Goal: Task Accomplishment & Management: Complete application form

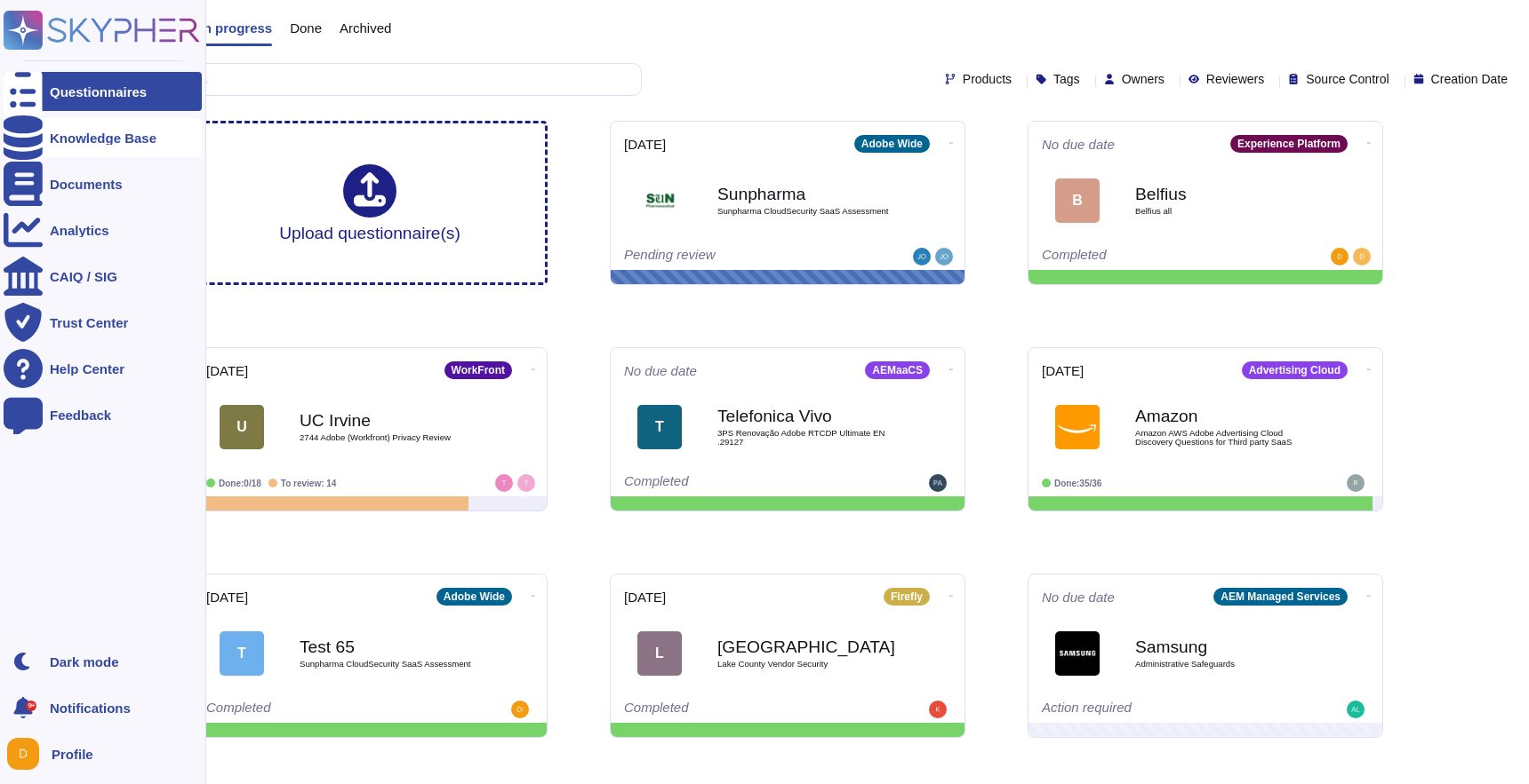
click at [34, 138] on div at bounding box center [23, 138] width 39 height 39
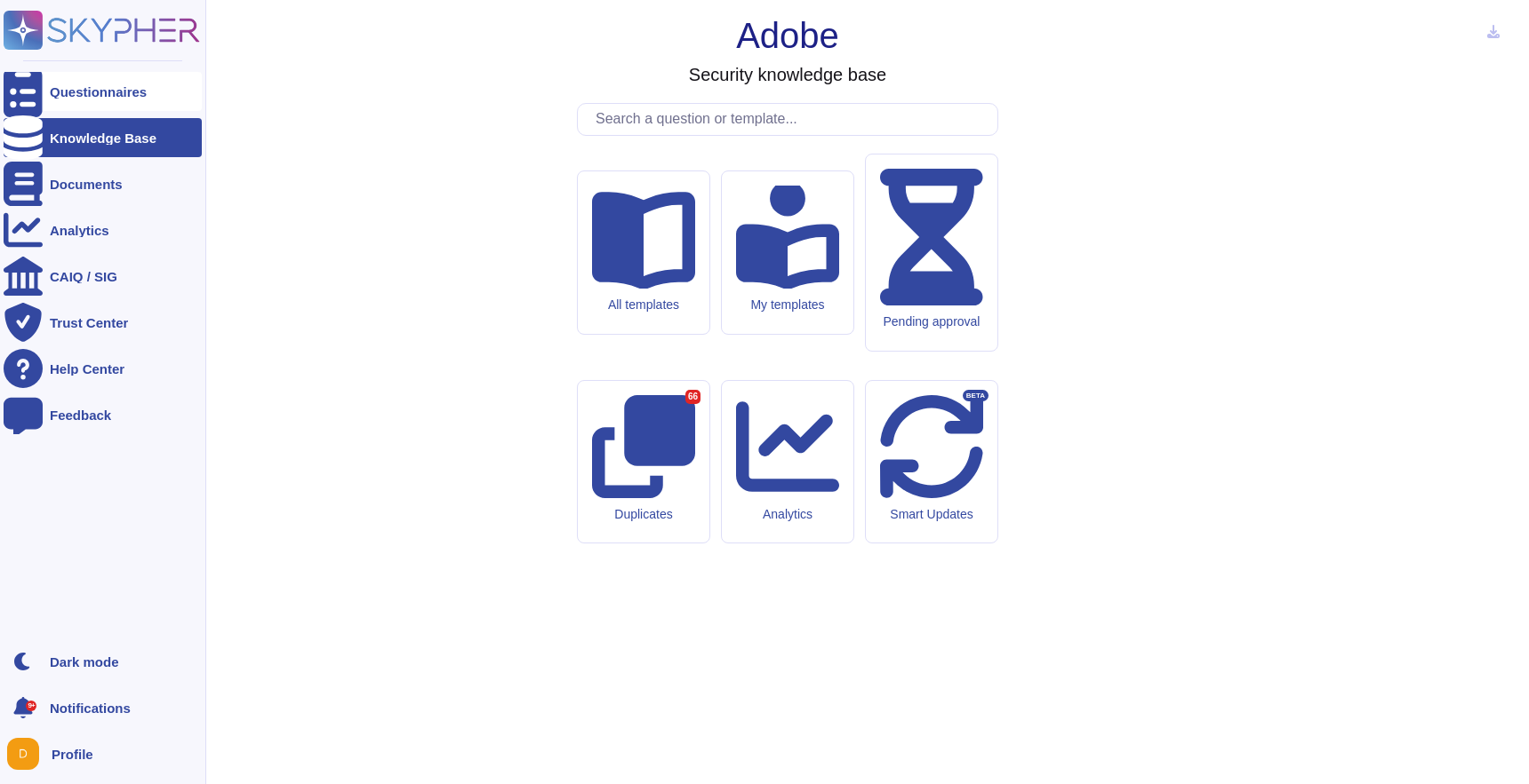
click at [70, 80] on div "Questionnaires" at bounding box center [103, 92] width 198 height 39
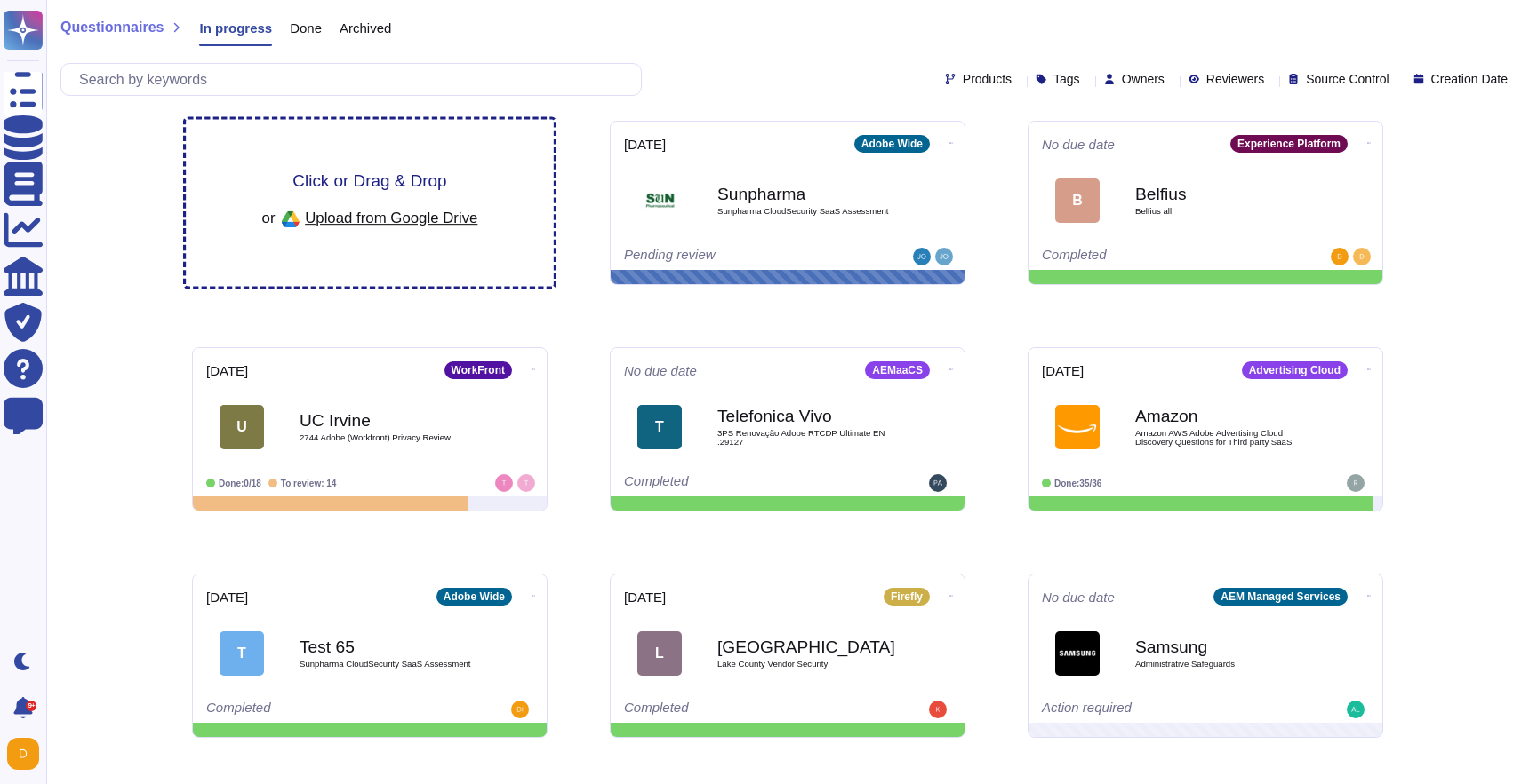
click at [407, 164] on div "Click or Drag & Drop or Upload from Google Drive" at bounding box center [370, 203] width 368 height 167
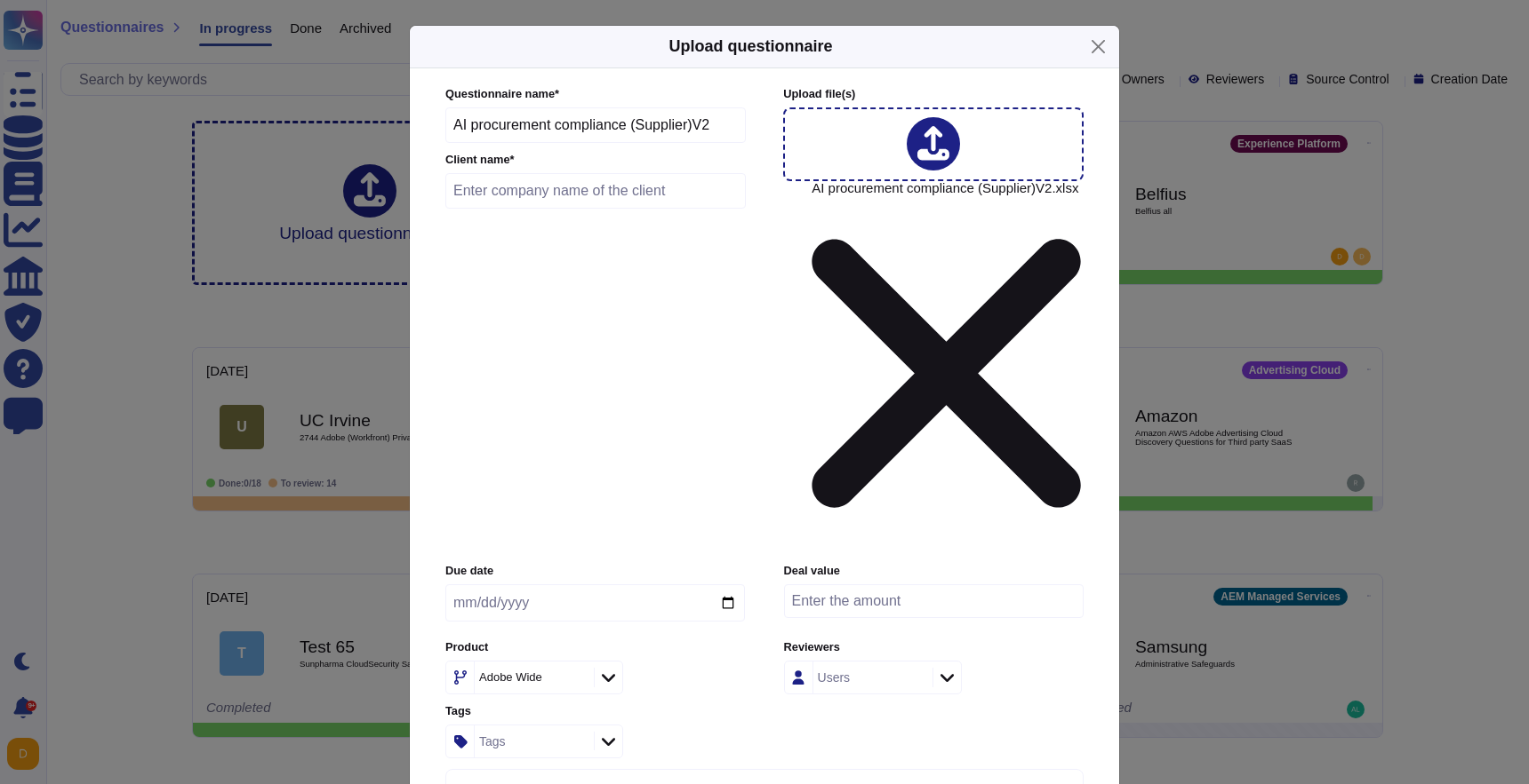
click at [623, 209] on input "text" at bounding box center [595, 190] width 301 height 35
type input "InfoSys"
click at [555, 671] on div "Adobe Wide" at bounding box center [525, 677] width 92 height 11
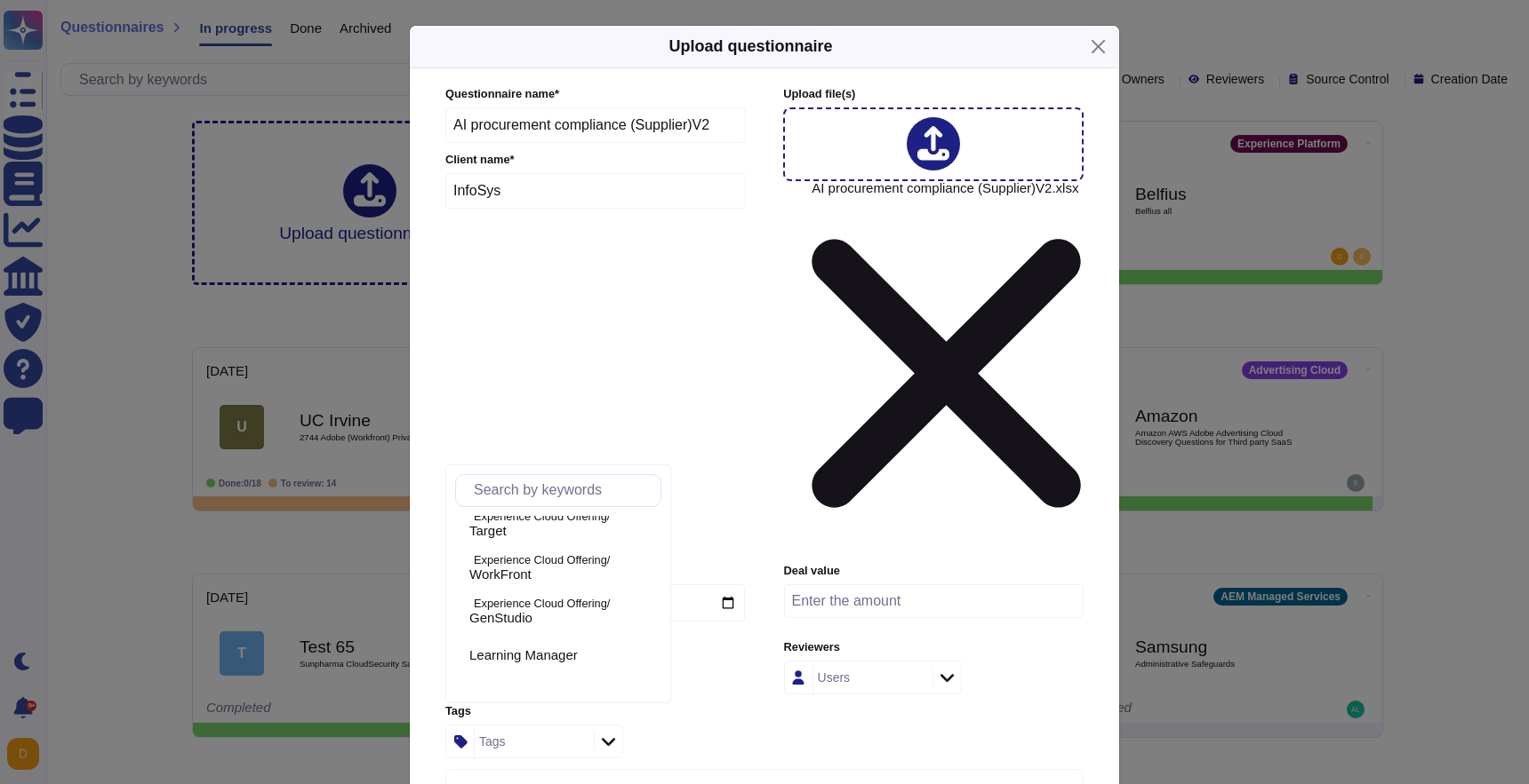
scroll to position [739, 0]
click at [532, 593] on span "WorkFront" at bounding box center [499, 585] width 62 height 16
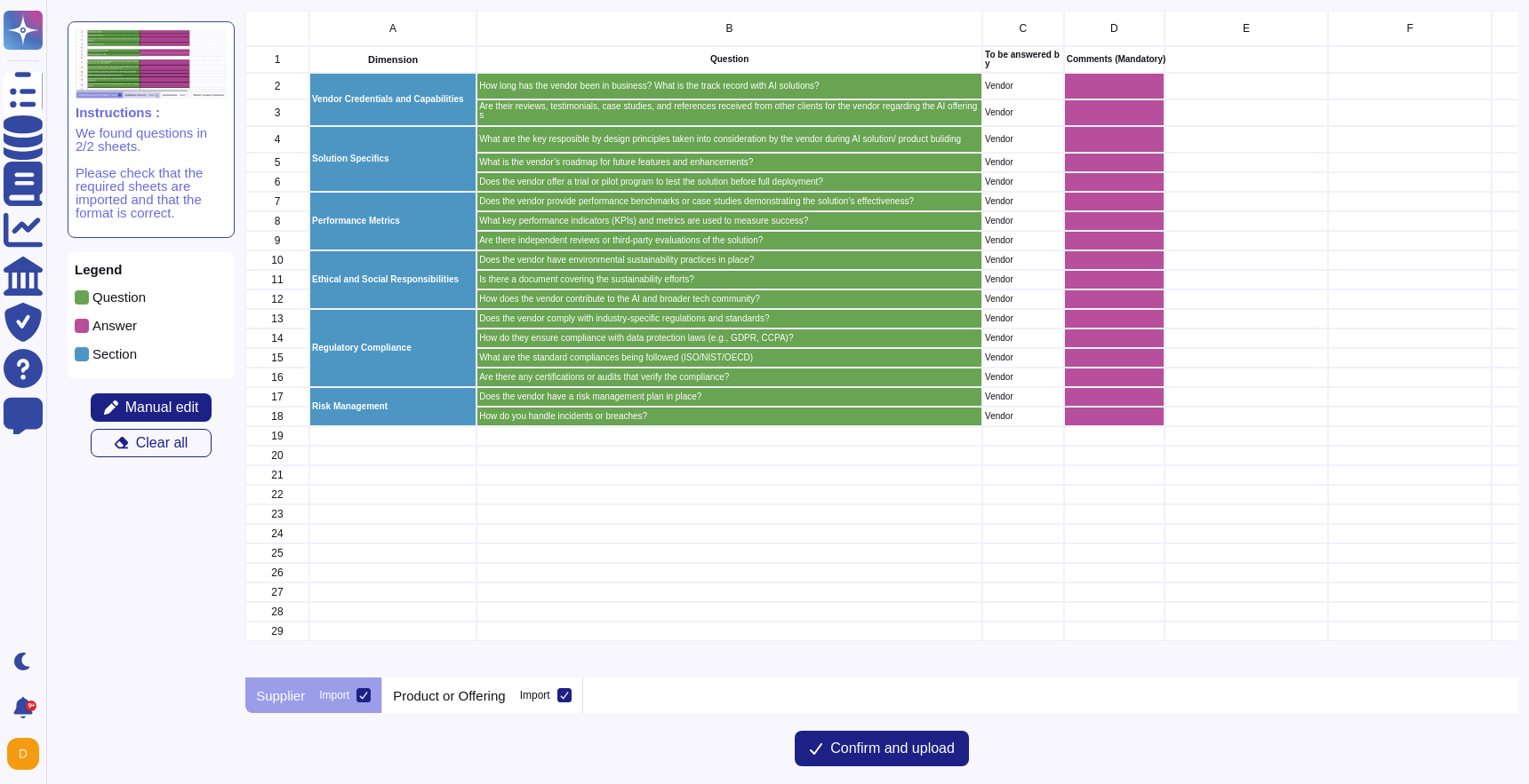
scroll to position [668, 1272]
click at [469, 693] on p "Product or Offering" at bounding box center [449, 696] width 112 height 13
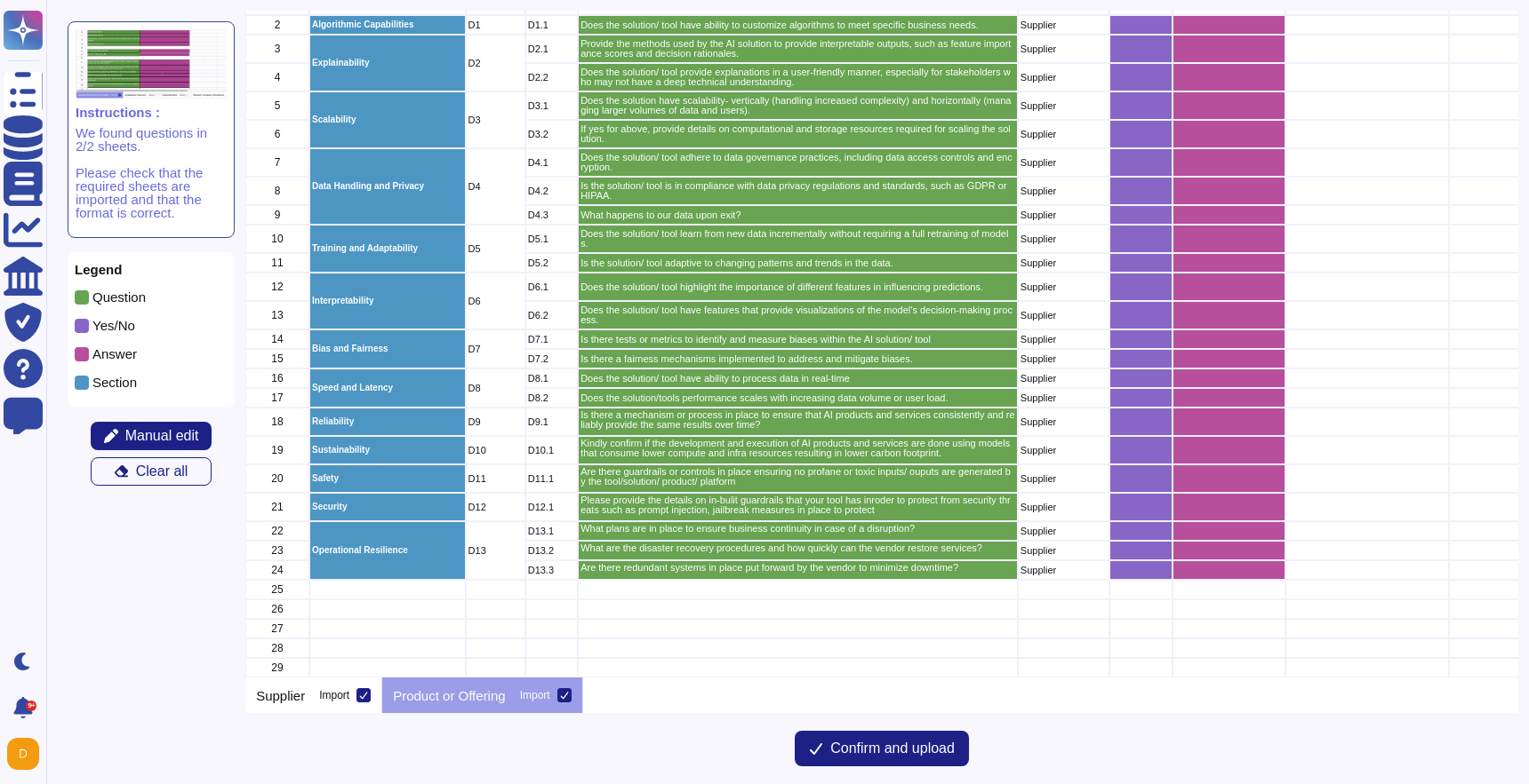
scroll to position [0, 0]
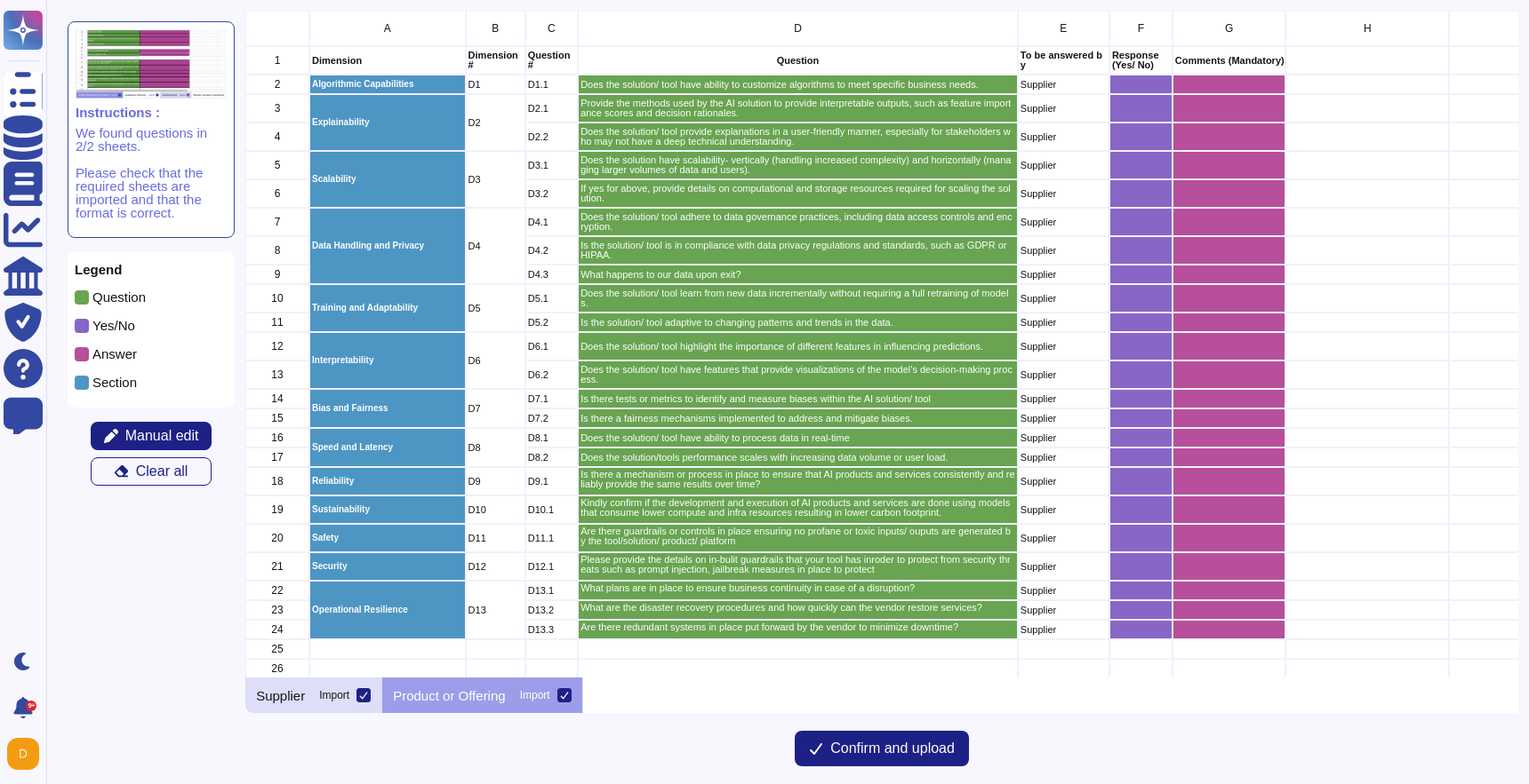
click at [304, 691] on p "Supplier" at bounding box center [280, 696] width 49 height 13
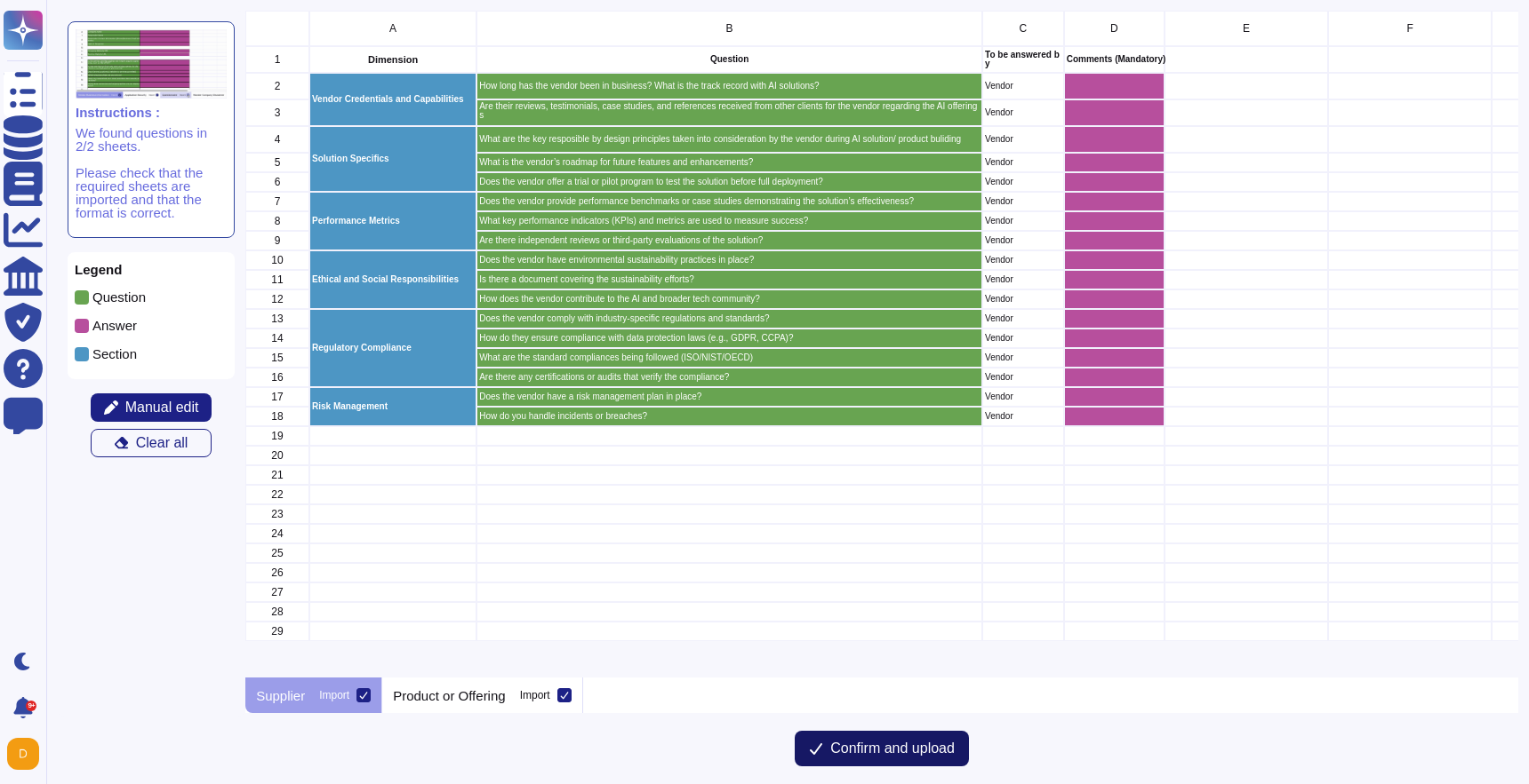
click at [925, 758] on button "Confirm and upload" at bounding box center [882, 749] width 174 height 35
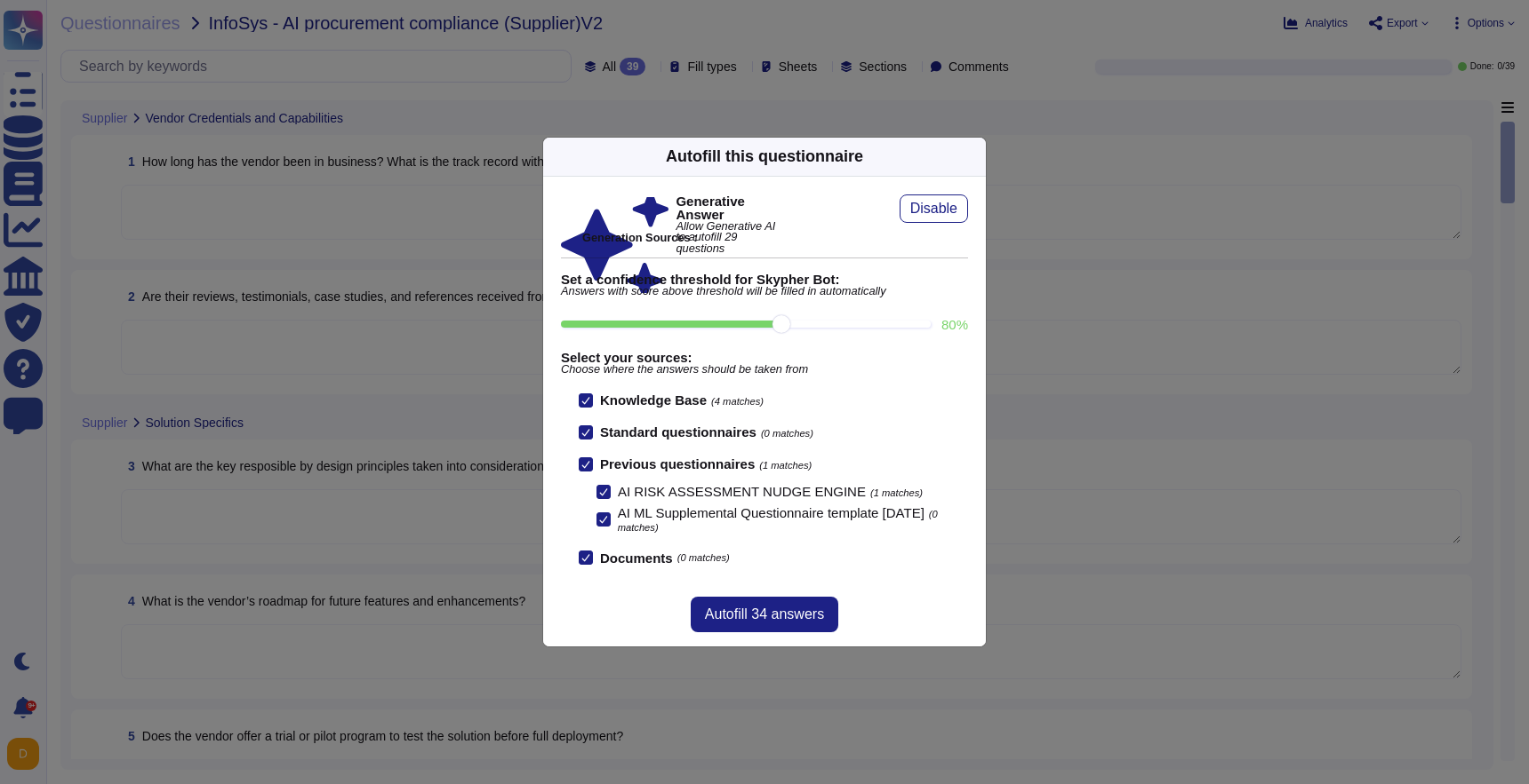
click at [610, 522] on label "AI ML Supplemental Questionnaire template Apr2025 (0 matches)" at bounding box center [783, 520] width 372 height 27
click at [0, 0] on input "AI ML Supplemental Questionnaire template Apr2025 (0 matches)" at bounding box center [0, 0] width 0 height 0
click at [610, 491] on div at bounding box center [603, 492] width 14 height 14
click at [0, 0] on input "AI RISK ASSESSMENT NUDGE ENGINE (1 matches)" at bounding box center [0, 0] width 0 height 0
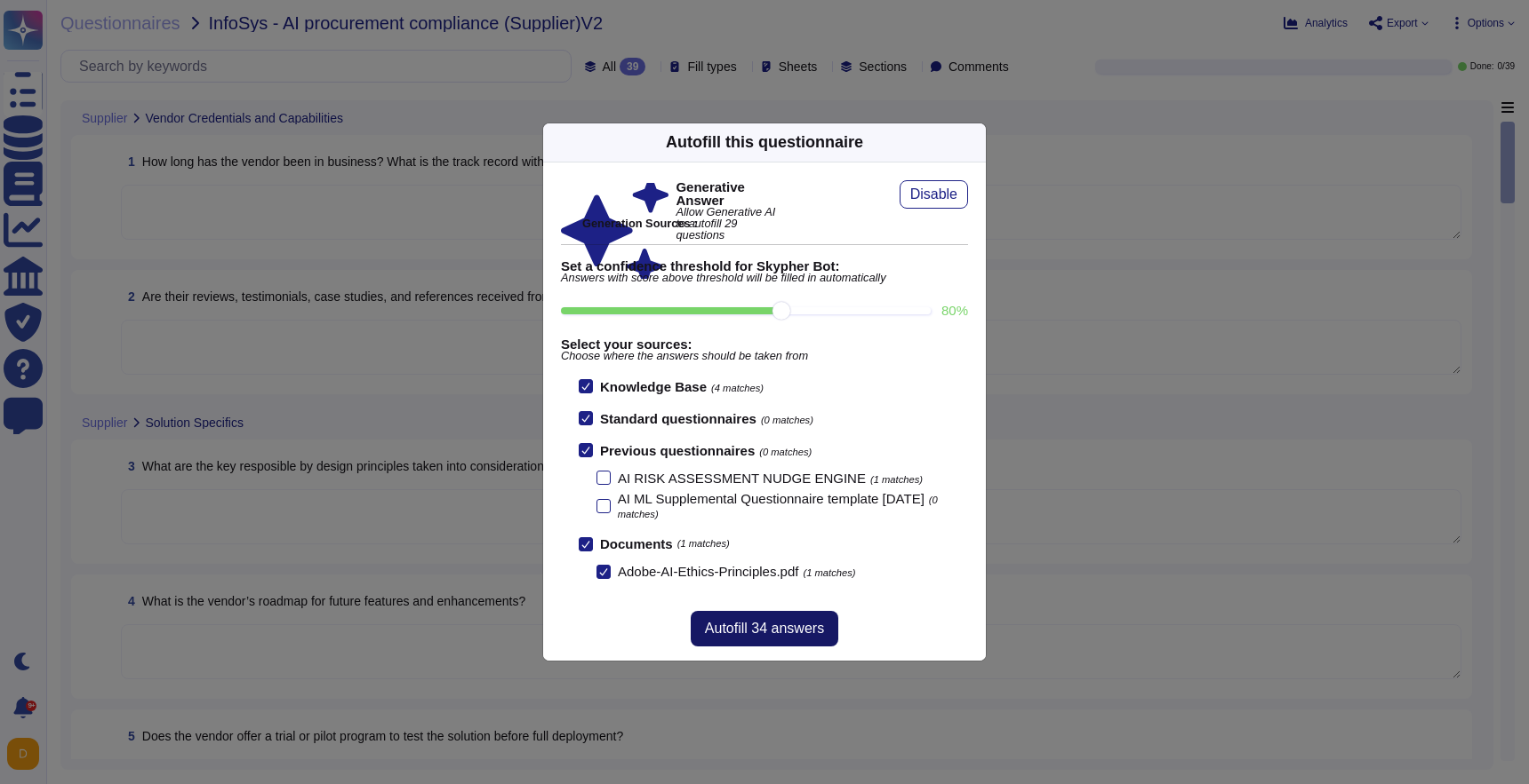
click at [749, 627] on span "Autofill 34 answers" at bounding box center [764, 629] width 119 height 14
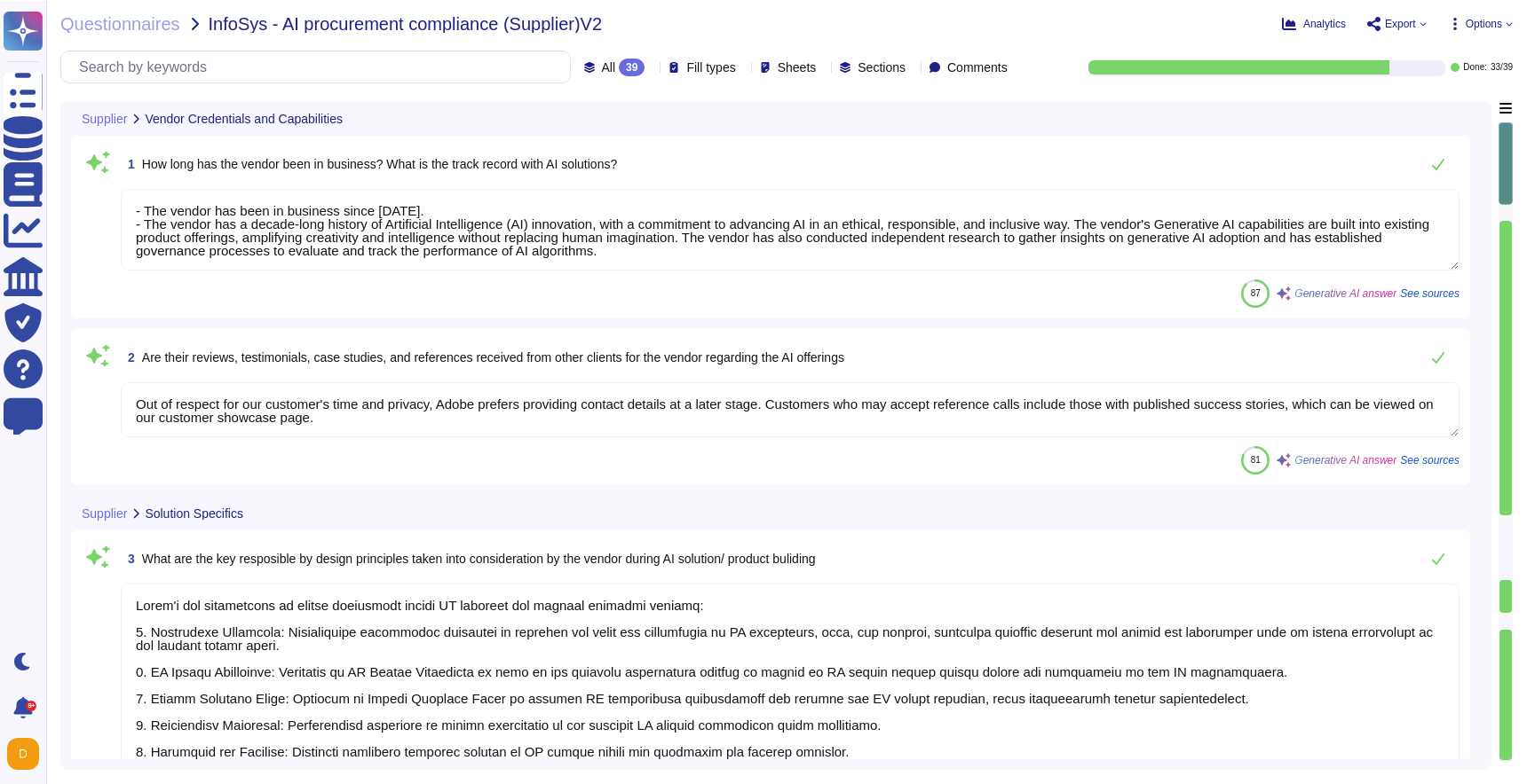
type textarea "- The vendor has been in business since 2001. - The vendor has a decade-long hi…"
type textarea "Out of respect for our customer's time and privacy, Adobe prefers providing con…"
type textarea "Adobe's key responsible by design principles during AI solution and product bui…"
type textarea "The vendor has several AI features planned for release around Q4'24, including:…"
click at [525, 246] on textarea "- The vendor has been in business since 2001. - The vendor has a decade-long hi…" at bounding box center [790, 229] width 1339 height 81
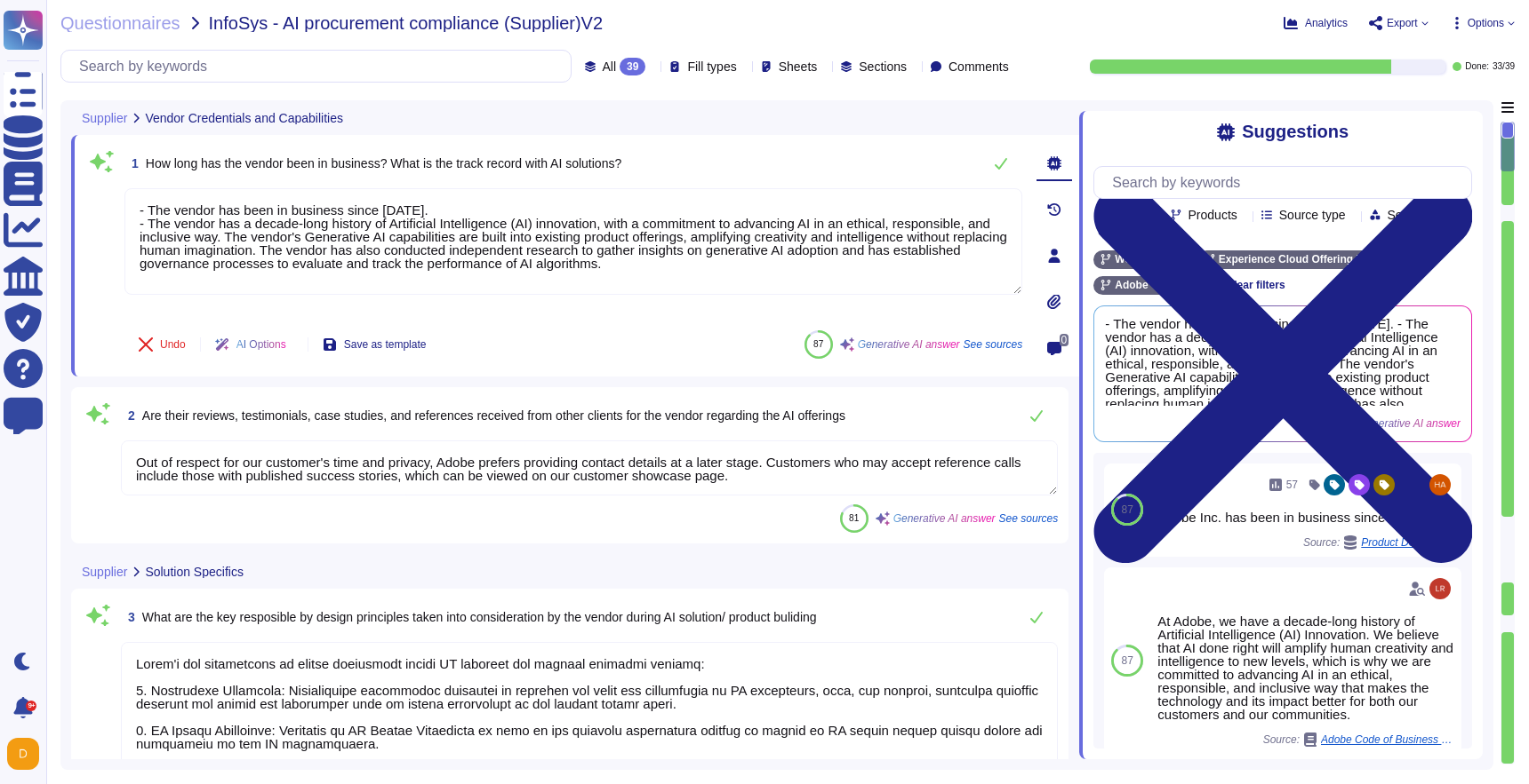
drag, startPoint x: 740, startPoint y: 261, endPoint x: -6, endPoint y: 162, distance: 752.5
click at [0, 162] on html "Questionnaires Knowledge Base Documents Analytics CAIQ / SIG Trust Center Help …" at bounding box center [764, 392] width 1529 height 784
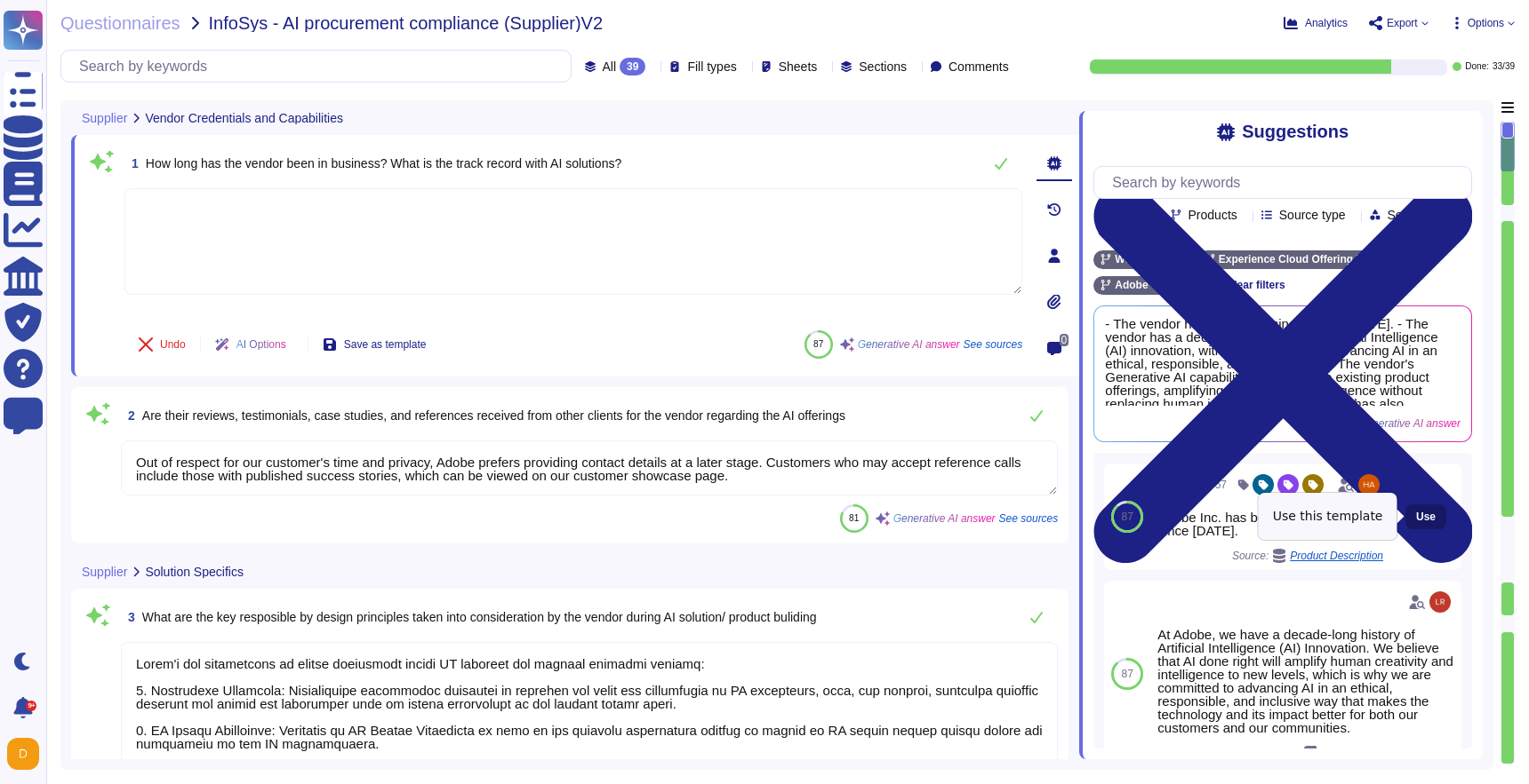
click at [1413, 520] on button "Use" at bounding box center [1425, 517] width 41 height 25
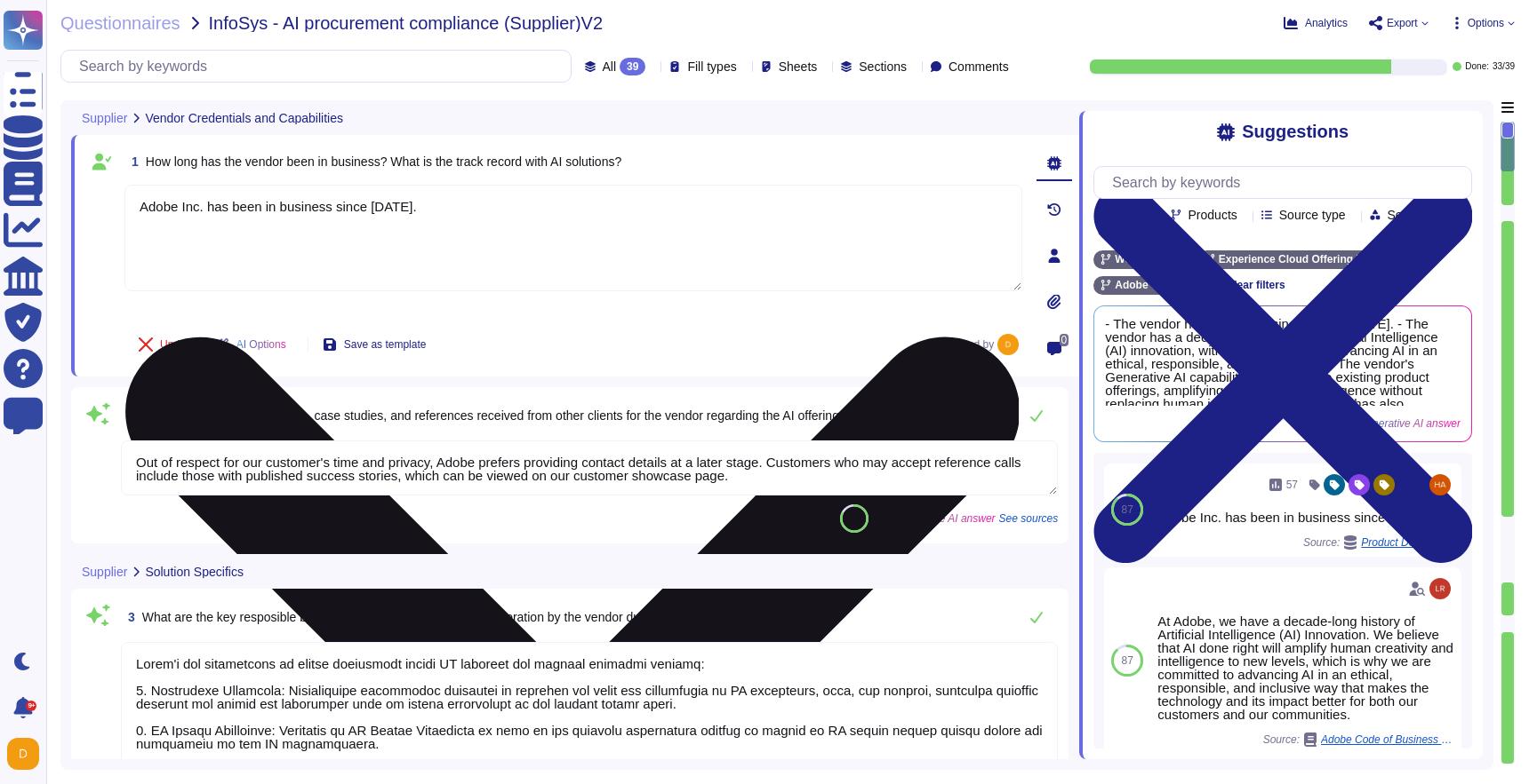
click at [694, 239] on textarea "Adobe Inc. has been in business since October 1983." at bounding box center [573, 238] width 897 height 106
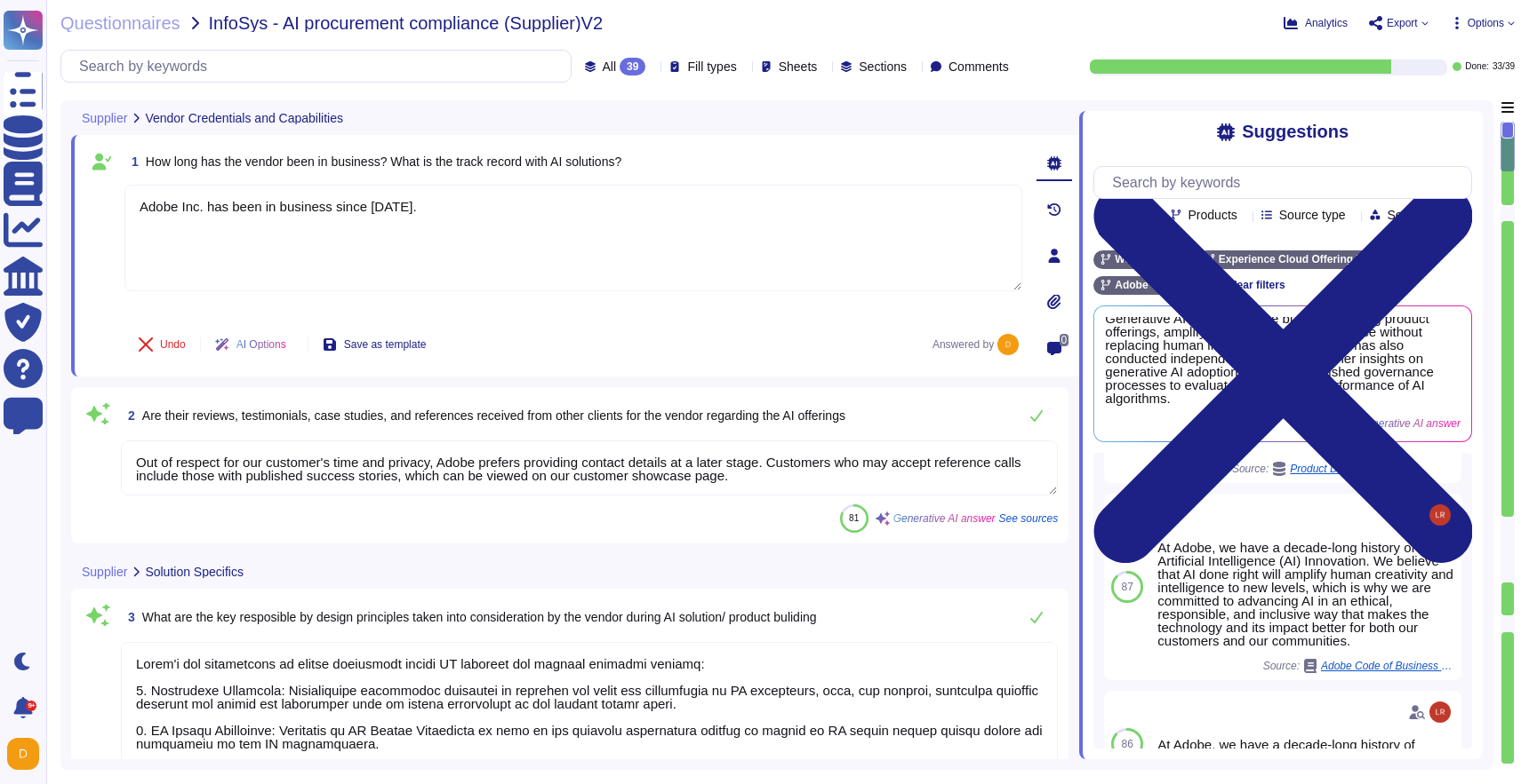
scroll to position [93, 0]
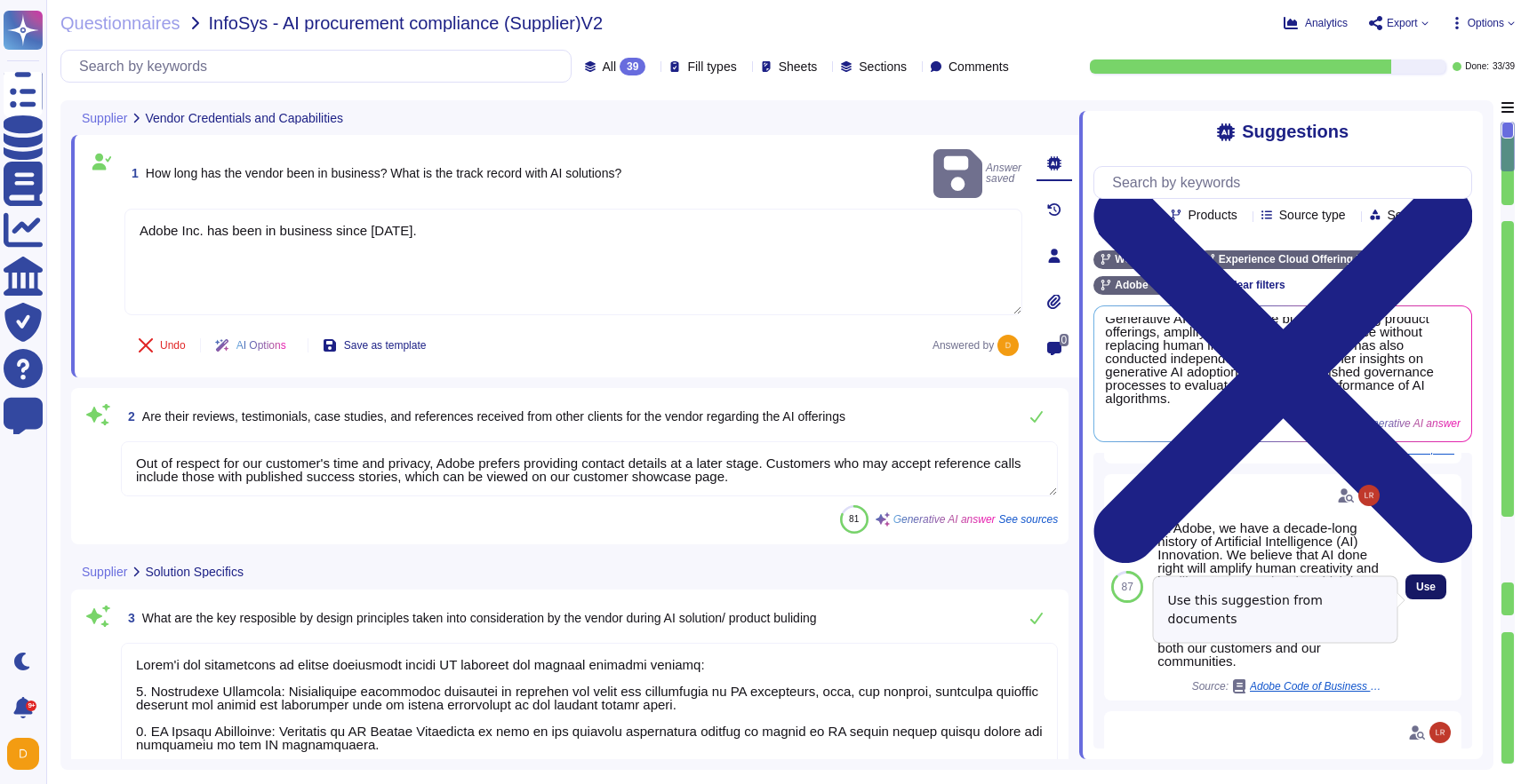
click at [1432, 600] on button "Use" at bounding box center [1425, 587] width 41 height 25
type textarea "Adobe Inc. has been in business since October 1983. At Adobe, we have a decade-…"
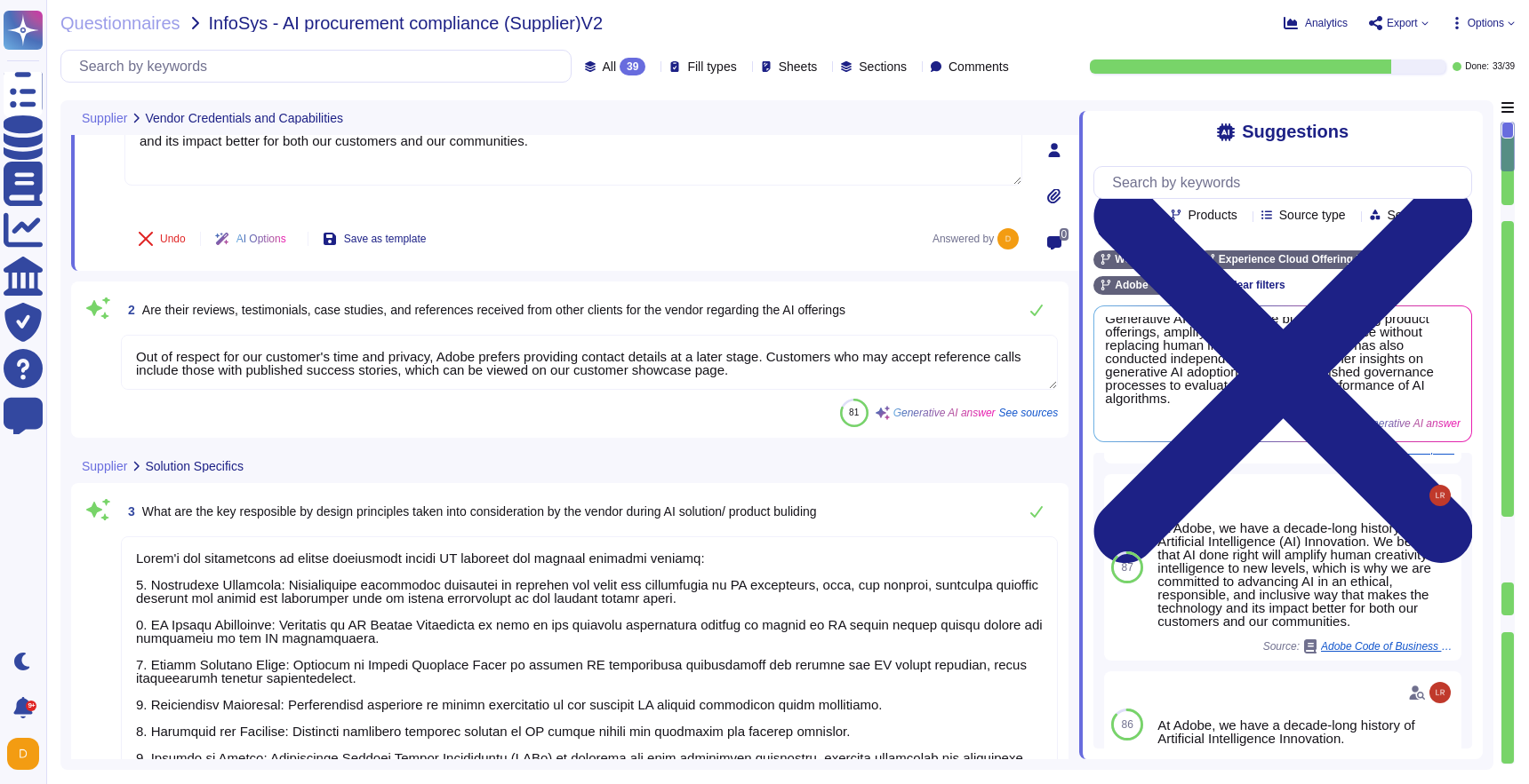
scroll to position [108, 0]
click at [761, 345] on textarea "Out of respect for our customer's time and privacy, Adobe prefers providing con…" at bounding box center [589, 360] width 937 height 55
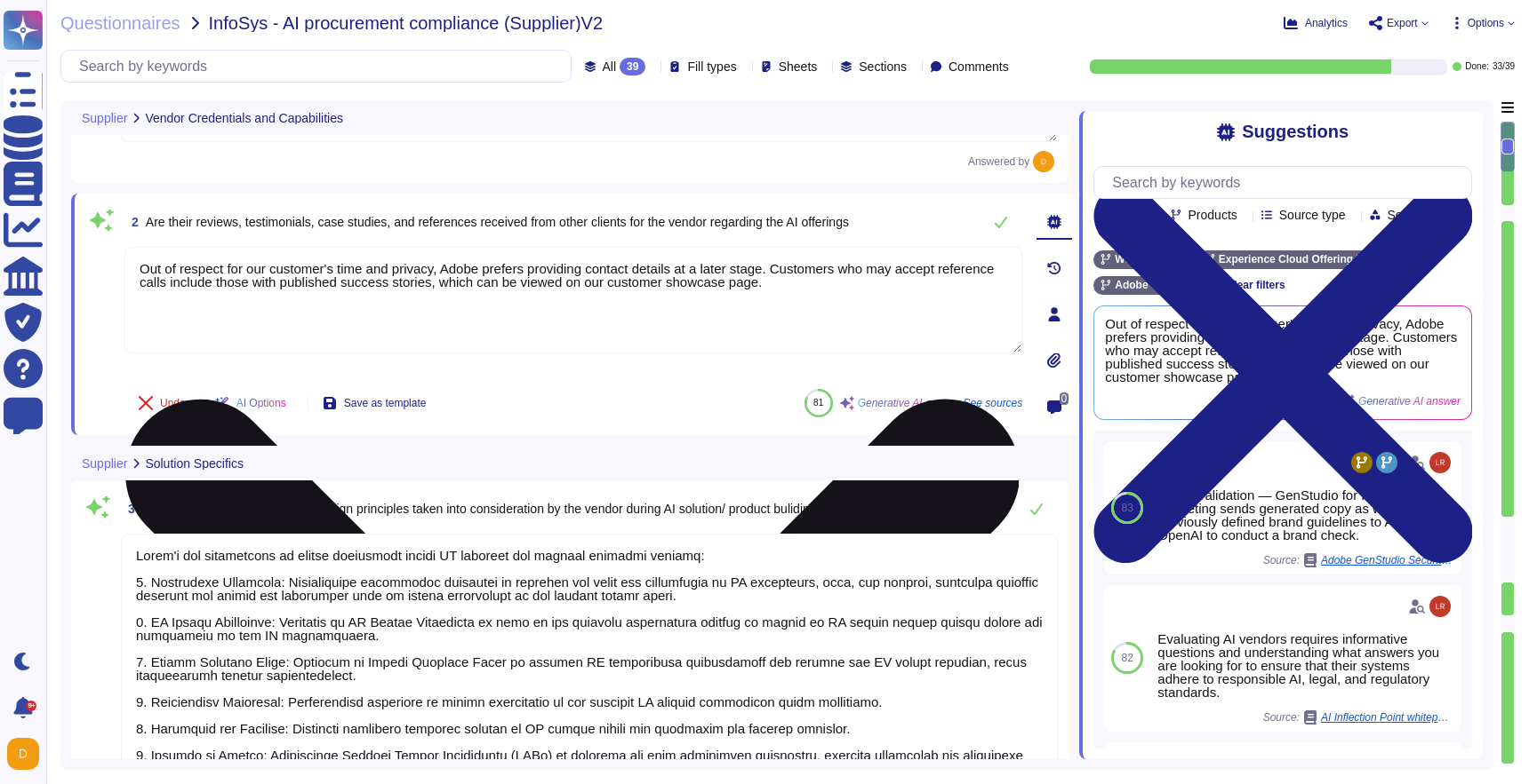
type textarea "Yes, you may be able to use a beta version of our products, which are in develo…"
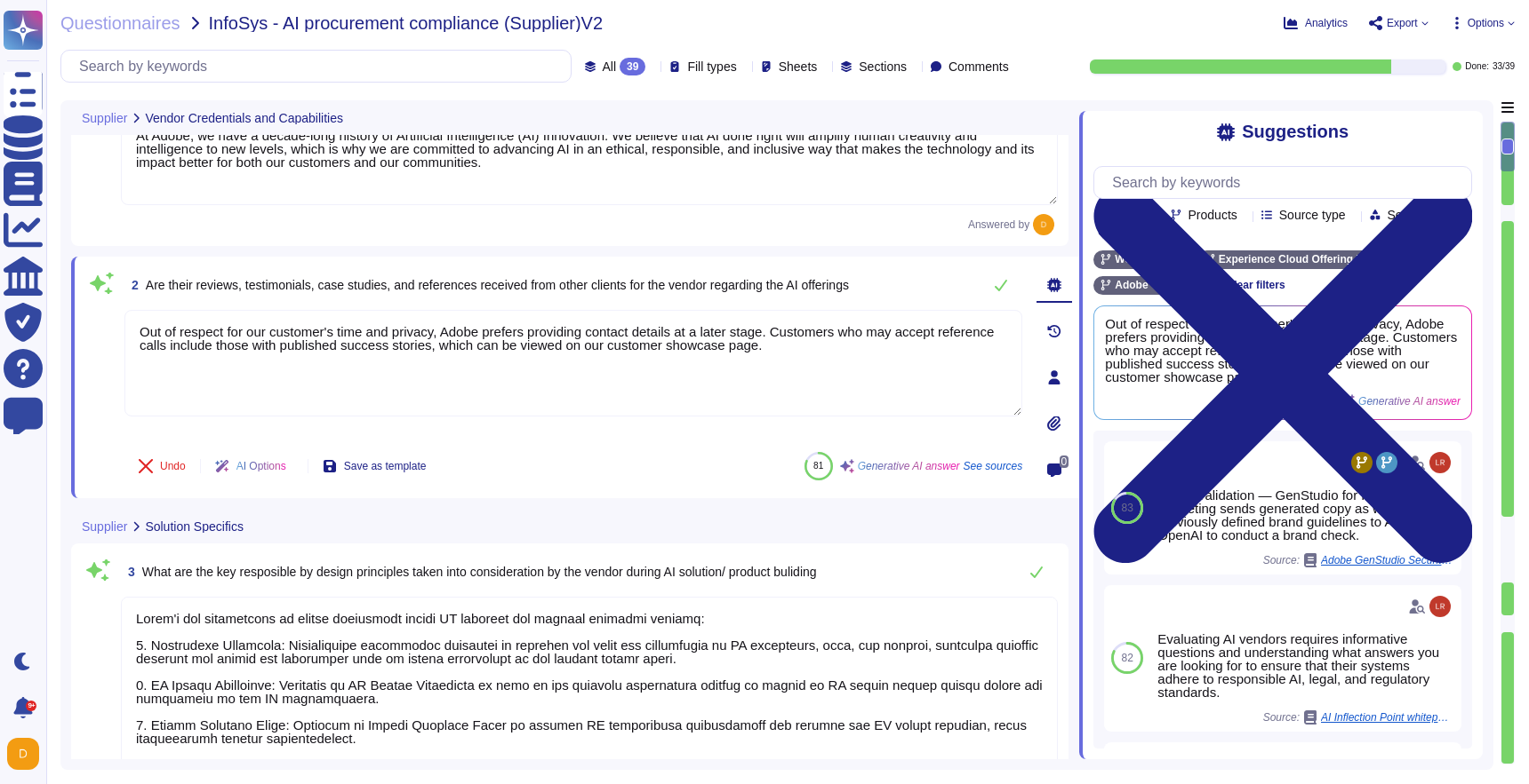
scroll to position [62, 0]
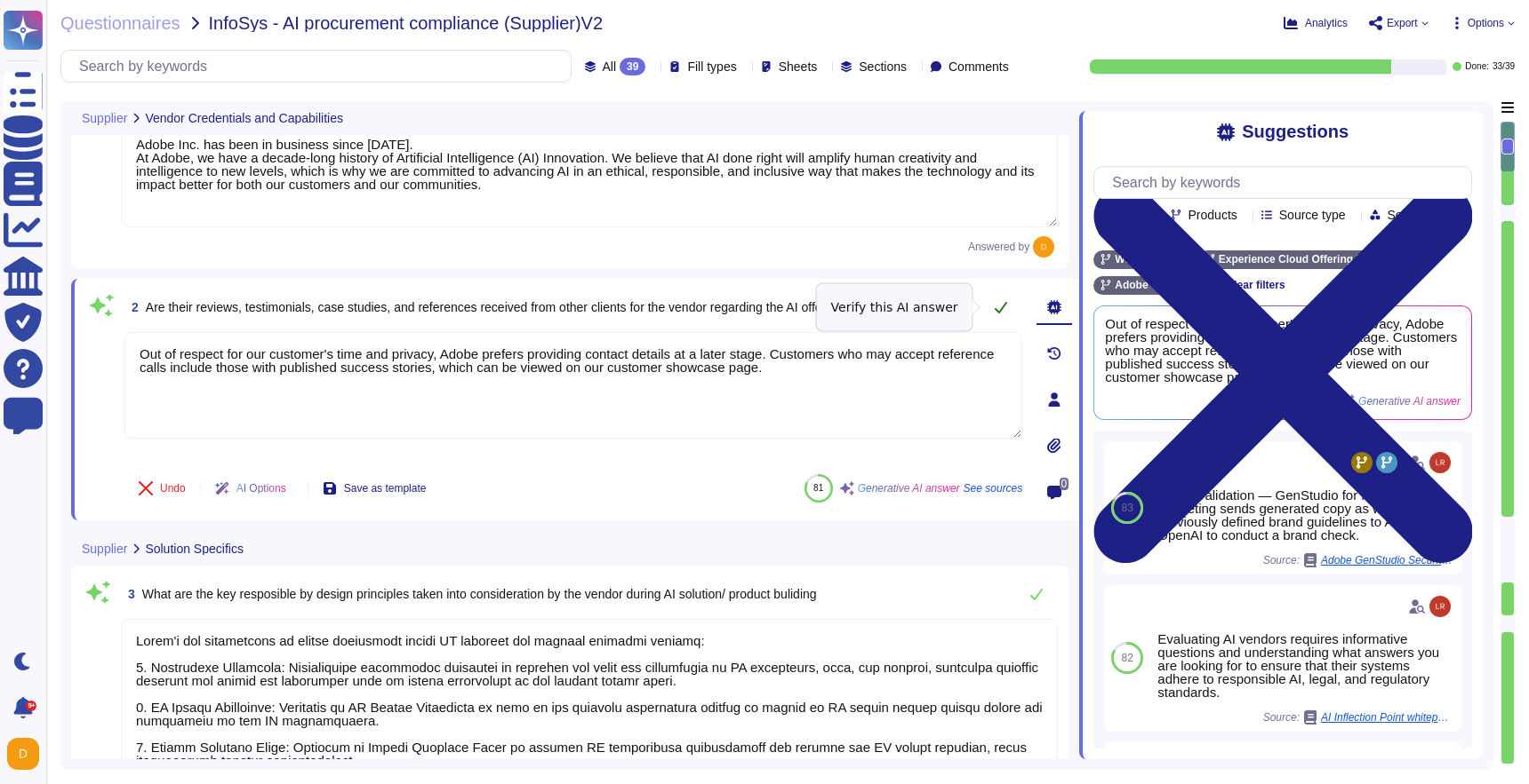
click at [999, 305] on icon at bounding box center [1000, 307] width 14 height 14
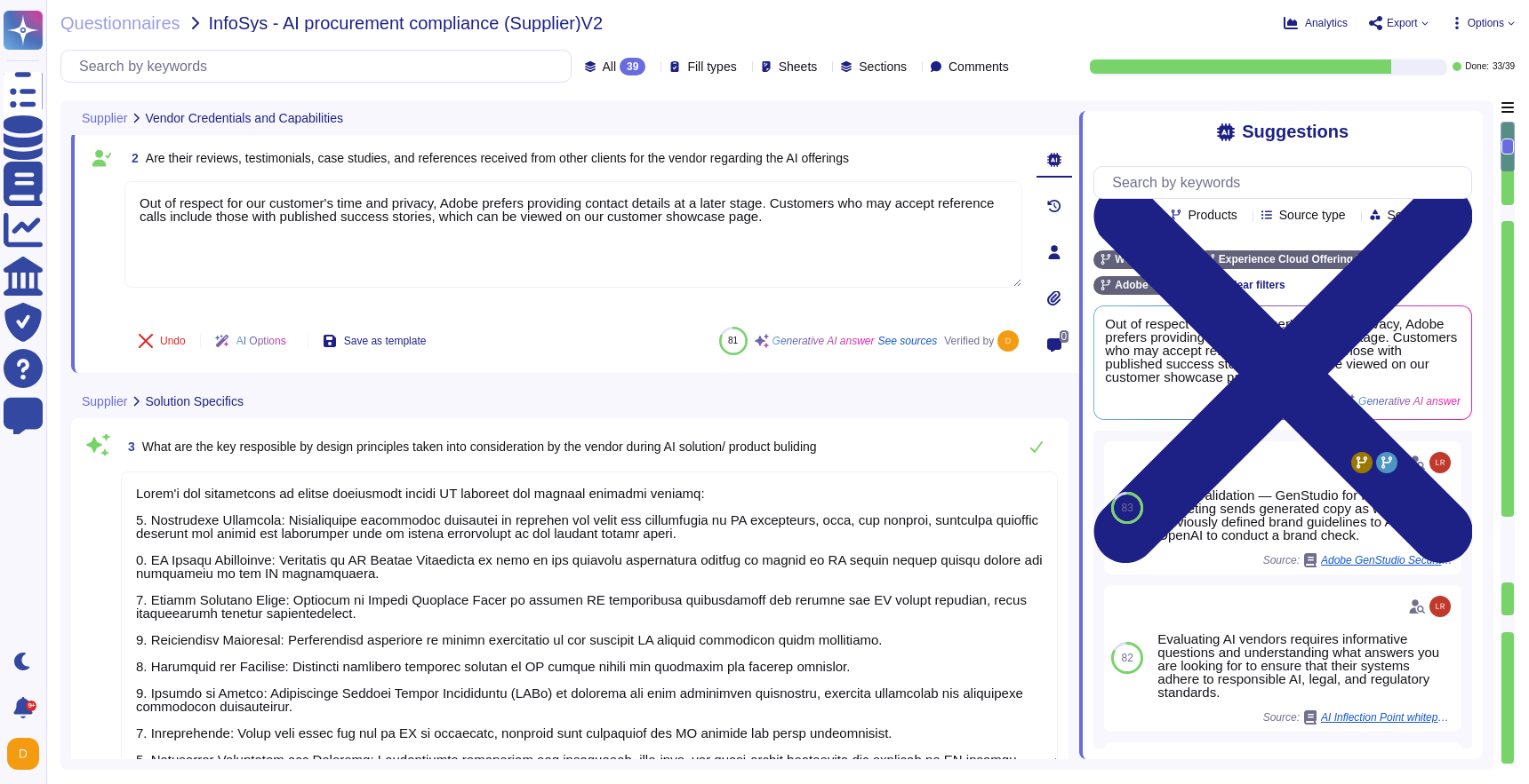
scroll to position [211, 0]
type textarea "Yes, you may be able to use a beta version of our products, which are in develo…"
click at [1208, 189] on input "text" at bounding box center [1287, 183] width 368 height 31
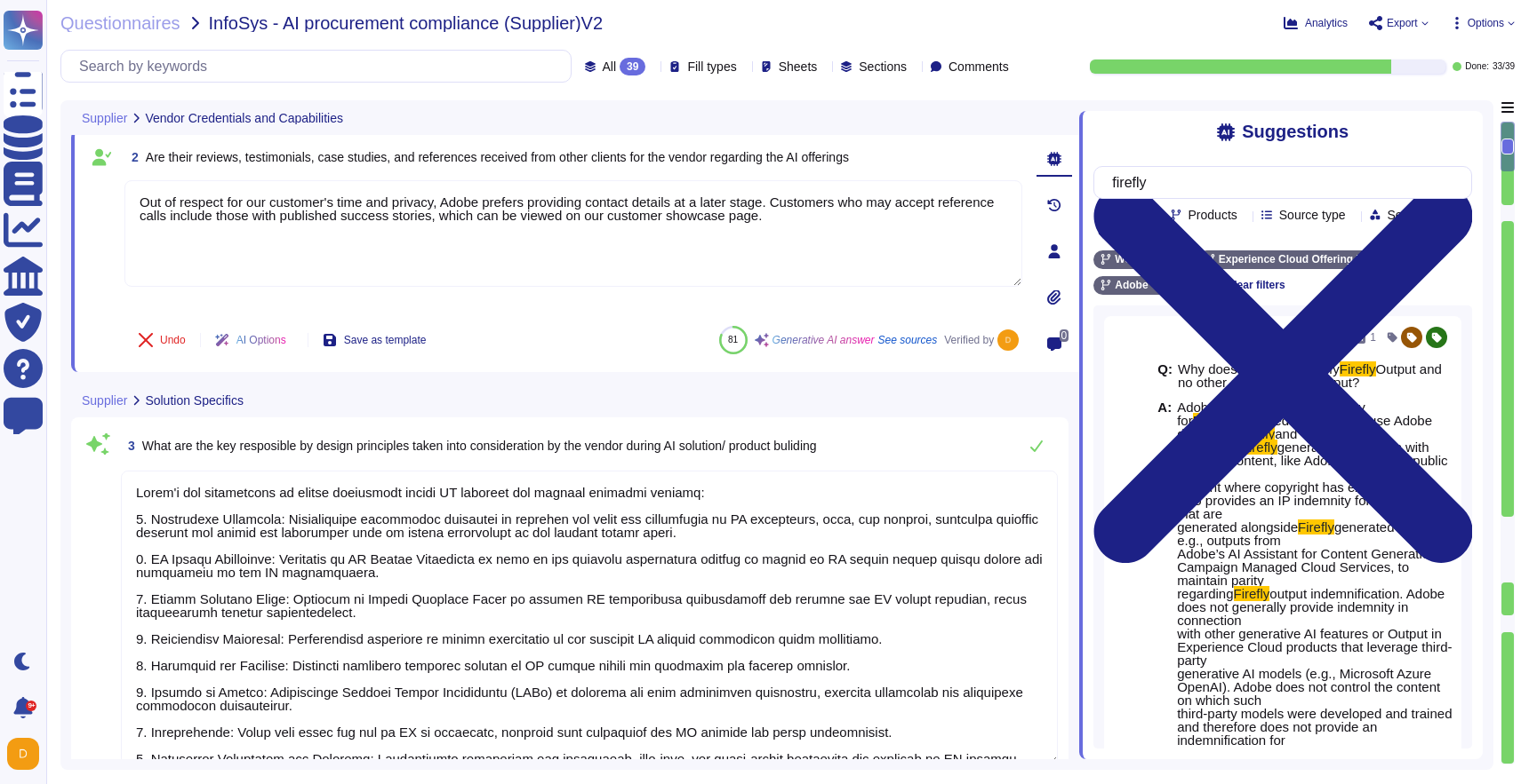
type input "firefly"
click at [1239, 223] on div "Team Products Source type Section Tags" at bounding box center [1285, 224] width 375 height 32
click at [1237, 216] on span "Products" at bounding box center [1213, 214] width 49 height 12
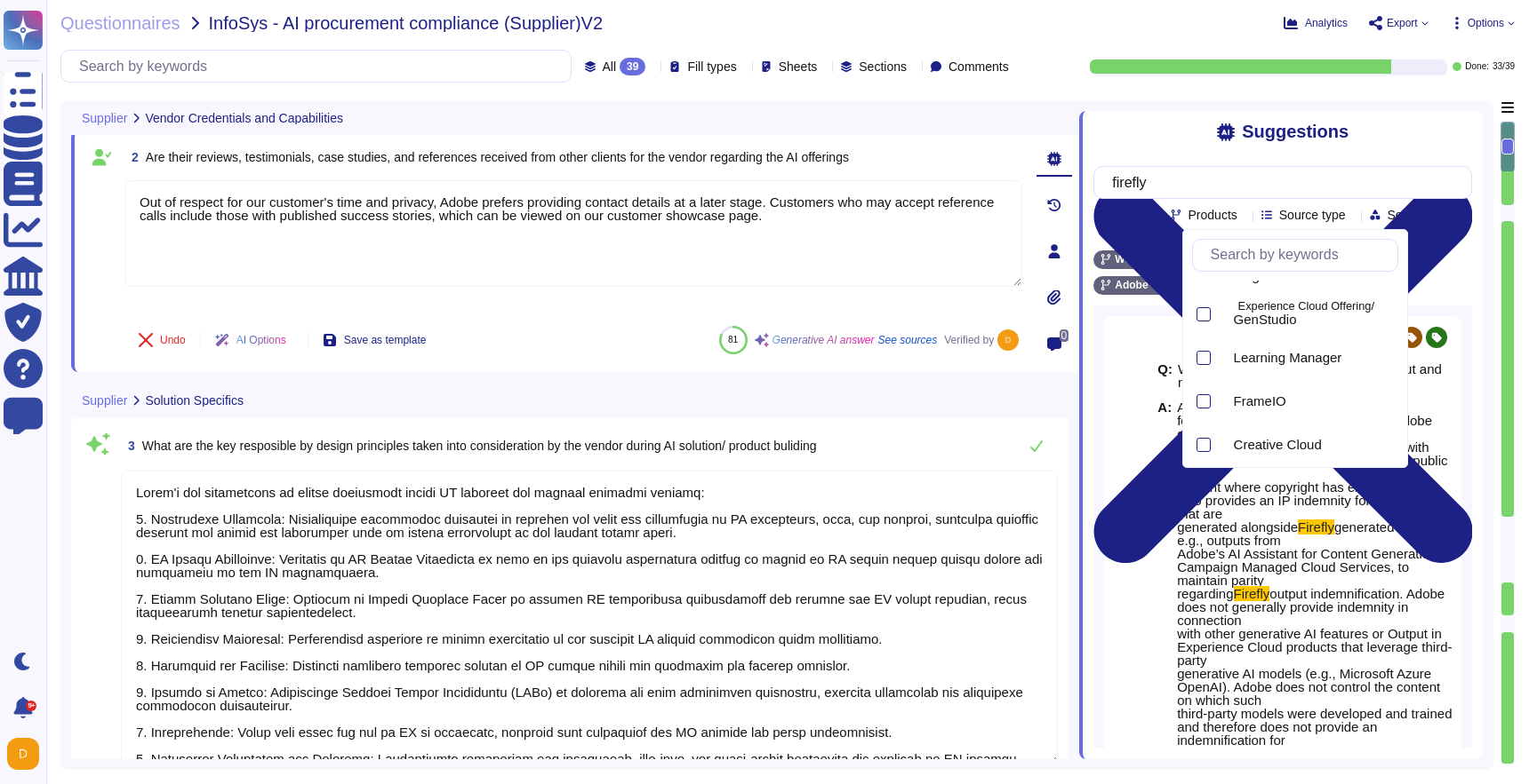
scroll to position [907, 0]
click at [1203, 437] on div at bounding box center [1202, 437] width 14 height 14
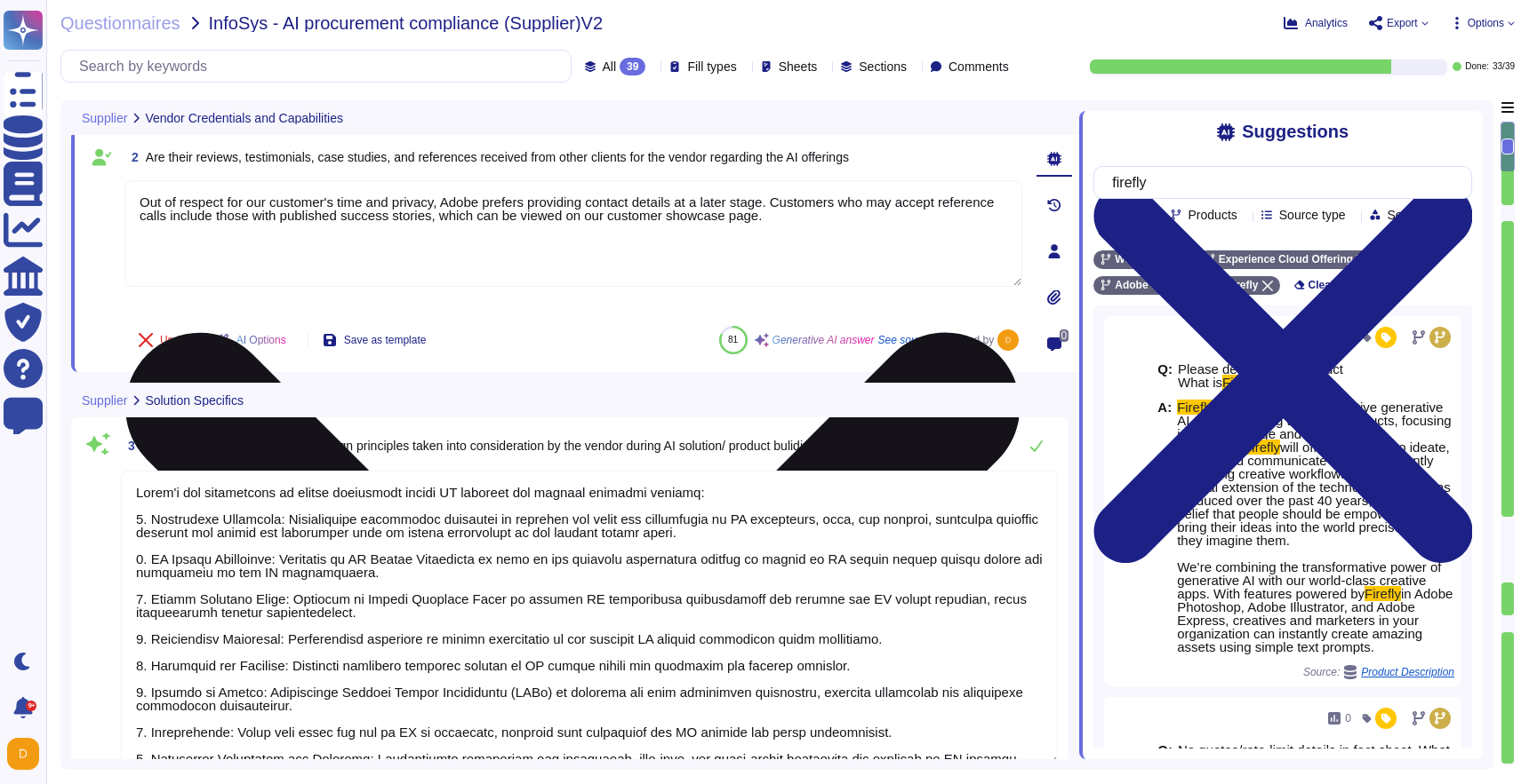
click at [994, 243] on textarea "Out of respect for our customer's time and privacy, Adobe prefers providing con…" at bounding box center [573, 233] width 897 height 106
click at [767, 256] on textarea "Out of respect for our customer's time and privacy, Adobe prefers providing con…" at bounding box center [573, 233] width 897 height 106
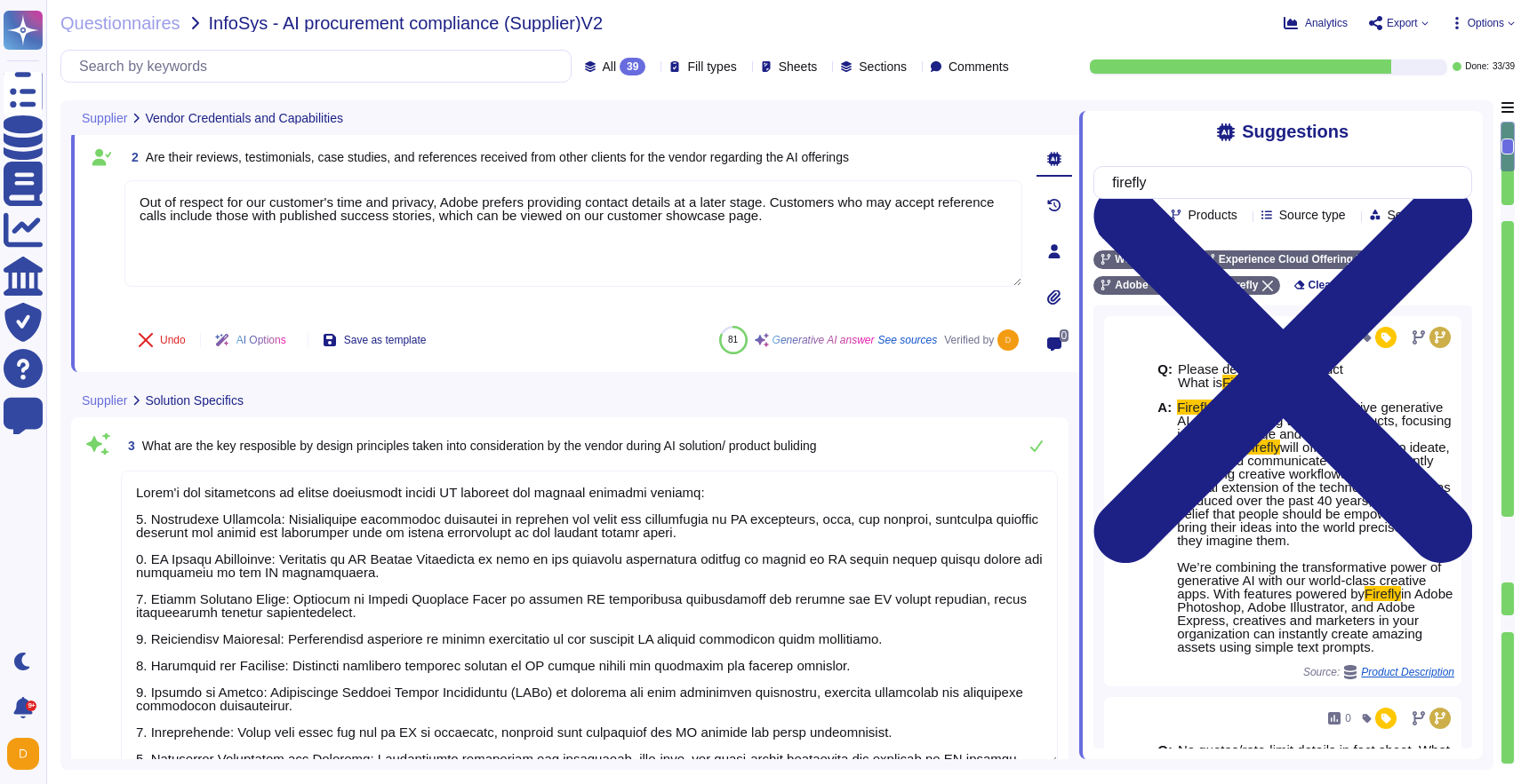
click at [510, 546] on textarea at bounding box center [589, 618] width 937 height 295
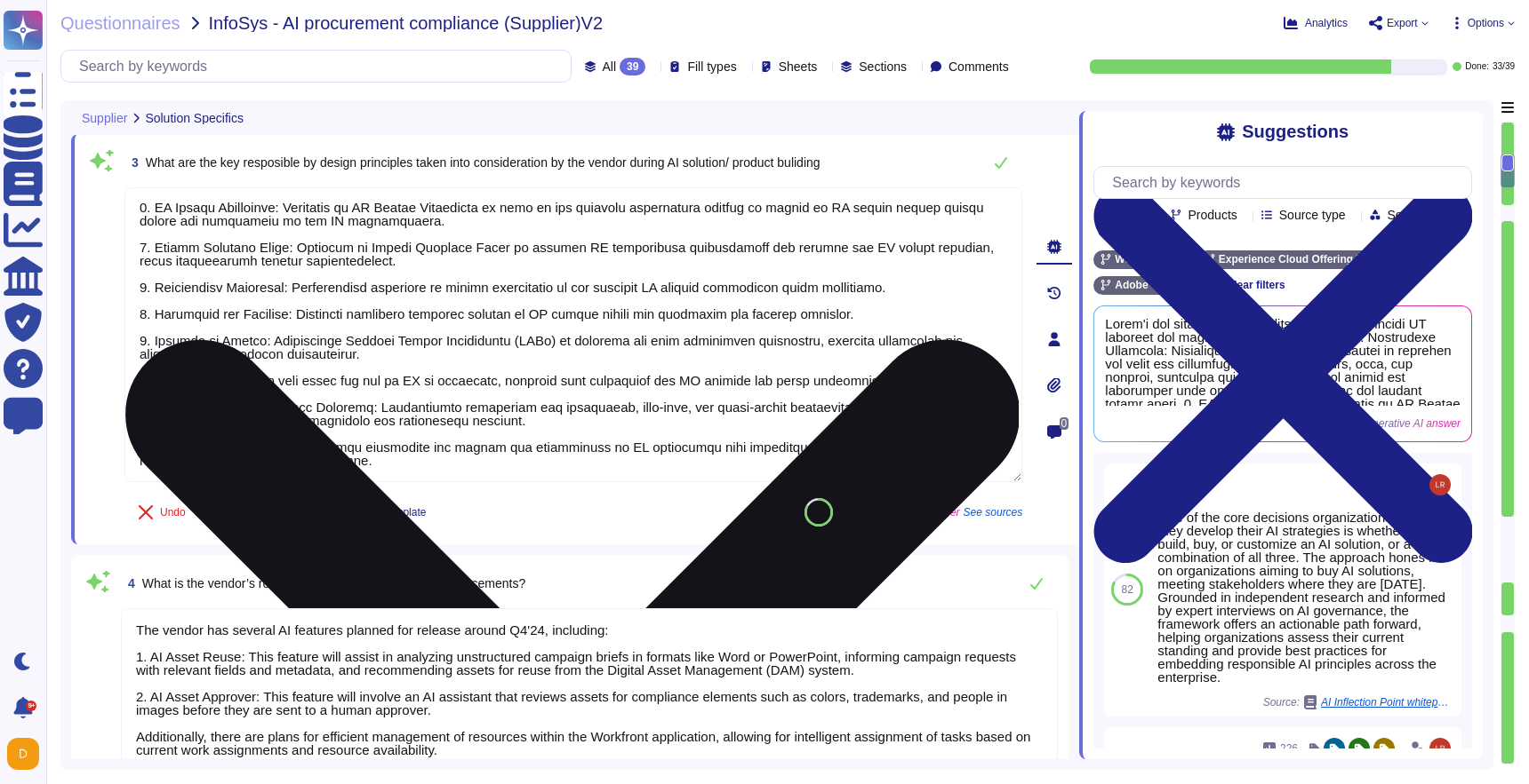
scroll to position [29, 0]
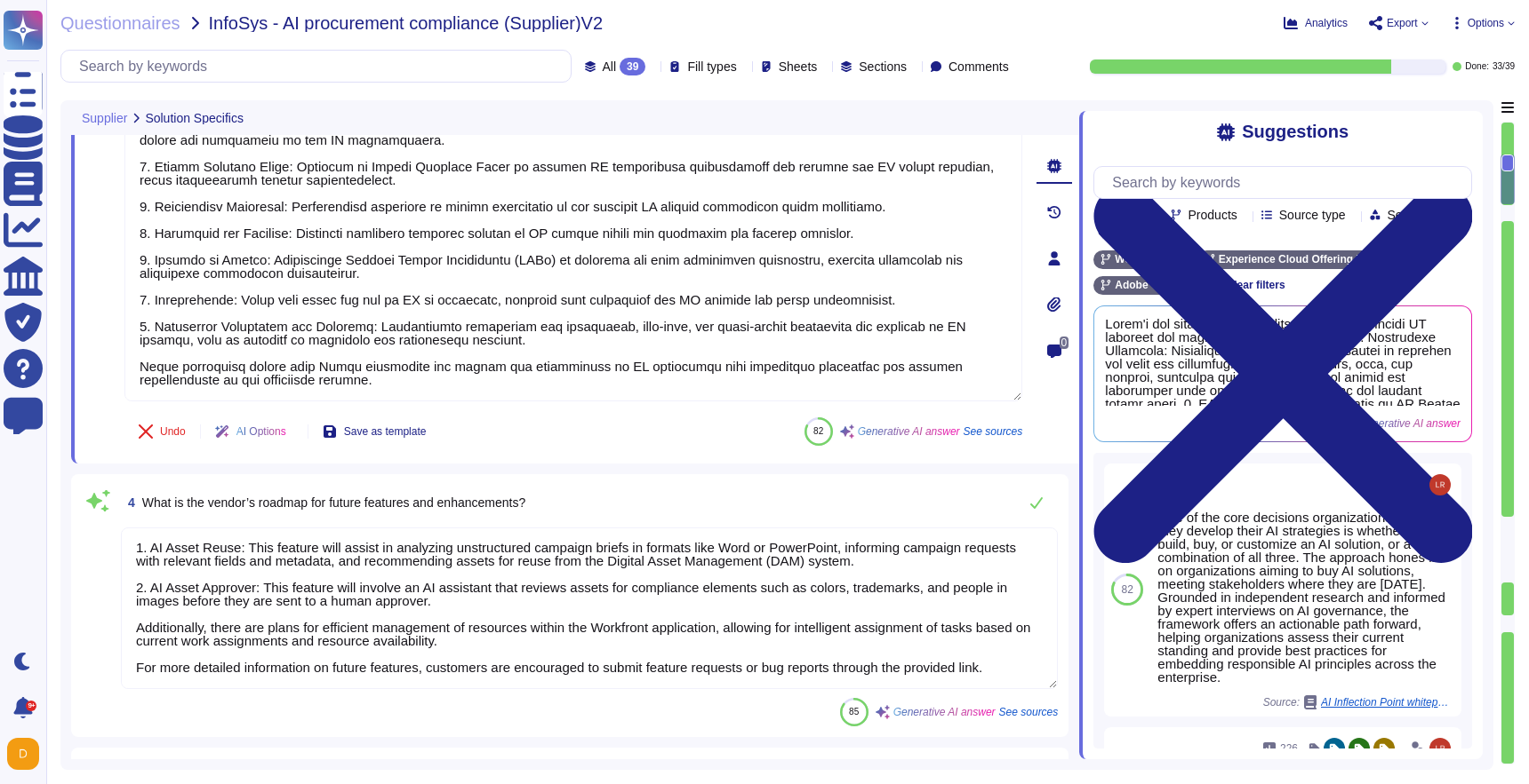
type textarea "Key Performance Indicators (KPIs) and metrics used to measure success include: …"
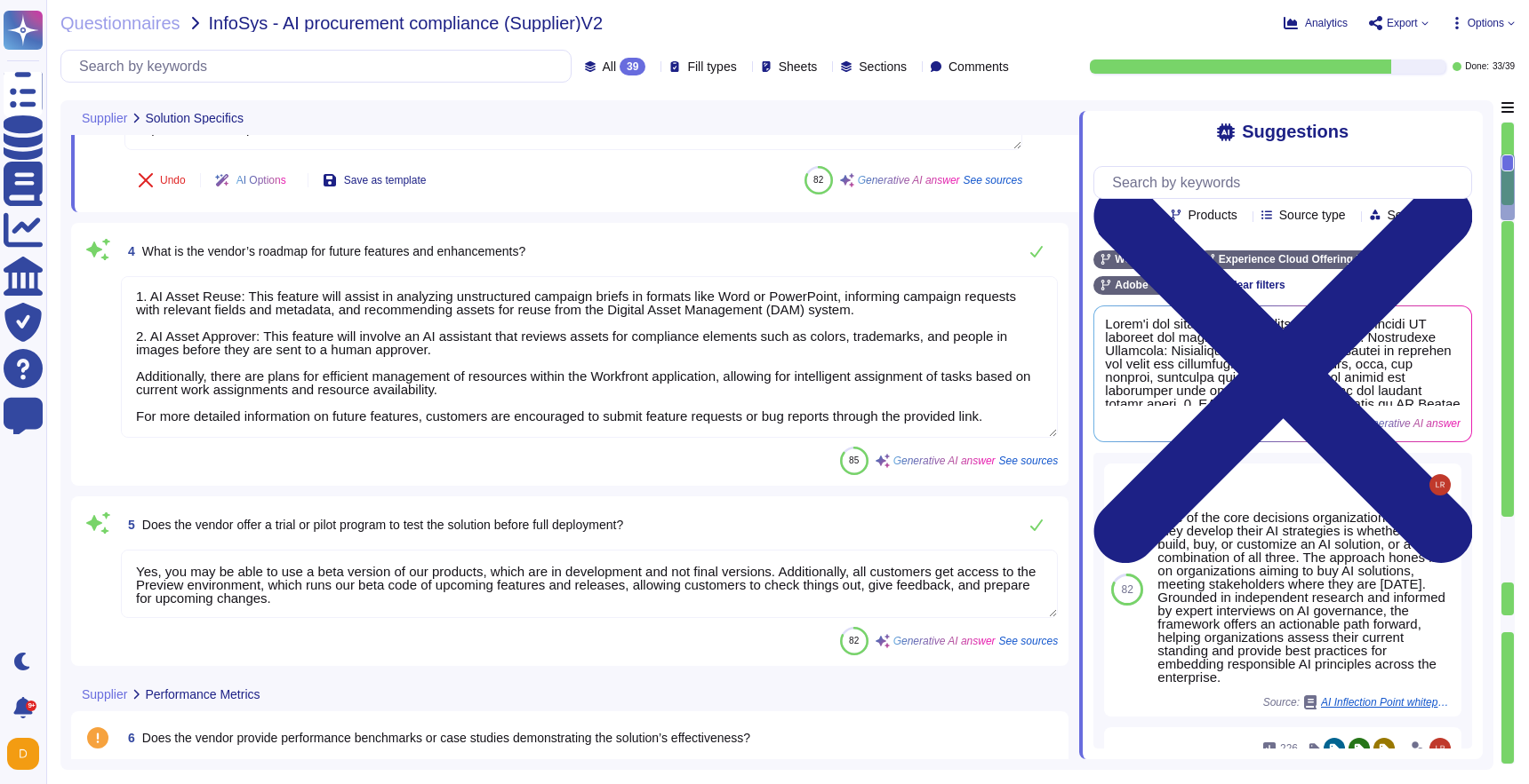
scroll to position [726, 0]
type textarea "Yes, Adobe engages independent third parties to perform audits of its infrastru…"
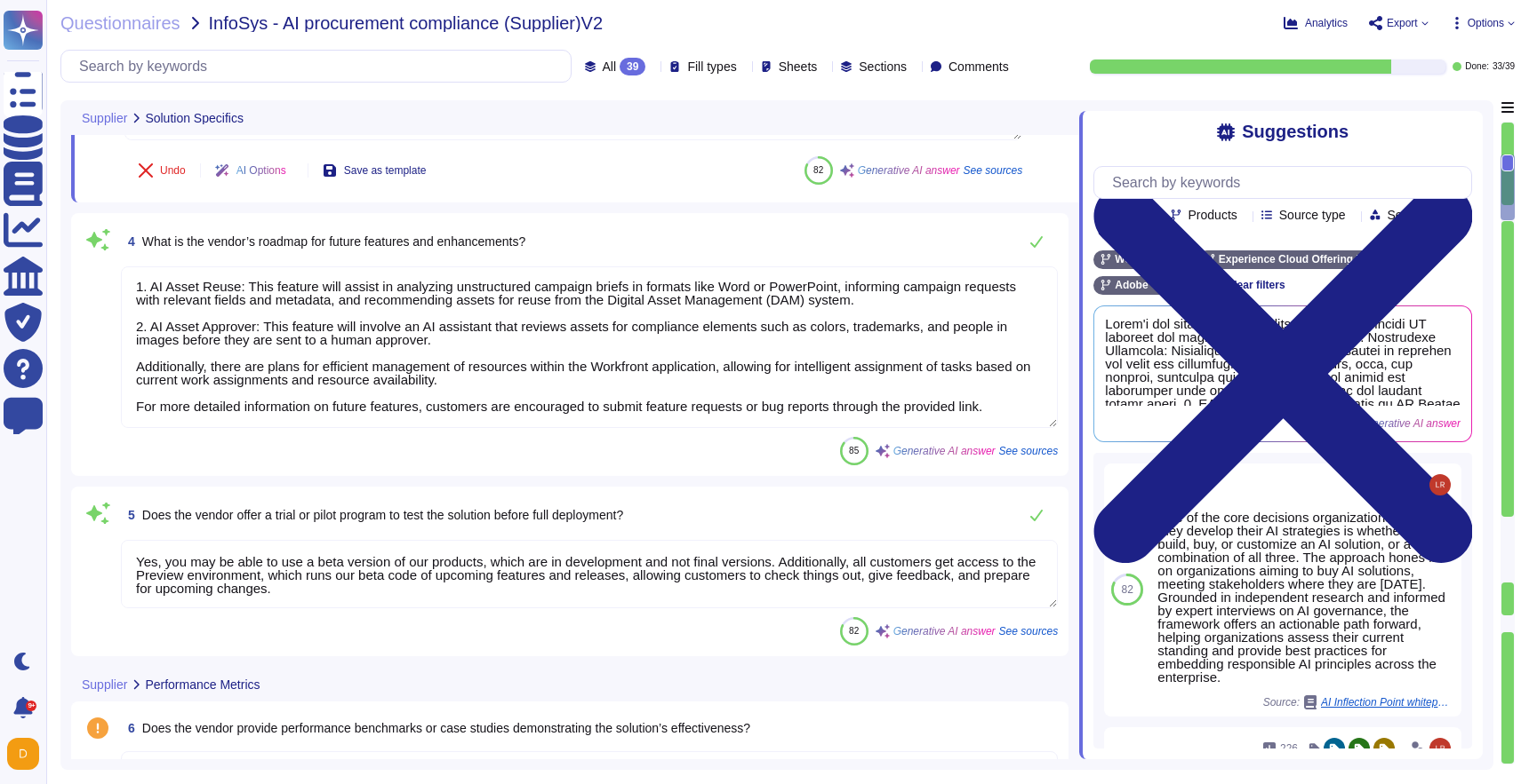
click at [788, 570] on textarea "Yes, you may be able to use a beta version of our products, which are in develo…" at bounding box center [589, 574] width 937 height 68
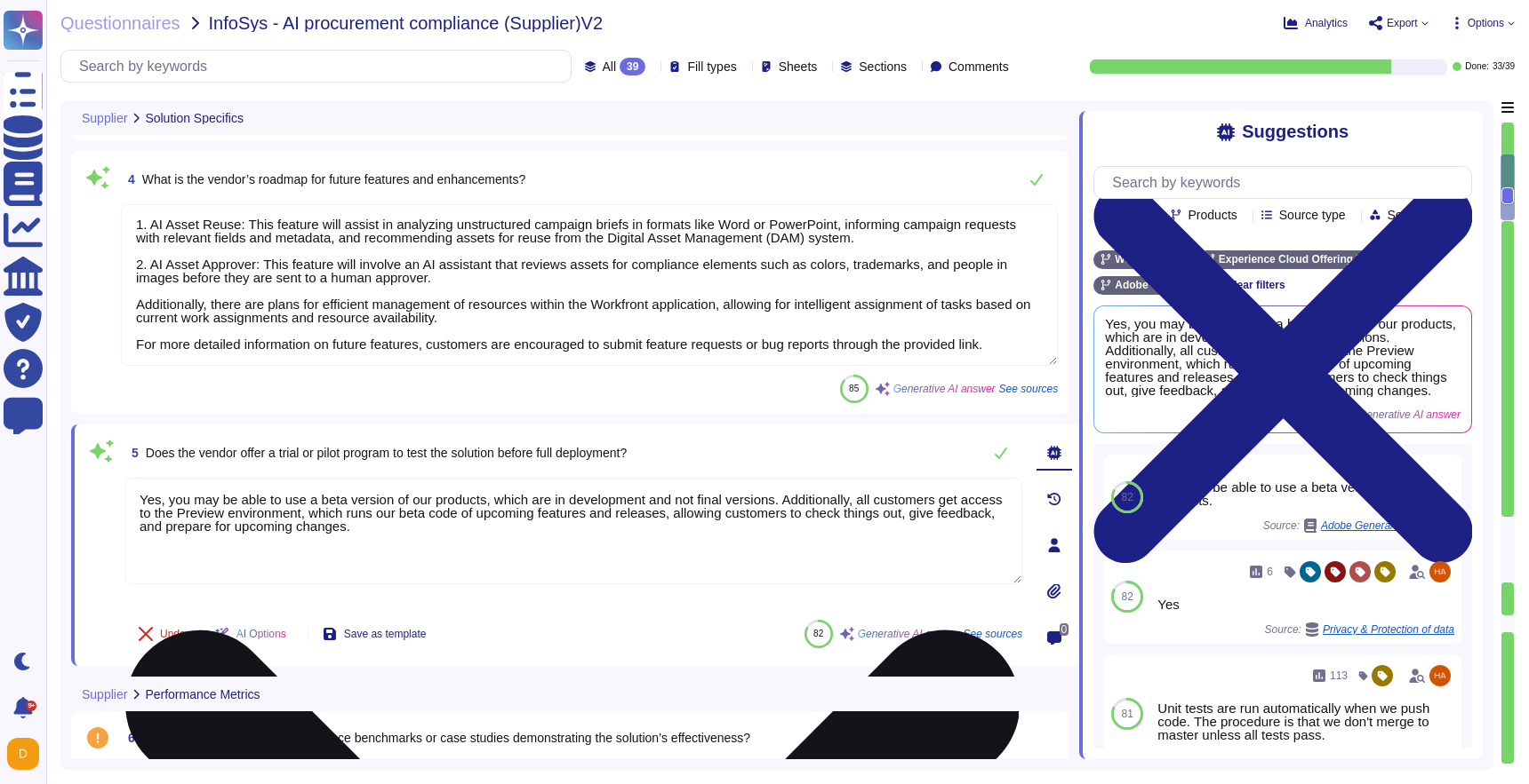
type textarea "Yes, Adobe engages independent third parties to perform audits of its infrastru…"
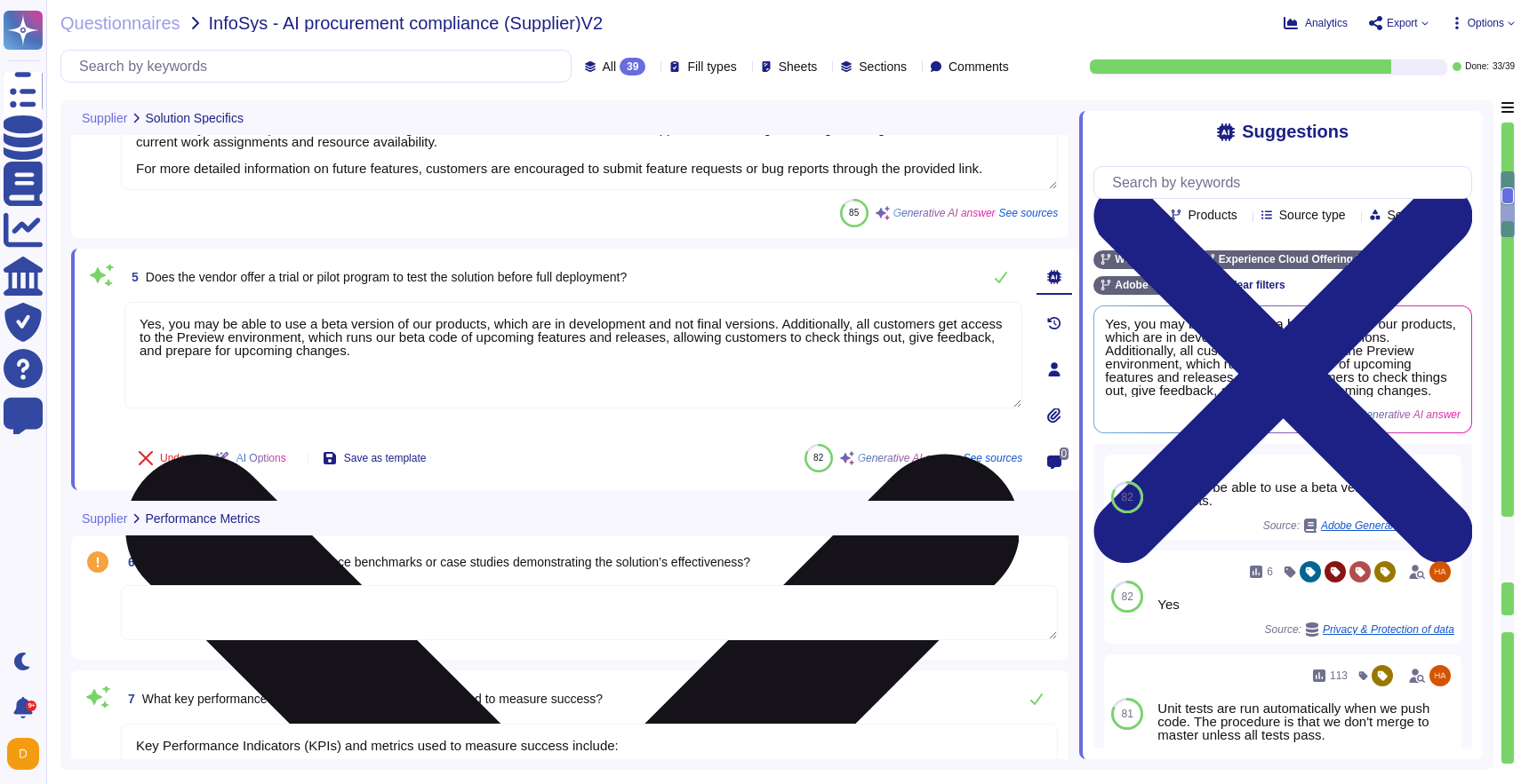
type textarea "Yes, Adobe has established environmental sustainability practices, which are do…"
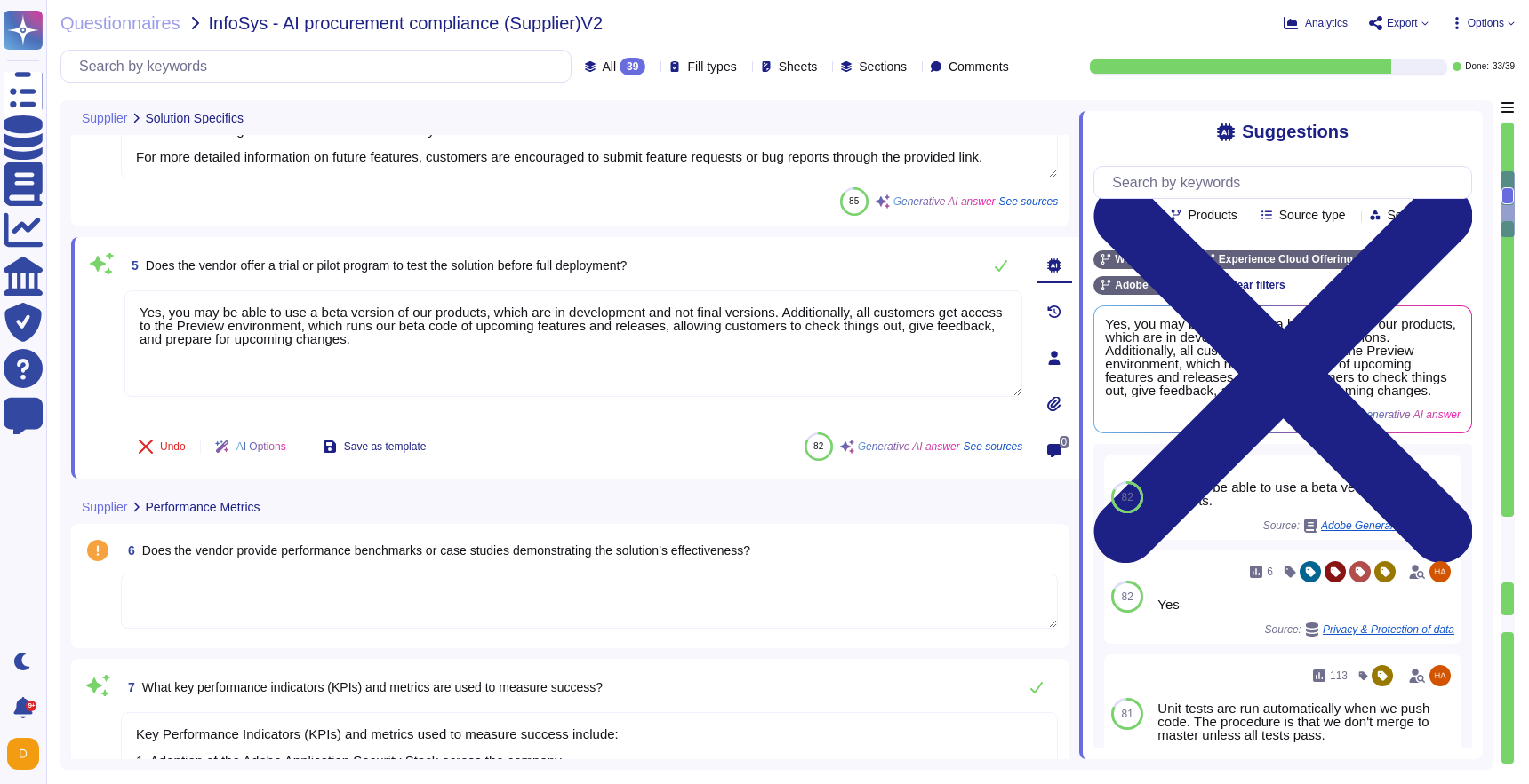
click at [718, 609] on textarea at bounding box center [589, 602] width 937 height 55
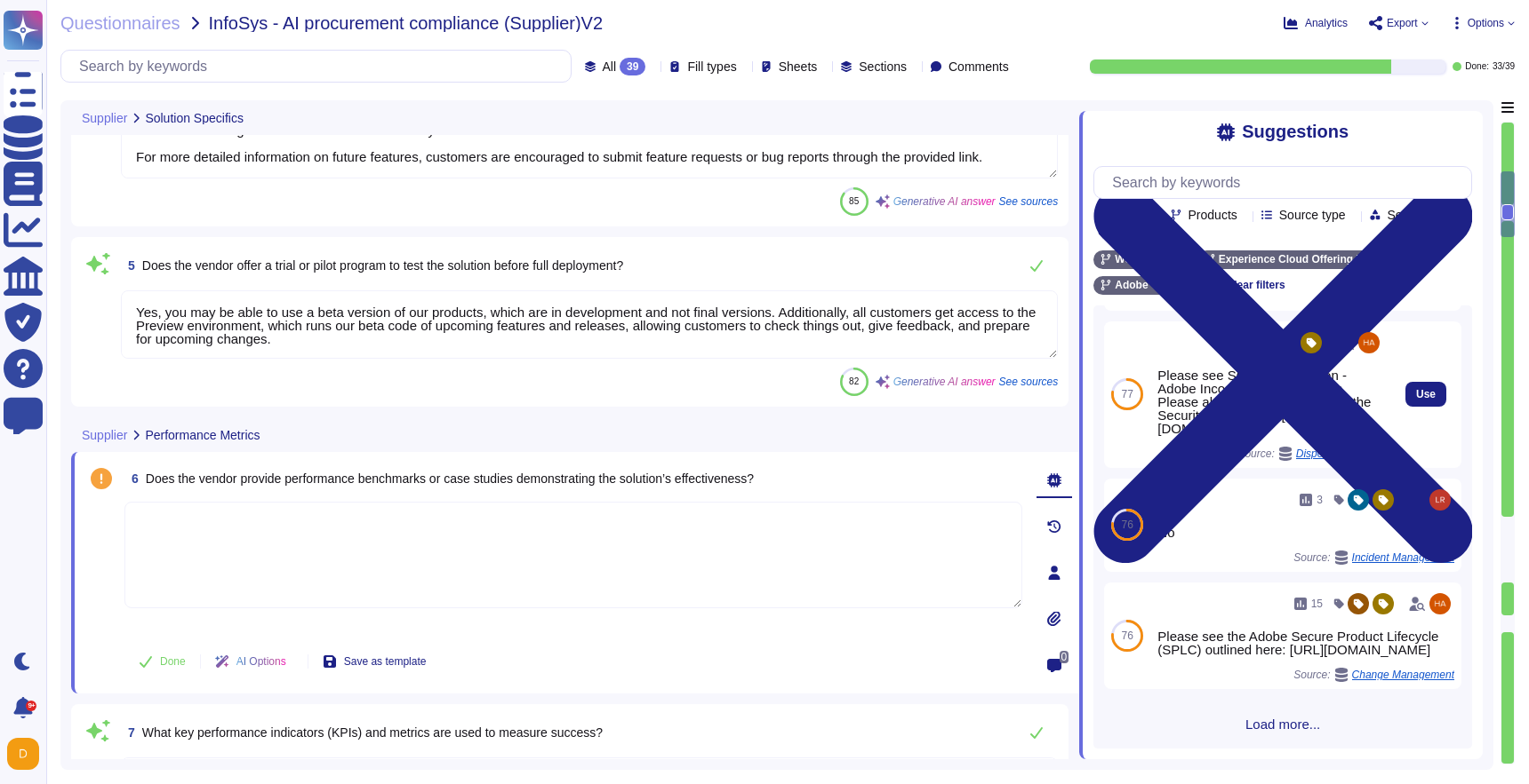
scroll to position [561, 0]
click at [1198, 194] on input "text" at bounding box center [1287, 183] width 368 height 31
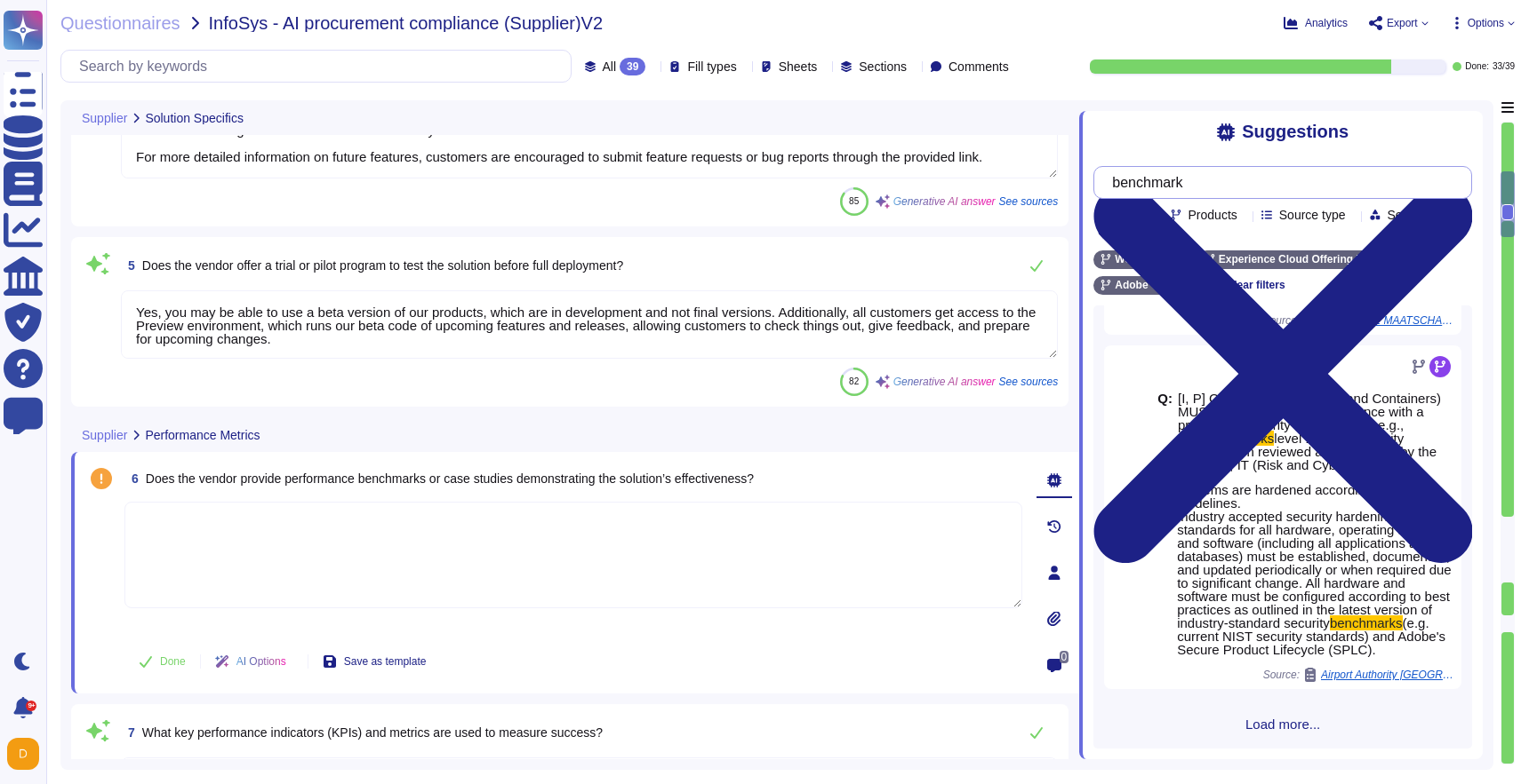
scroll to position [506, 0]
type input "benchmark"
click at [946, 543] on textarea at bounding box center [573, 555] width 897 height 106
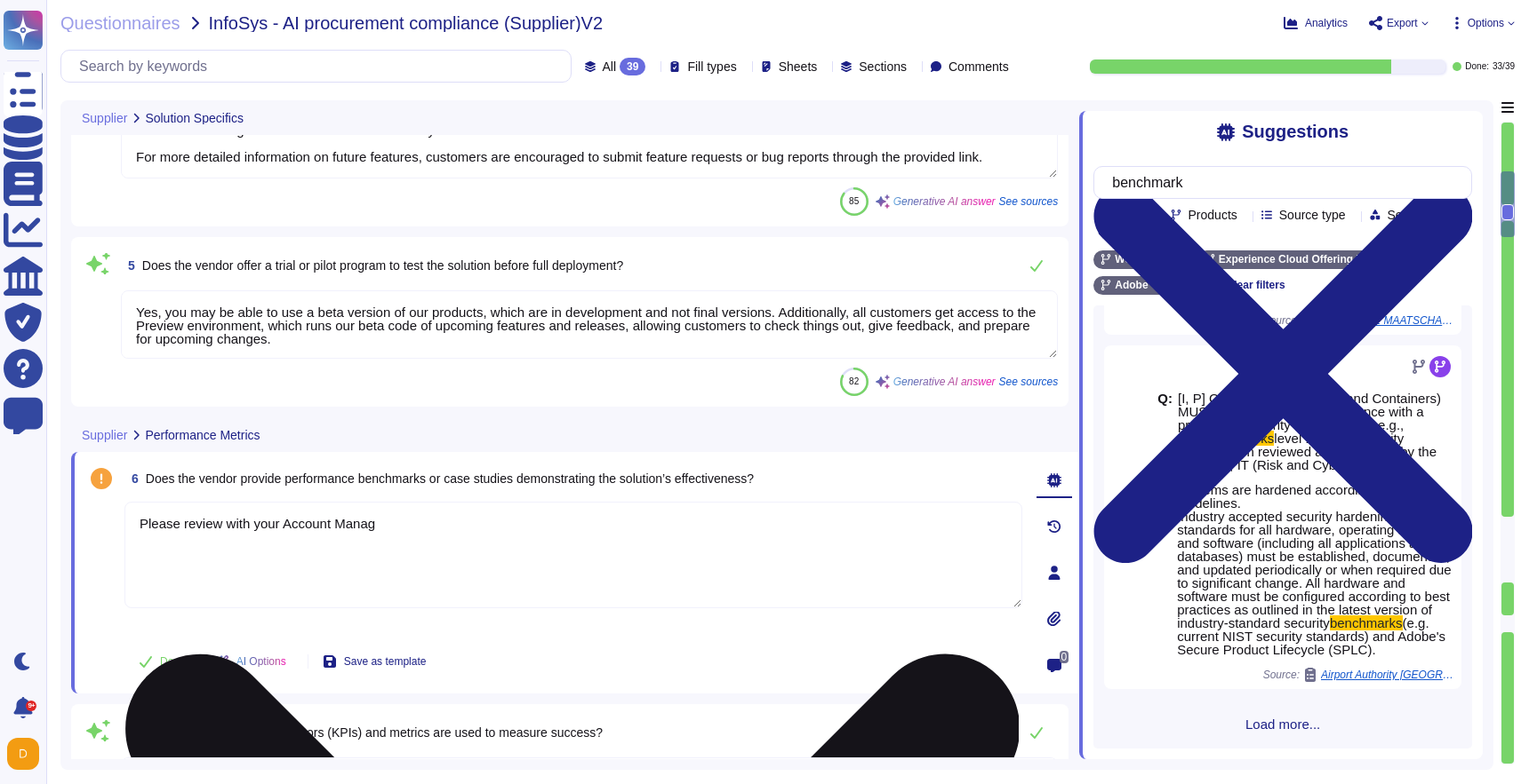
type textarea "Please review with your Account Manager"
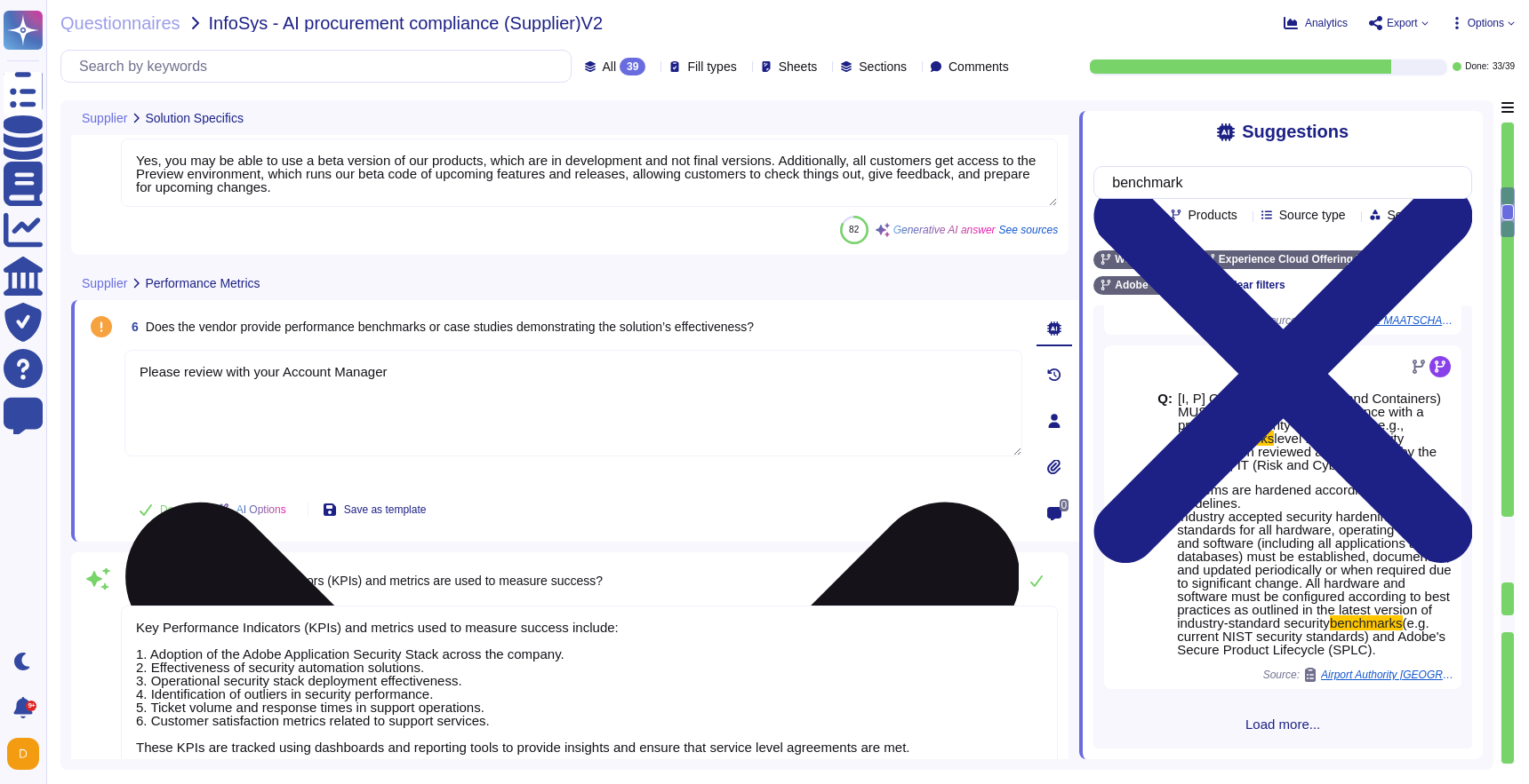
type textarea "Yes, Adobe has established environmental sustainability practices, which are do…"
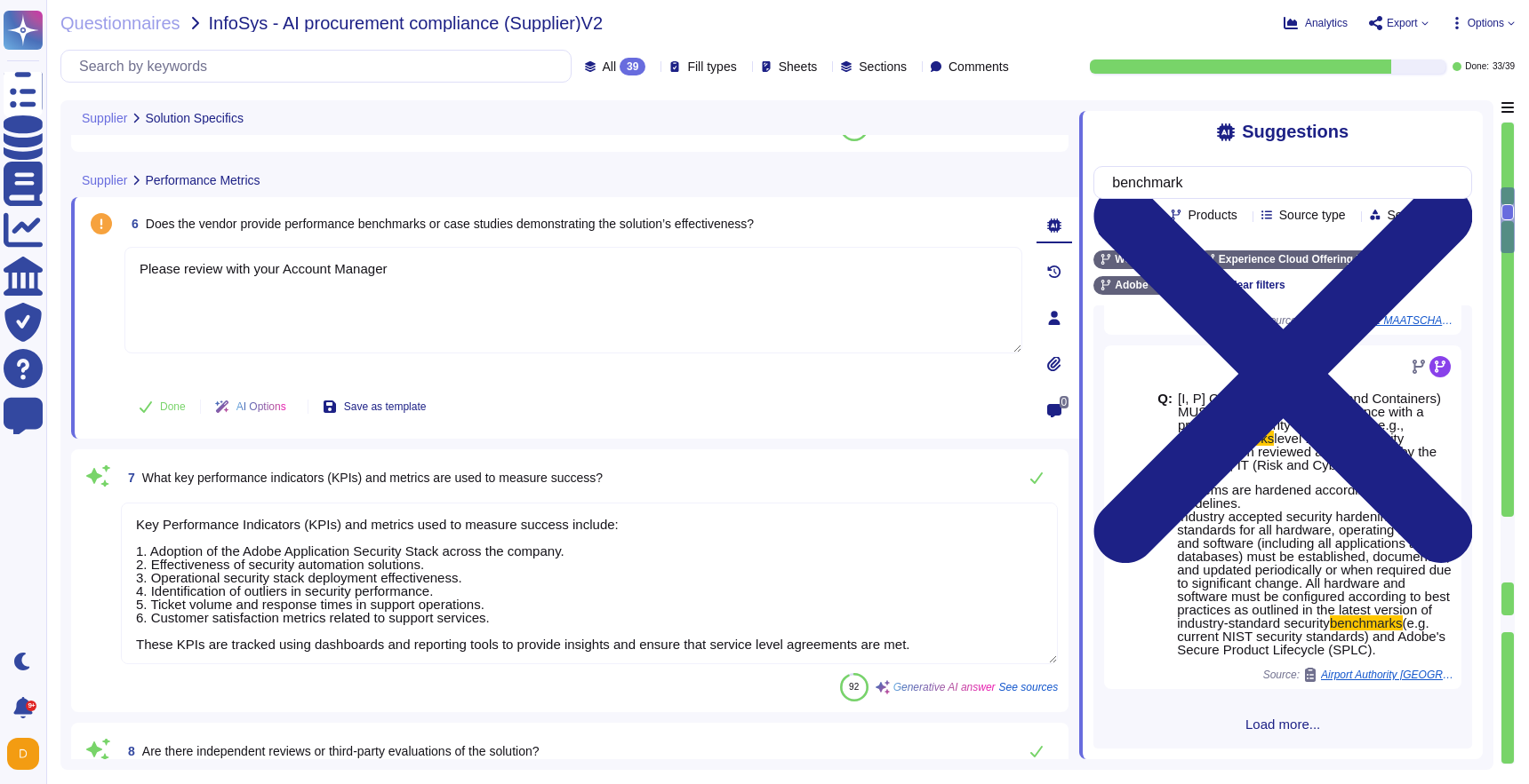
type textarea "Yes, Adobe has a documented Corporate Social Responsibility (CSR) policy that i…"
type textarea "Please review with your Account Manager"
click at [178, 409] on span "Done" at bounding box center [173, 407] width 26 height 11
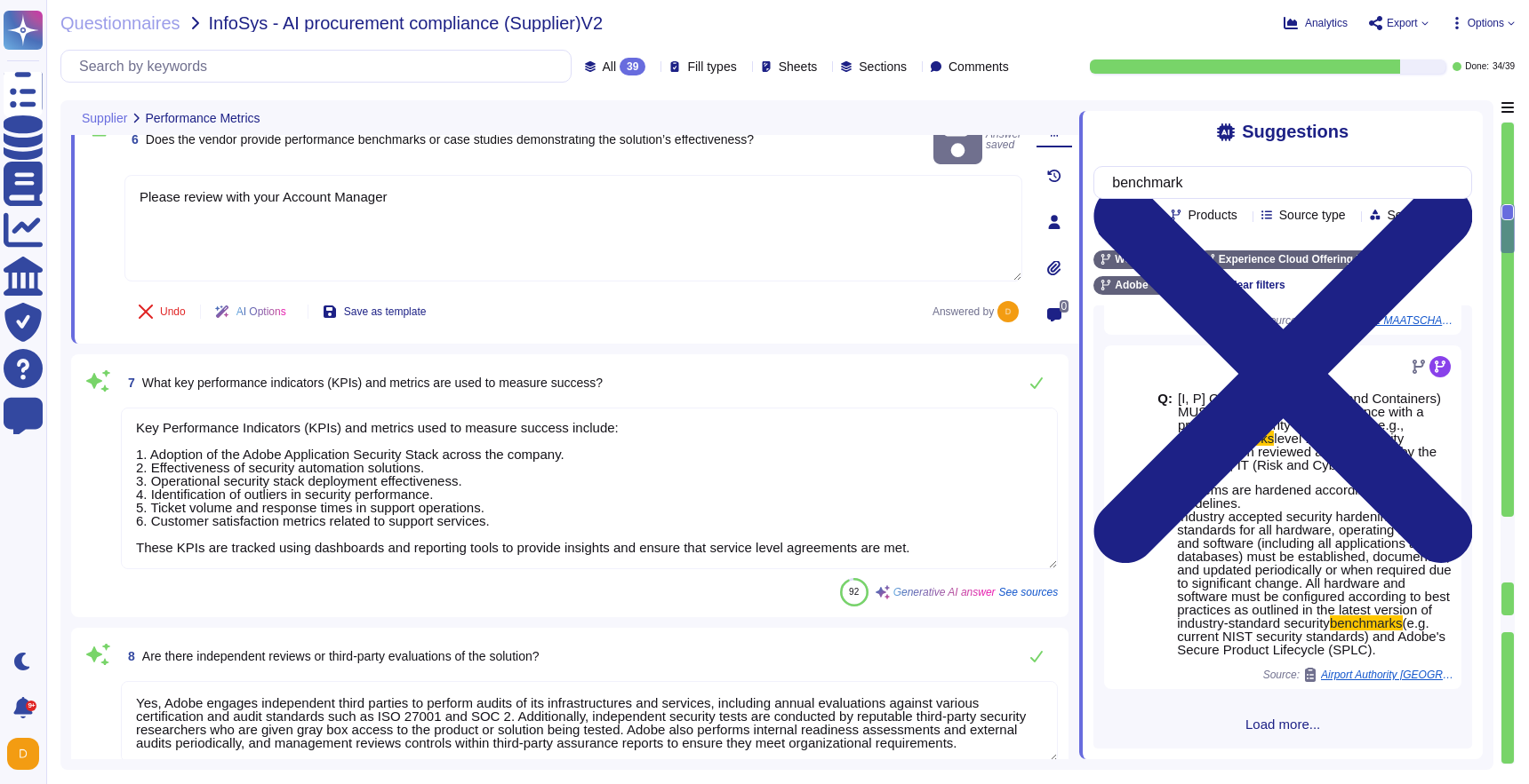
scroll to position [506, 0]
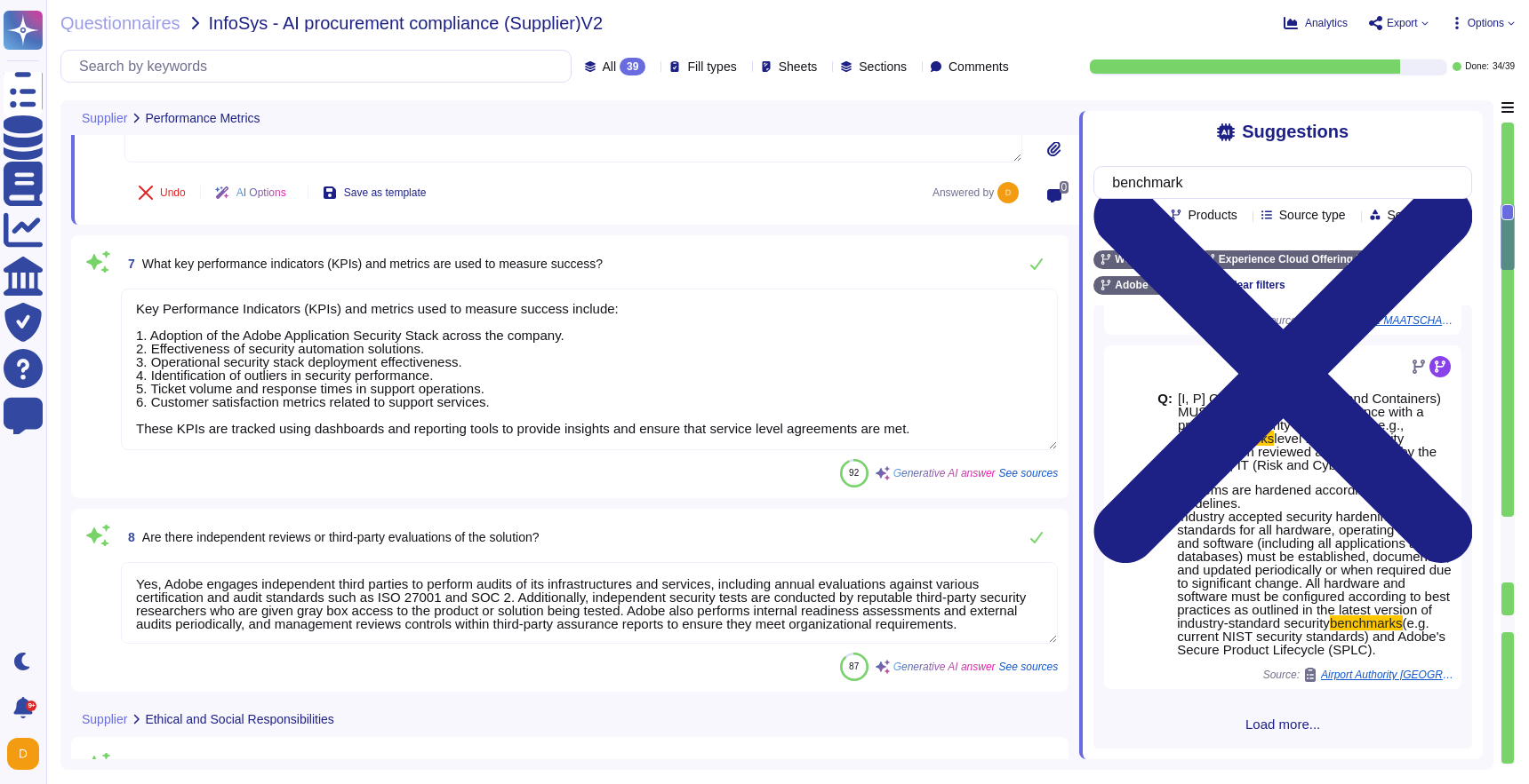
type textarea "Adobe contributes to the AI and broader tech community through several initiati…"
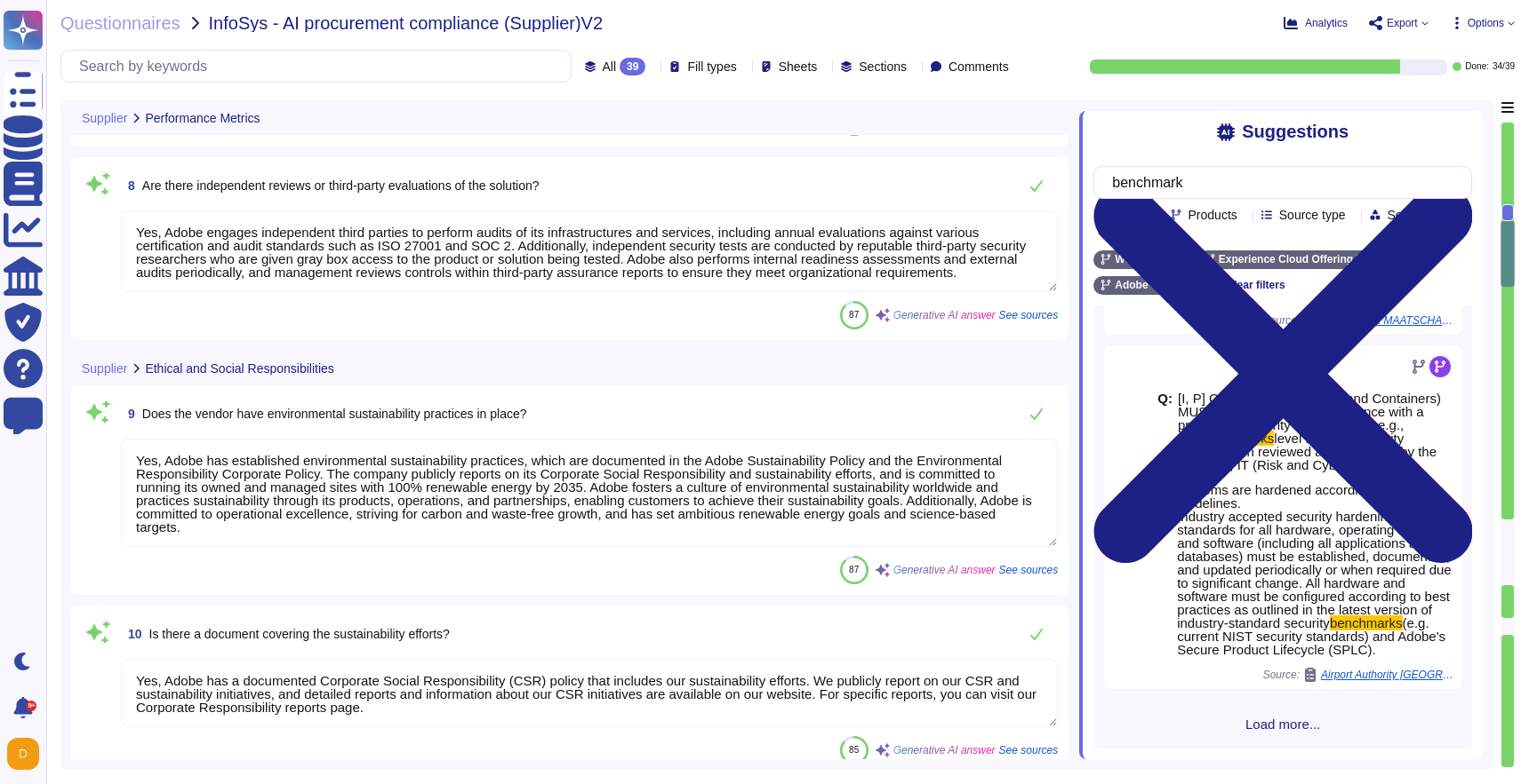
scroll to position [2, 0]
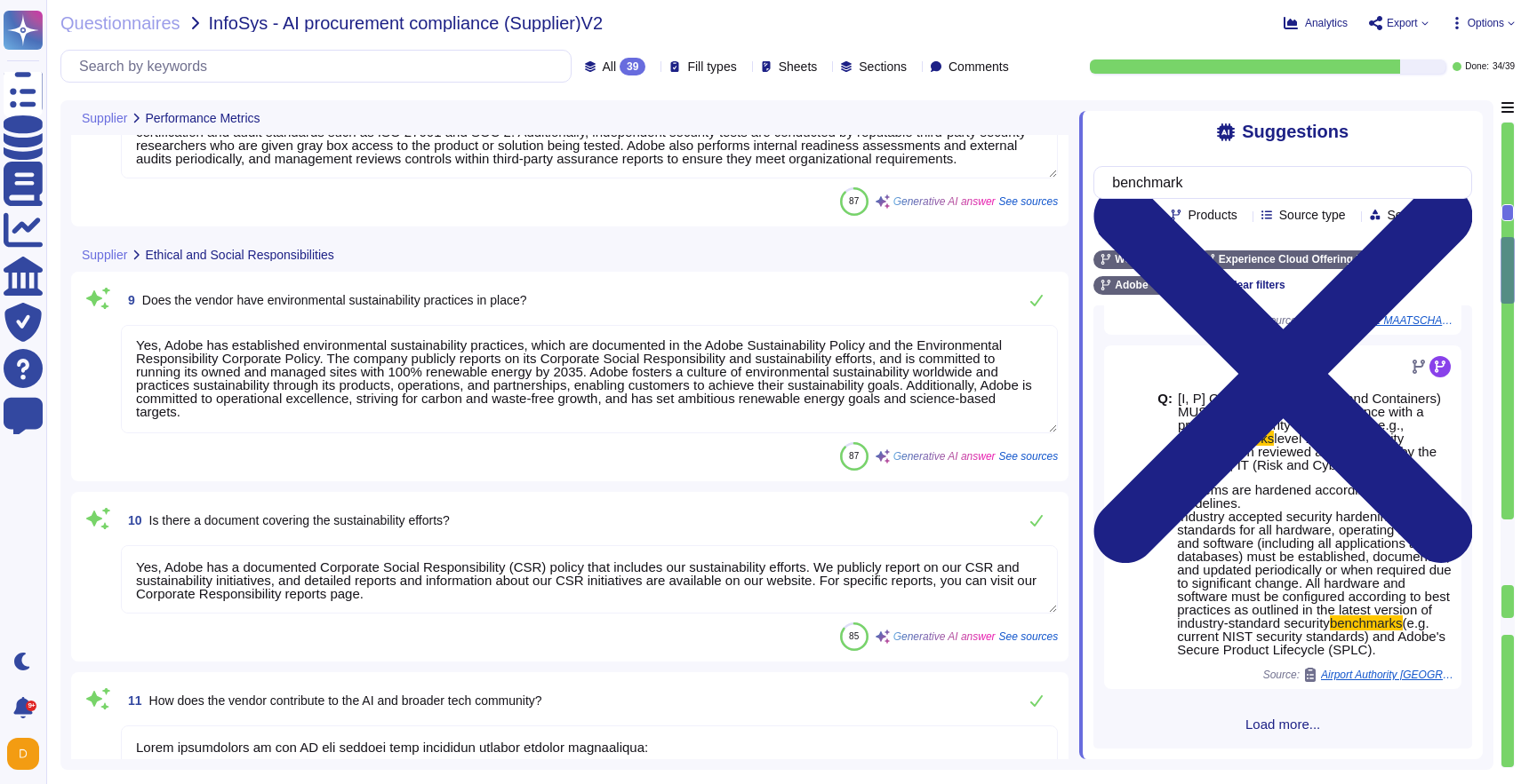
type textarea "Yes, Adobe complies with industry-accepted standards, regulations, and certific…"
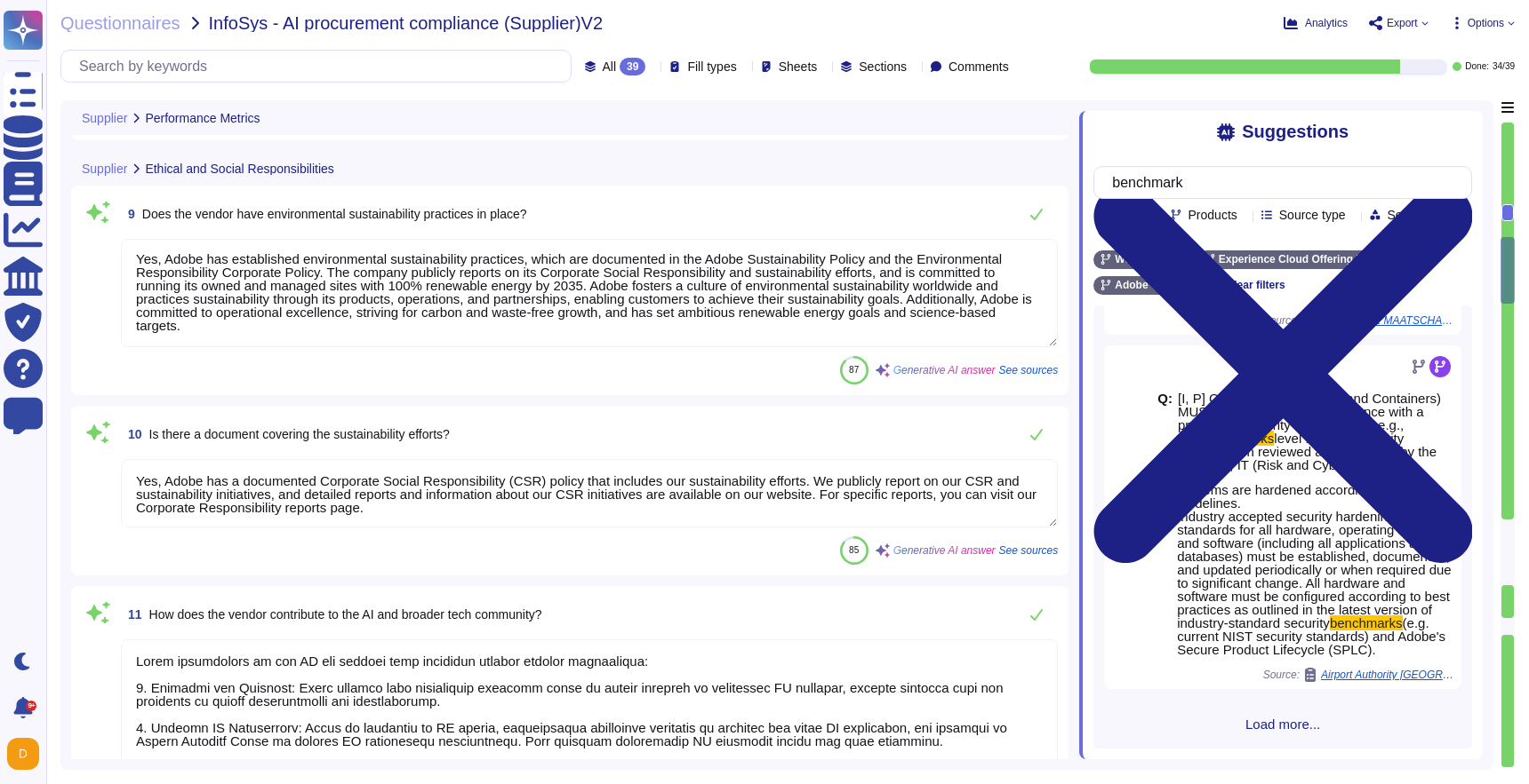
scroll to position [2015, 0]
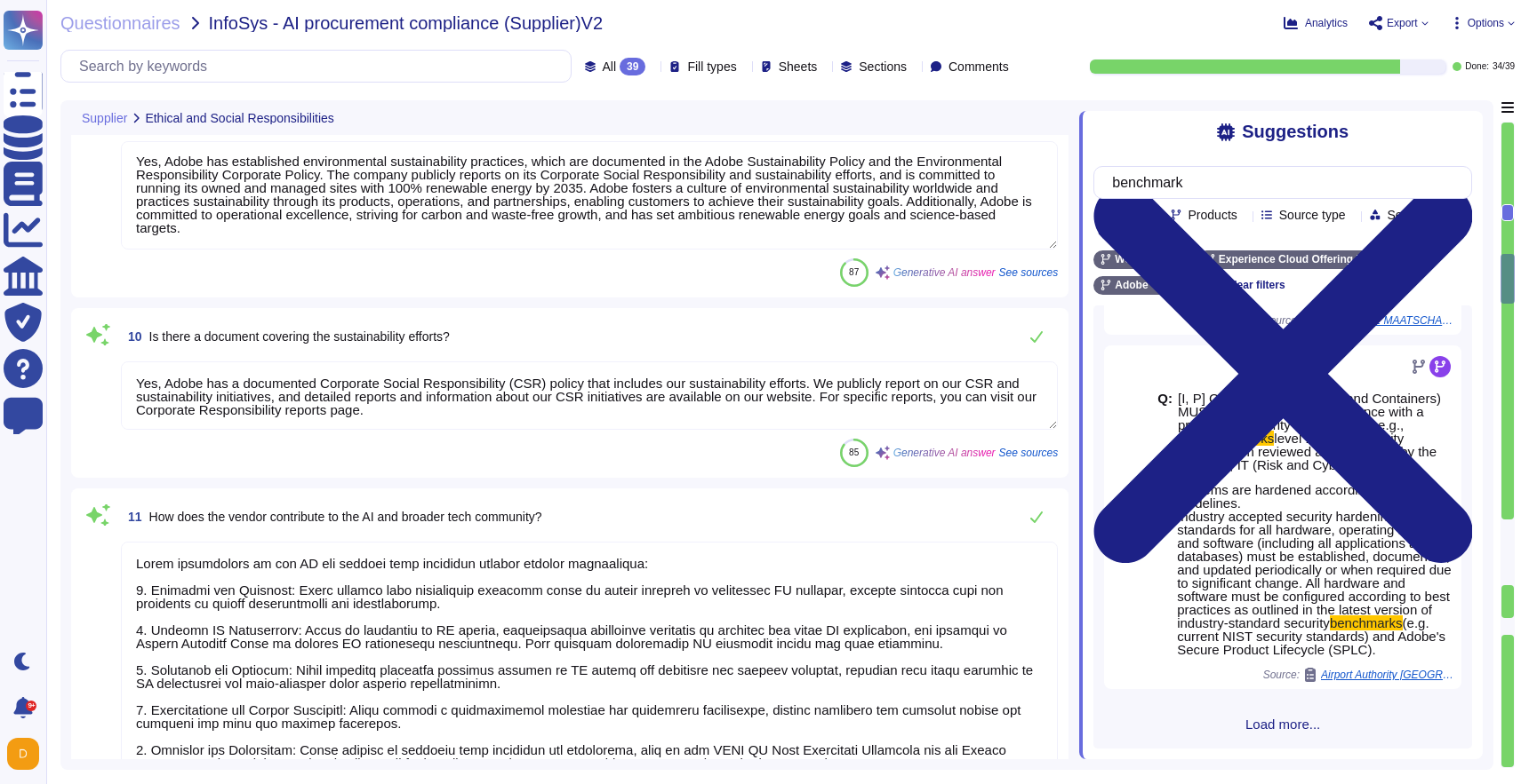
type textarea "Adobe ensures compliance with data protection laws such as GDPR and CCPA throug…"
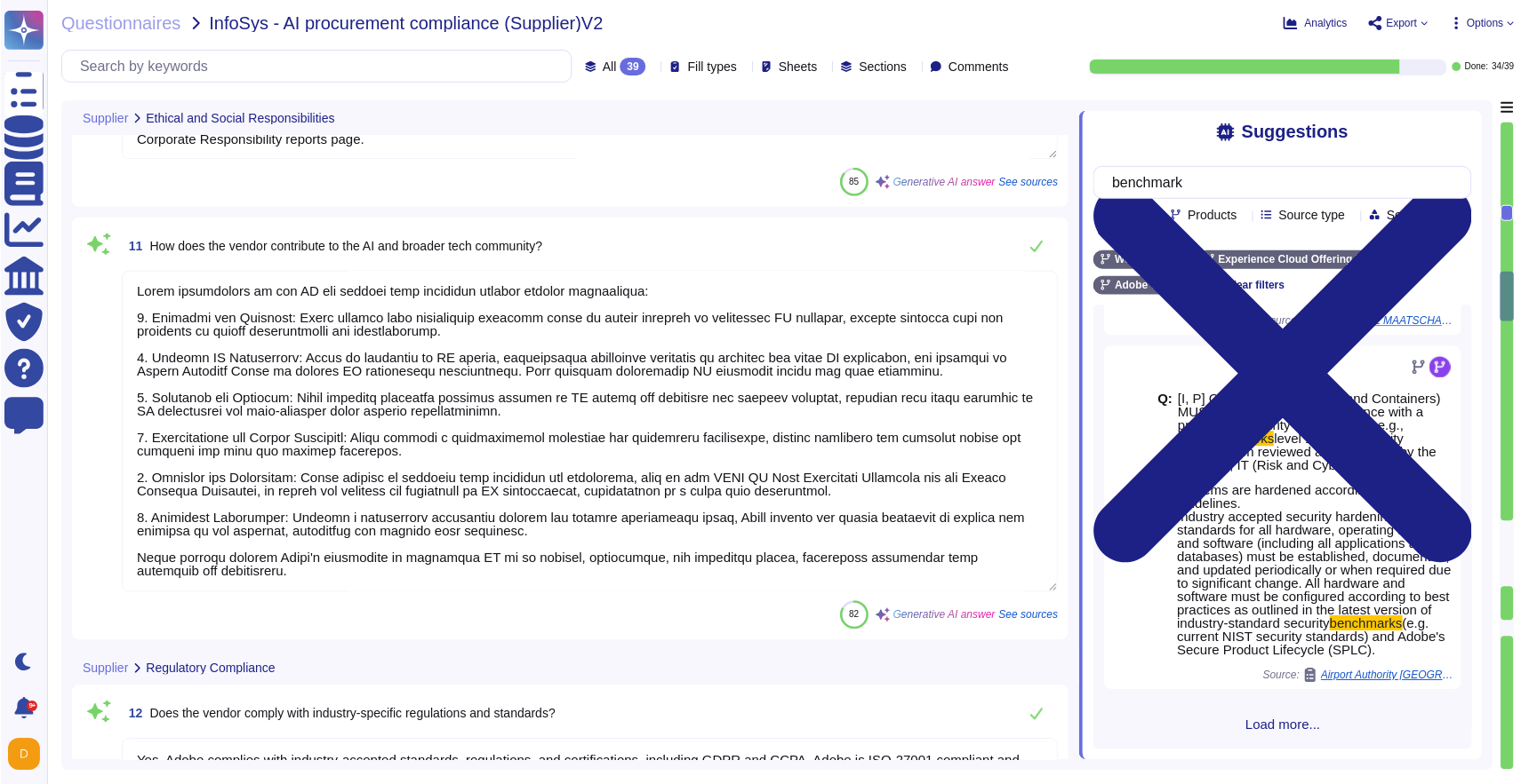
scroll to position [506, 0]
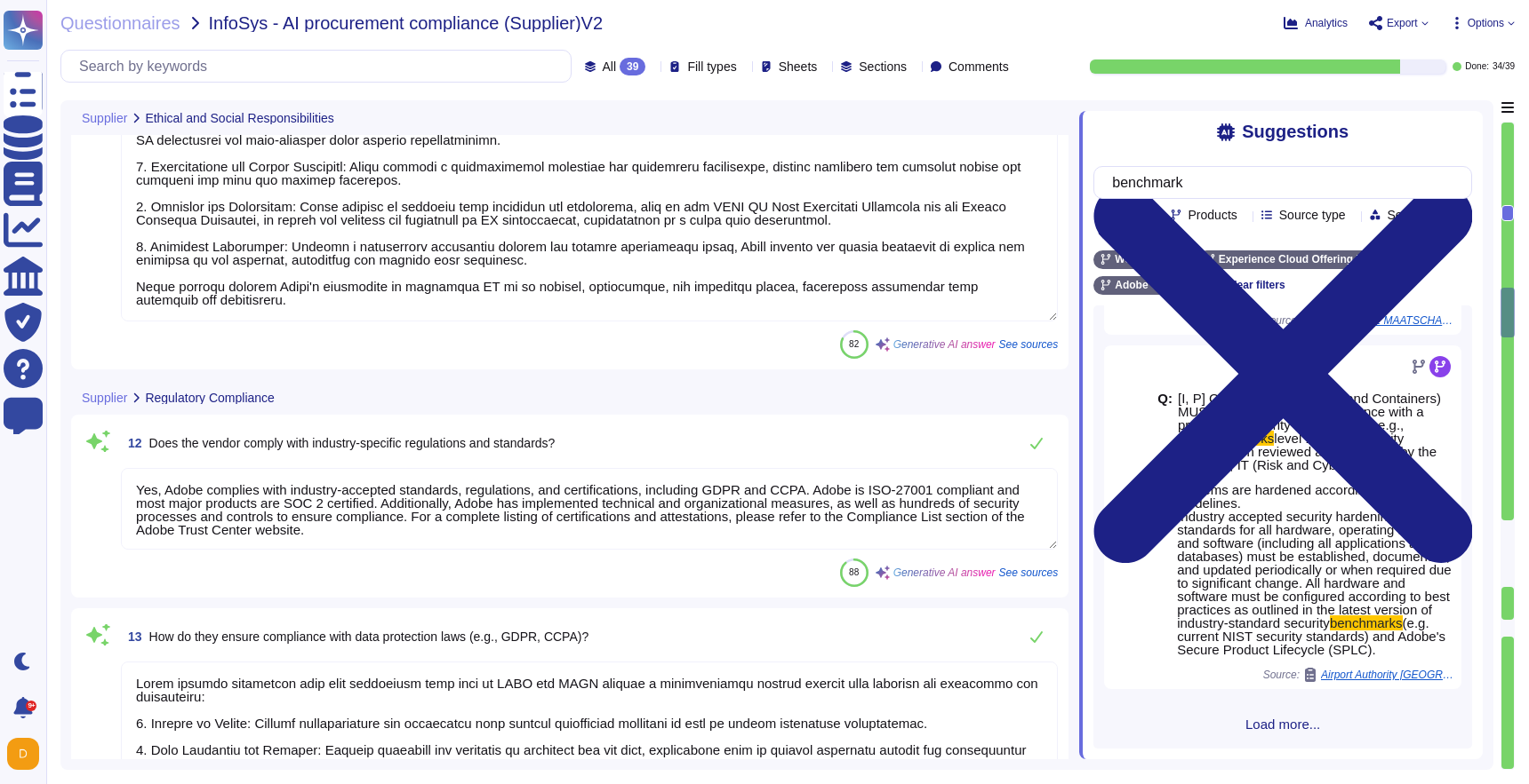
type textarea "Adobe is compliant with ISO/IEC 27001 and follows the Adobe Common Controls Fra…"
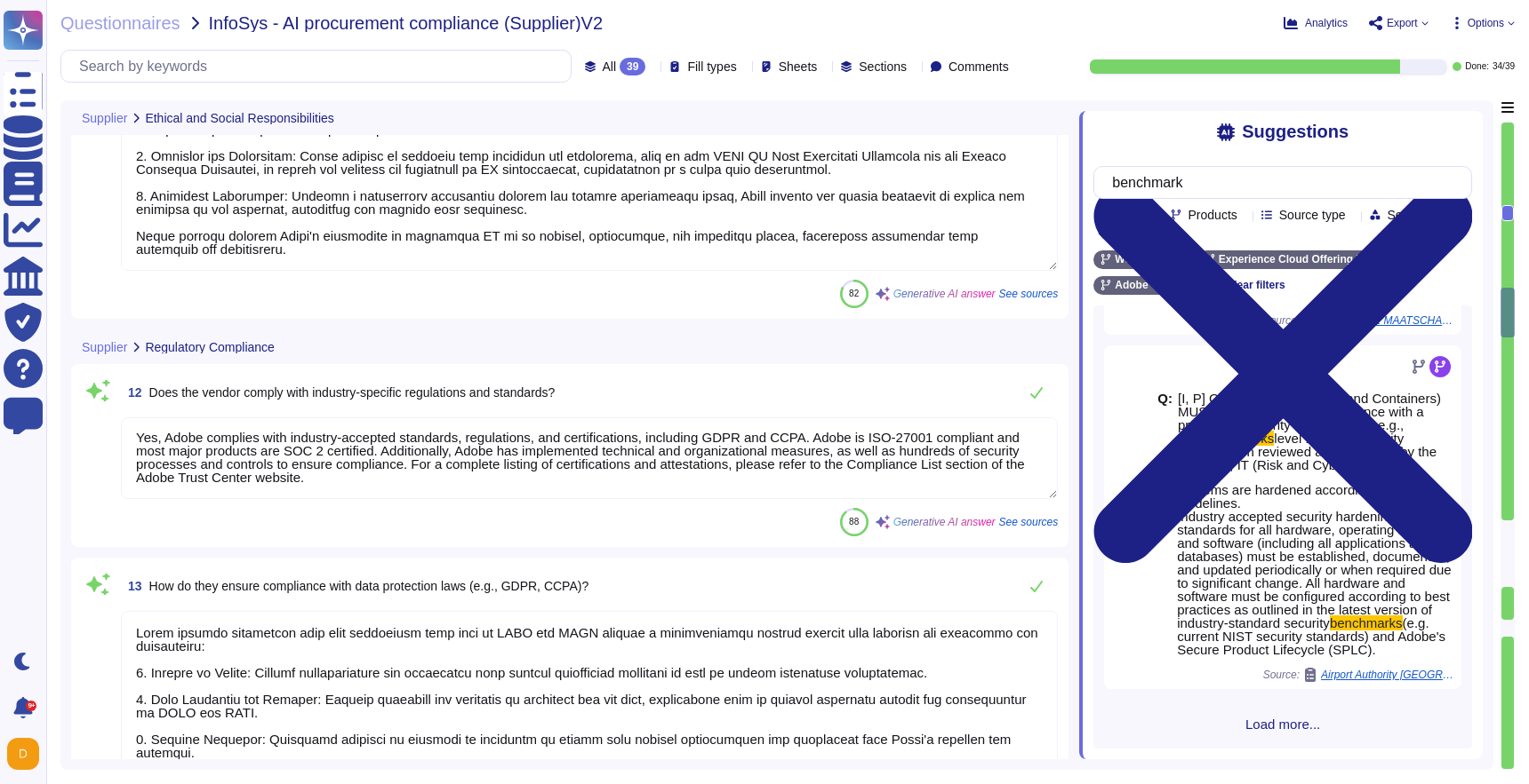
scroll to position [2, 0]
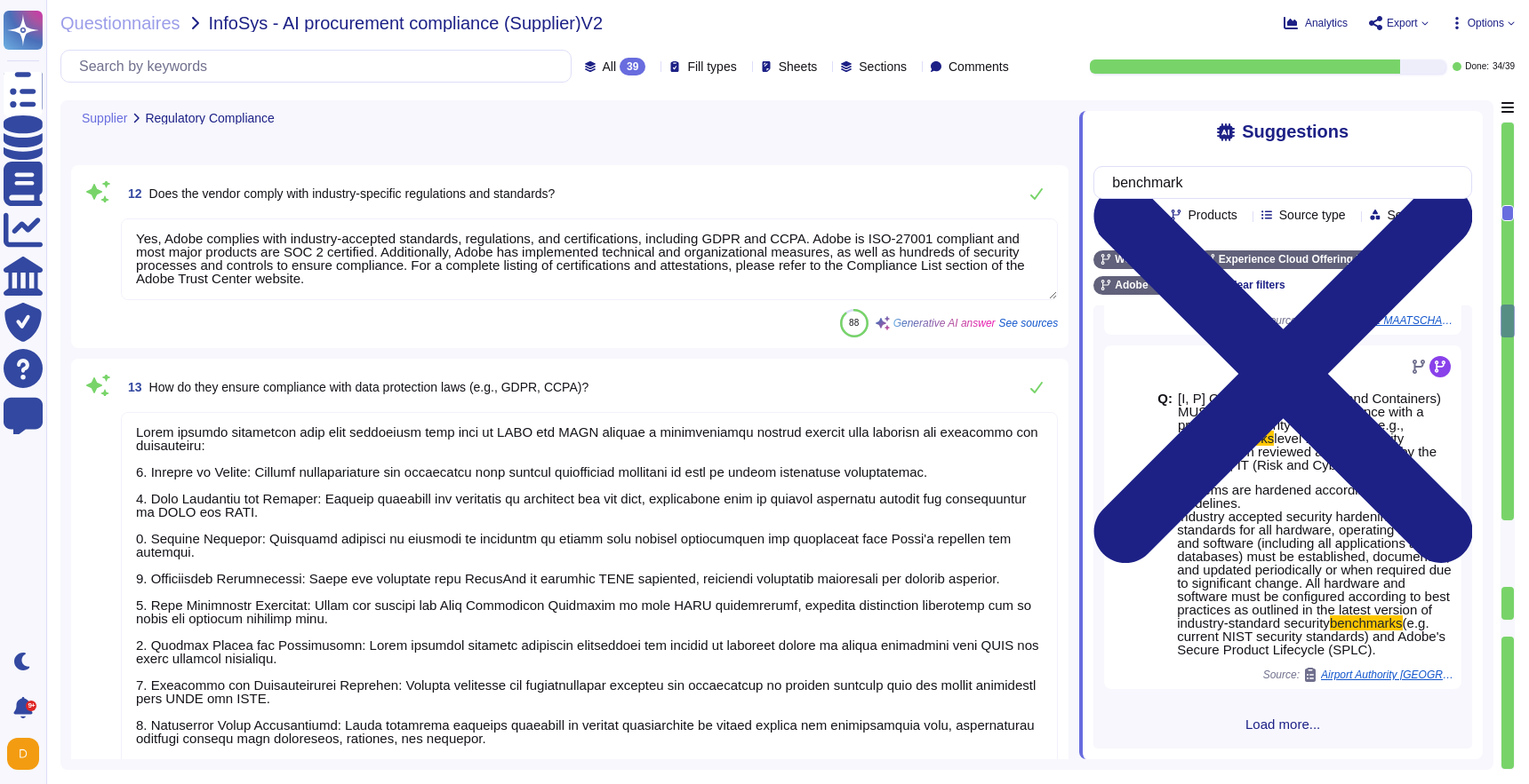
type textarea "Adobe undergoes annual evaluations by independent auditors against several cert…"
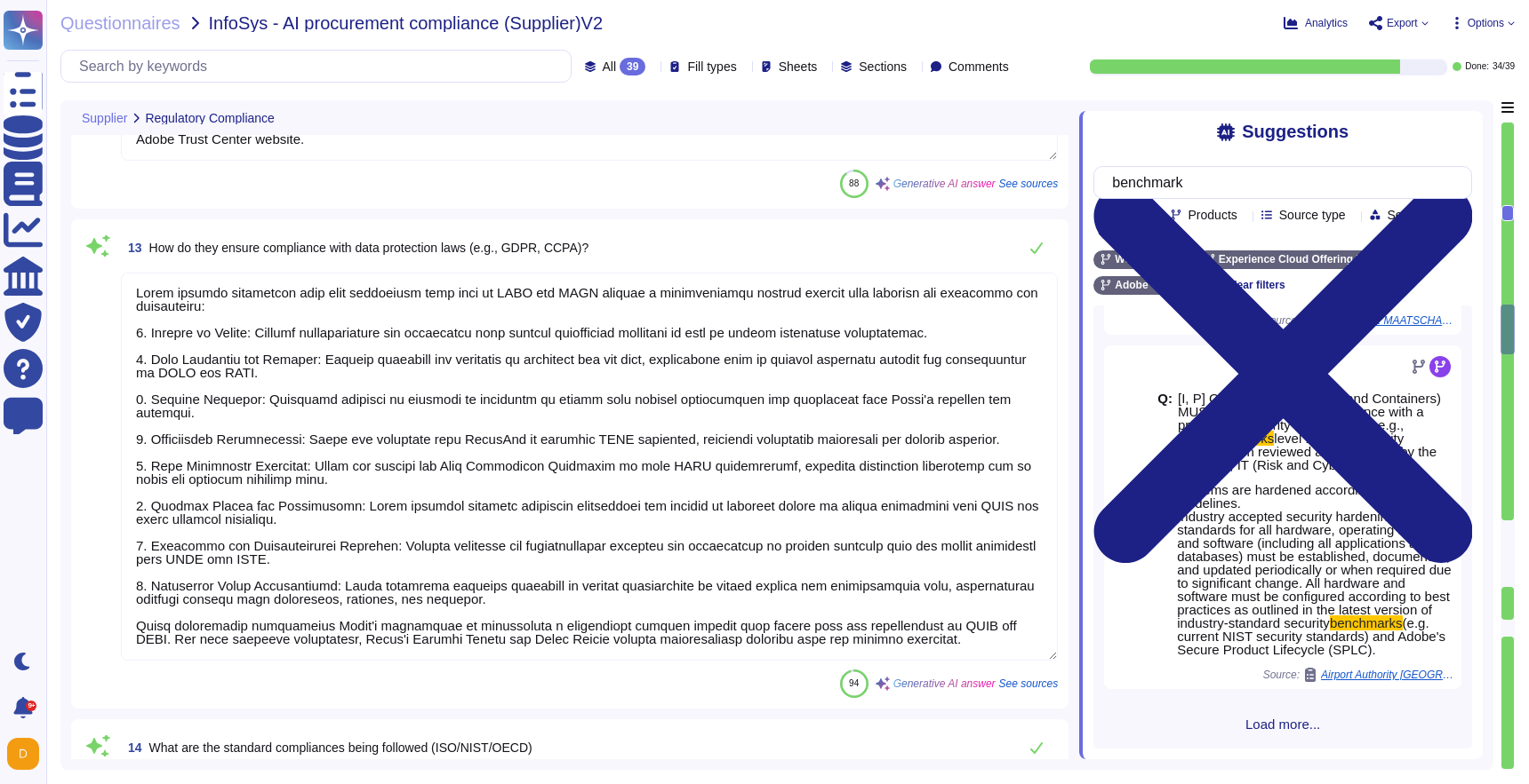
type textarea "Yes, Adobe has a documented third-party risk management program outlined in the…"
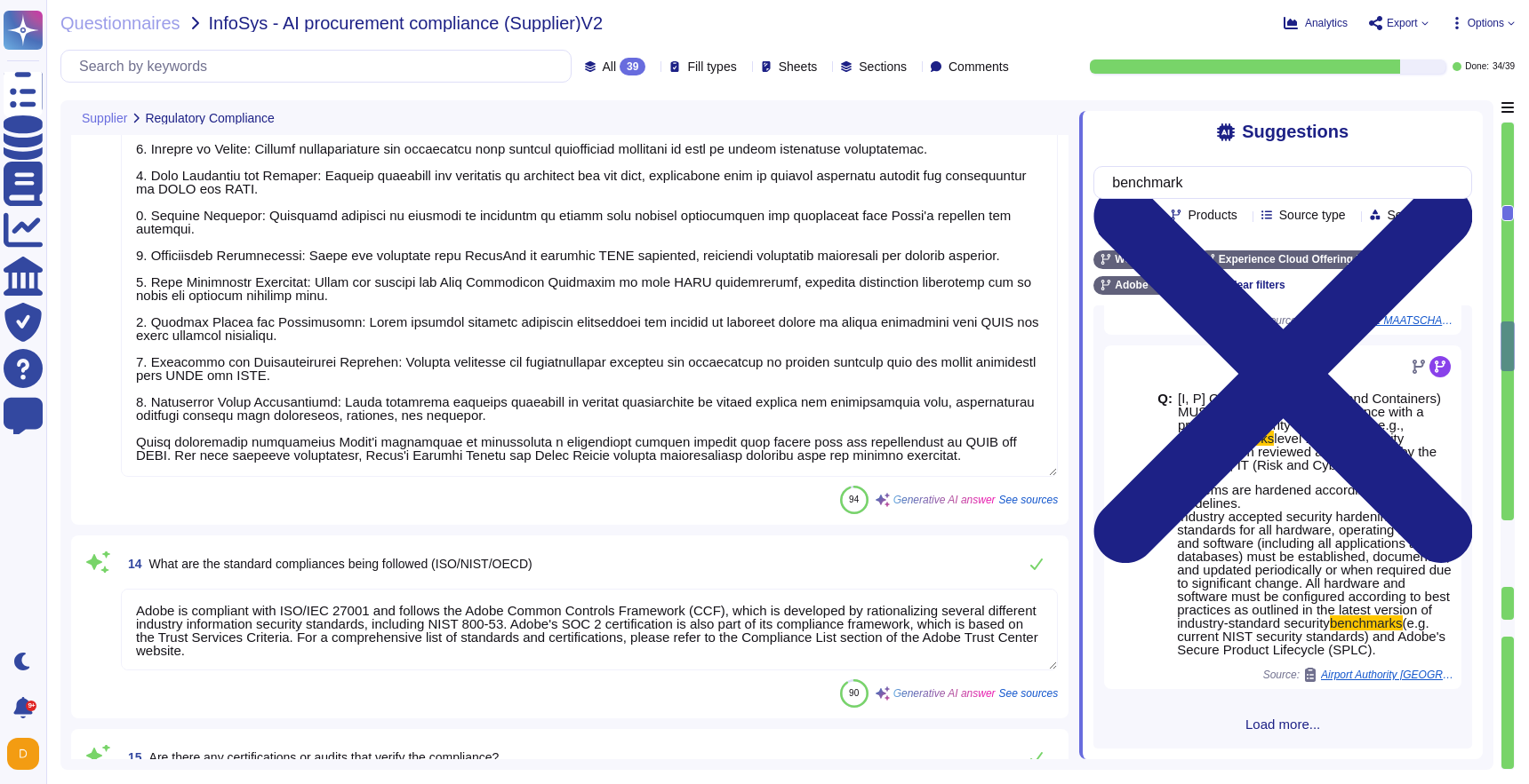
scroll to position [3113, 0]
type textarea "Adobe has a comprehensive incident response plan that is documented and approve…"
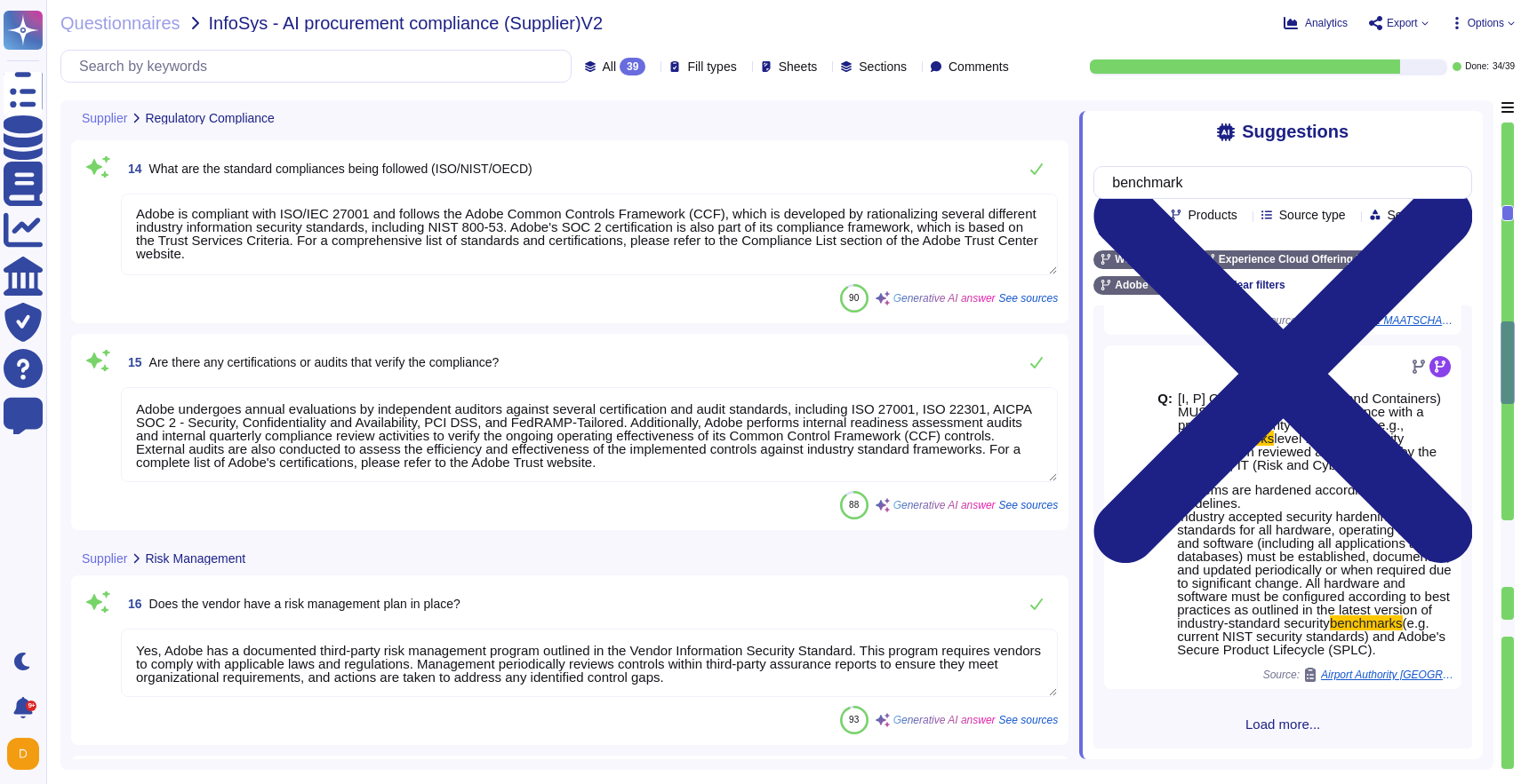
scroll to position [2, 0]
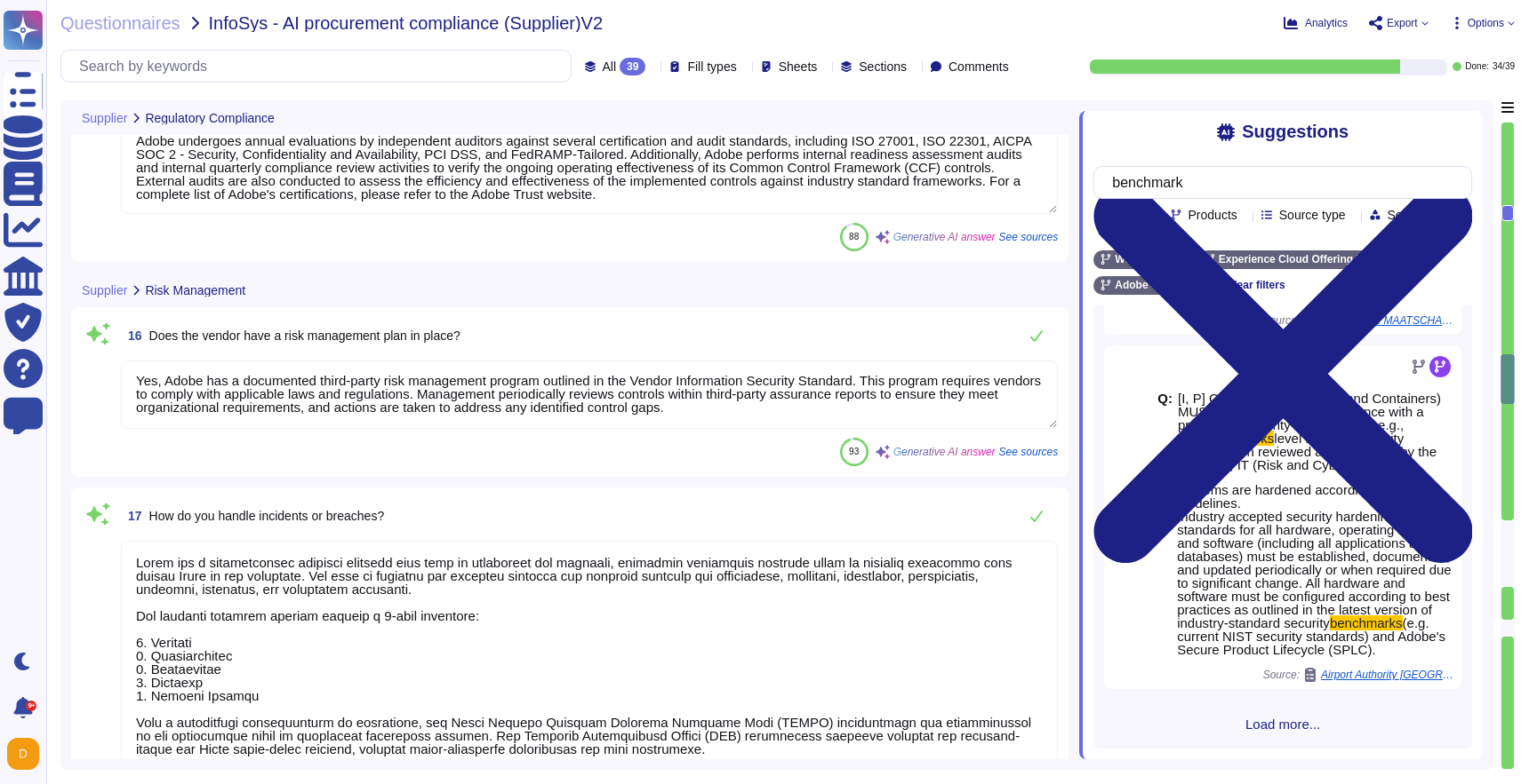
type textarea "Please speak with your Adobe representative for more information regarding cust…"
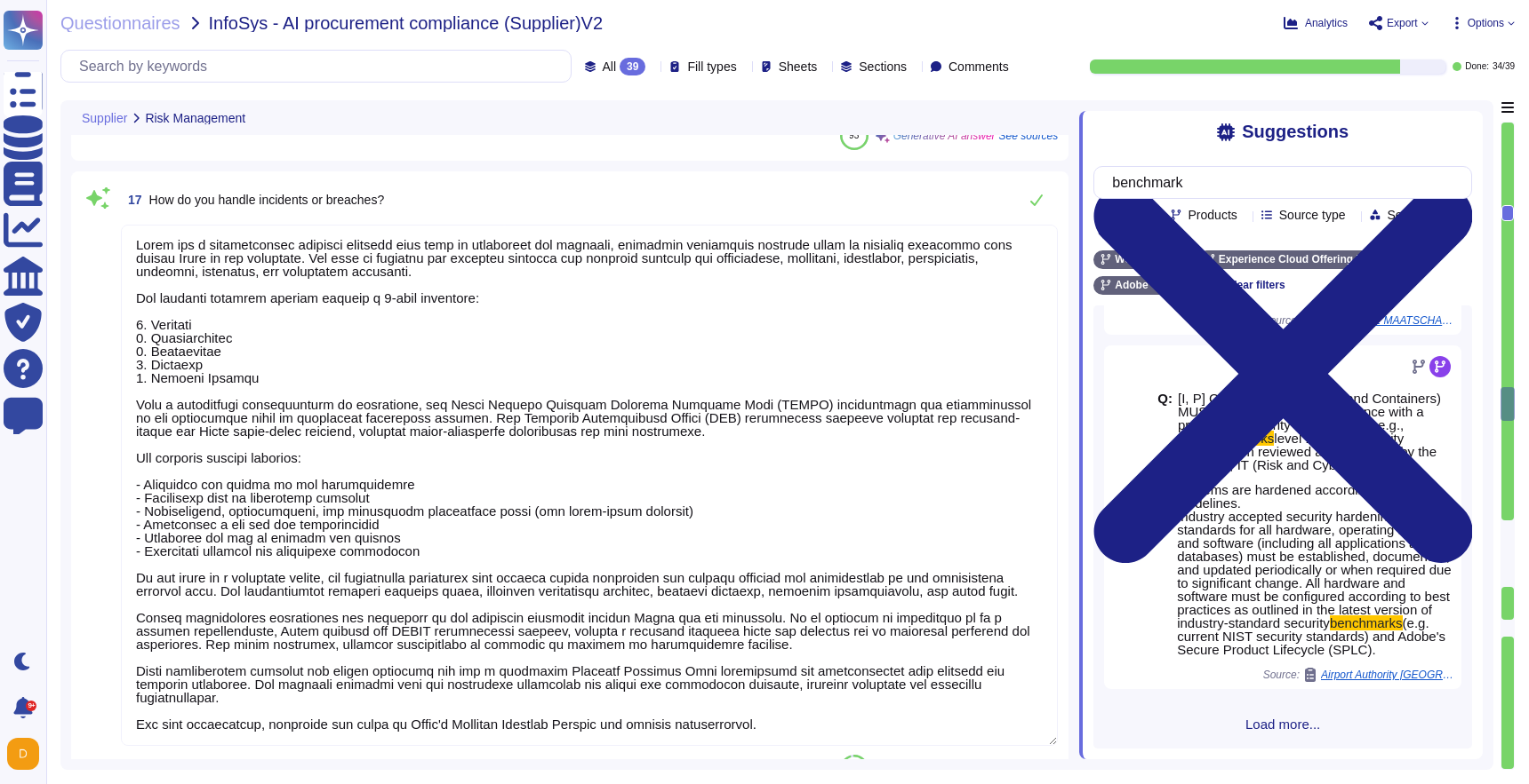
scroll to position [4159, 0]
type textarea "Adobe Artificial Intelligence offerings go through Adobe's responsible AI Ethic…"
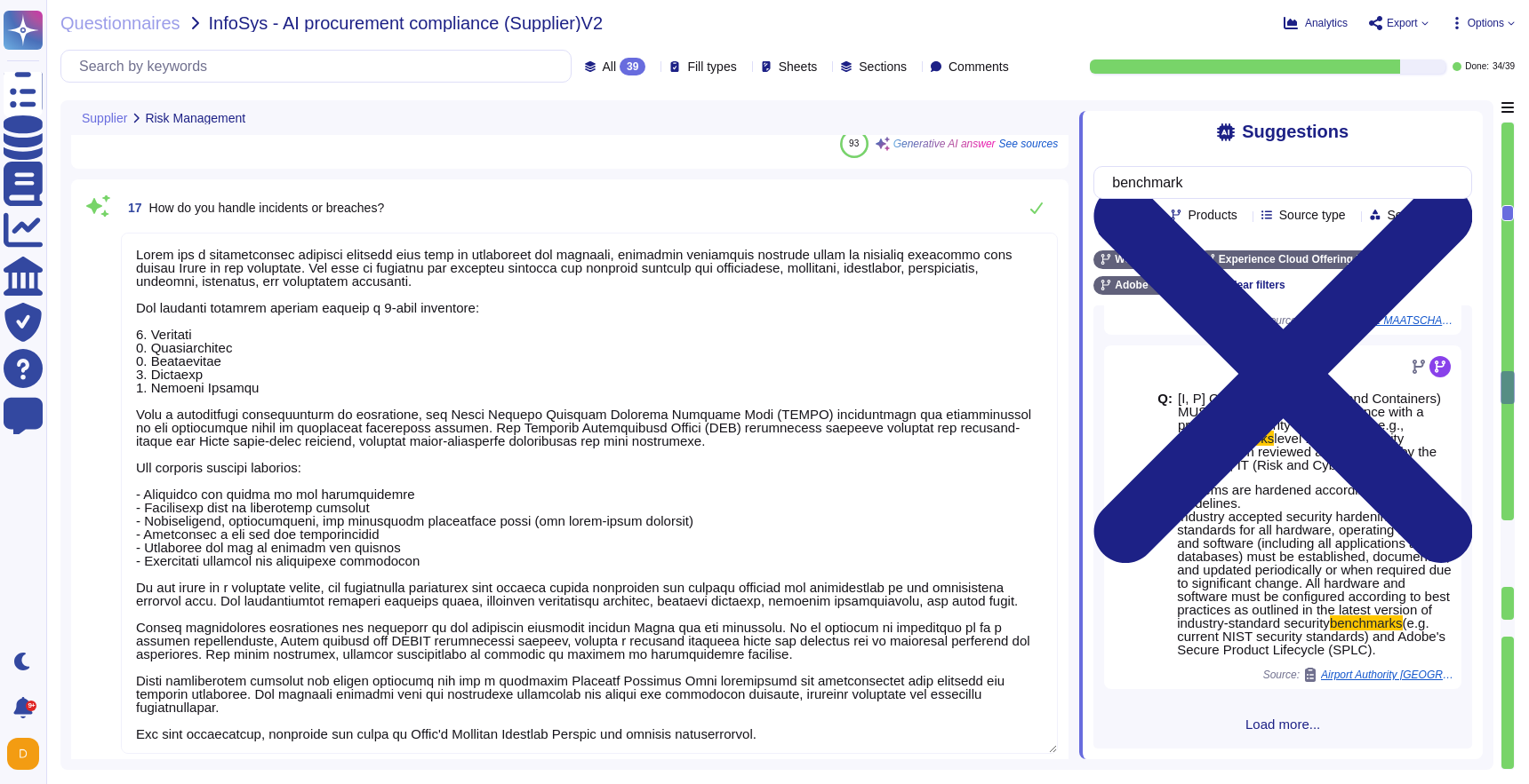
scroll to position [2, 0]
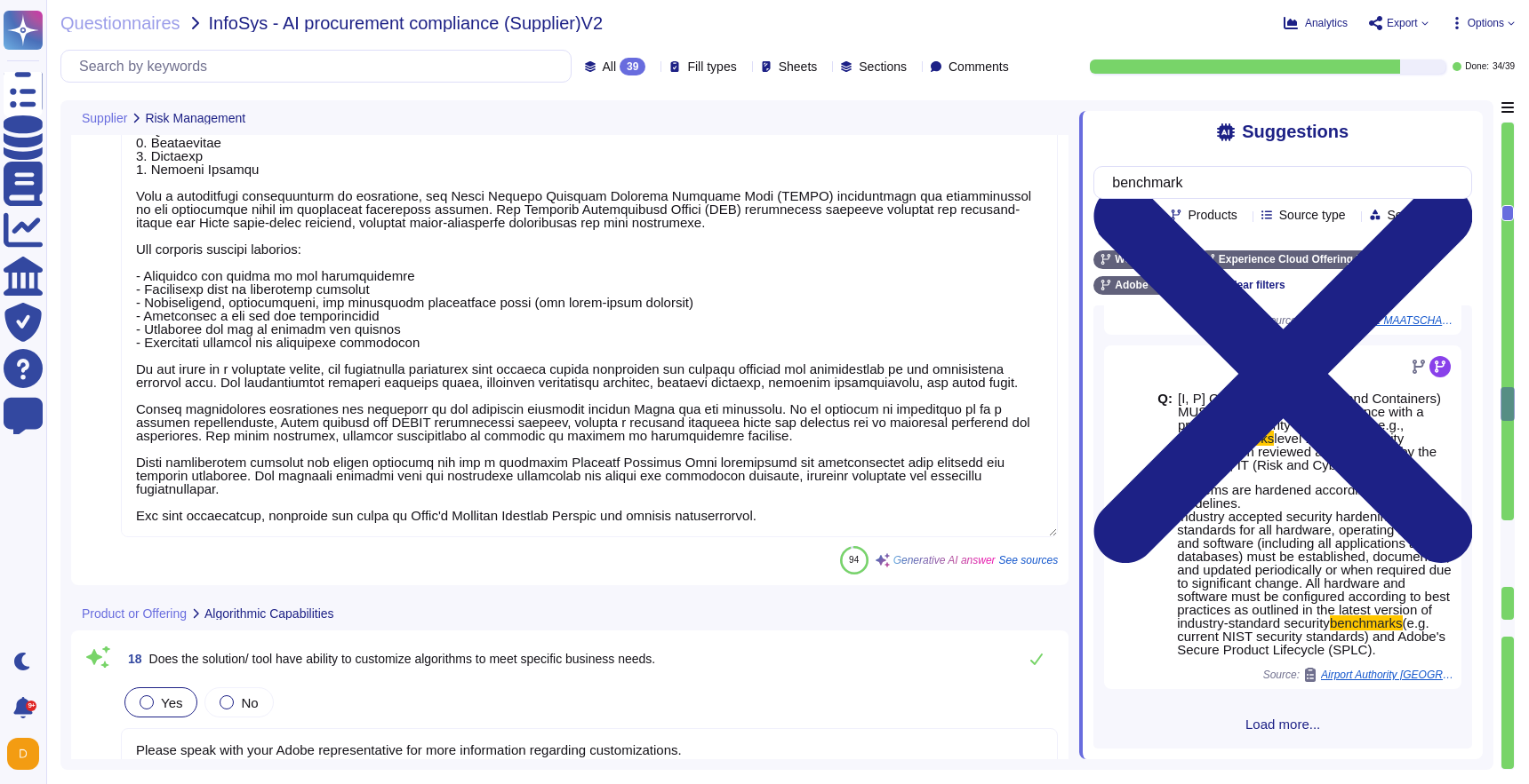
type textarea "Yes, our solutions, including Creative Cloud and AI Assistant in Workfront, are…"
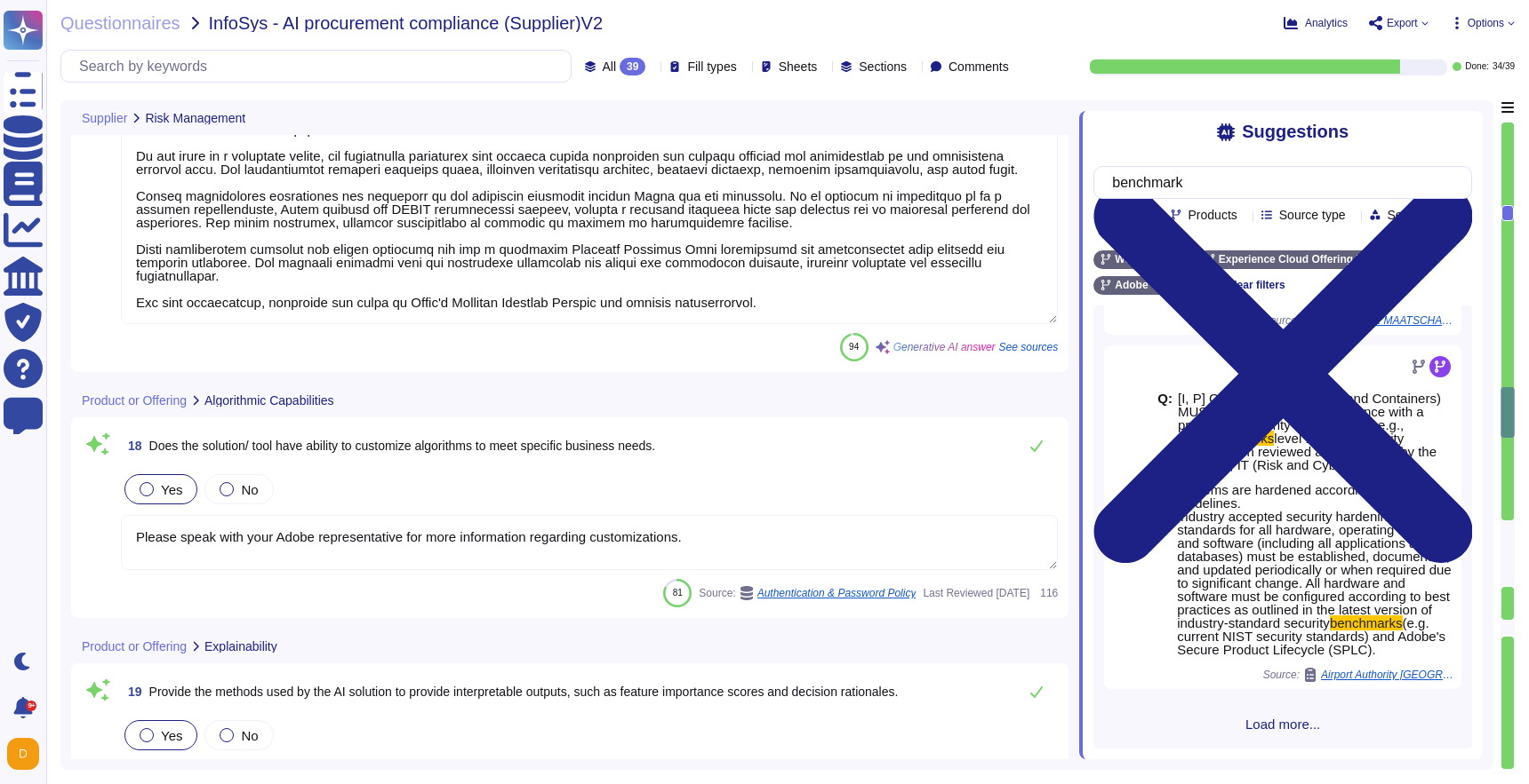
scroll to position [4478, 0]
type textarea "The solution is designed to be scalable, providing both vertical and horizontal…"
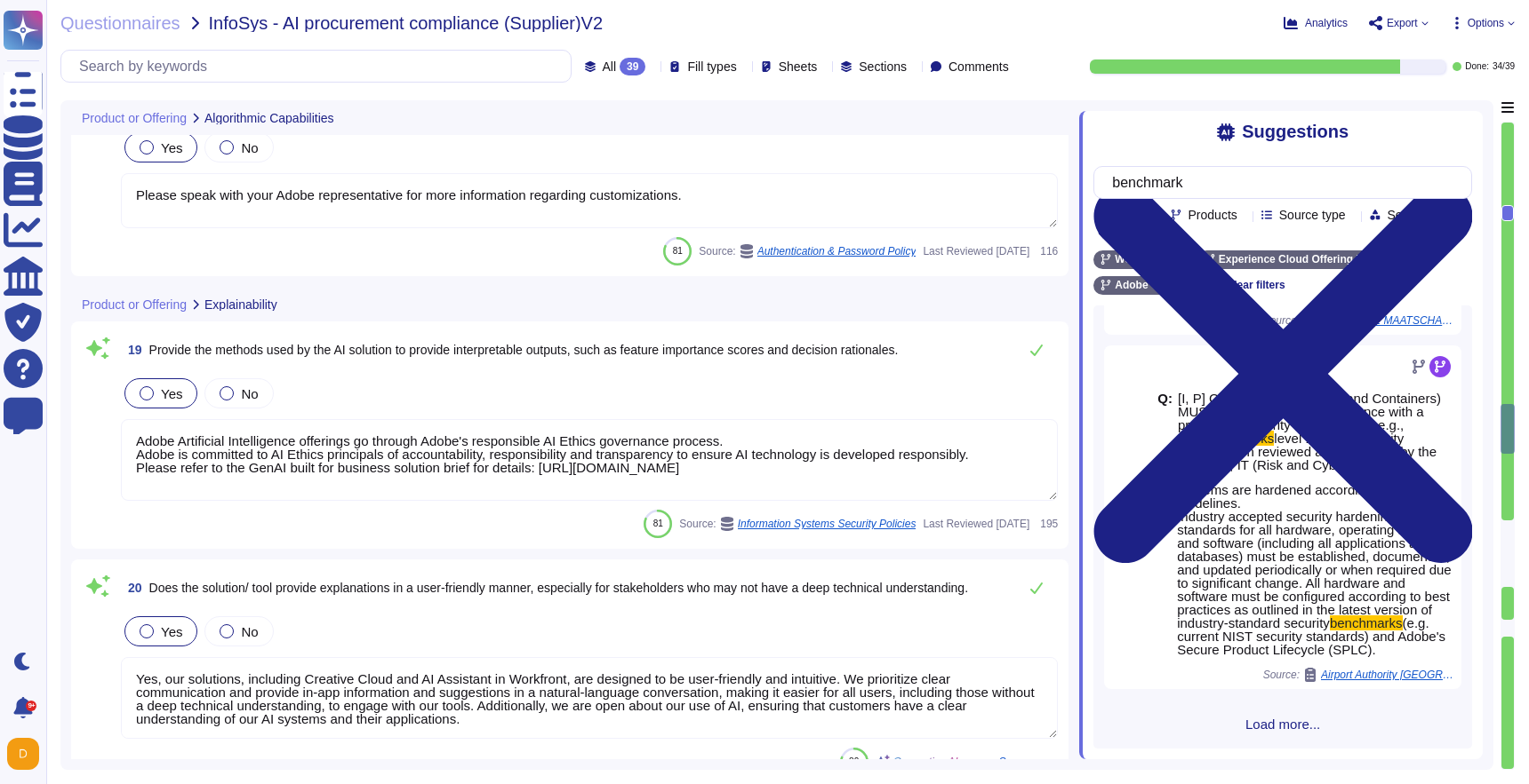
scroll to position [4818, 0]
type textarea "Adobe provides a data governance framework that enables brands to apply specifi…"
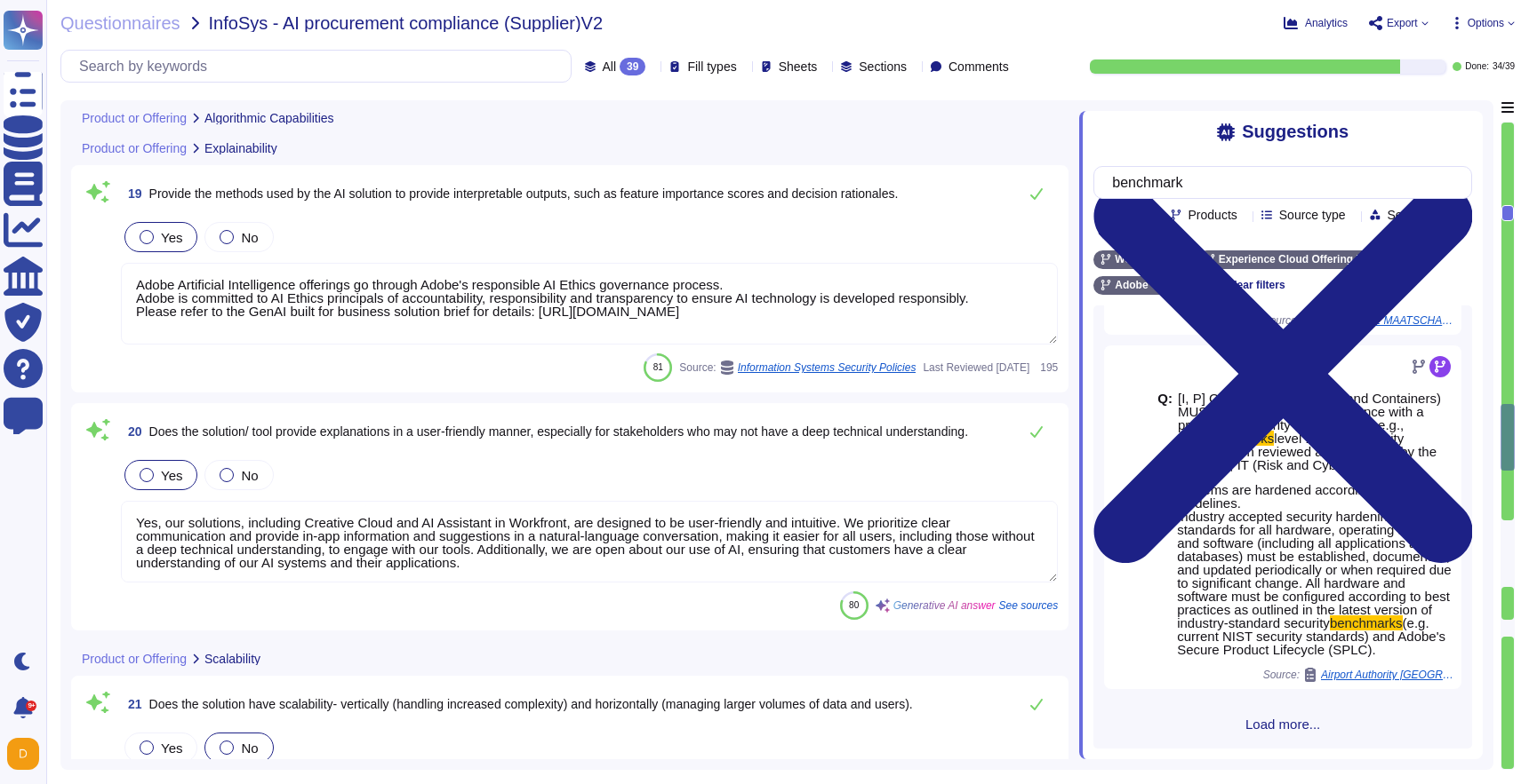
scroll to position [4943, 0]
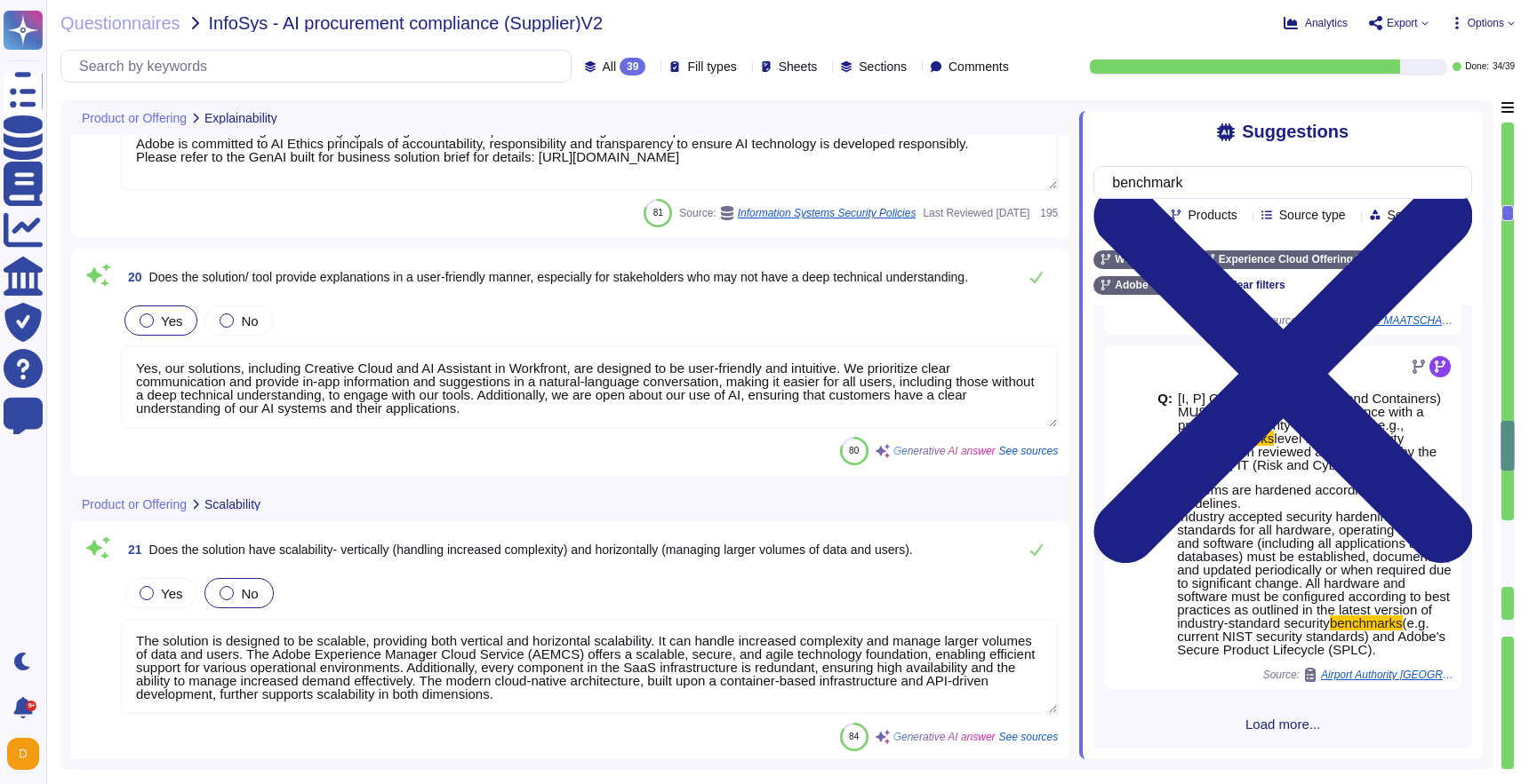
type textarea "Adobe complies with various industry standards, regulations, and certifications…"
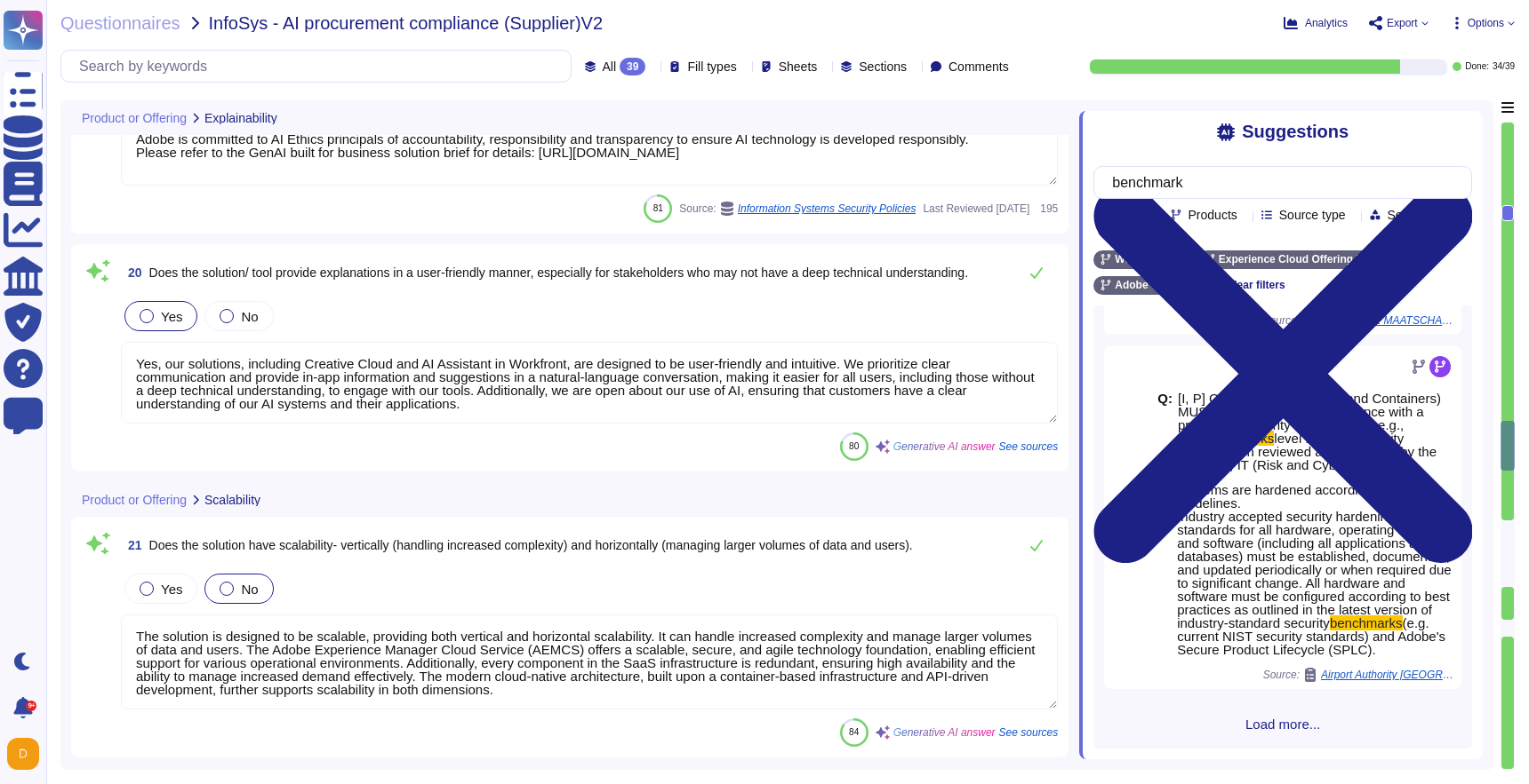
scroll to position [506, 0]
click at [152, 591] on div at bounding box center [146, 588] width 14 height 14
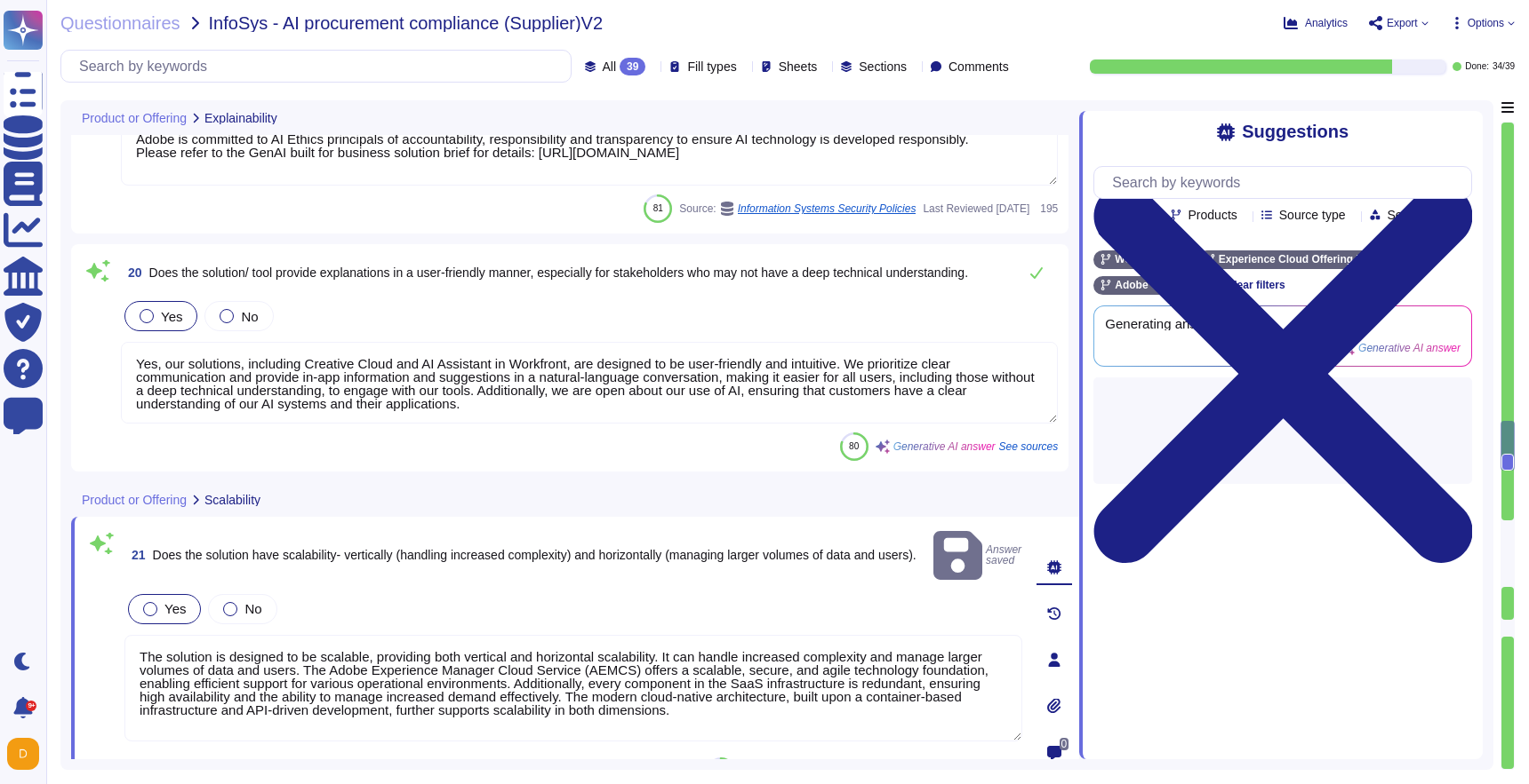
type textarea "Adobe complies with various industry standards, regulations, and certifications…"
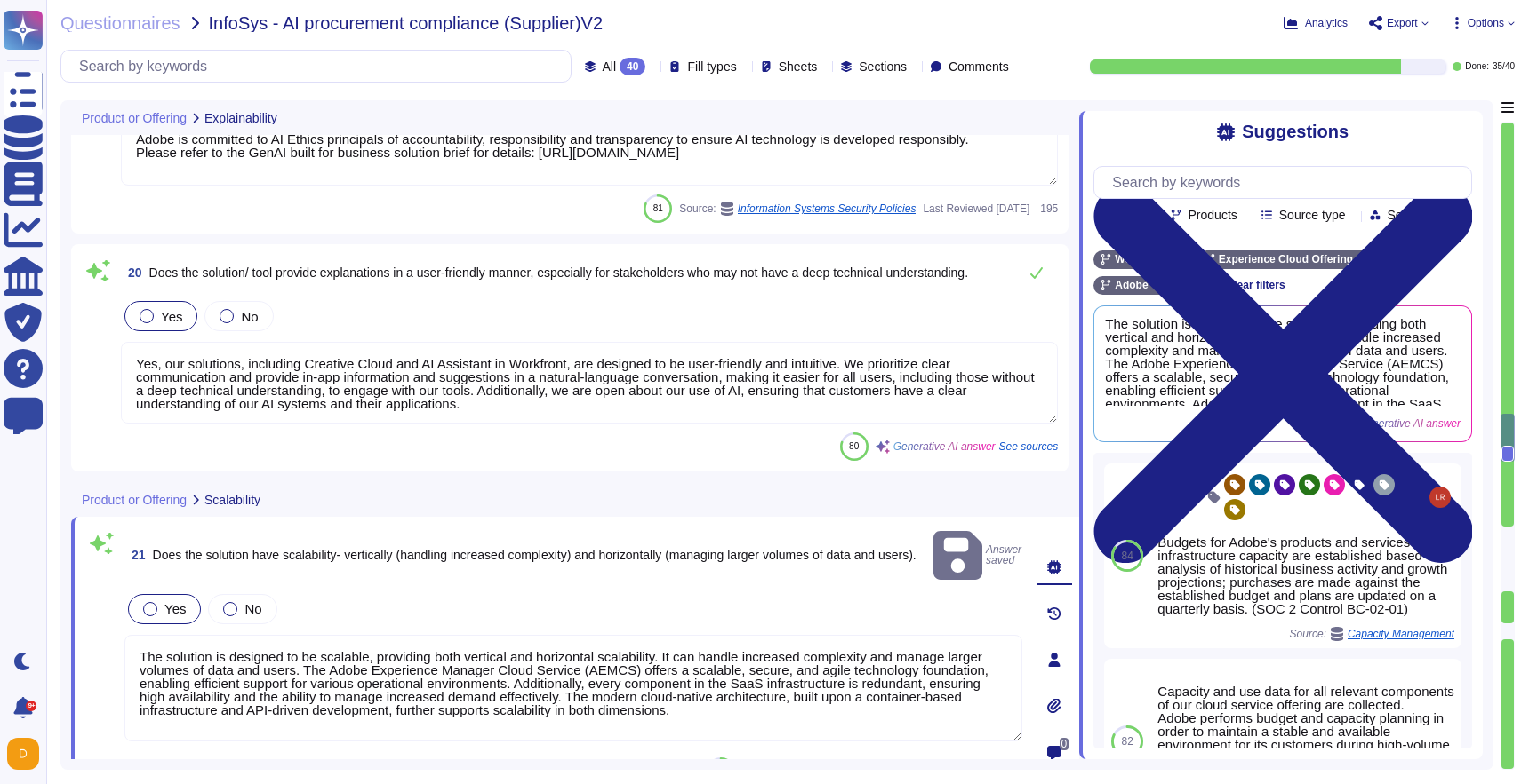
type textarea "Capacity and use data for all relevant components of our cloud service offering…"
type textarea "Adobe provides a data governance framework that enables brands to apply specifi…"
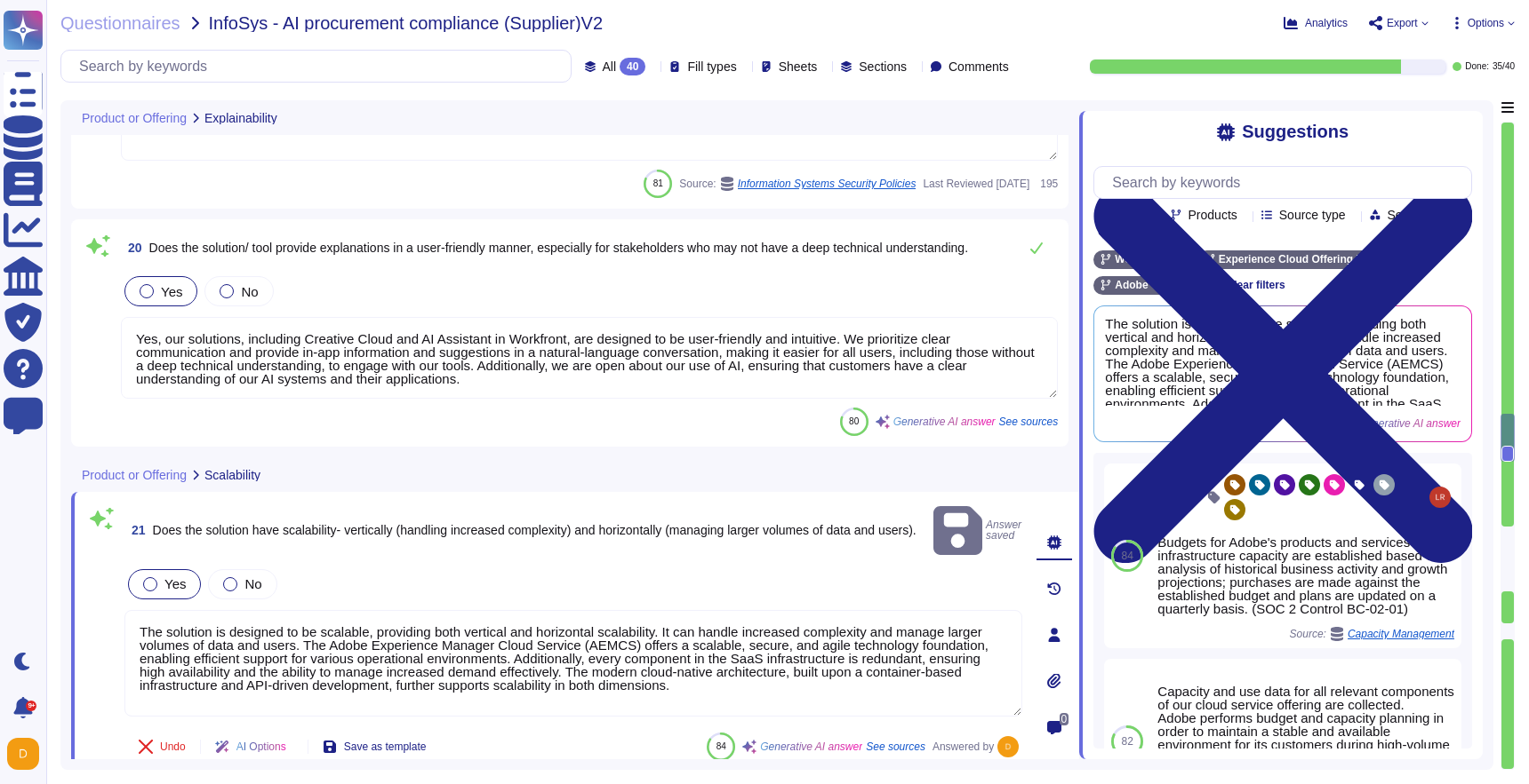
scroll to position [5120, 0]
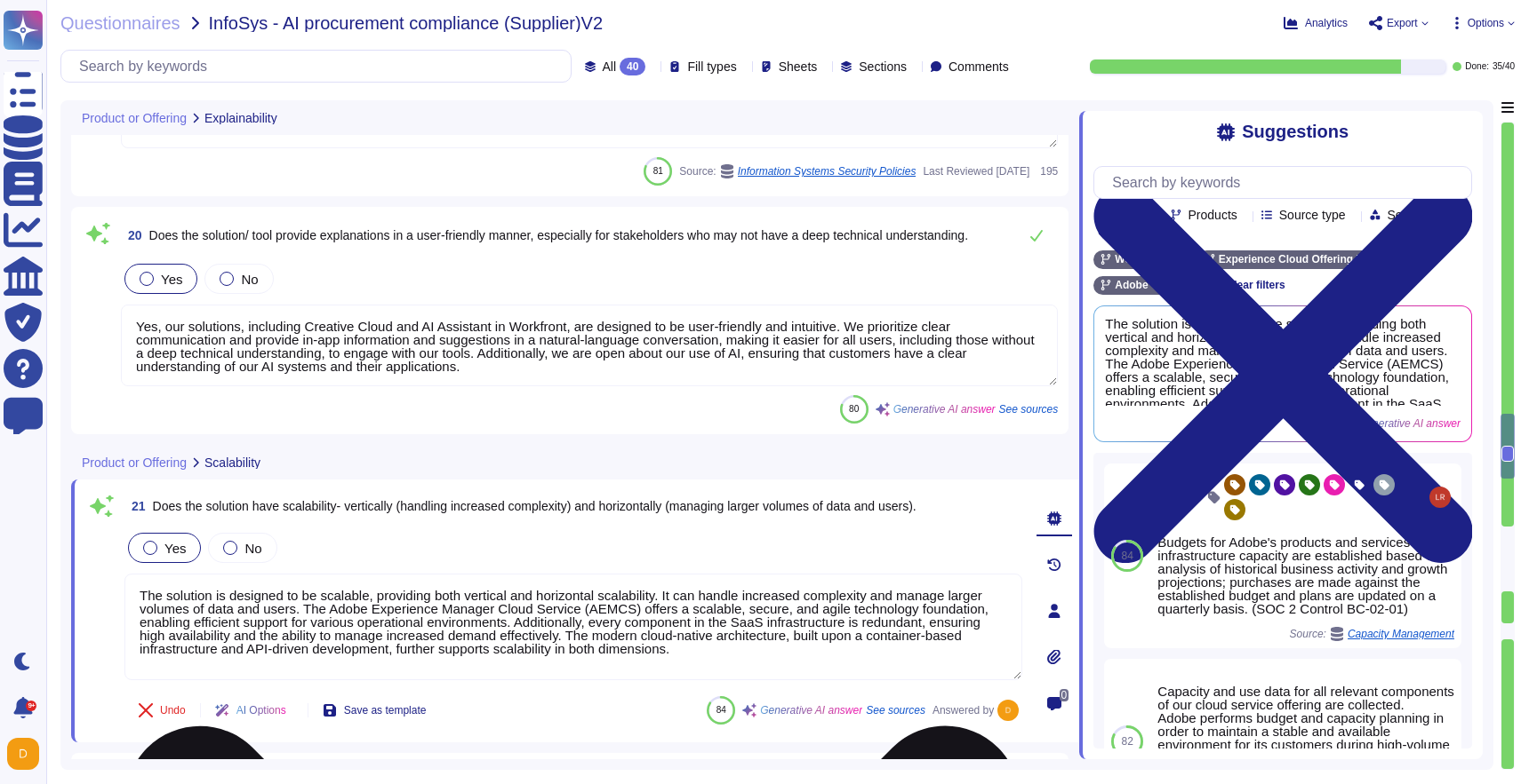
drag, startPoint x: 822, startPoint y: 648, endPoint x: 313, endPoint y: 610, distance: 510.4
click at [313, 610] on textarea "The solution is designed to be scalable, providing both vertical and horizontal…" at bounding box center [573, 627] width 897 height 106
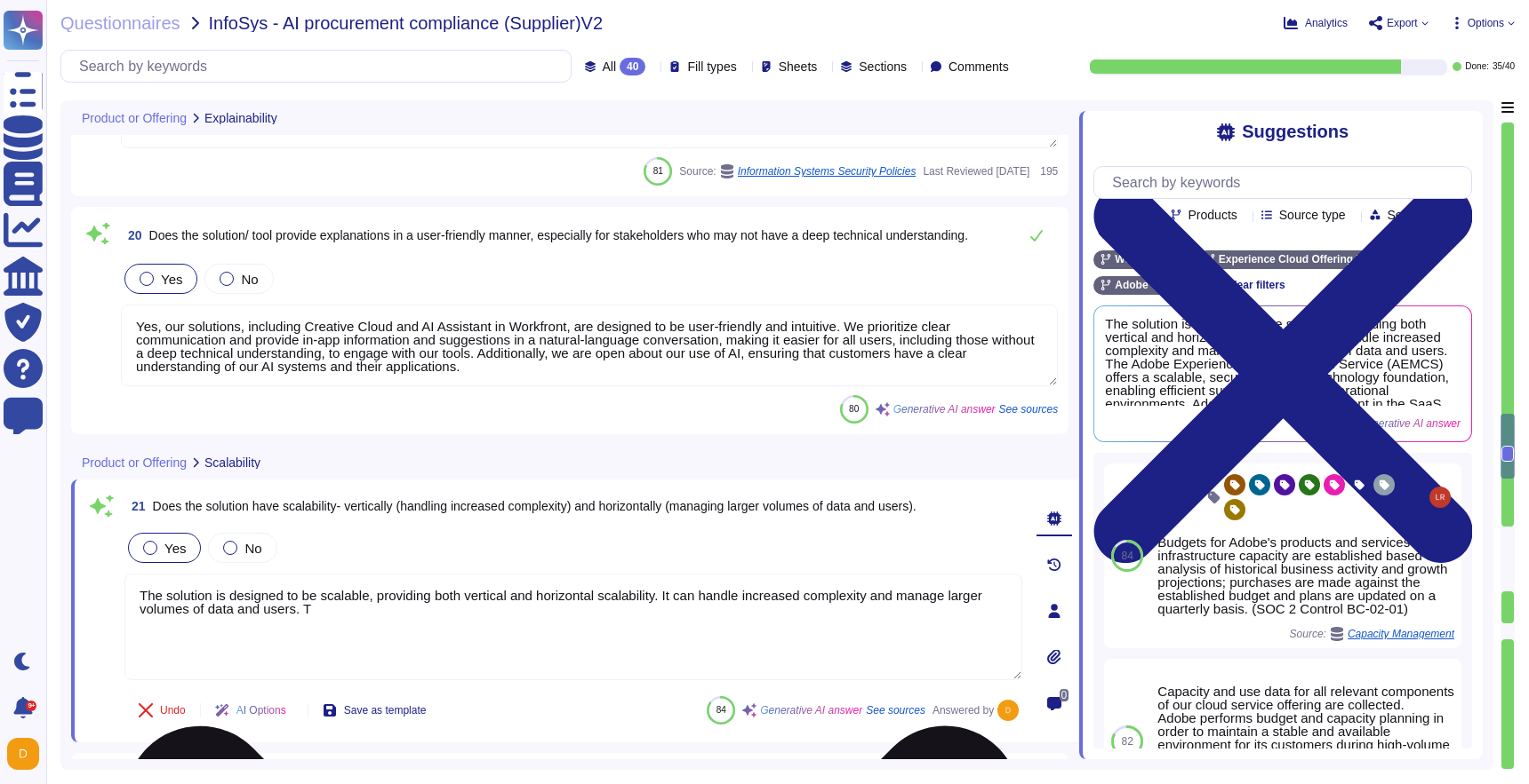
type textarea "The solution is designed to be scalable, providing both vertical and horizontal…"
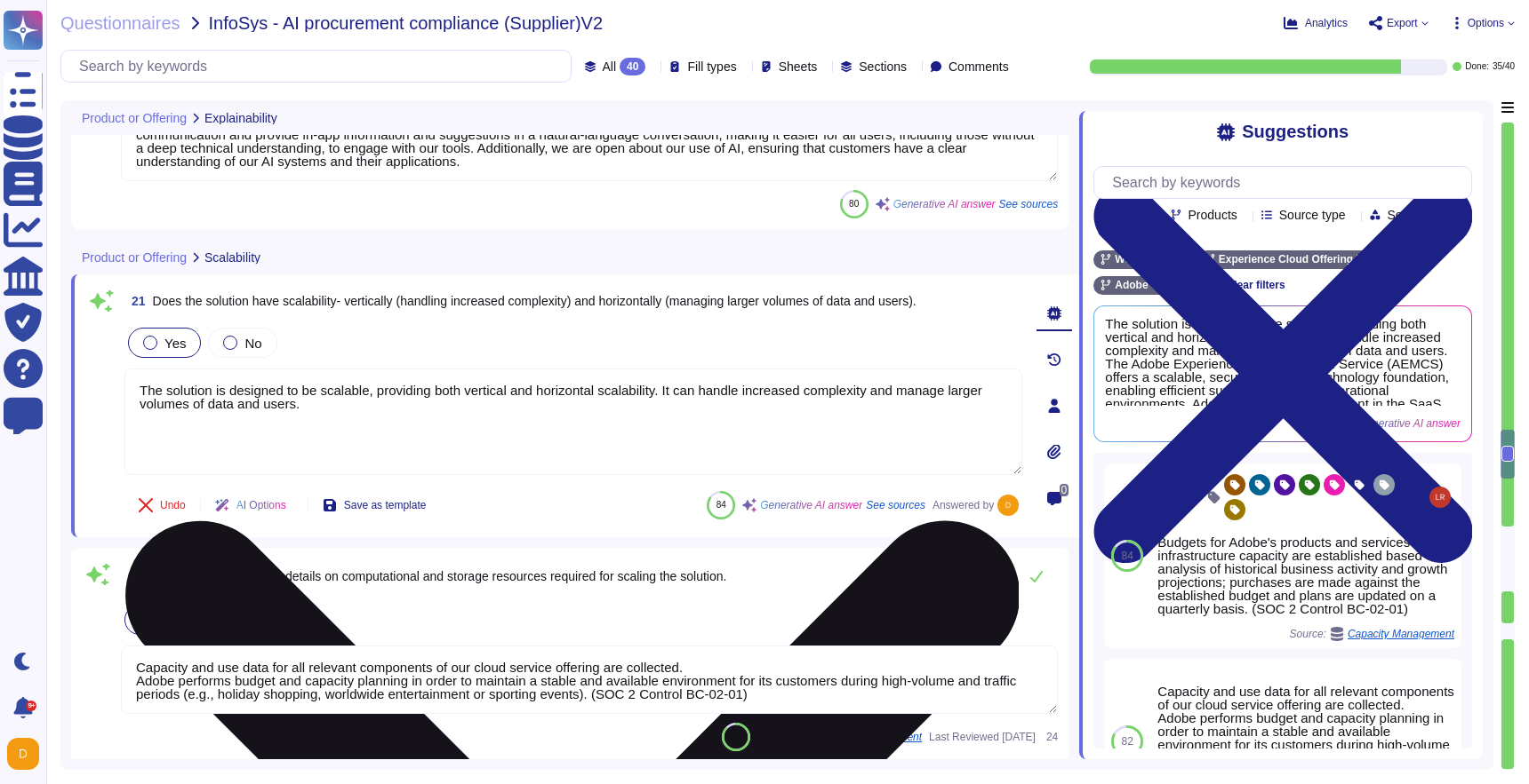
type textarea "Adobe complies with various industry standards, regulations, and certifications…"
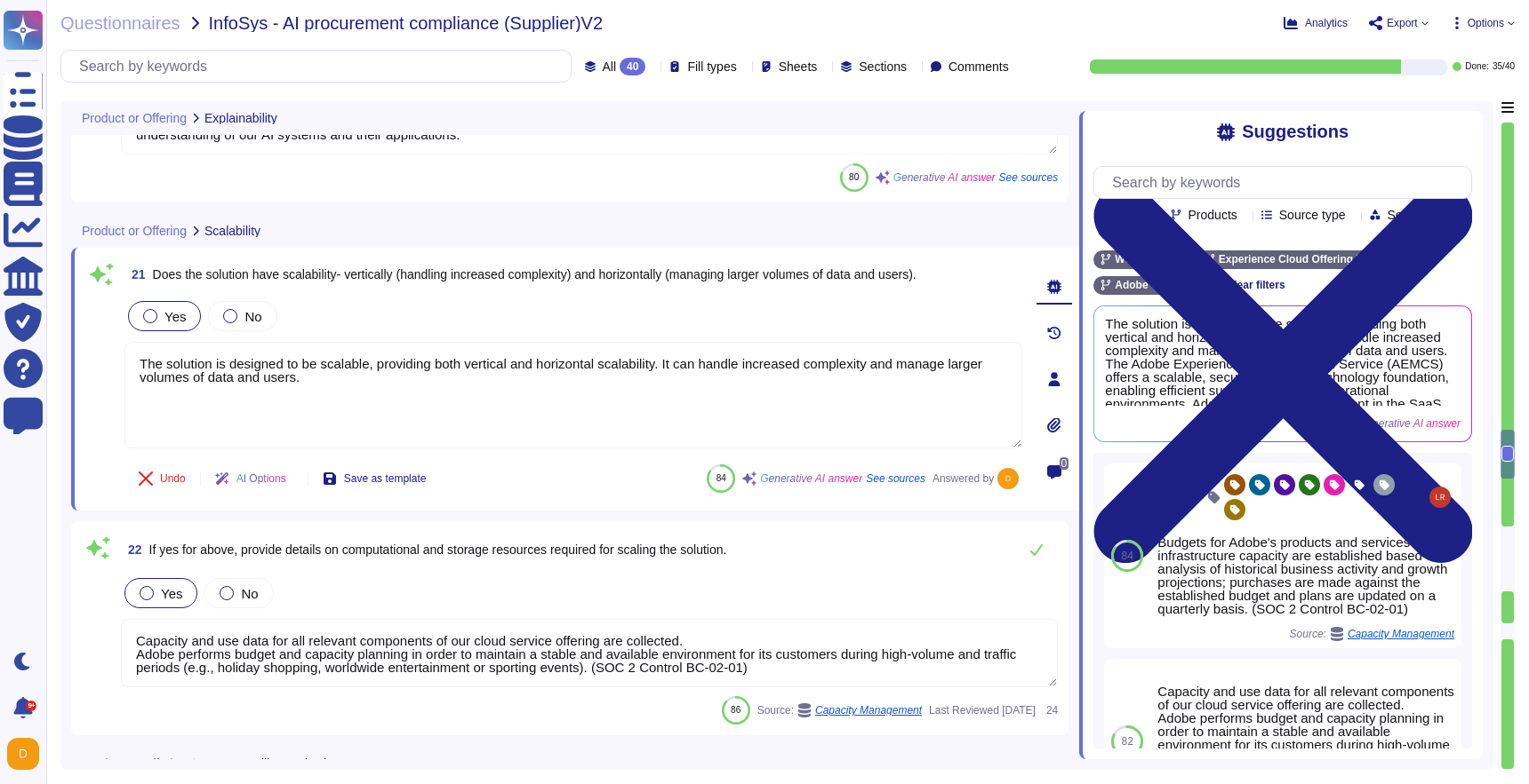
scroll to position [0, 0]
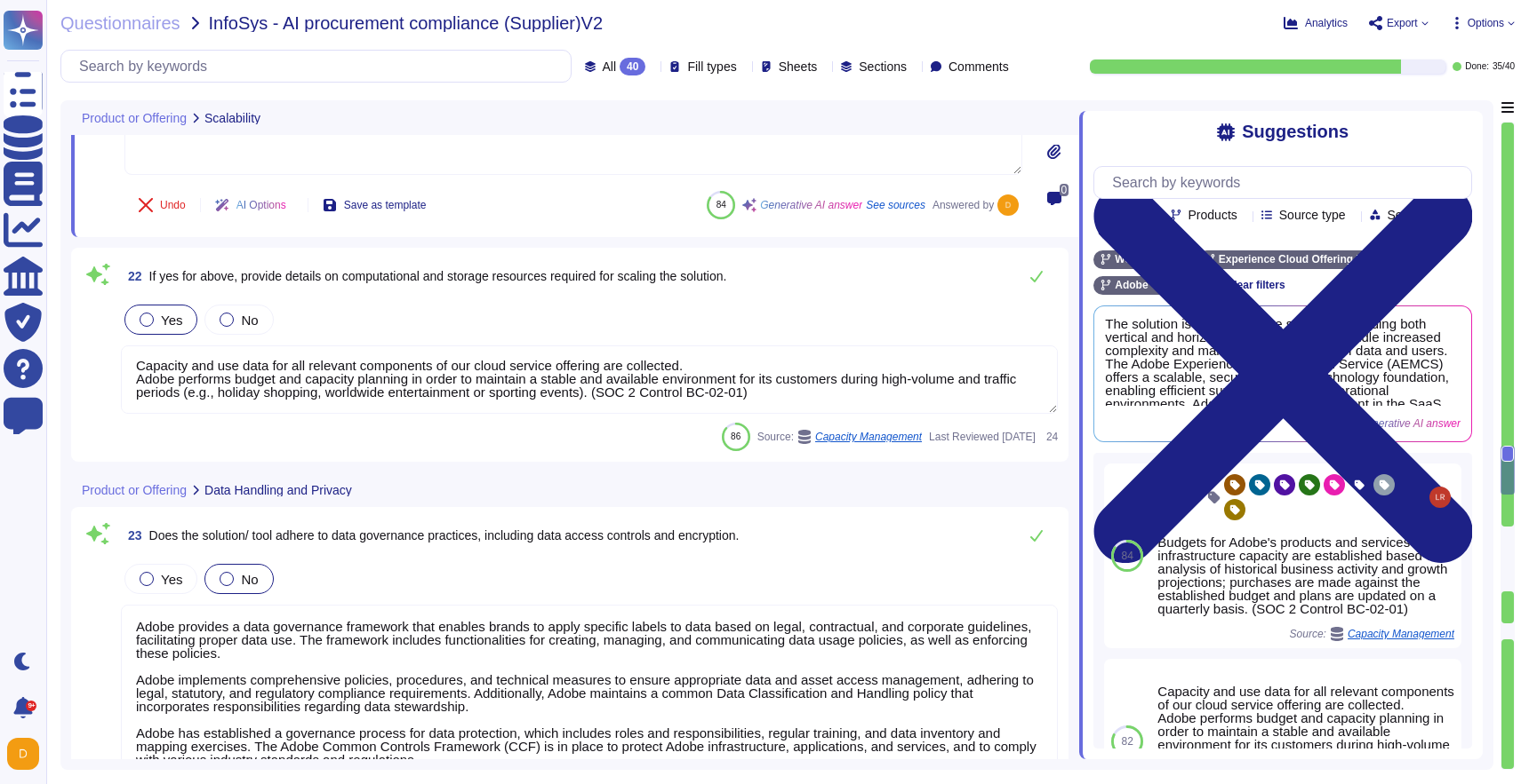
type textarea "Upon exit, customer data will be maintained and/or deleted in accordance with t…"
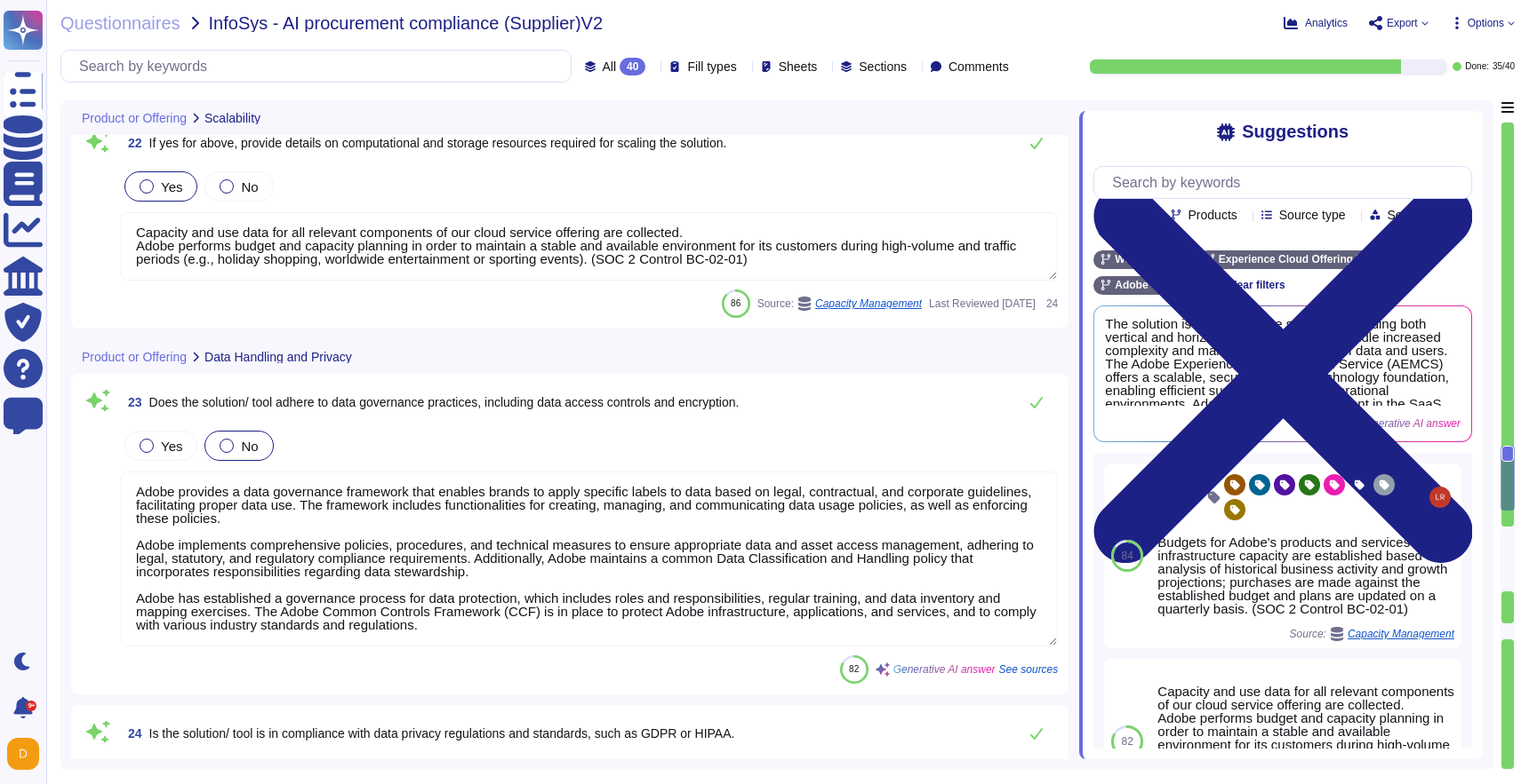
type textarea "The solution is designed to be scalable, providing both vertical and horizontal…"
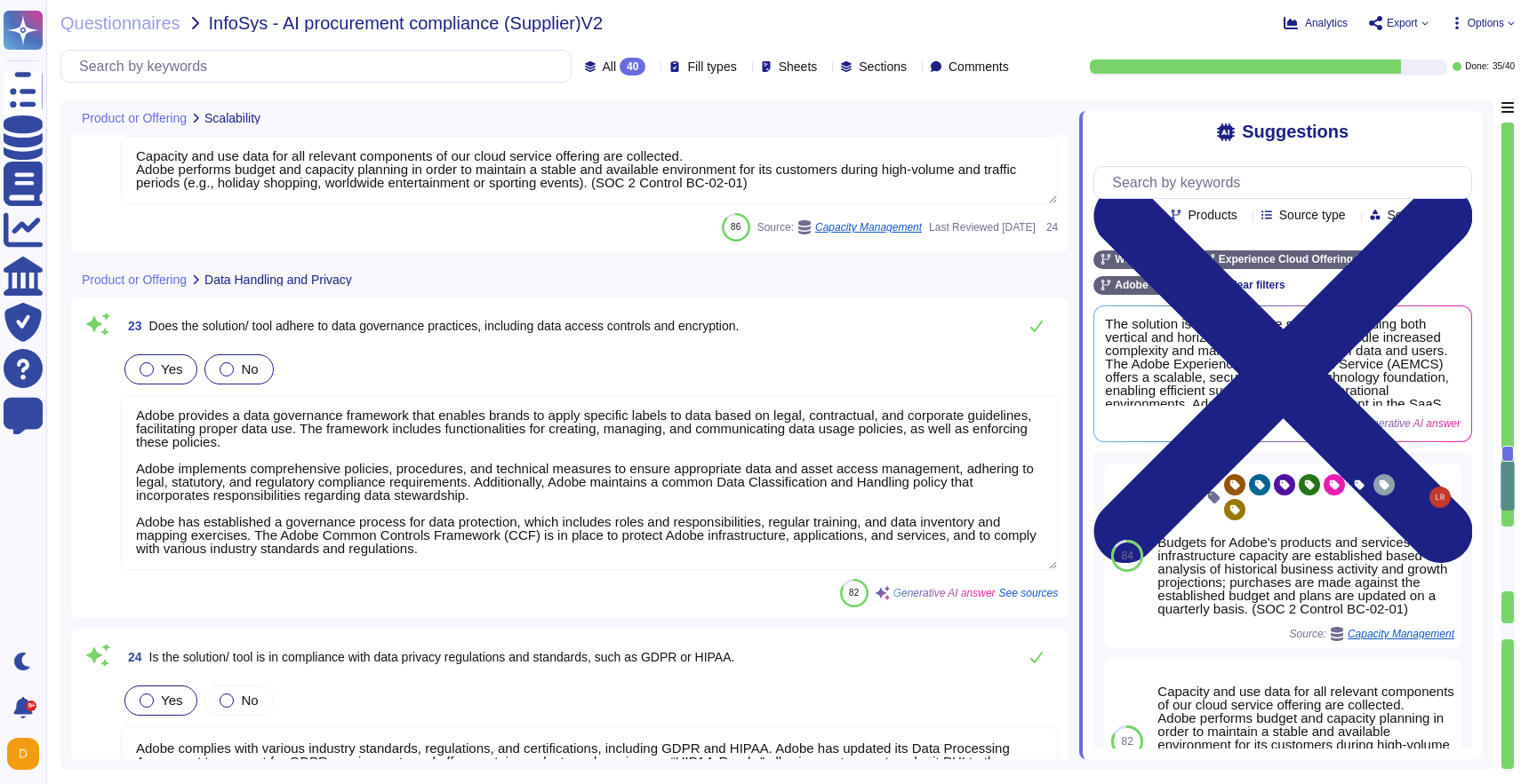
click at [166, 361] on span "Yes" at bounding box center [171, 369] width 21 height 15
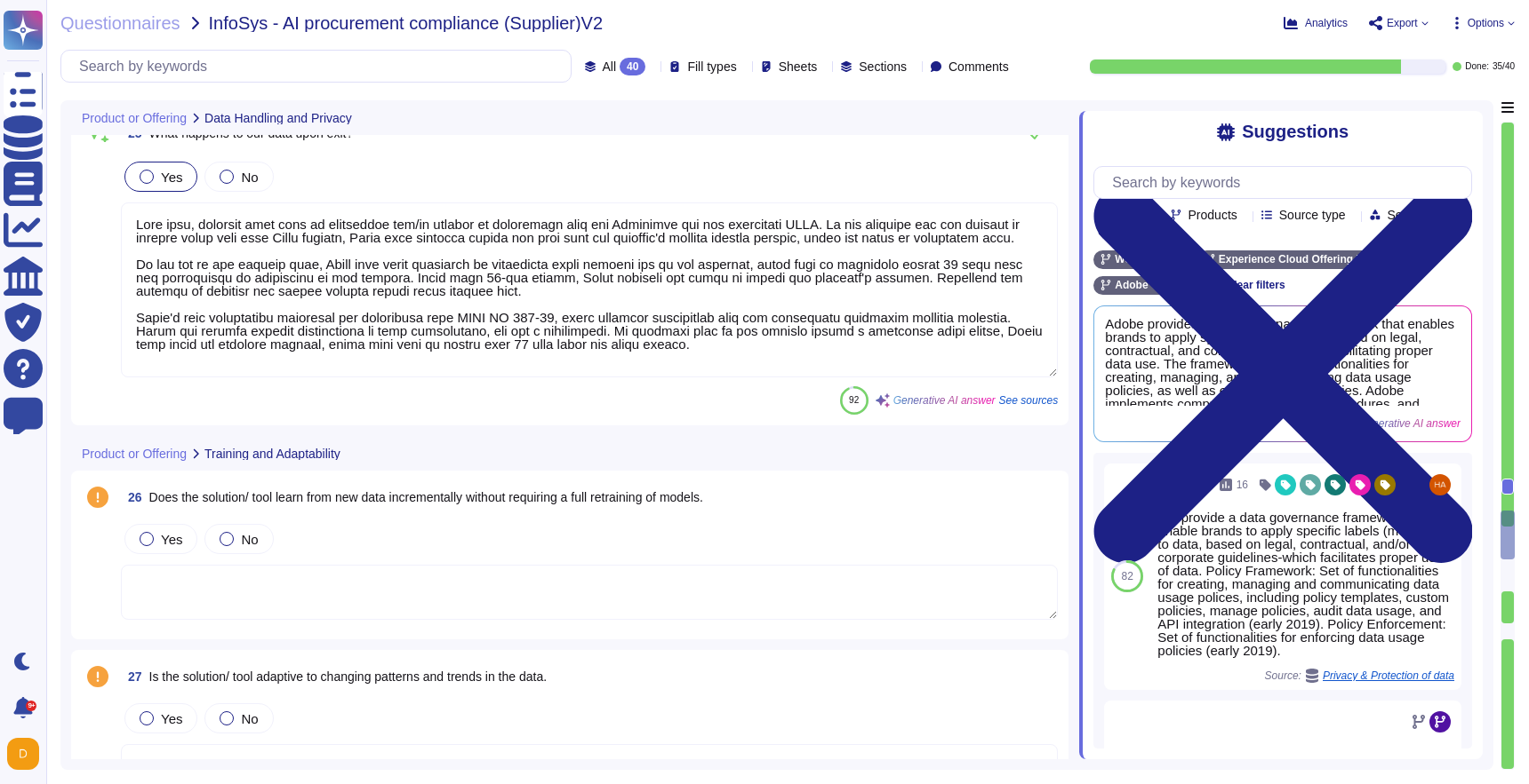
click at [216, 502] on span "Does the solution/ tool learn from new data incrementally without requiring a f…" at bounding box center [425, 496] width 554 height 14
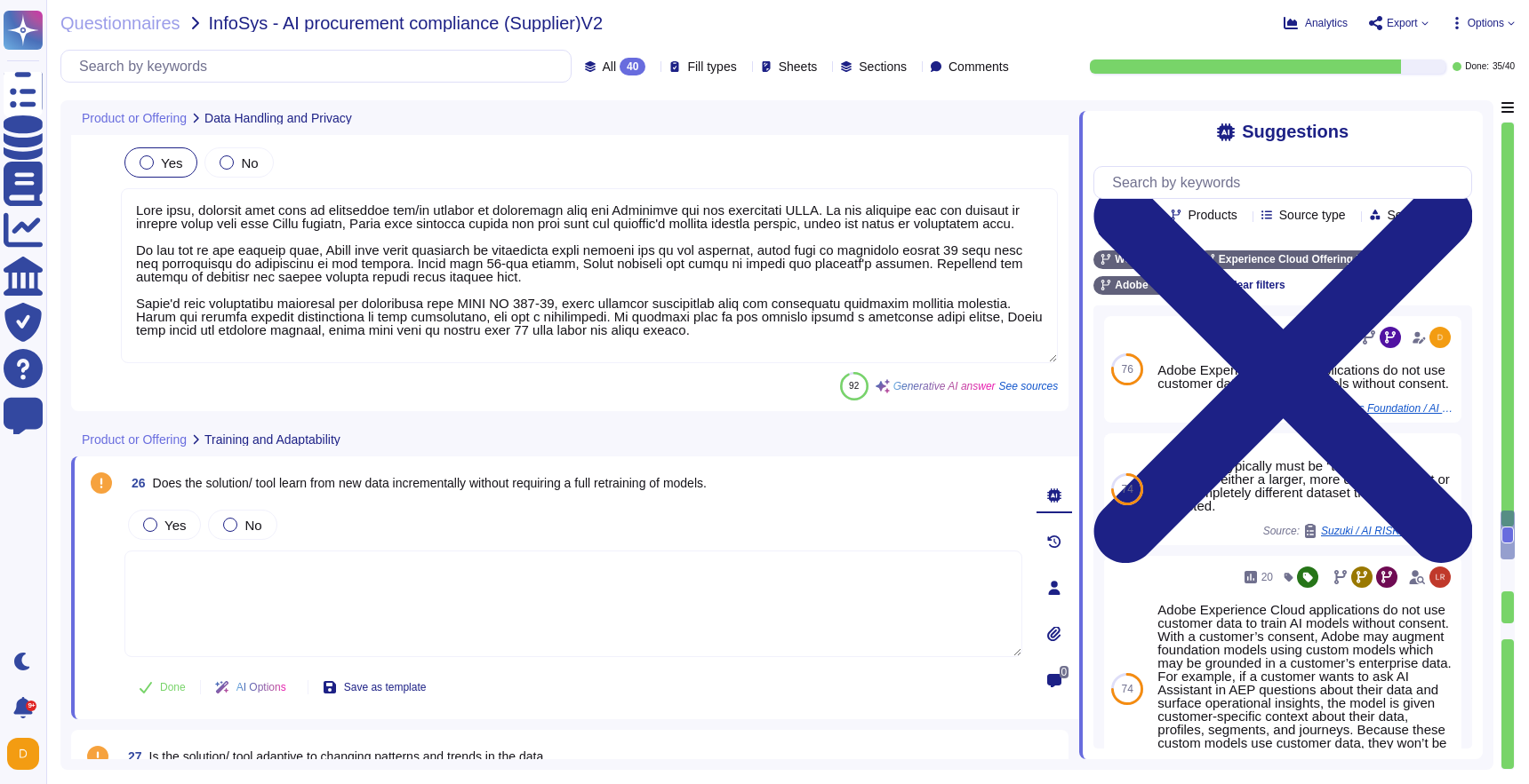
click at [216, 486] on span "Does the solution/ tool learn from new data incrementally without requiring a f…" at bounding box center [429, 483] width 554 height 14
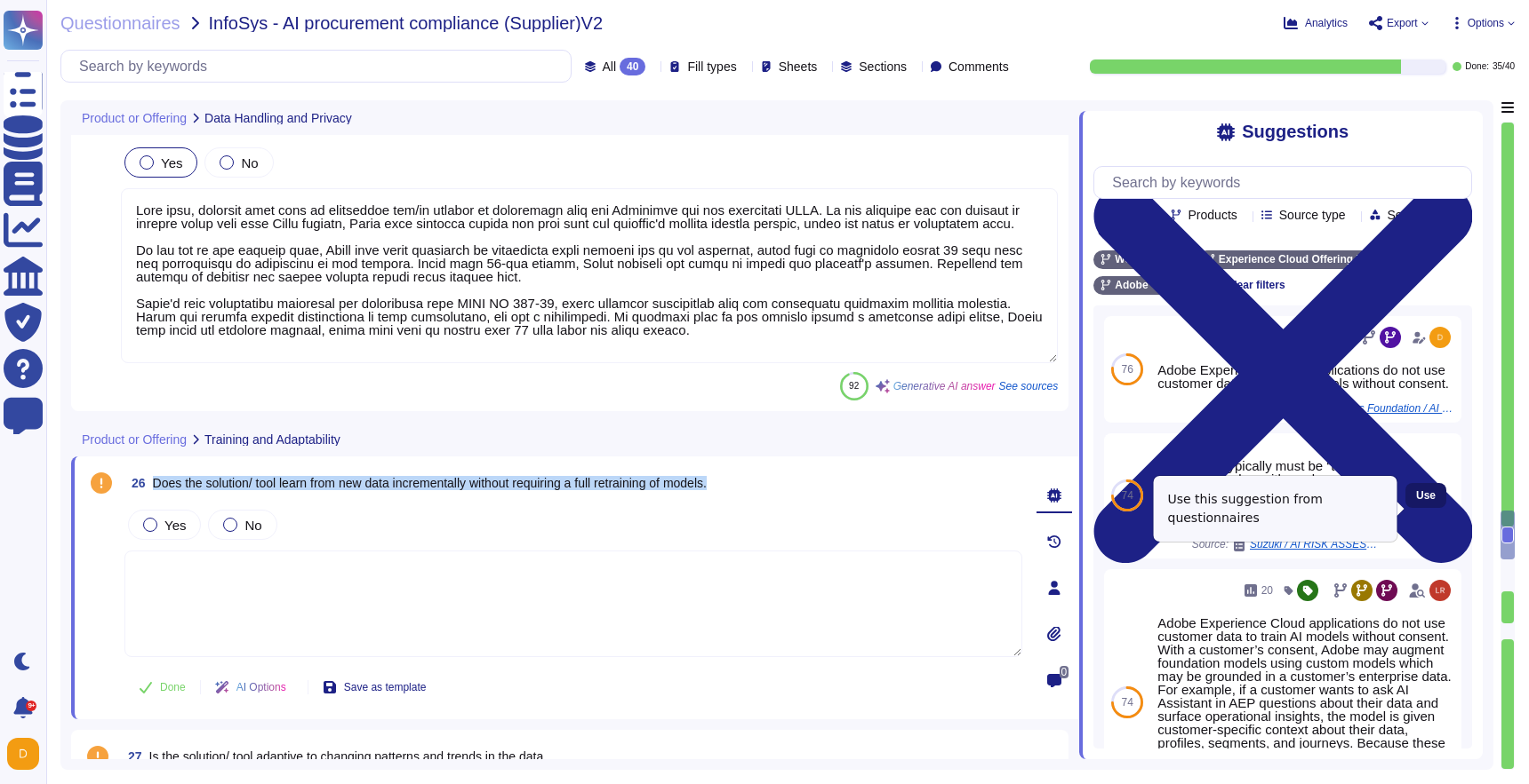
click at [1433, 501] on span "Use" at bounding box center [1425, 496] width 19 height 11
type textarea "The model typically must be “tuned,” that is, trained on either a larger, more …"
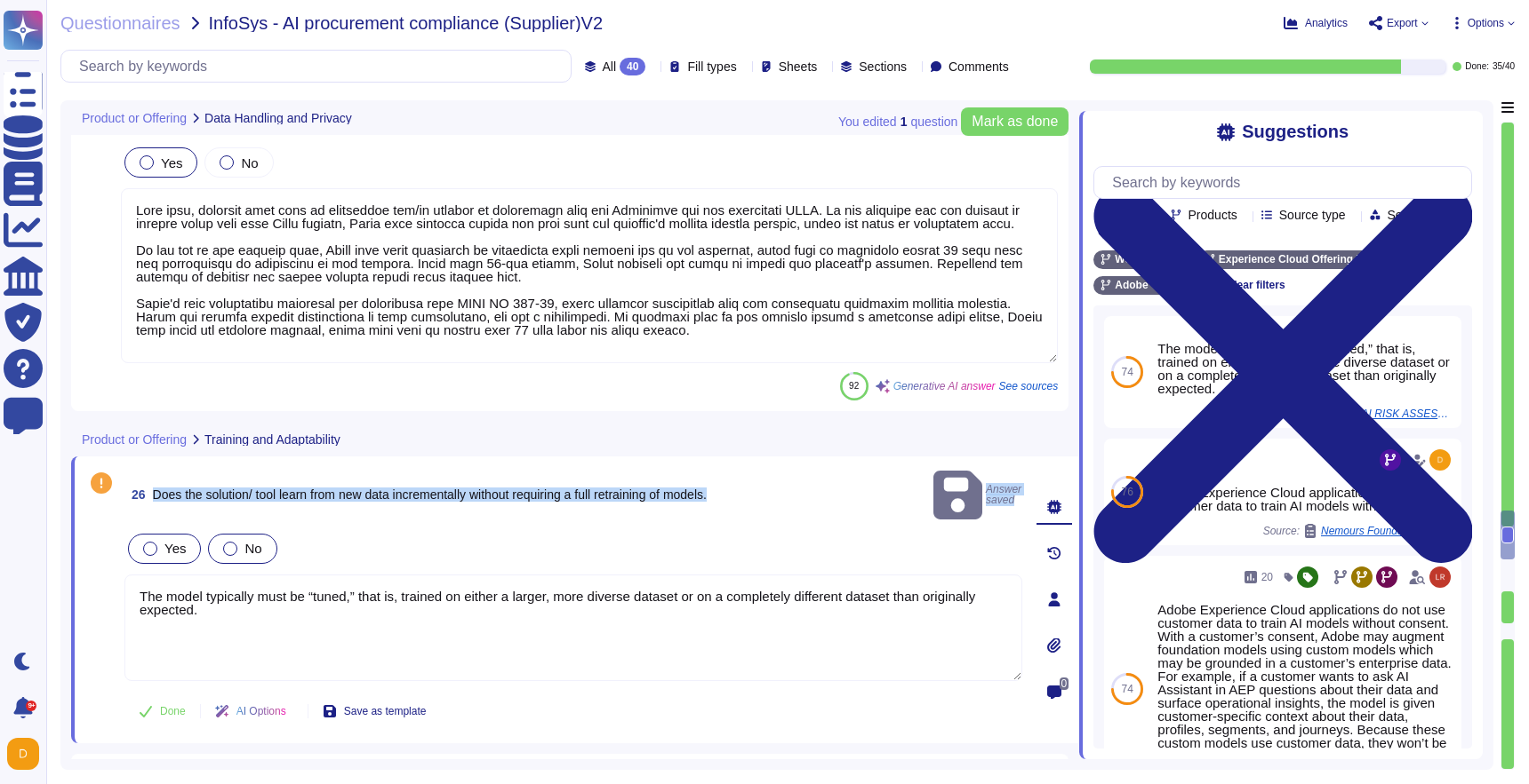
click at [240, 542] on label "No" at bounding box center [241, 548] width 38 height 14
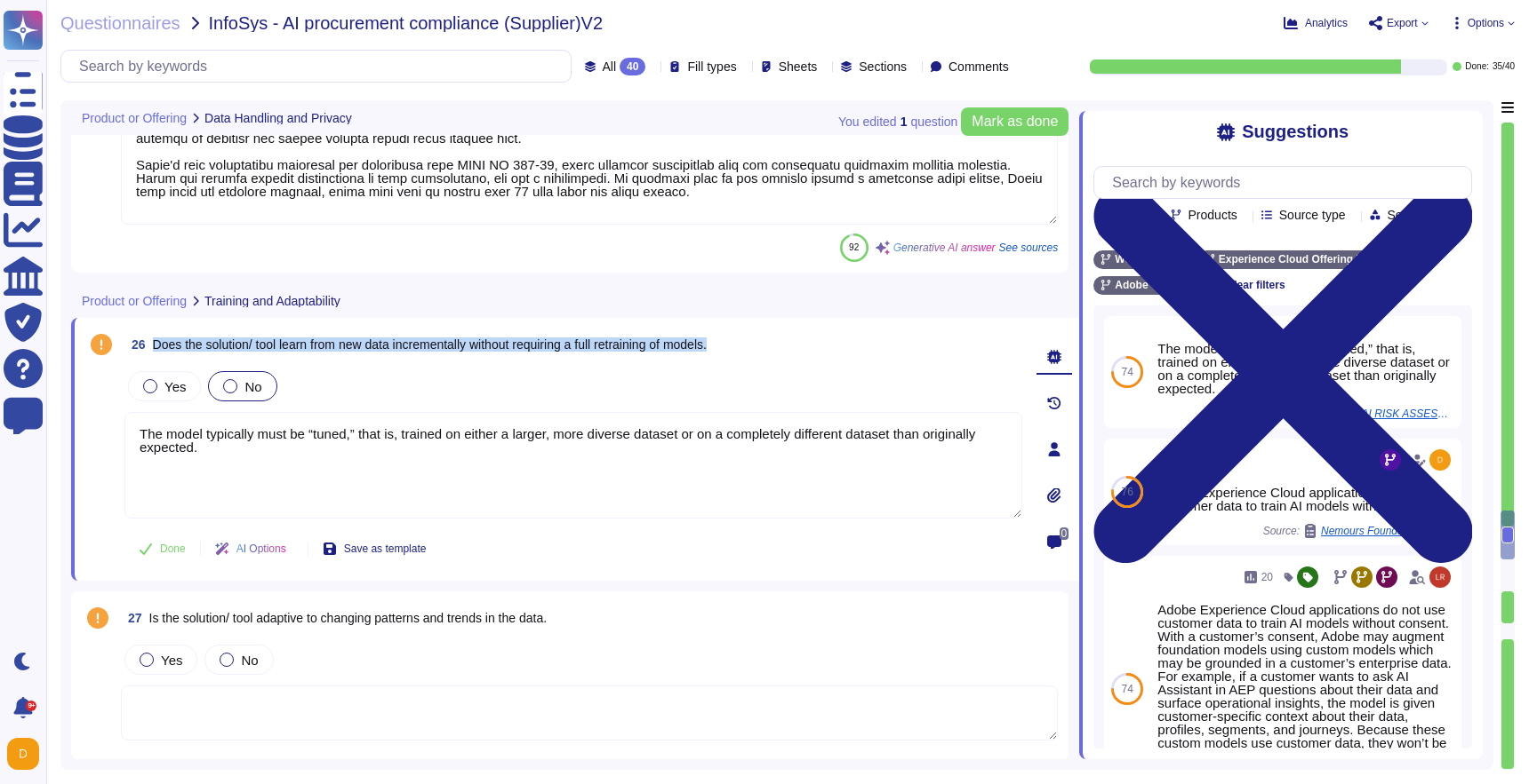
scroll to position [6686, 0]
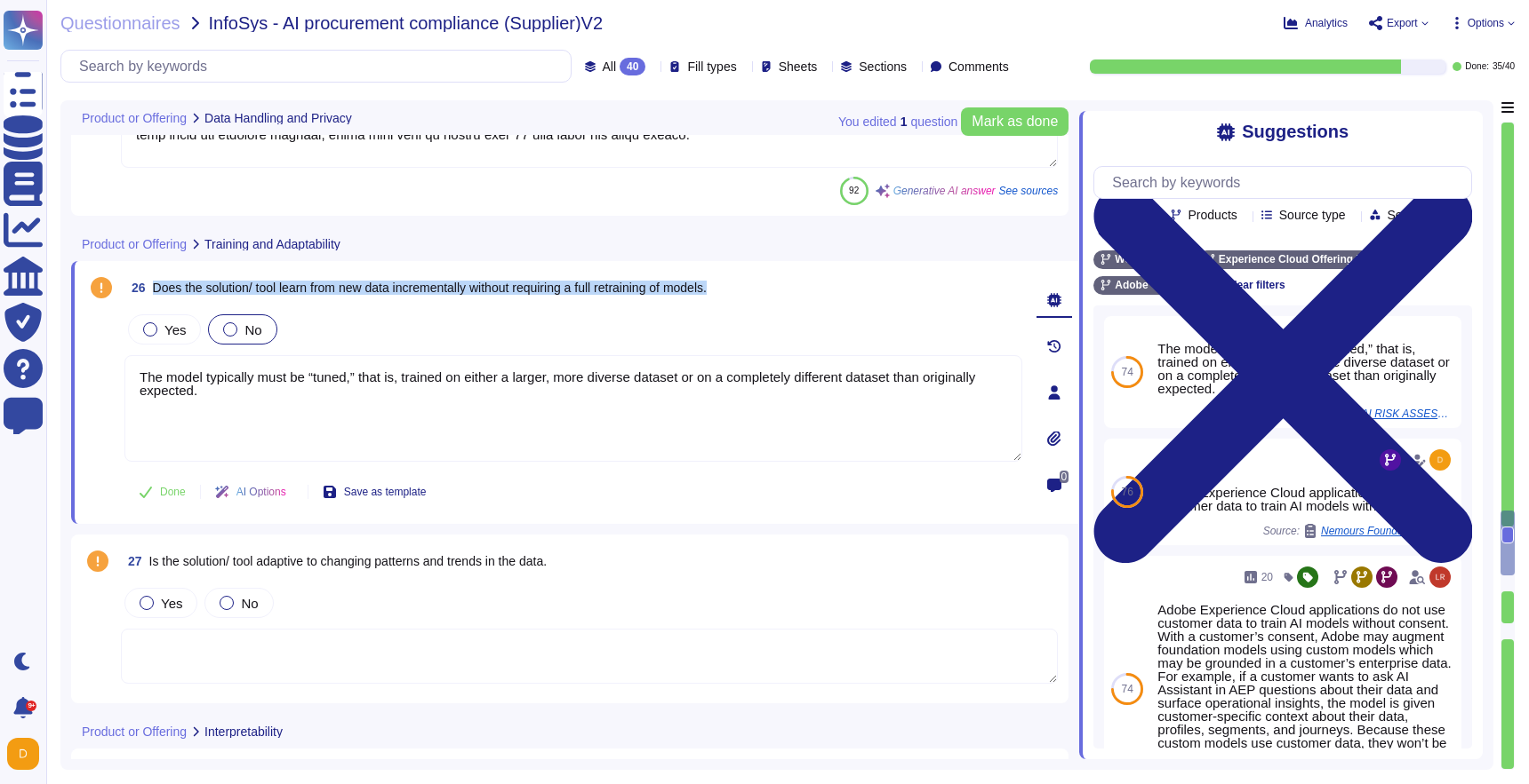
type textarea "Adobe employs specific mechanisms to measure and address bias in AI results. Ou…"
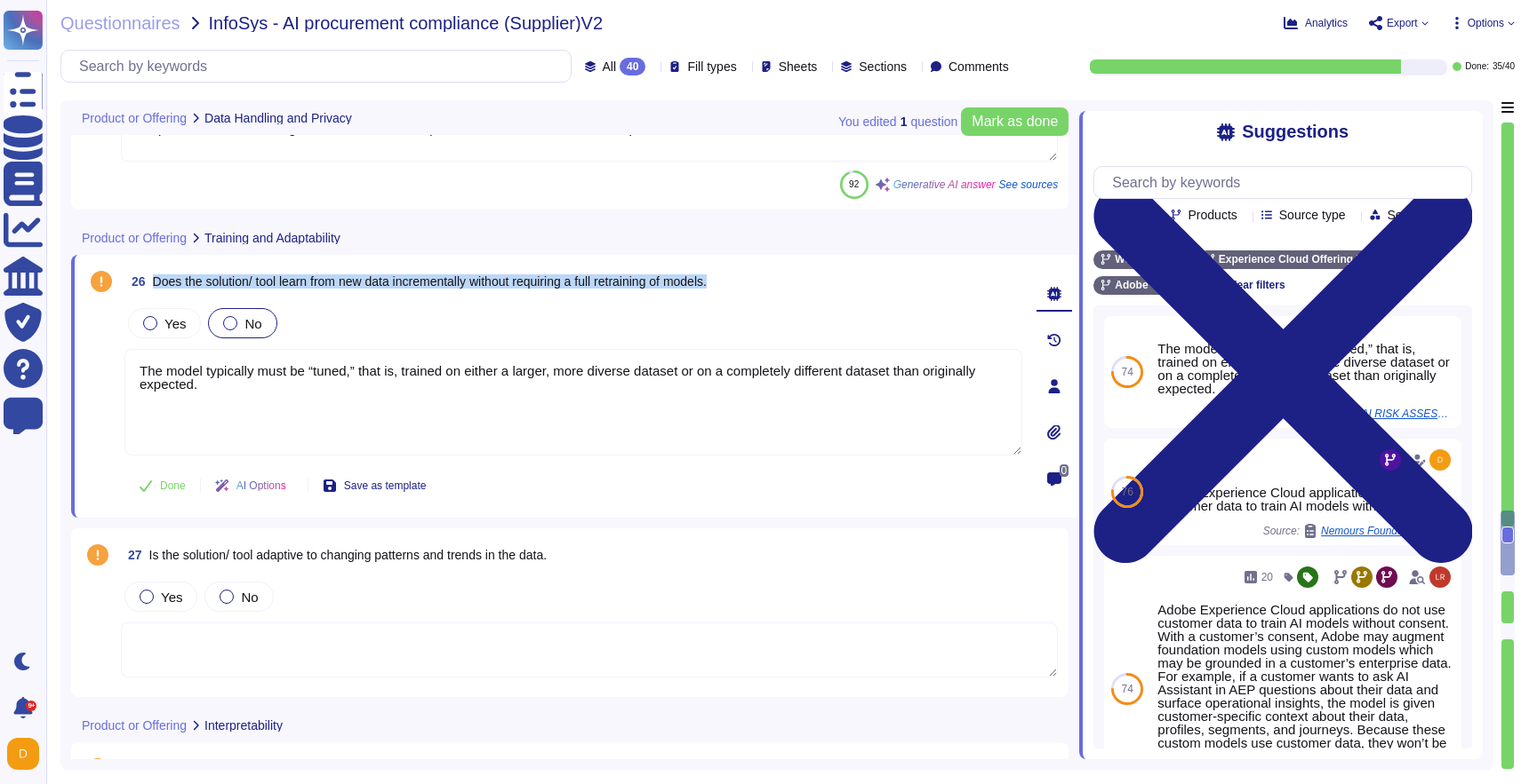
scroll to position [6758, 0]
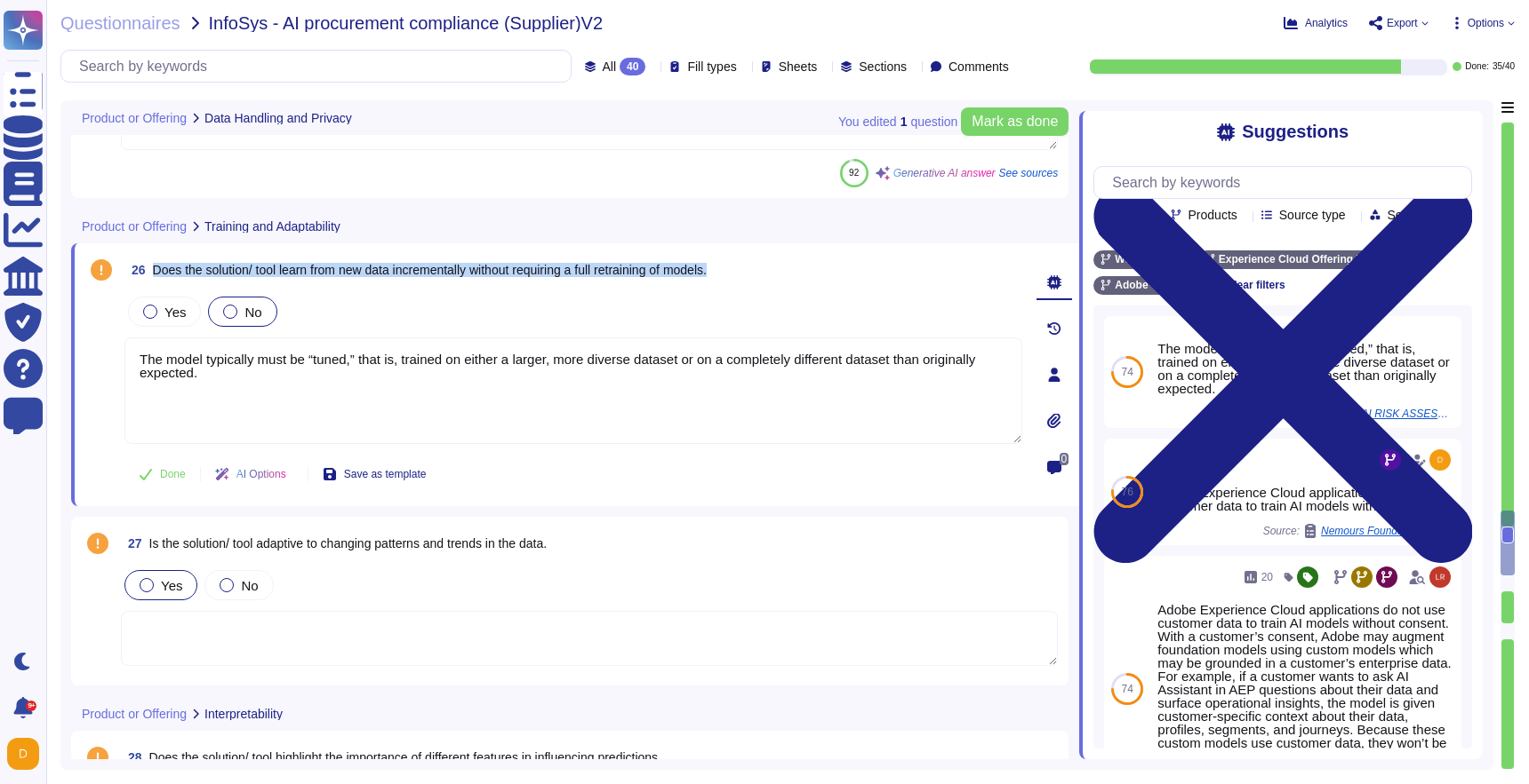
click at [146, 583] on div at bounding box center [146, 584] width 14 height 14
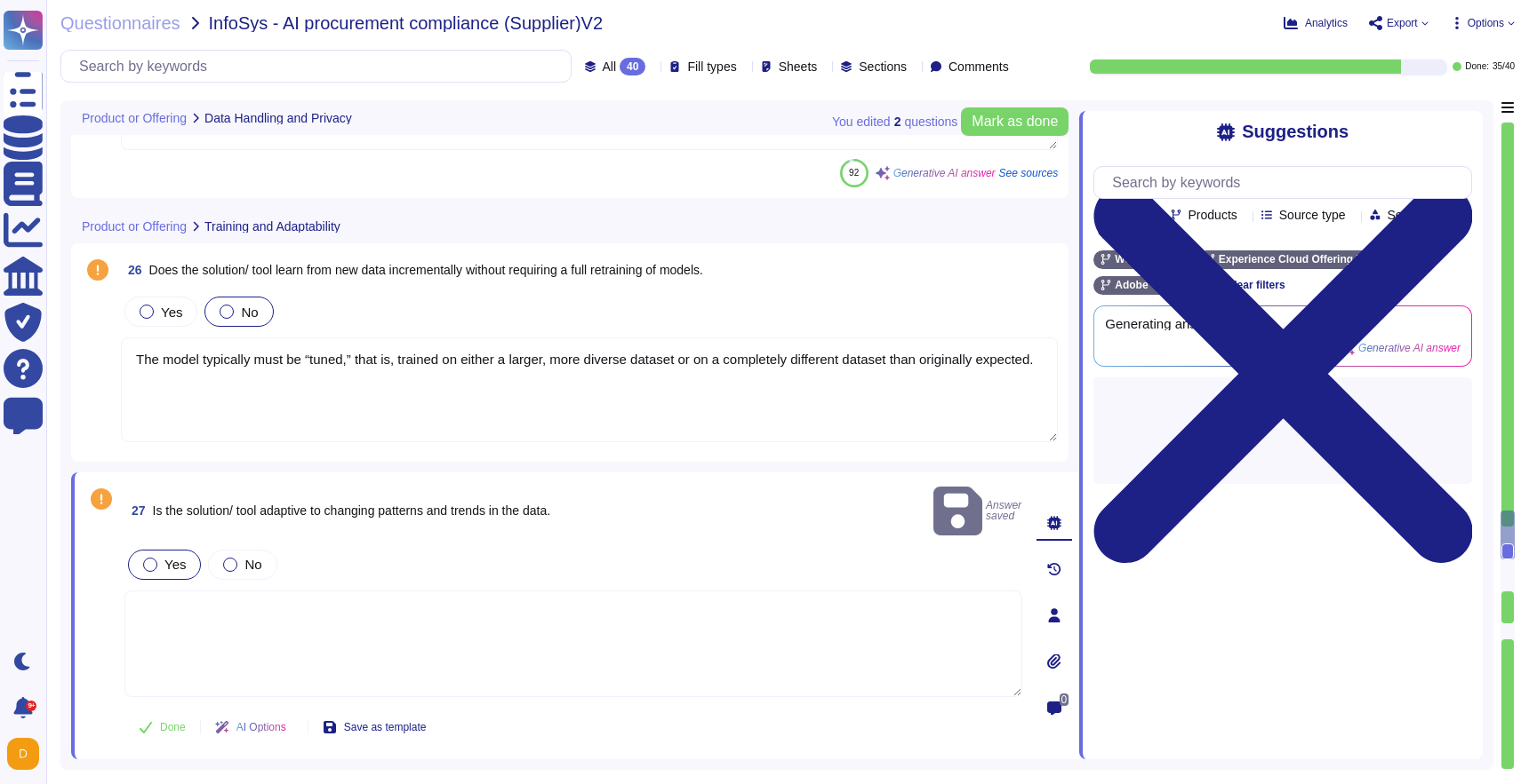
type textarea "Adobe employs specific mechanisms to measure and address bias in AI results. Ou…"
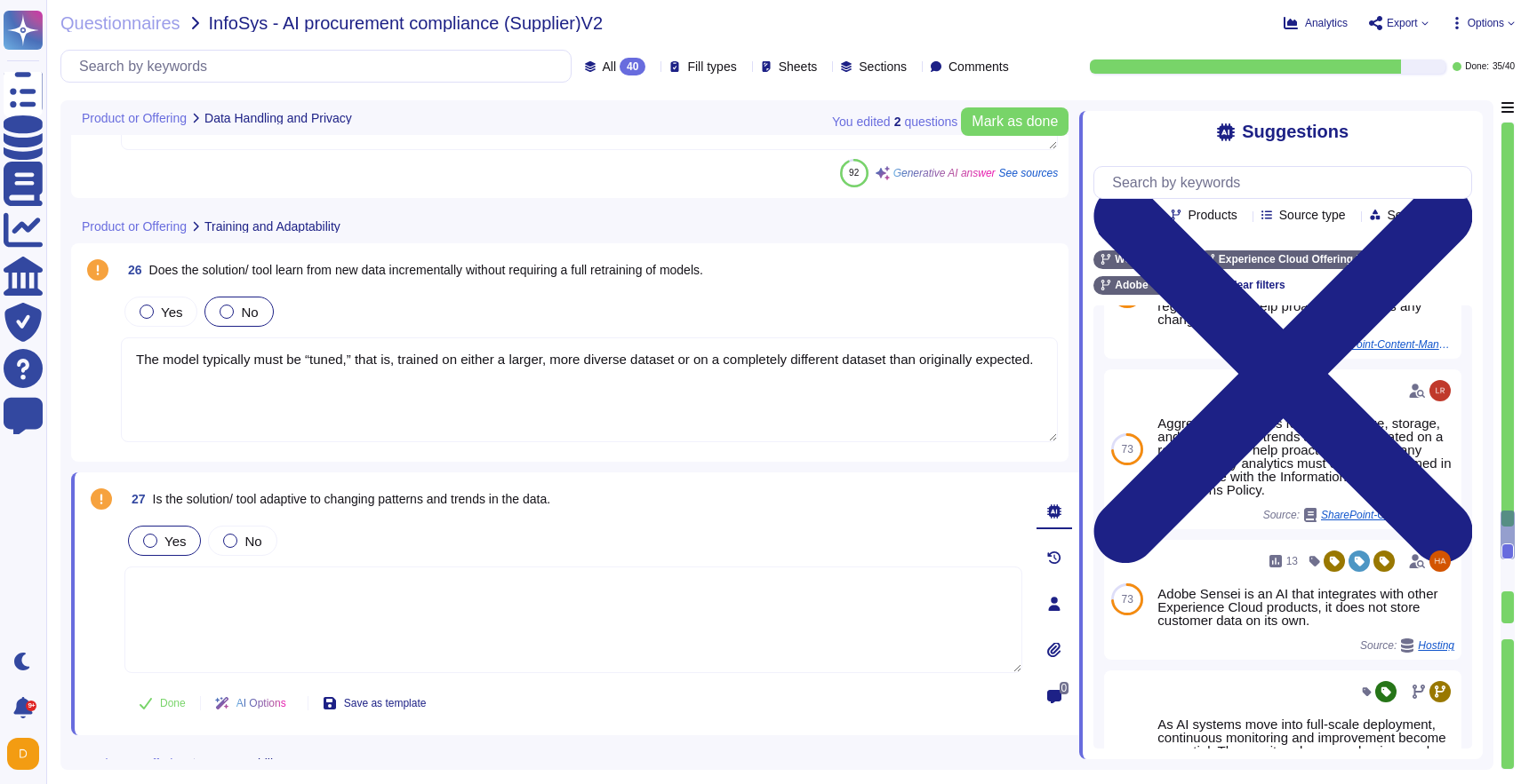
scroll to position [0, 0]
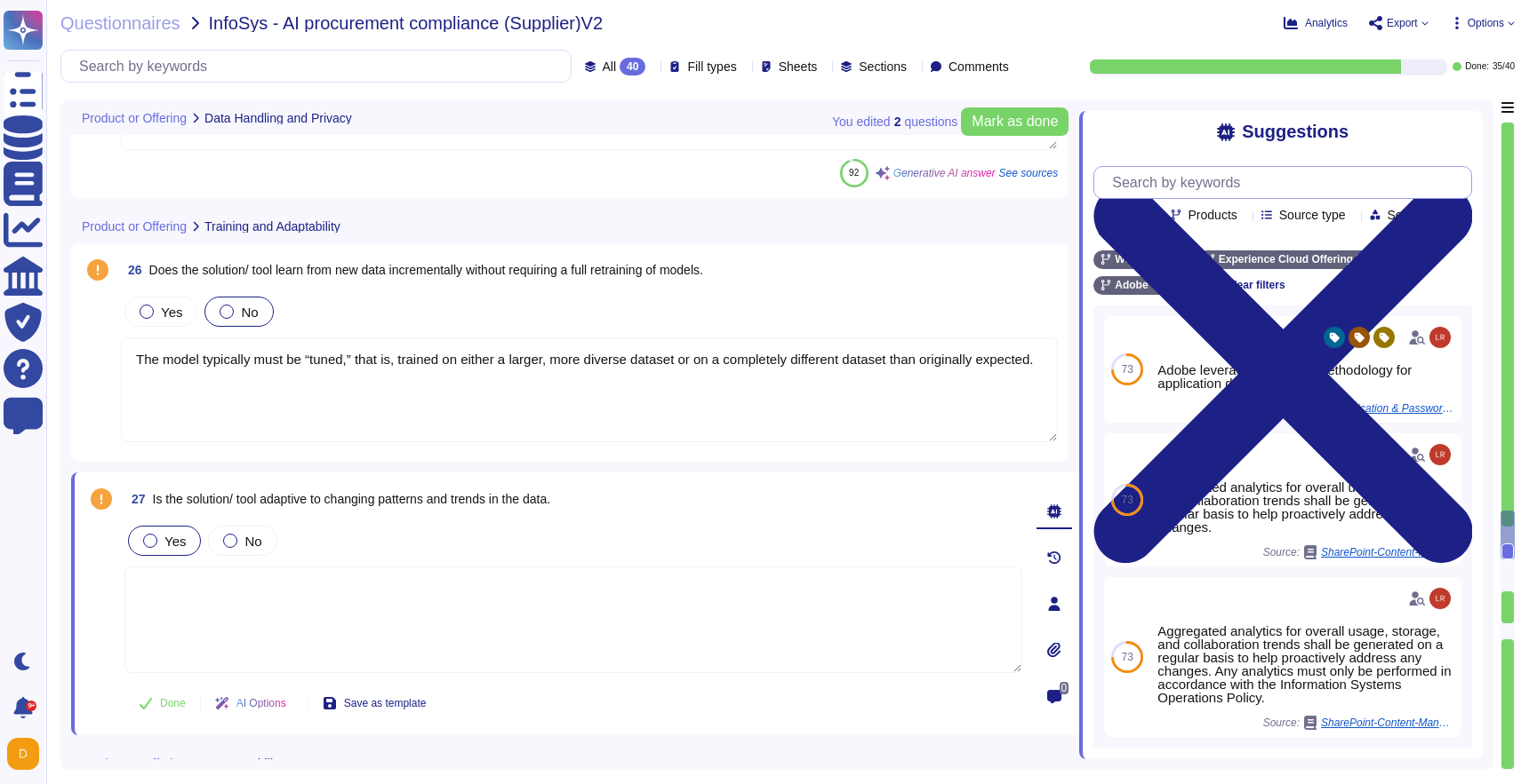
click at [1228, 171] on input "text" at bounding box center [1287, 183] width 368 height 31
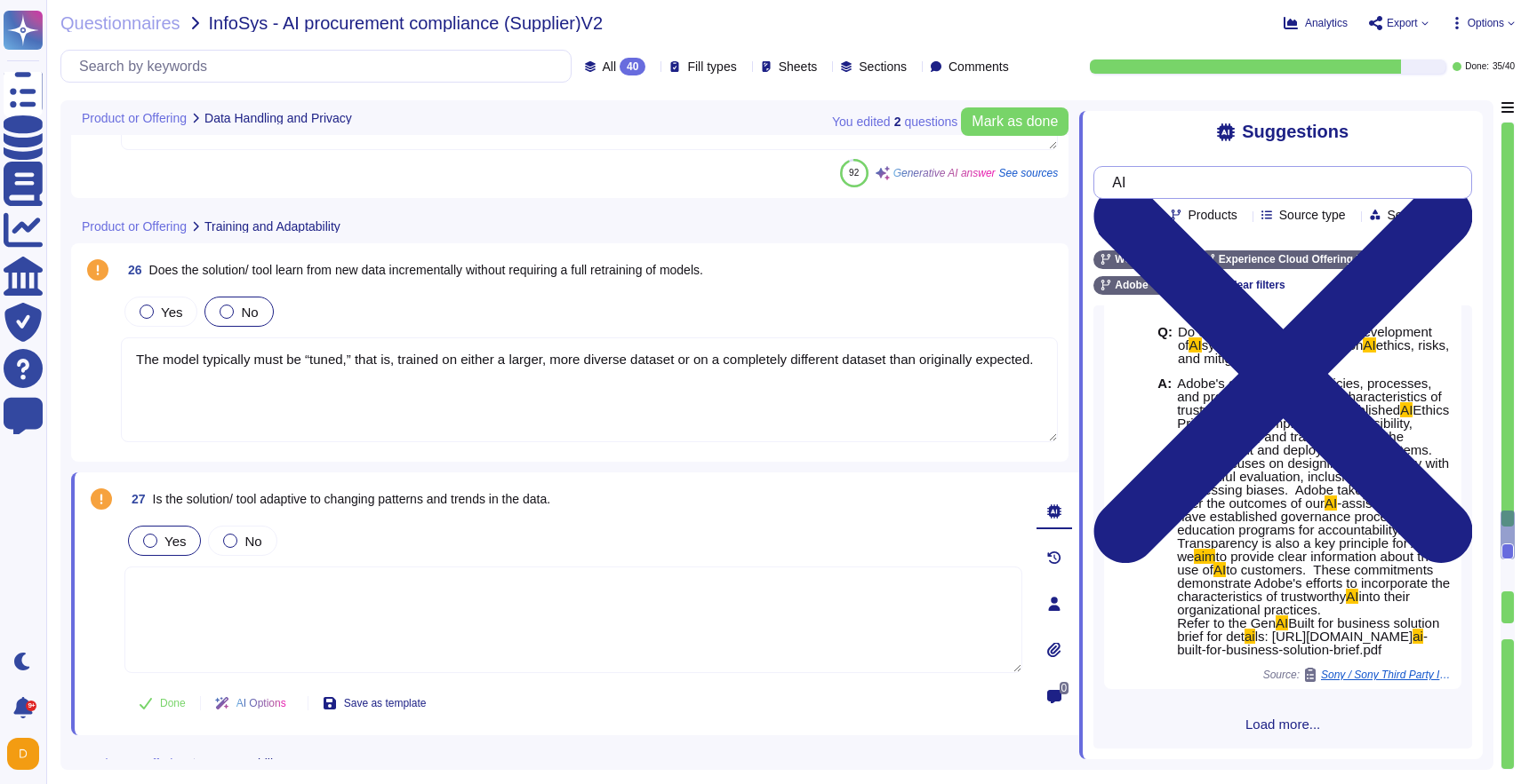
scroll to position [263, 0]
type input "A"
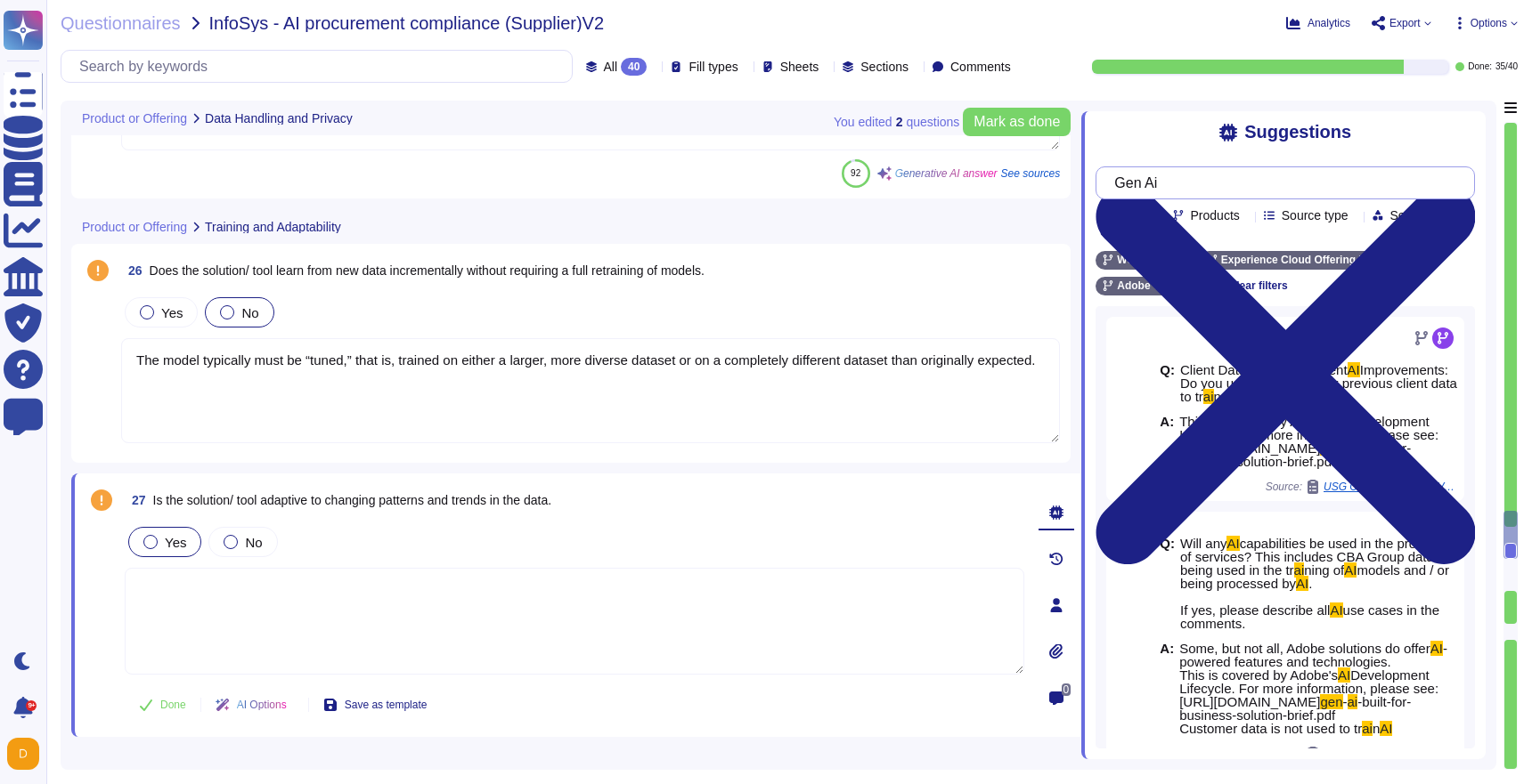
type input "Gen Ai"
click at [433, 603] on textarea at bounding box center [575, 621] width 899 height 107
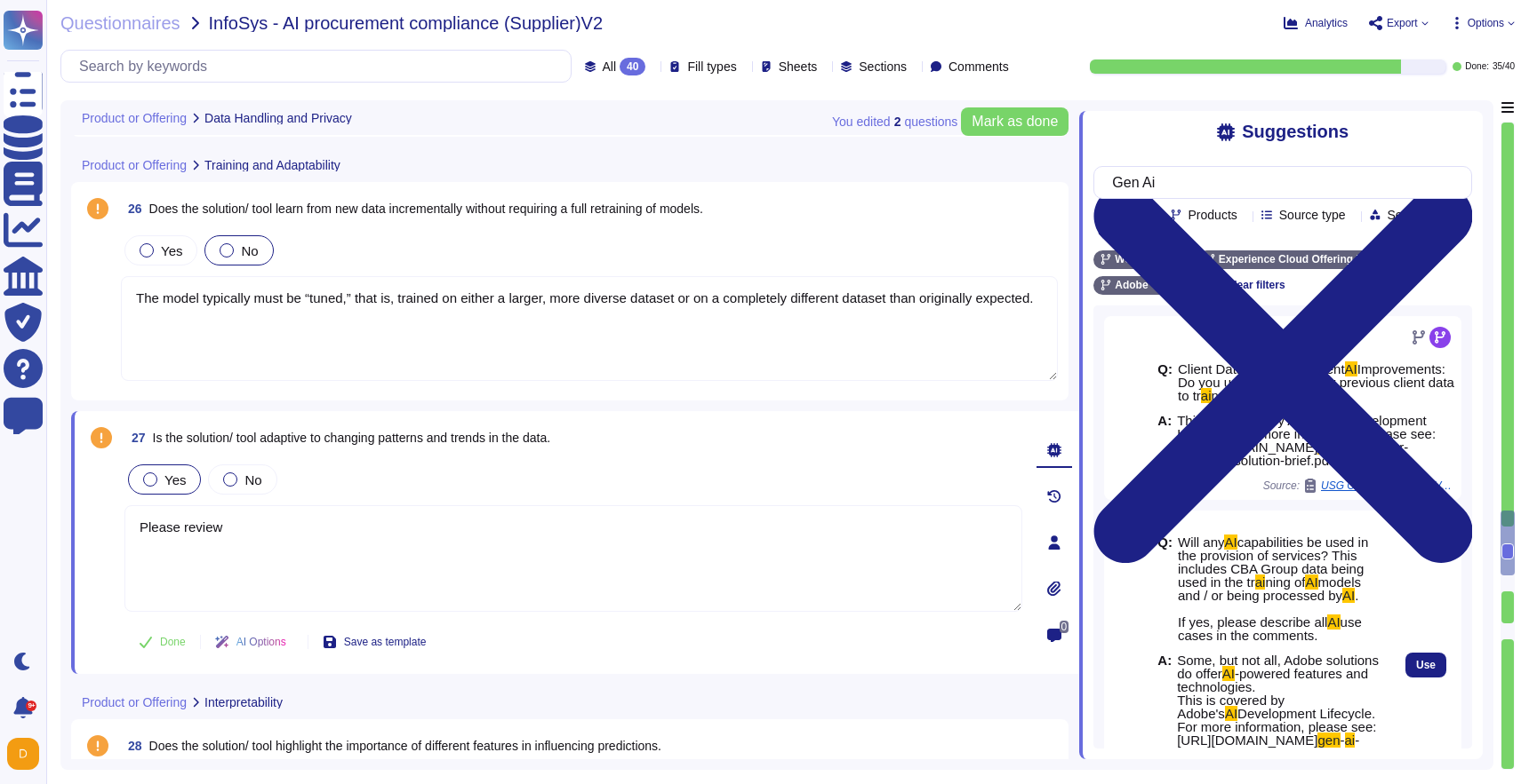
scroll to position [116, 0]
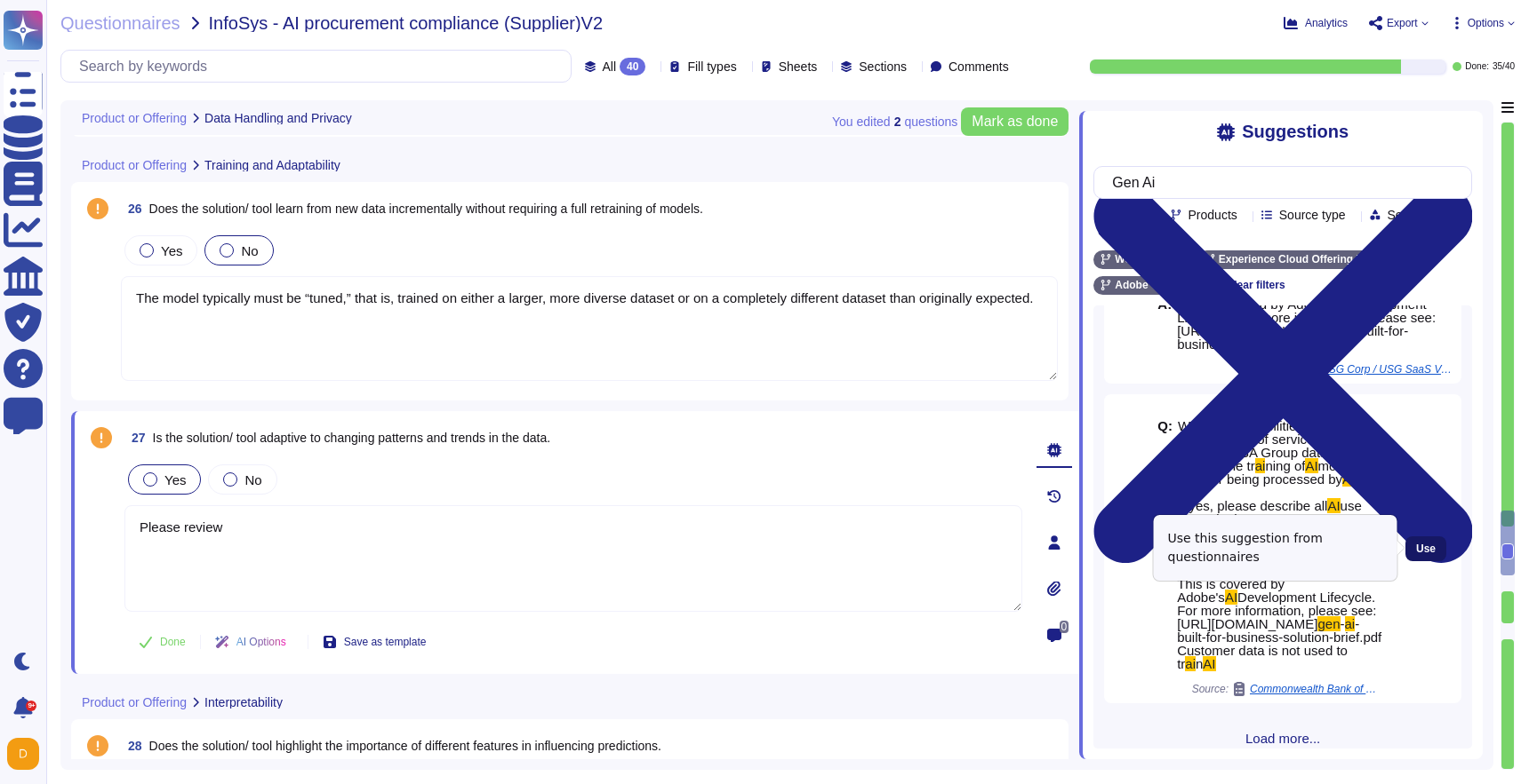
click at [1442, 546] on button "Use" at bounding box center [1425, 548] width 41 height 25
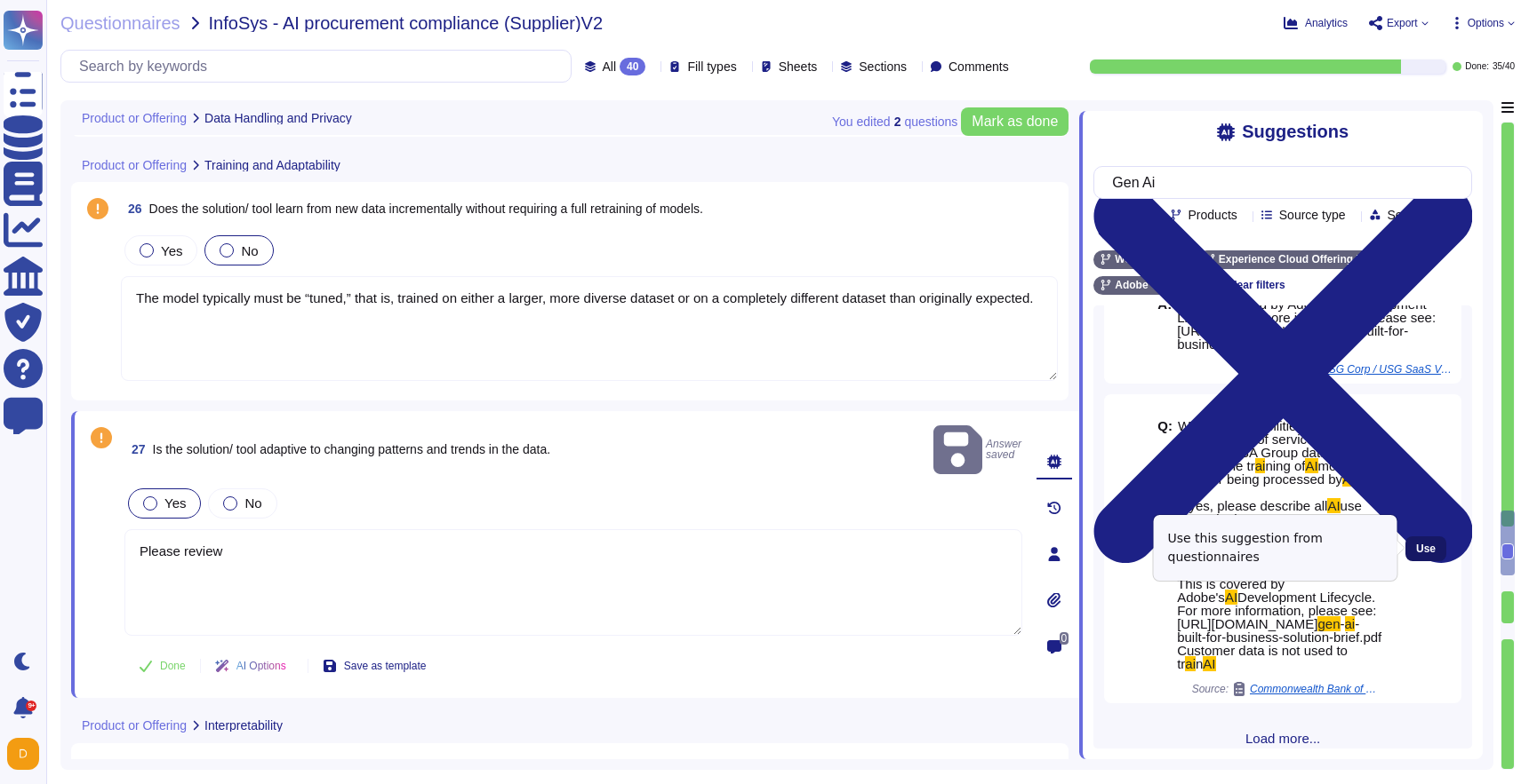
type textarea "Please review Some, but not all, Adobe solutions do offer AI-powered features a…"
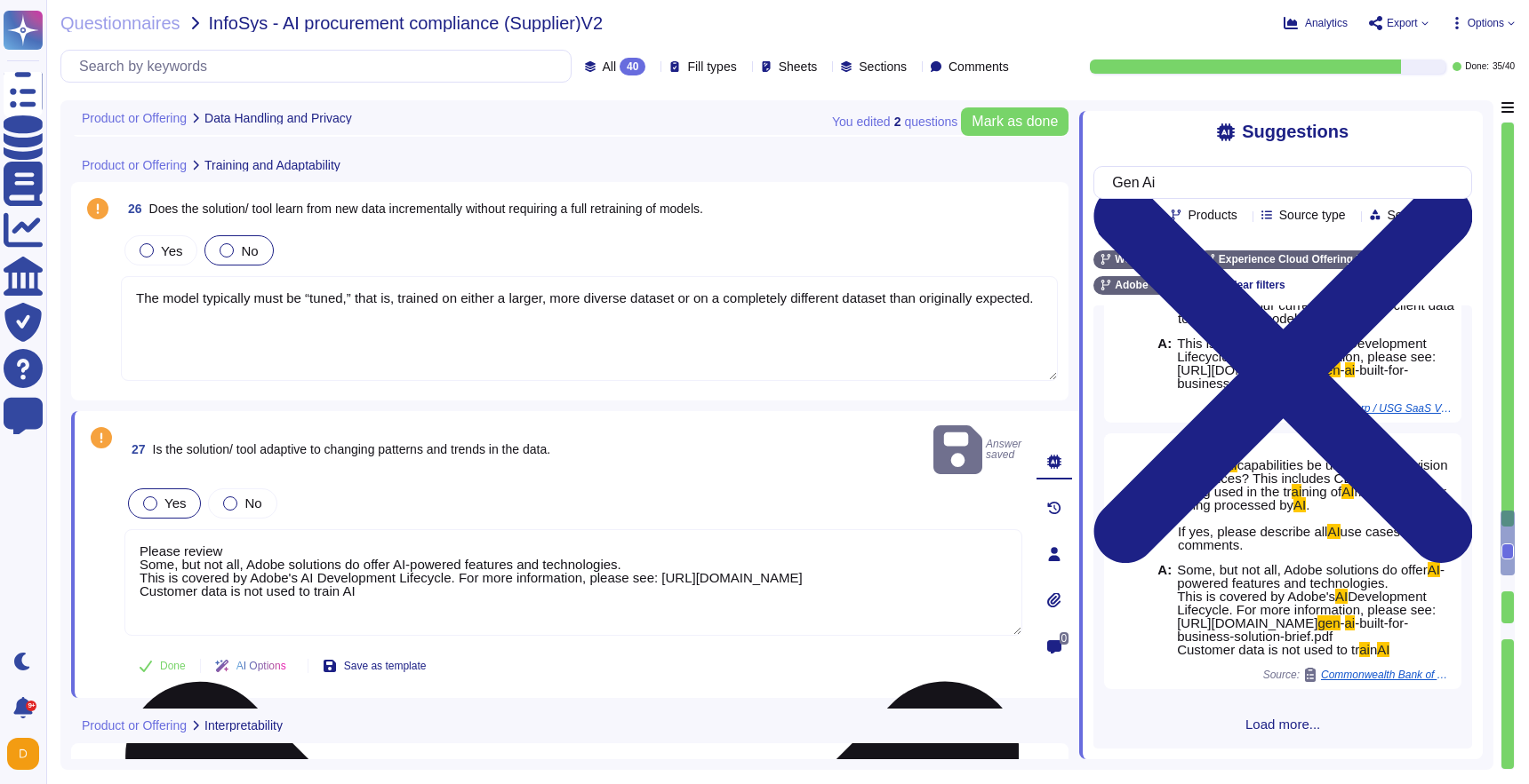
scroll to position [103, 0]
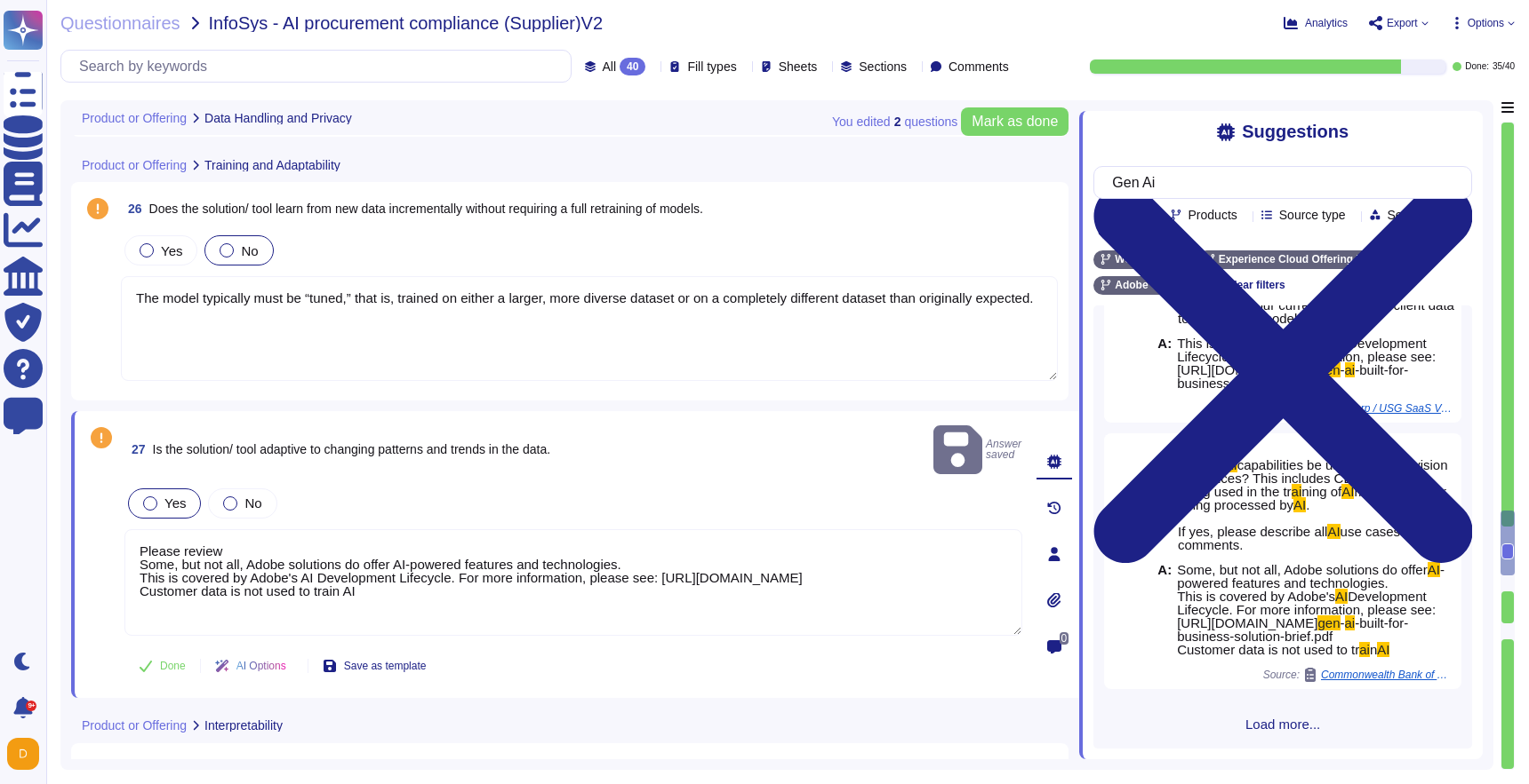
click at [413, 322] on textarea "The model typically must be “tuned,” that is, trained on either a larger, more …" at bounding box center [589, 328] width 937 height 104
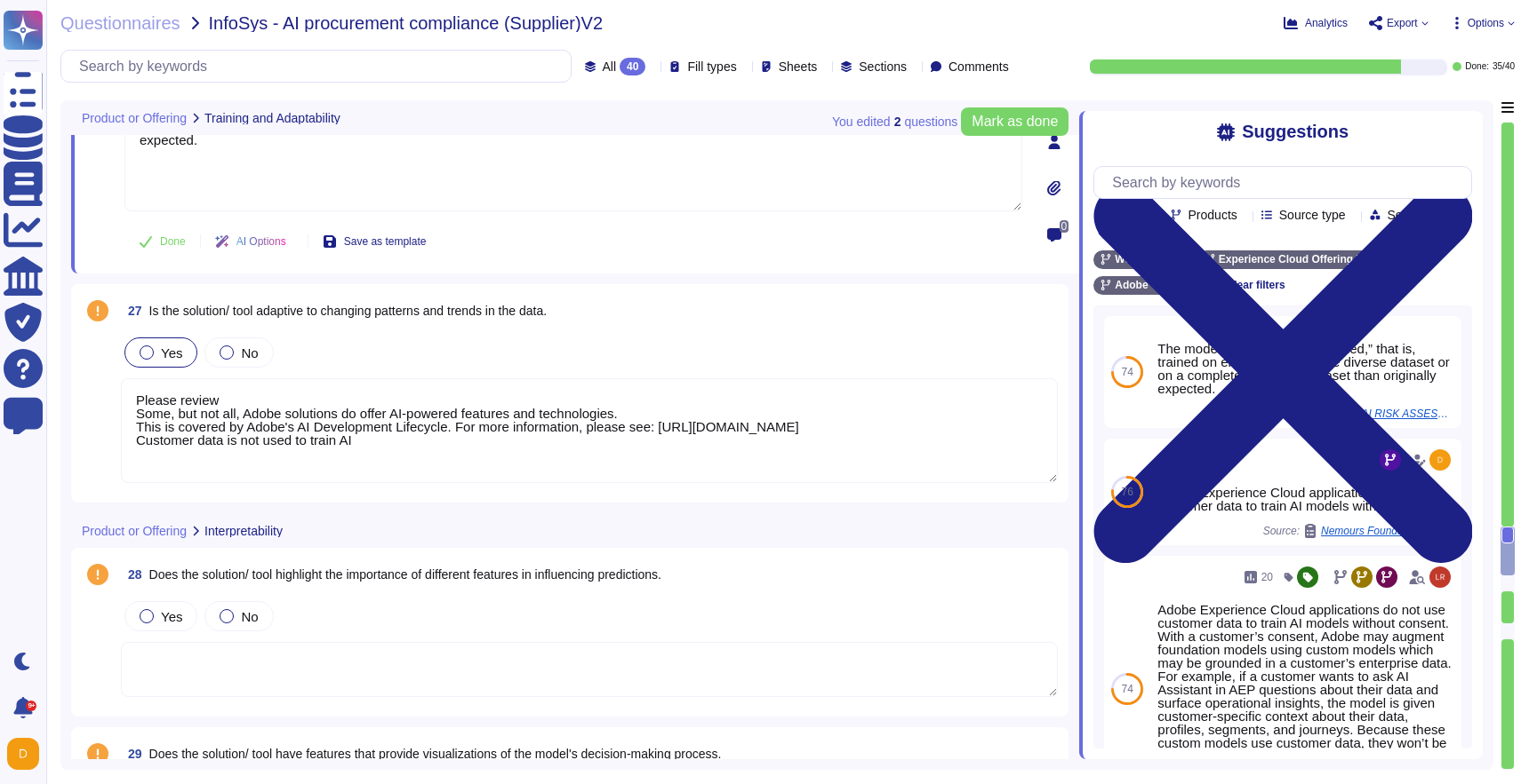
scroll to position [7265, 0]
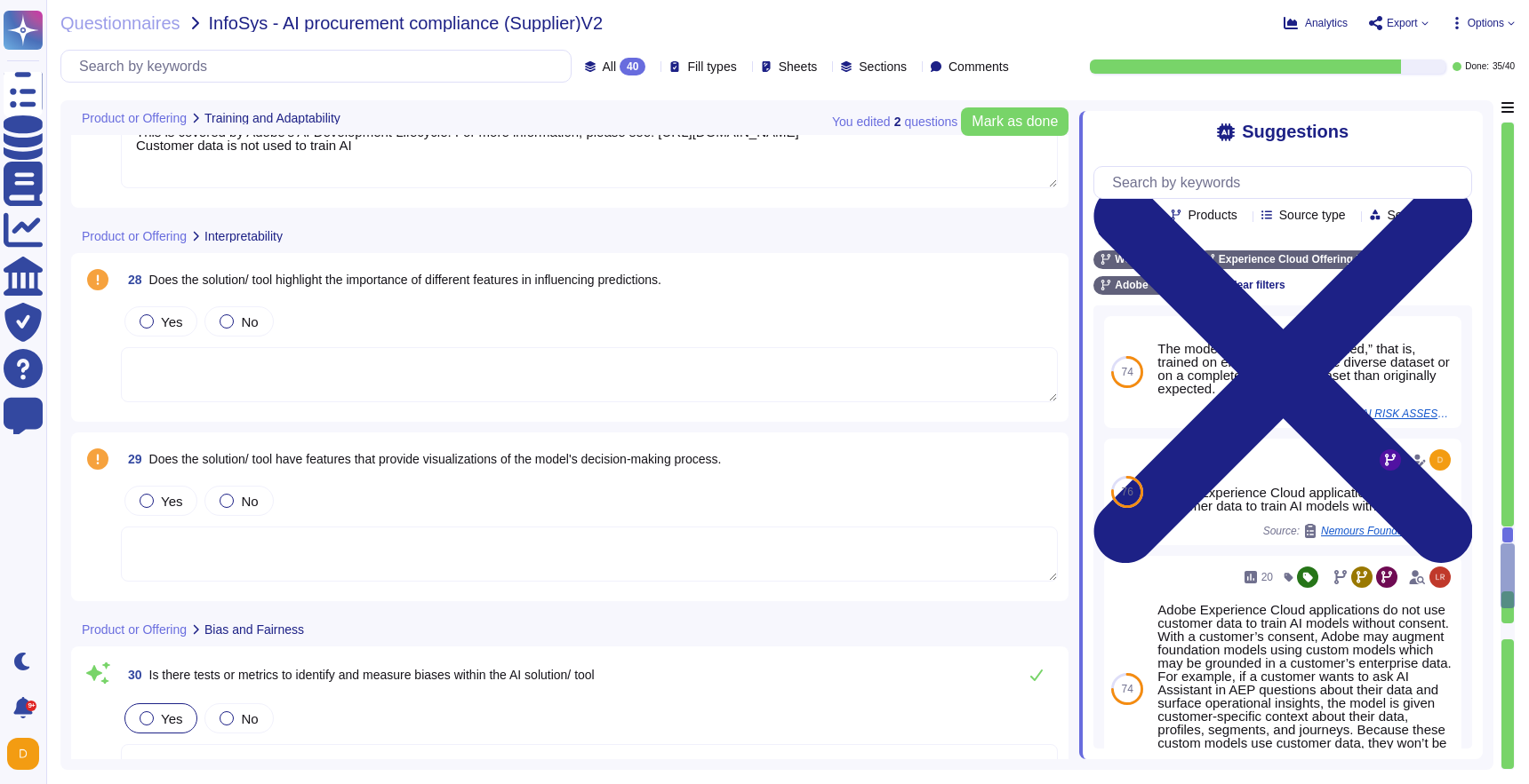
type textarea "Yes, we have implemented several fairness mechanisms to address and mitigate bi…"
click at [157, 324] on label "Yes" at bounding box center [161, 321] width 43 height 14
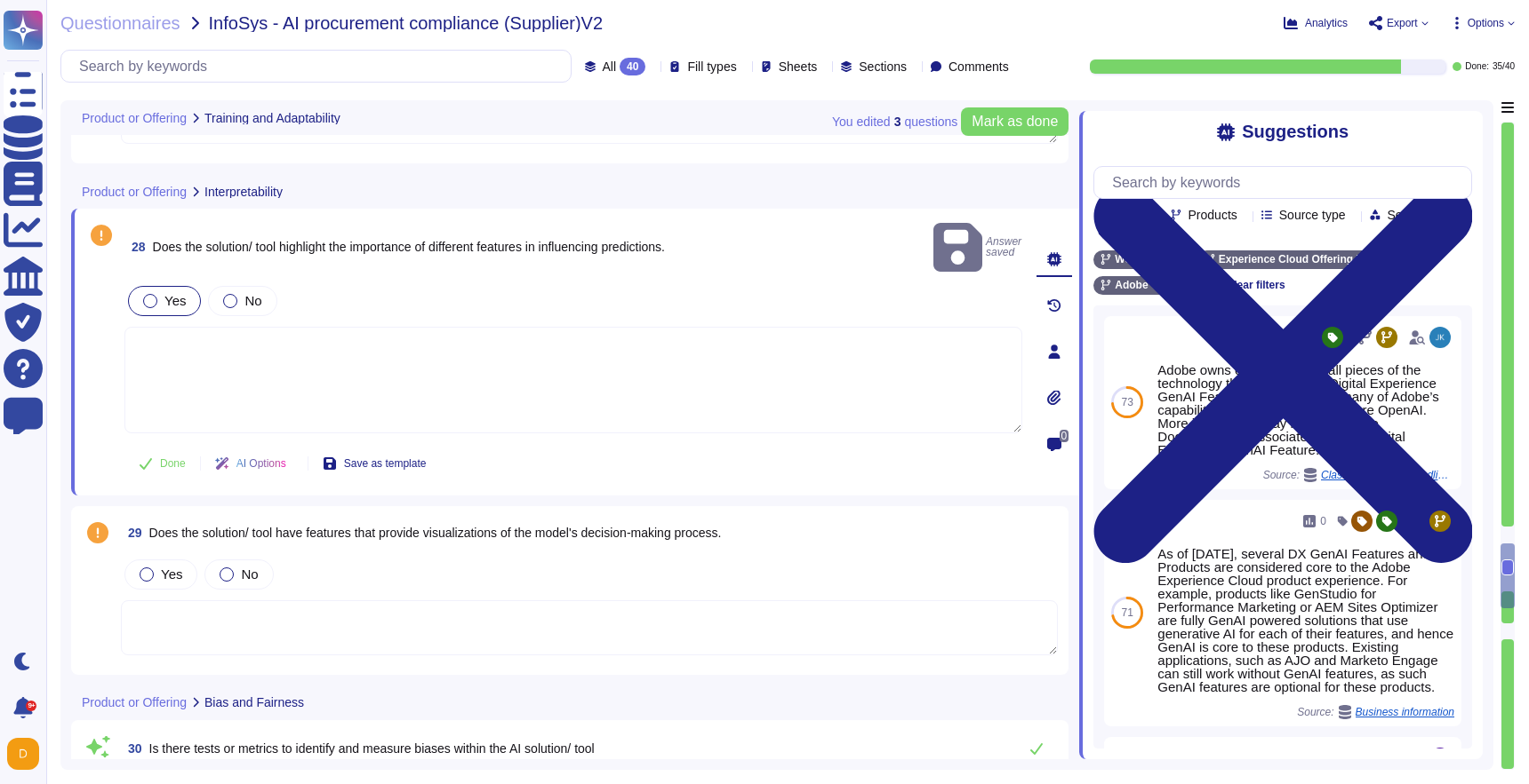
click at [361, 342] on textarea at bounding box center [573, 380] width 897 height 106
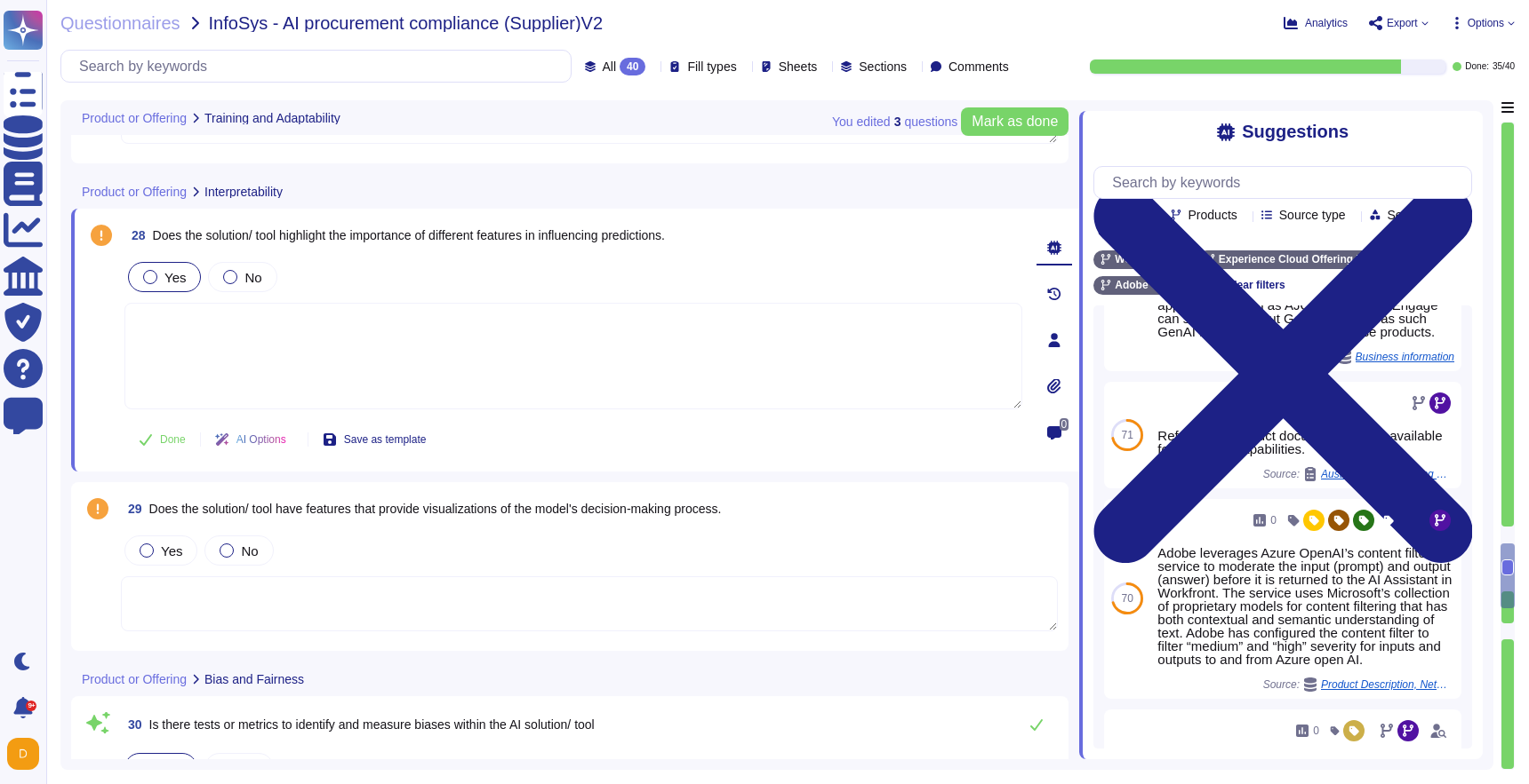
scroll to position [369, 0]
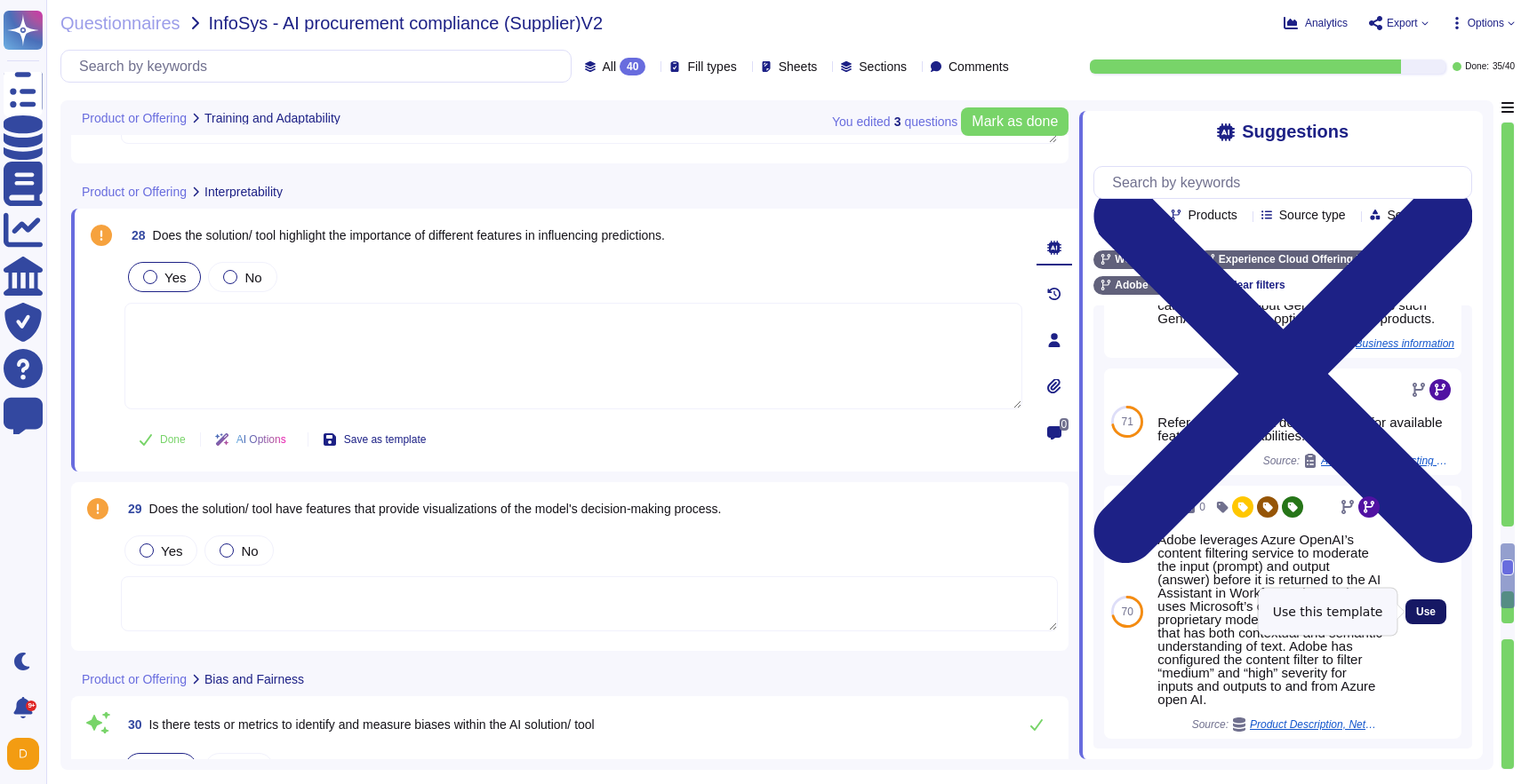
click at [1435, 613] on span "Use" at bounding box center [1425, 612] width 19 height 11
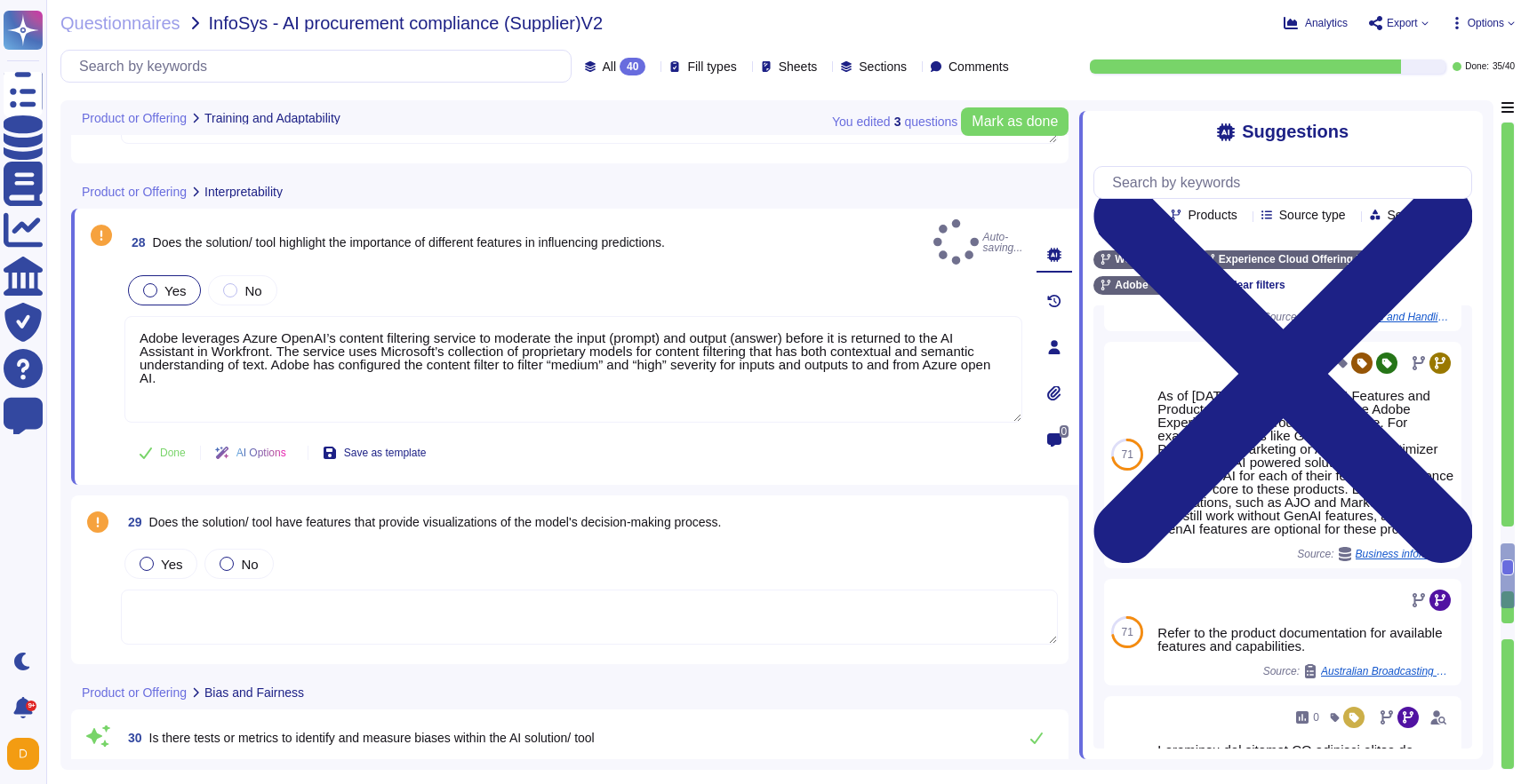
type textarea "Adobe leverages Azure OpenAI’s content filtering service to moderate the input …"
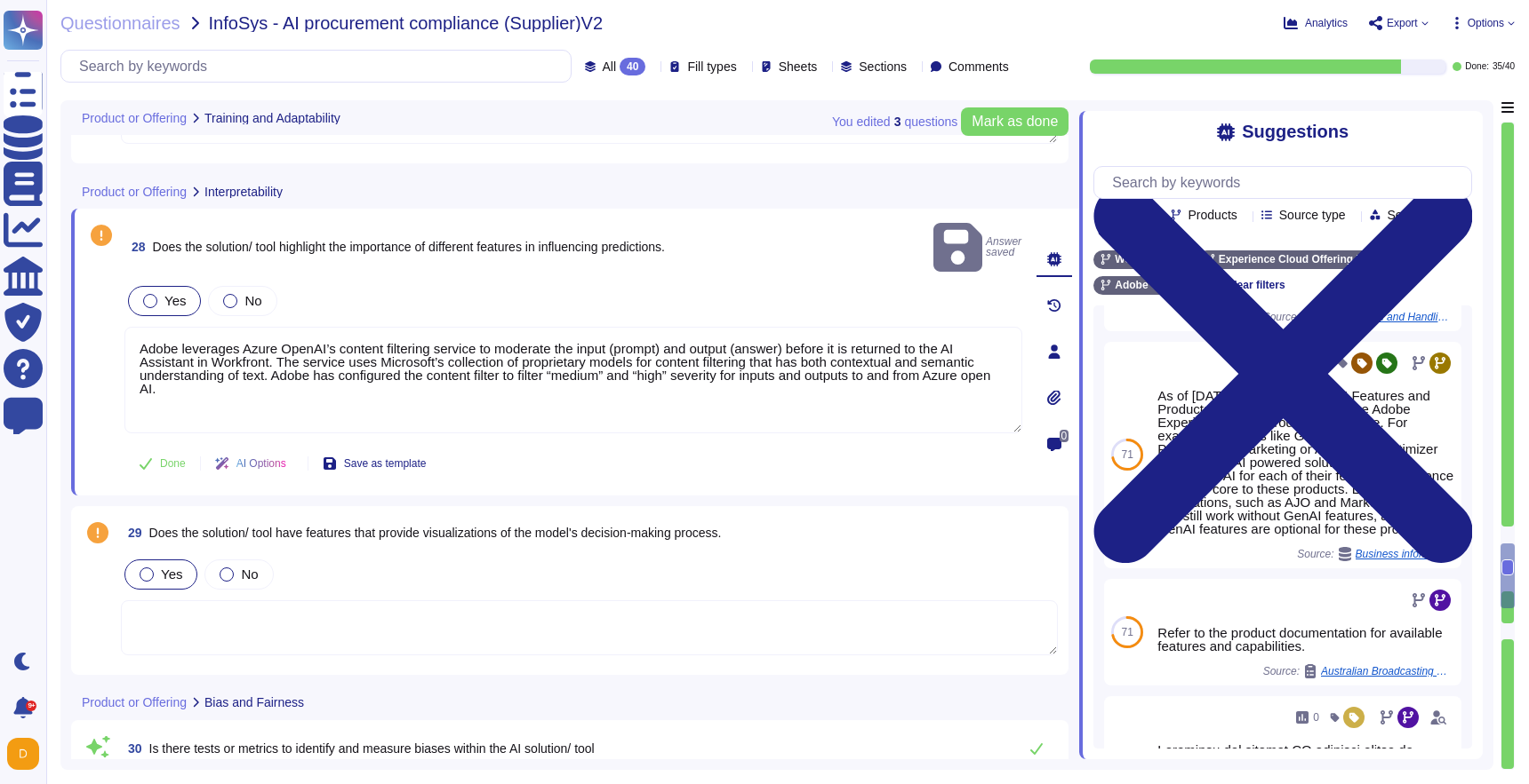
click at [161, 567] on span "Yes" at bounding box center [171, 574] width 21 height 15
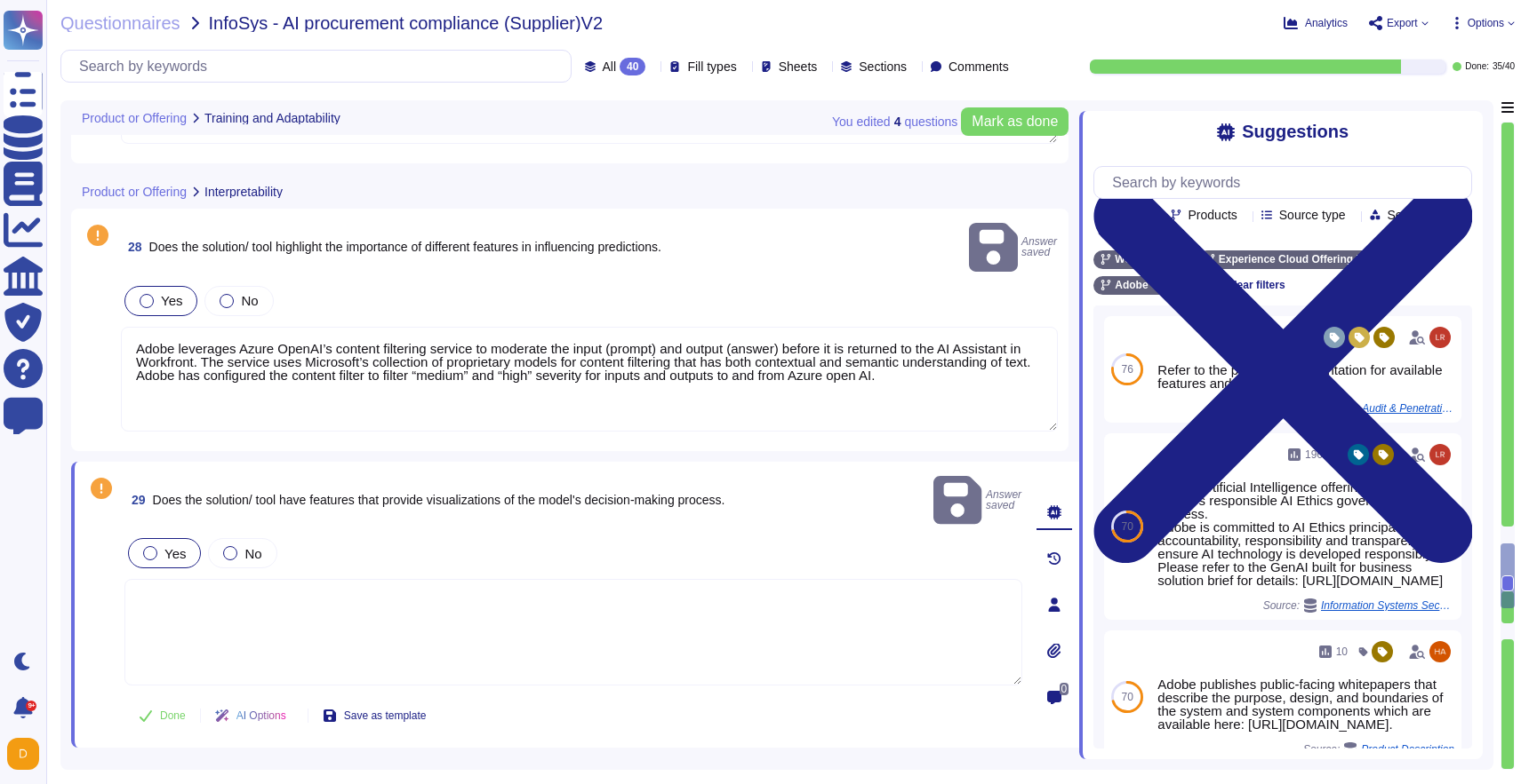
click at [549, 604] on textarea at bounding box center [573, 631] width 897 height 106
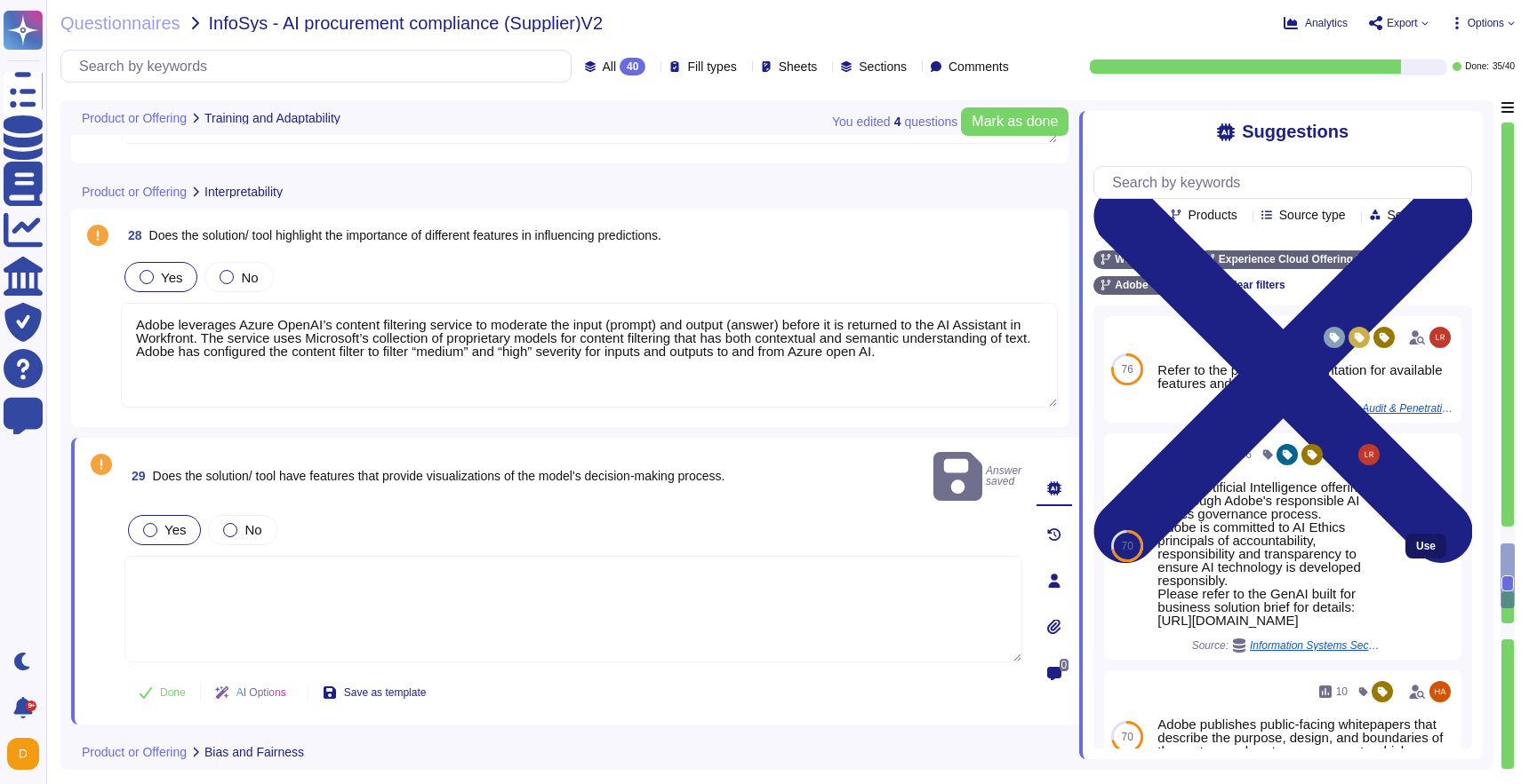
click at [1427, 557] on button "Use" at bounding box center [1425, 545] width 41 height 25
type textarea "Adobe Artificial Intelligence offerings go through Adobe's responsible AI Ethic…"
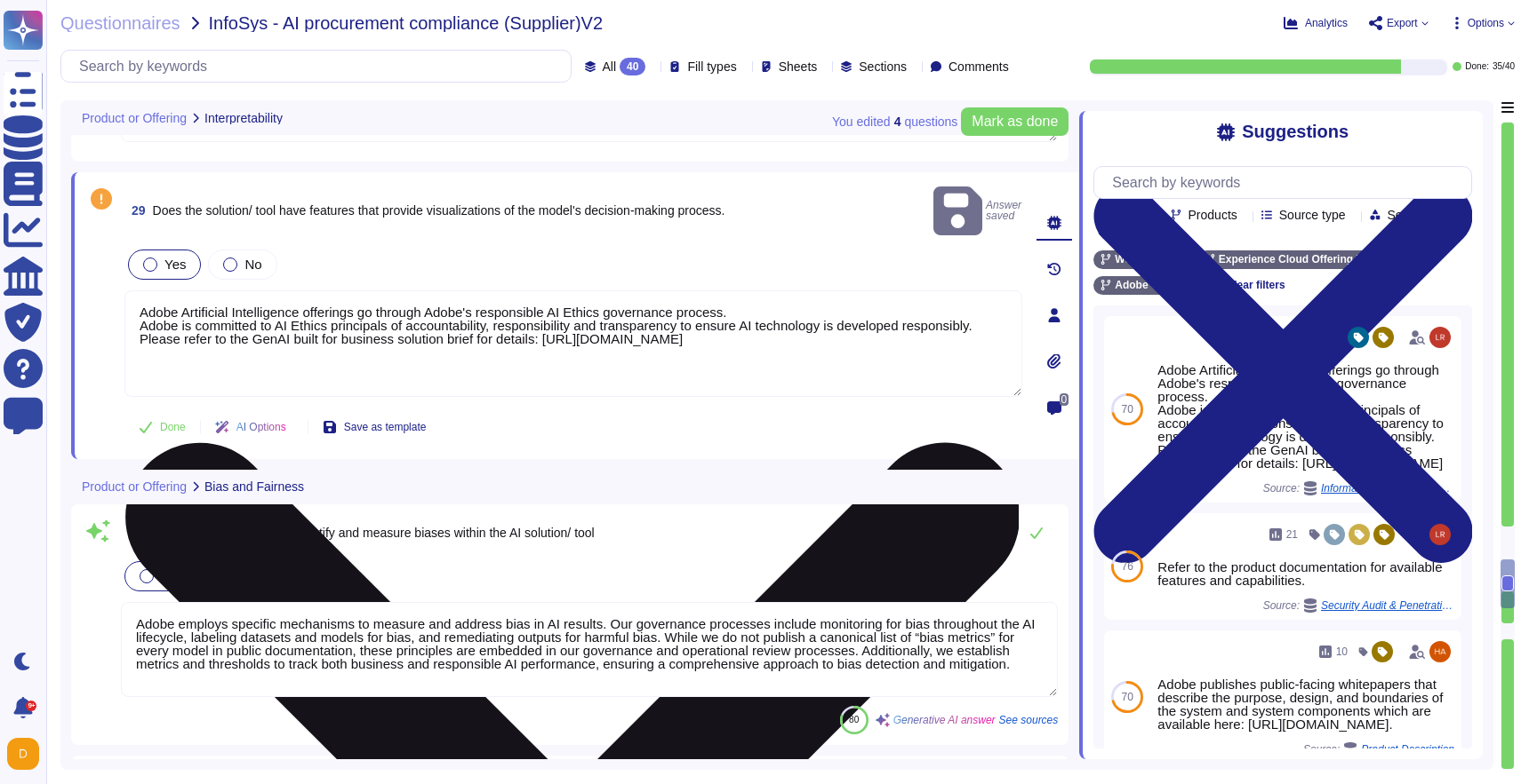
scroll to position [7549, 0]
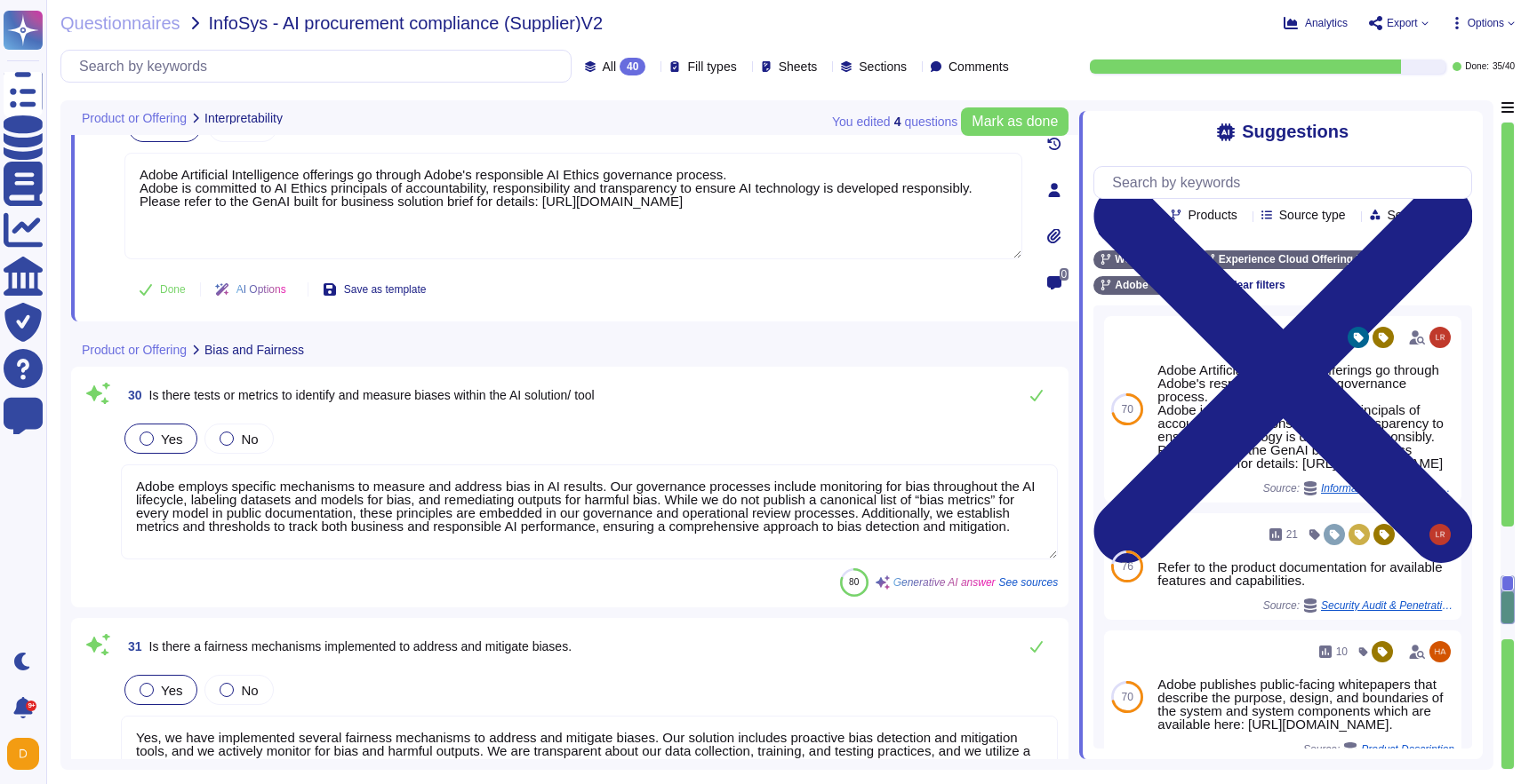
type textarea "Adobe's solutions are designed to be scalable to efficiently support varying da…"
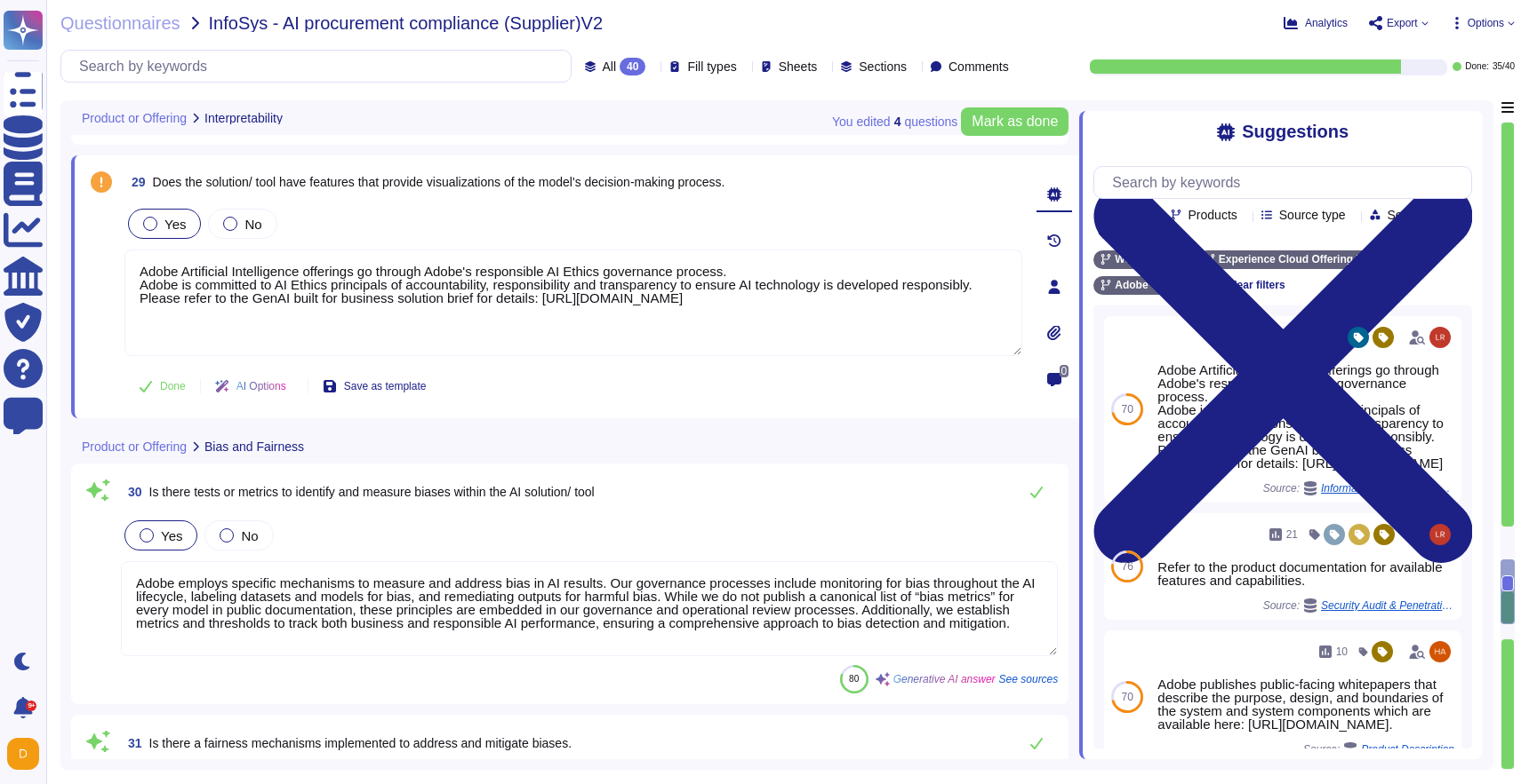
scroll to position [7444, 0]
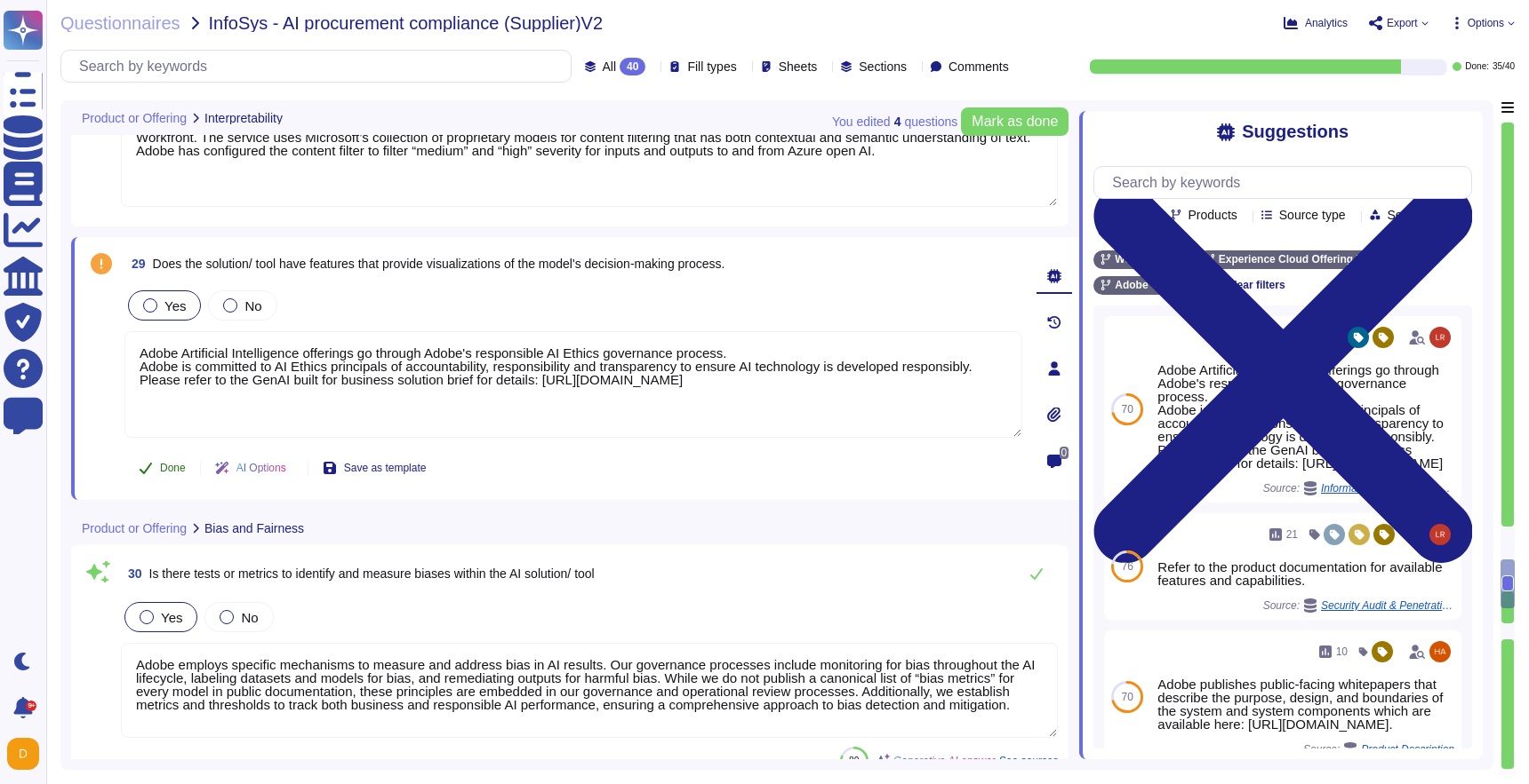
click at [152, 466] on icon at bounding box center [145, 468] width 14 height 14
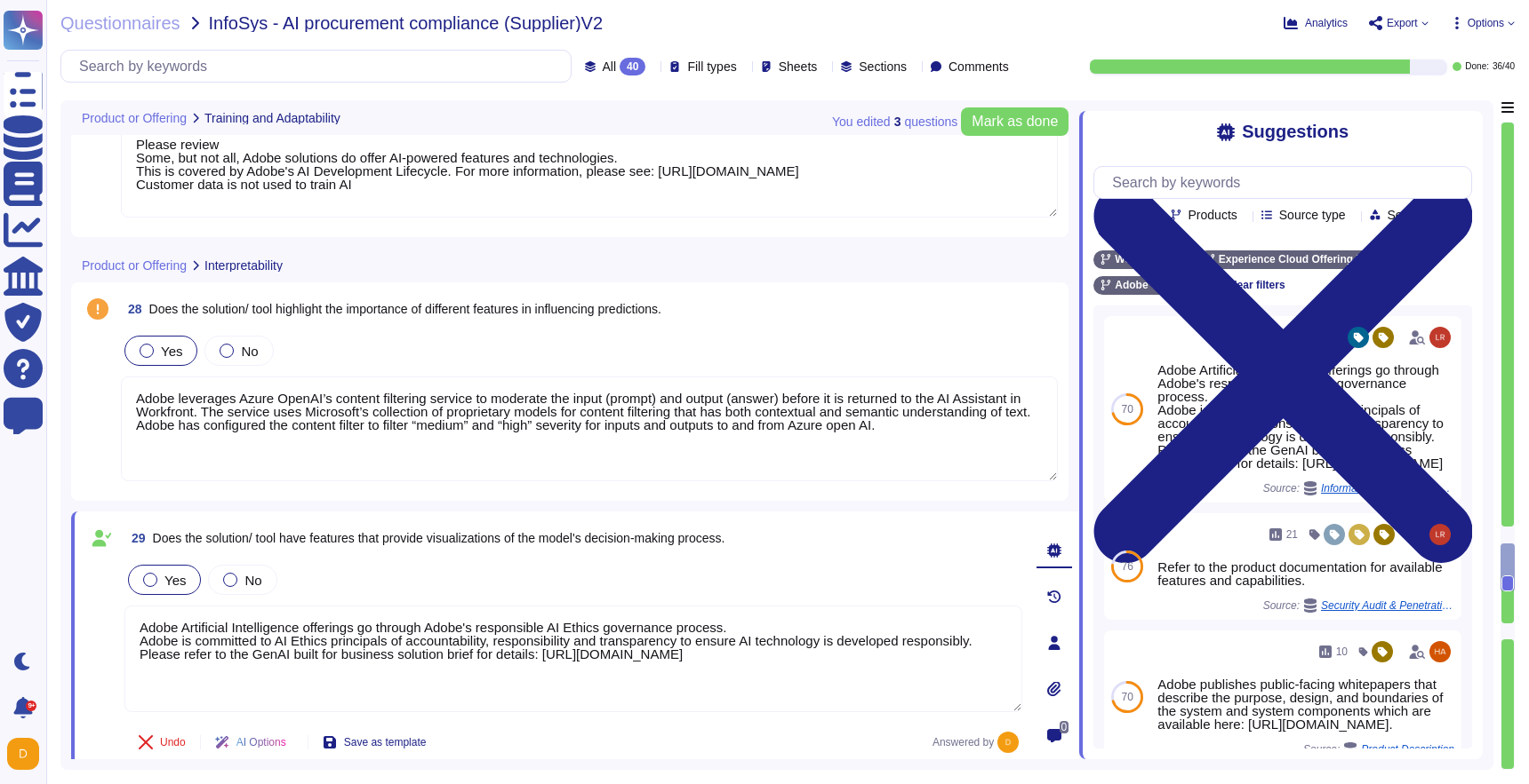
type textarea "The model typically must be “tuned,” that is, trained on either a larger, more …"
type textarea "Please review Some, but not all, Adobe solutions do offer AI-powered features a…"
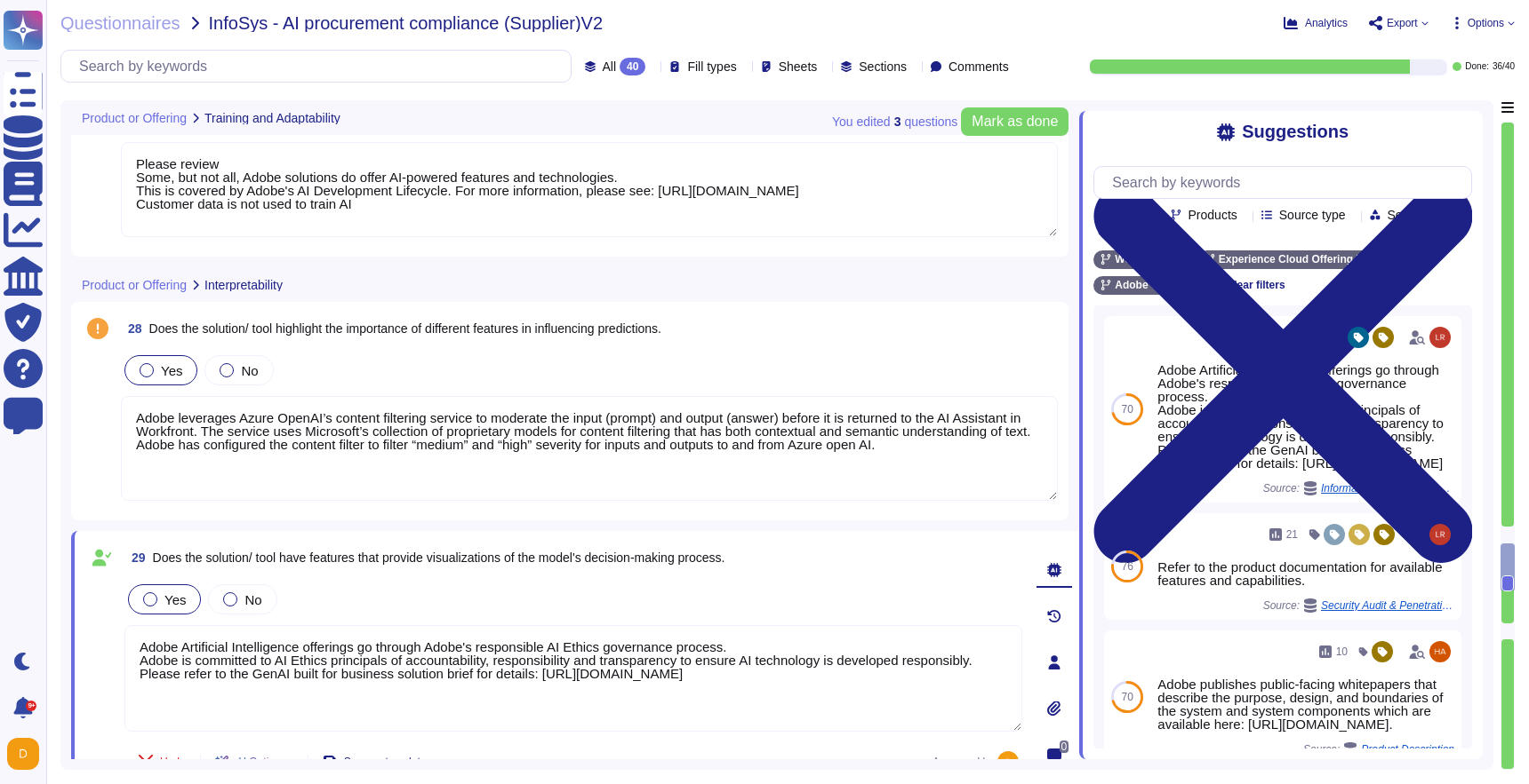
click at [108, 433] on span at bounding box center [97, 426] width 32 height 151
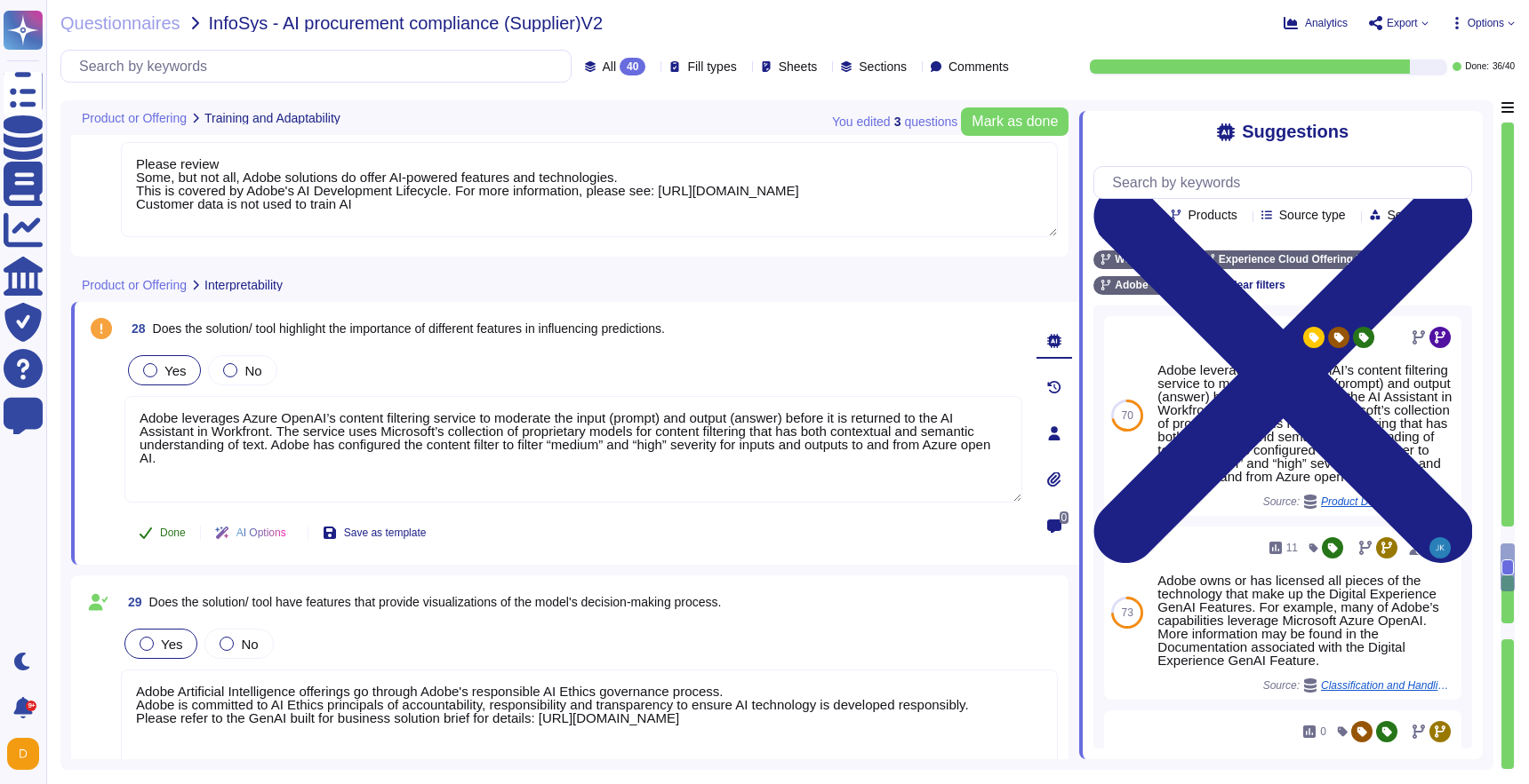
click at [168, 536] on span "Done" at bounding box center [173, 533] width 26 height 11
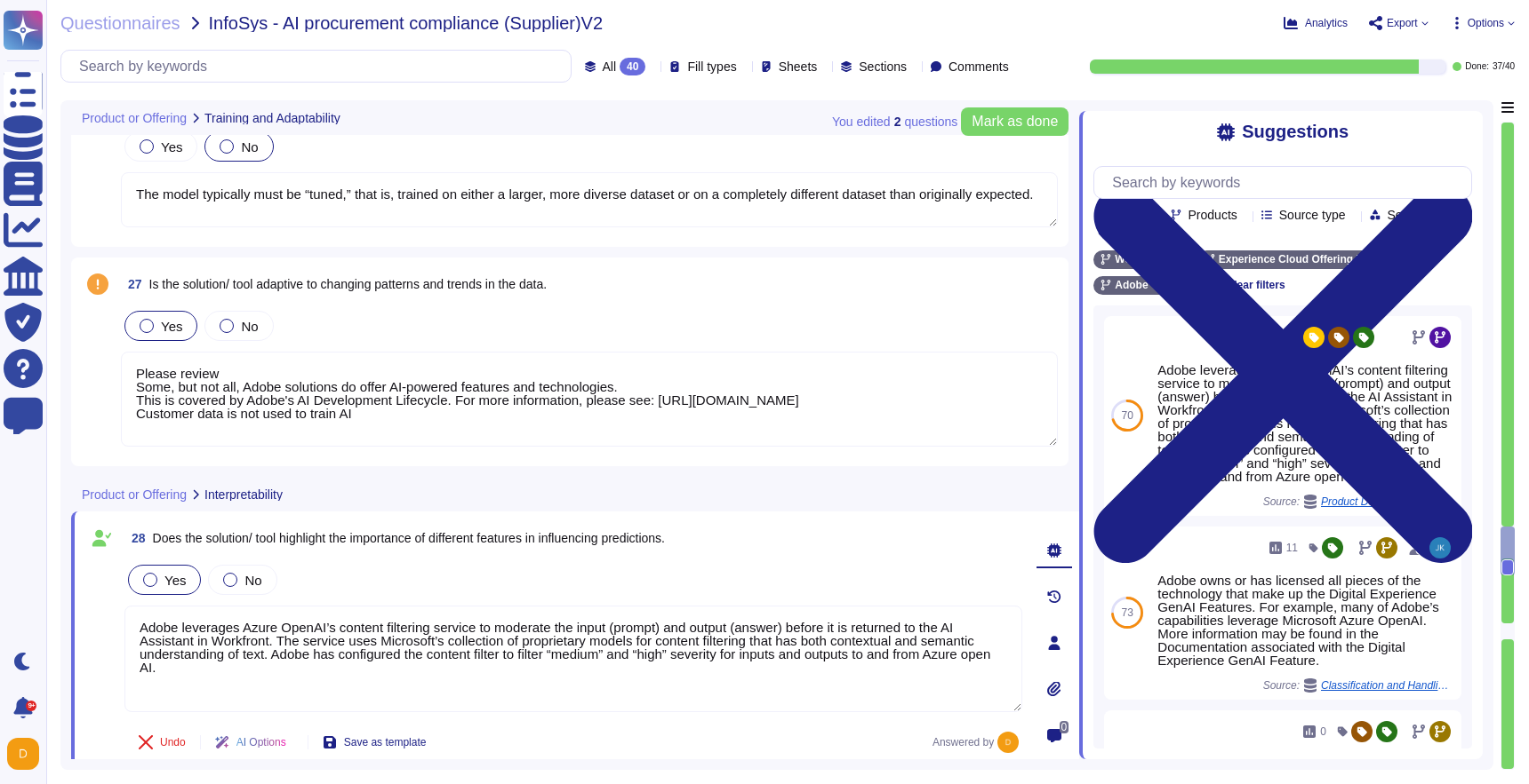
scroll to position [6894, 0]
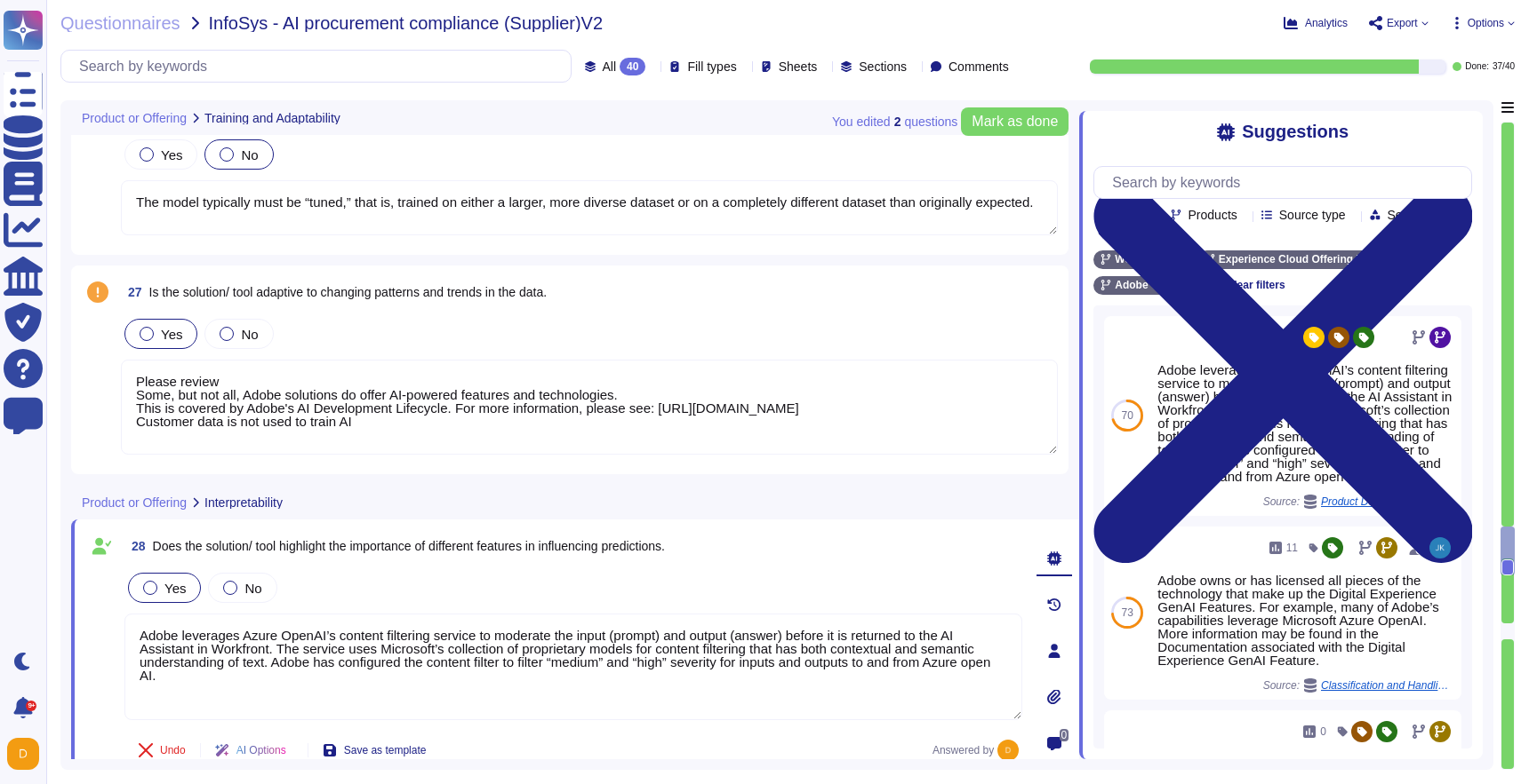
click at [165, 376] on textarea "Please review Some, but not all, Adobe solutions do offer AI-powered features a…" at bounding box center [589, 407] width 937 height 95
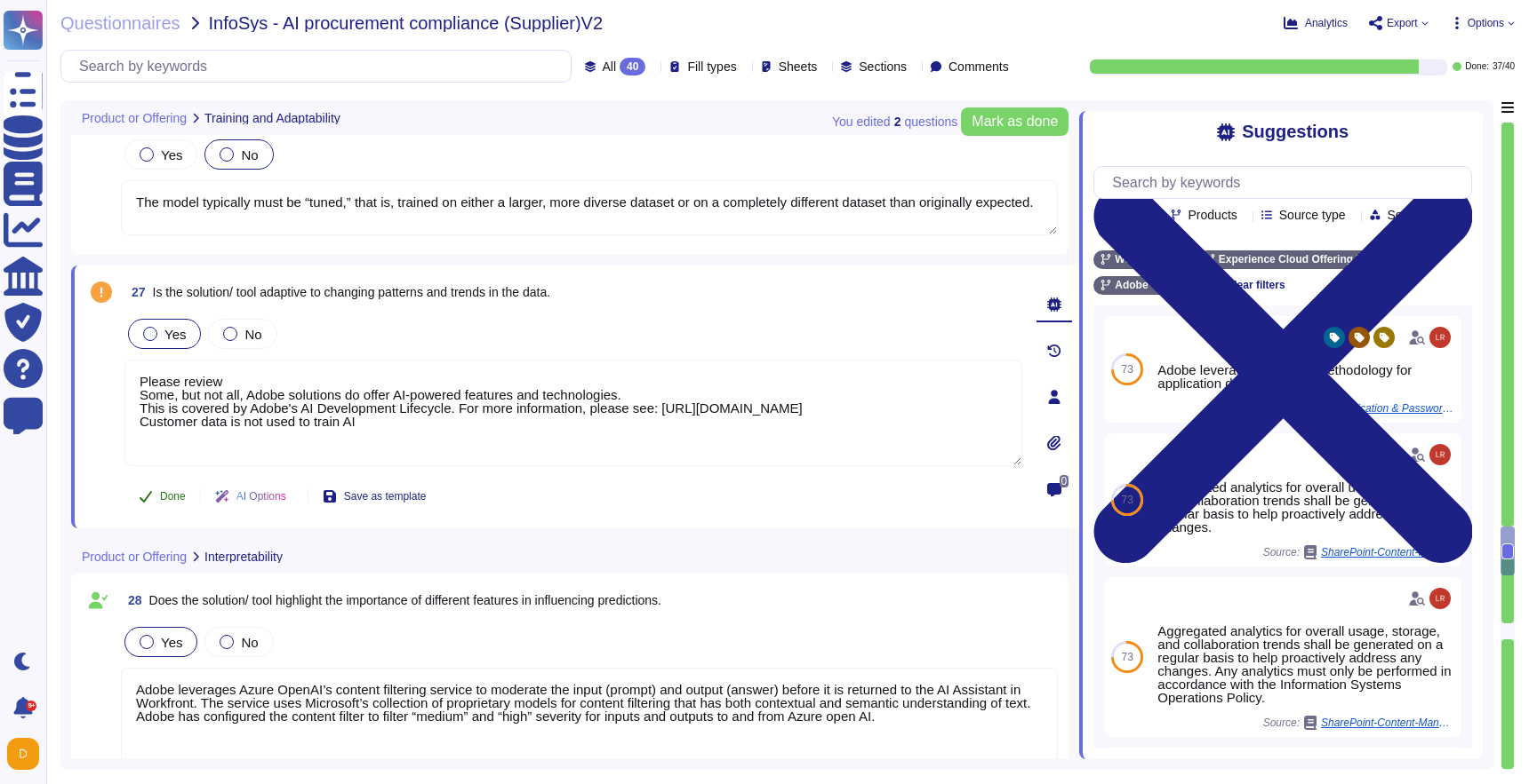
click at [178, 504] on button "Done" at bounding box center [163, 496] width 76 height 35
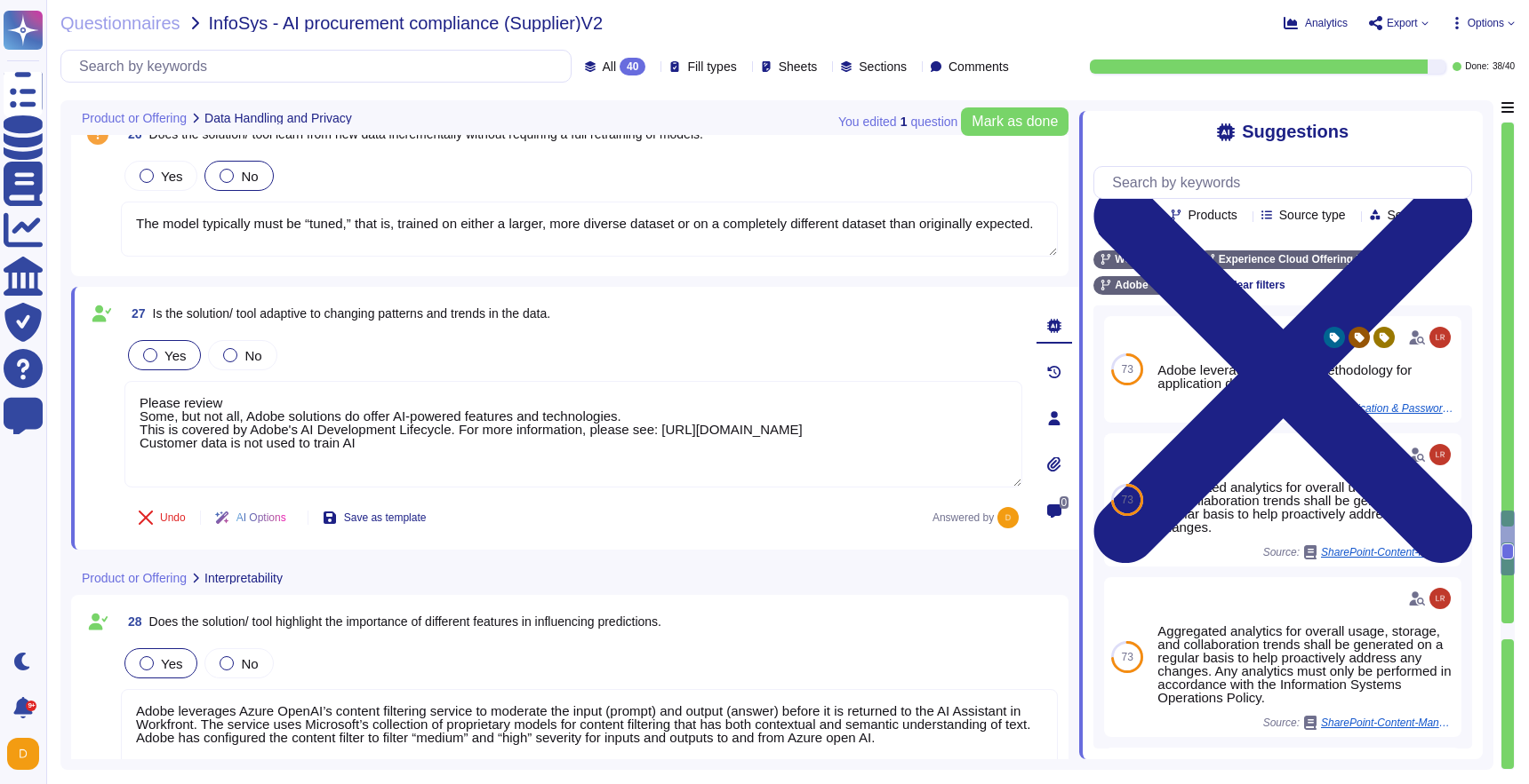
type textarea "Adobe complies with various industry standards, regulations, and certifications…"
type textarea "Upon exit, customer data will be maintained and/or deleted in accordance with t…"
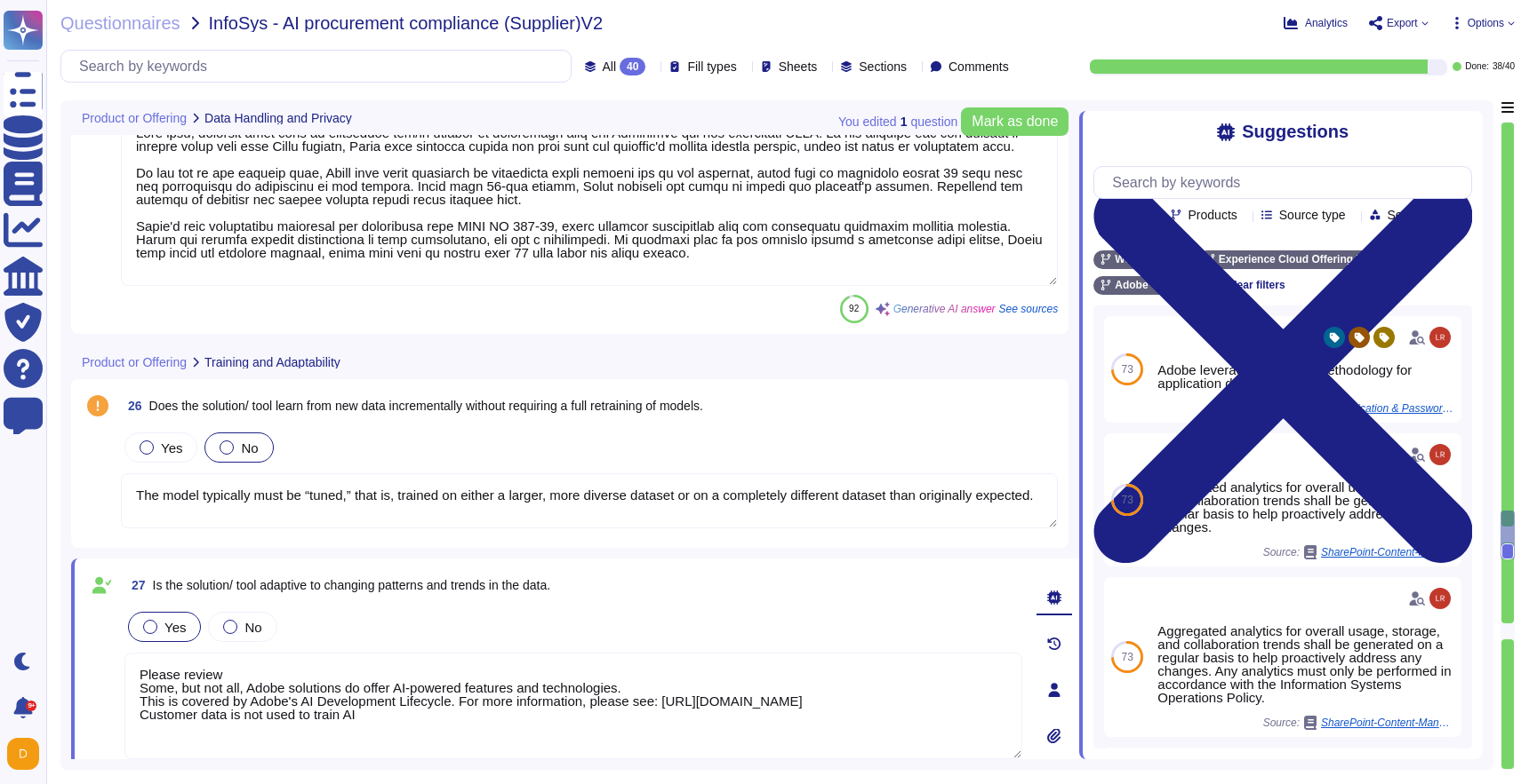
scroll to position [6599, 0]
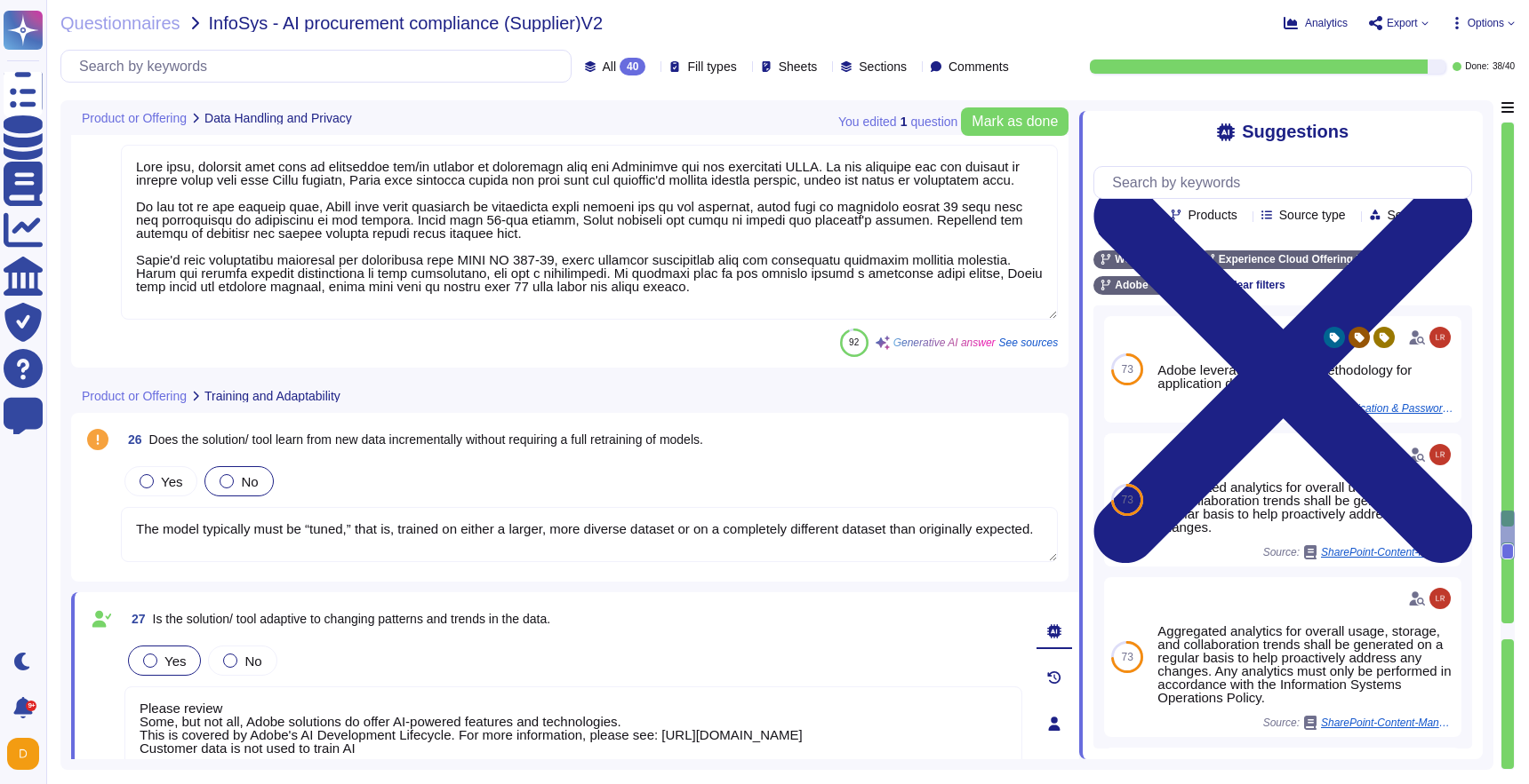
type textarea "Adobe provides a data governance framework that enables brands to apply specifi…"
click at [172, 503] on div "Yes No The model typically must be “tuned,” that is, trained on either a larger…" at bounding box center [589, 514] width 937 height 102
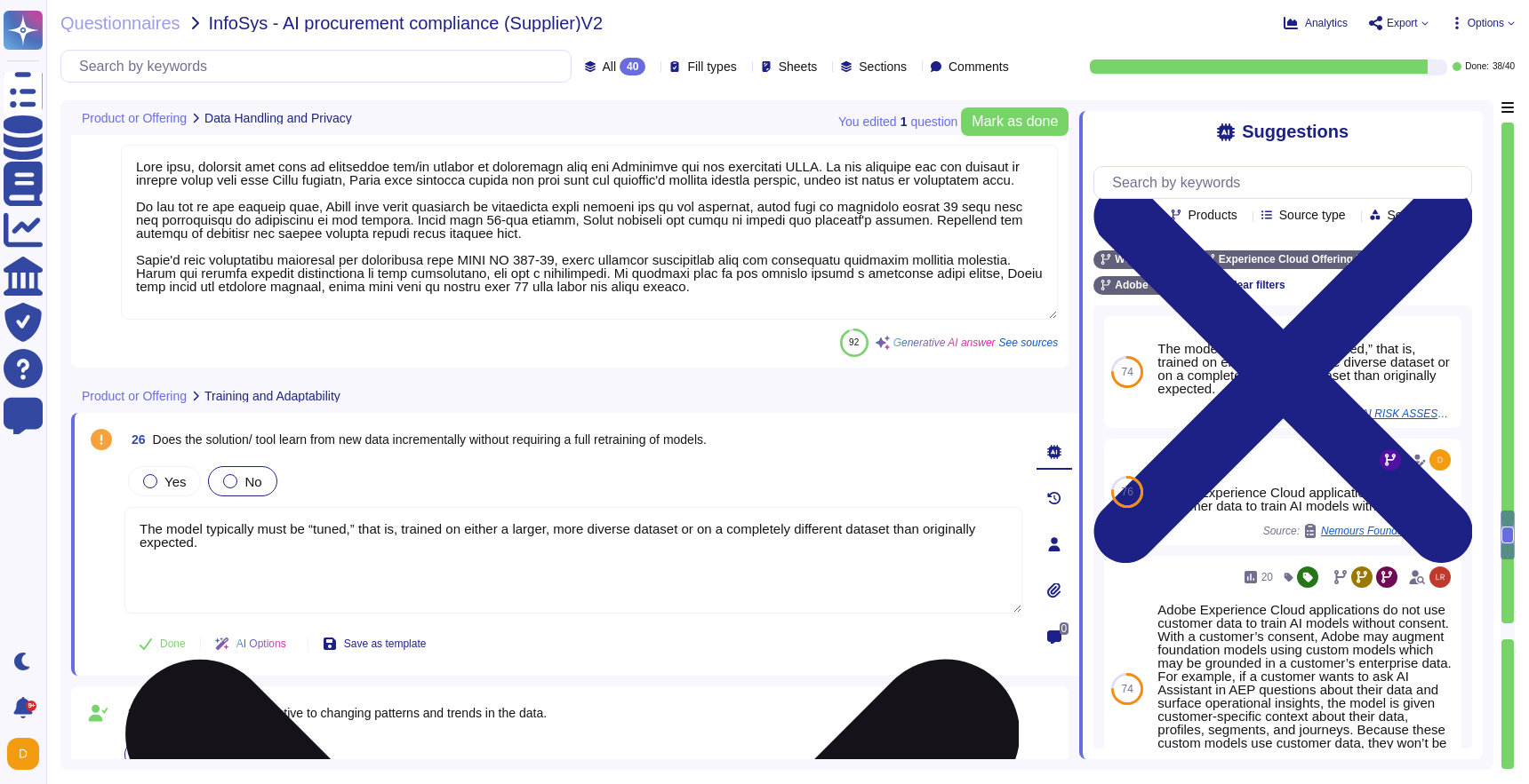
click at [177, 527] on textarea "The model typically must be “tuned,” that is, trained on either a larger, more …" at bounding box center [573, 560] width 897 height 106
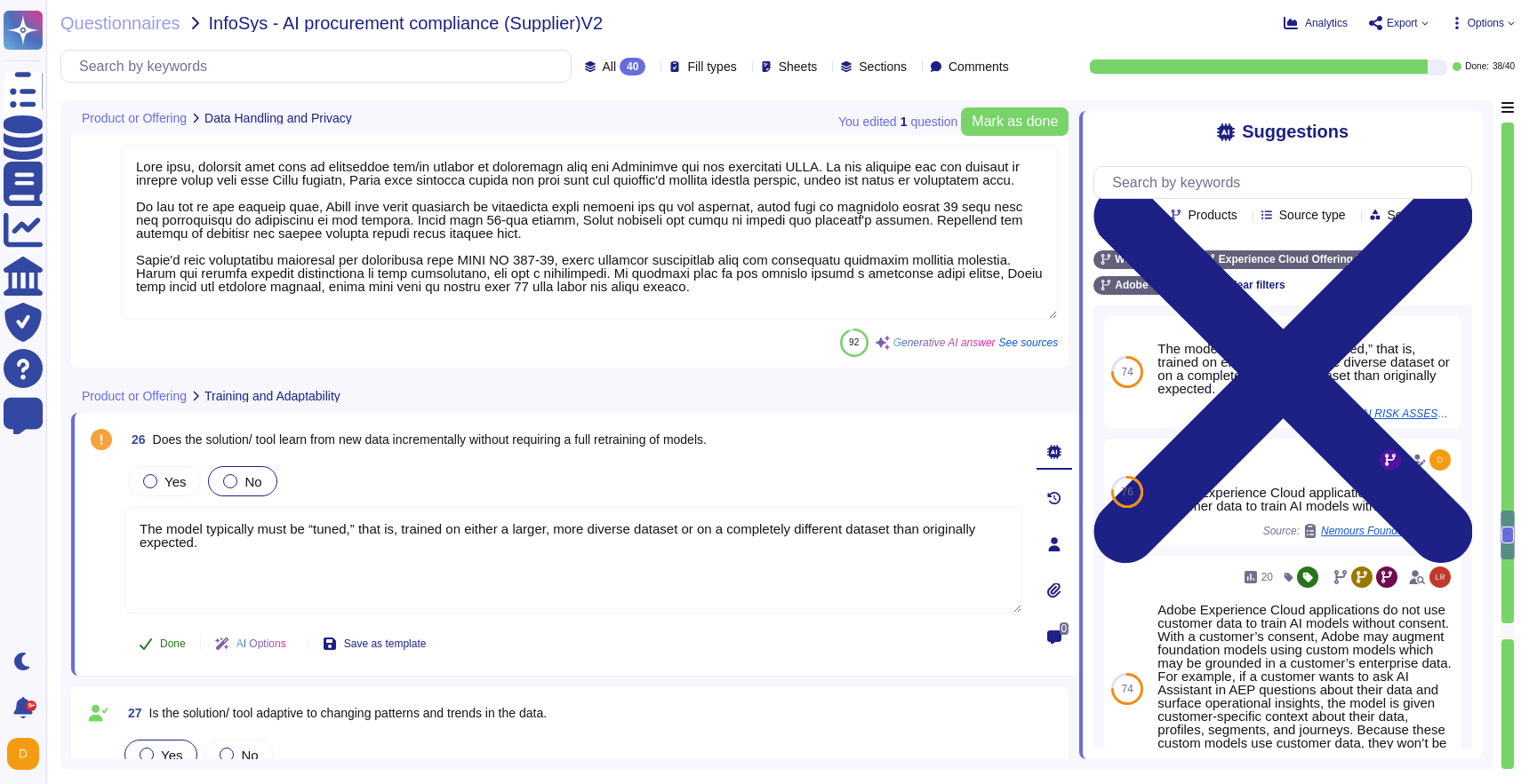
click at [183, 647] on span "Done" at bounding box center [173, 644] width 26 height 11
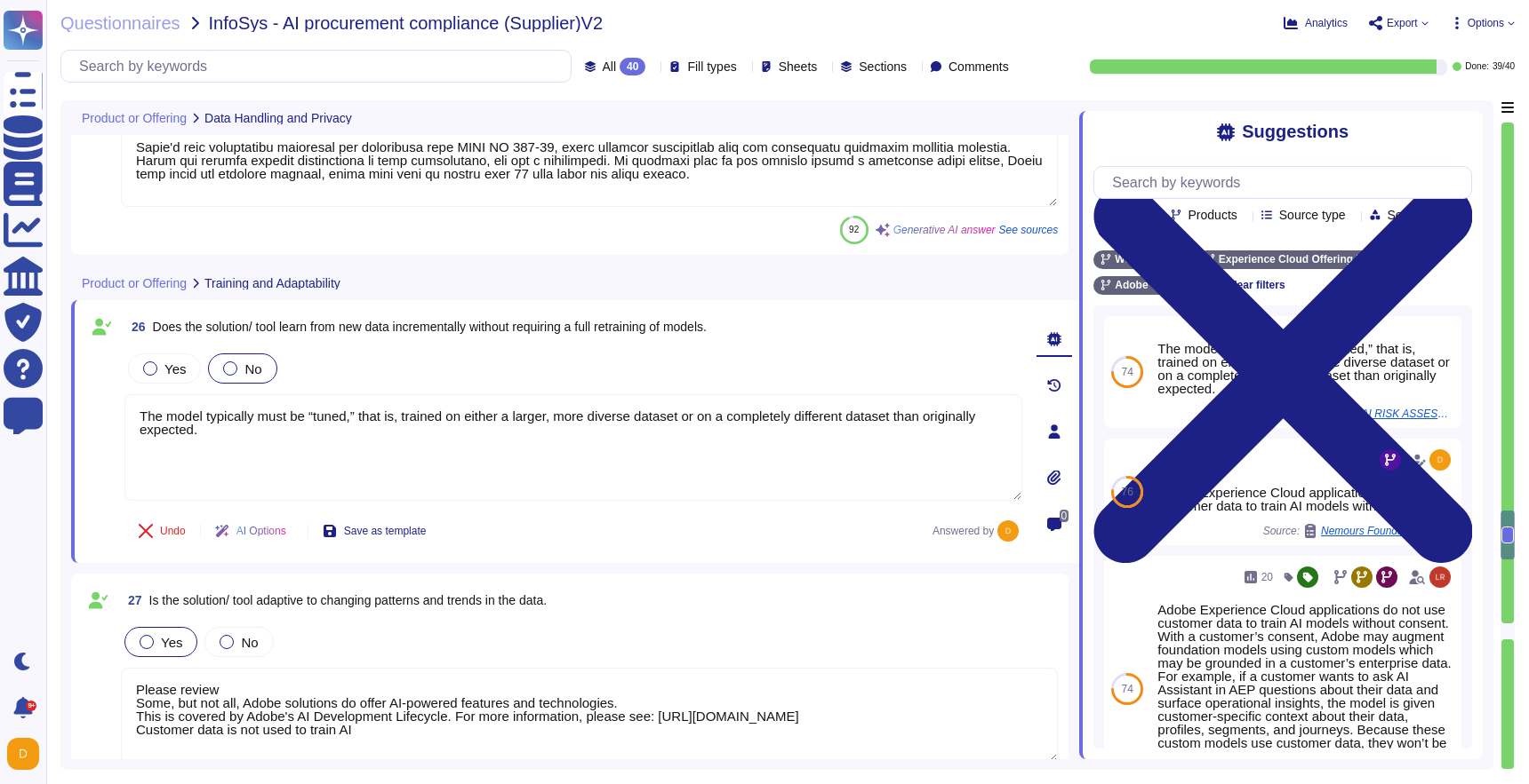
type textarea "Adobe Artificial Intelligence offerings go through Adobe's responsible AI Ethic…"
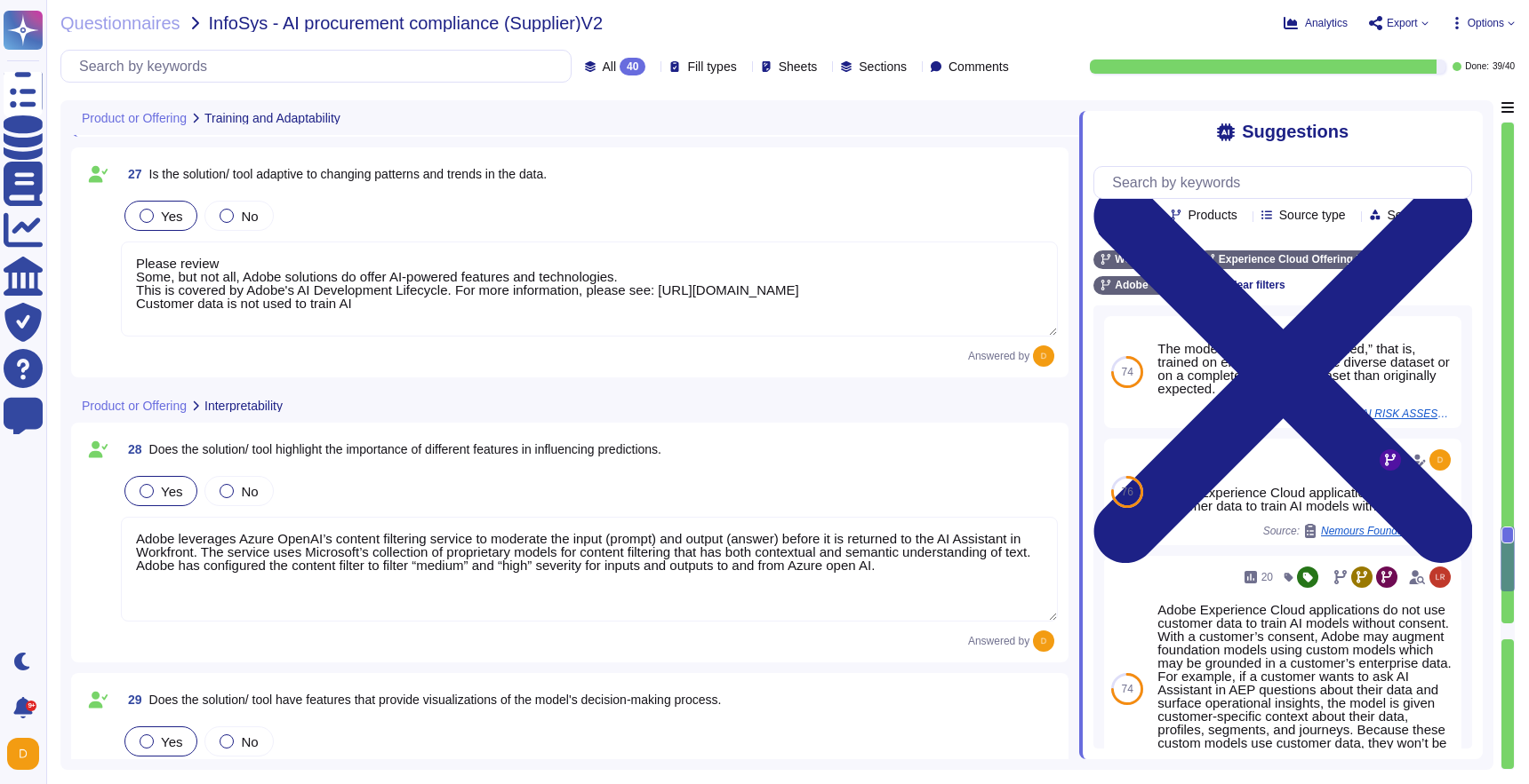
type textarea "Adobe employs specific mechanisms to measure and address bias in AI results. Ou…"
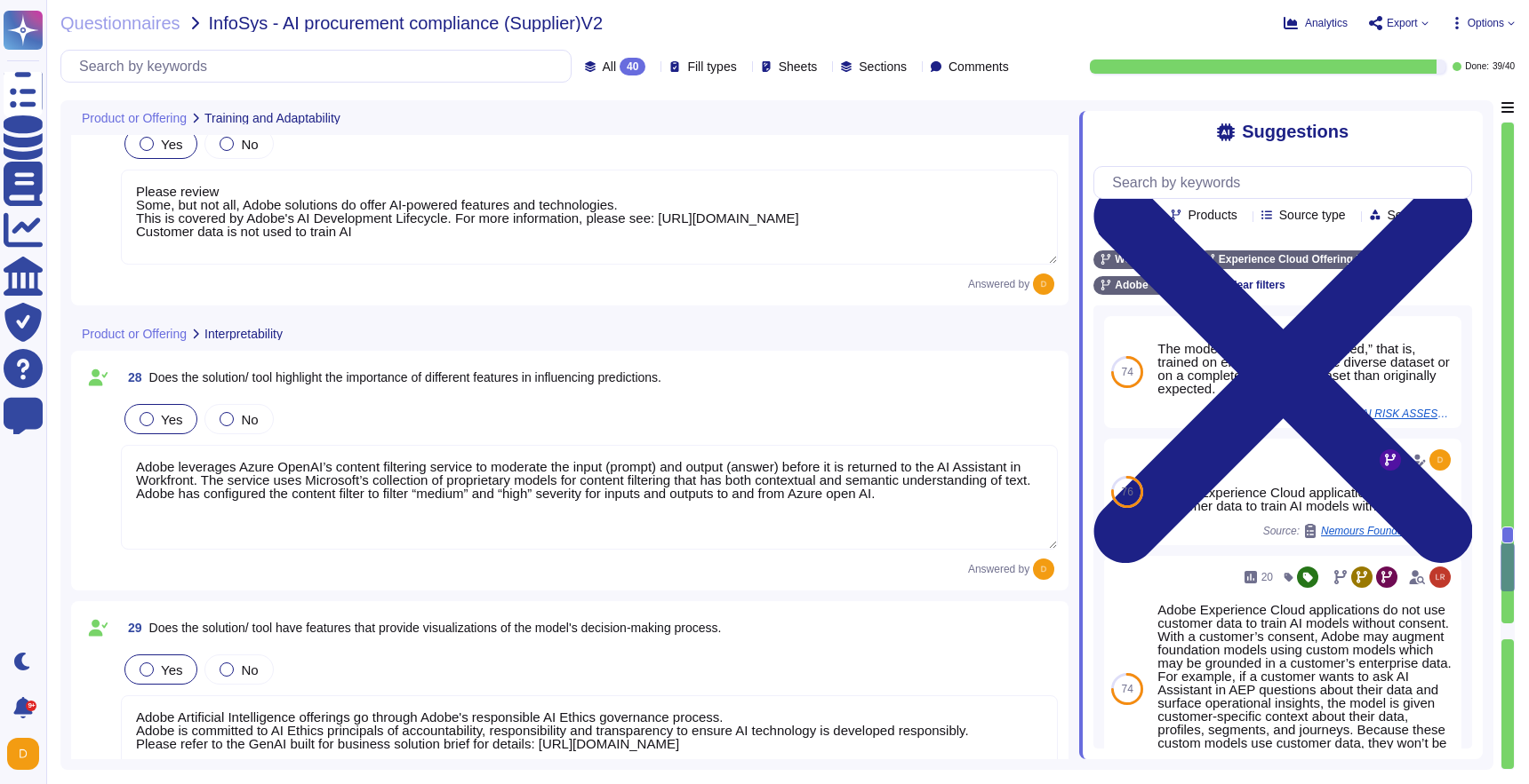
type textarea "Yes, we have implemented several fairness mechanisms to address and mitigate bi…"
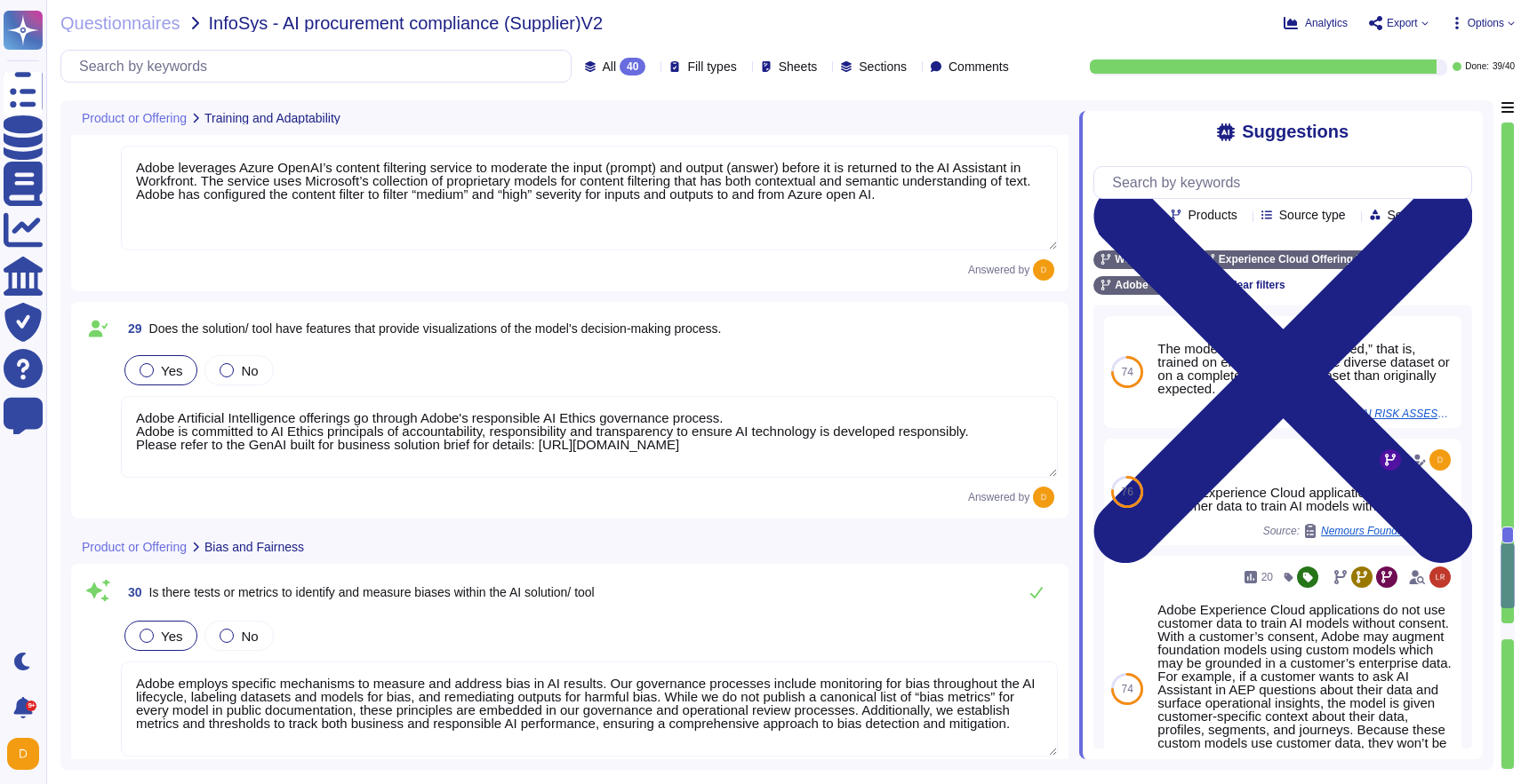
scroll to position [7816, 0]
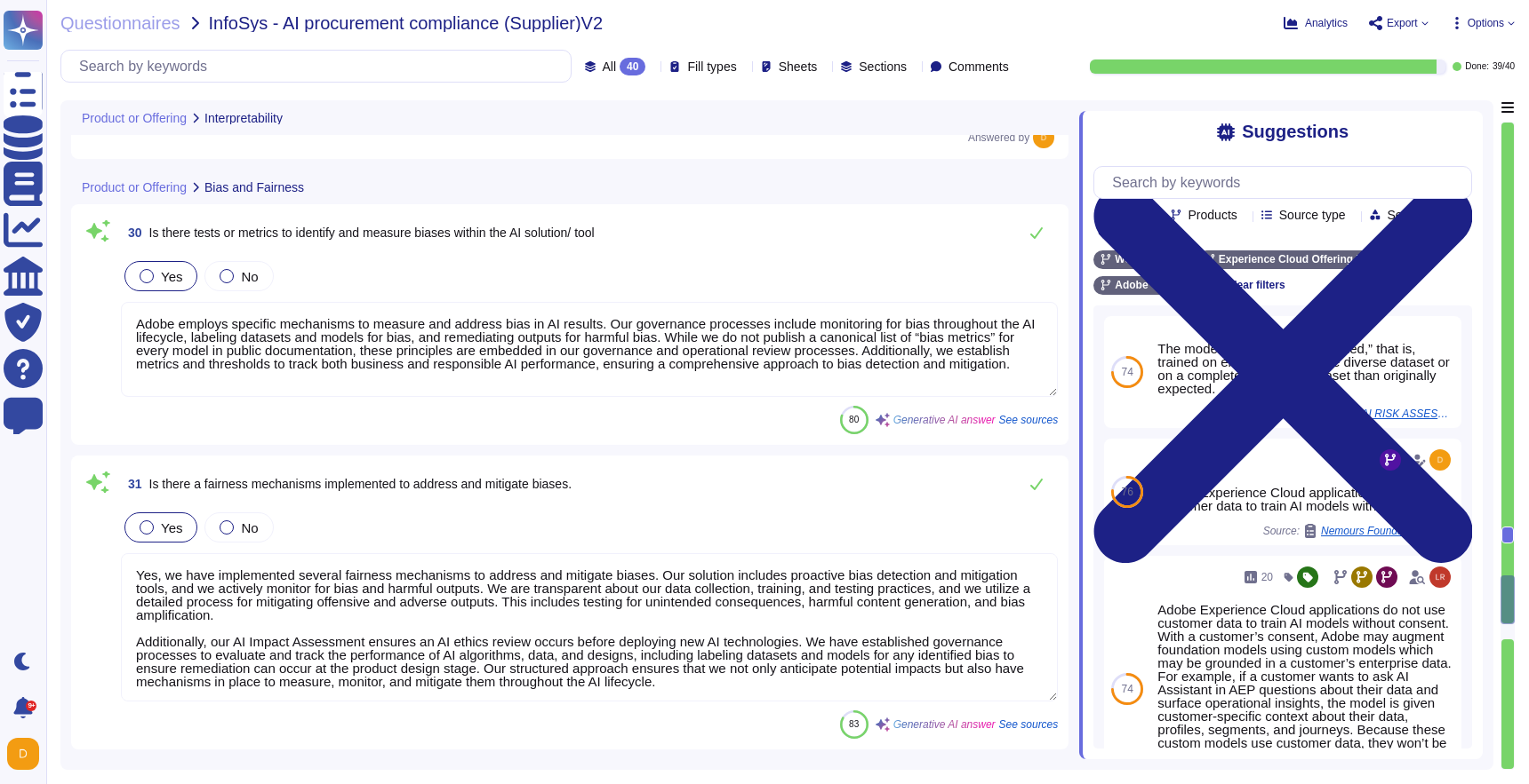
type textarea "Adobe's solutions are designed to be scalable to efficiently support varying da…"
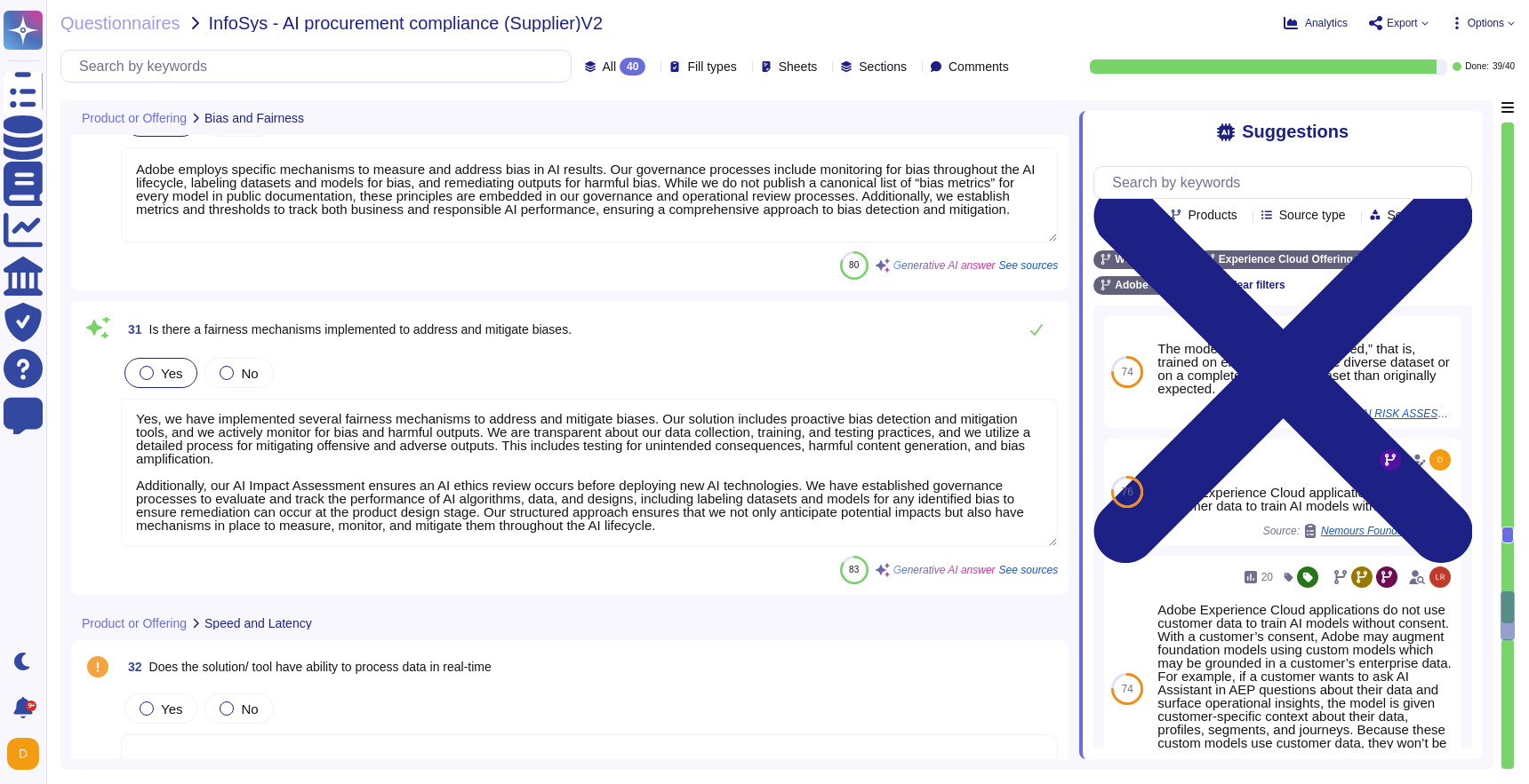
type textarea "Adobe has established governance processes to evaluate and track the performanc…"
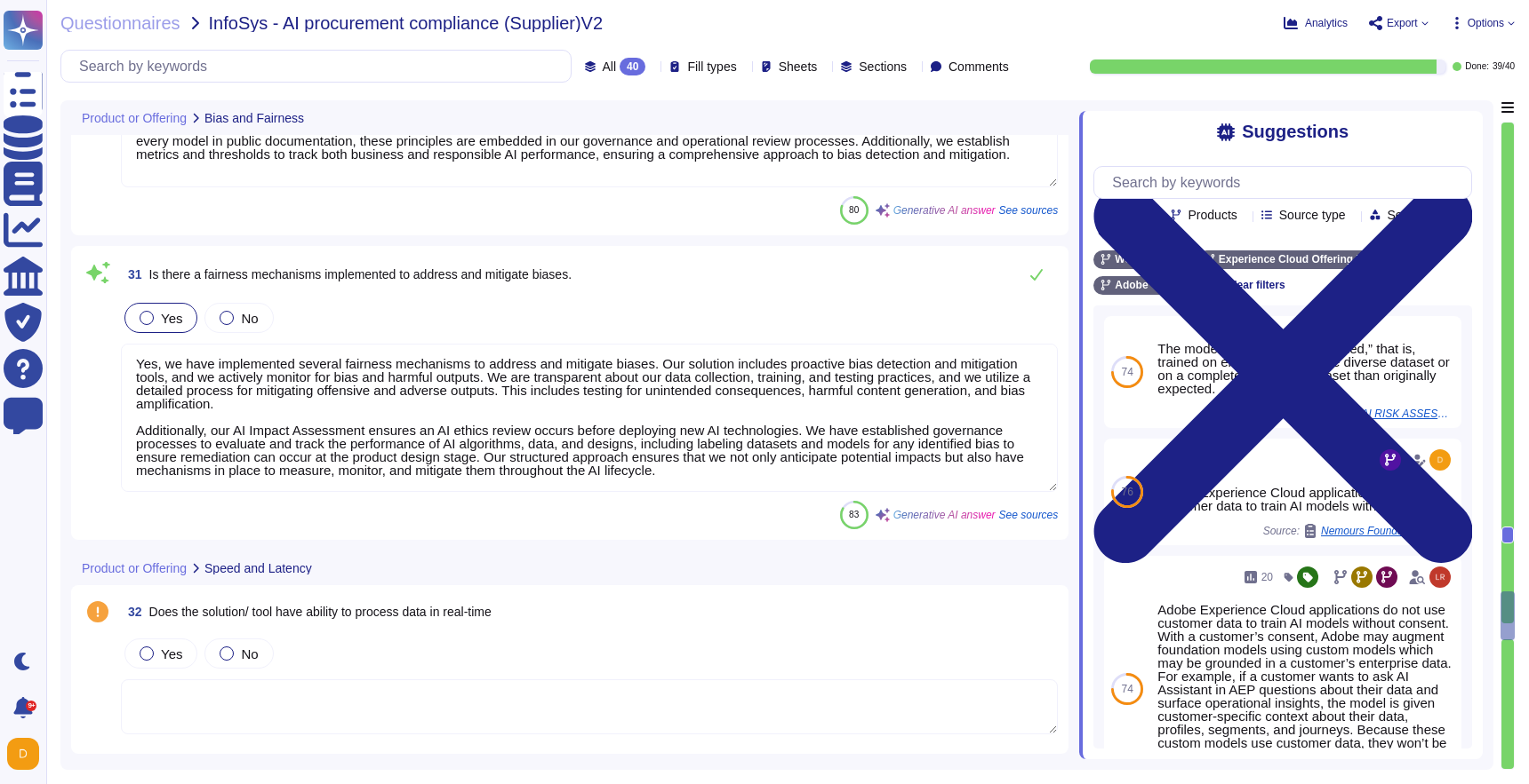
scroll to position [8005, 0]
click at [154, 649] on label "Yes" at bounding box center [161, 653] width 43 height 14
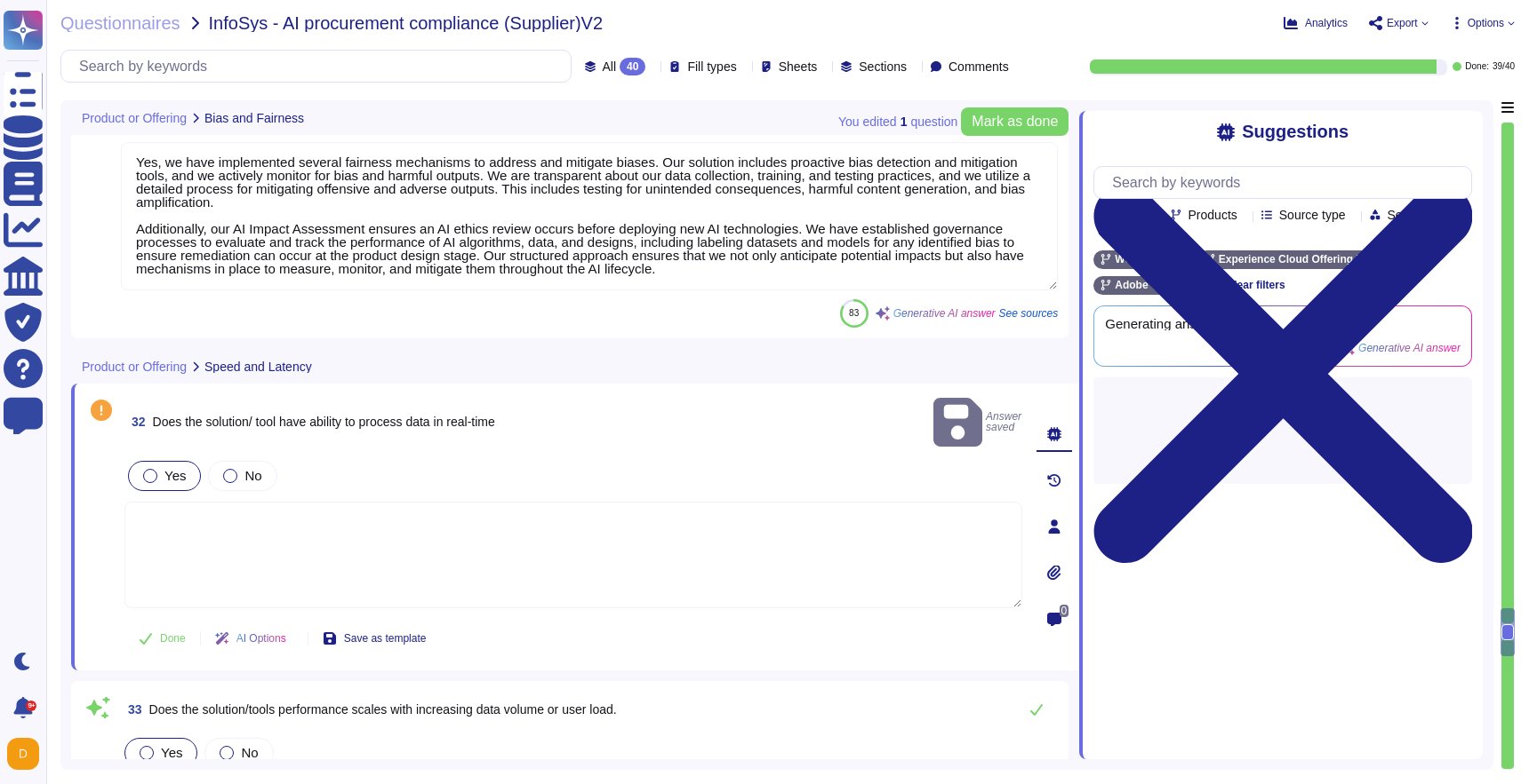
scroll to position [8284, 0]
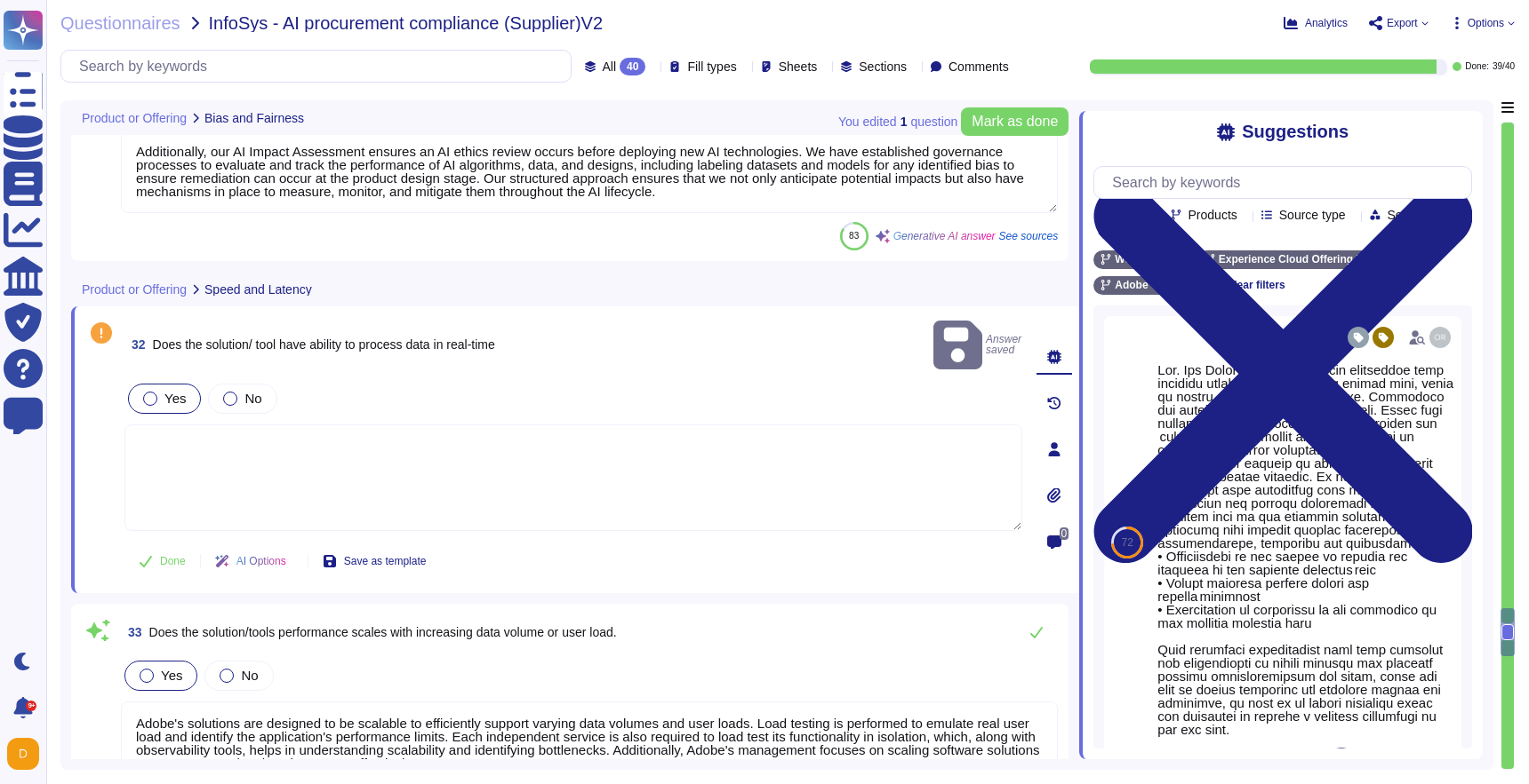
type textarea "AI is only as good as the data on which it is trained."
click at [240, 465] on textarea at bounding box center [573, 477] width 897 height 106
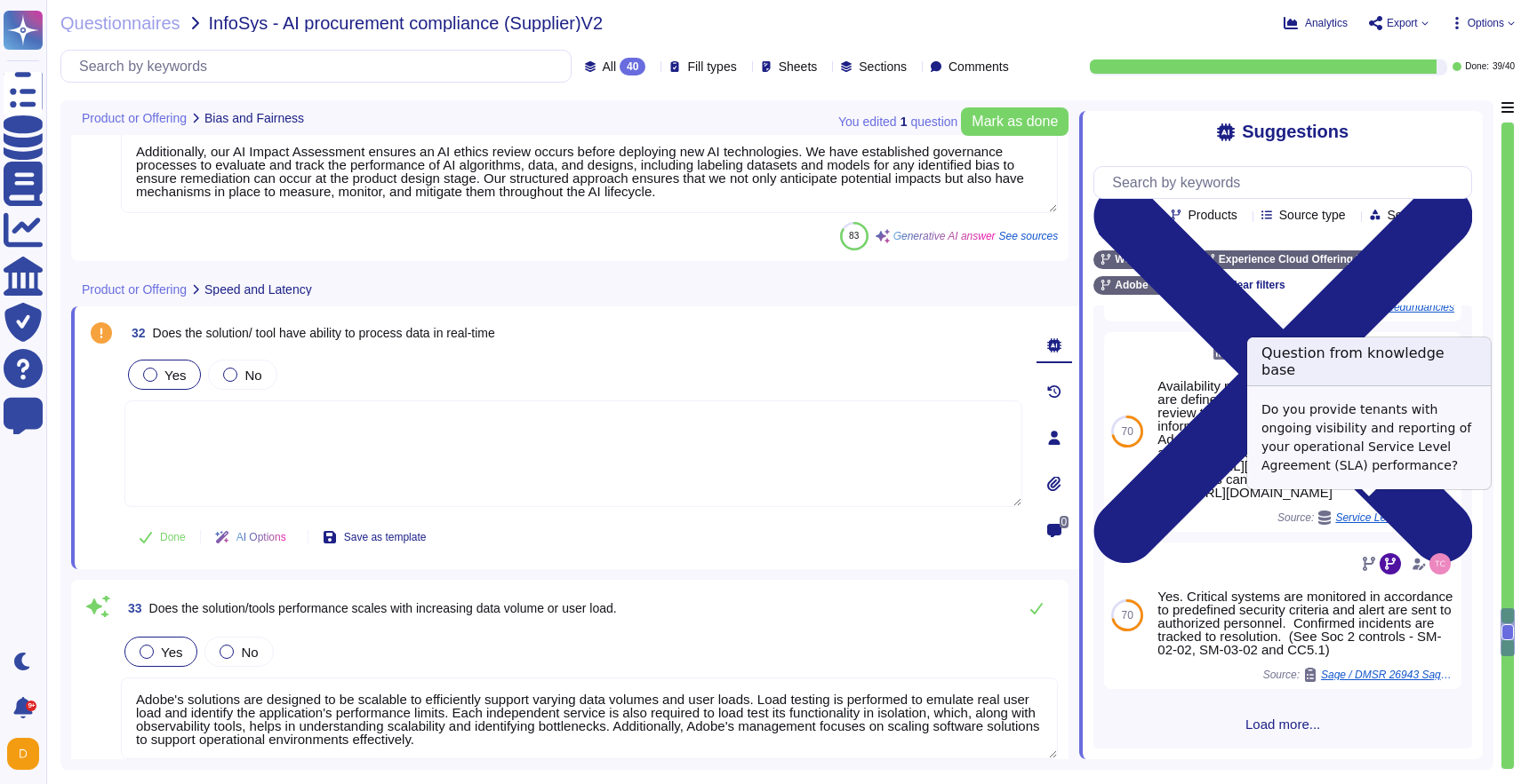
scroll to position [740, 0]
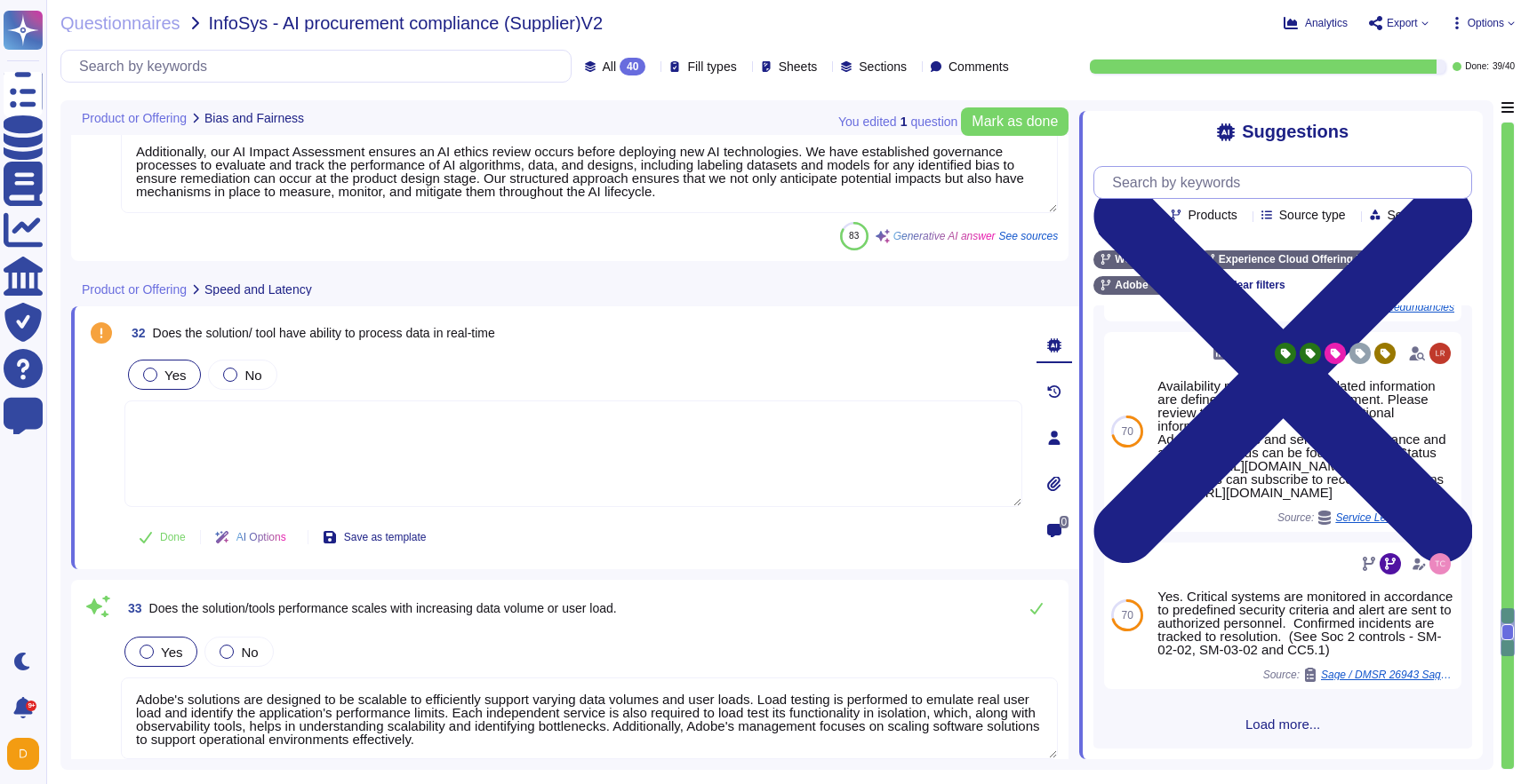
click at [1223, 185] on input "text" at bounding box center [1287, 183] width 368 height 31
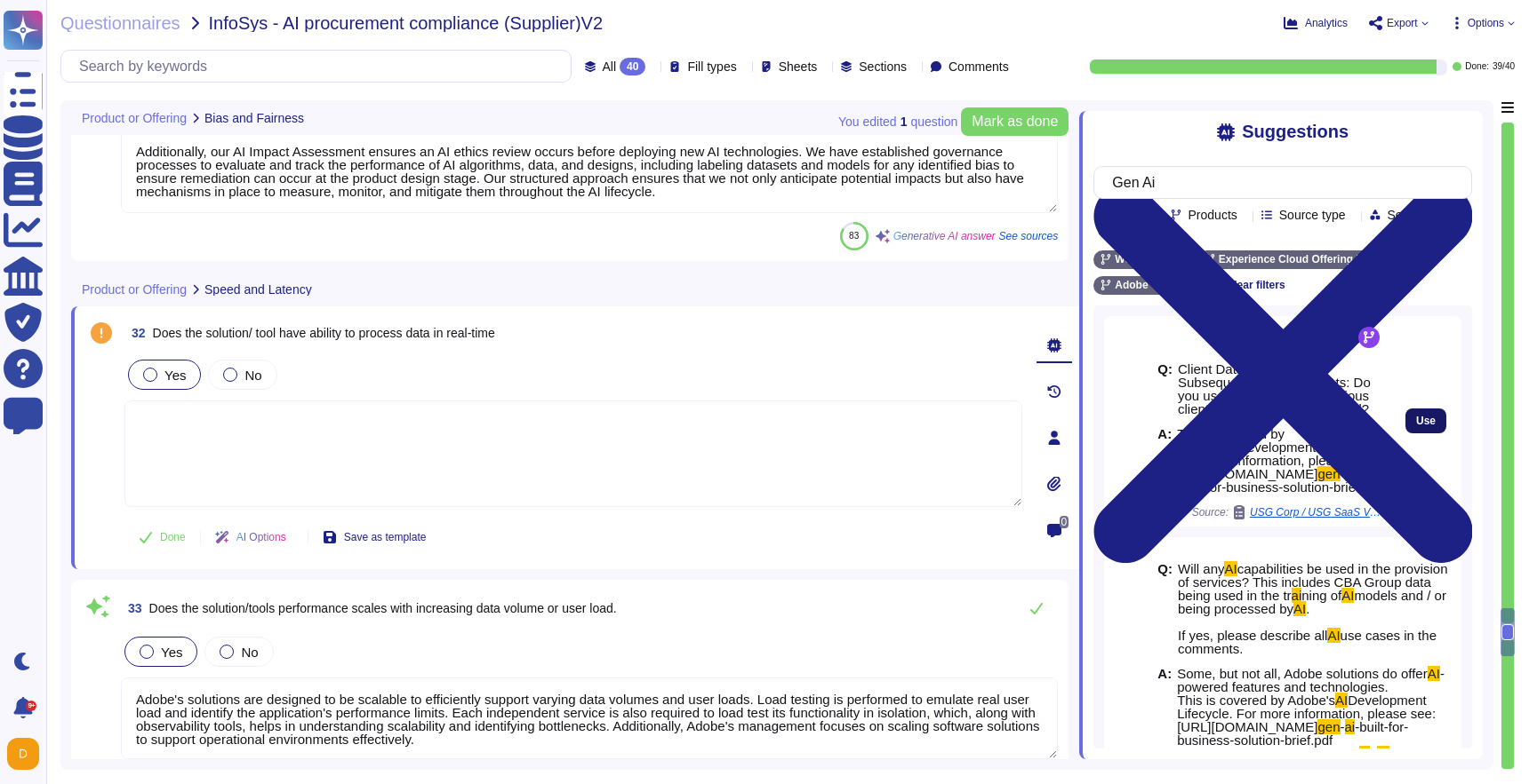
type input "Gen Ai"
click at [1424, 432] on button "Use" at bounding box center [1425, 421] width 41 height 25
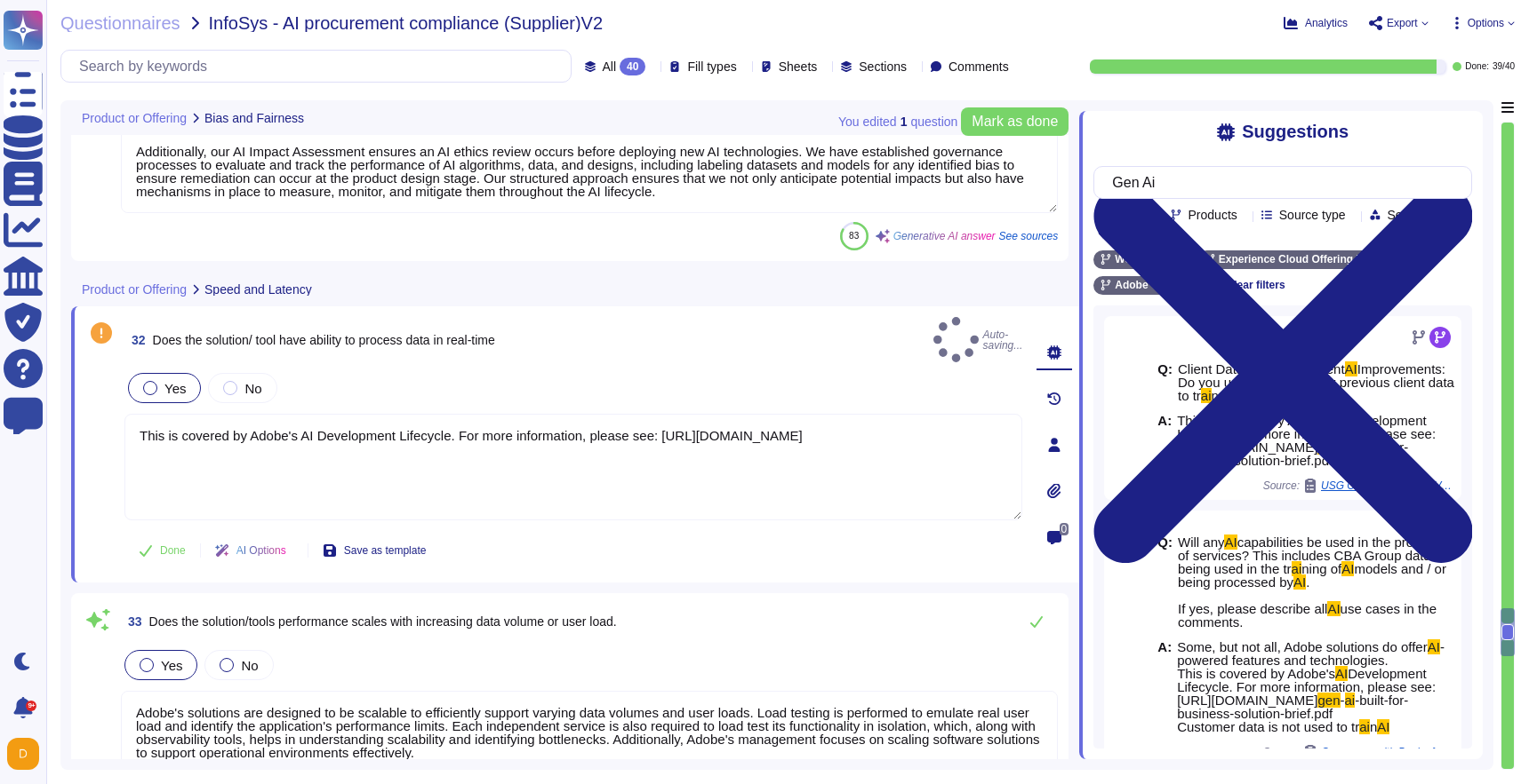
type textarea "This is covered by Adobe's AI Development Lifecycle. For more information, plea…"
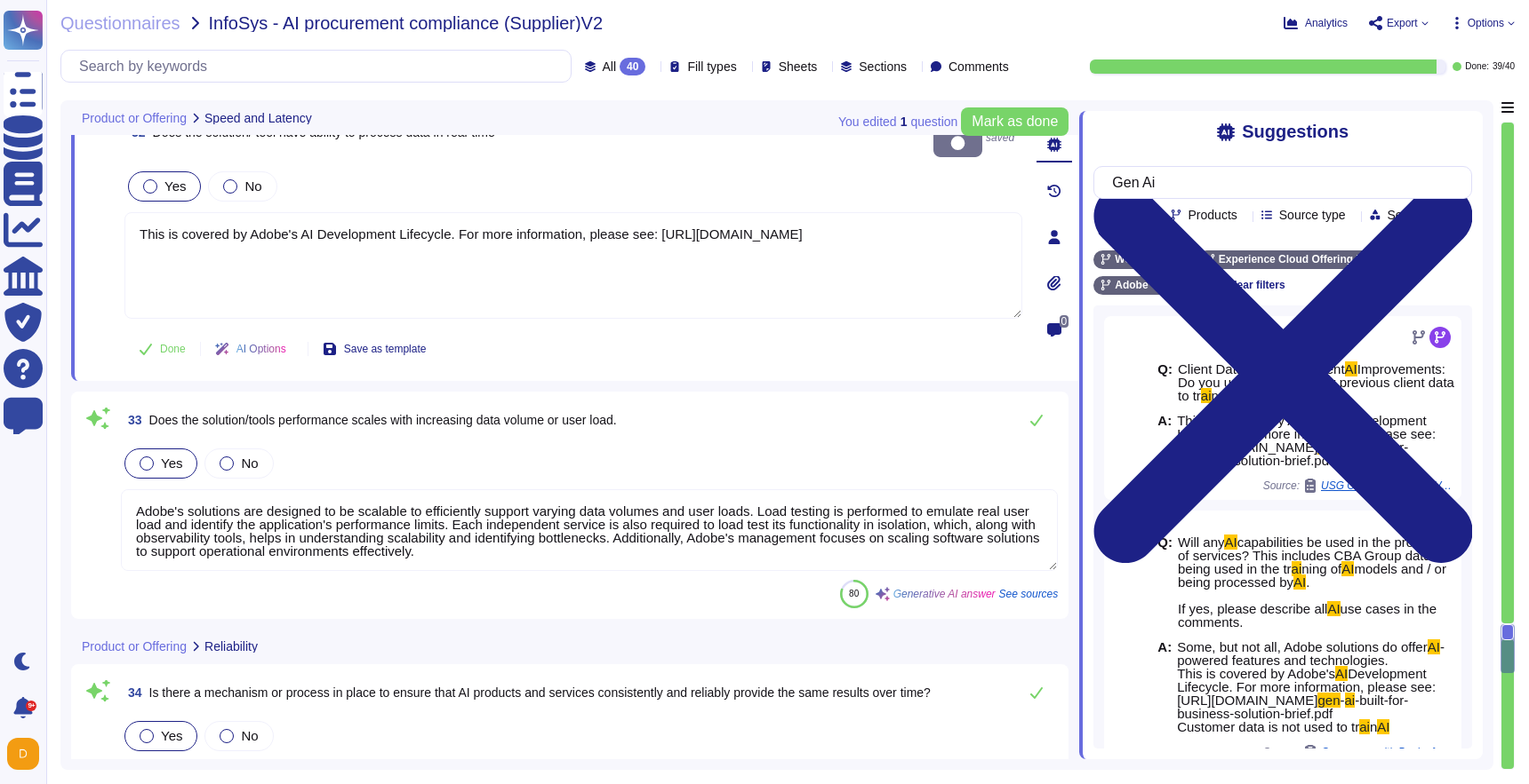
scroll to position [2, 0]
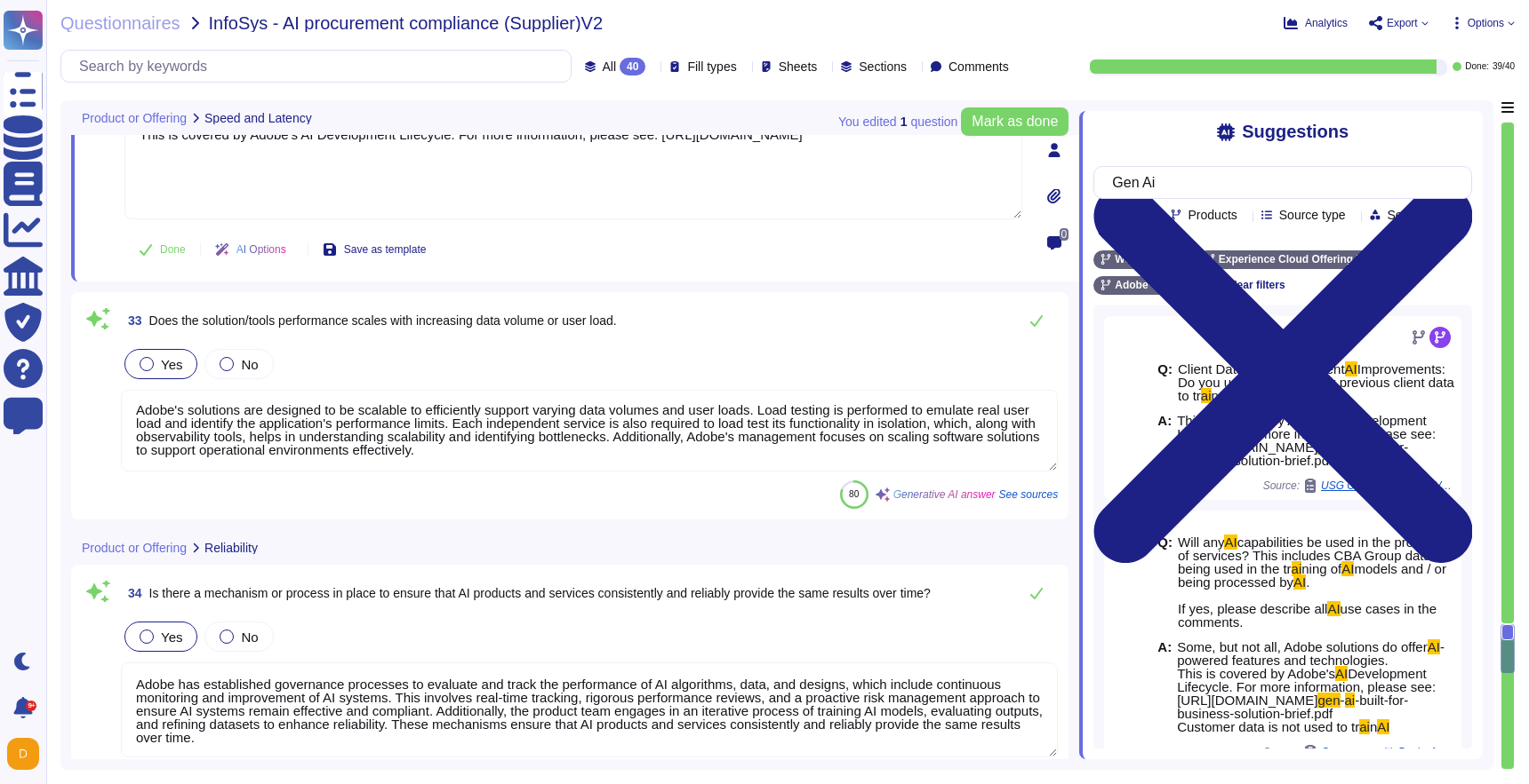
type textarea "Yes, there are several guardrails and controls in place to ensure that no profa…"
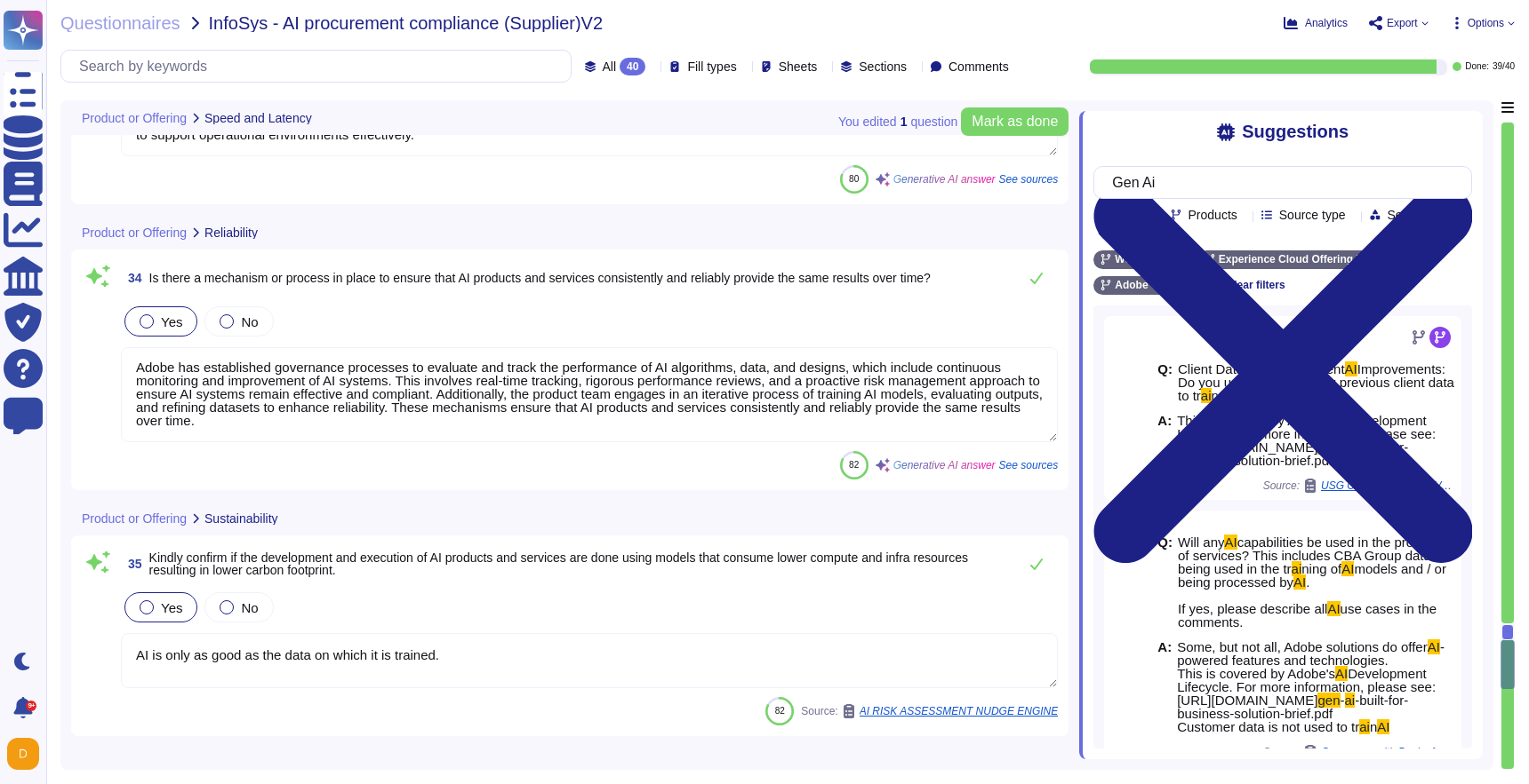
type textarea "To help prevent our code base from supply chain attacks like SolarWinds, Adobe …"
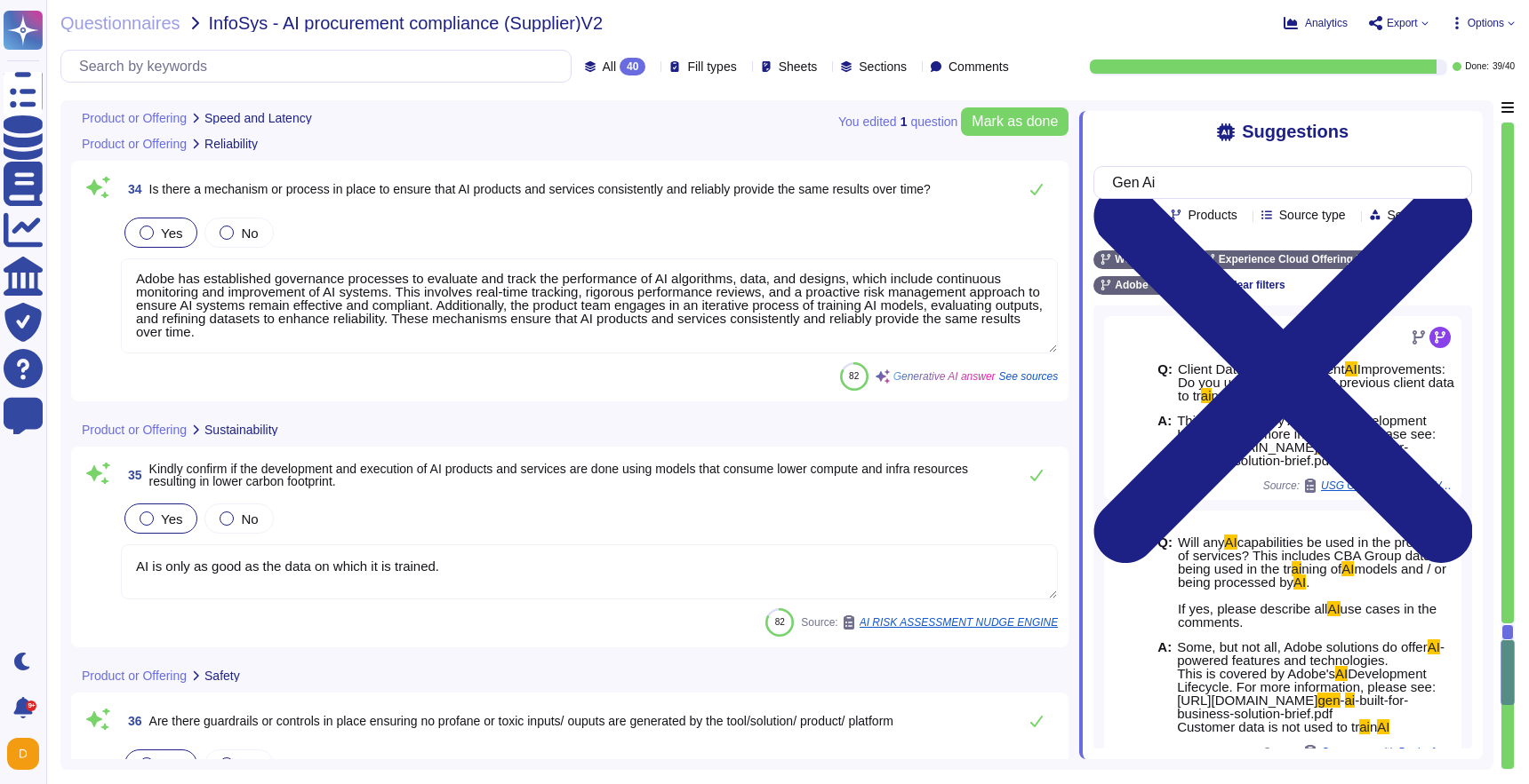
scroll to position [8964, 0]
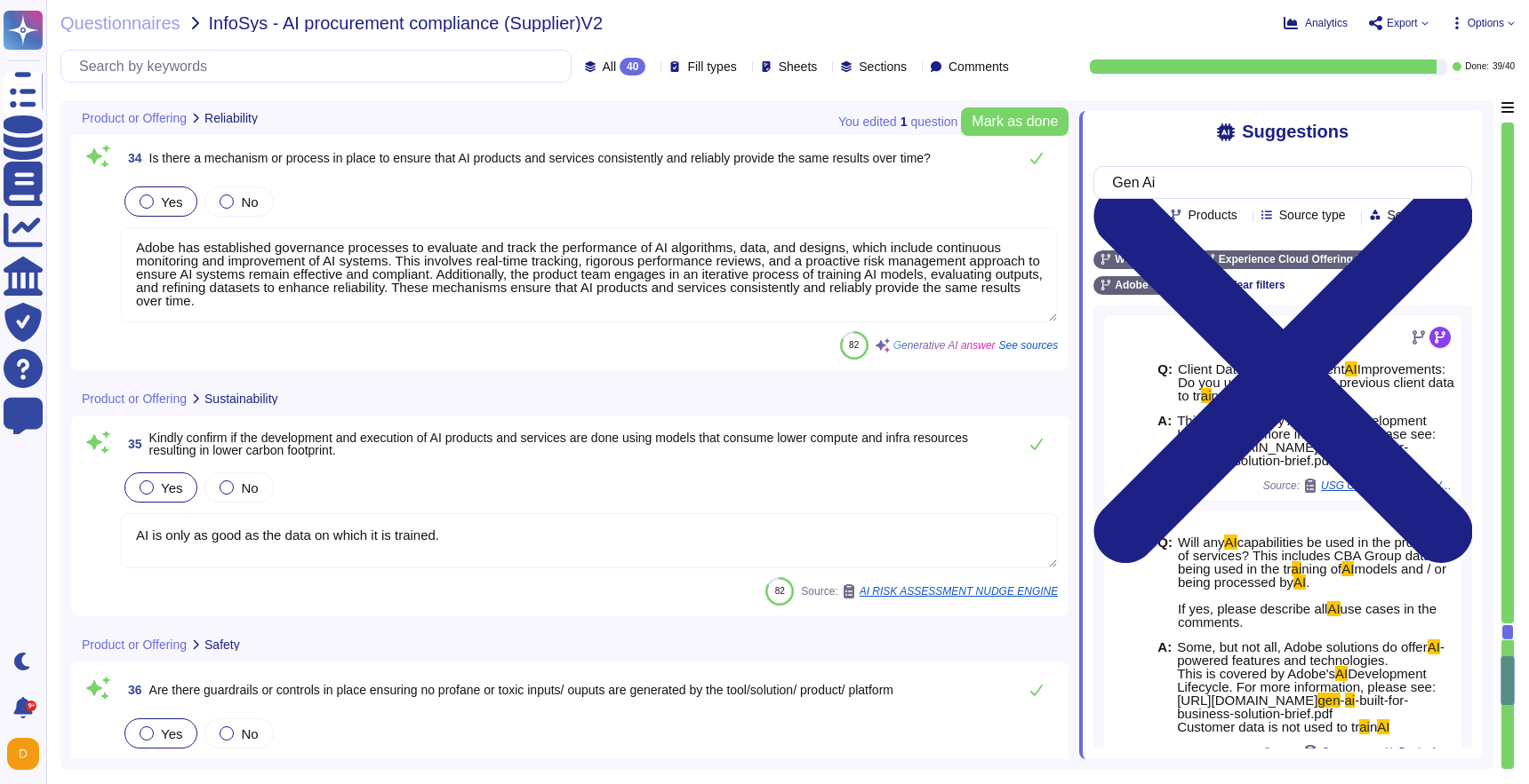
click at [304, 541] on textarea "AI is only as good as the data on which it is trained." at bounding box center [589, 541] width 937 height 55
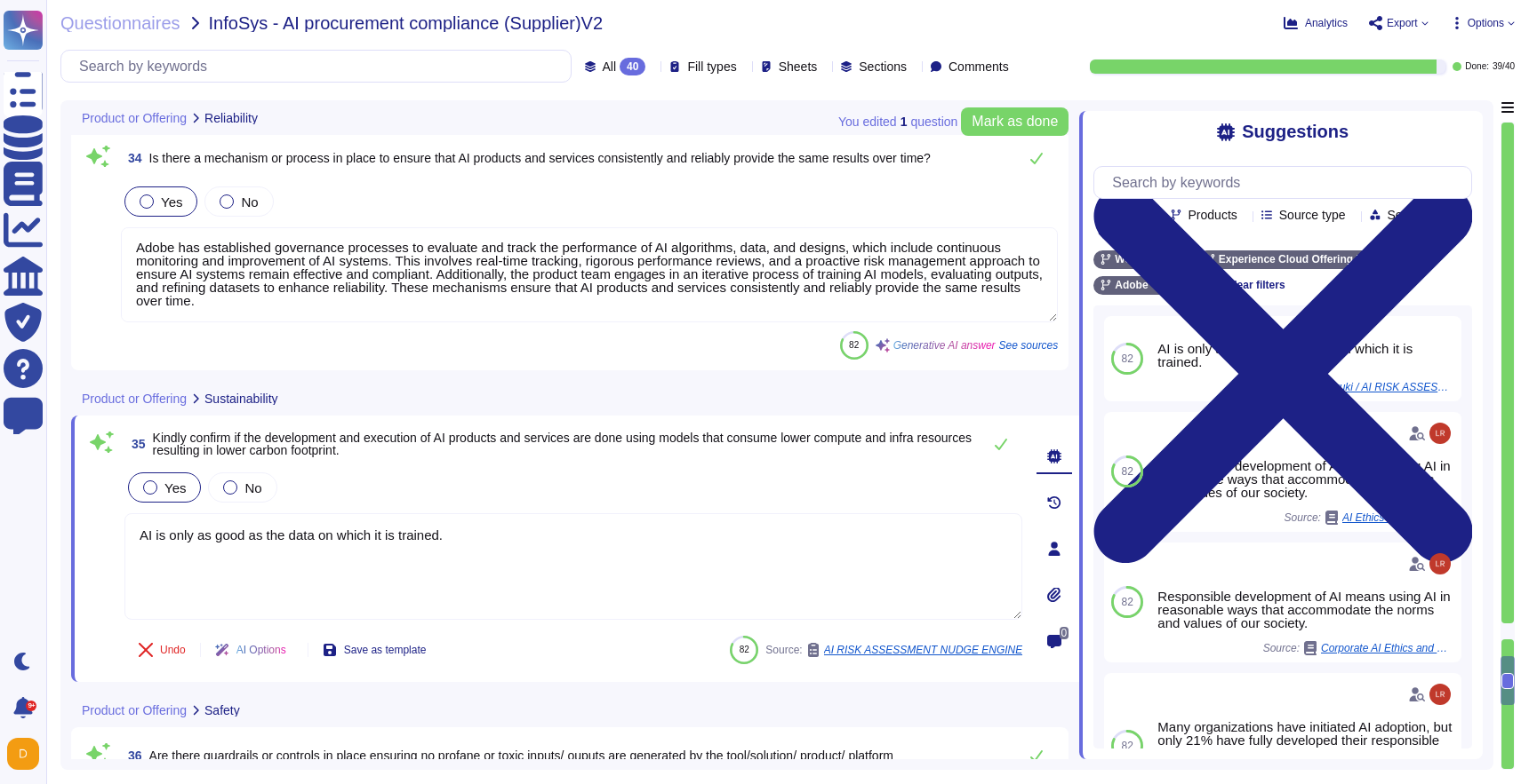
click at [304, 541] on textarea "AI is only as good as the data on which it is trained." at bounding box center [573, 566] width 897 height 106
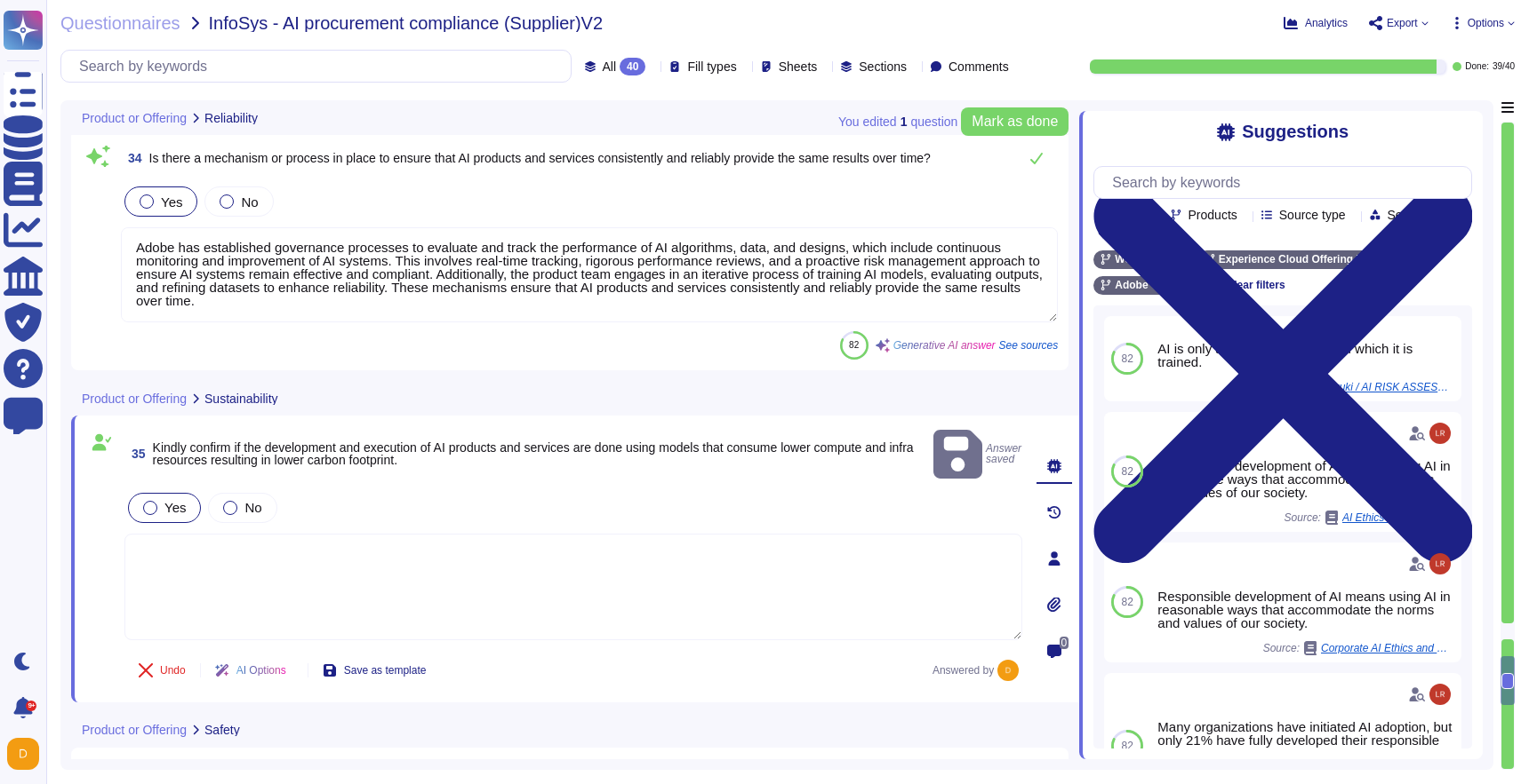
click at [251, 533] on textarea at bounding box center [573, 586] width 897 height 106
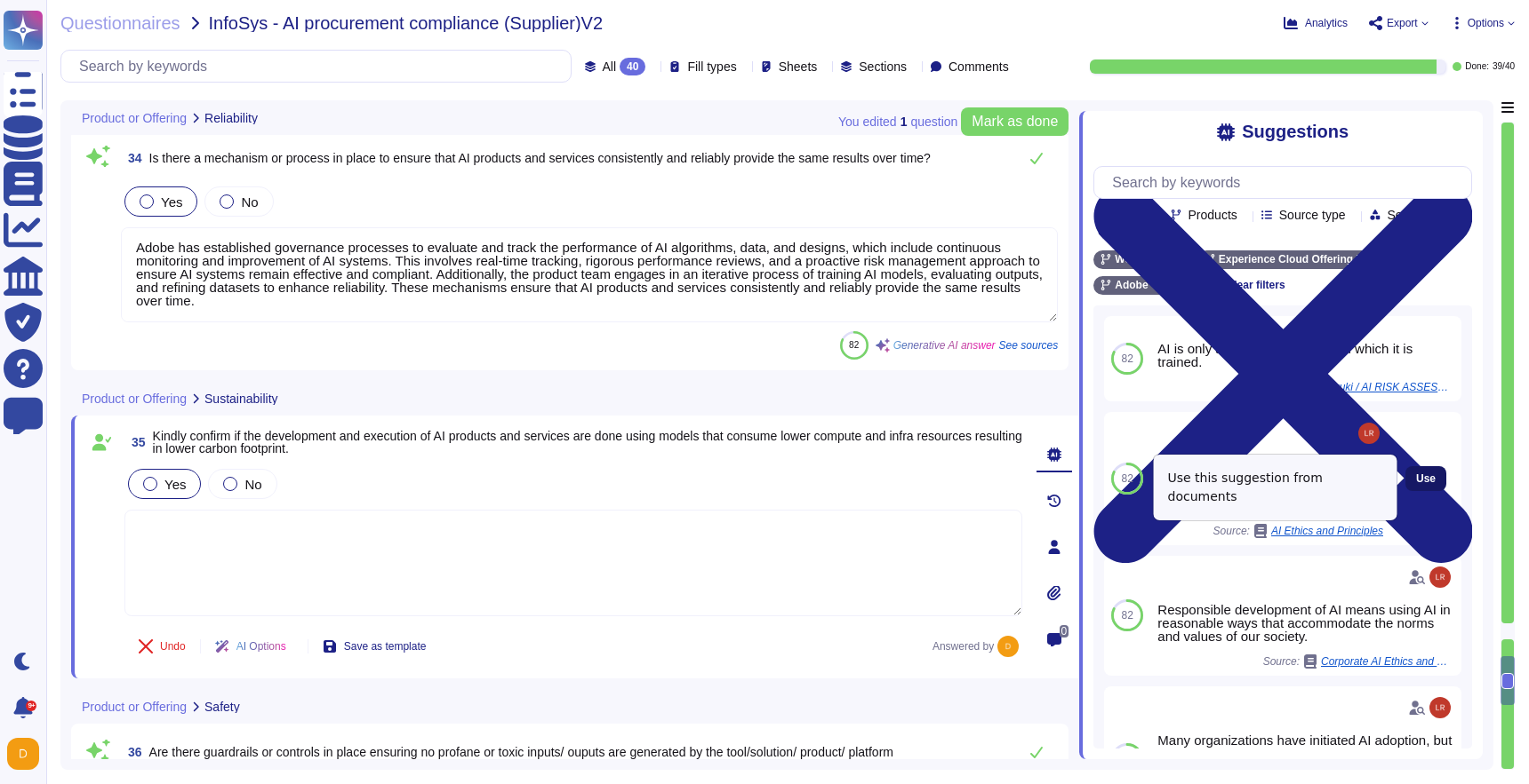
click at [1437, 478] on button "Use" at bounding box center [1425, 478] width 41 height 25
type textarea "Responsible development of AI means using AI in reasonable ways that accommodat…"
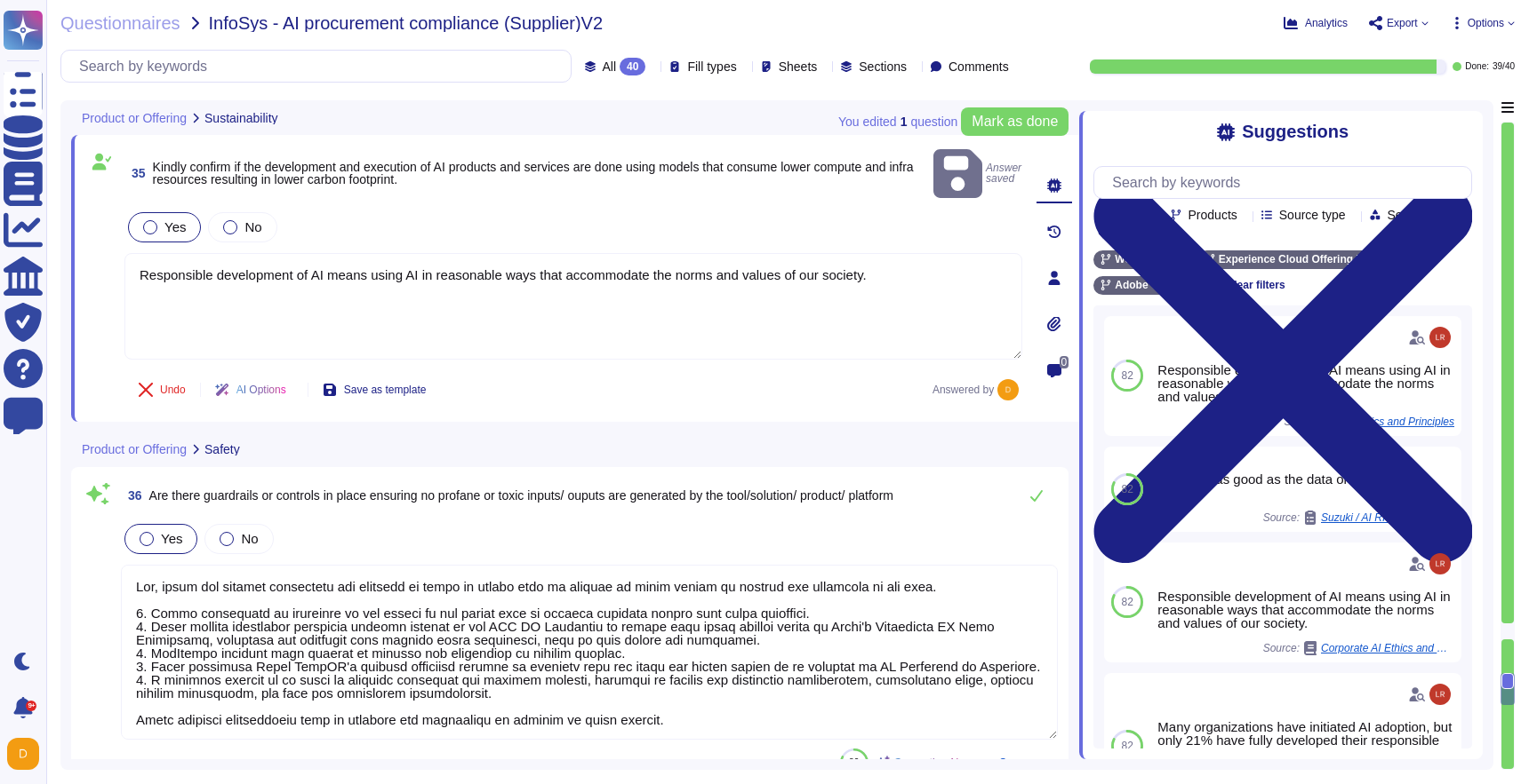
scroll to position [9241, 0]
type textarea "Adobe has established a comprehensive Business Continuity and Disaster Recovery…"
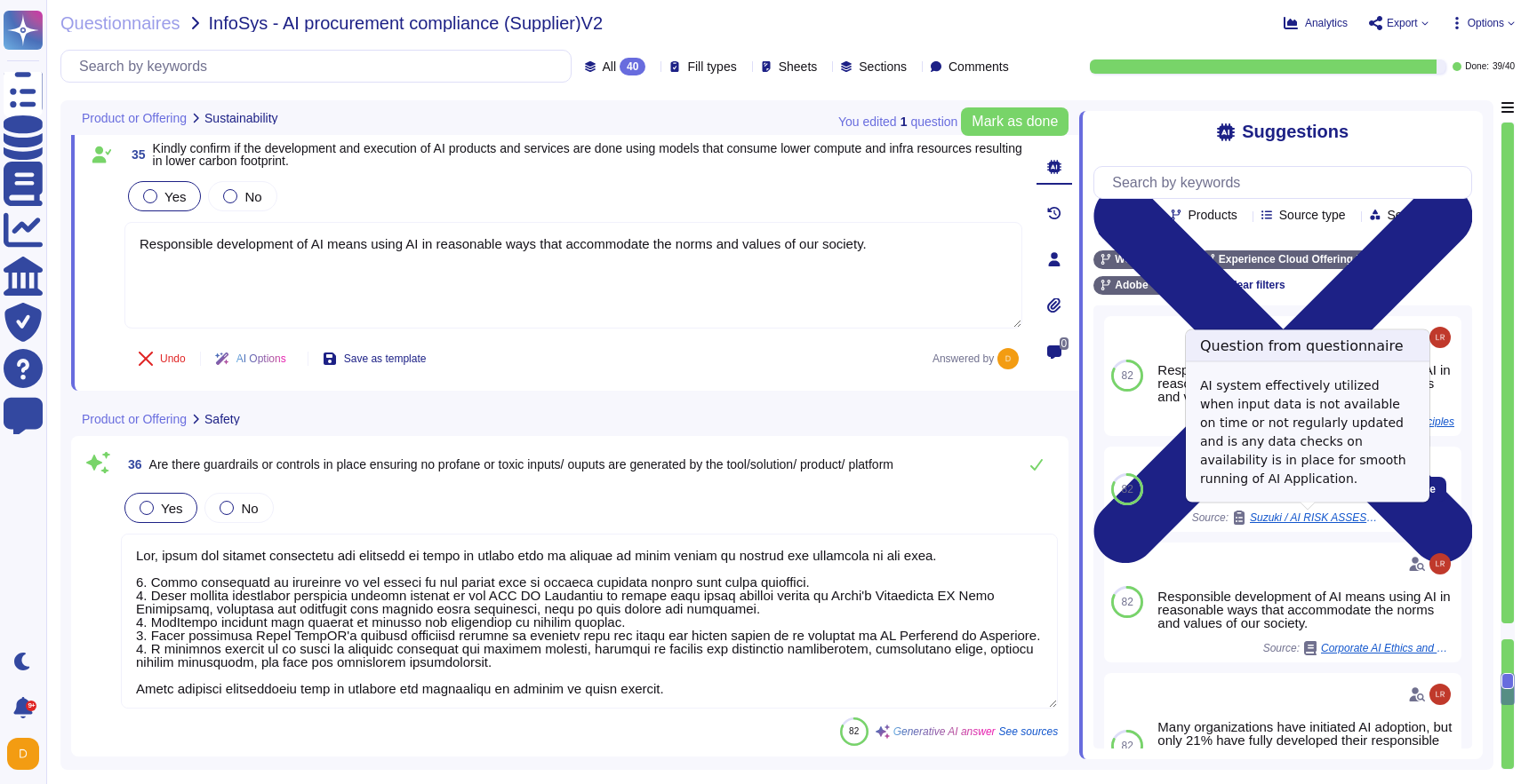
click at [1350, 520] on span "Suzuki / AI RISK ASSESSMENT NUDGE ENGINE" at bounding box center [1316, 518] width 133 height 11
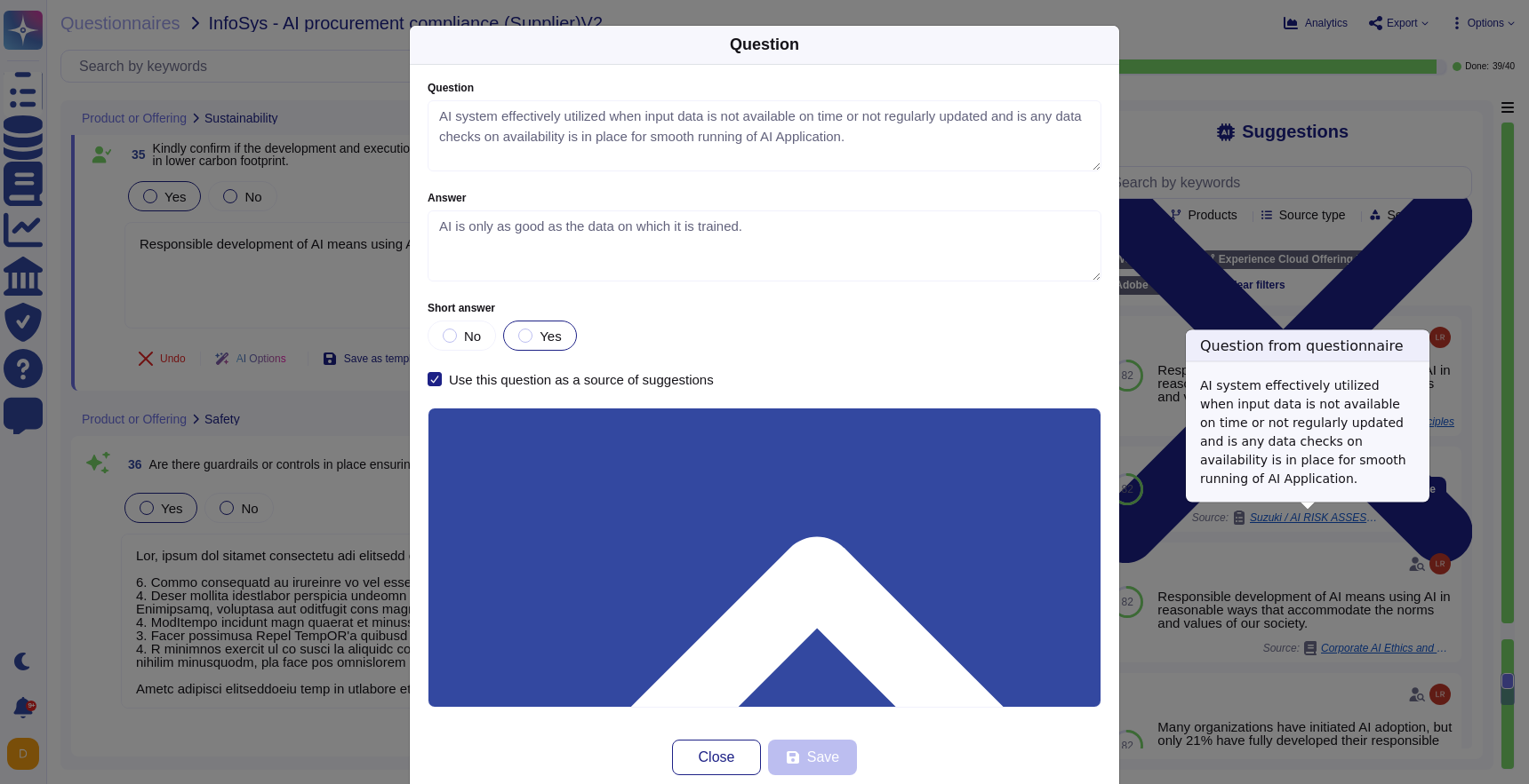
type textarea "AI system effectively utilized when input data is not available on time or not …"
type textarea "AI is only as good as the data on which it is trained."
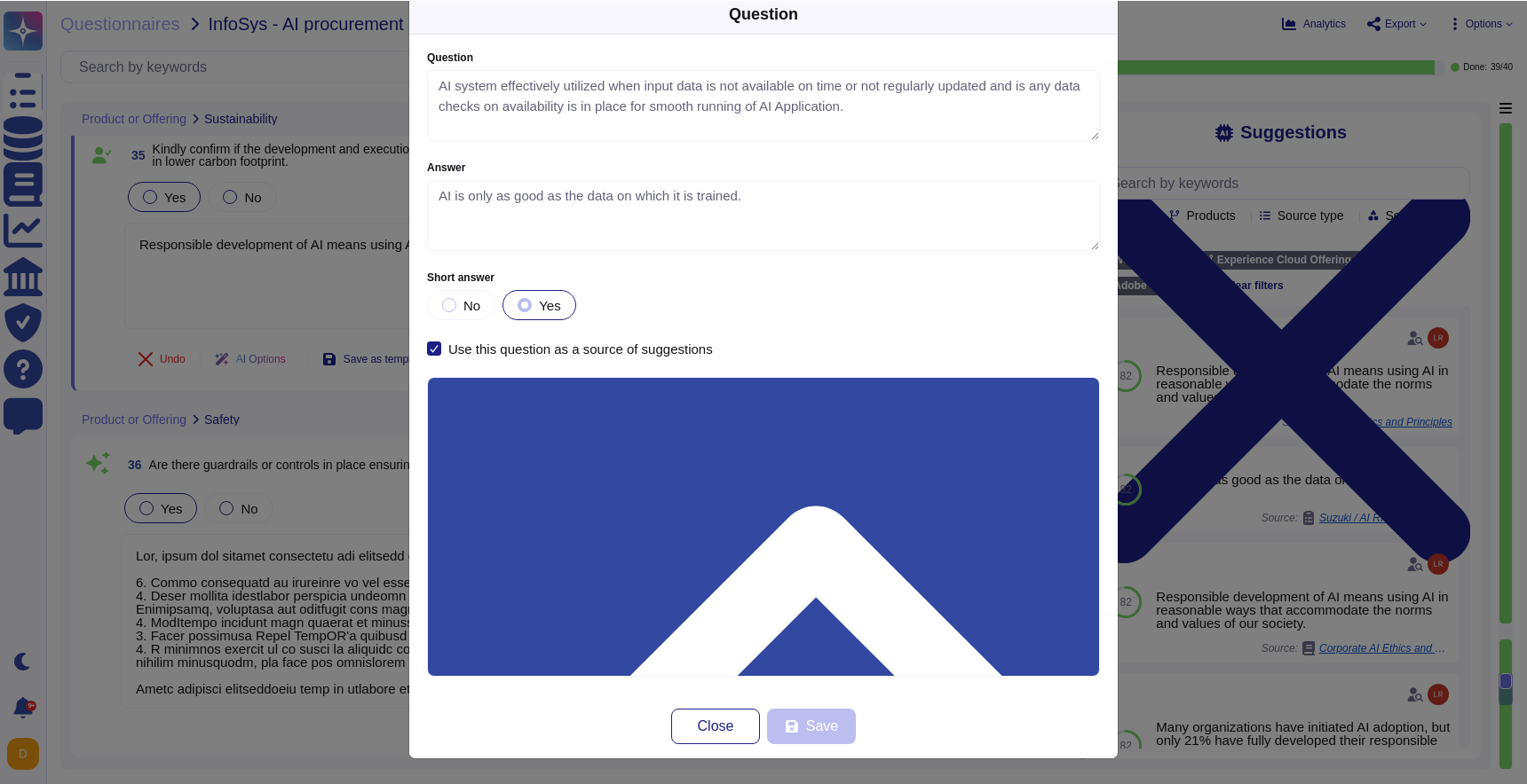
scroll to position [0, 0]
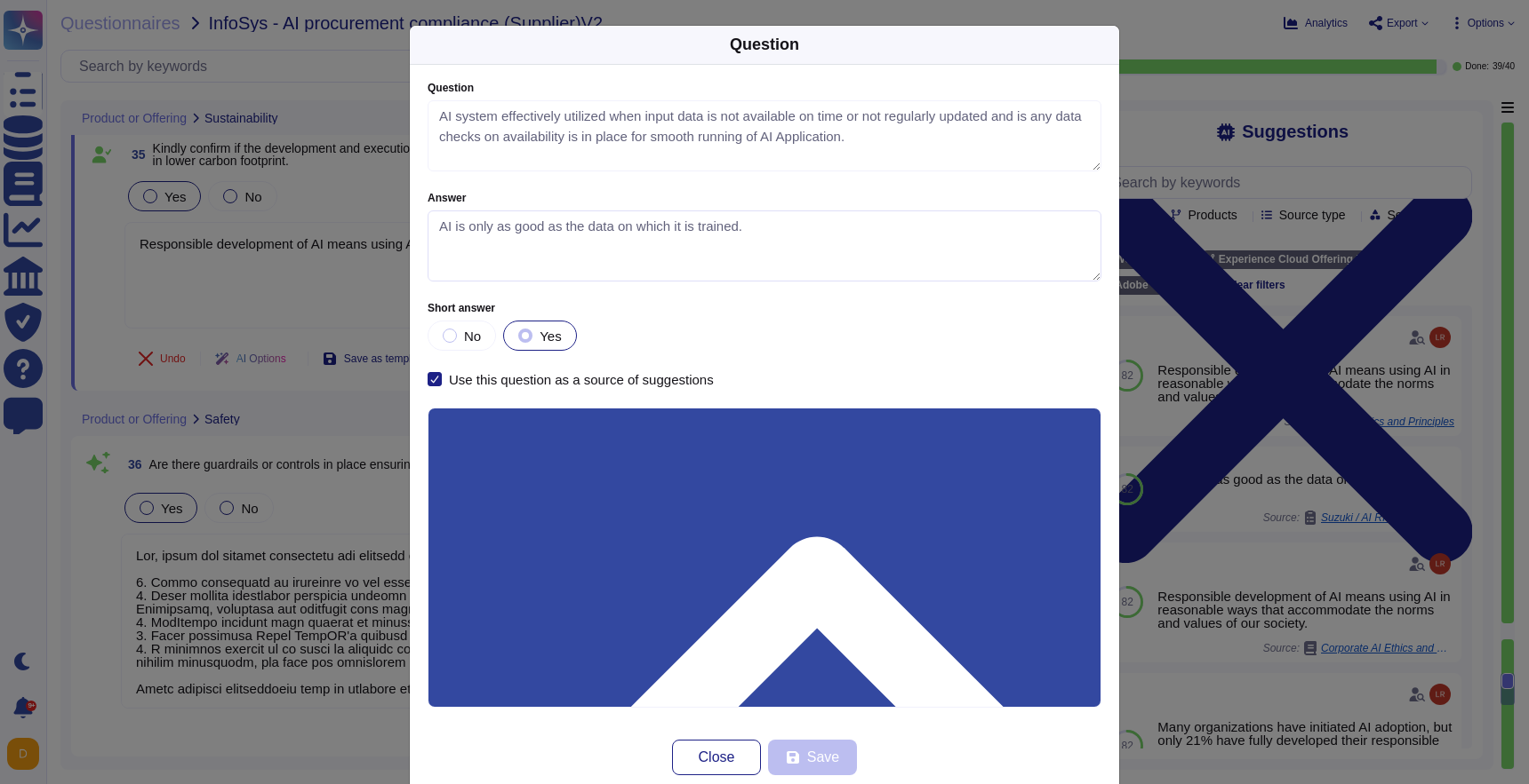
click at [737, 222] on textarea "AI is only as good as the data on which it is trained." at bounding box center [764, 246] width 673 height 71
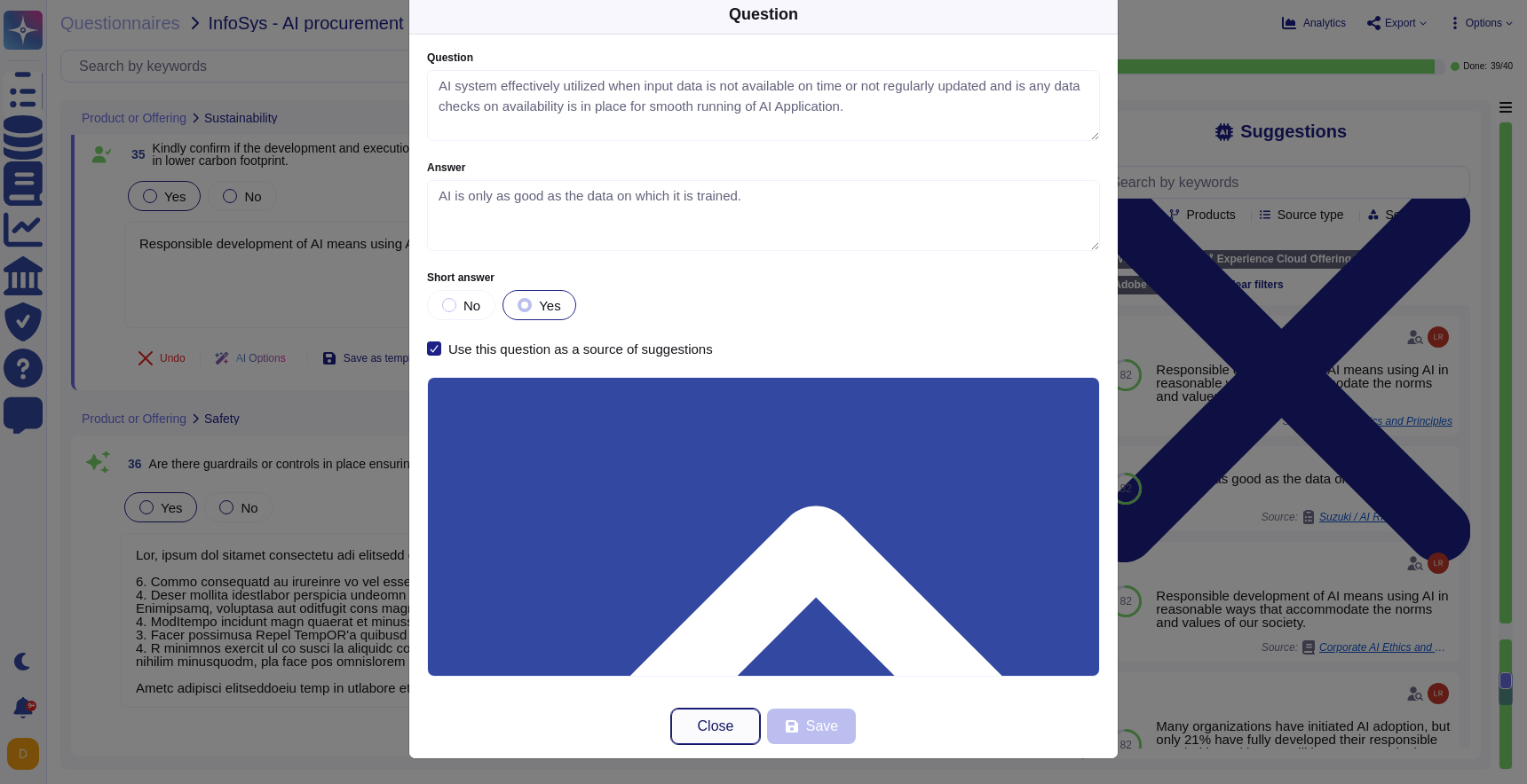
click at [716, 733] on span "Close" at bounding box center [715, 726] width 36 height 14
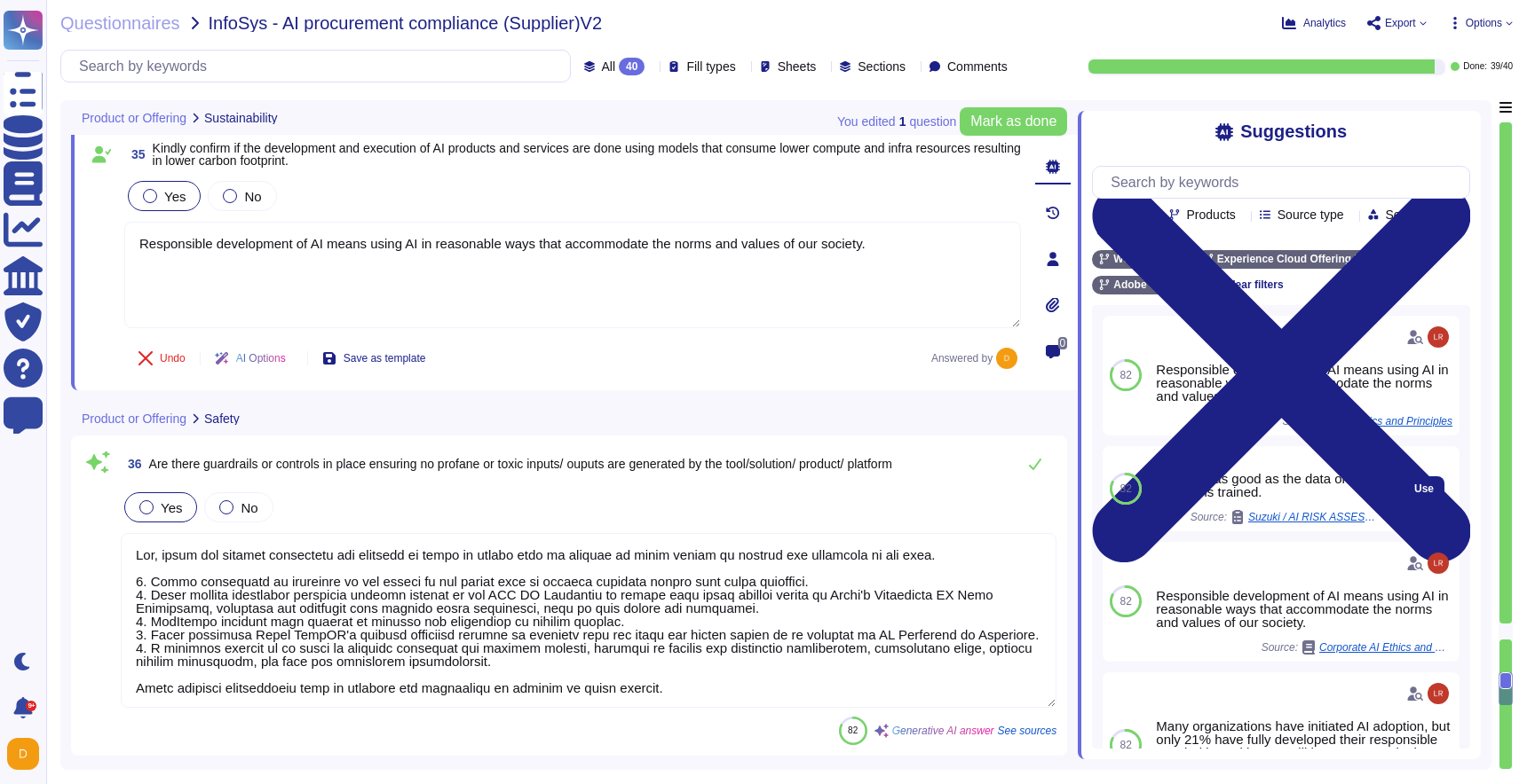
click at [1168, 480] on div "AI is only as good as the data on which it is trained." at bounding box center [1268, 485] width 225 height 27
click at [1320, 514] on span "Suzuki / AI RISK ASSESSMENT NUDGE ENGINE" at bounding box center [1315, 517] width 133 height 11
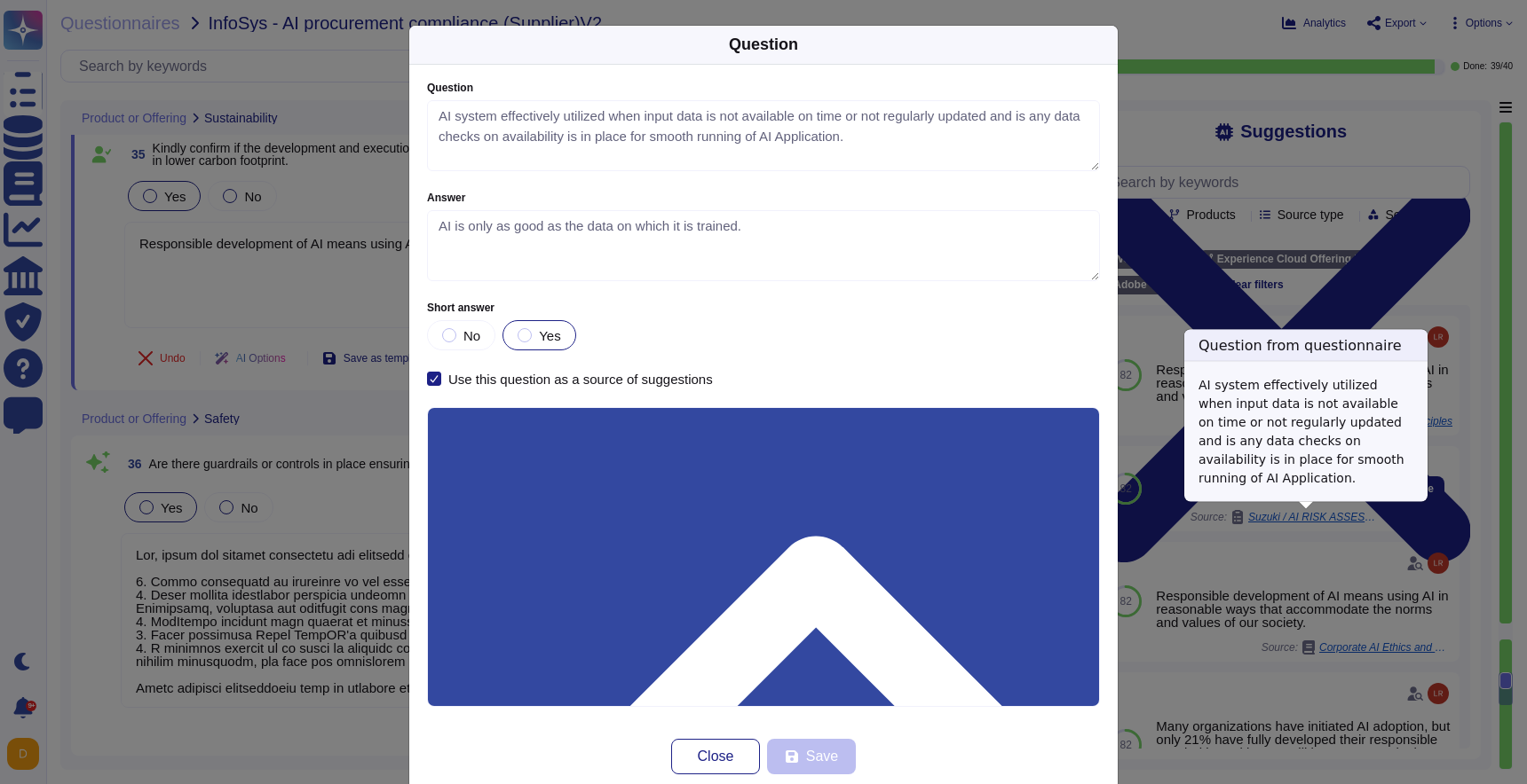
type textarea "AI system effectively utilized when input data is not available on time or not …"
type textarea "AI is only as good as the data on which it is trained."
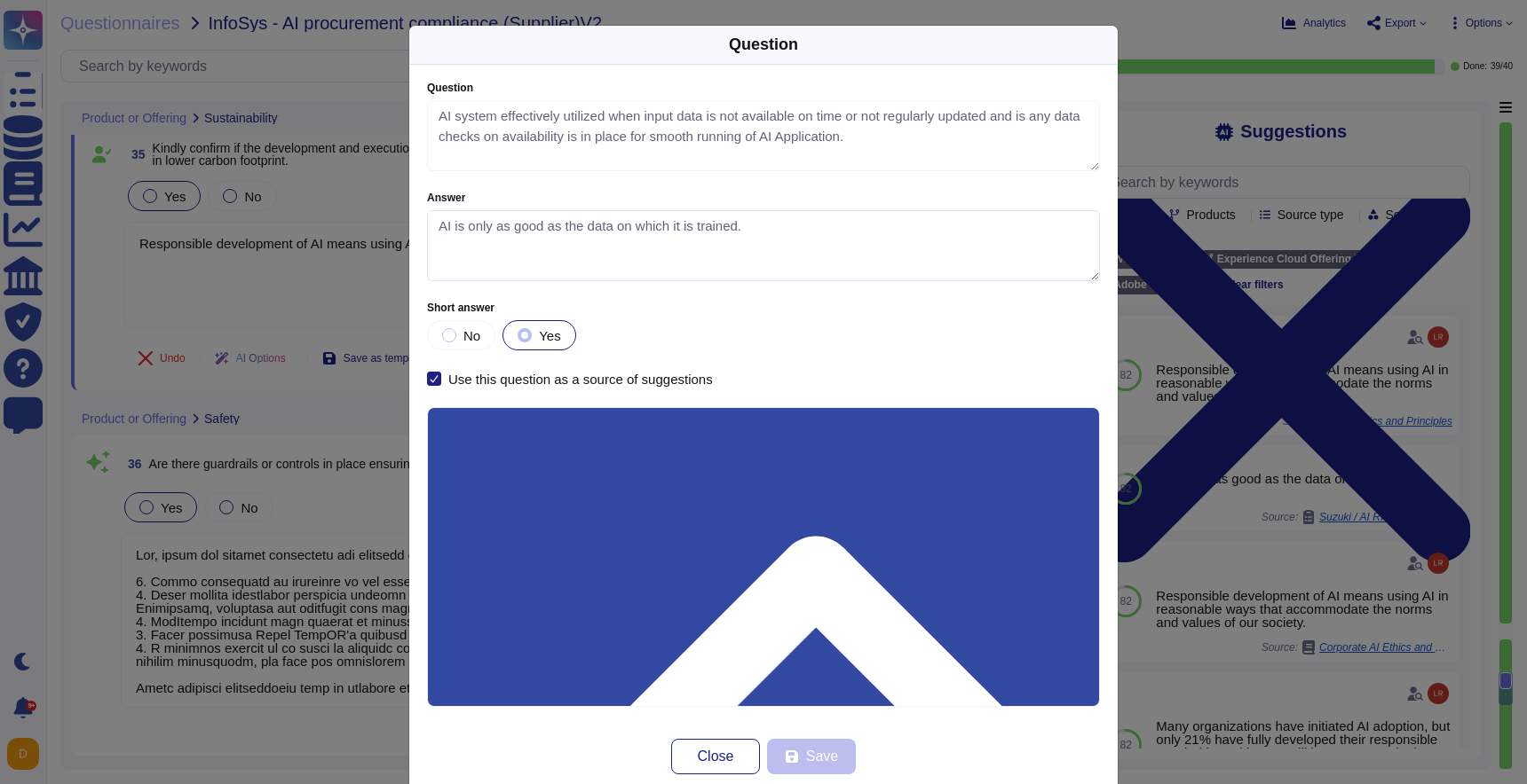
click at [912, 247] on textarea "AI is only as good as the data on which it is trained." at bounding box center [763, 246] width 673 height 71
click at [695, 224] on textarea "AI is only as good as the data on which it is trained." at bounding box center [763, 246] width 673 height 71
click at [726, 740] on button "Close" at bounding box center [715, 756] width 89 height 35
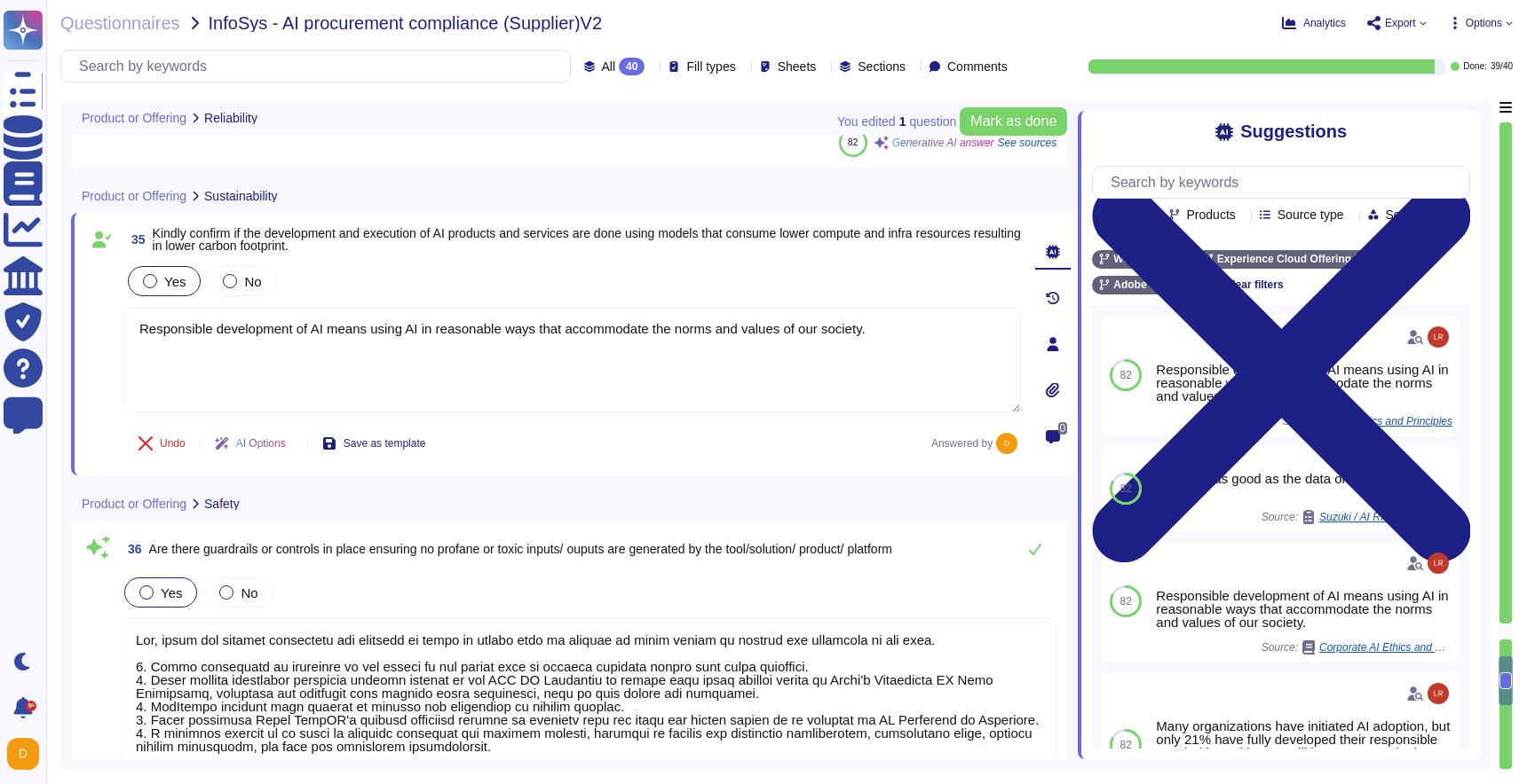
type textarea "Adobe has established governance processes to evaluate and track the performanc…"
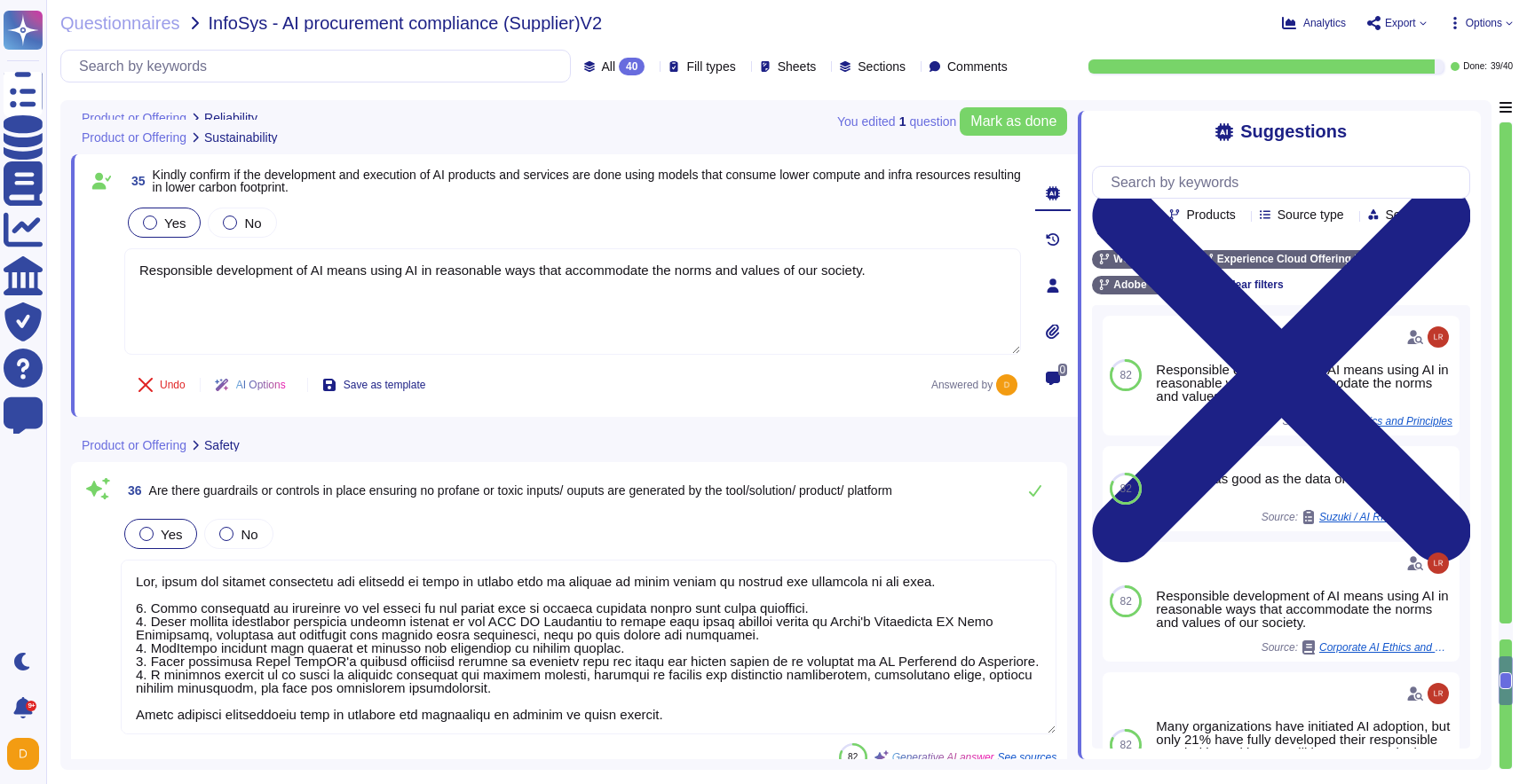
type textarea "Adobe has established a comprehensive Business Continuity and Disaster Recovery…"
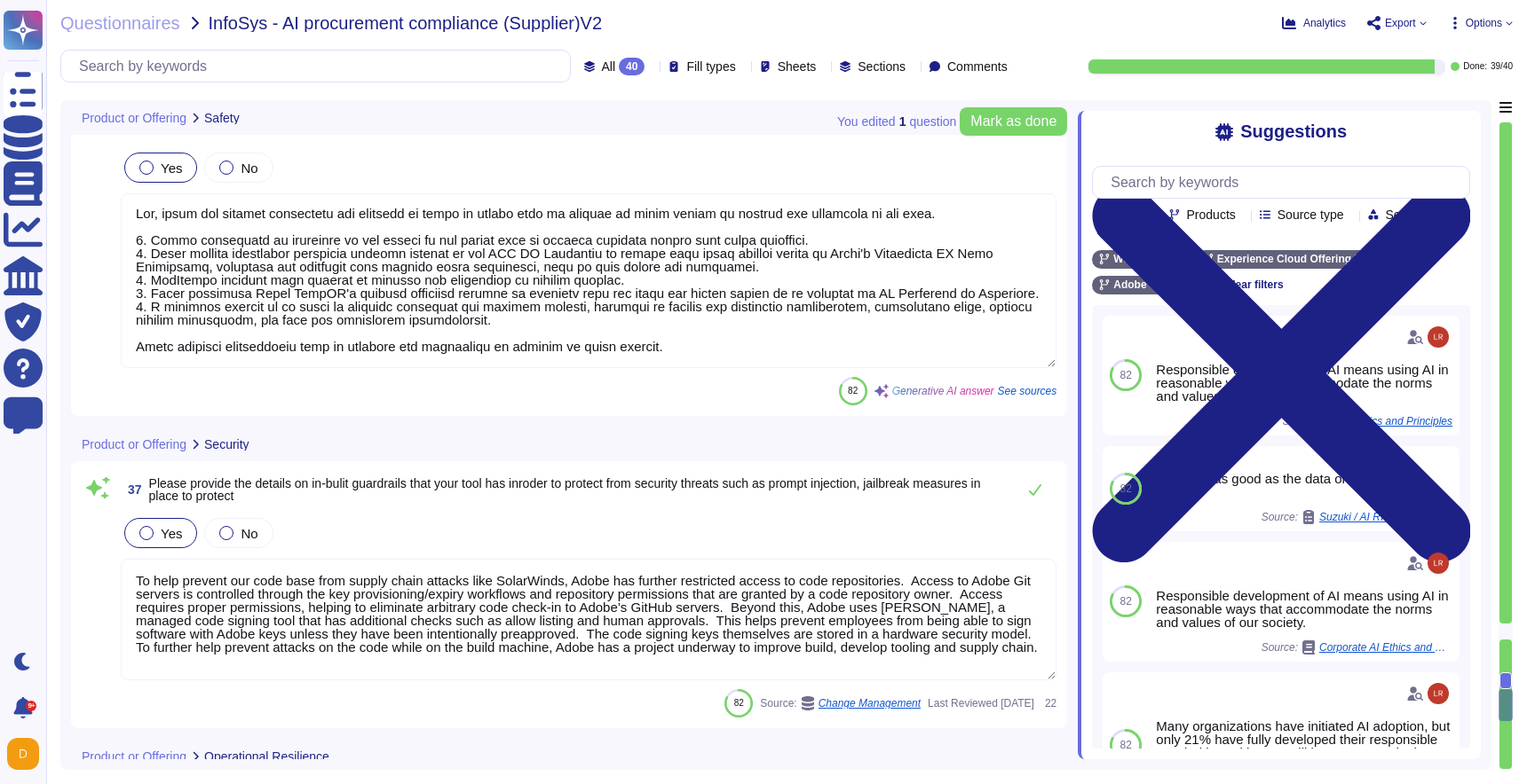
scroll to position [2, 0]
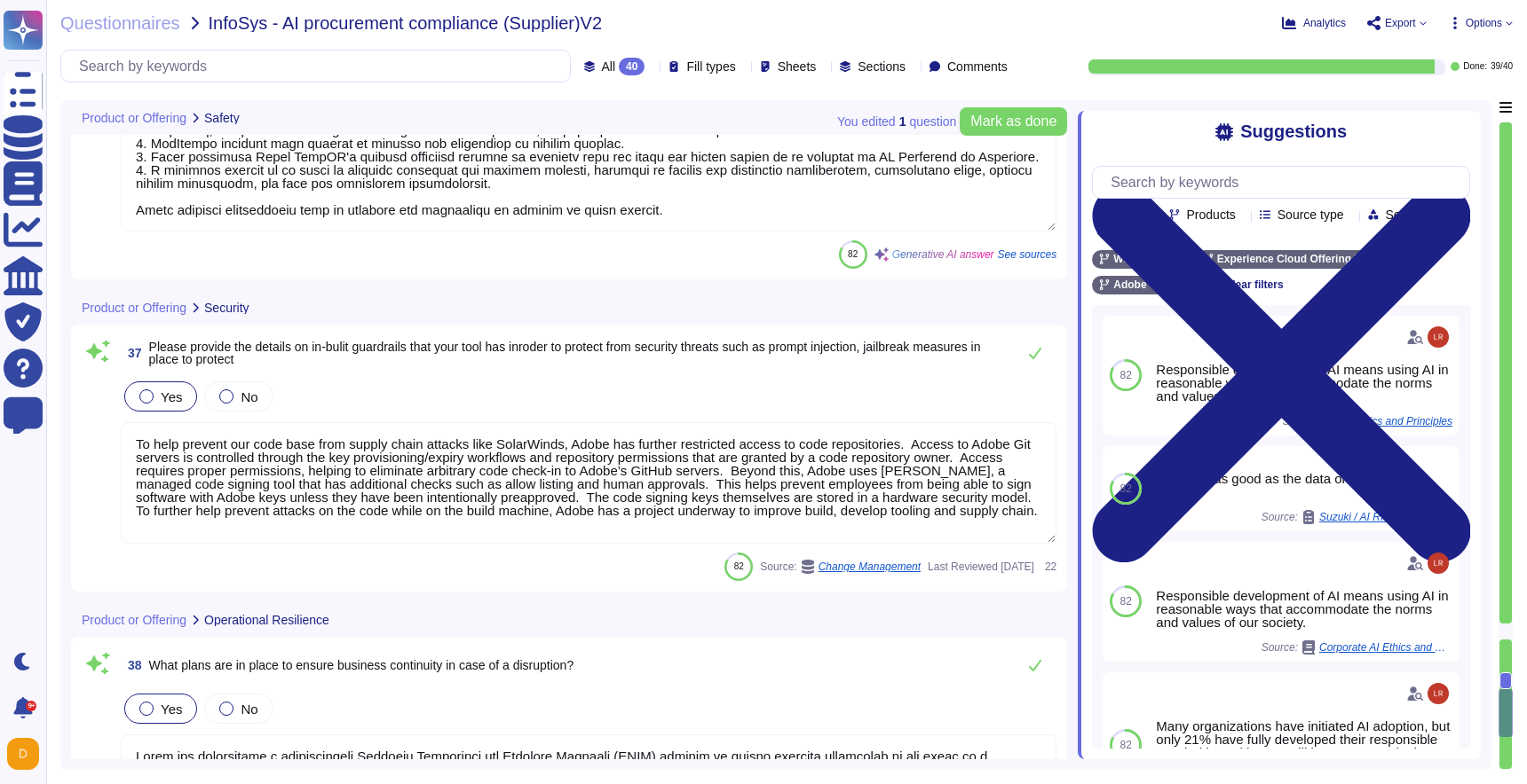
type textarea "Adobe has established a comprehensive disaster recovery program that includes p…"
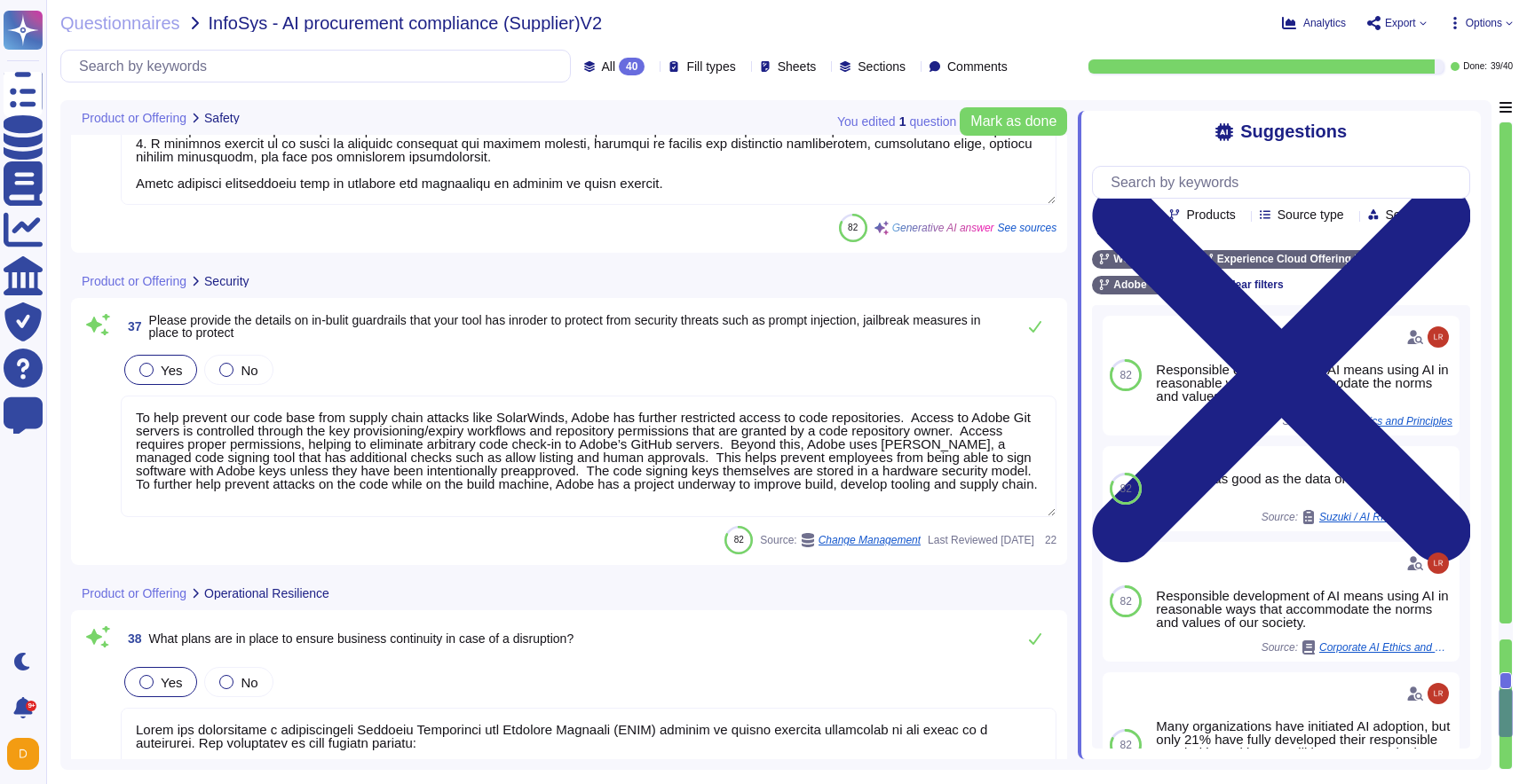
scroll to position [9724, 0]
click at [584, 190] on textarea at bounding box center [588, 116] width 936 height 175
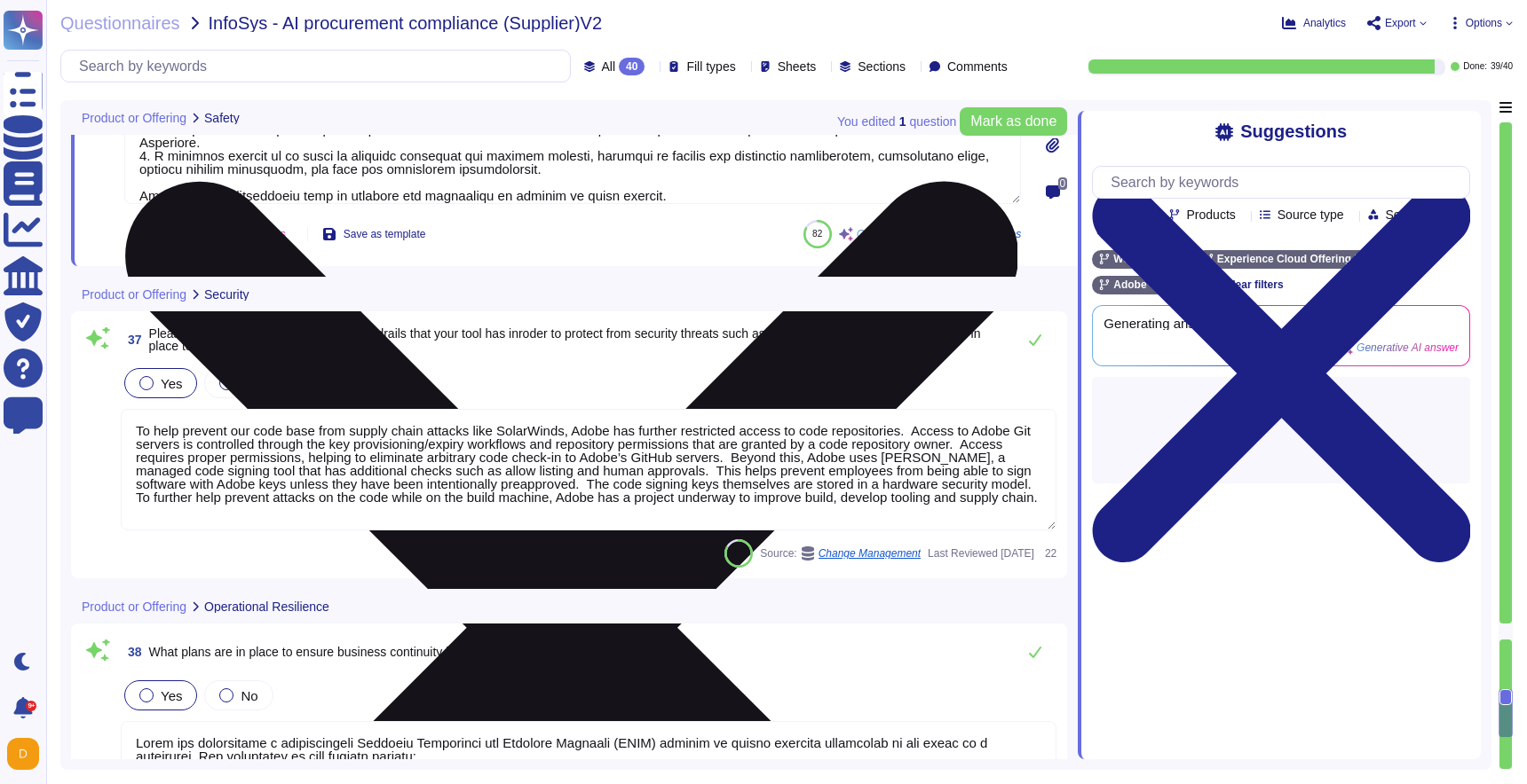
click at [584, 190] on textarea at bounding box center [573, 116] width 896 height 175
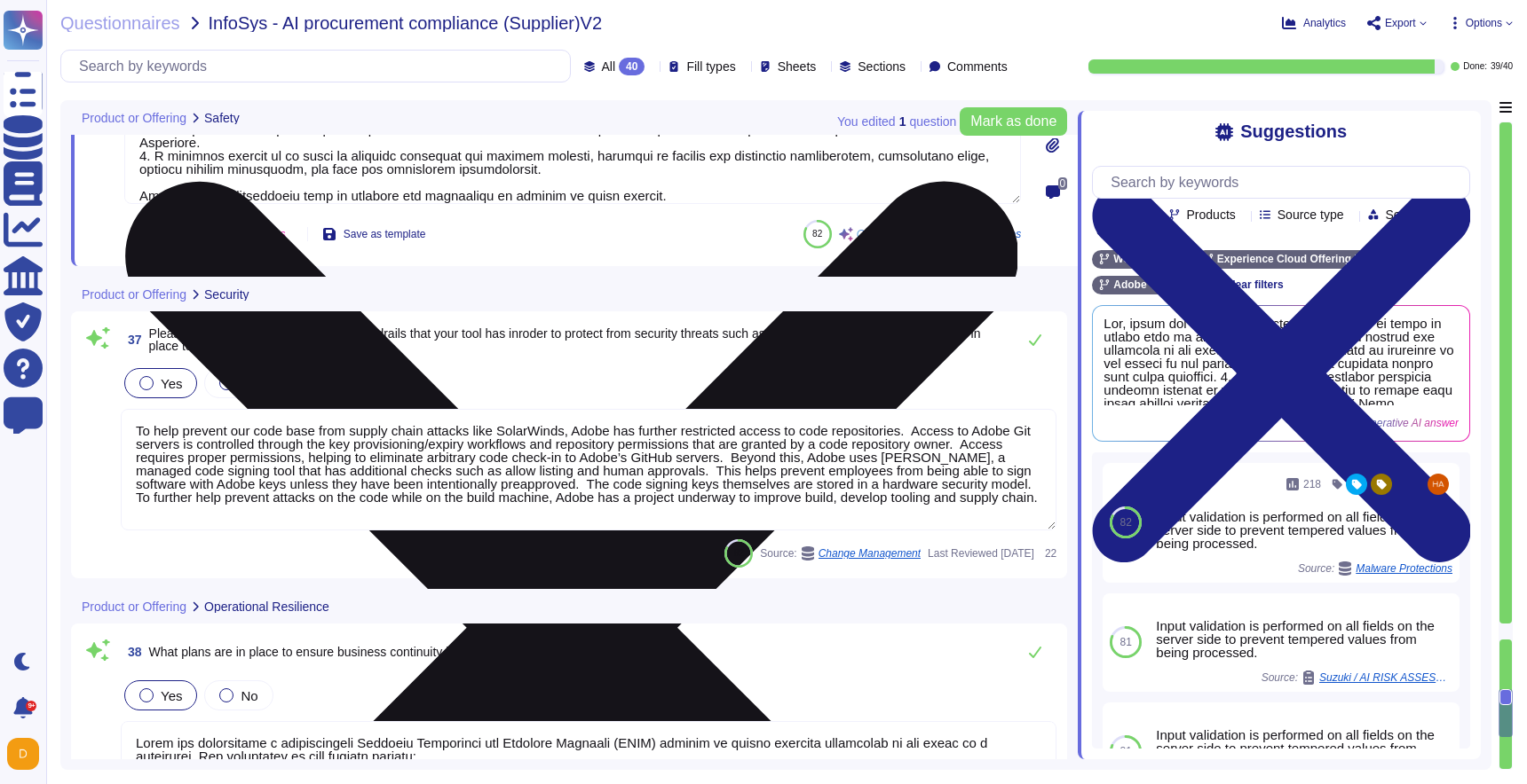
click at [587, 190] on textarea at bounding box center [573, 116] width 896 height 175
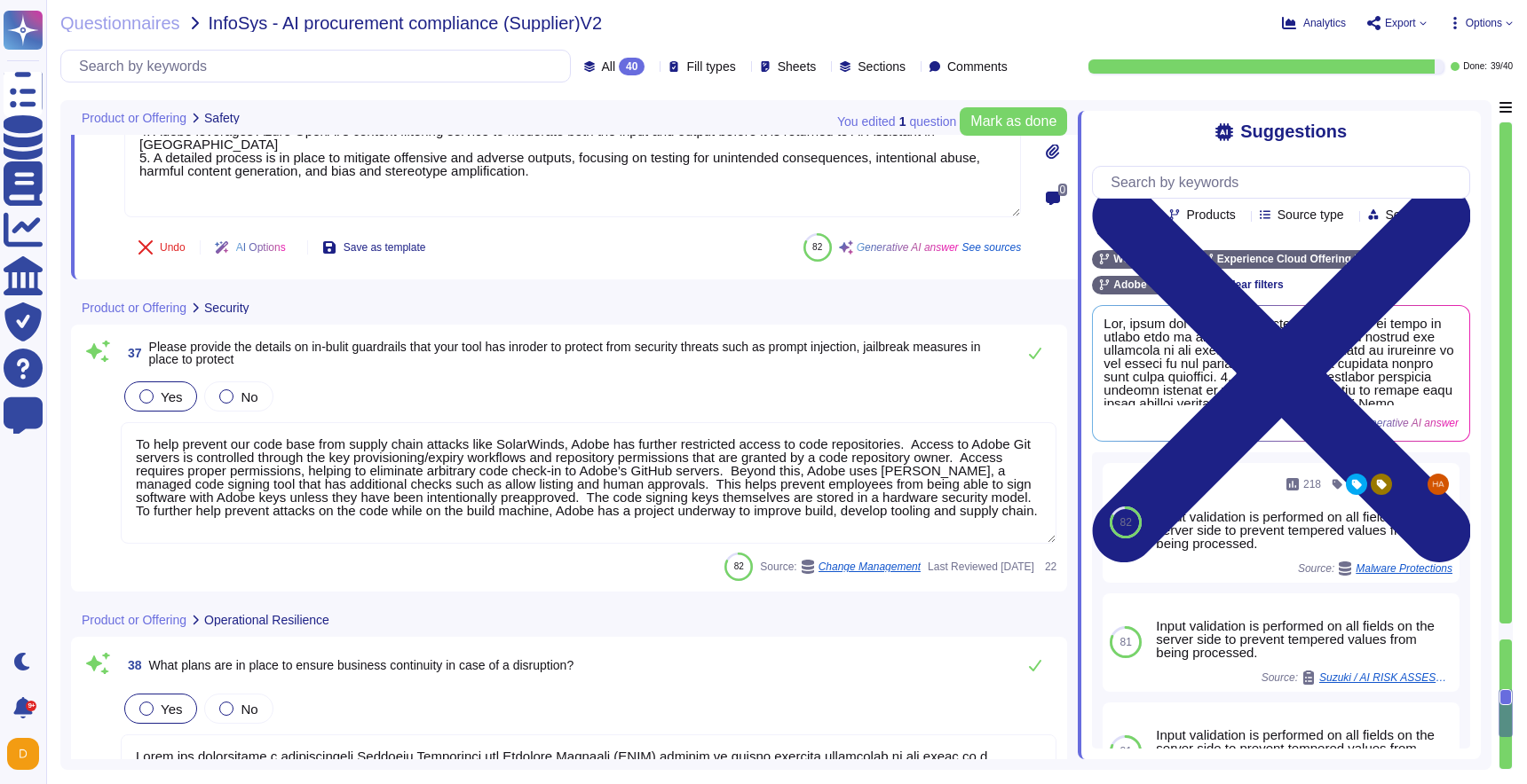
type textarea "Yes, there are several guardrails and controls in place to ensure that no profa…"
click at [321, 530] on textarea "To help prevent our code base from supply chain attacks like SolarWinds, Adobe …" at bounding box center [588, 483] width 936 height 122
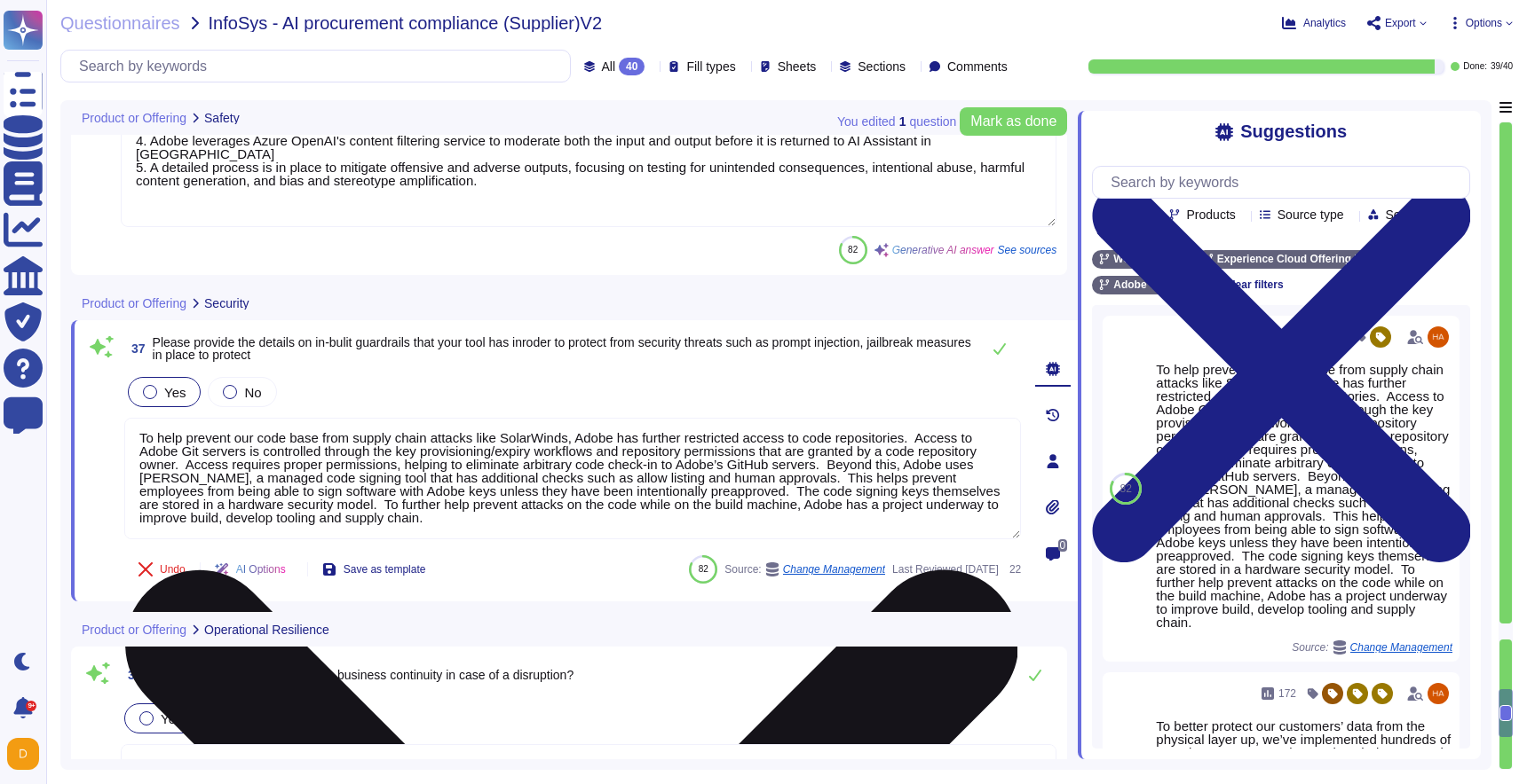
drag, startPoint x: 579, startPoint y: 423, endPoint x: 515, endPoint y: 424, distance: 64.0
click at [515, 424] on textarea "To help prevent our code base from supply chain attacks like SolarWinds, Adobe …" at bounding box center [573, 479] width 896 height 122
type textarea "To help prevent our code base from supply chain attacks, Adobe has further rest…"
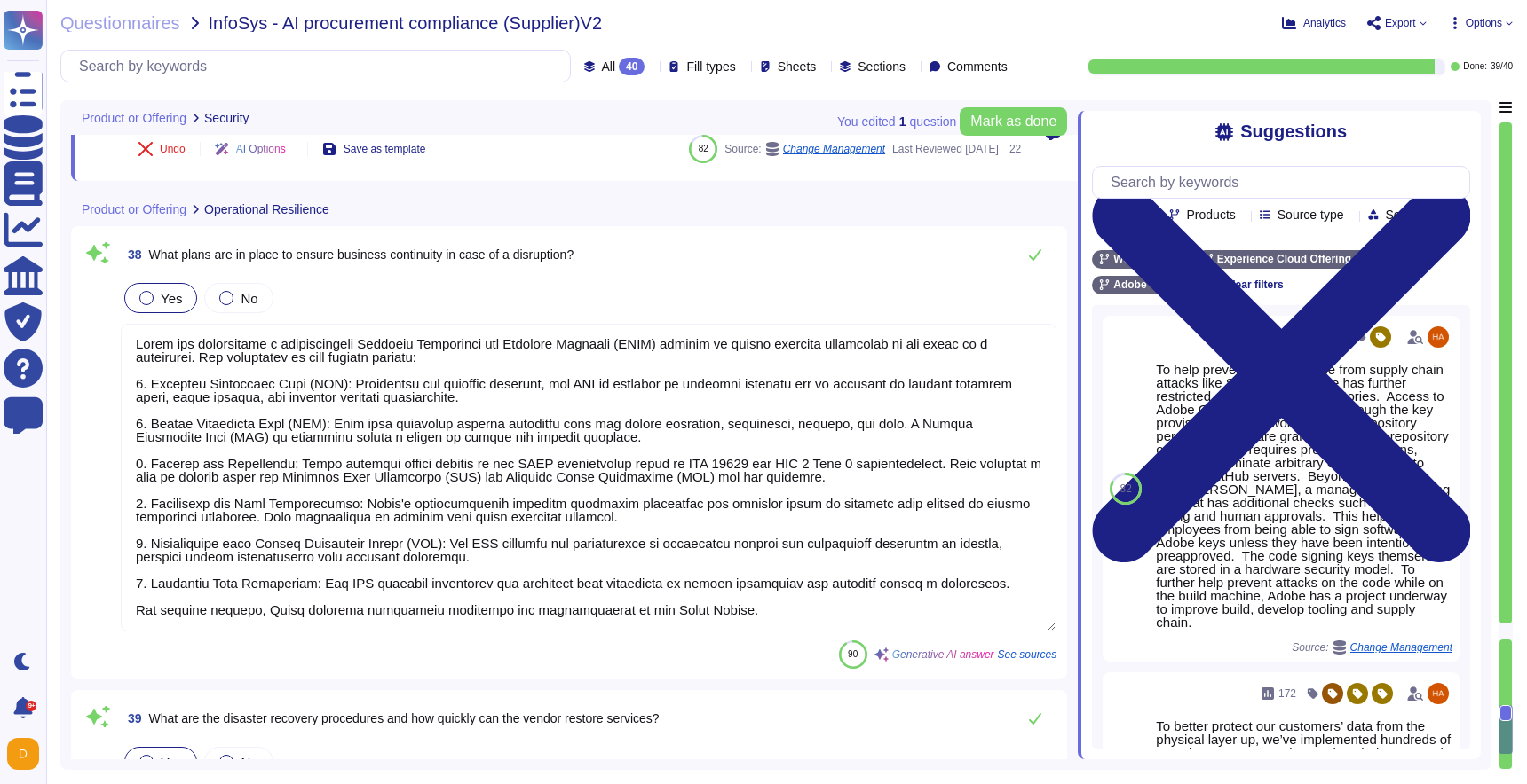
scroll to position [10153, 0]
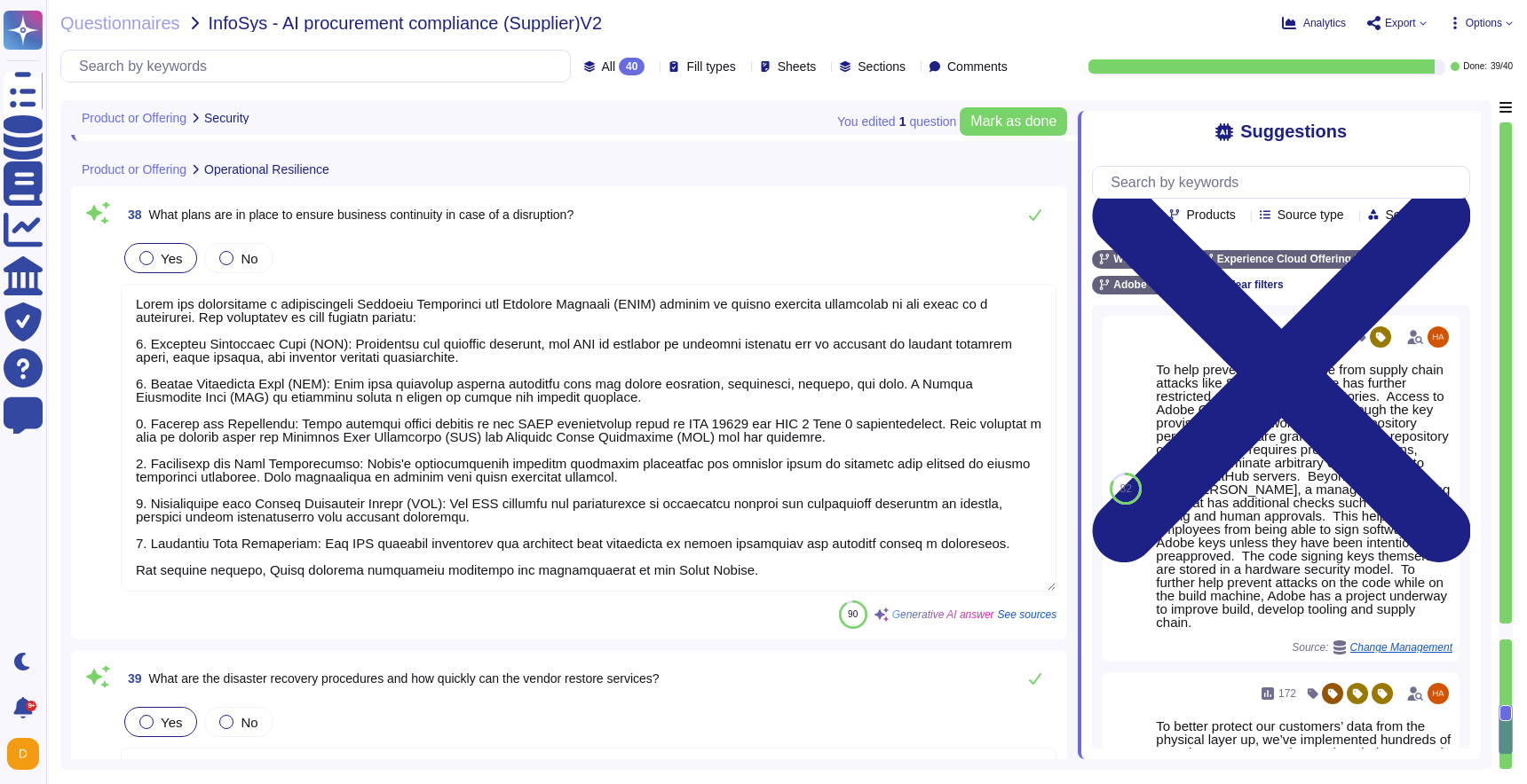
type textarea "Yes, there are redundant systems in place to minimize downtime. Every component…"
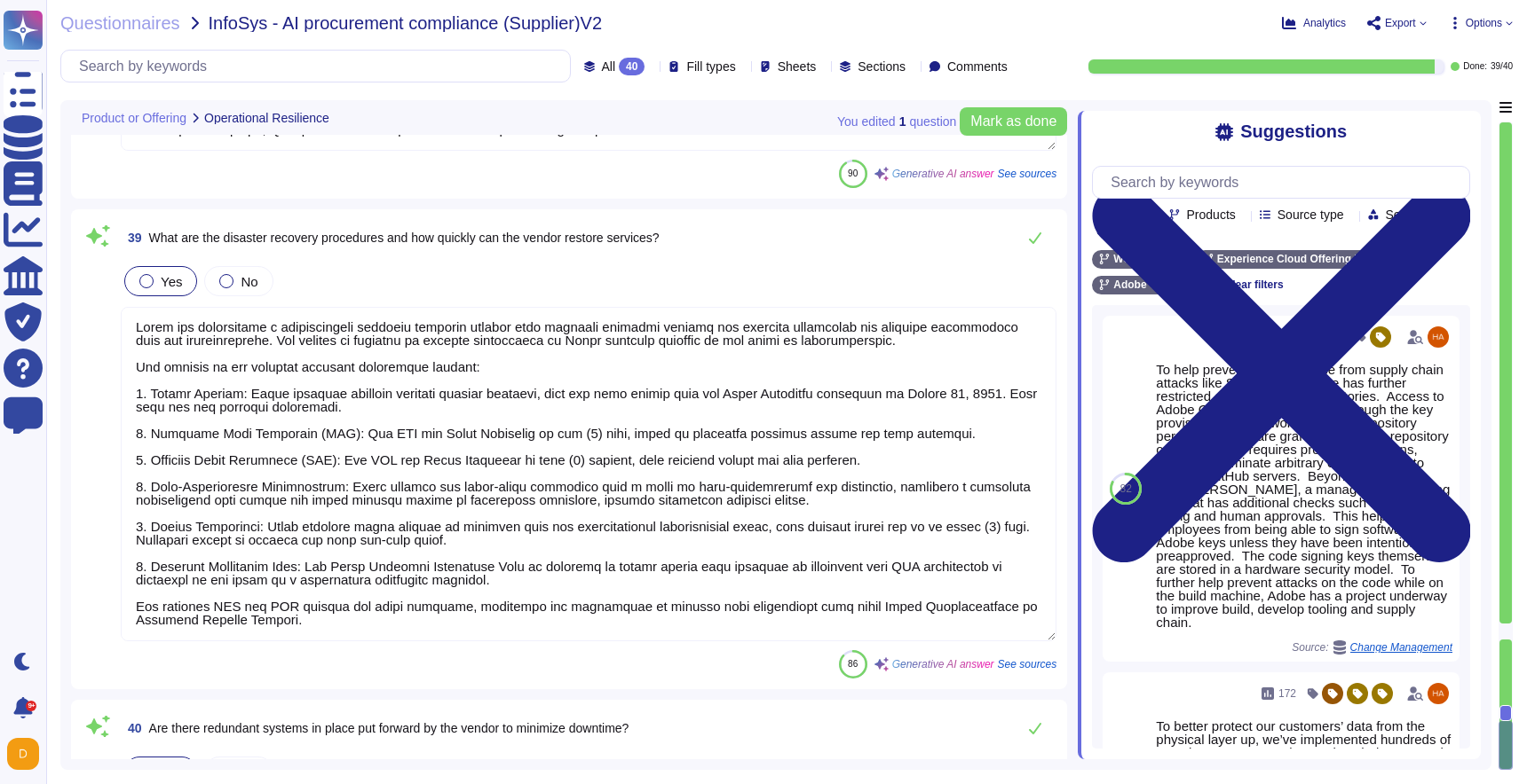
scroll to position [10585, 0]
click at [443, 628] on textarea at bounding box center [588, 473] width 936 height 334
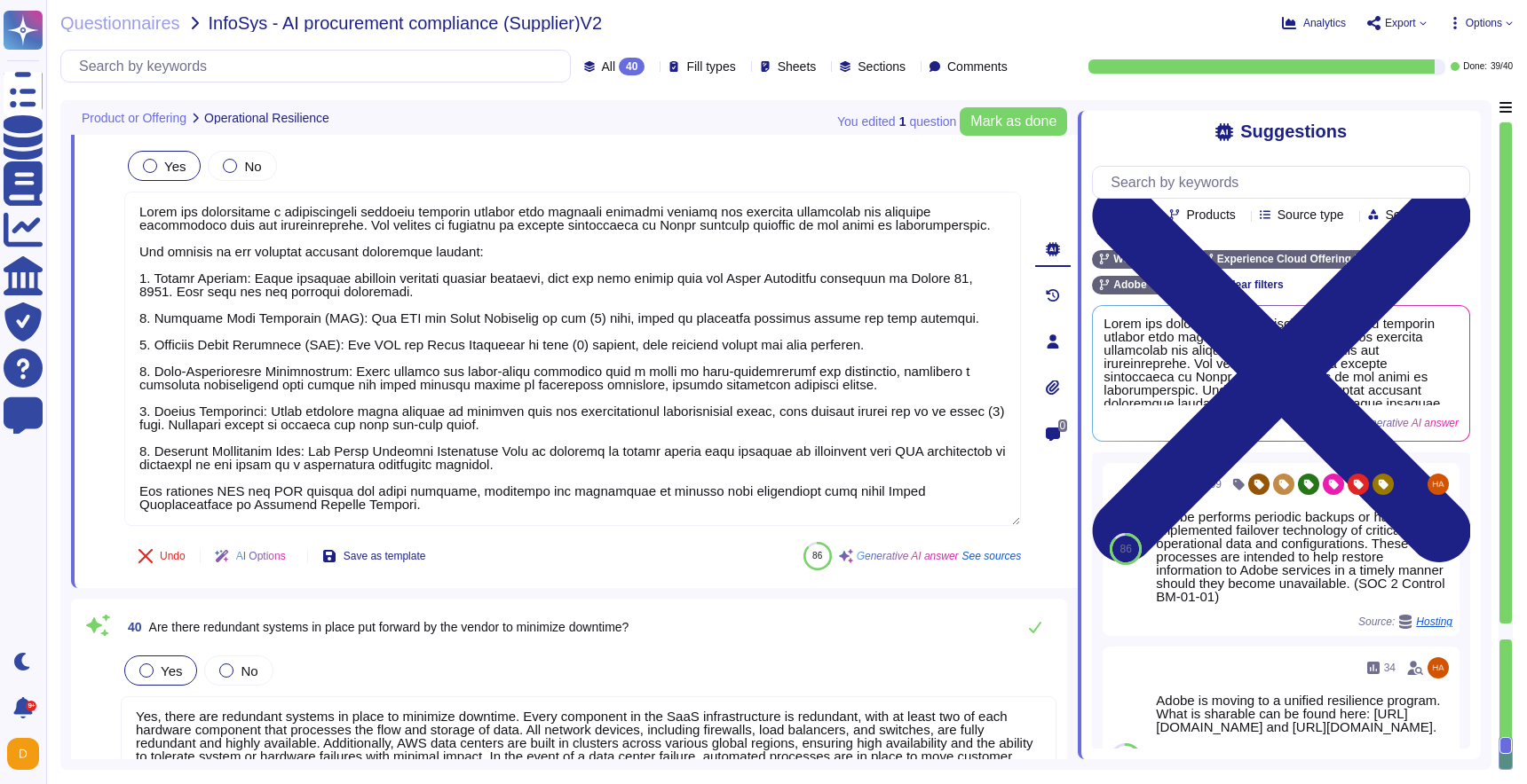
scroll to position [10694, 0]
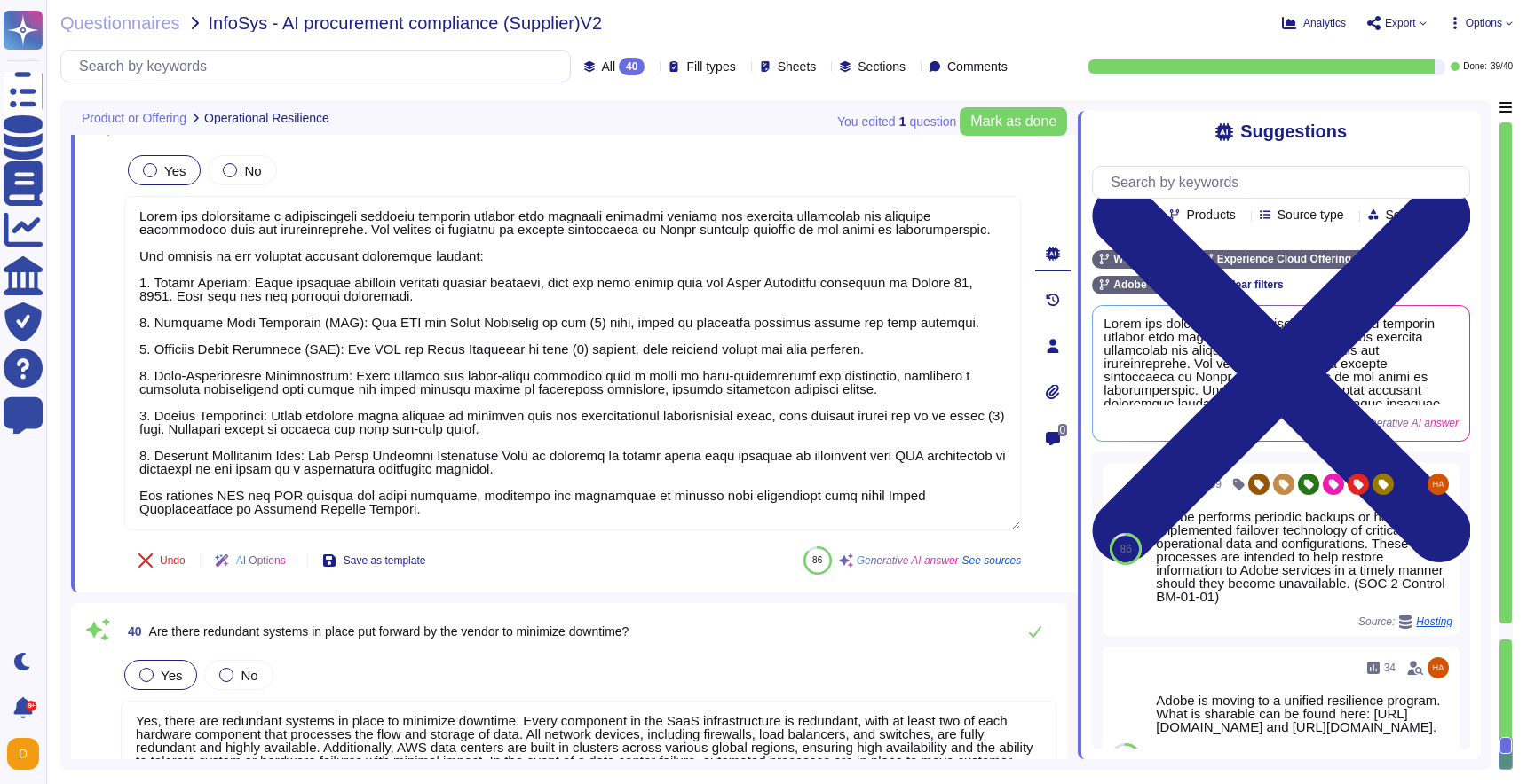
click at [1507, 633] on div at bounding box center [1505, 631] width 12 height 16
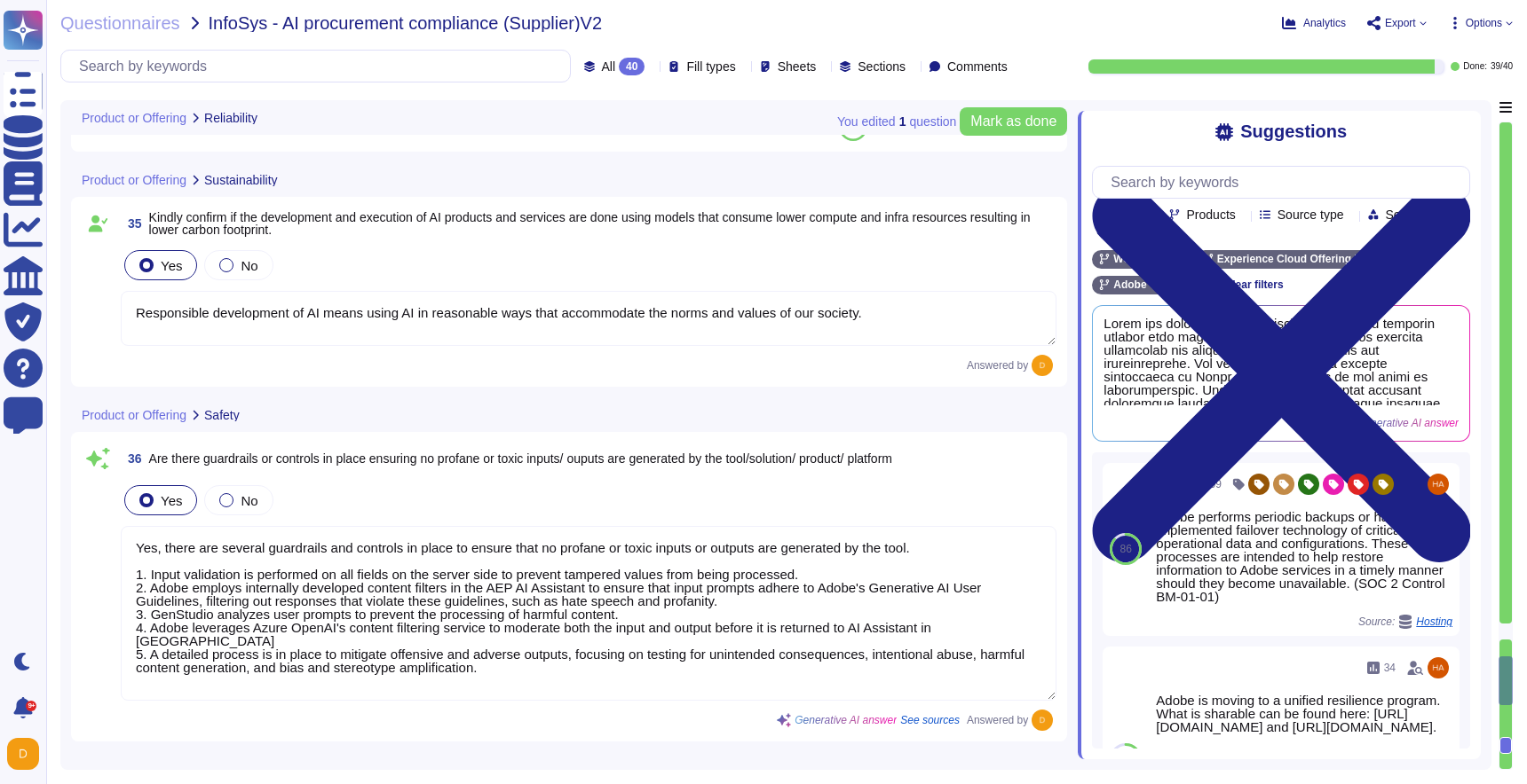
type textarea "Adobe has established governance processes to evaluate and track the performanc…"
type textarea "Responsible development of AI means using AI in reasonable ways that accommodat…"
type textarea "Yes, there are several guardrails and controls in place to ensure that no profa…"
type textarea "To help prevent our code base from supply chain attacks like SolarWinds, Adobe …"
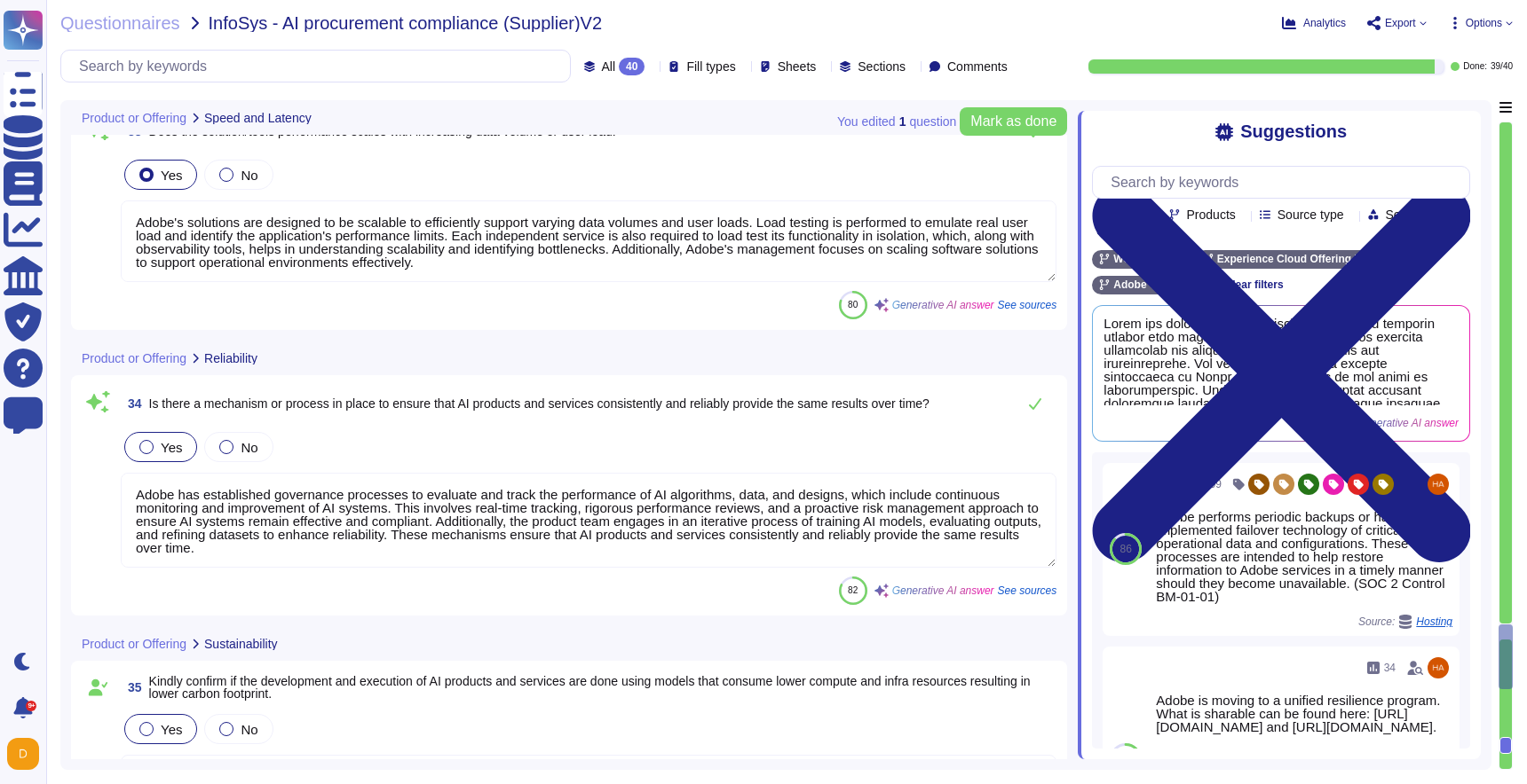
type textarea "This is covered by Adobe's AI Development Lifecycle. For more information, plea…"
type textarea "Adobe's solutions are designed to be scalable to efficiently support varying da…"
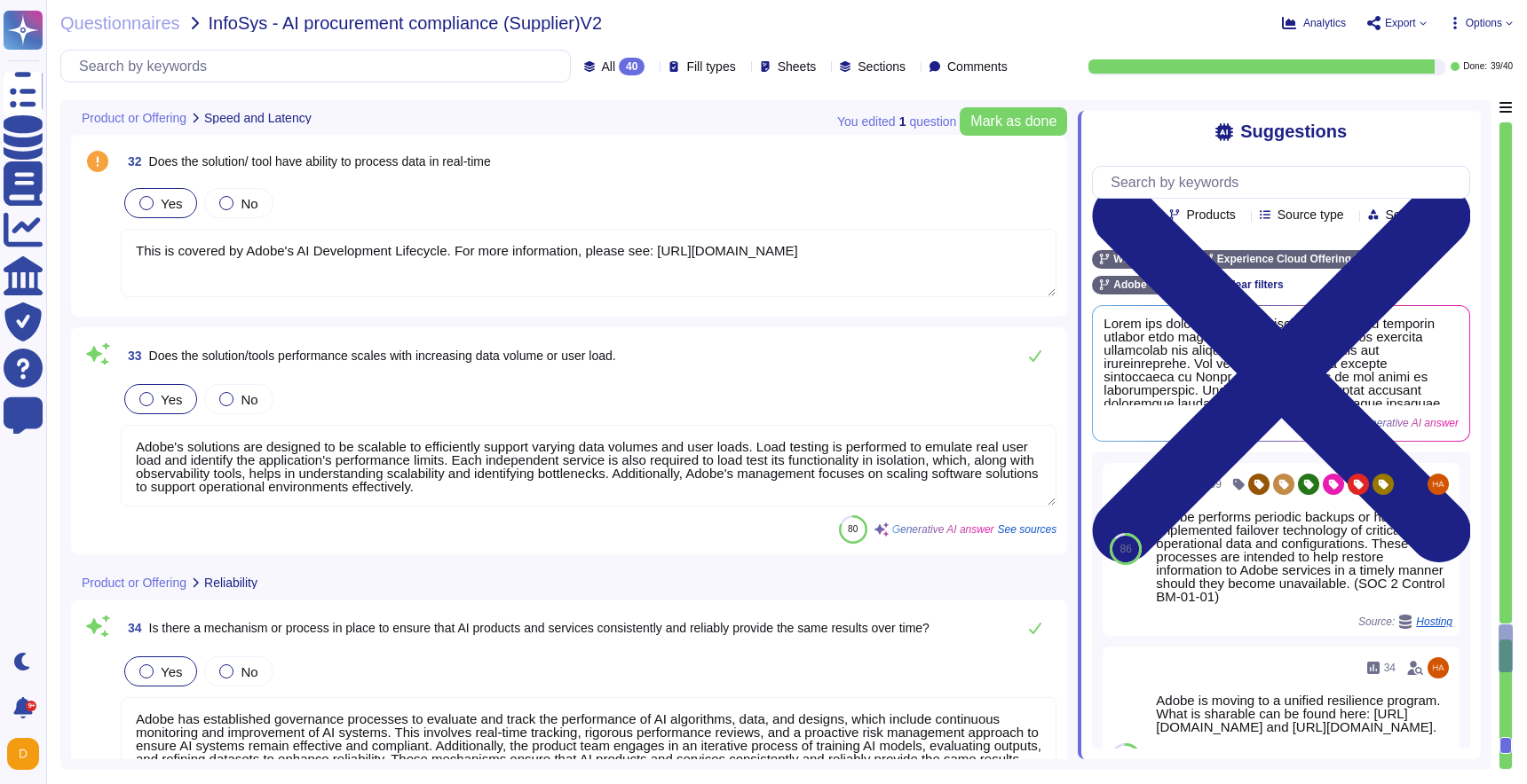
scroll to position [8424, 0]
click at [1508, 627] on div at bounding box center [1505, 648] width 14 height 49
click at [600, 218] on div "Yes No" at bounding box center [588, 203] width 936 height 37
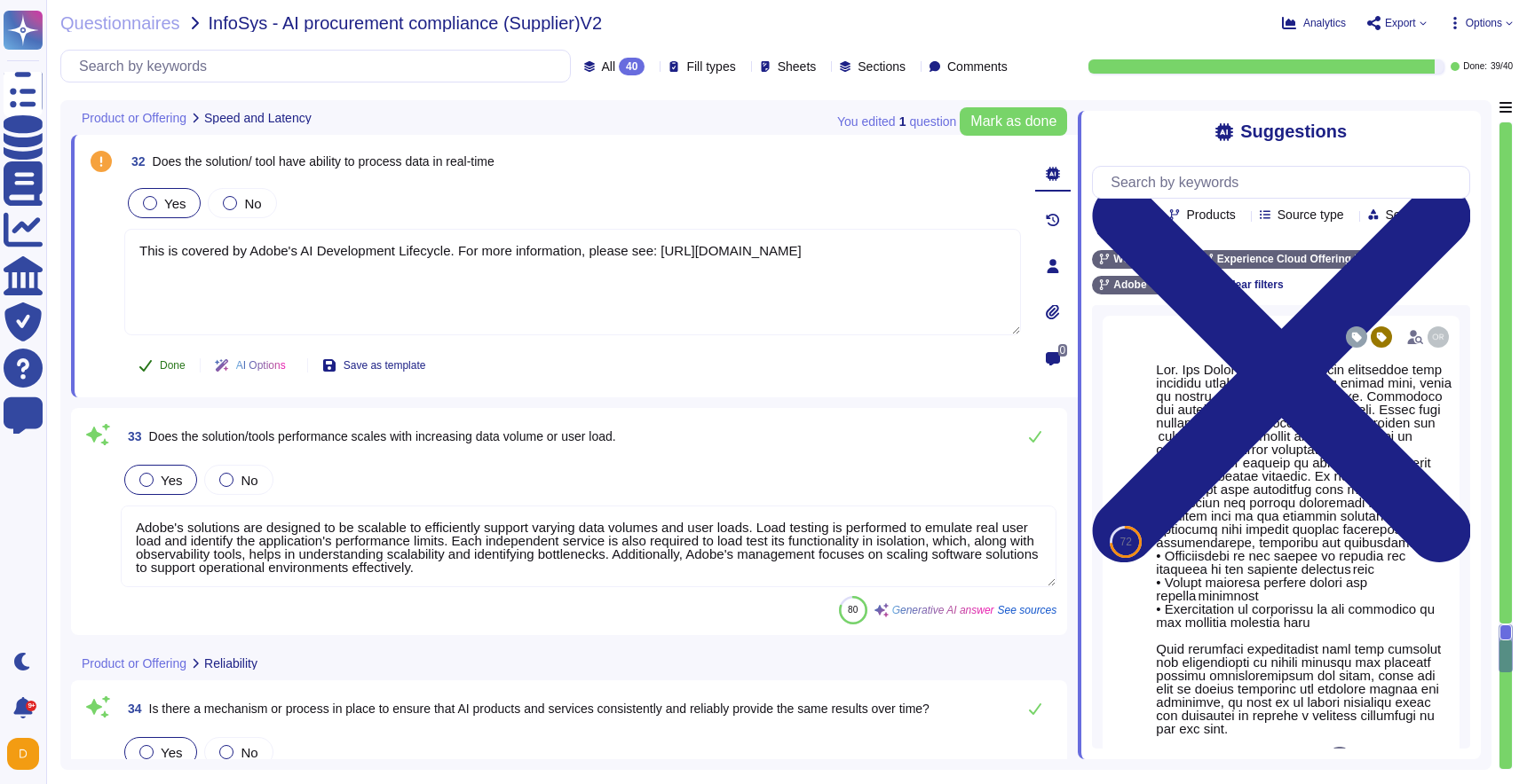
click at [154, 363] on button "Done" at bounding box center [163, 366] width 76 height 35
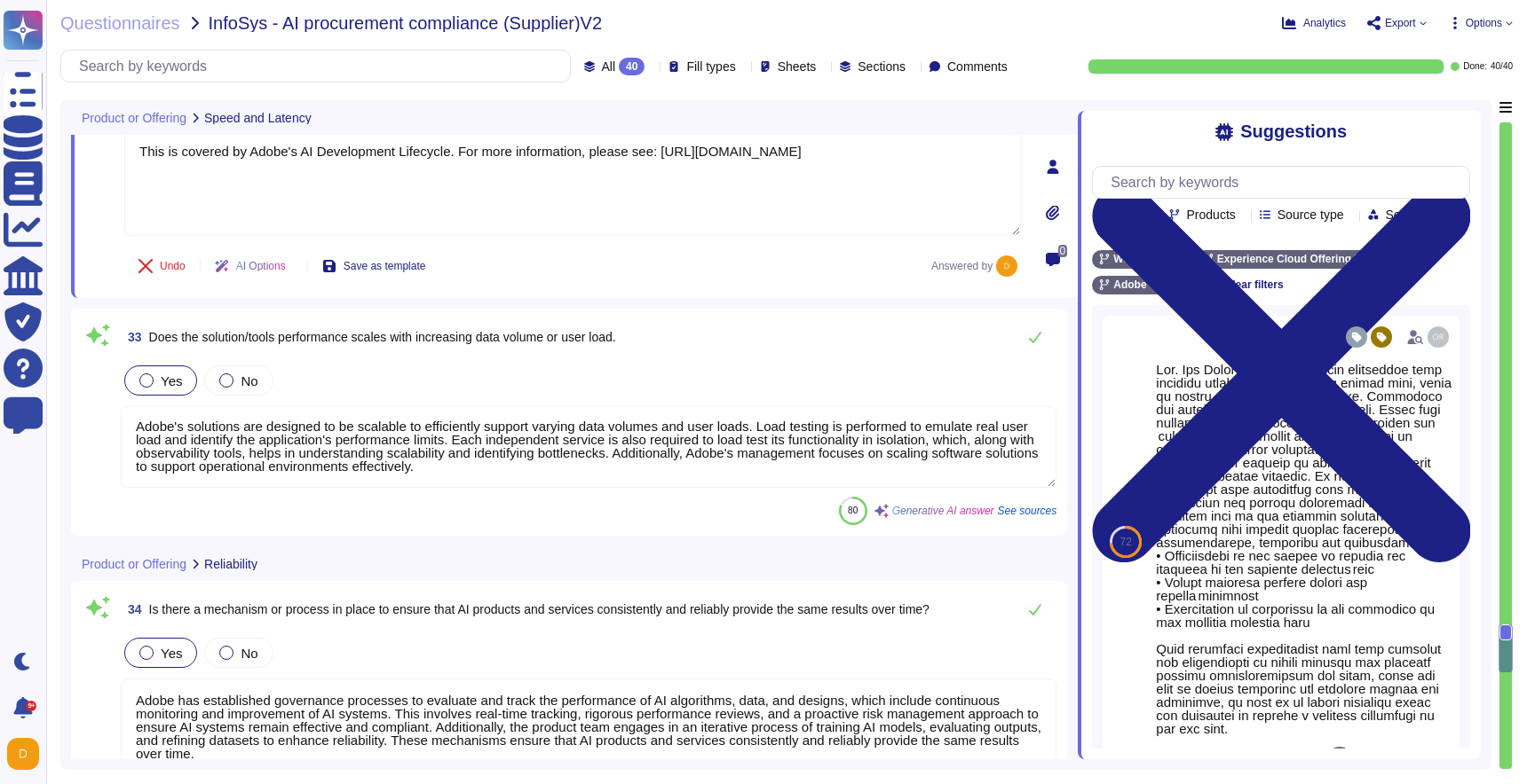
type textarea "Yes, there are several guardrails and controls in place to ensure that no profa…"
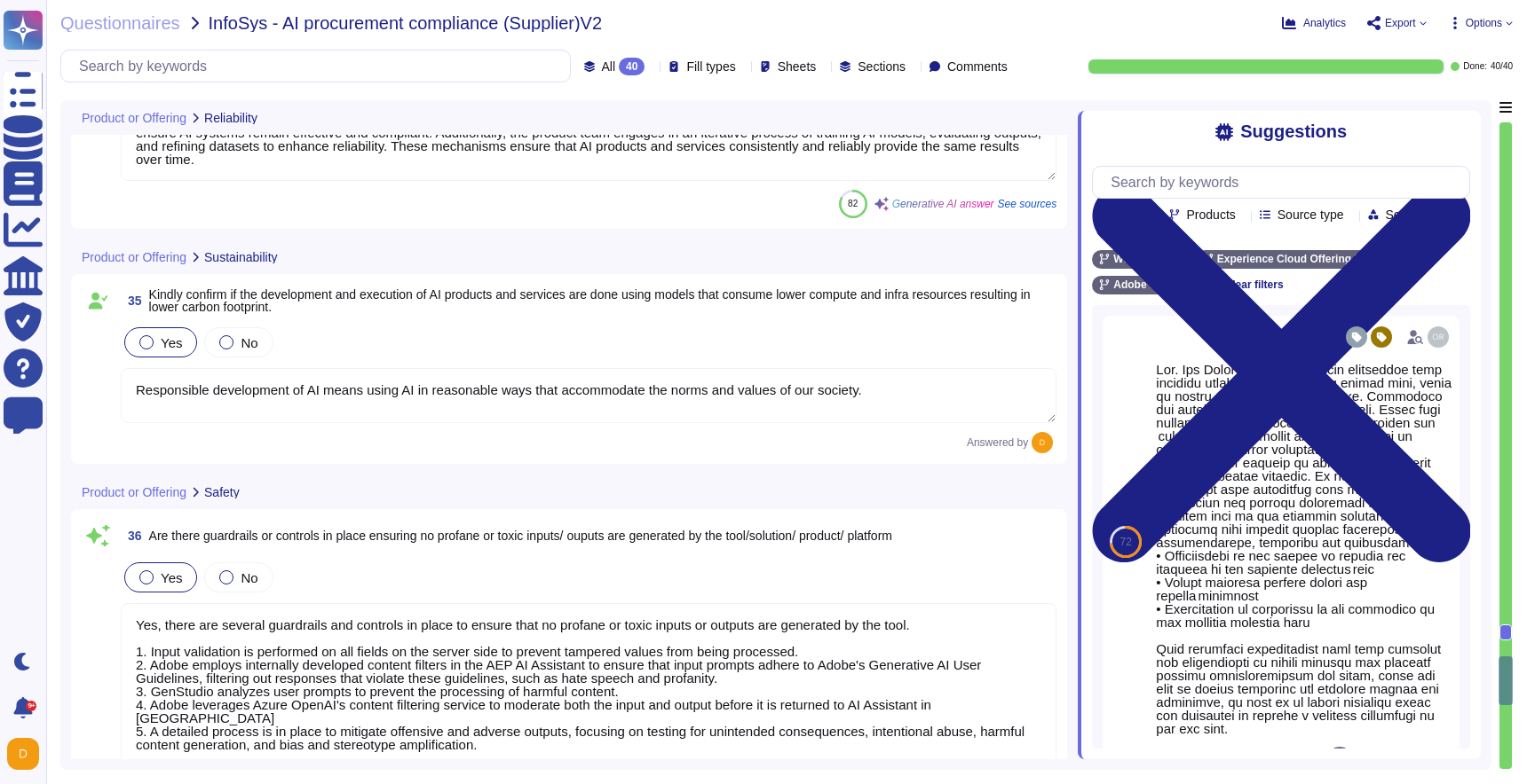
type textarea "To help prevent our code base from supply chain attacks like SolarWinds, Adobe …"
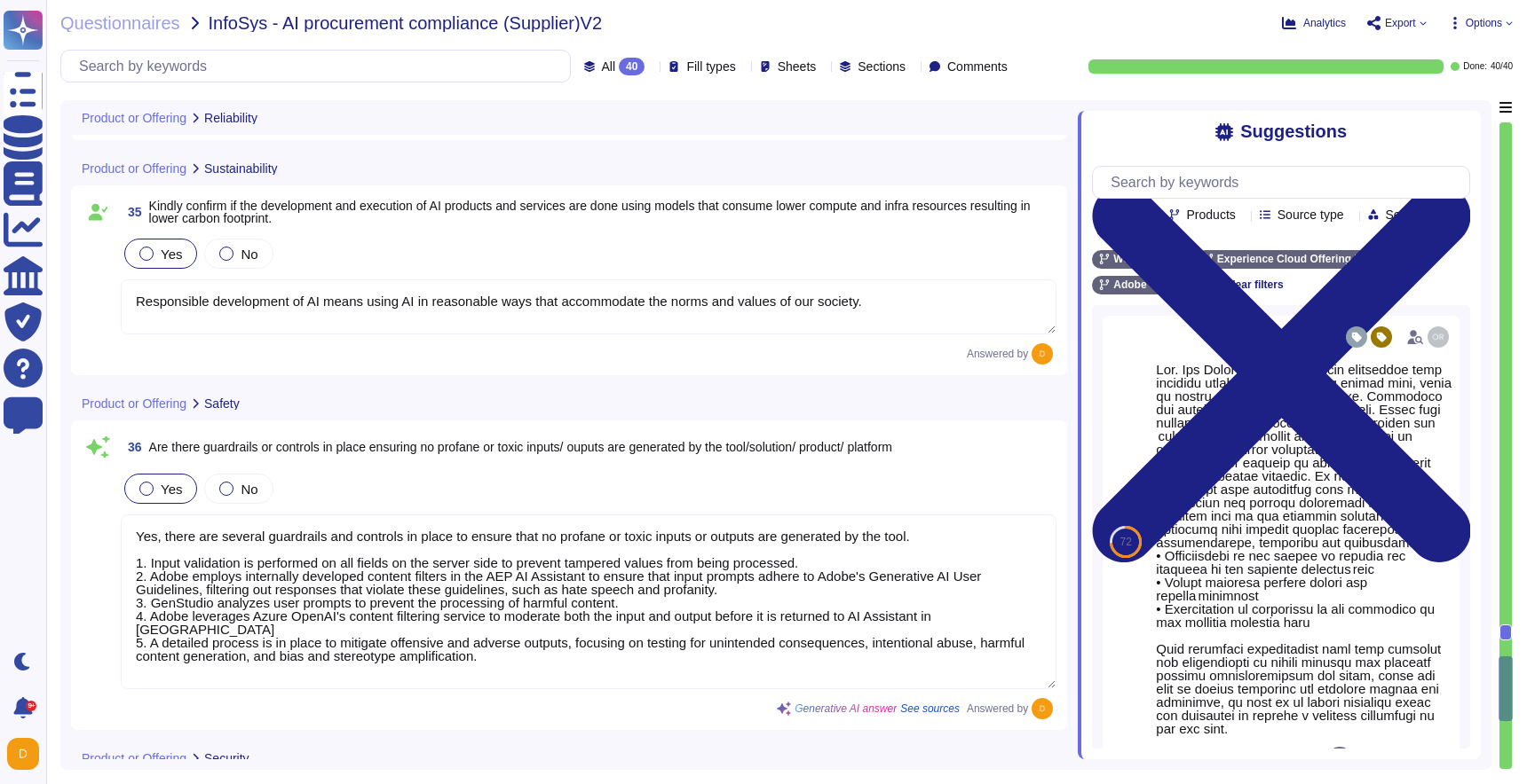
type textarea "Adobe has established a comprehensive Business Continuity and Disaster Recovery…"
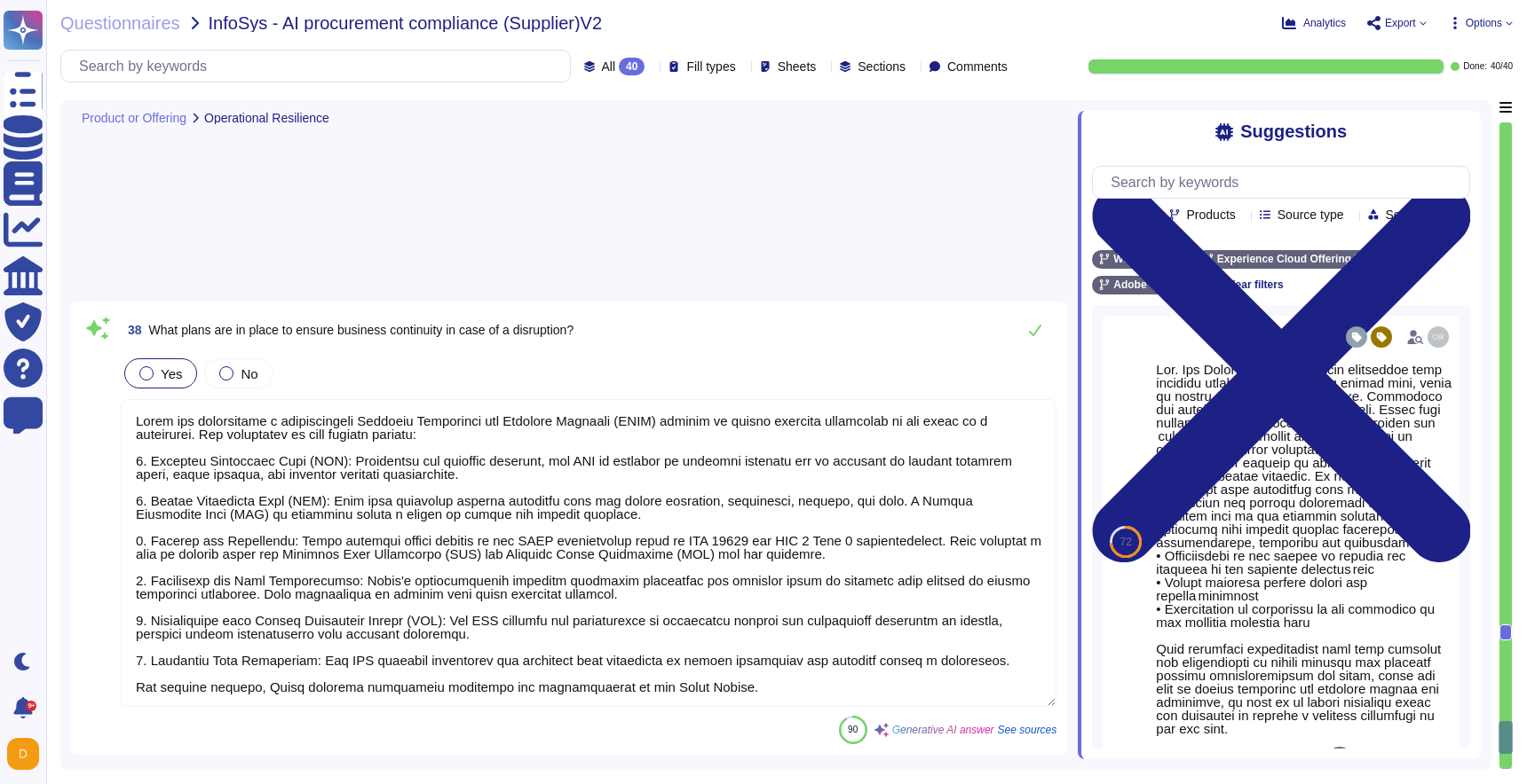
type textarea "Adobe has established a comprehensive disaster recovery program that includes p…"
type textarea "Yes, there are redundant systems in place to minimize downtime. Every component…"
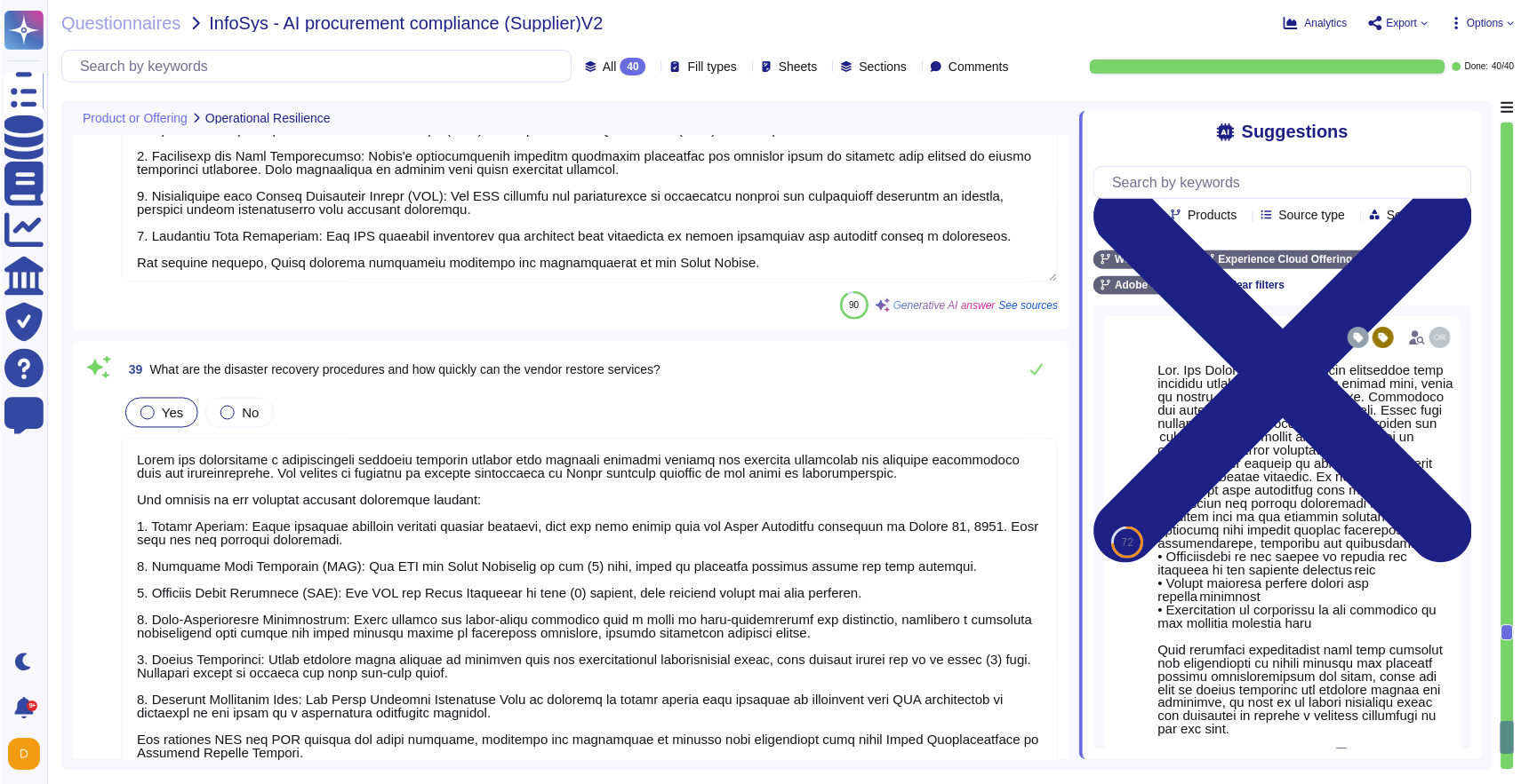
scroll to position [10689, 0]
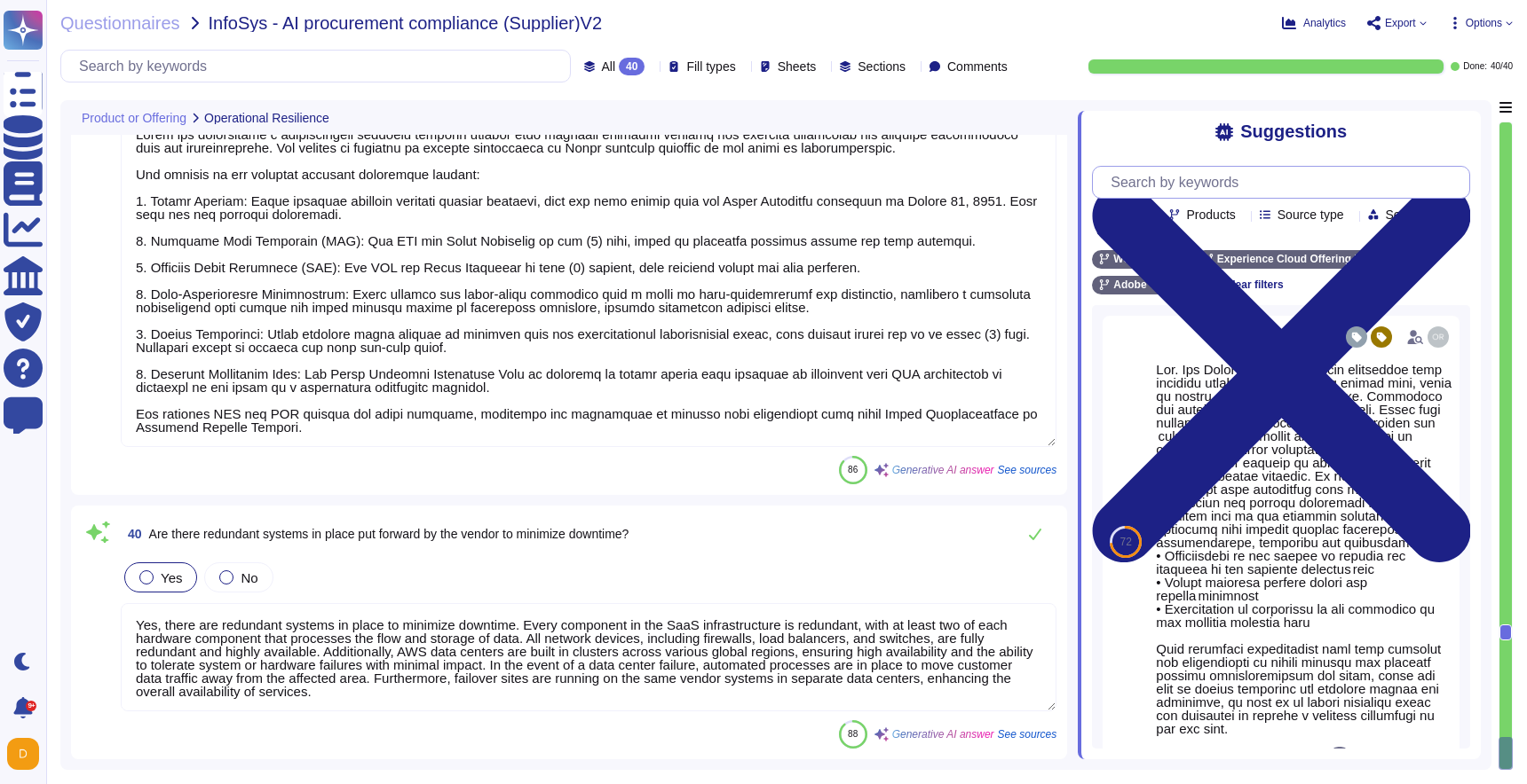
click at [1230, 196] on input "text" at bounding box center [1285, 183] width 368 height 31
click at [229, 61] on input "text" at bounding box center [320, 66] width 500 height 31
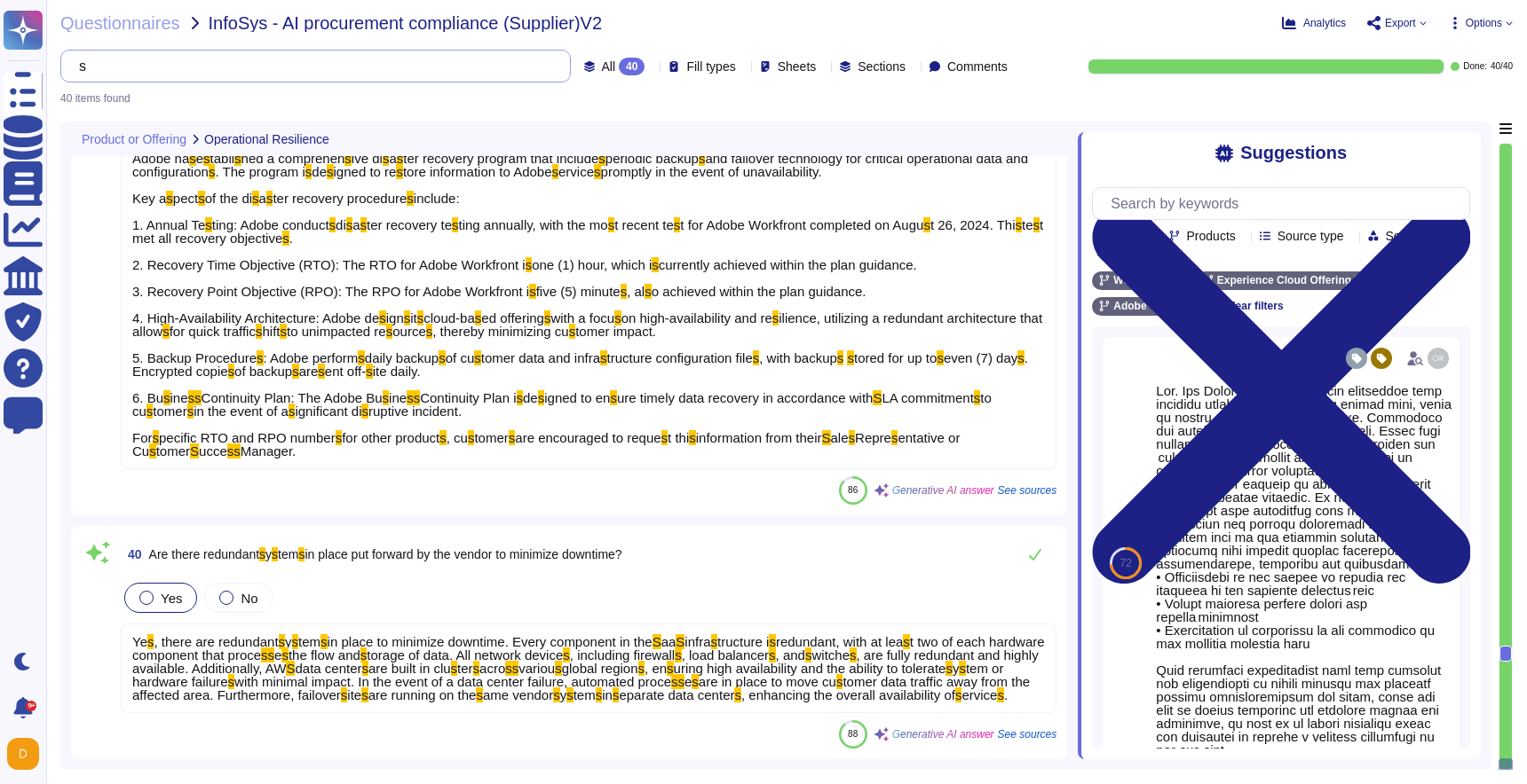
type input "s"
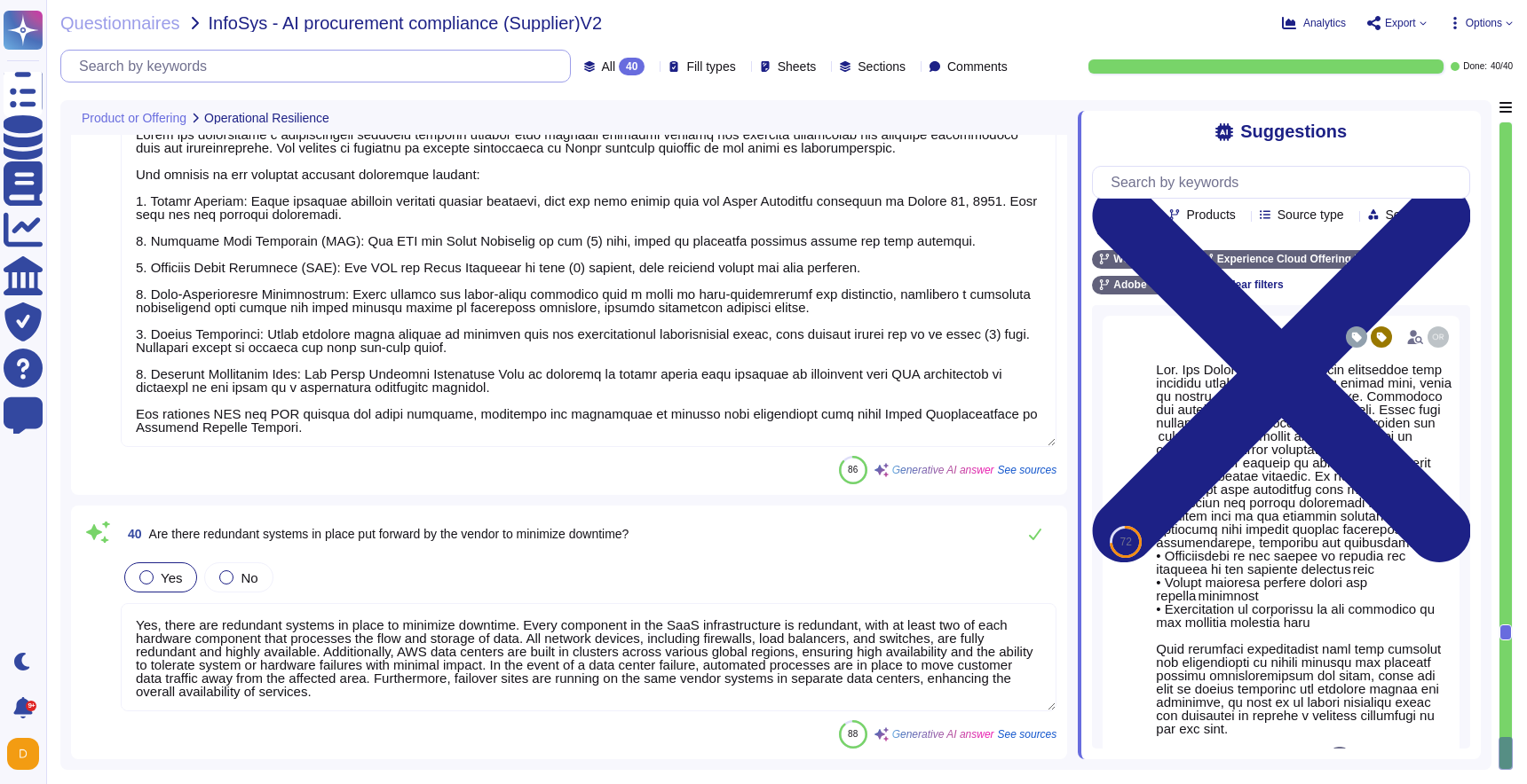
type textarea "Adobe has established a comprehensive Business Continuity and Disaster Recovery…"
type textarea "Adobe has established a comprehensive disaster recovery program that includes p…"
type textarea "Yes, there are redundant systems in place to minimize downtime. Every component…"
click at [460, 65] on input "text" at bounding box center [320, 66] width 500 height 31
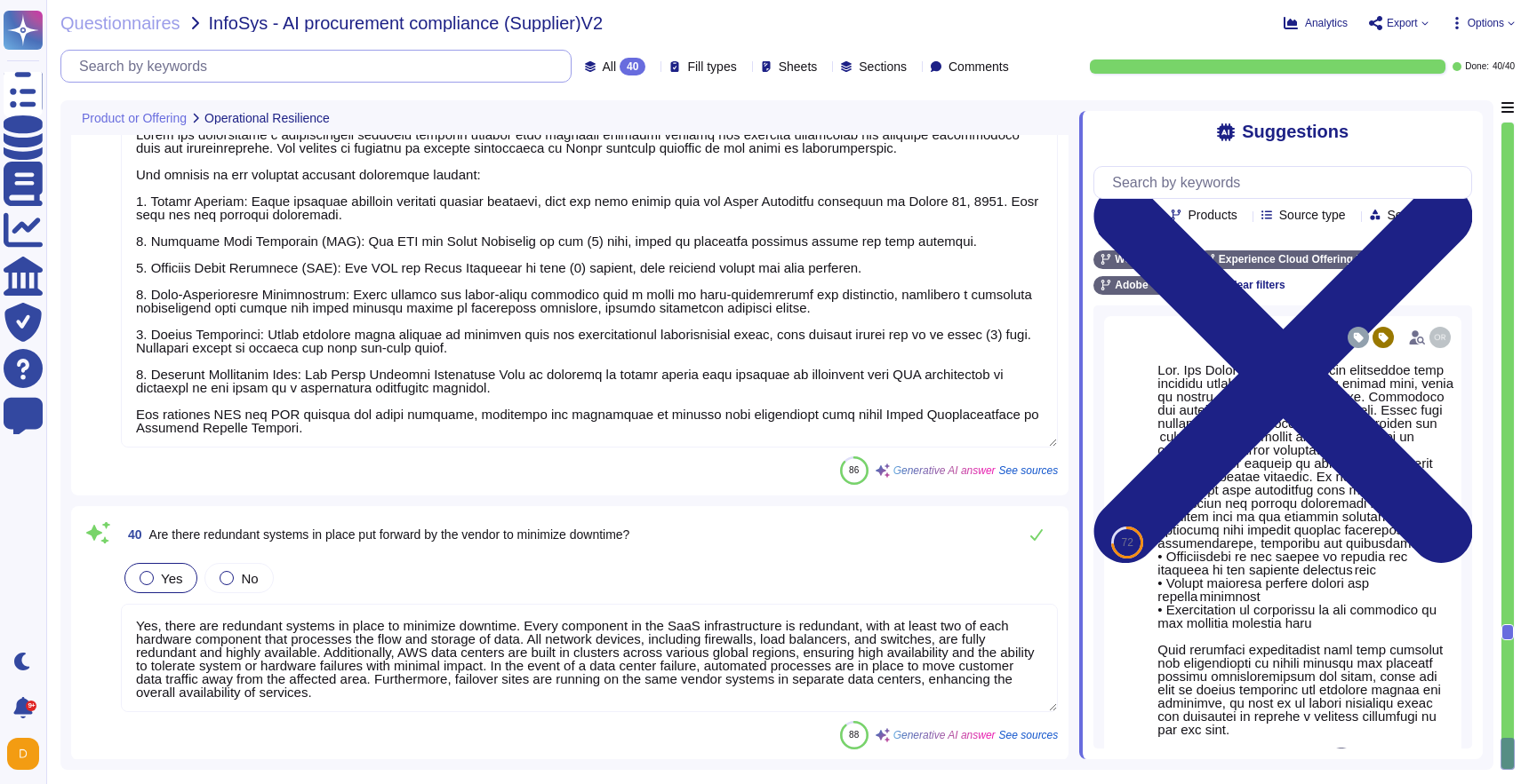
paste input "AI is only as good as the data on which it is trained."
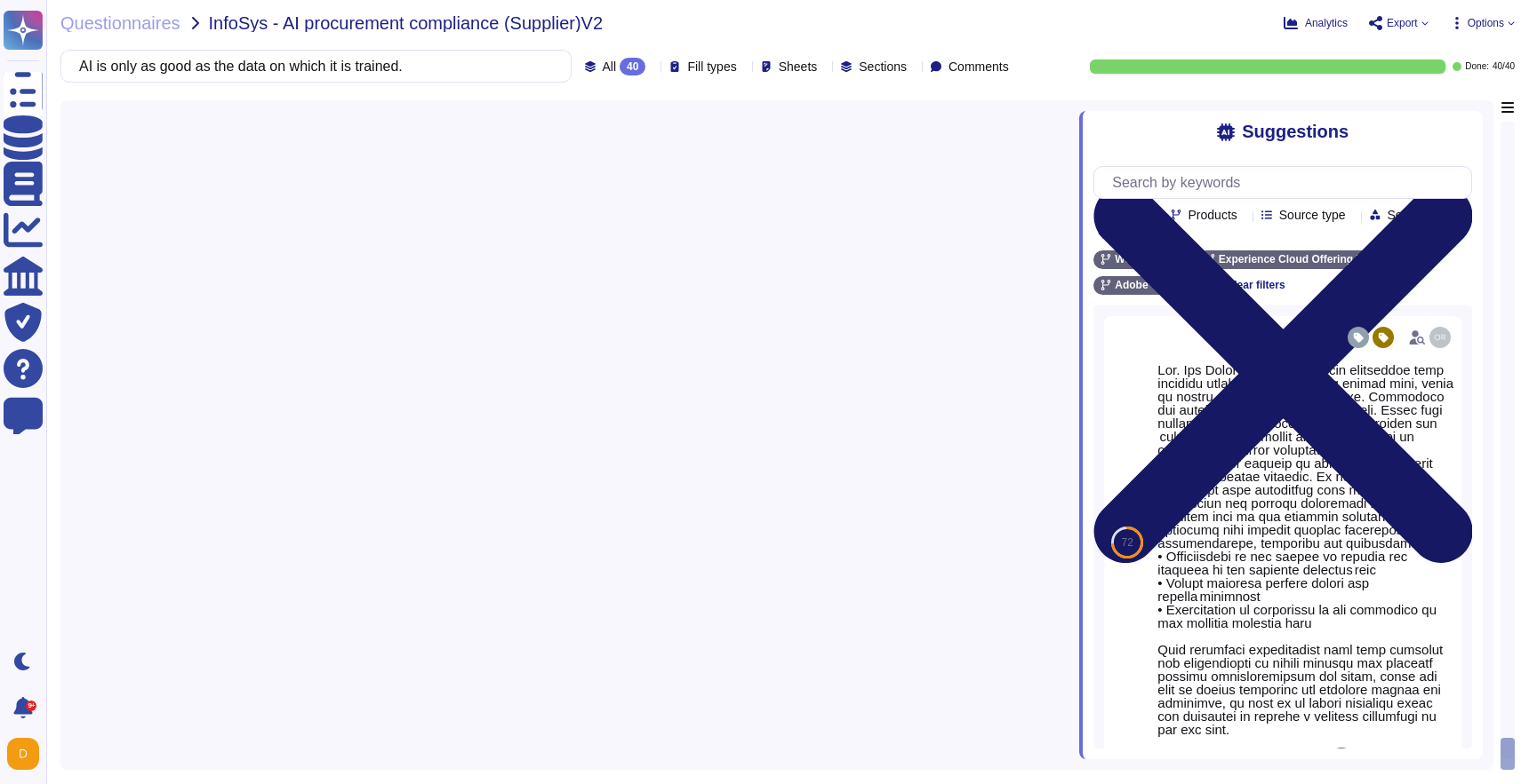
type input "AI is only as good as the data on which it is trained."
click at [1459, 126] on icon at bounding box center [1282, 374] width 378 height 505
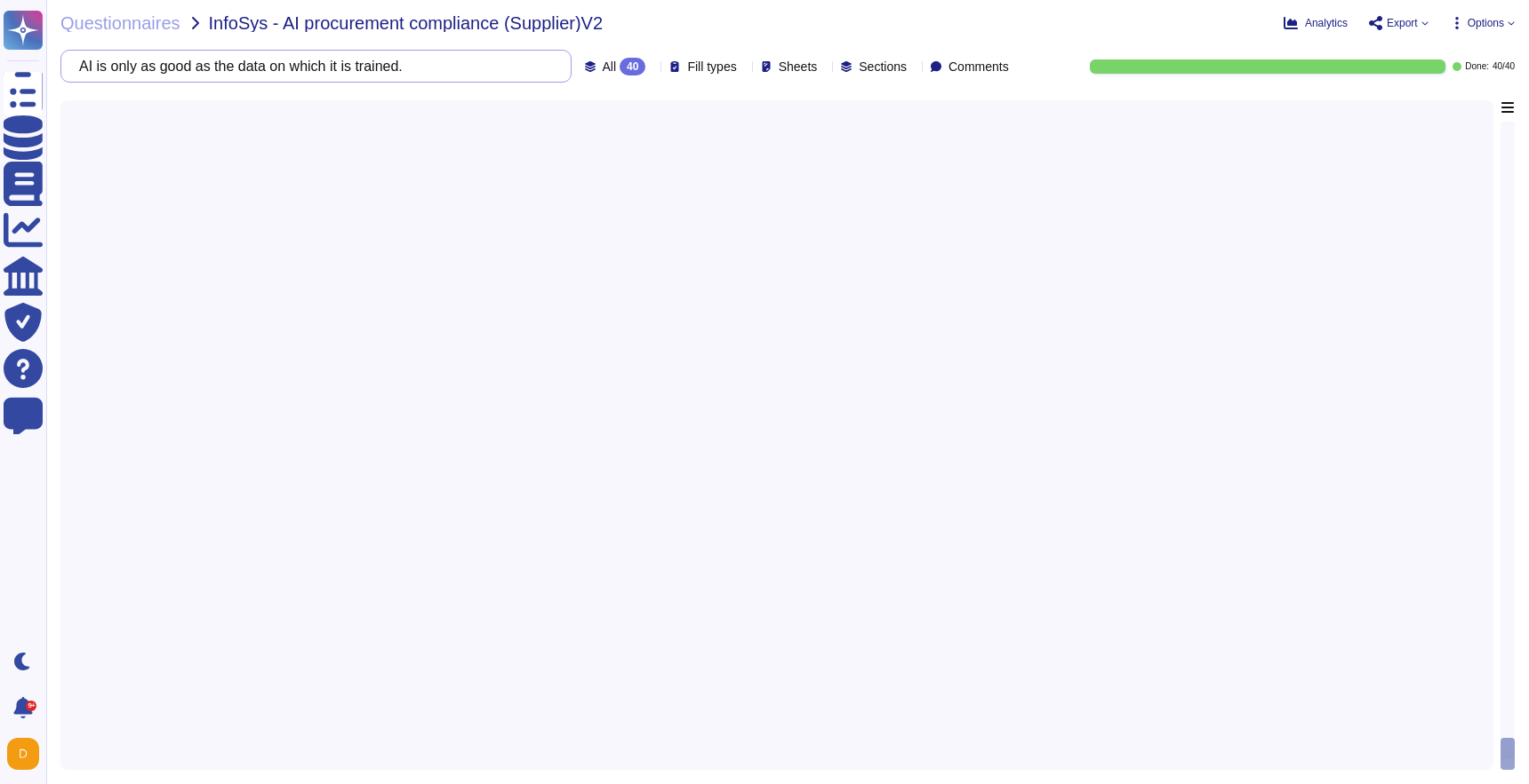
click at [460, 74] on input "AI is only as good as the data on which it is trained." at bounding box center [312, 67] width 483 height 31
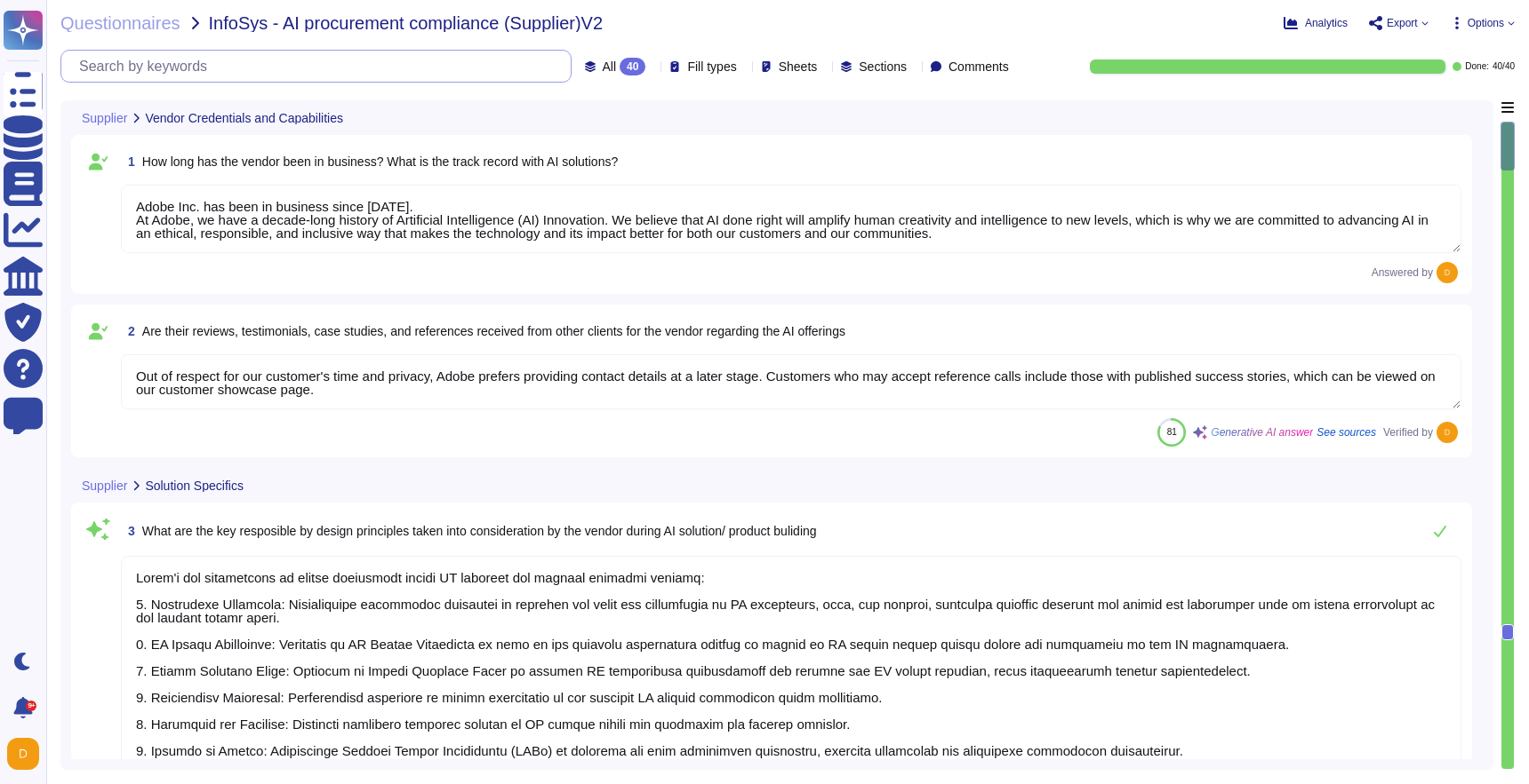
type textarea "Adobe Inc. has been in business since October 1983. At Adobe, we have a decade-…"
type textarea "Out of respect for our customer's time and privacy, Adobe prefers providing con…"
type textarea "Adobe's key responsible by design principles during AI solution and product bui…"
type textarea "The vendor has several AI features planned for release around Q4'24, including:…"
click at [1219, 239] on textarea "Adobe Inc. has been in business since October 1983. At Adobe, we have a decade-…" at bounding box center [791, 219] width 1340 height 68
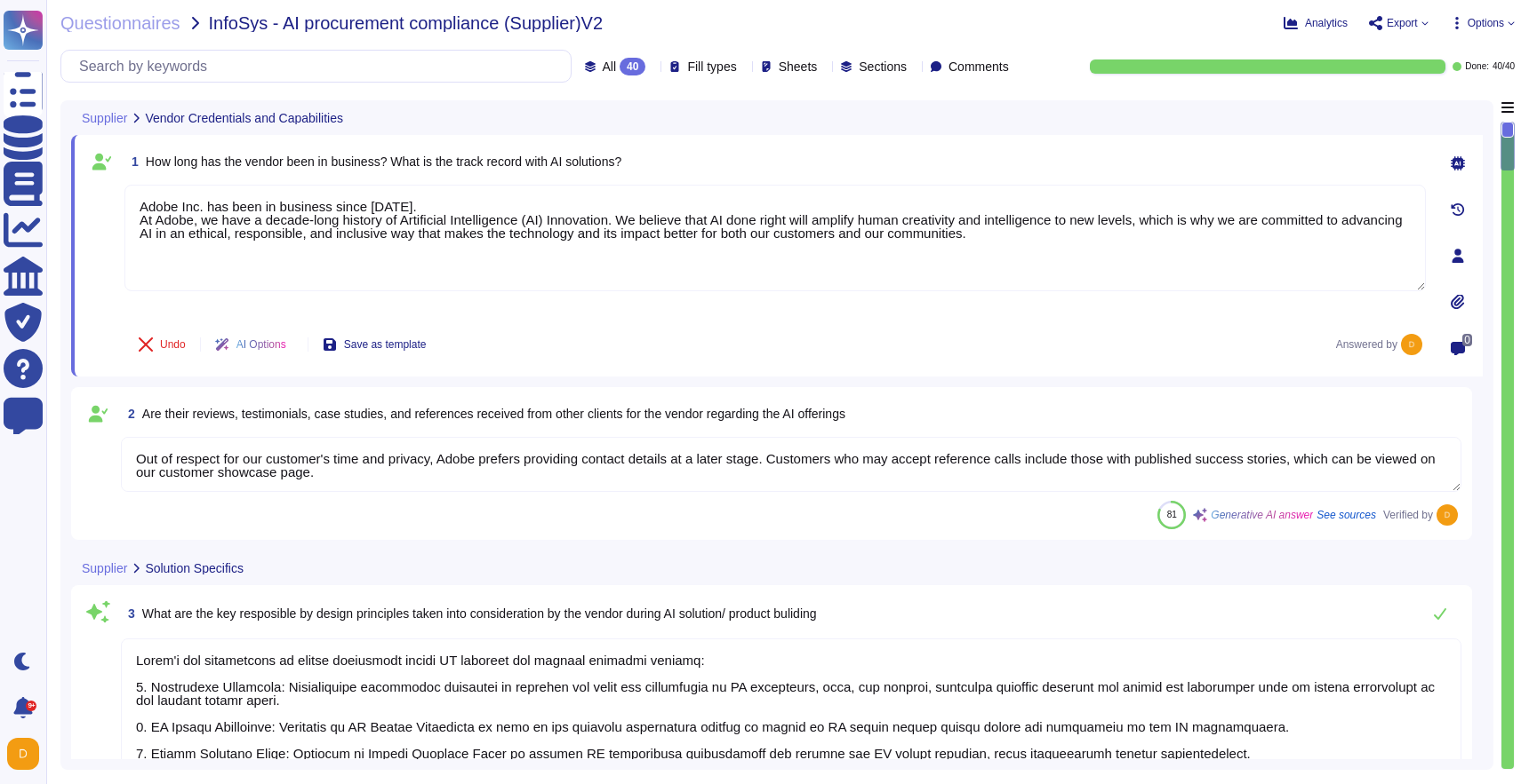
click at [928, 472] on textarea "Out of respect for our customer's time and privacy, Adobe prefers providing con…" at bounding box center [791, 465] width 1340 height 55
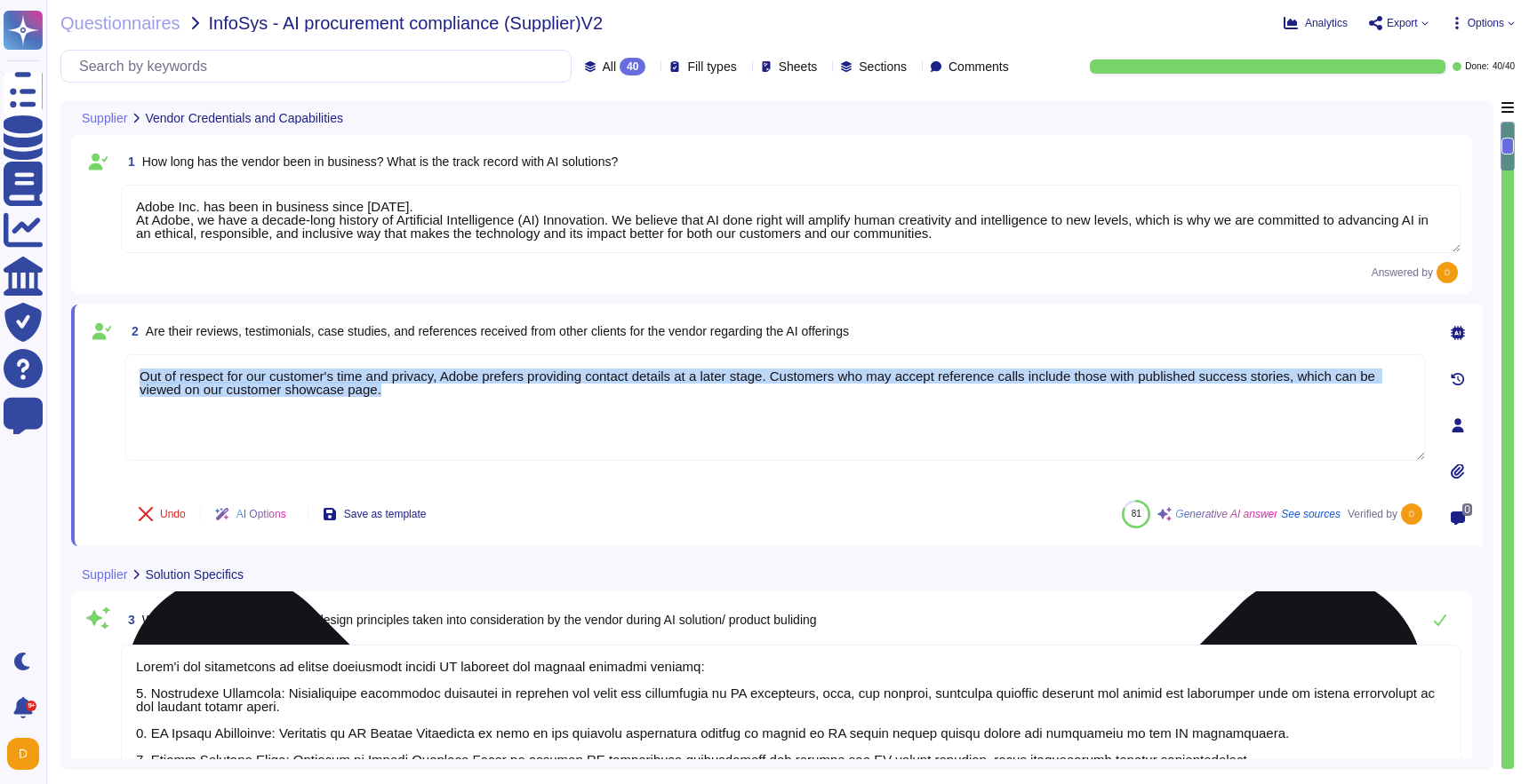
click at [928, 472] on div "Out of respect for our customer's time and privacy, Adobe prefers providing con…" at bounding box center [775, 420] width 1301 height 131
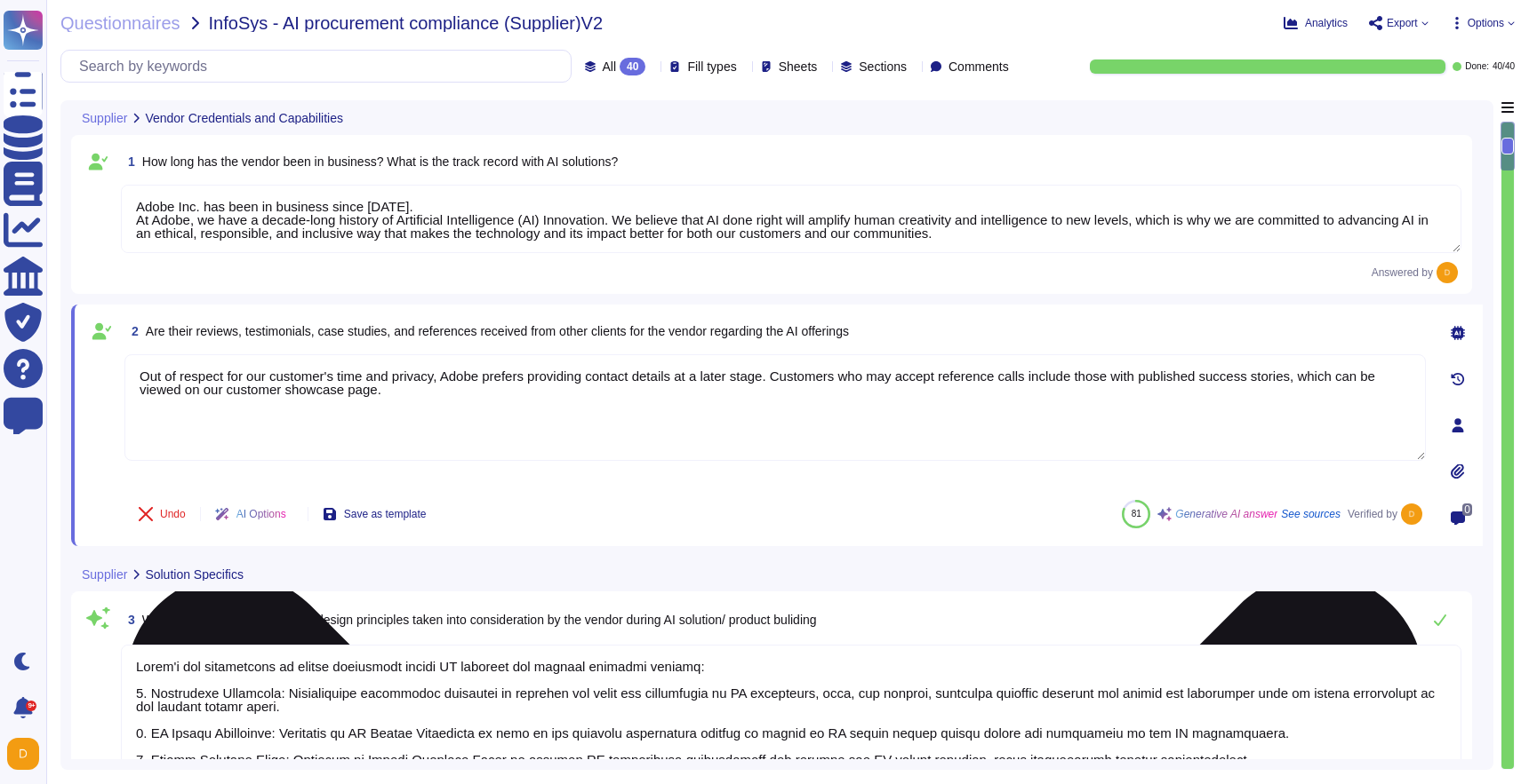
click at [927, 402] on textarea "Out of respect for our customer's time and privacy, Adobe prefers providing con…" at bounding box center [775, 407] width 1301 height 106
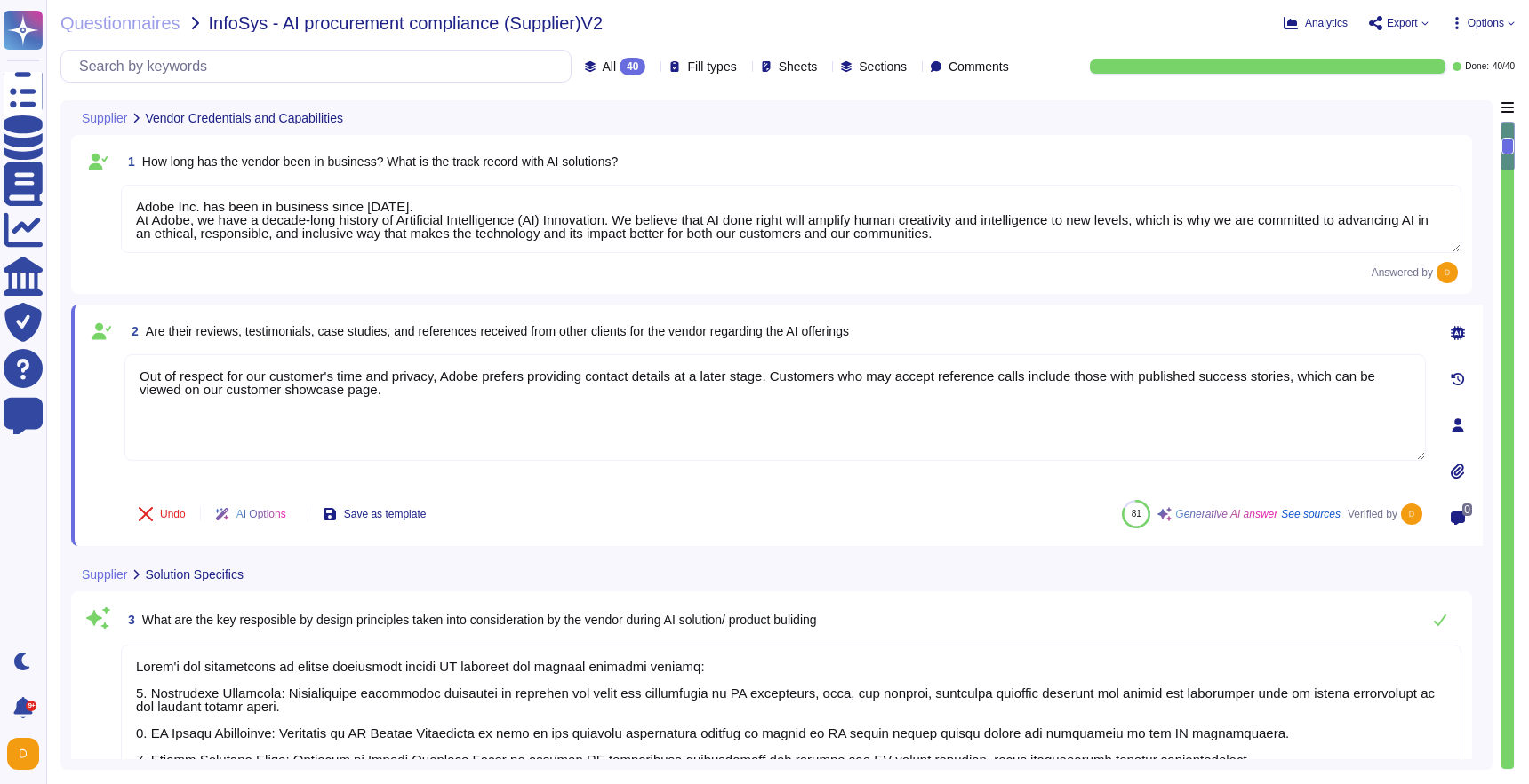
click at [1511, 690] on div at bounding box center [1507, 446] width 12 height 646
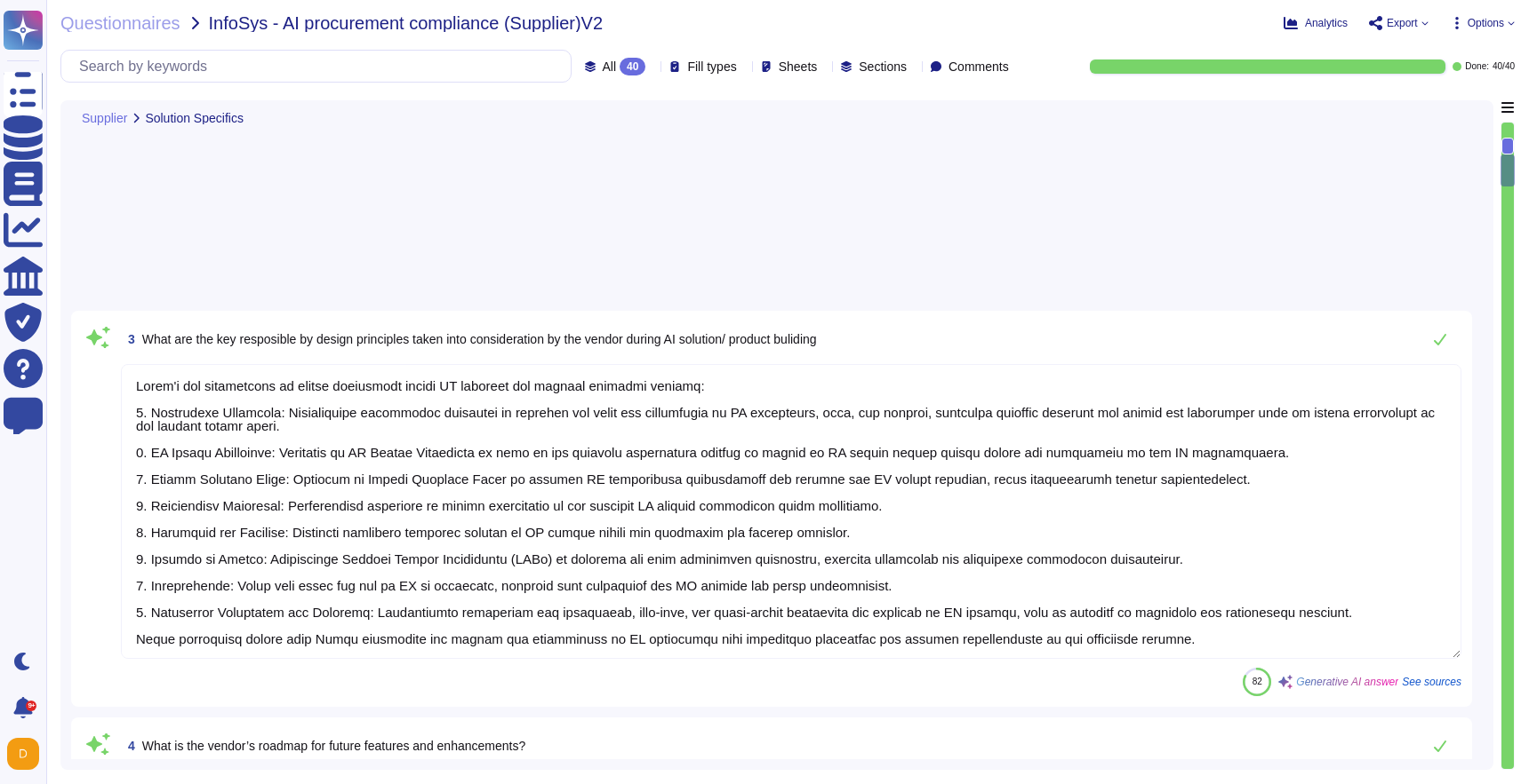
type textarea "Yes, you may be able to use a beta version of our products, which are in develo…"
type textarea "Please review with your Account Manager"
type textarea "Key Performance Indicators (KPIs) and metrics used to measure success include: …"
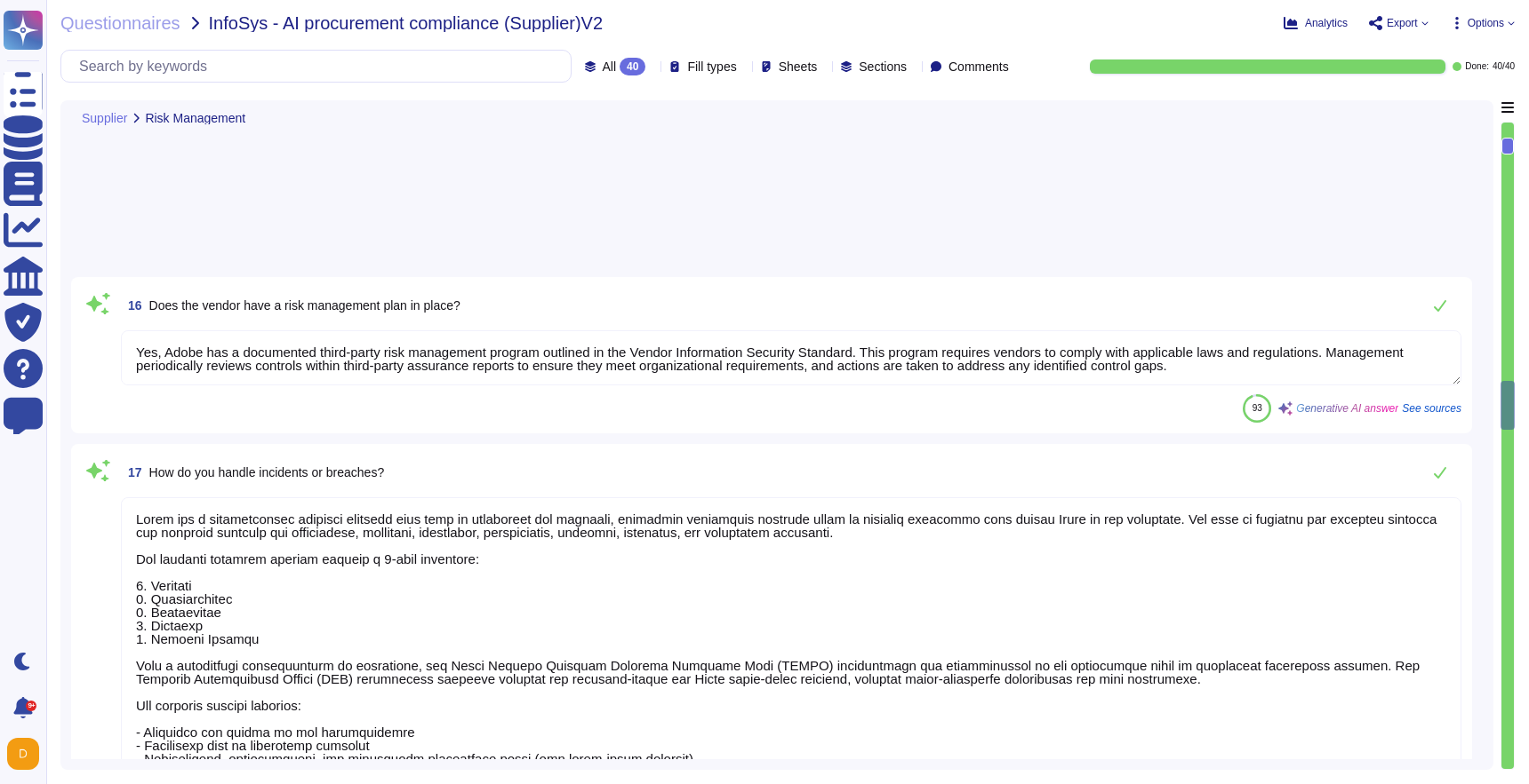
type textarea "Adobe has a comprehensive incident response plan that is documented and approve…"
type textarea "Please speak with your Adobe representative for more information regarding cust…"
type textarea "Adobe Artificial Intelligence offerings go through Adobe's responsible AI Ethic…"
type textarea "Yes, our solutions, including Creative Cloud and AI Assistant in Workfront, are…"
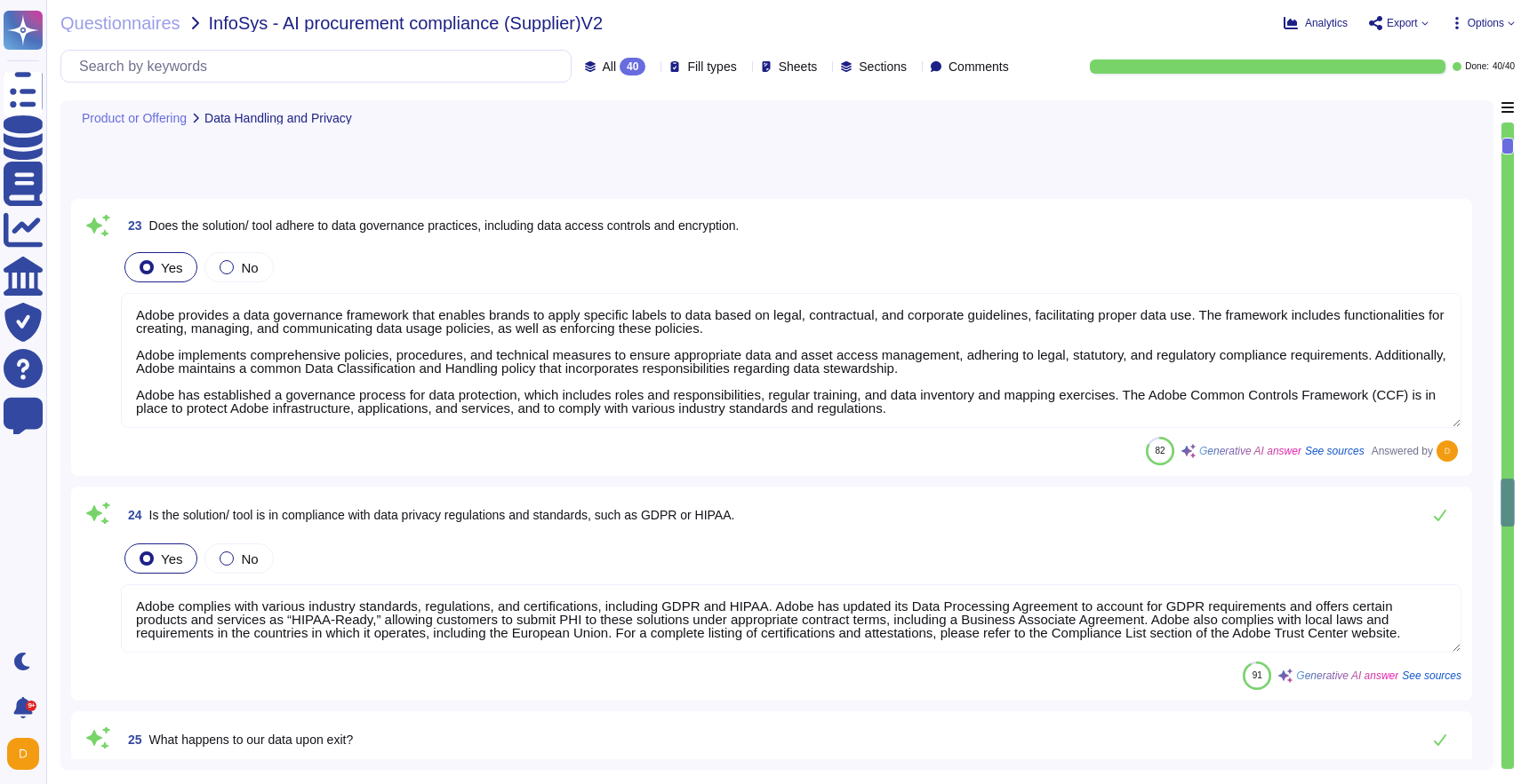
type textarea "Adobe provides a data governance framework that enables brands to apply specifi…"
type textarea "Adobe complies with various industry standards, regulations, and certifications…"
type textarea "Upon exit, customer data will be maintained and/or deleted in accordance with t…"
type textarea "The model typically must be “tuned,” that is, trained on either a larger, more …"
type textarea "Please review Some, but not all, Adobe solutions do offer AI-powered features a…"
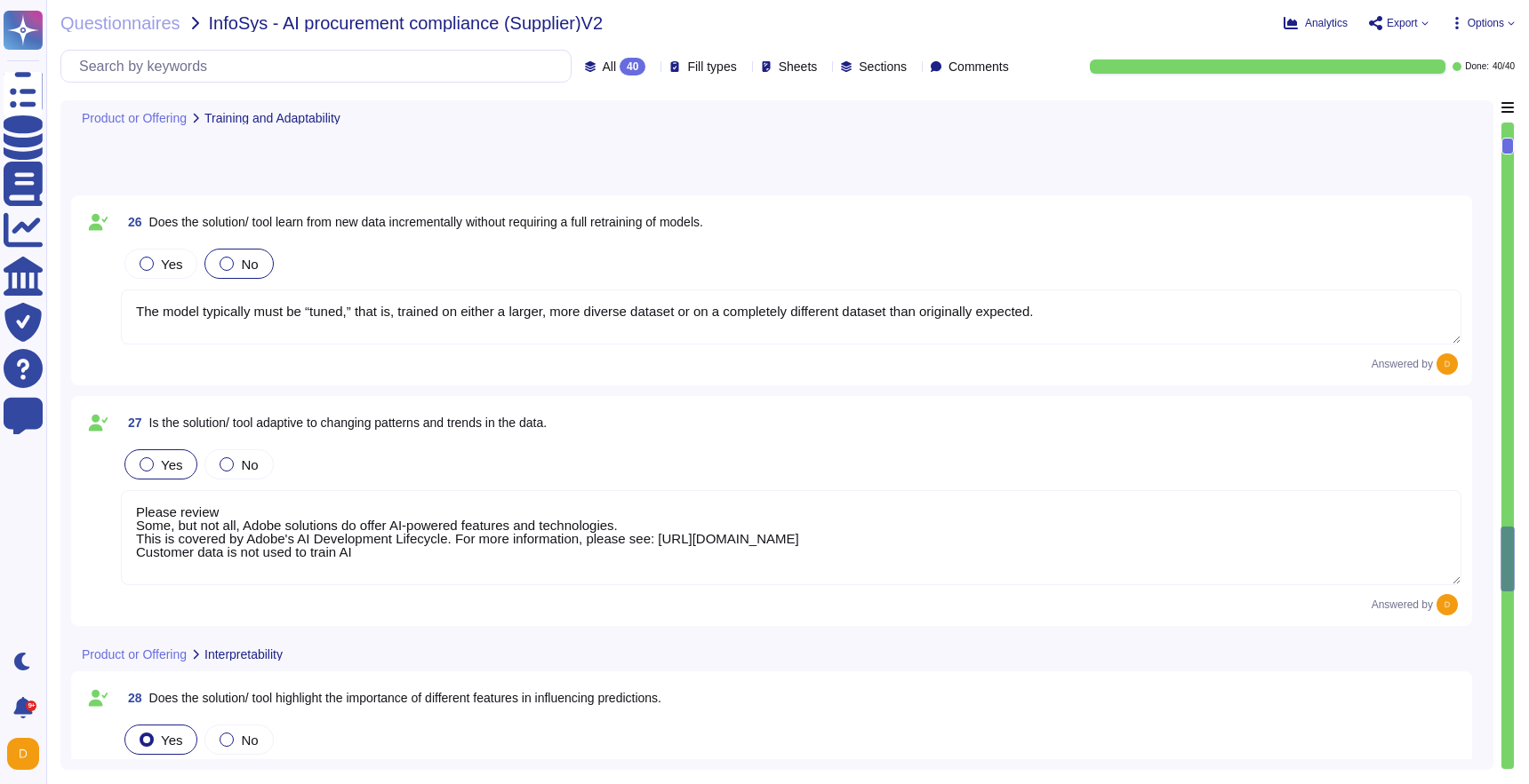
scroll to position [6402, 0]
type textarea "Adobe leverages Azure OpenAI’s content filtering service to moderate the input …"
type textarea "Adobe Artificial Intelligence offerings go through Adobe's responsible AI Ethic…"
type textarea "Adobe employs specific mechanisms to measure and address bias in AI results. Ou…"
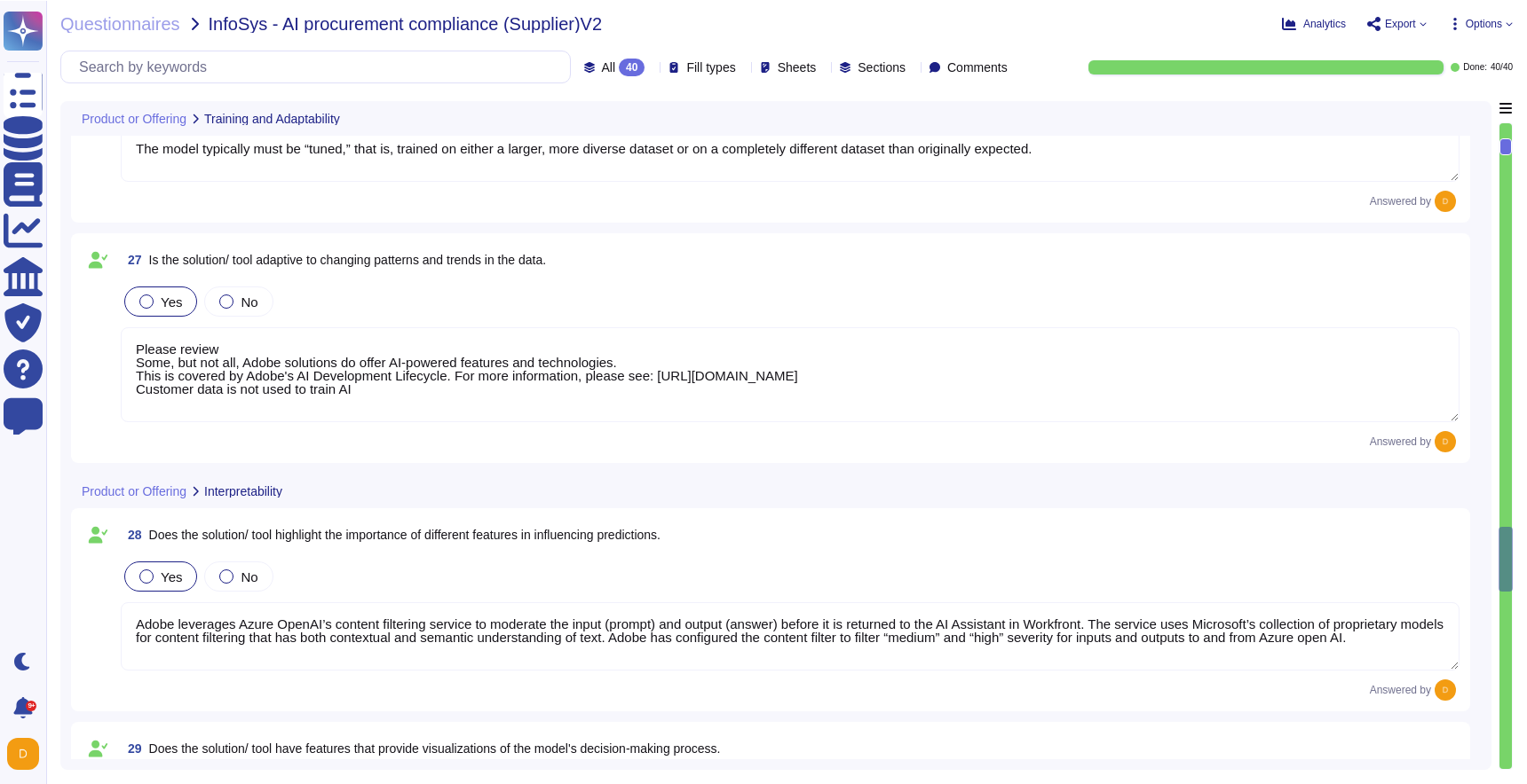
scroll to position [8662, 0]
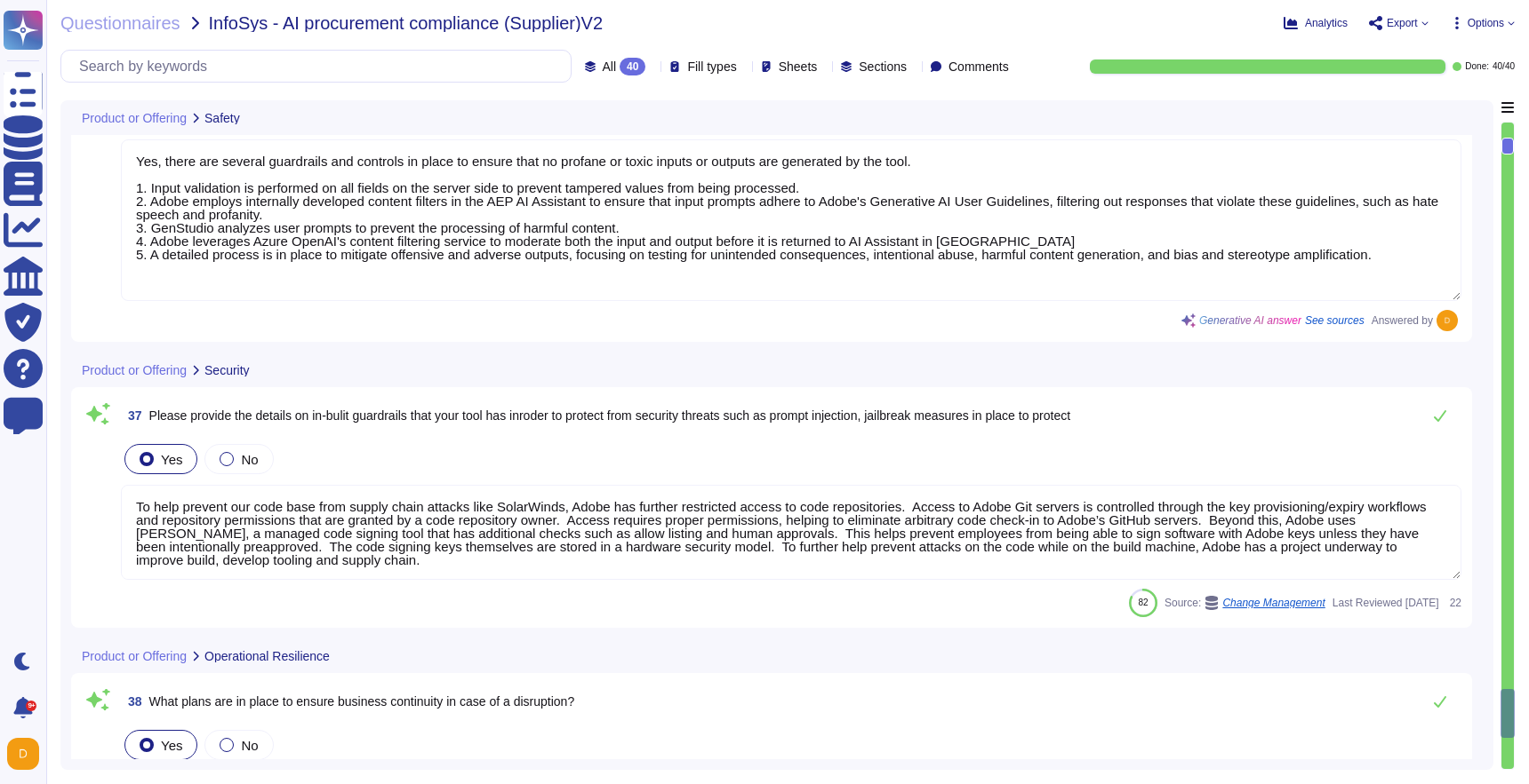
type textarea "Yes, there are several guardrails and controls in place to ensure that no profa…"
type textarea "To help prevent our code base from supply chain attacks like SolarWinds, Adobe …"
type textarea "Adobe has established a comprehensive Business Continuity and Disaster Recovery…"
type textarea "Adobe has established a comprehensive disaster recovery program that includes p…"
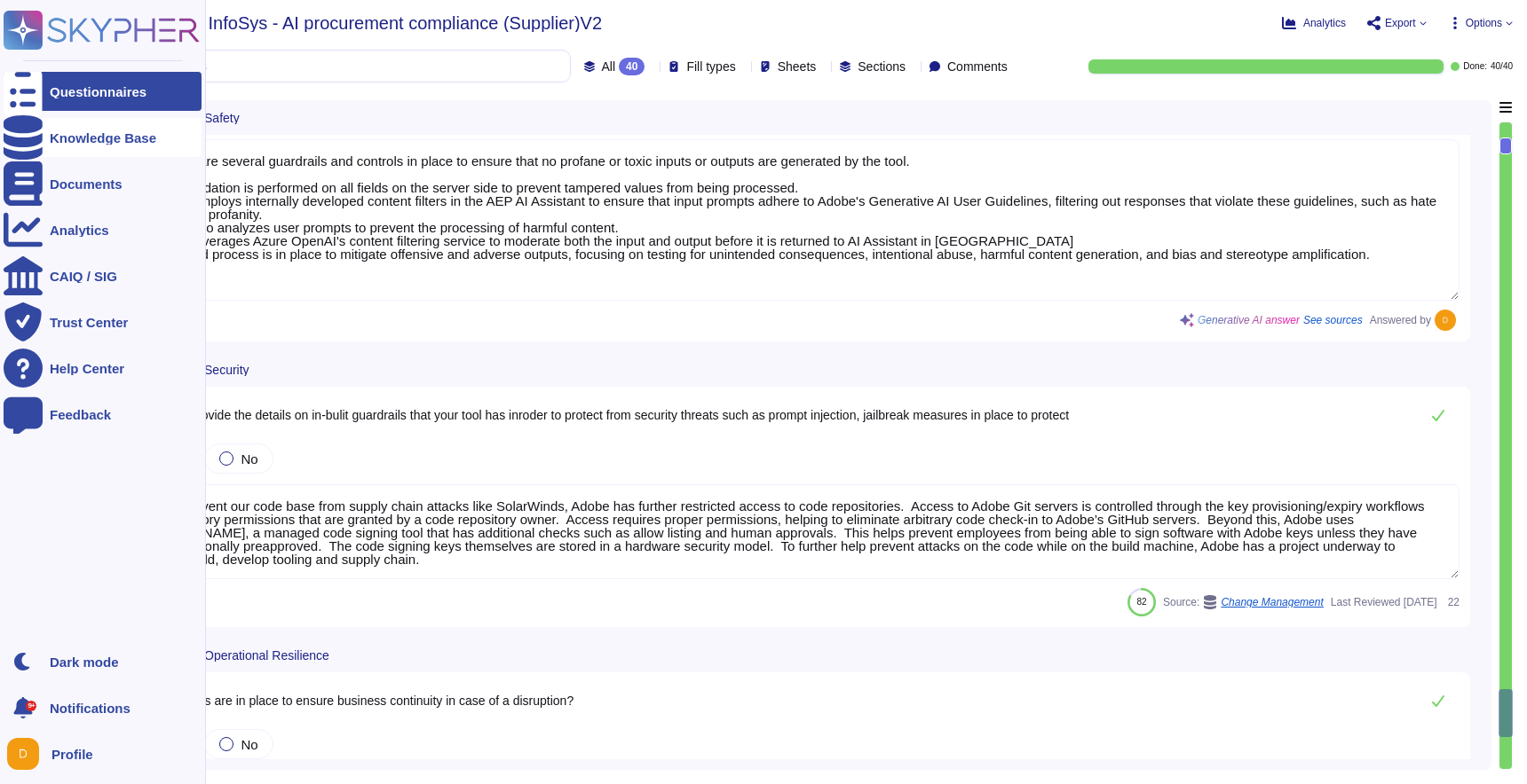
click at [40, 139] on div at bounding box center [23, 138] width 39 height 39
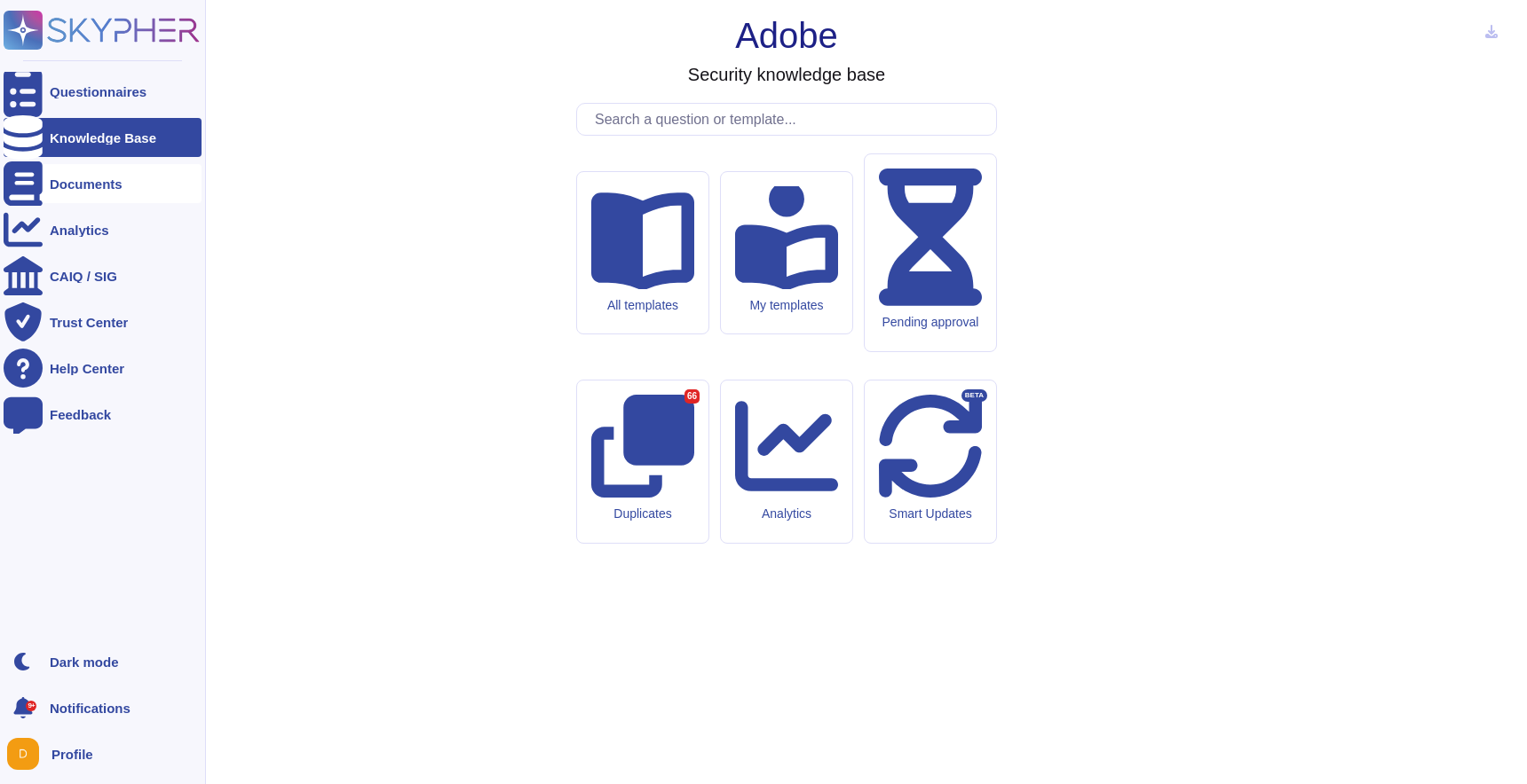
click at [84, 192] on div "Documents" at bounding box center [103, 184] width 198 height 39
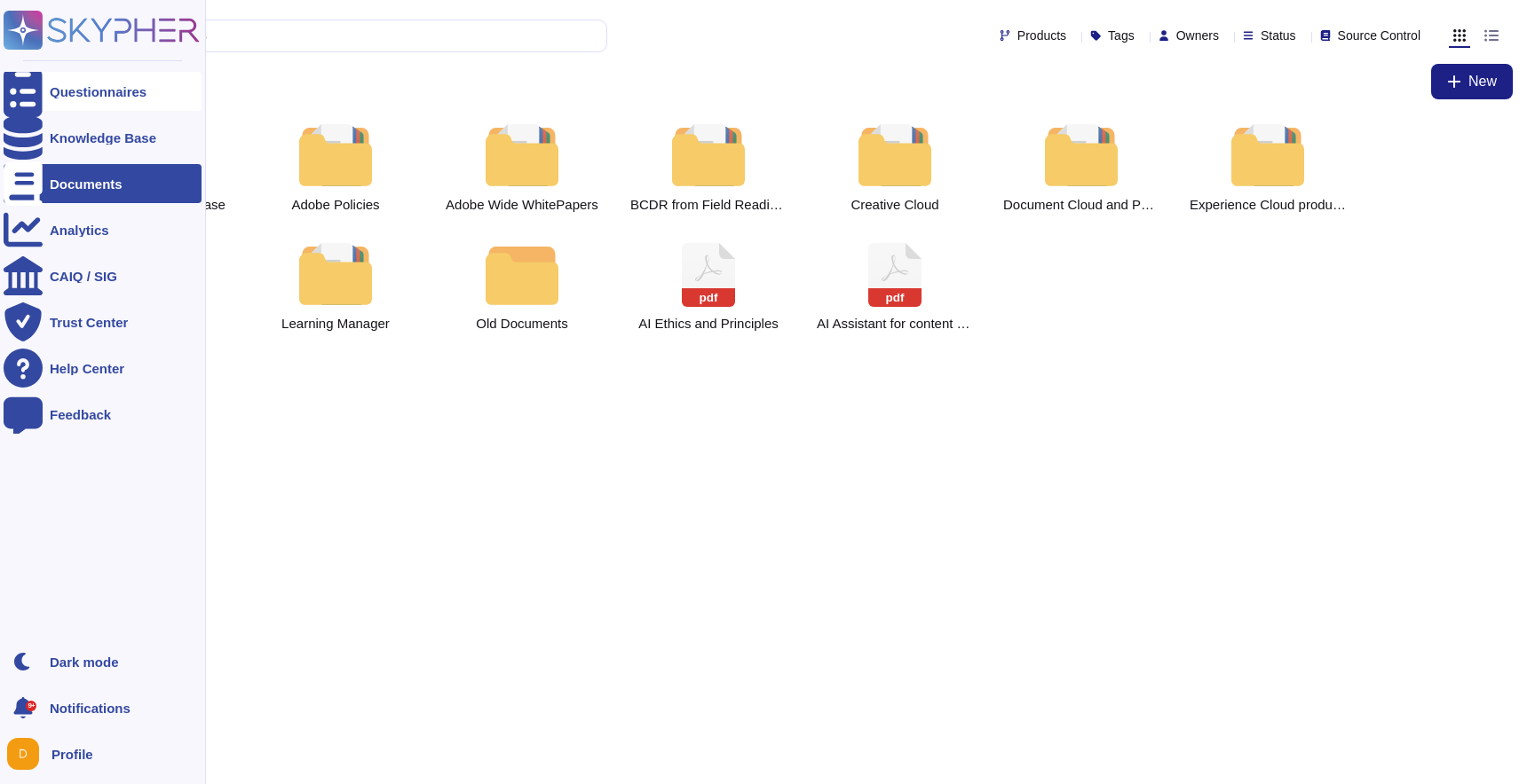
click at [70, 107] on div "Questionnaires" at bounding box center [103, 91] width 198 height 39
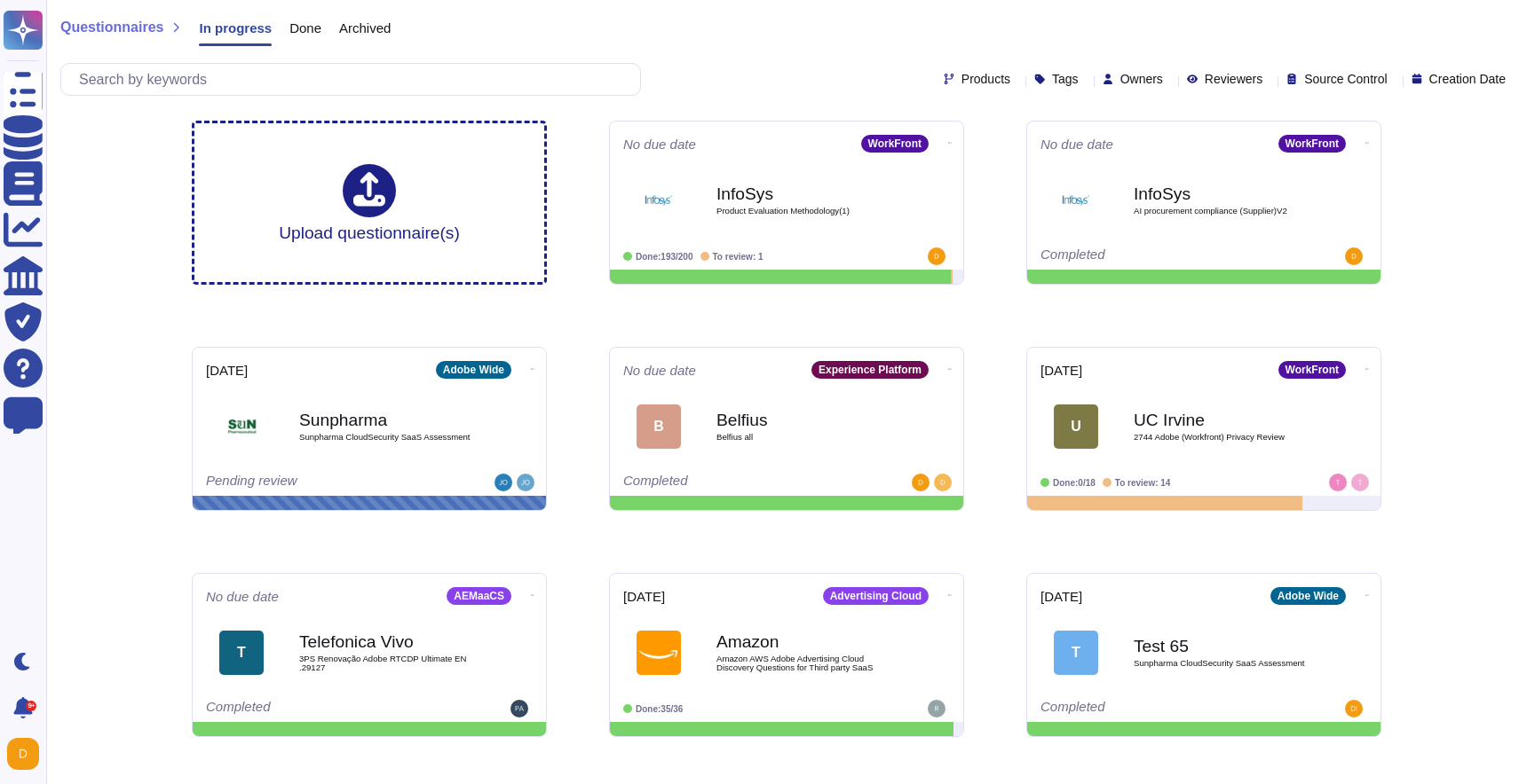
click at [306, 24] on span "Done" at bounding box center [305, 28] width 32 height 13
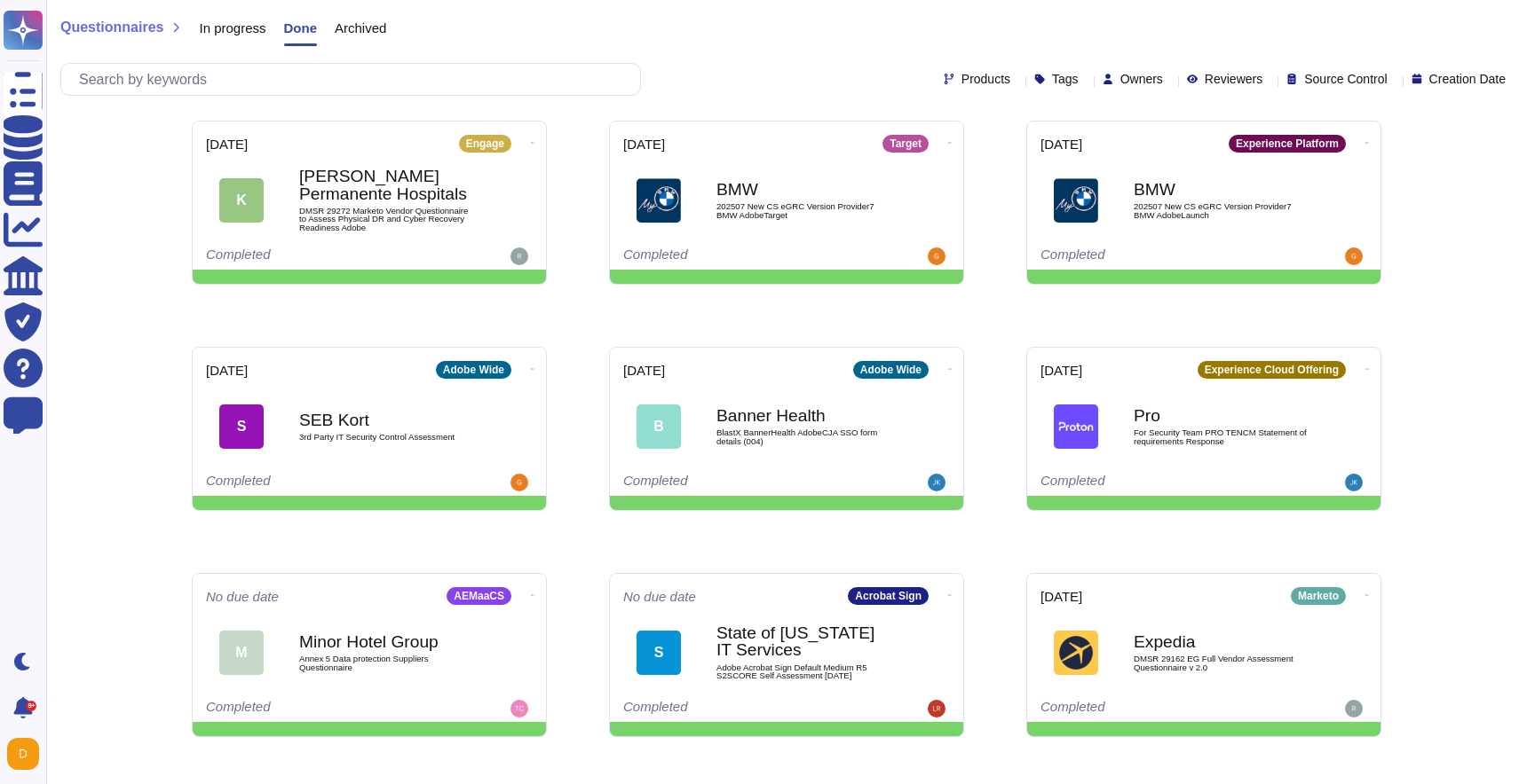
click at [261, 30] on span "In progress" at bounding box center [232, 28] width 67 height 13
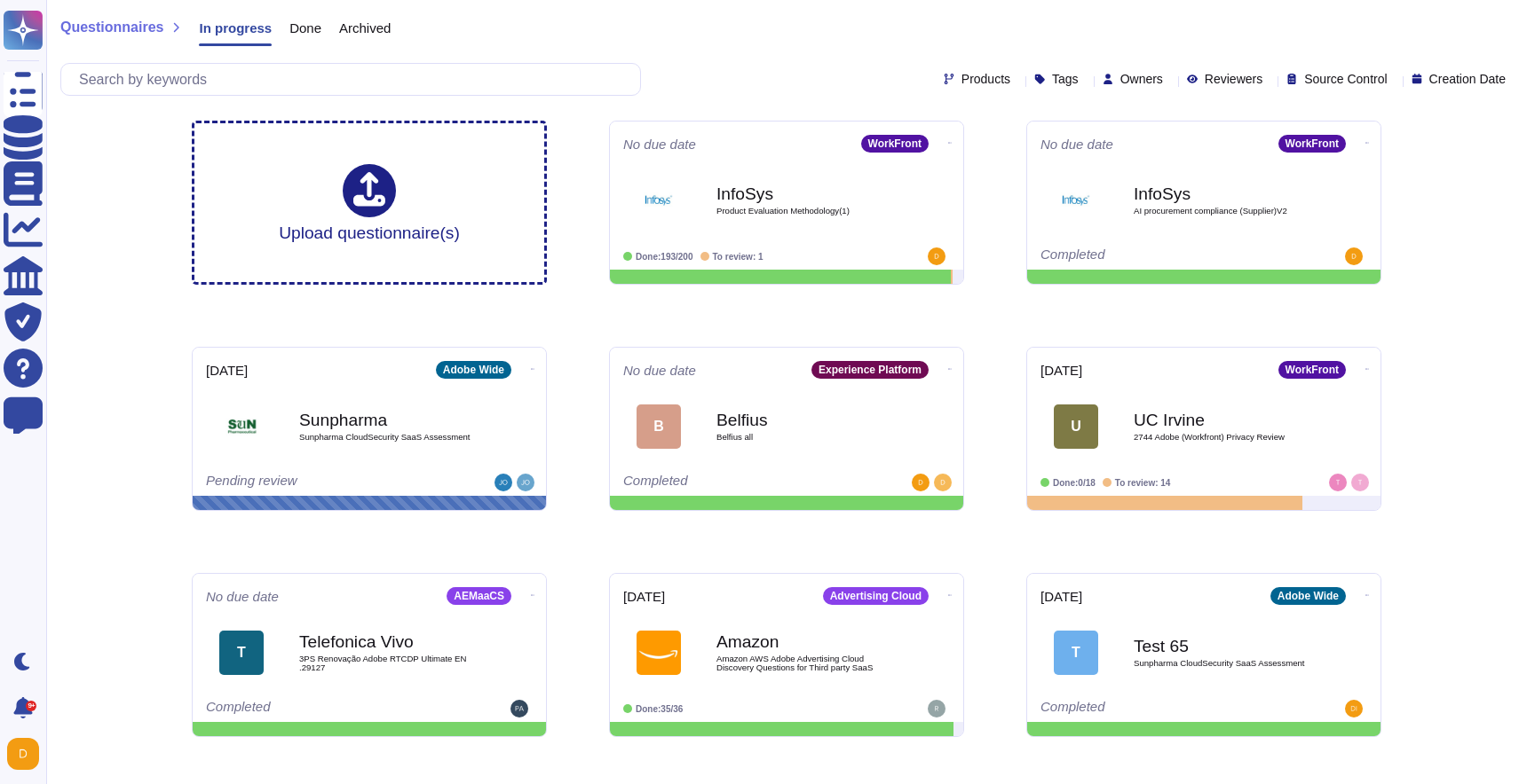
click at [1084, 87] on div "Products Tags Owners Reviewers Source Control Creation Date" at bounding box center [786, 79] width 1452 height 33
click at [1121, 80] on span "Owners" at bounding box center [1142, 78] width 42 height 12
type input "Derek"
click at [1077, 162] on div at bounding box center [1073, 163] width 14 height 14
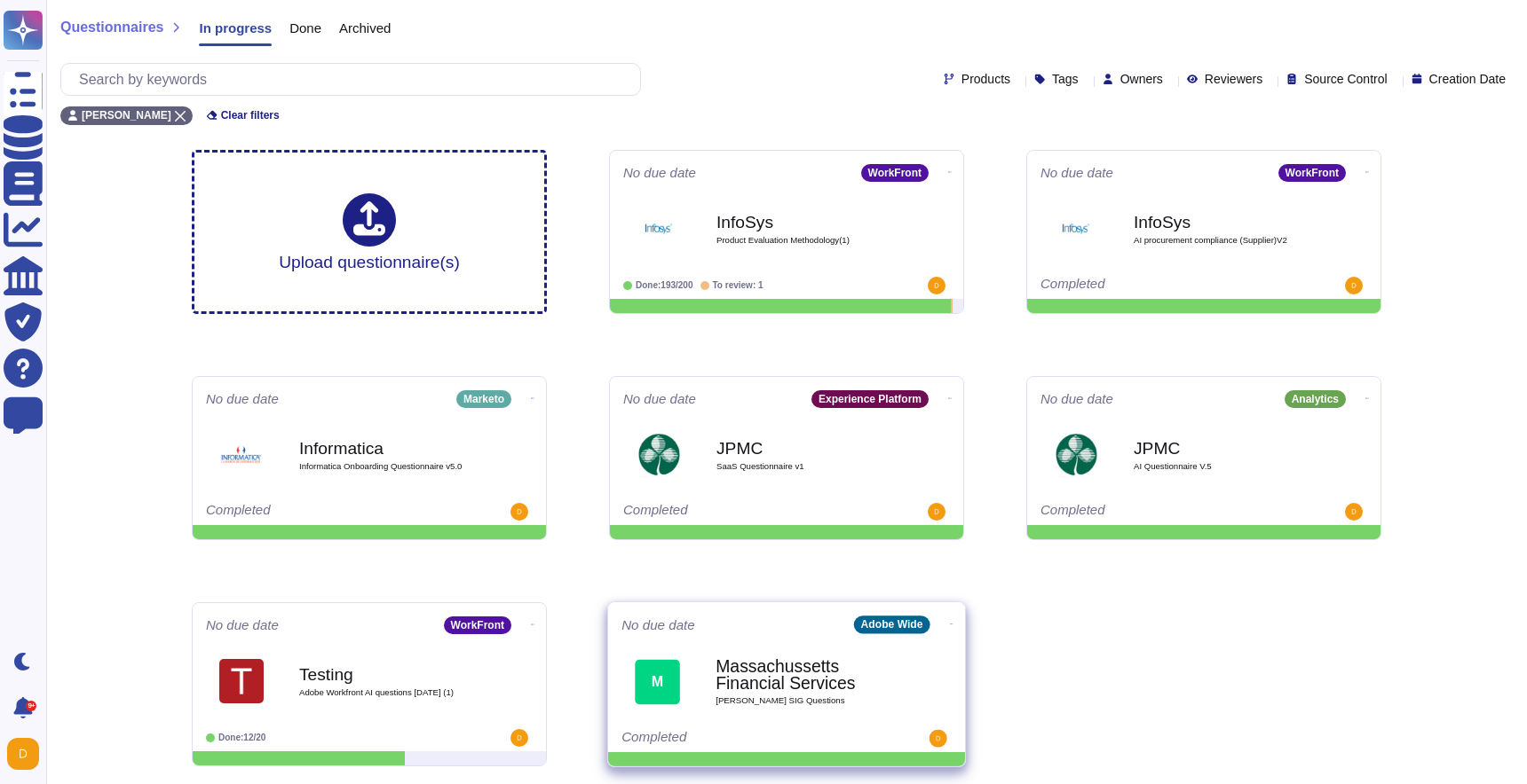
click at [950, 626] on icon at bounding box center [951, 624] width 4 height 5
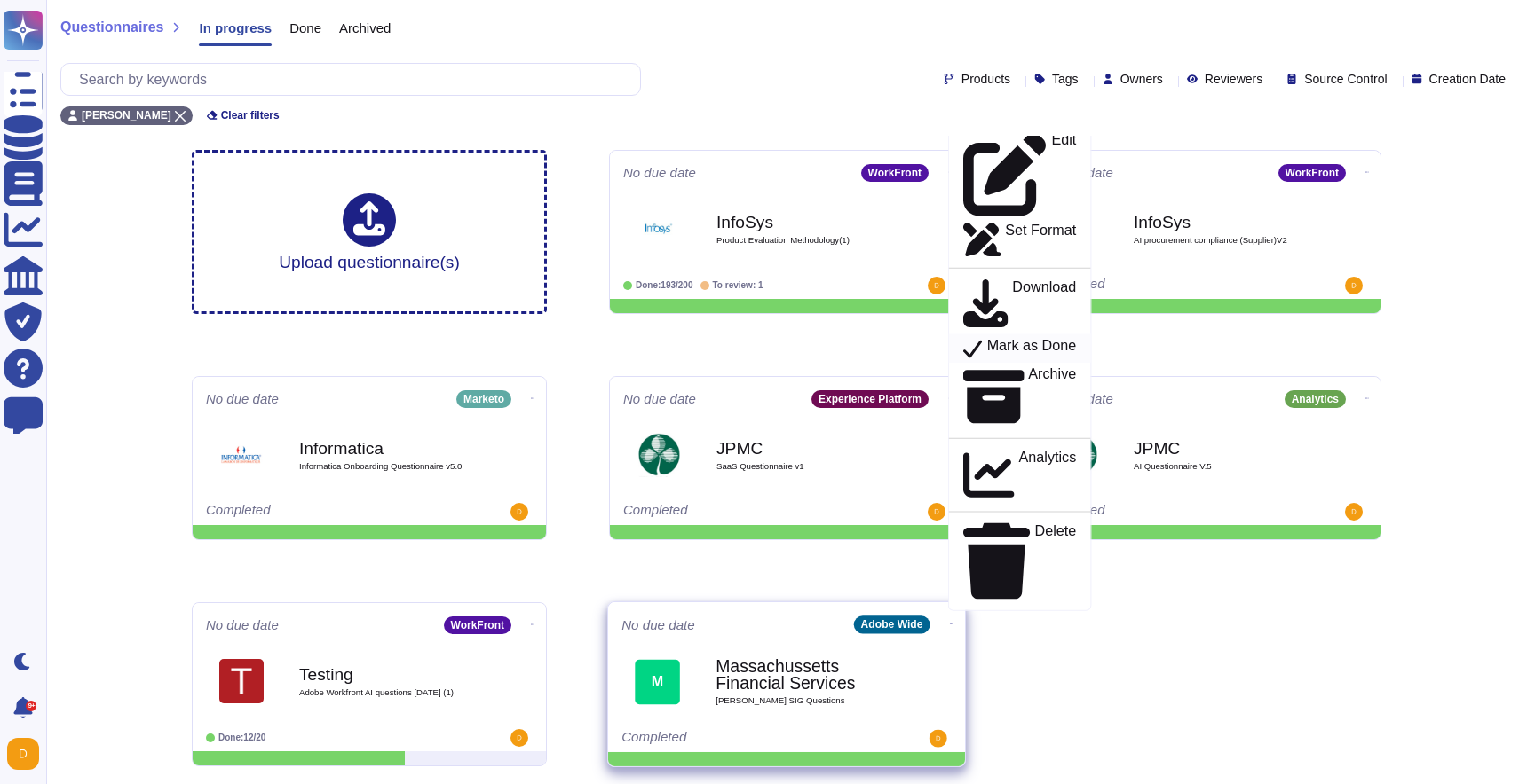
click at [1004, 359] on p "Mark as Done" at bounding box center [1031, 348] width 90 height 21
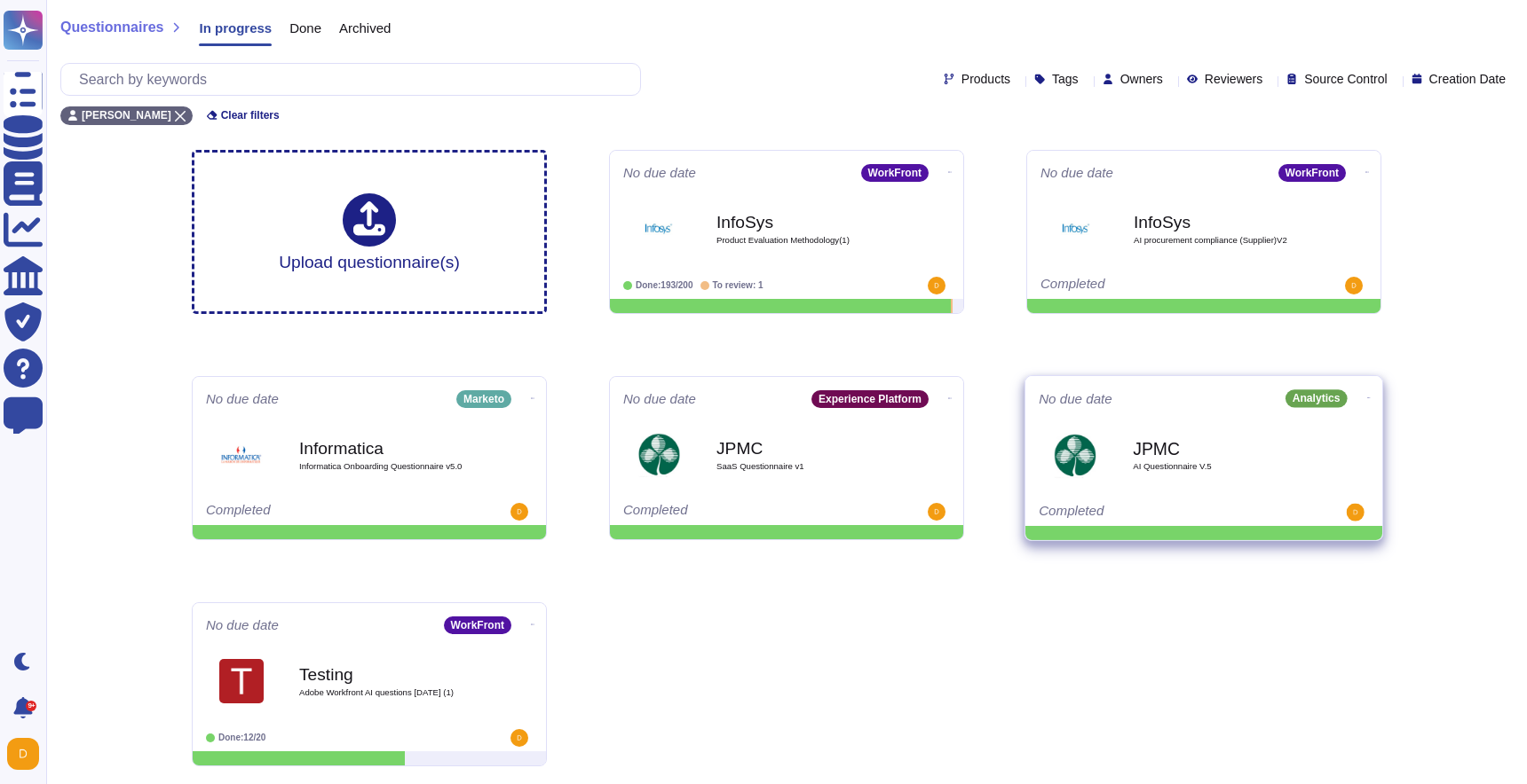
click at [1367, 397] on icon at bounding box center [1369, 397] width 4 height 1
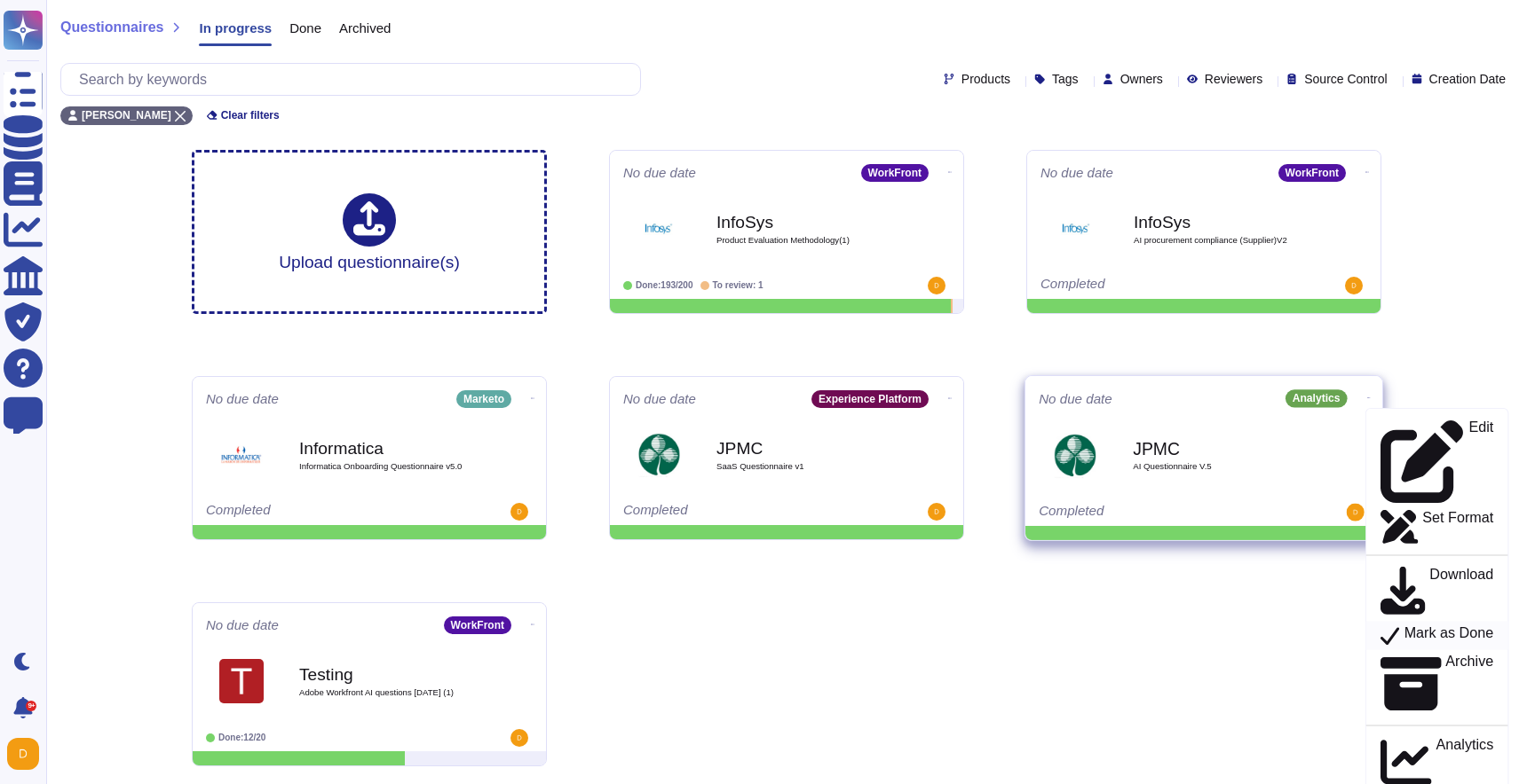
click at [1404, 625] on p "Mark as Done" at bounding box center [1448, 635] width 90 height 21
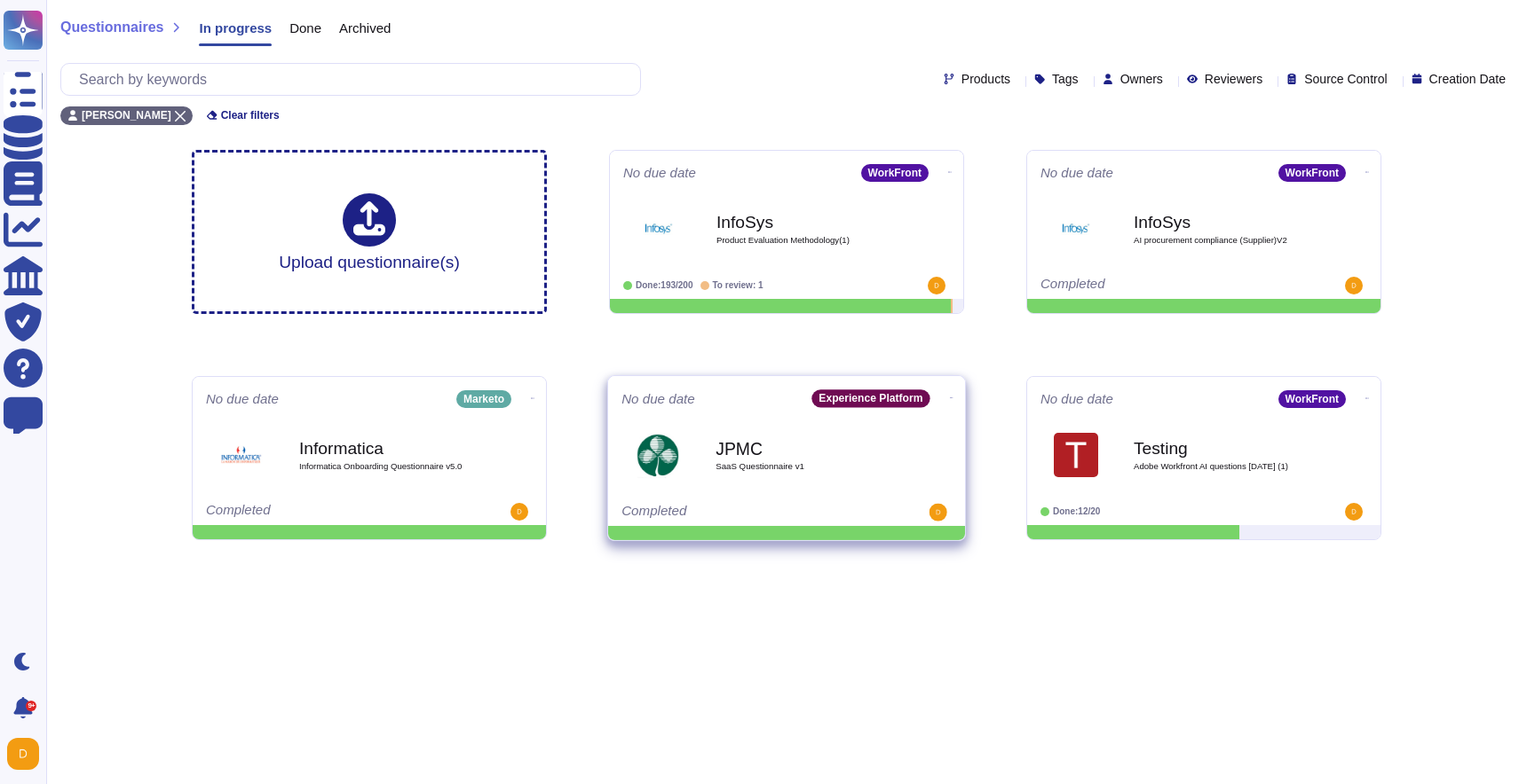
click at [950, 396] on icon at bounding box center [951, 398] width 4 height 5
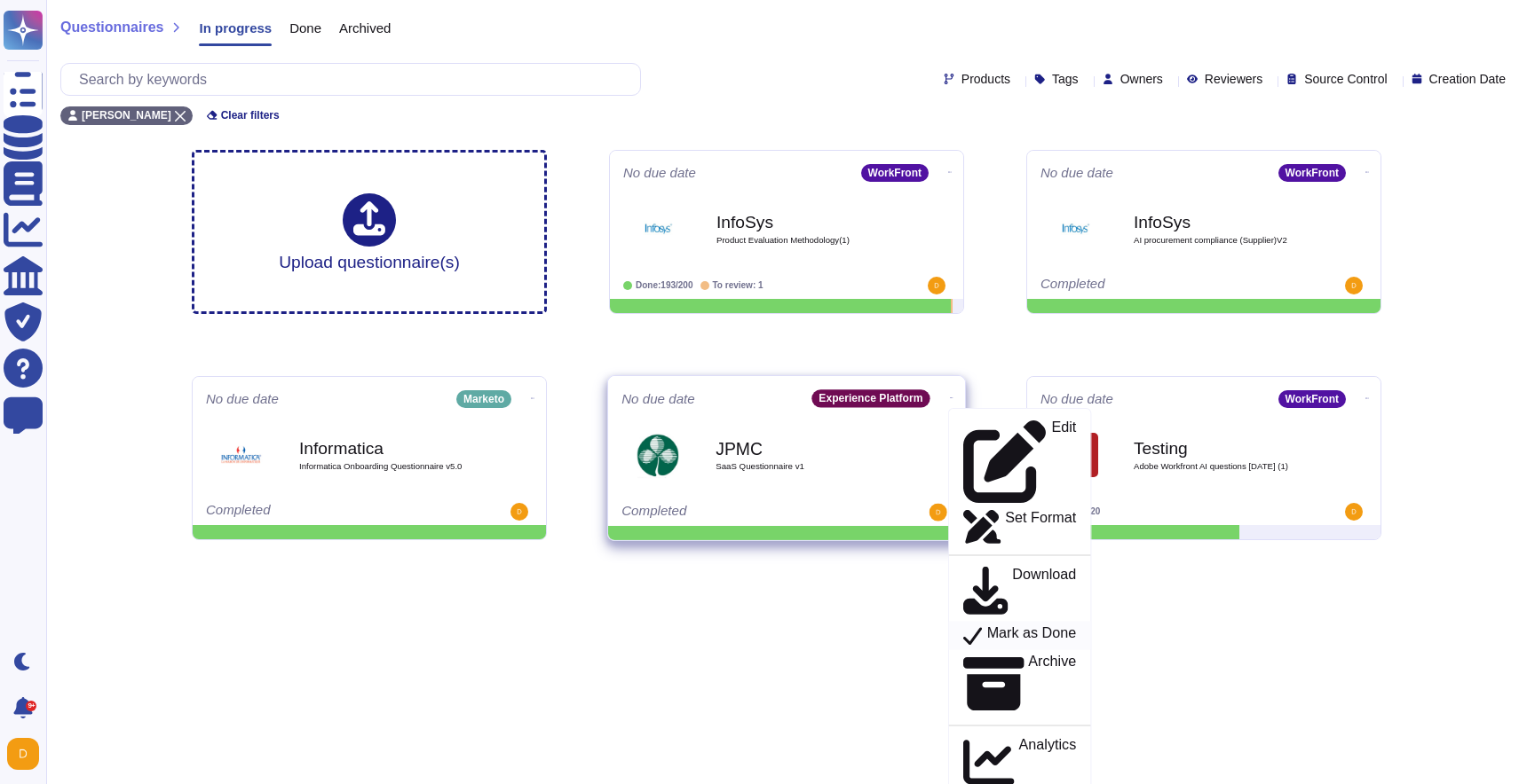
click at [999, 625] on p "Mark as Done" at bounding box center [1031, 635] width 90 height 21
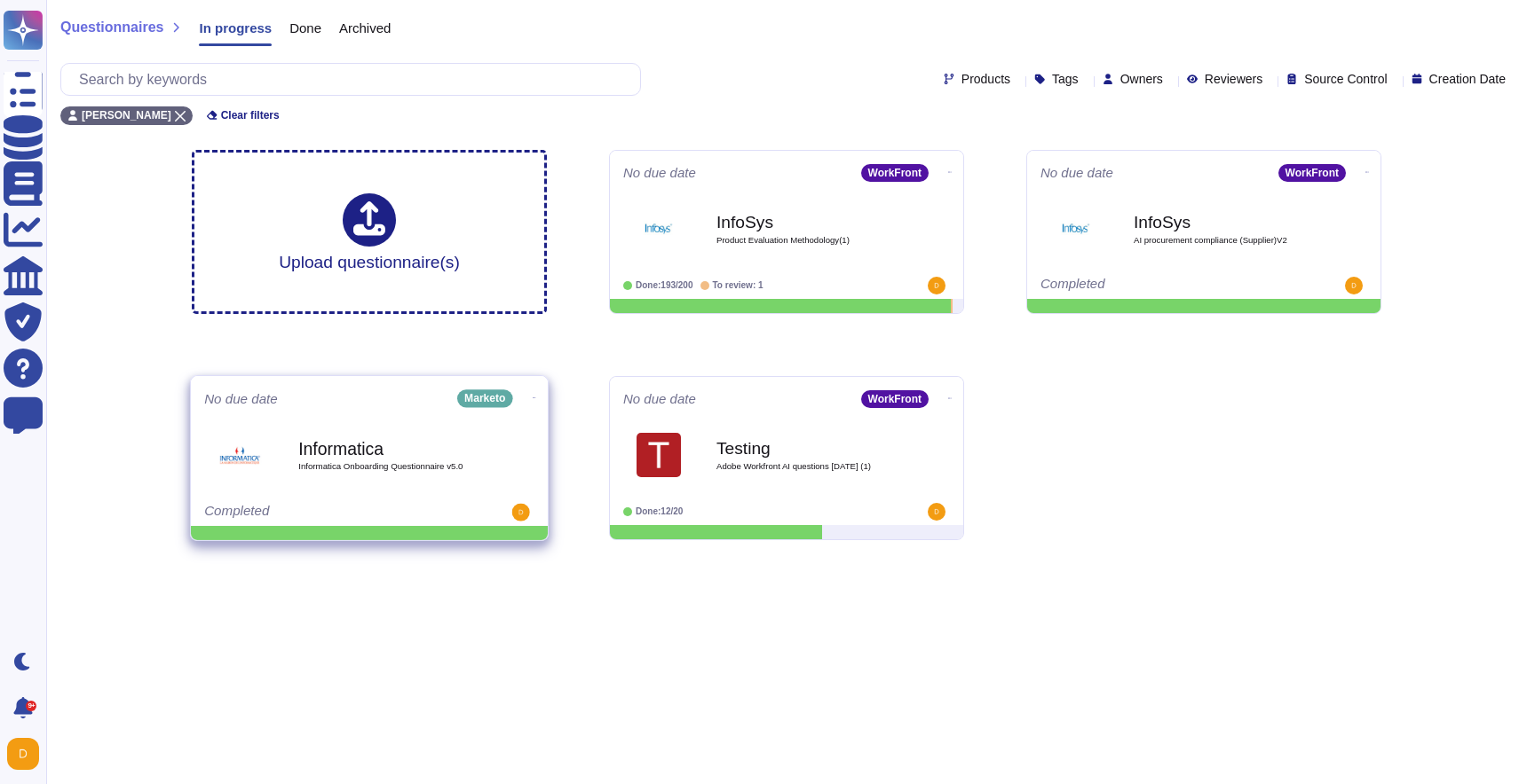
click at [532, 396] on icon at bounding box center [534, 398] width 4 height 5
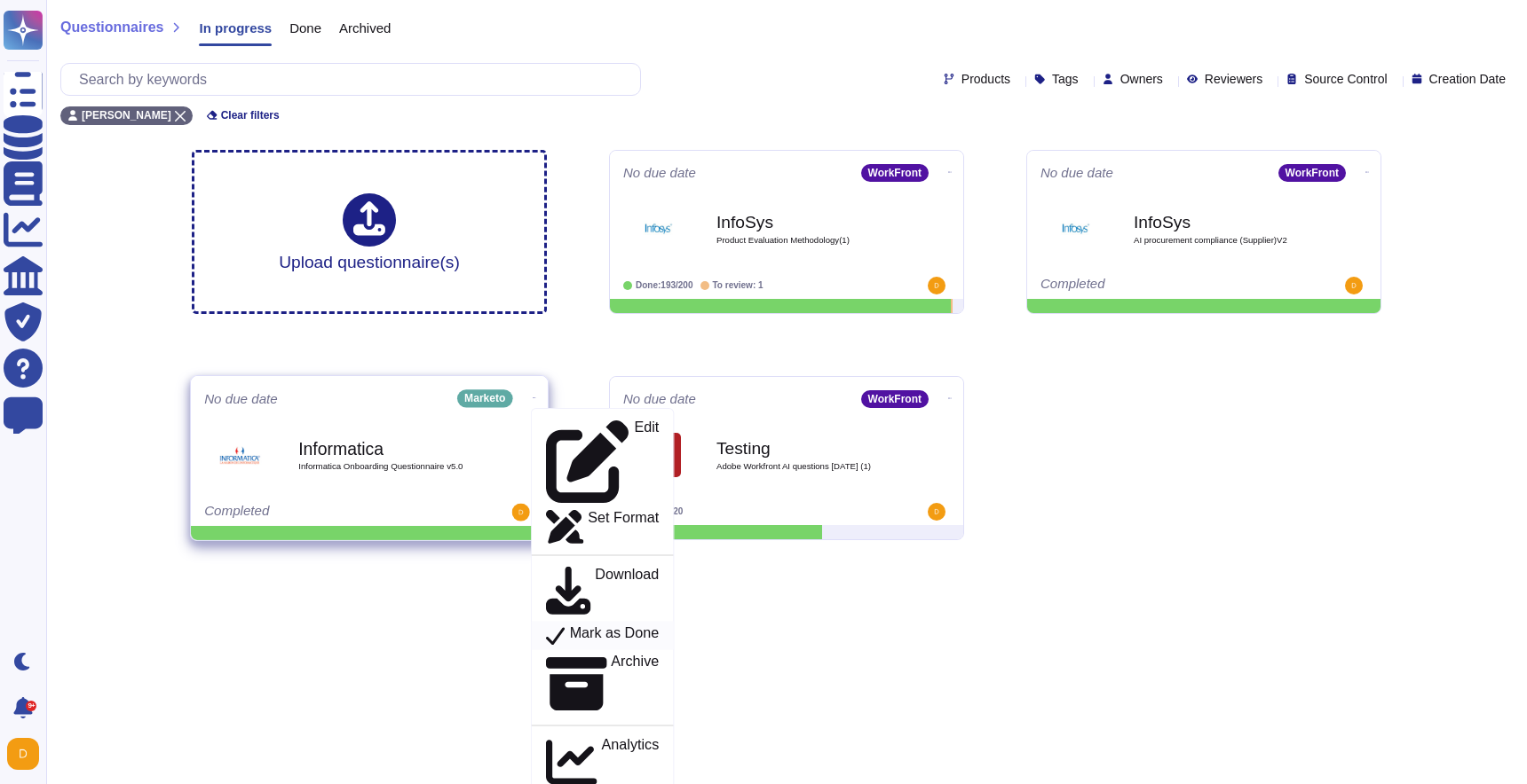
click at [612, 625] on p "Mark as Done" at bounding box center [614, 635] width 90 height 21
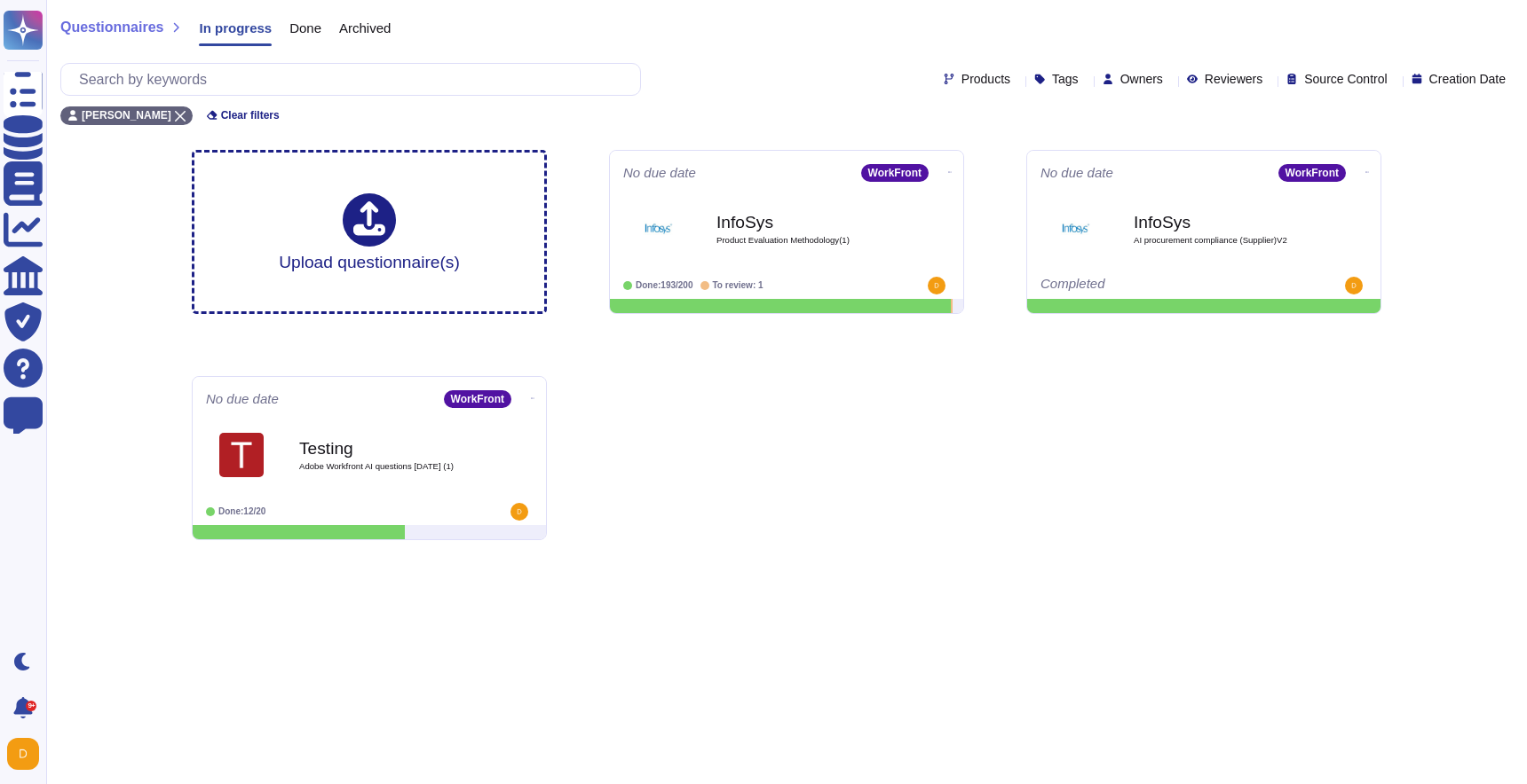
click at [391, 18] on div "Archived" at bounding box center [356, 31] width 69 height 35
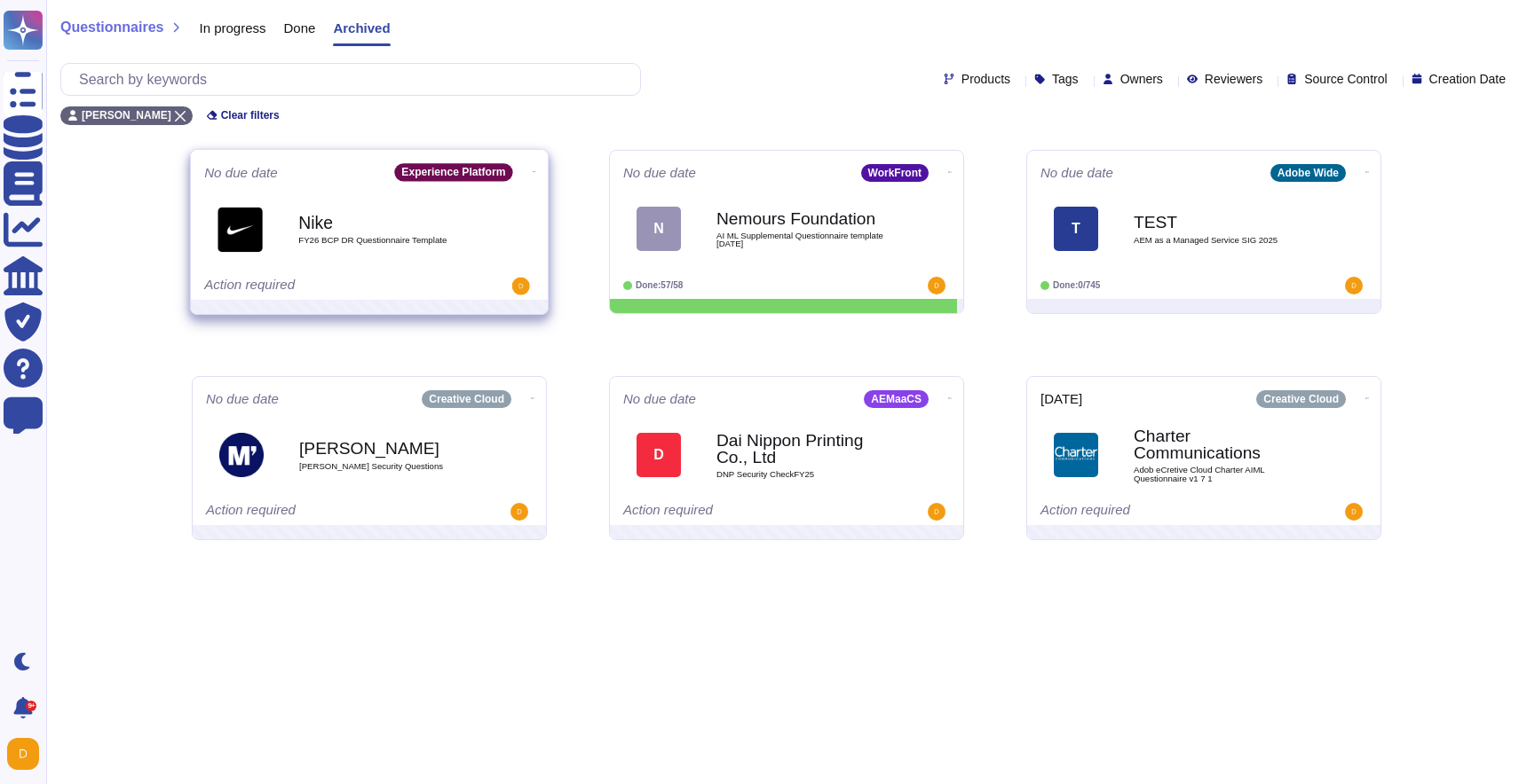
click at [432, 253] on div "Nike FY26 BCP DR Questionnaire Template" at bounding box center [388, 229] width 179 height 72
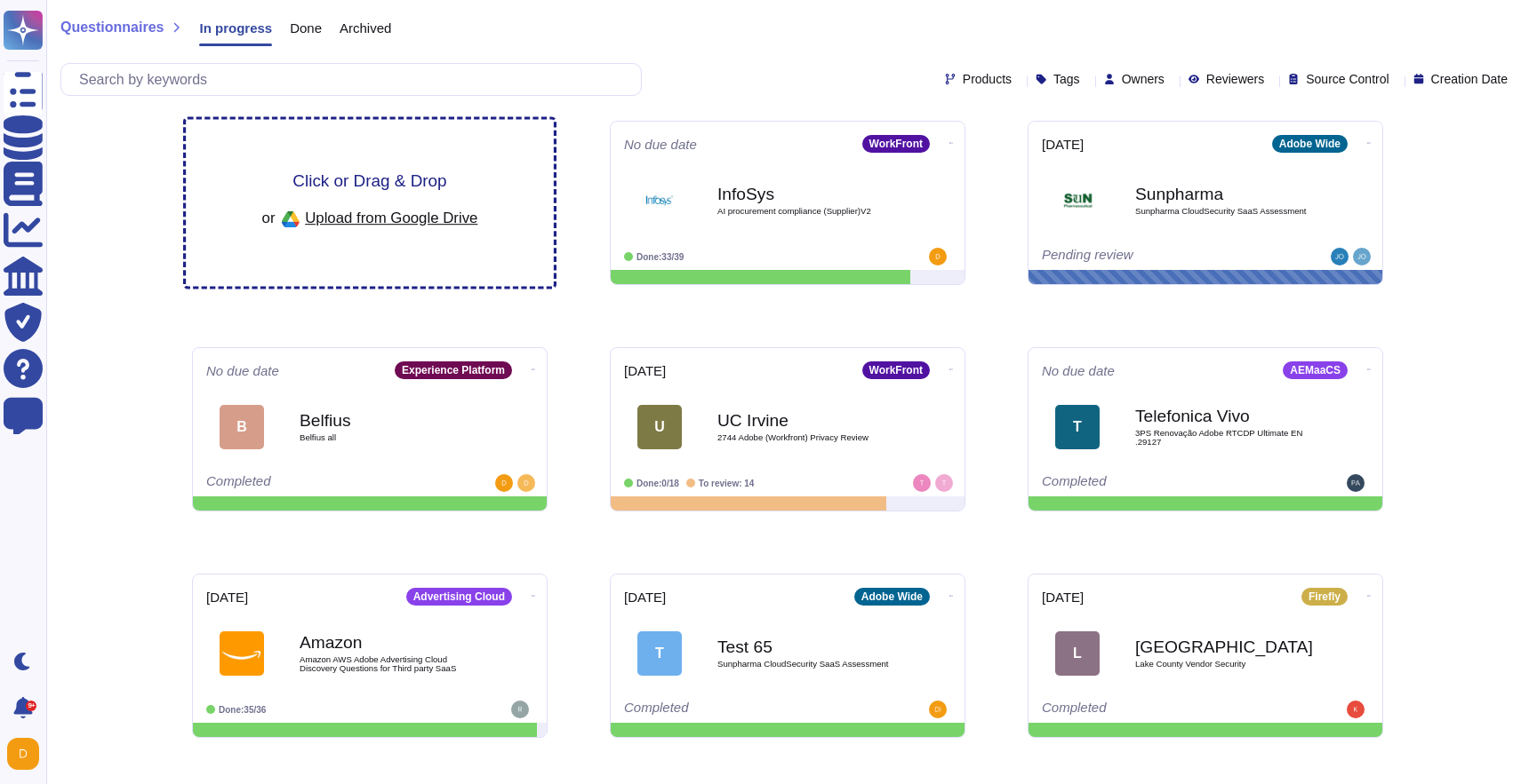
click at [366, 156] on div "Click or Drag & Drop or Upload from Google Drive" at bounding box center [370, 203] width 368 height 167
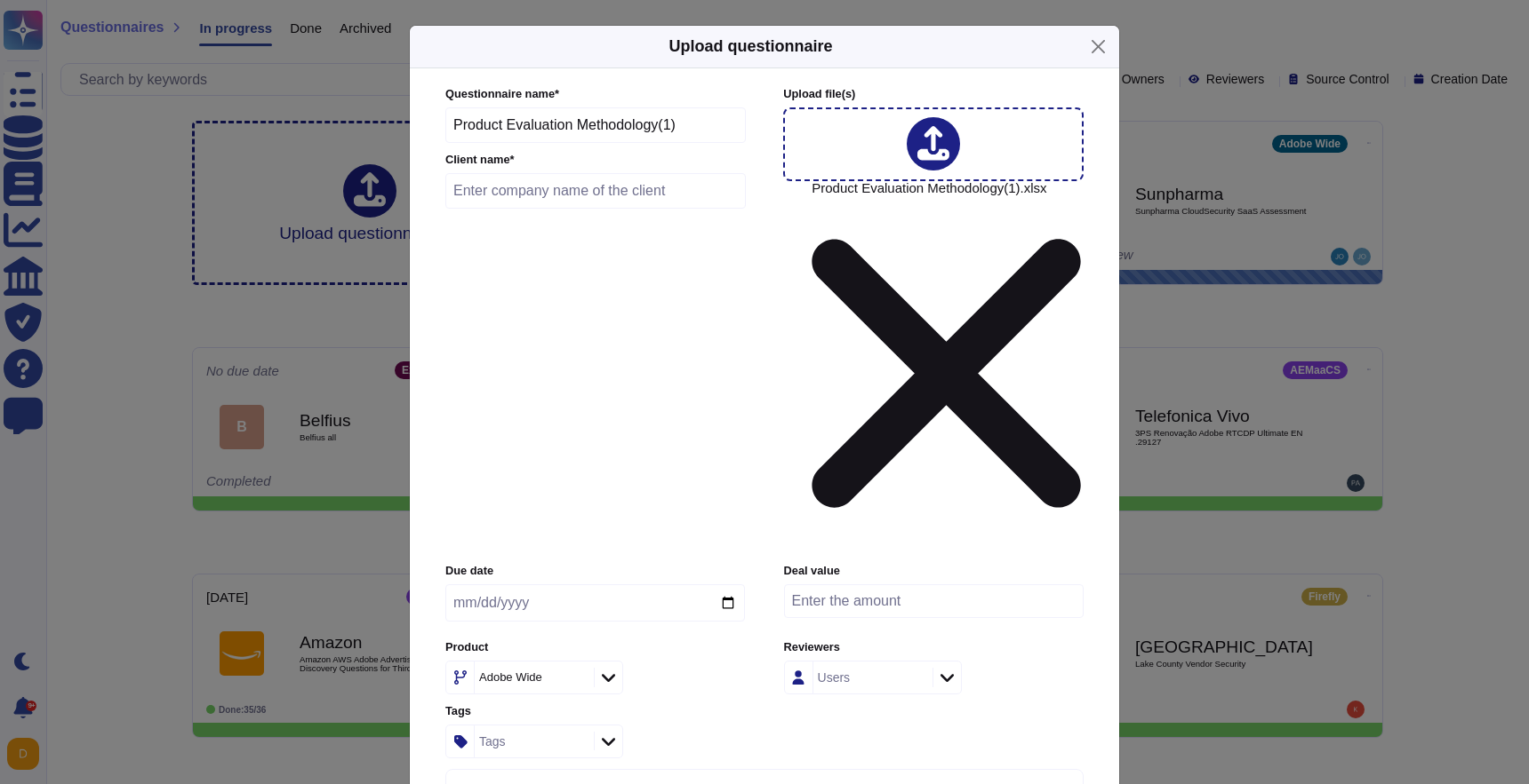
click at [583, 209] on input "text" at bounding box center [595, 190] width 301 height 35
type input "InfoSys"
click at [520, 671] on div "Adobe Wide" at bounding box center [511, 677] width 63 height 11
type input "Workfront"
click at [542, 552] on div "Experience Cloud Offering/ WorkFront" at bounding box center [558, 535] width 206 height 40
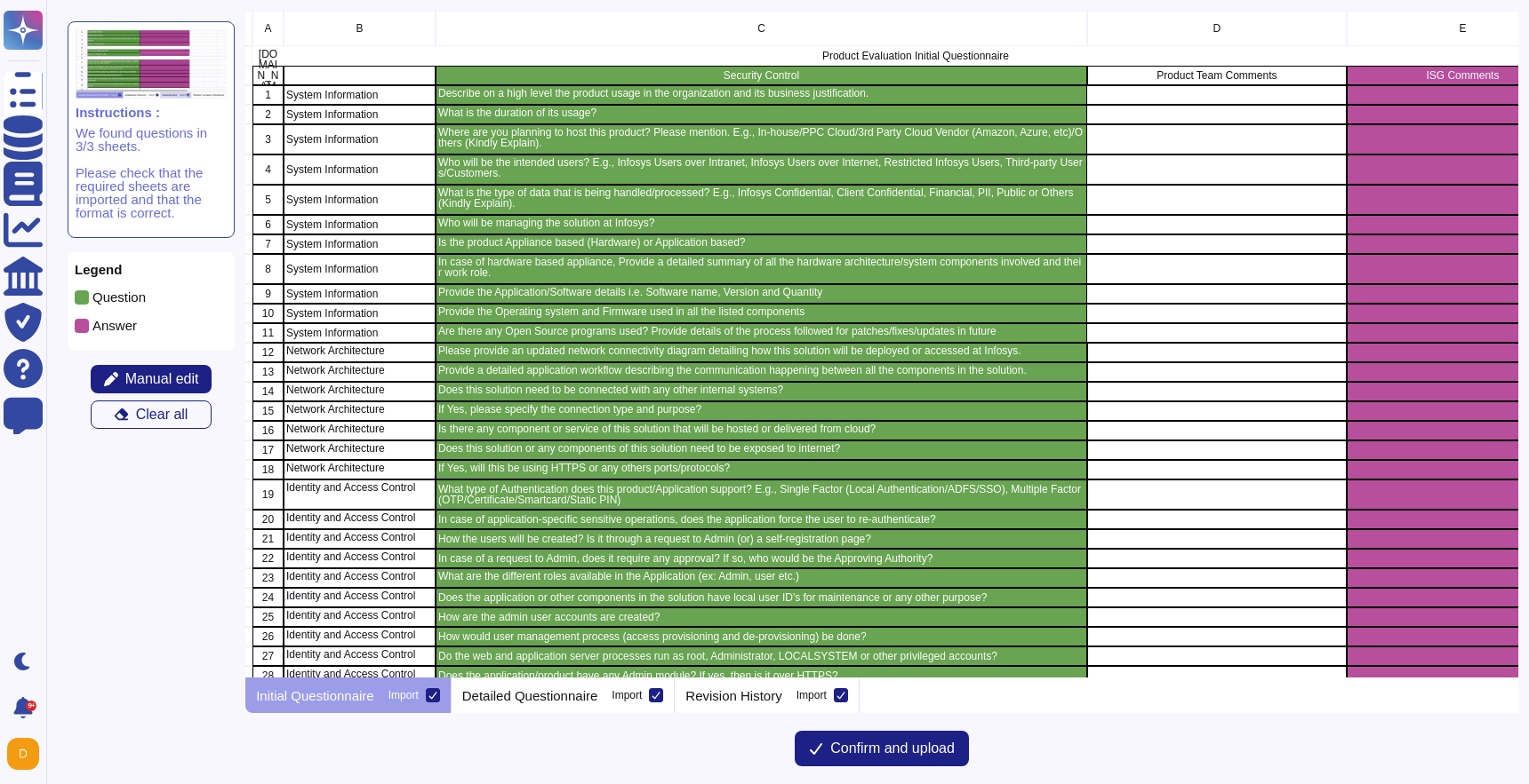
scroll to position [0, 43]
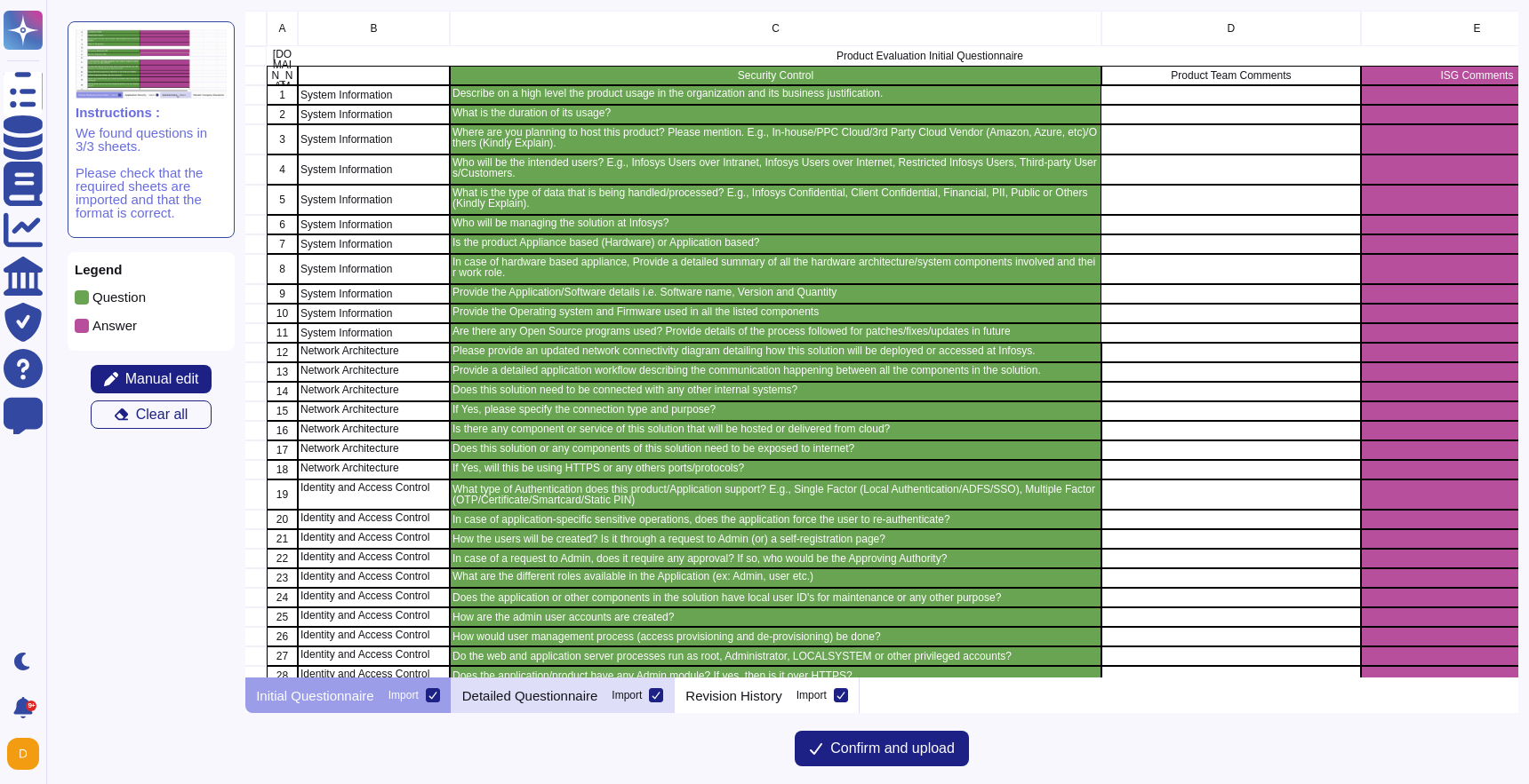
click at [573, 698] on p "Detailed Questionnaire" at bounding box center [530, 696] width 136 height 13
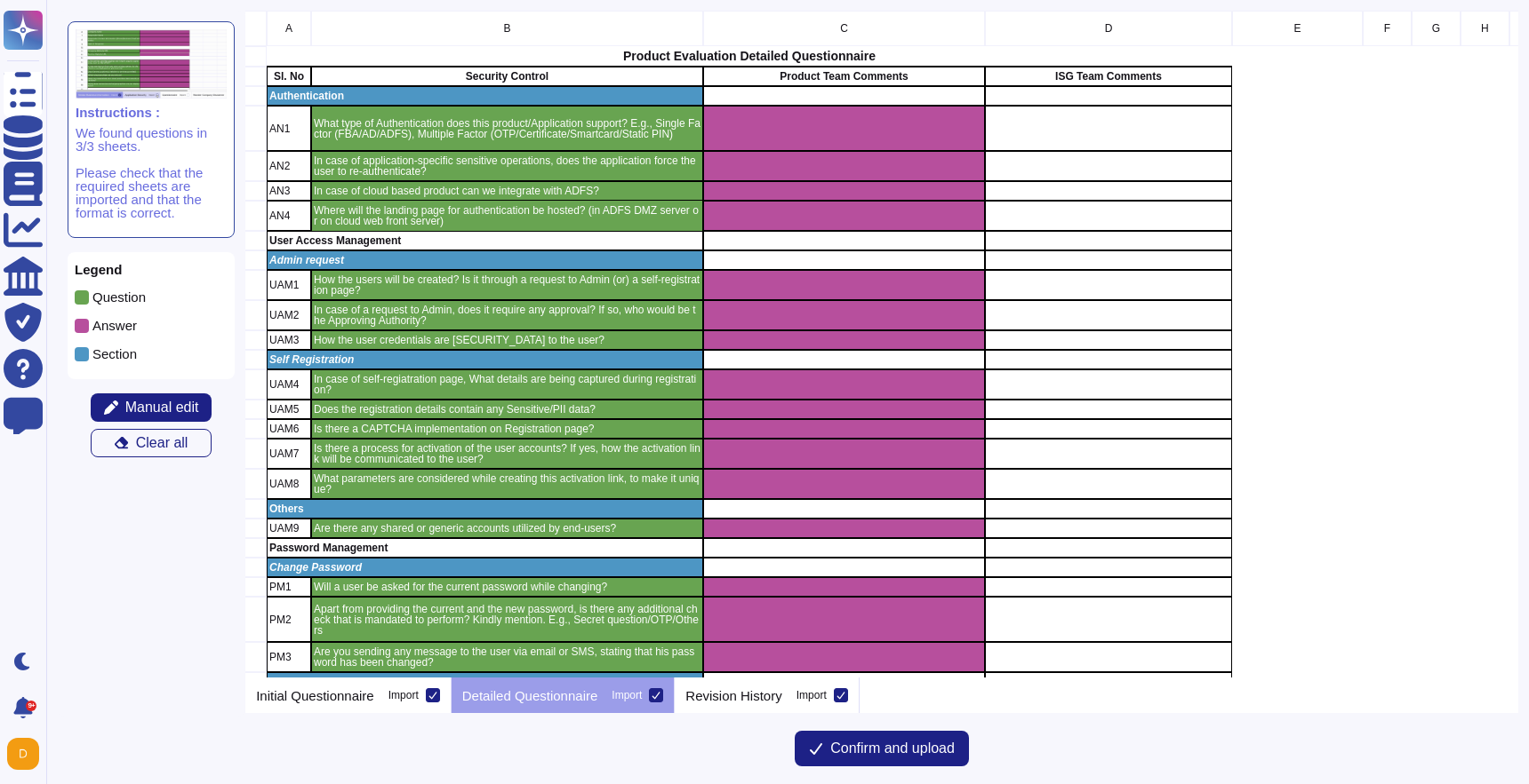
scroll to position [0, 0]
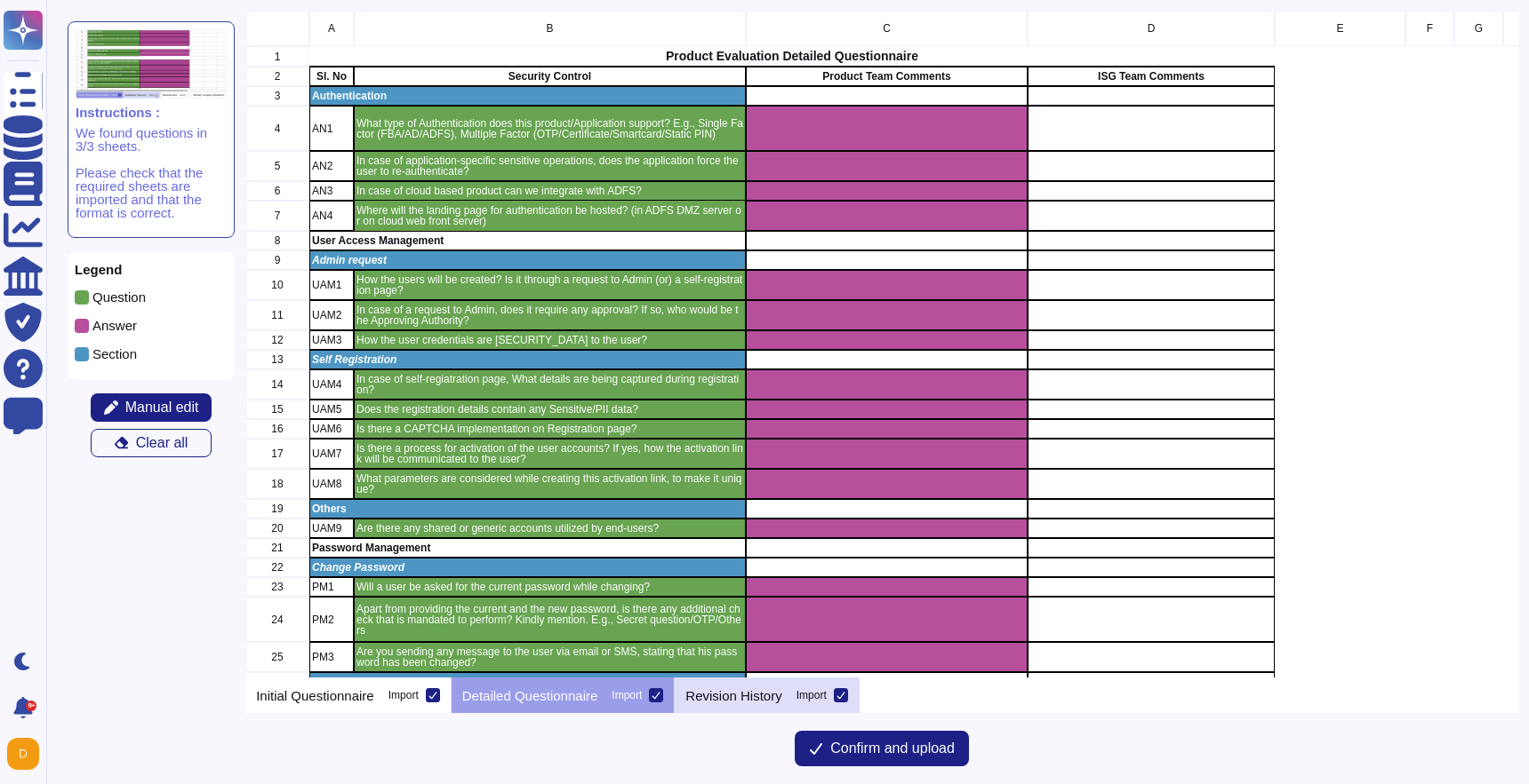
click at [726, 697] on p "Revision History" at bounding box center [734, 696] width 96 height 13
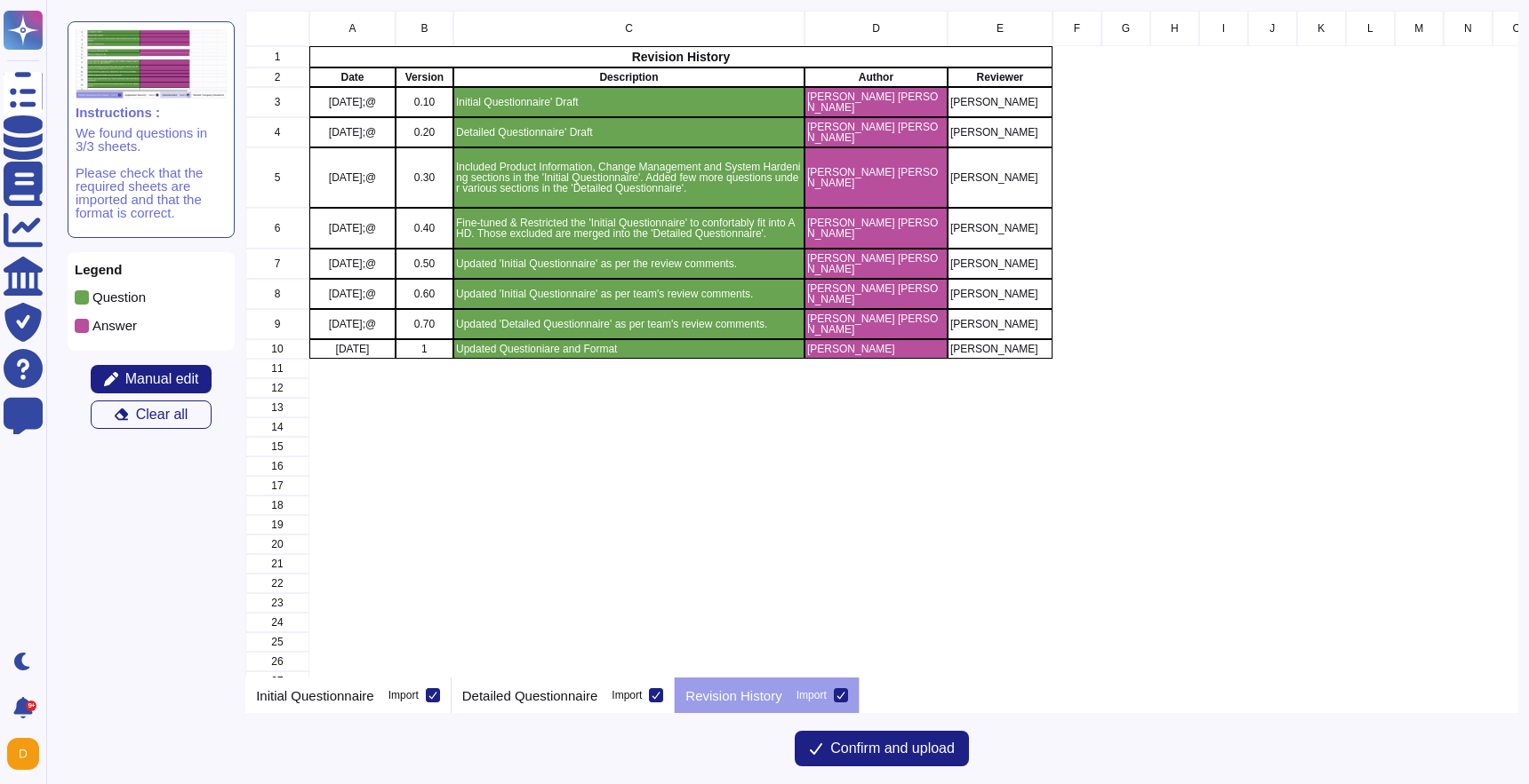
click at [845, 694] on icon at bounding box center [841, 696] width 9 height 9
click at [0, 0] on input "Import" at bounding box center [0, 0] width 0 height 0
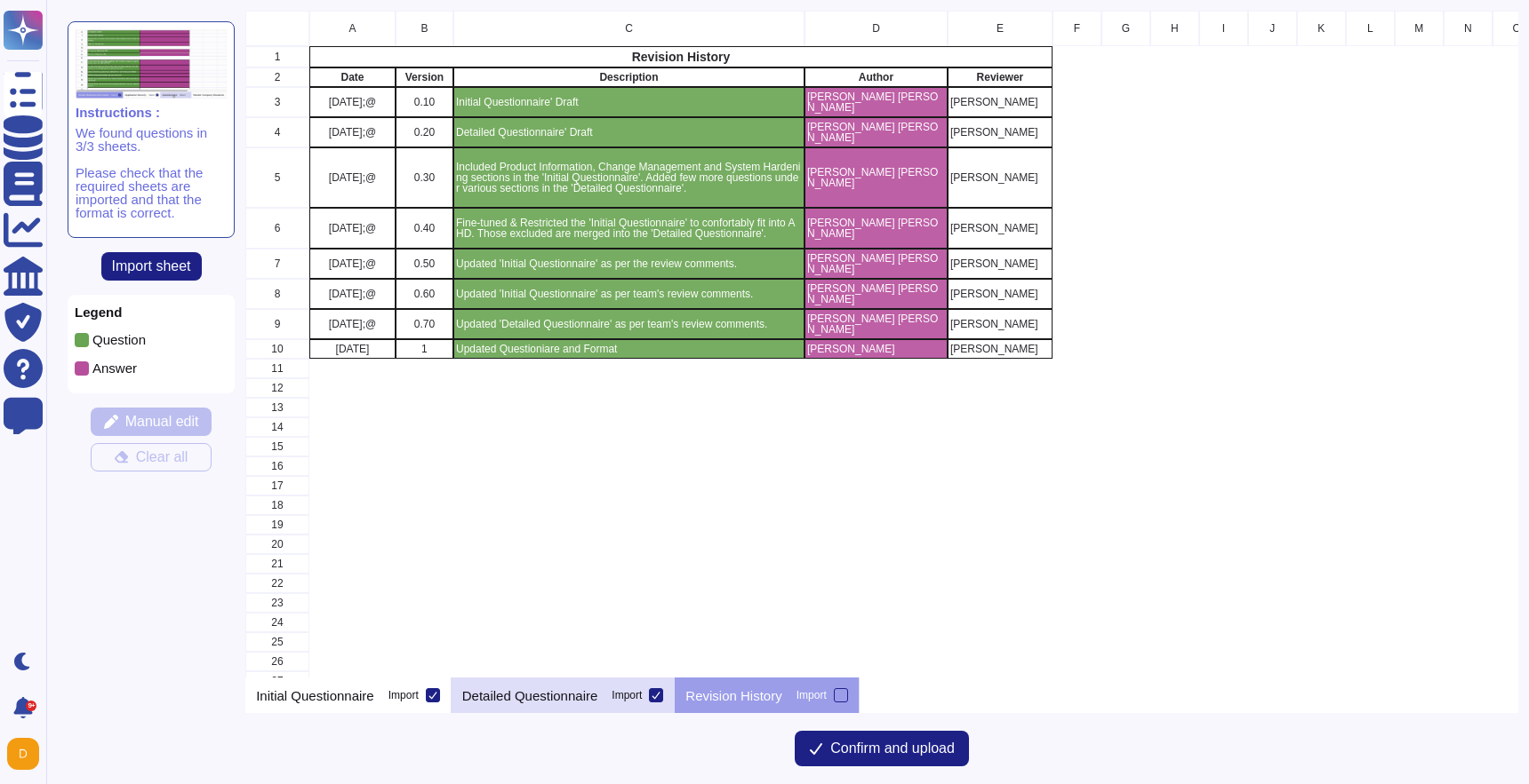
click at [557, 704] on div "Detailed Questionnaire Import" at bounding box center [563, 695] width 224 height 35
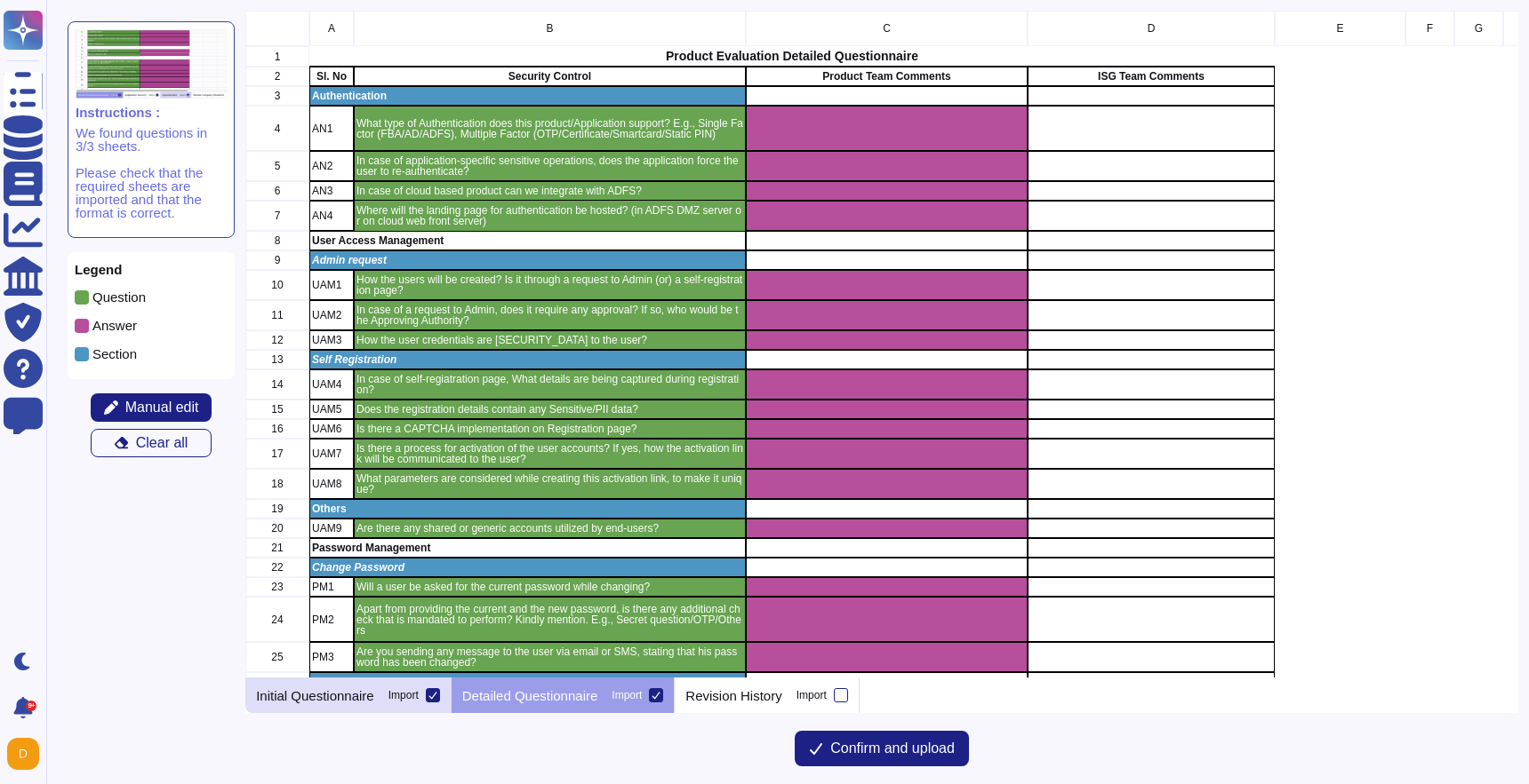
click at [388, 698] on div "Initial Questionnaire Import" at bounding box center [348, 695] width 206 height 35
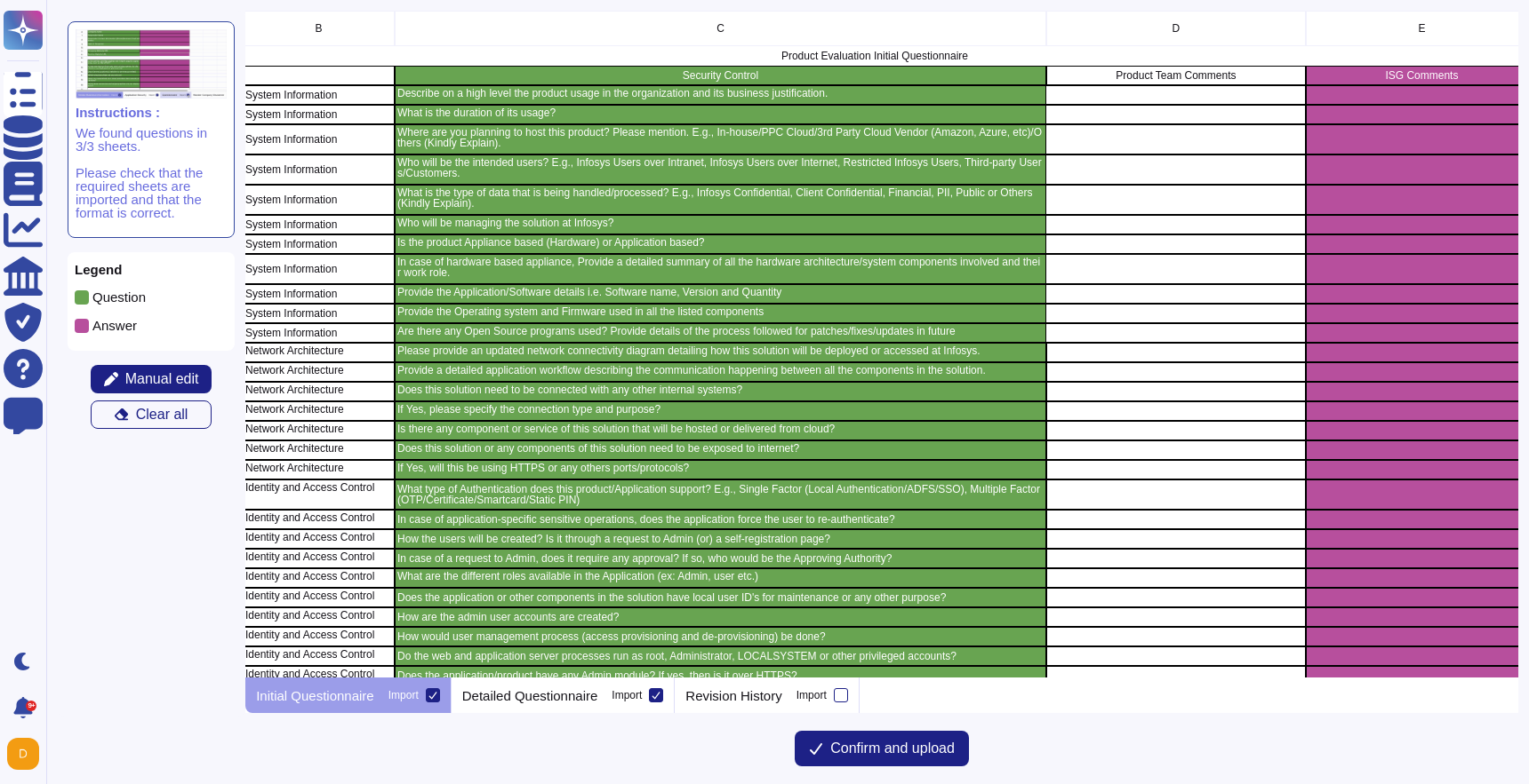
scroll to position [0, 117]
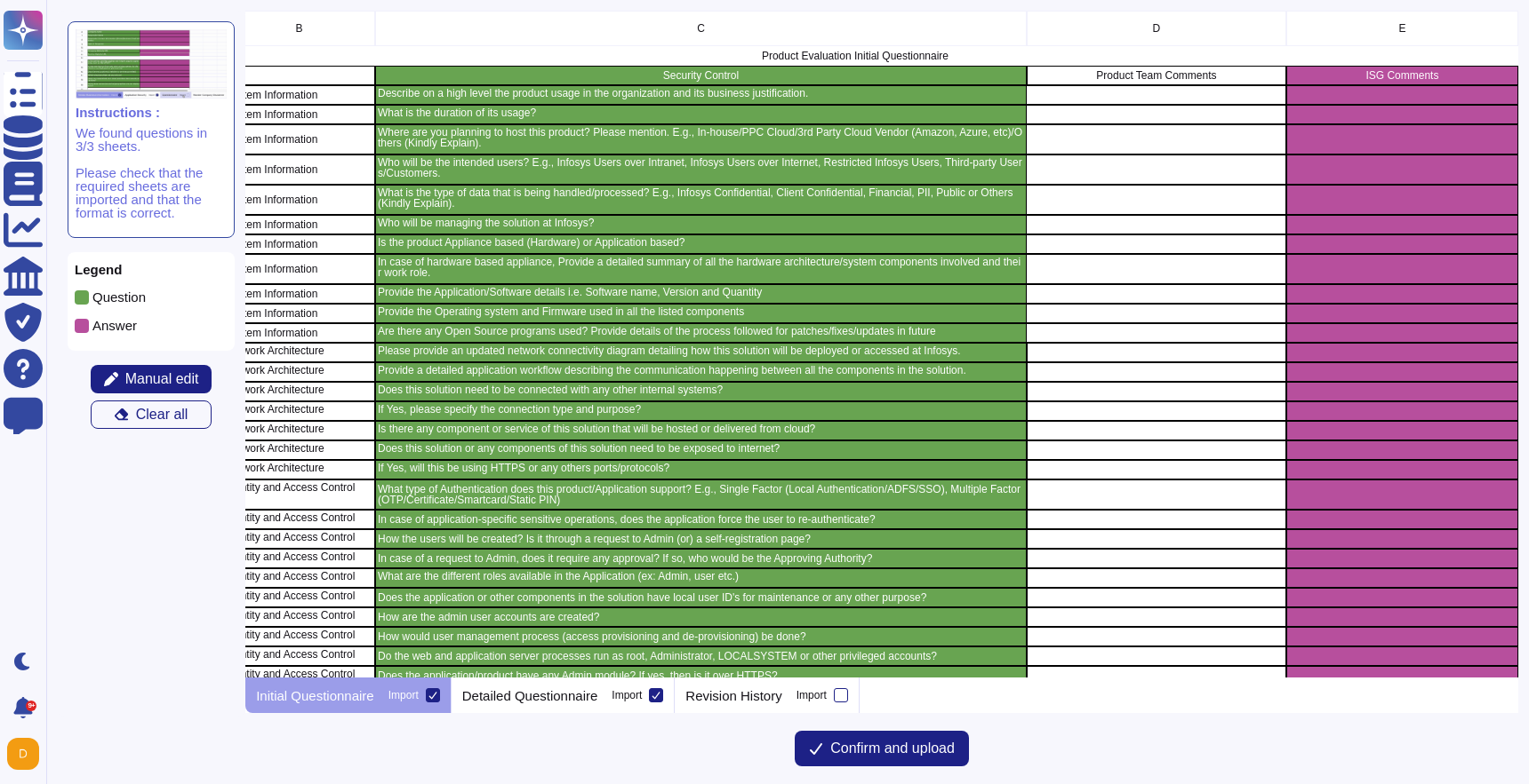
click at [1125, 77] on p "Product Team Comments" at bounding box center [1156, 76] width 254 height 11
click at [156, 384] on span "Manual edit" at bounding box center [162, 379] width 74 height 14
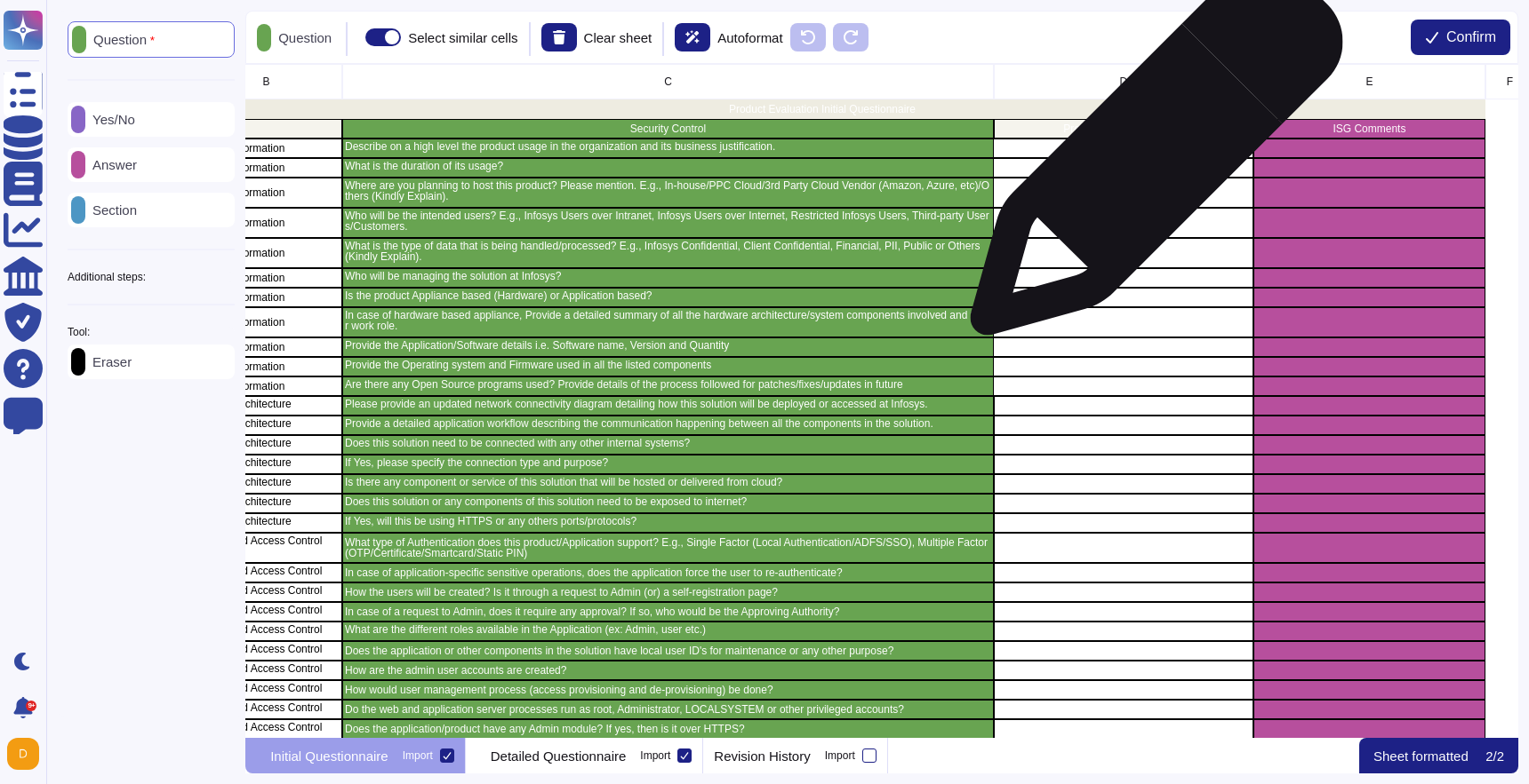
scroll to position [0, 487]
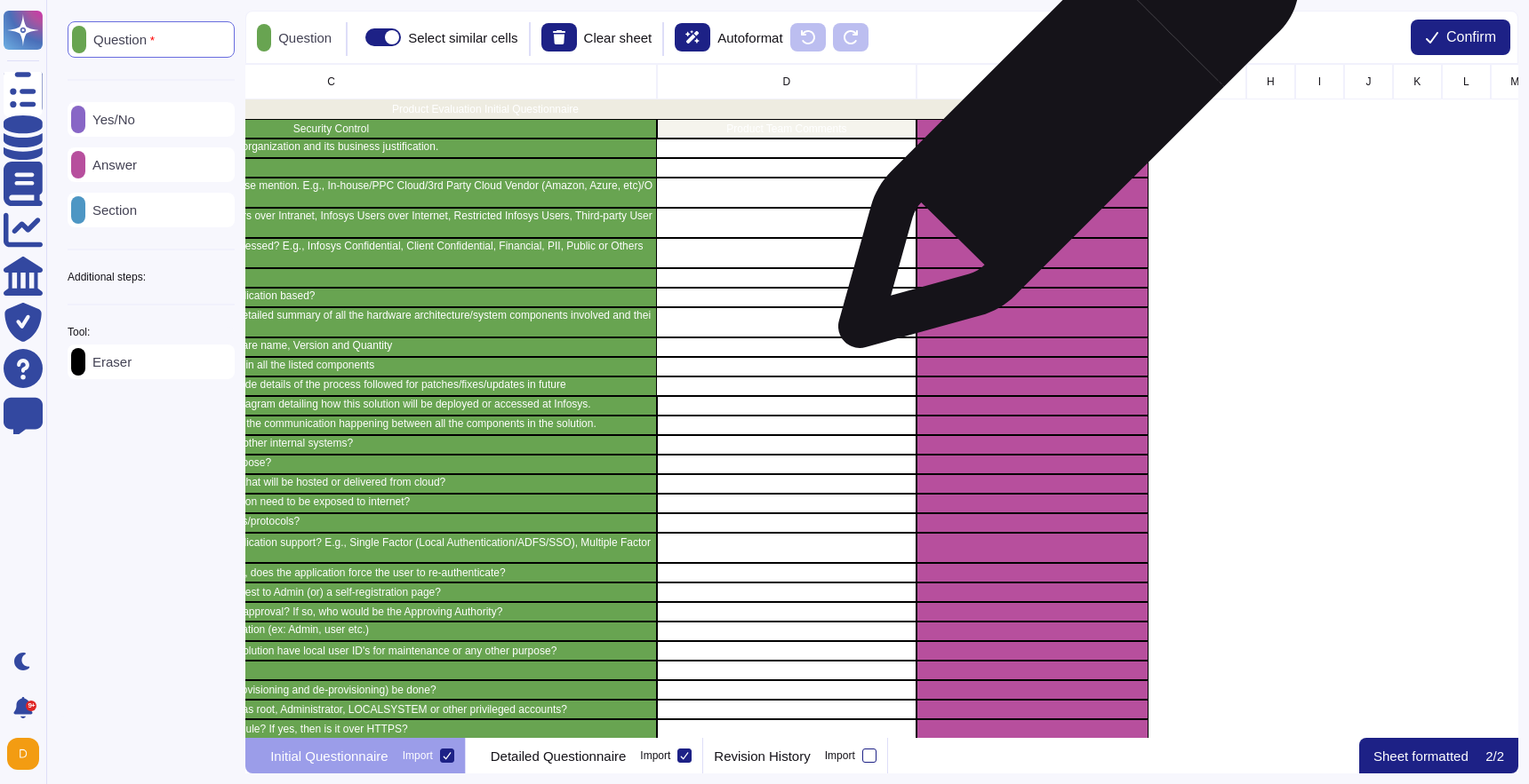
click at [1061, 127] on p "ISG Comments" at bounding box center [1031, 129] width 227 height 11
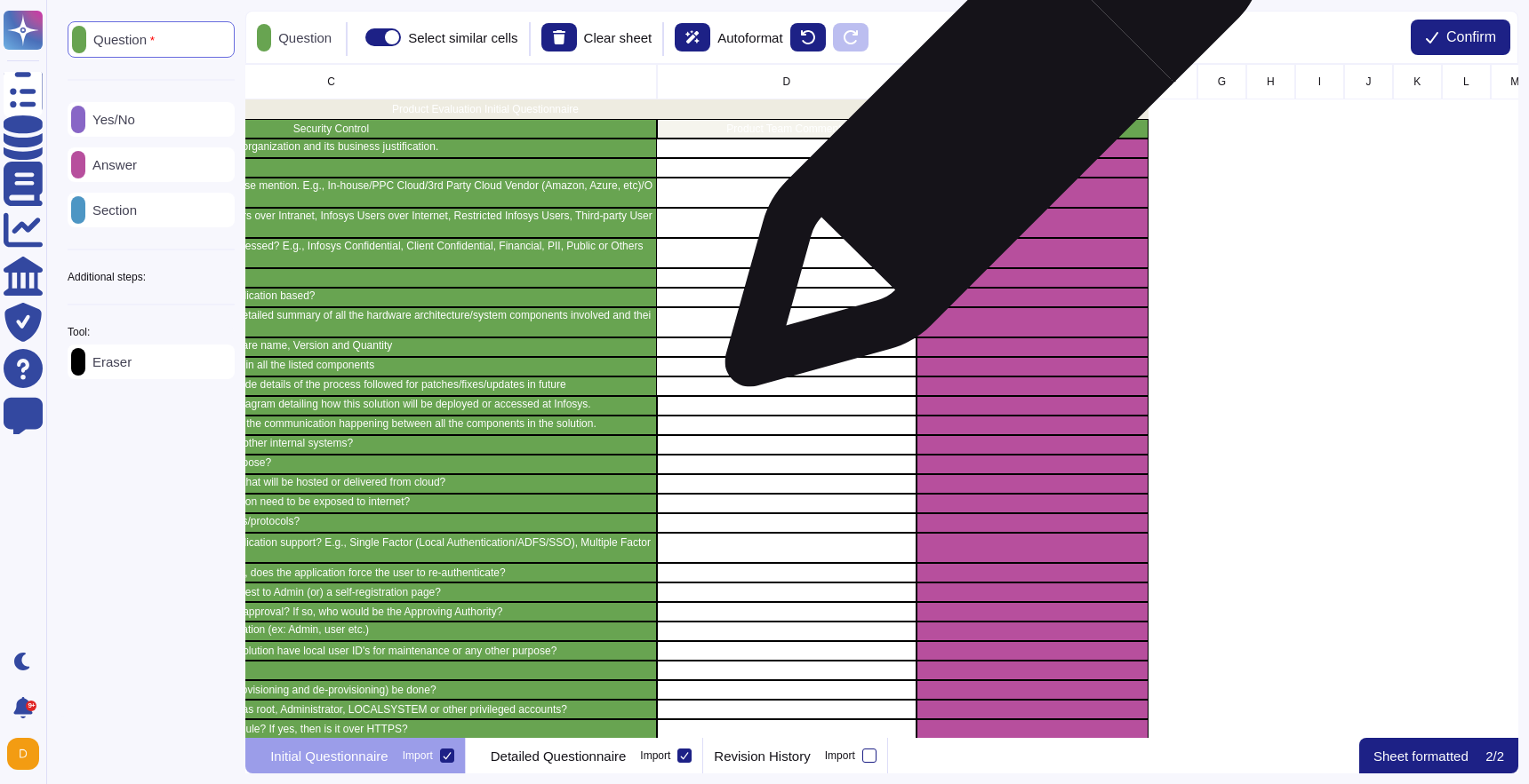
click at [986, 128] on p "ISG Comments" at bounding box center [1031, 129] width 227 height 11
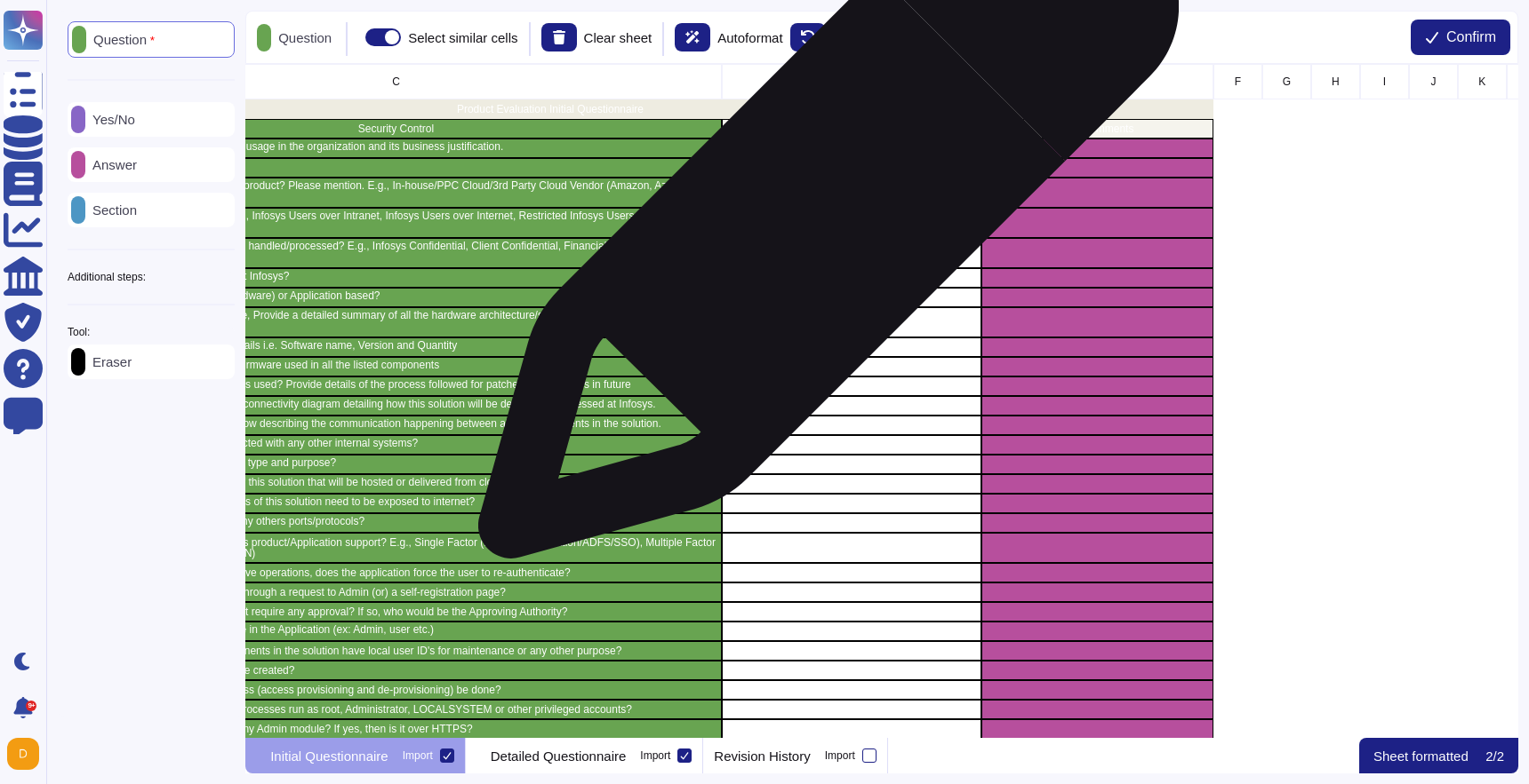
scroll to position [0, 406]
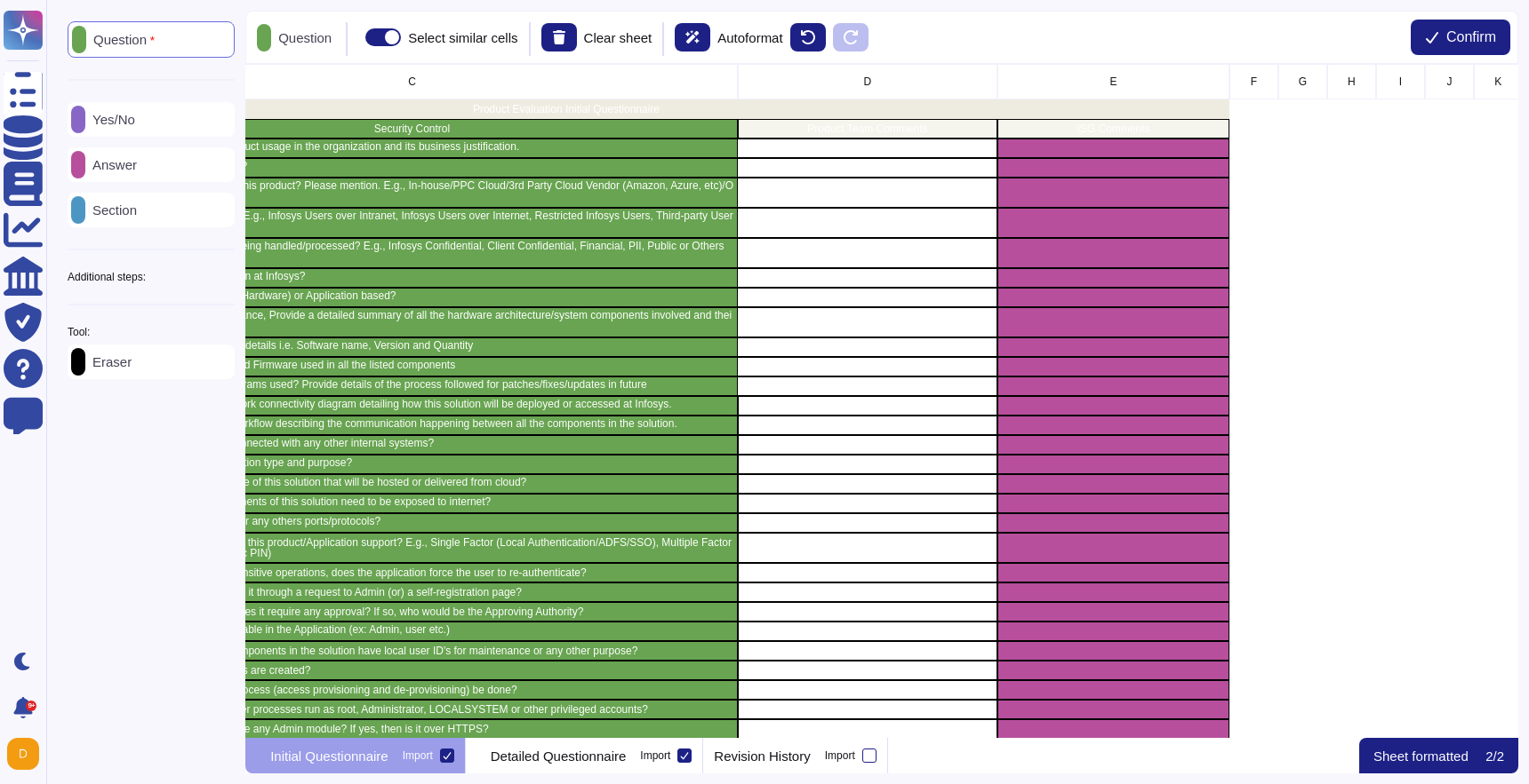
click at [131, 368] on p "Eraser" at bounding box center [108, 361] width 46 height 13
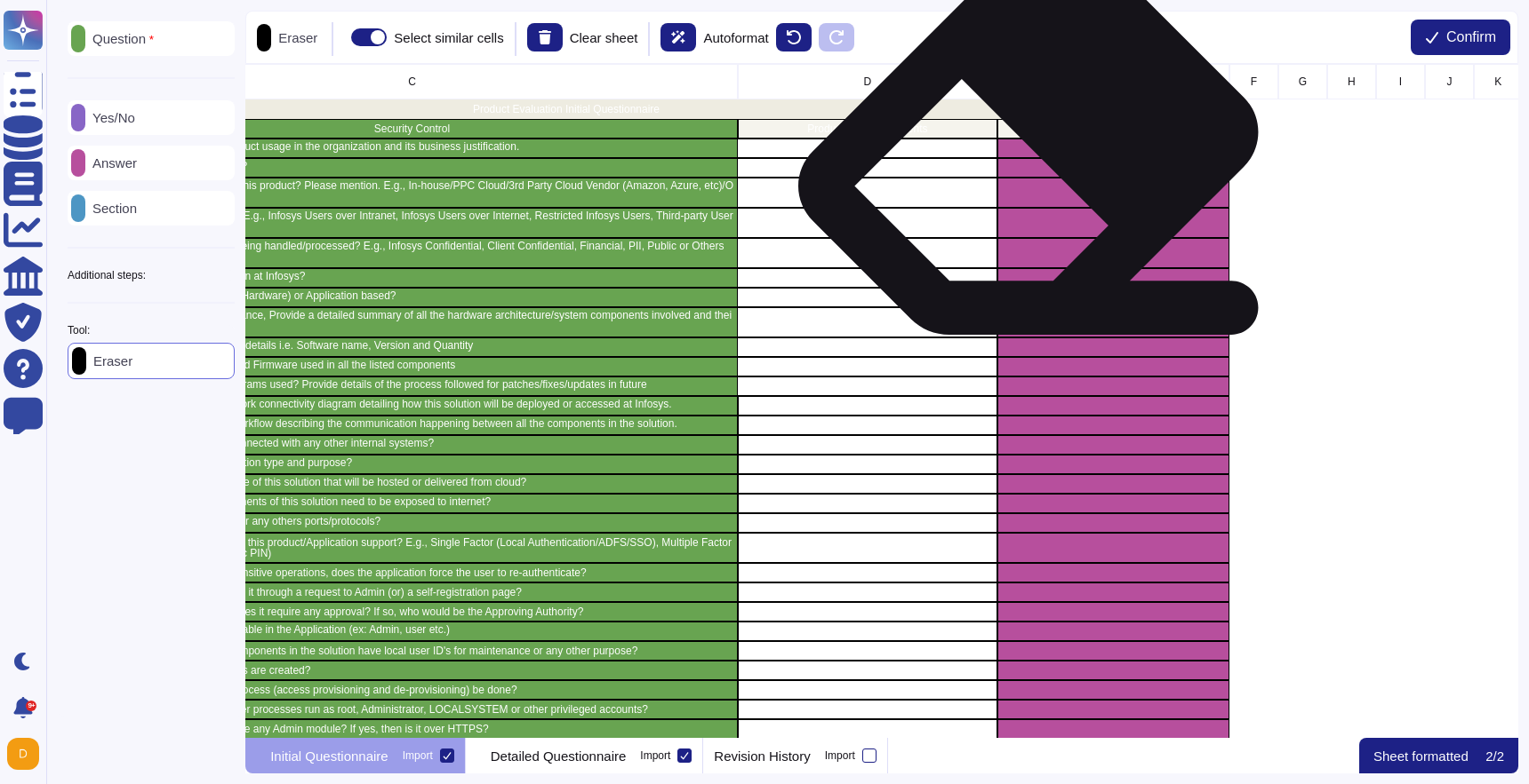
click at [1034, 154] on div "grid" at bounding box center [1113, 148] width 232 height 19
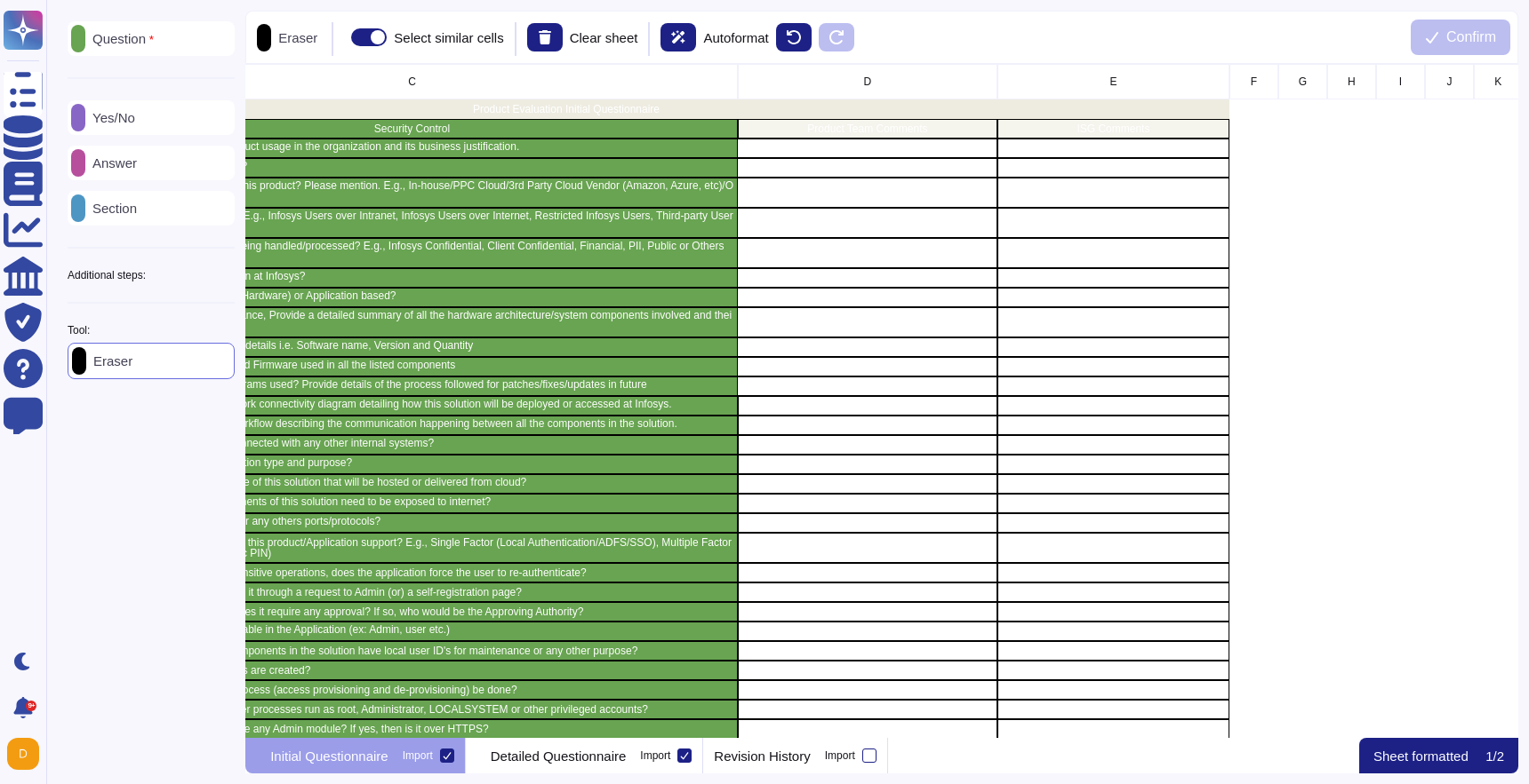
click at [138, 172] on div "Answer" at bounding box center [151, 163] width 167 height 34
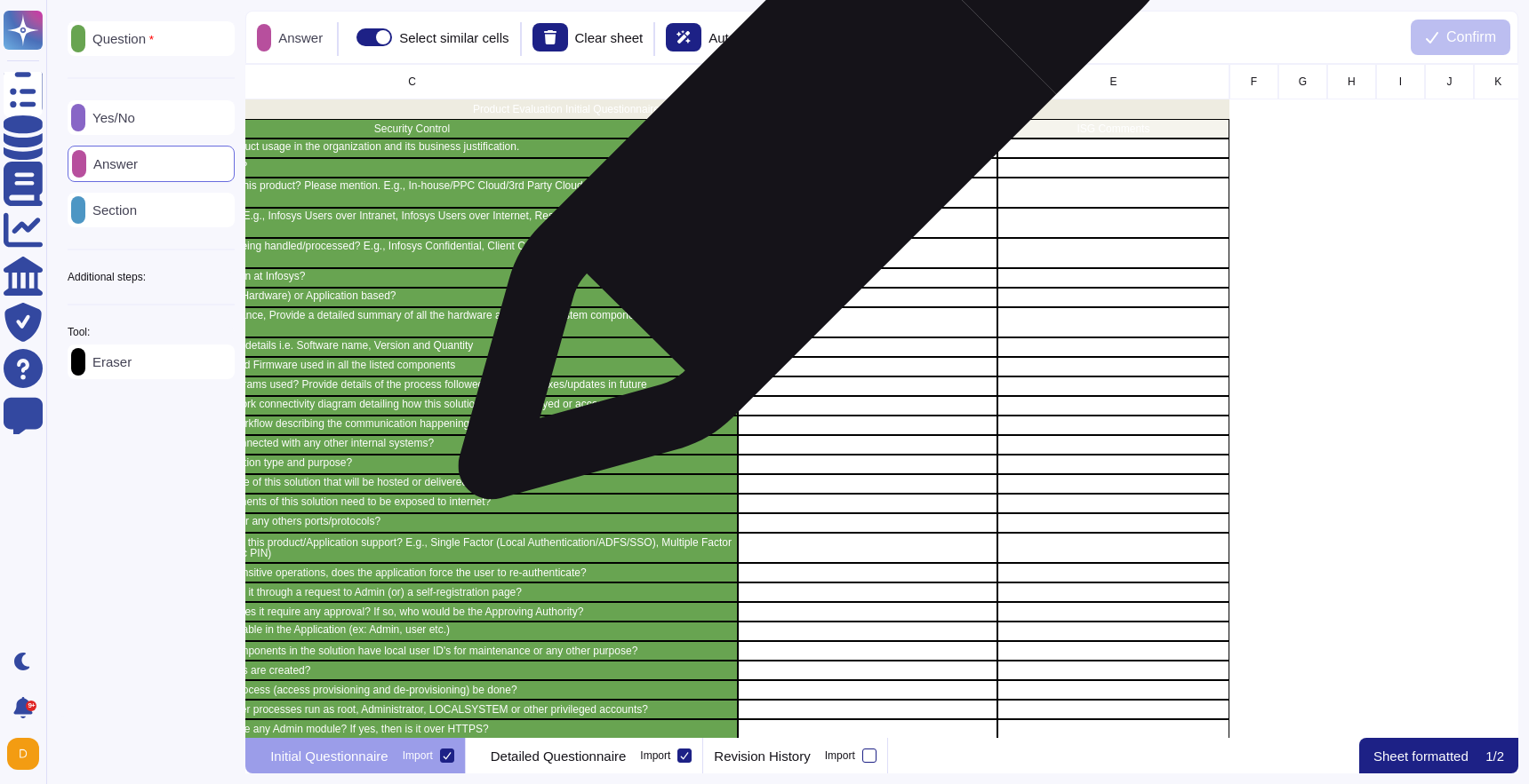
click at [808, 152] on div "grid" at bounding box center [867, 148] width 260 height 19
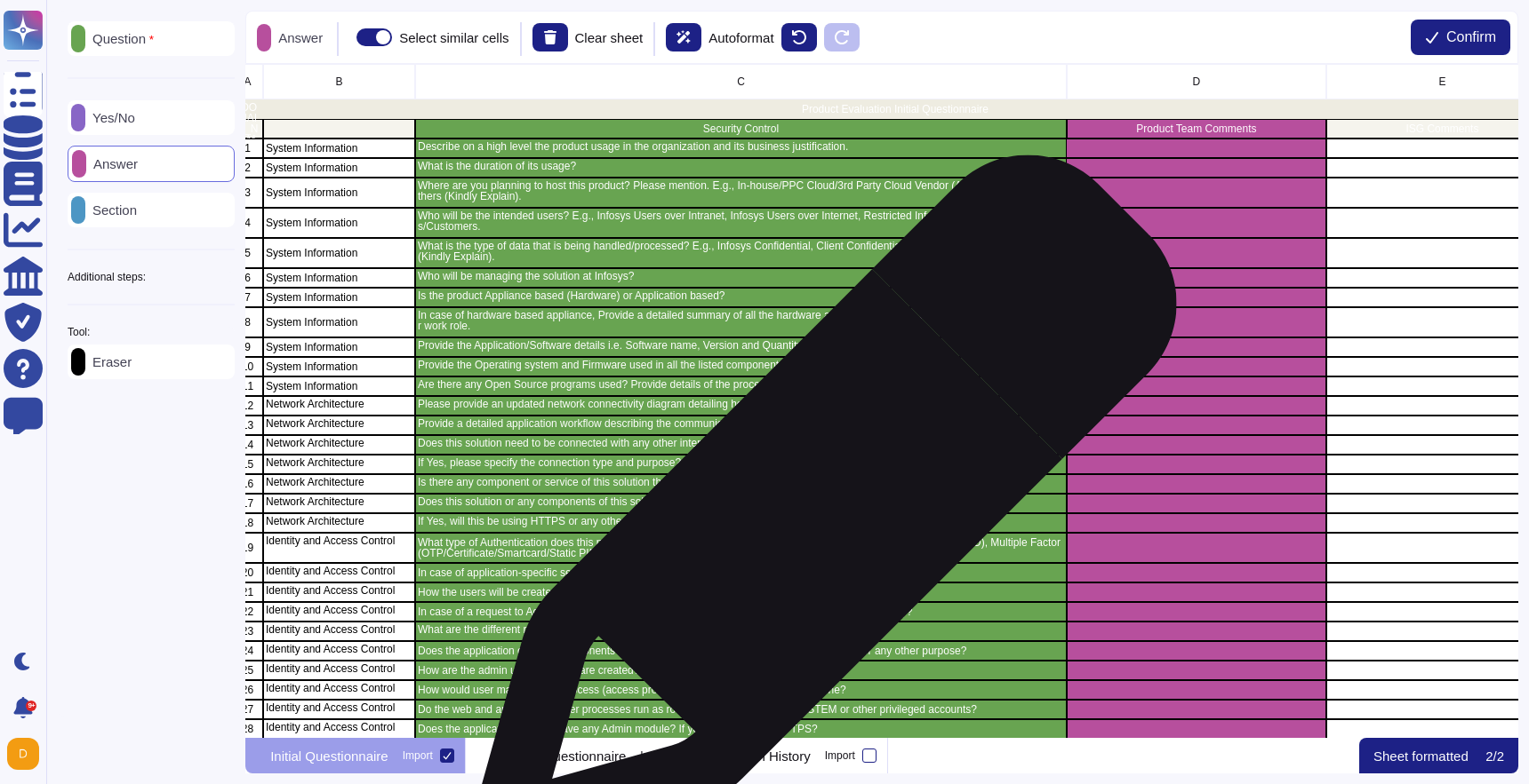
scroll to position [0, 0]
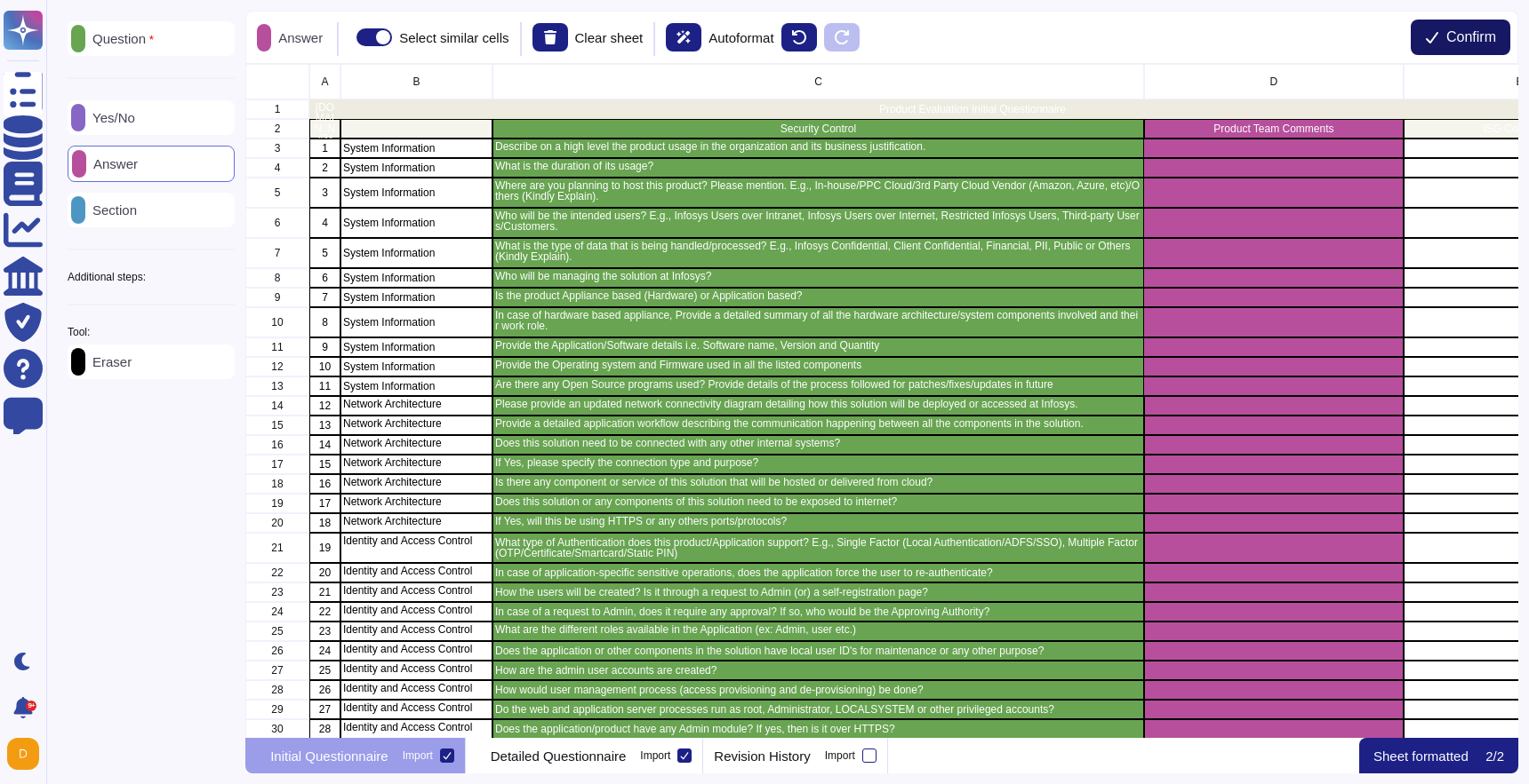
click at [1451, 40] on span "Confirm" at bounding box center [1471, 37] width 50 height 14
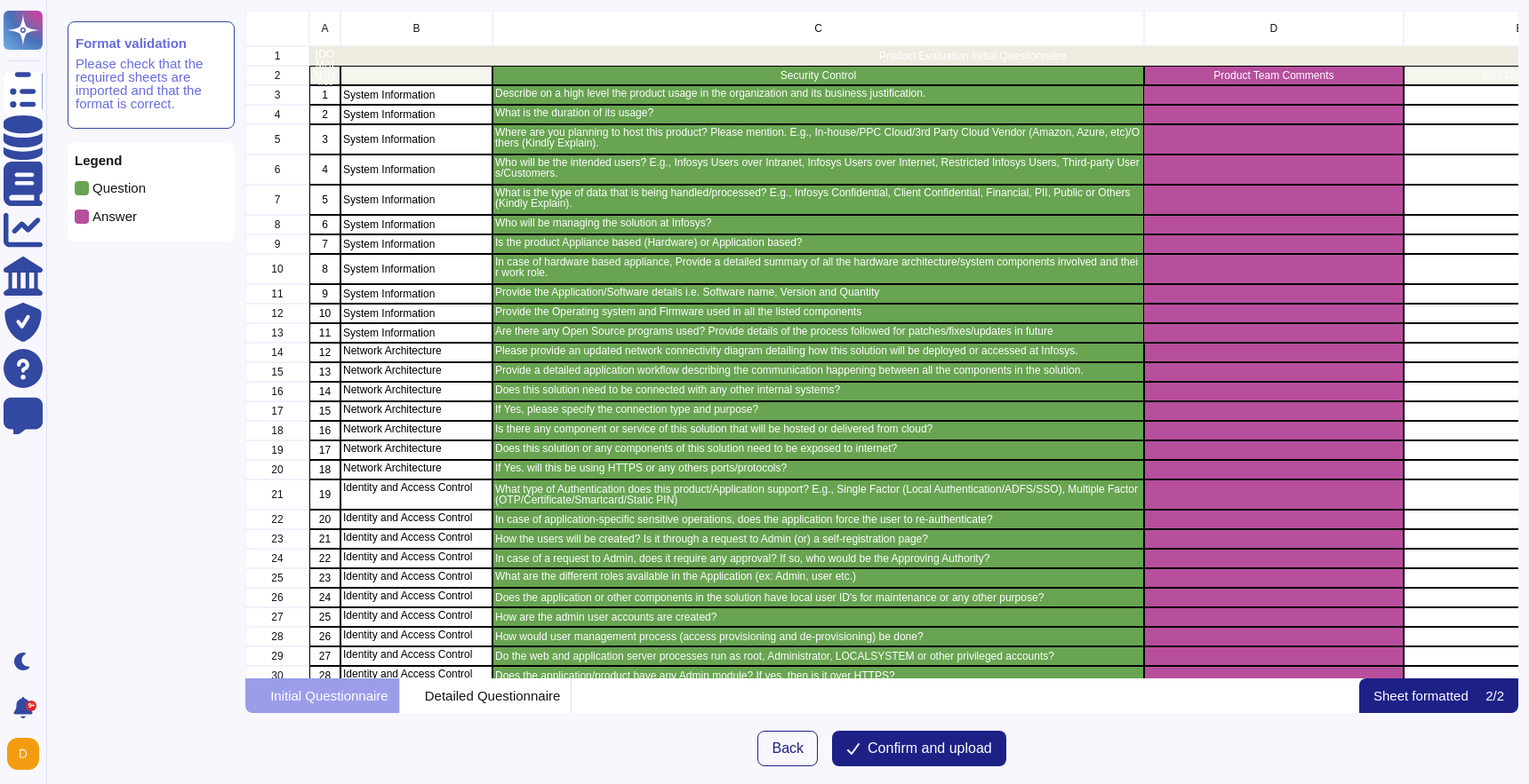
scroll to position [668, 1272]
click at [927, 757] on button "Confirm and upload" at bounding box center [919, 749] width 174 height 35
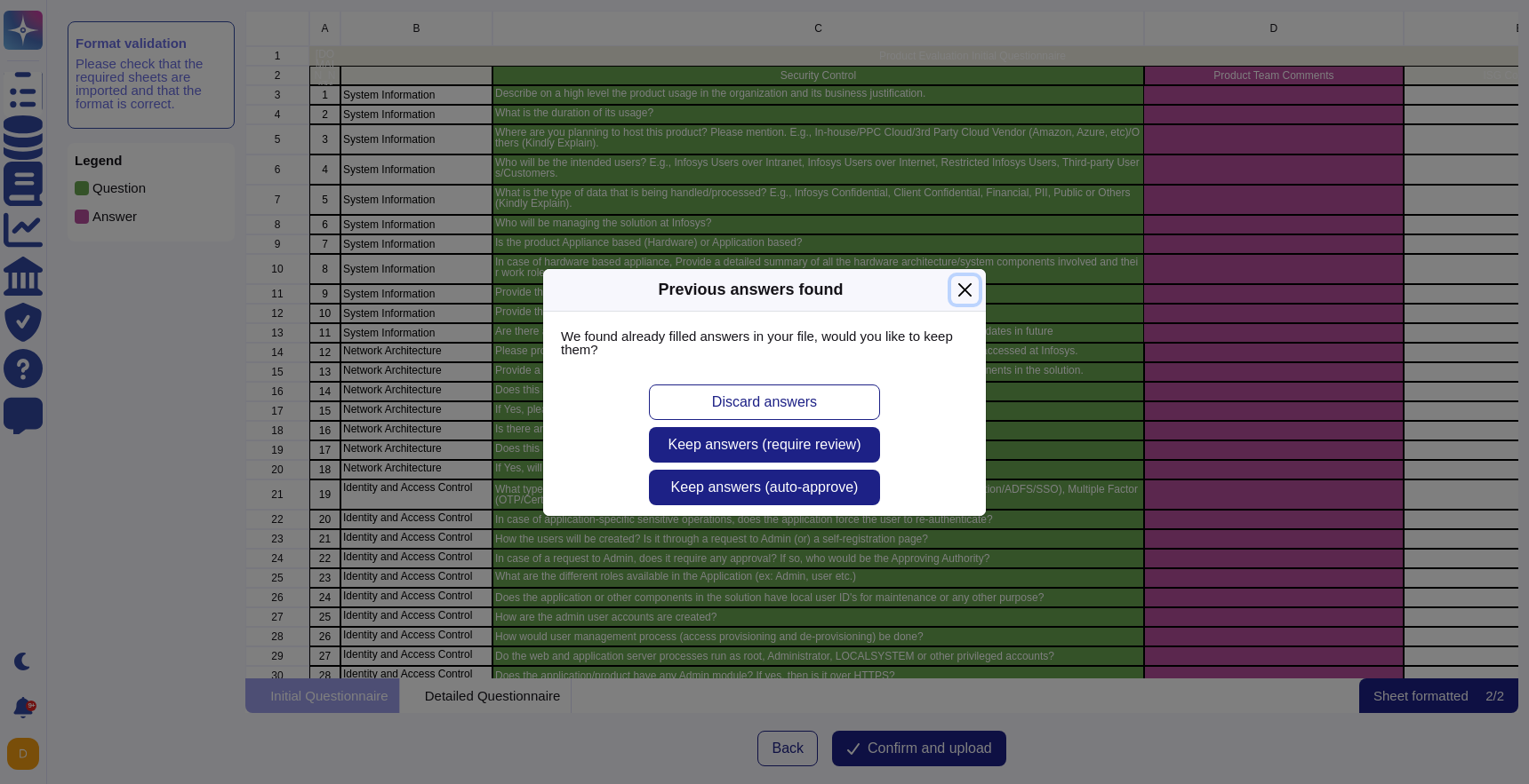
click at [968, 285] on button "Close" at bounding box center [965, 290] width 28 height 28
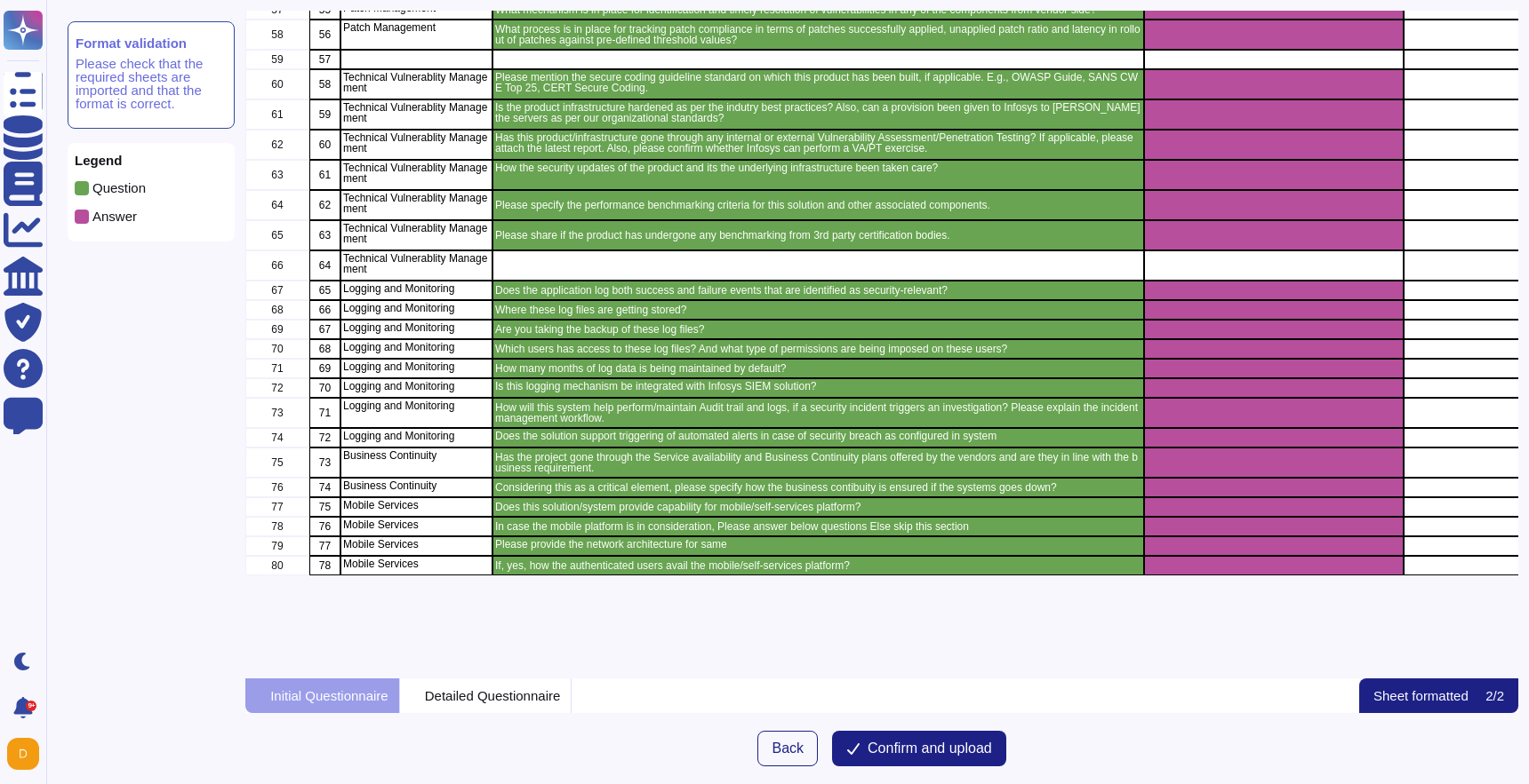
scroll to position [1643, 0]
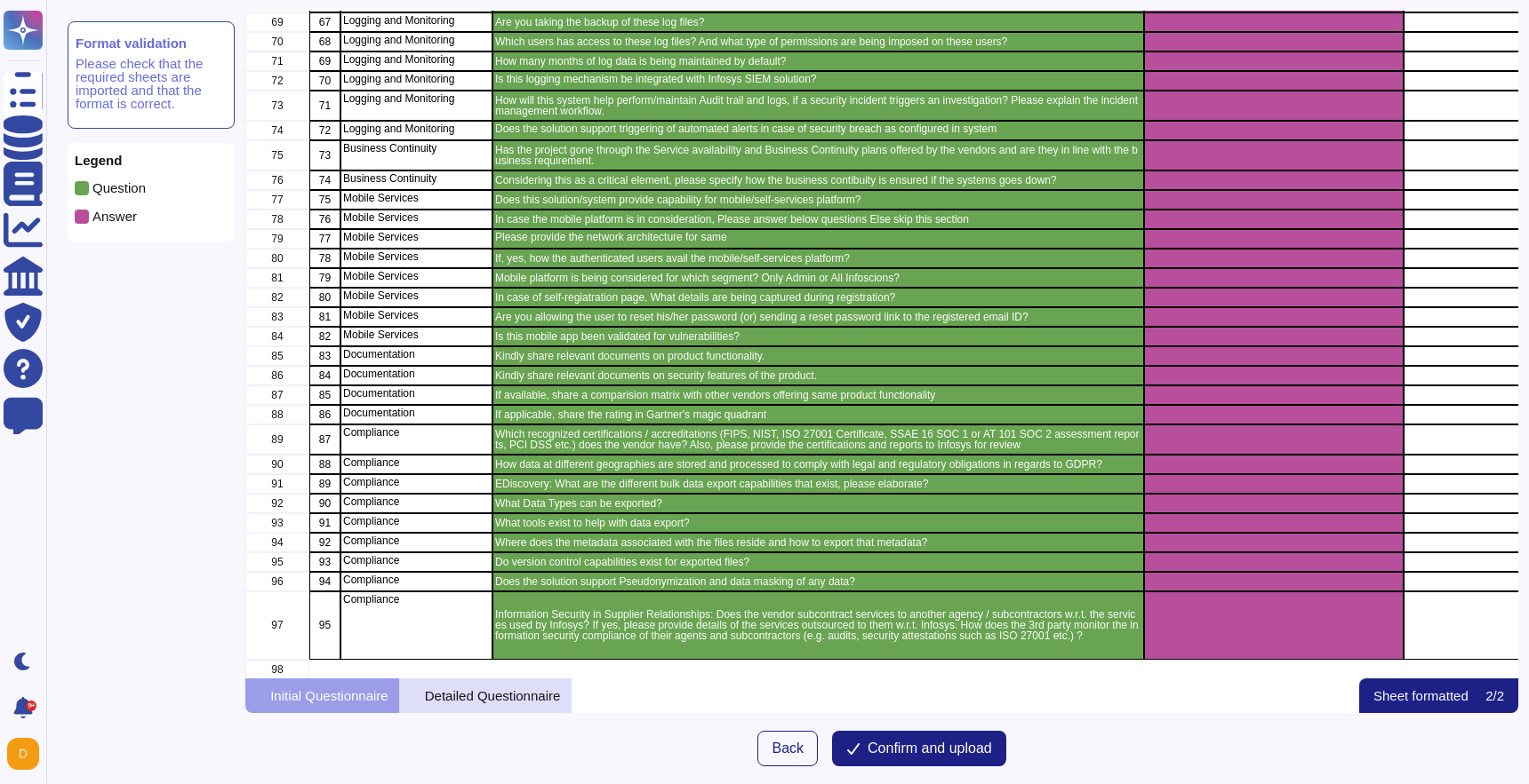
click at [487, 703] on p "Detailed Questionnaire" at bounding box center [492, 696] width 136 height 13
click at [539, 692] on p "Detailed Questionnaire" at bounding box center [492, 696] width 136 height 13
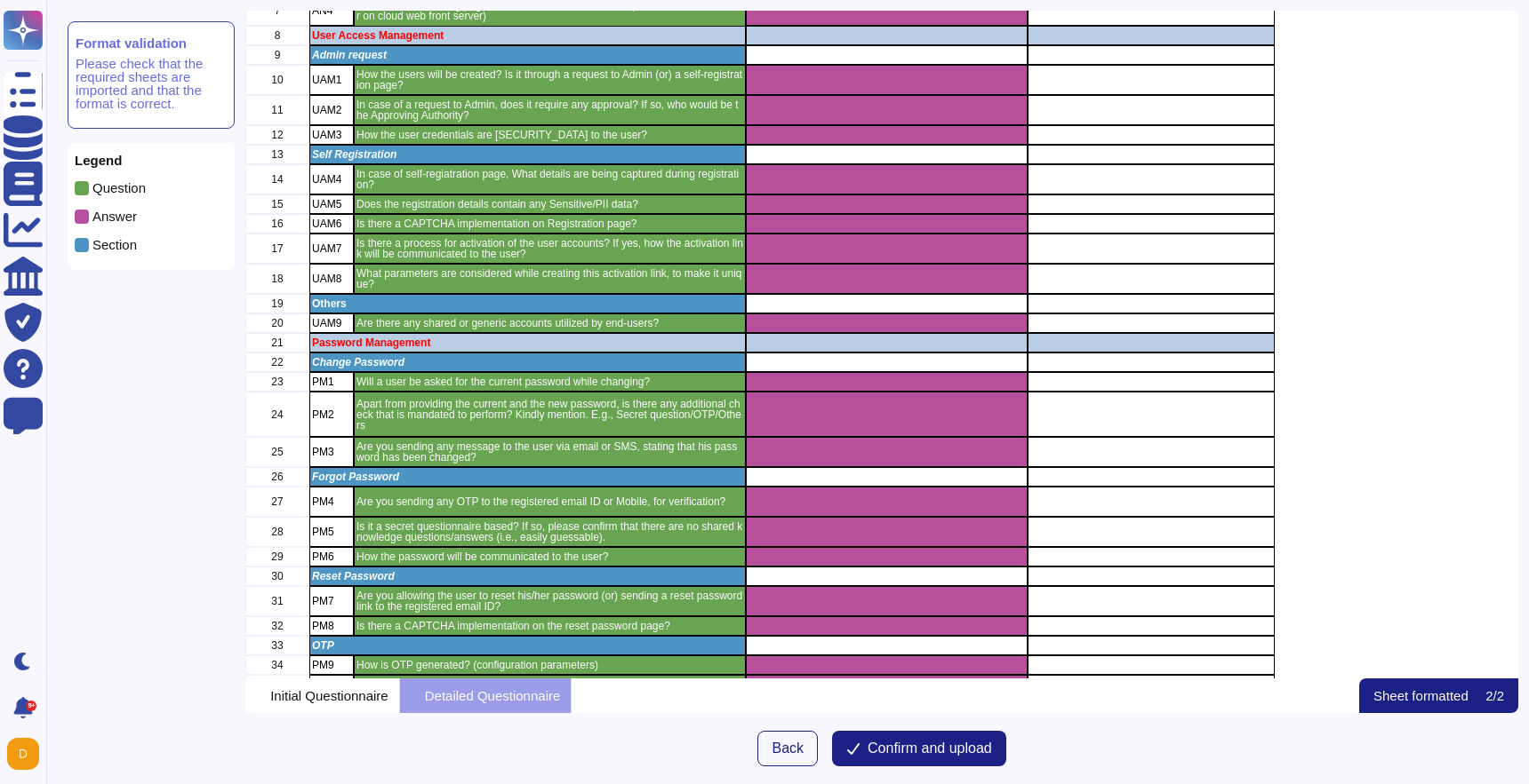
scroll to position [0, 0]
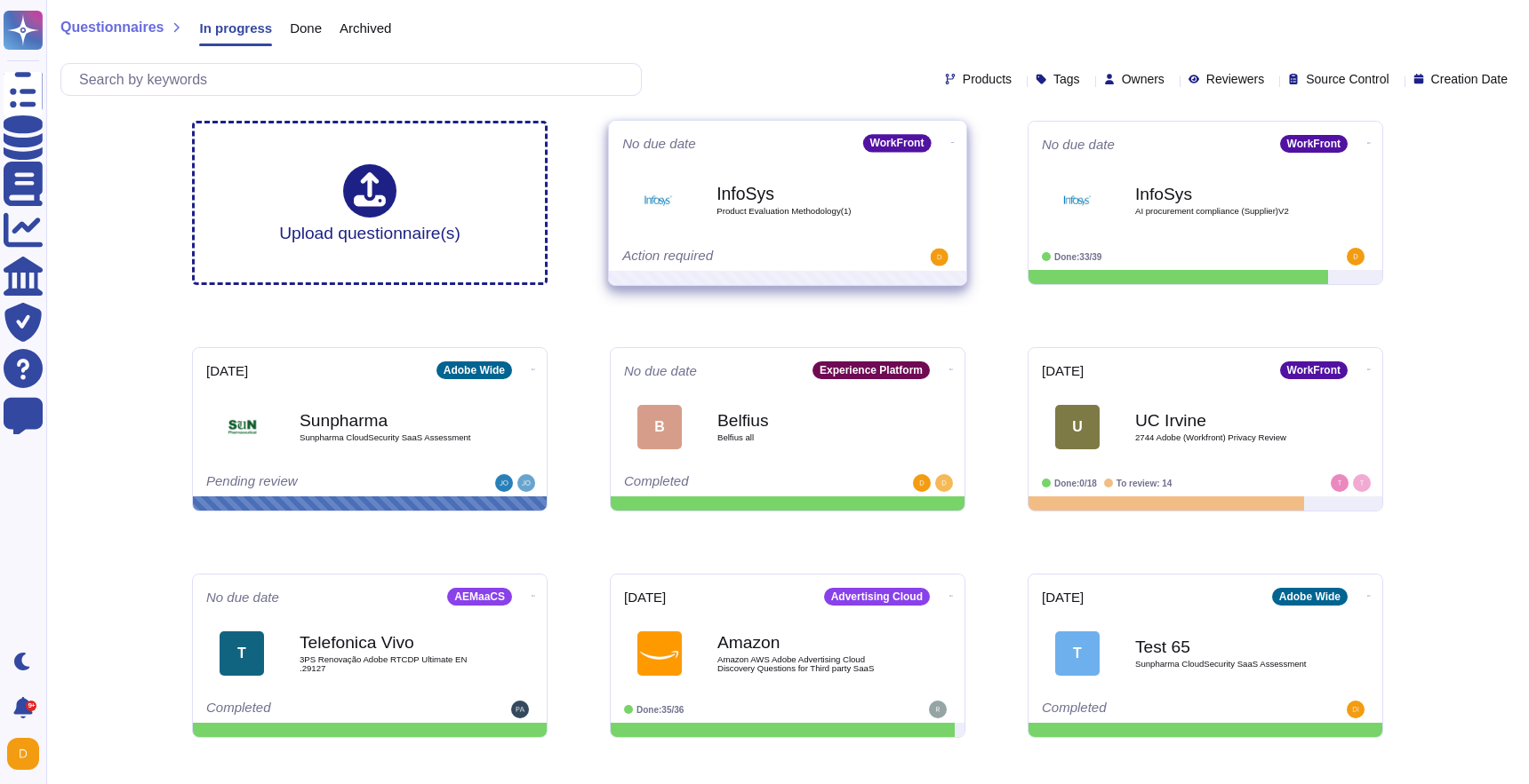
click at [754, 141] on div "No due date WorkFront" at bounding box center [787, 142] width 330 height 18
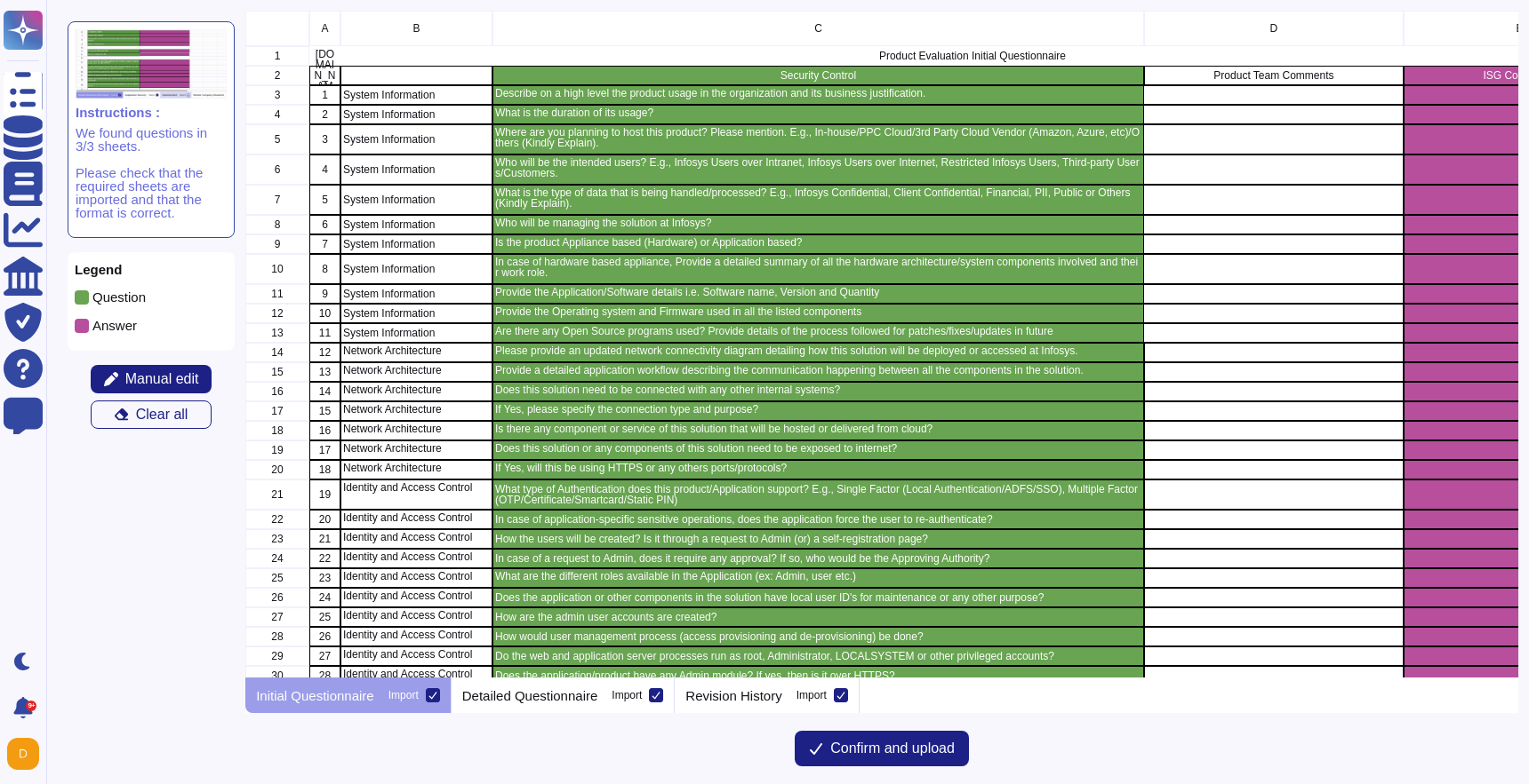
scroll to position [668, 1272]
click at [192, 378] on span "Manual edit" at bounding box center [162, 379] width 74 height 14
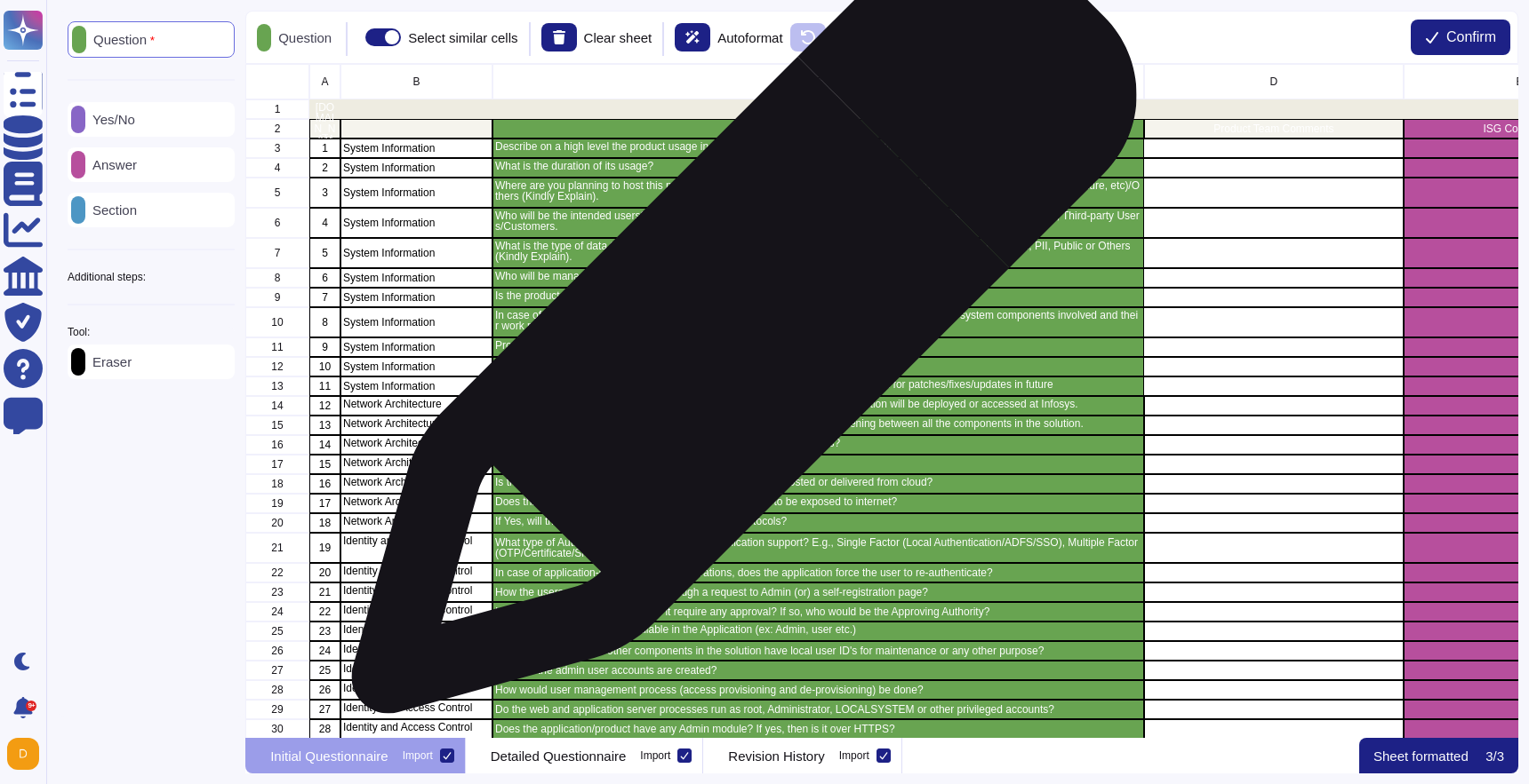
scroll to position [674, 1272]
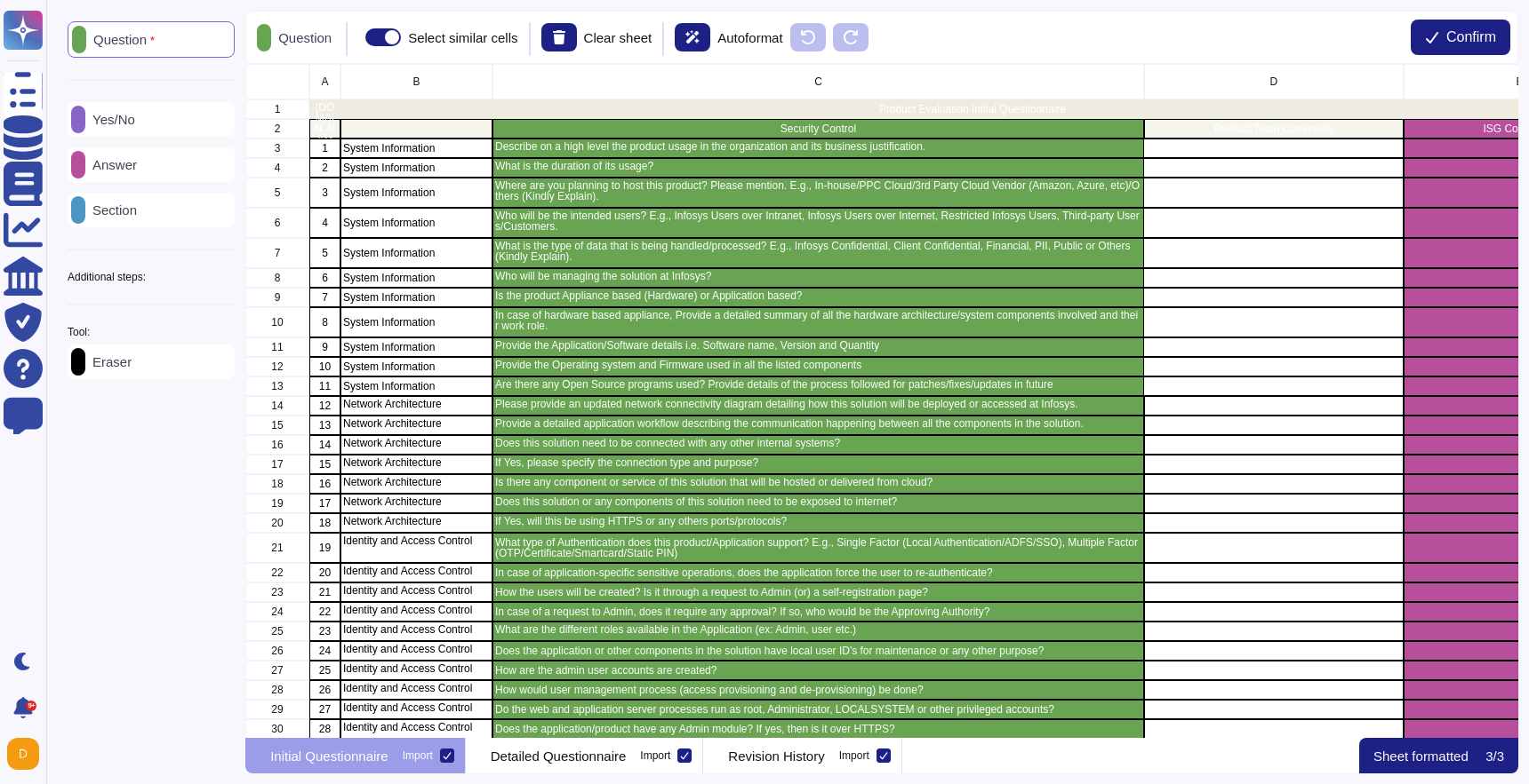
click at [149, 372] on div "Eraser" at bounding box center [151, 361] width 167 height 34
click at [1476, 139] on div "grid" at bounding box center [1519, 148] width 232 height 19
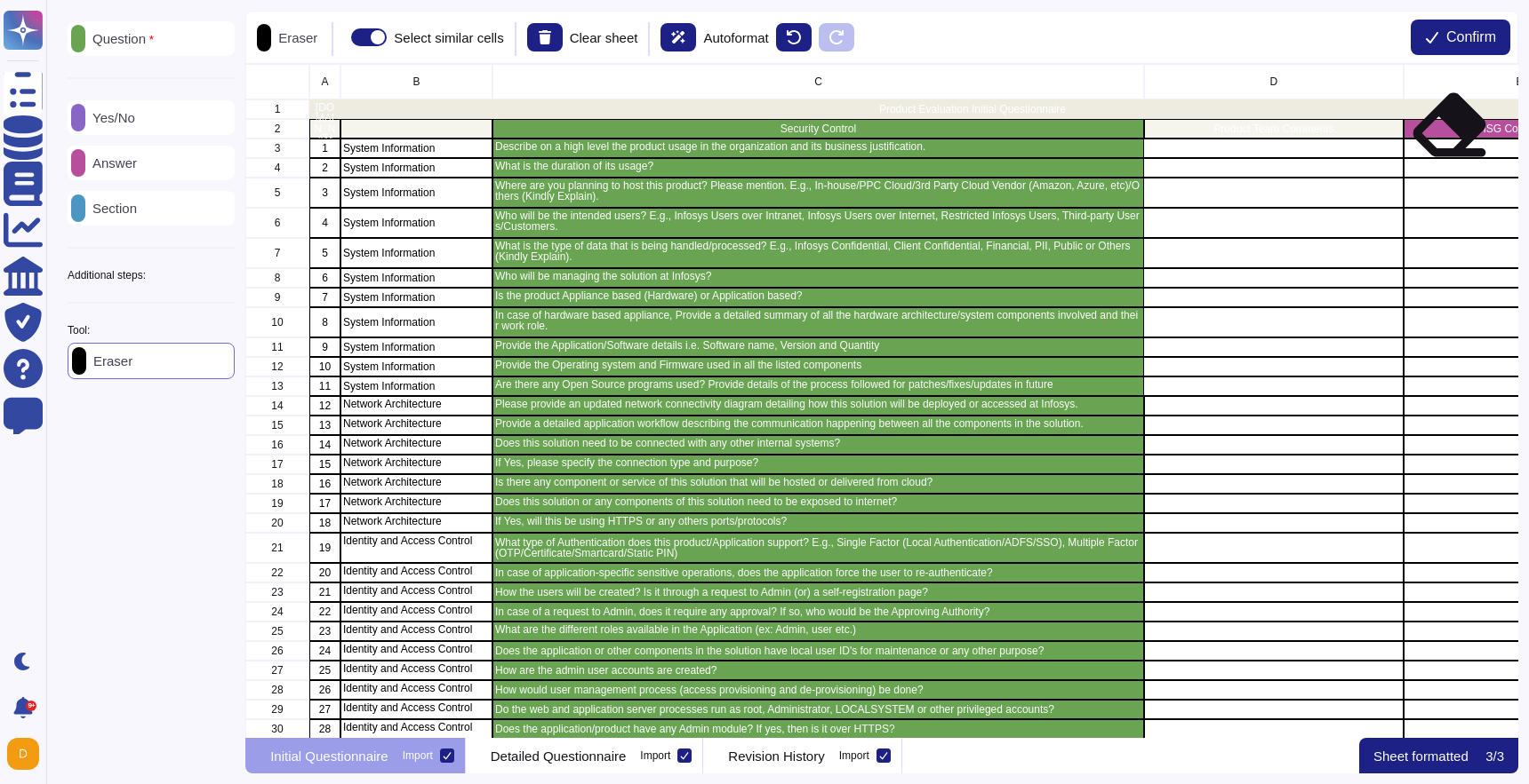
click at [1443, 137] on div "ISG Comments" at bounding box center [1519, 129] width 232 height 19
click at [150, 173] on div "Answer" at bounding box center [151, 163] width 167 height 34
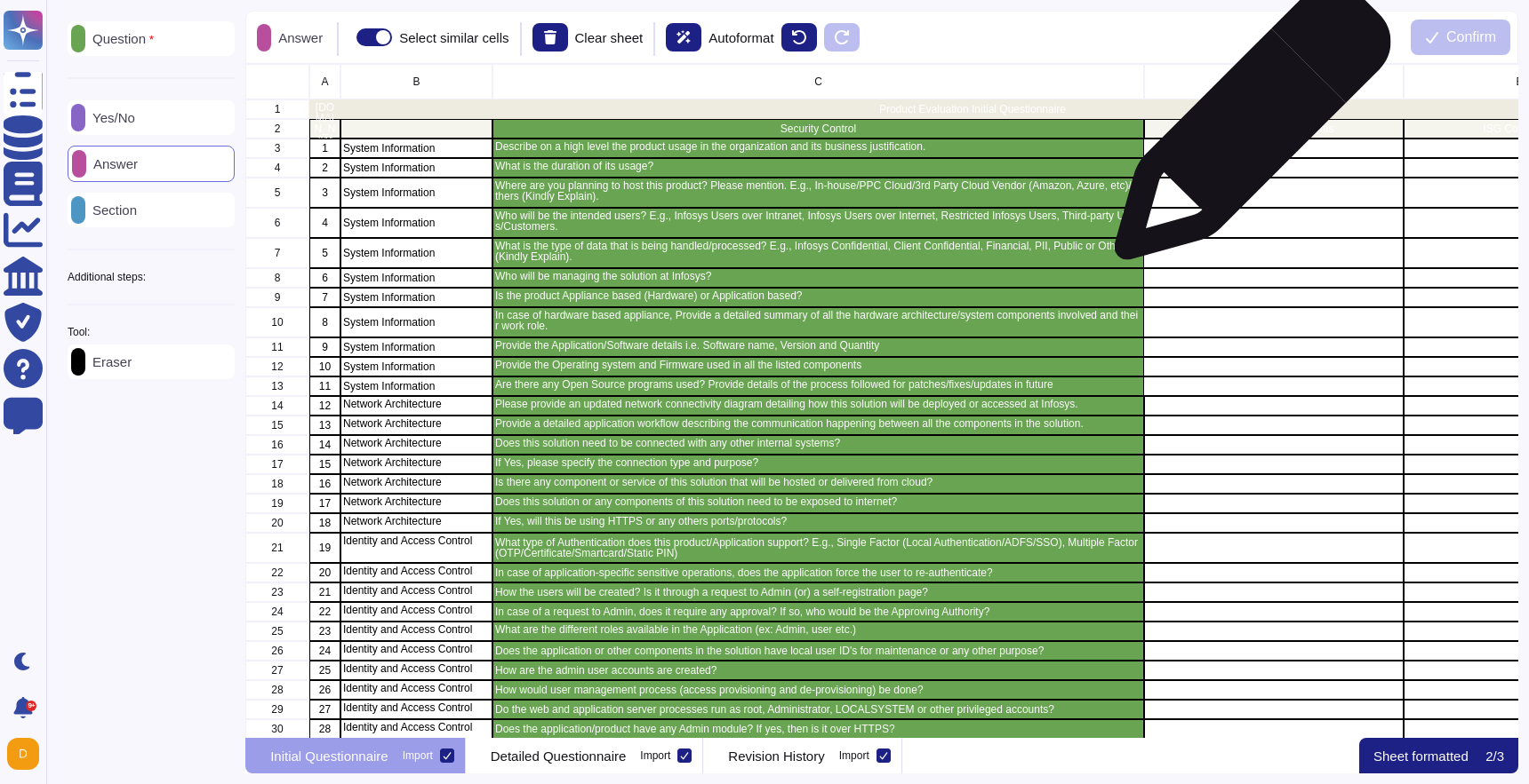
click at [1248, 126] on p "Product Team Comments" at bounding box center [1273, 129] width 254 height 11
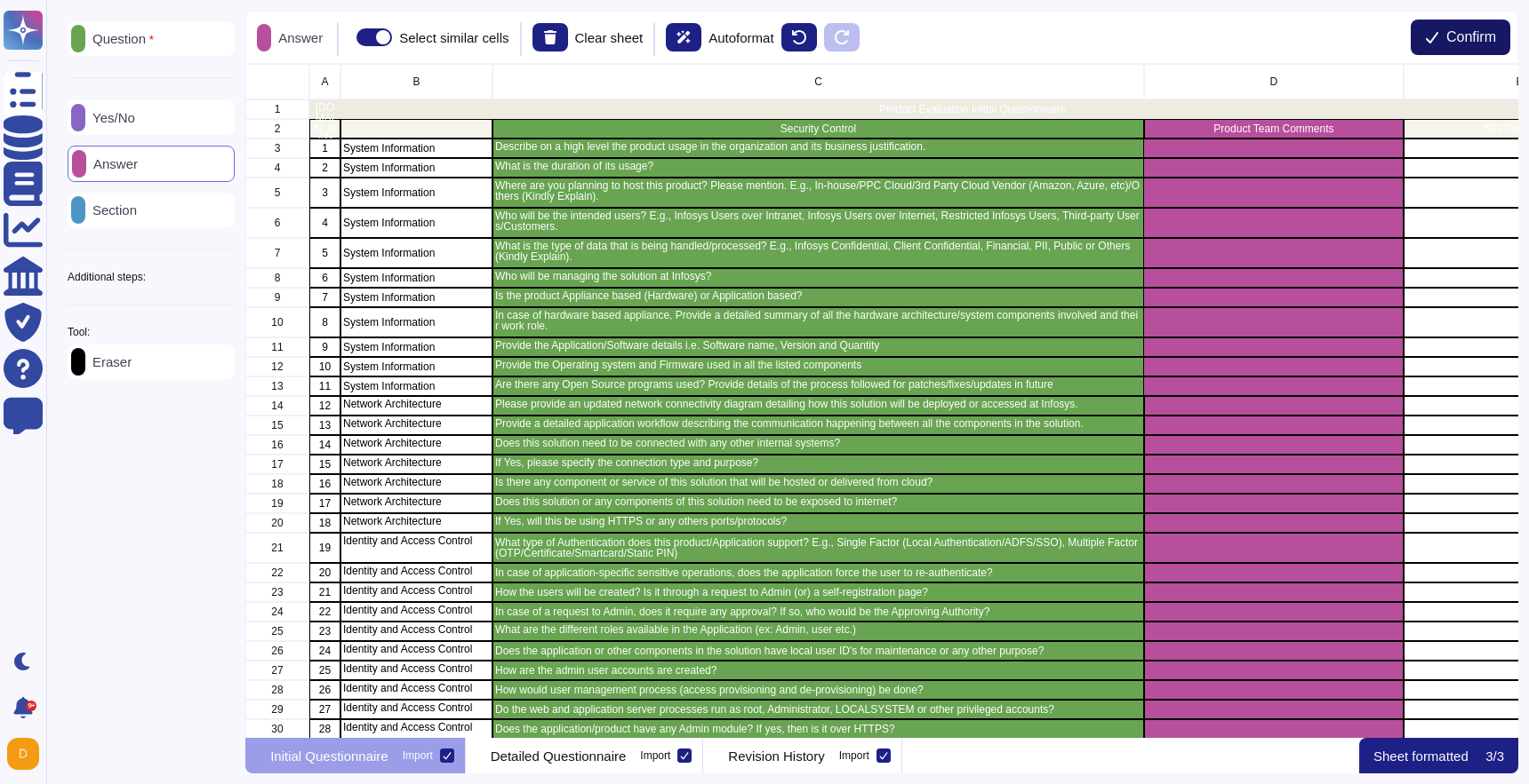
click at [1449, 31] on span "Confirm" at bounding box center [1471, 37] width 50 height 14
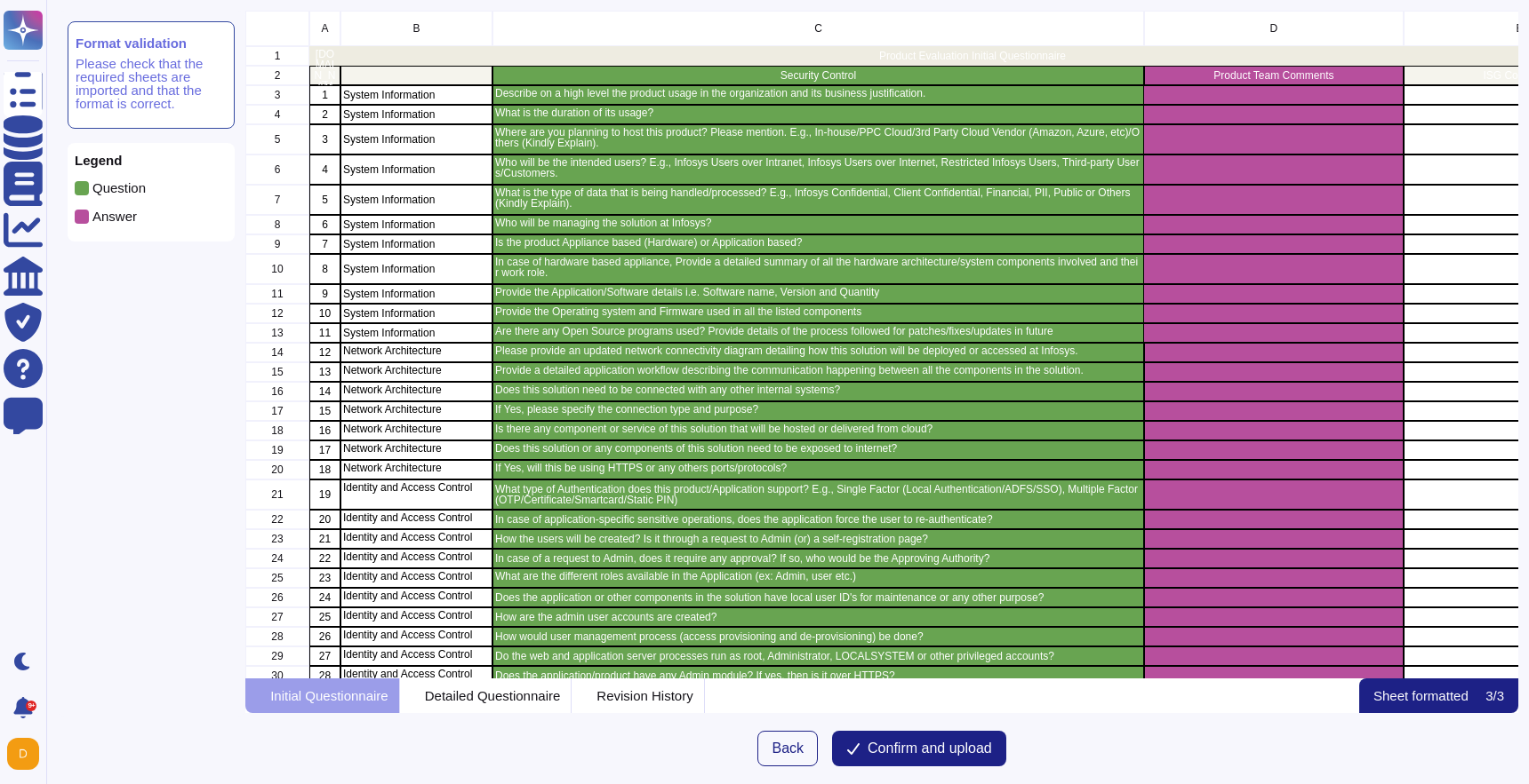
scroll to position [668, 1272]
click at [629, 703] on div "Revision History" at bounding box center [637, 695] width 132 height 34
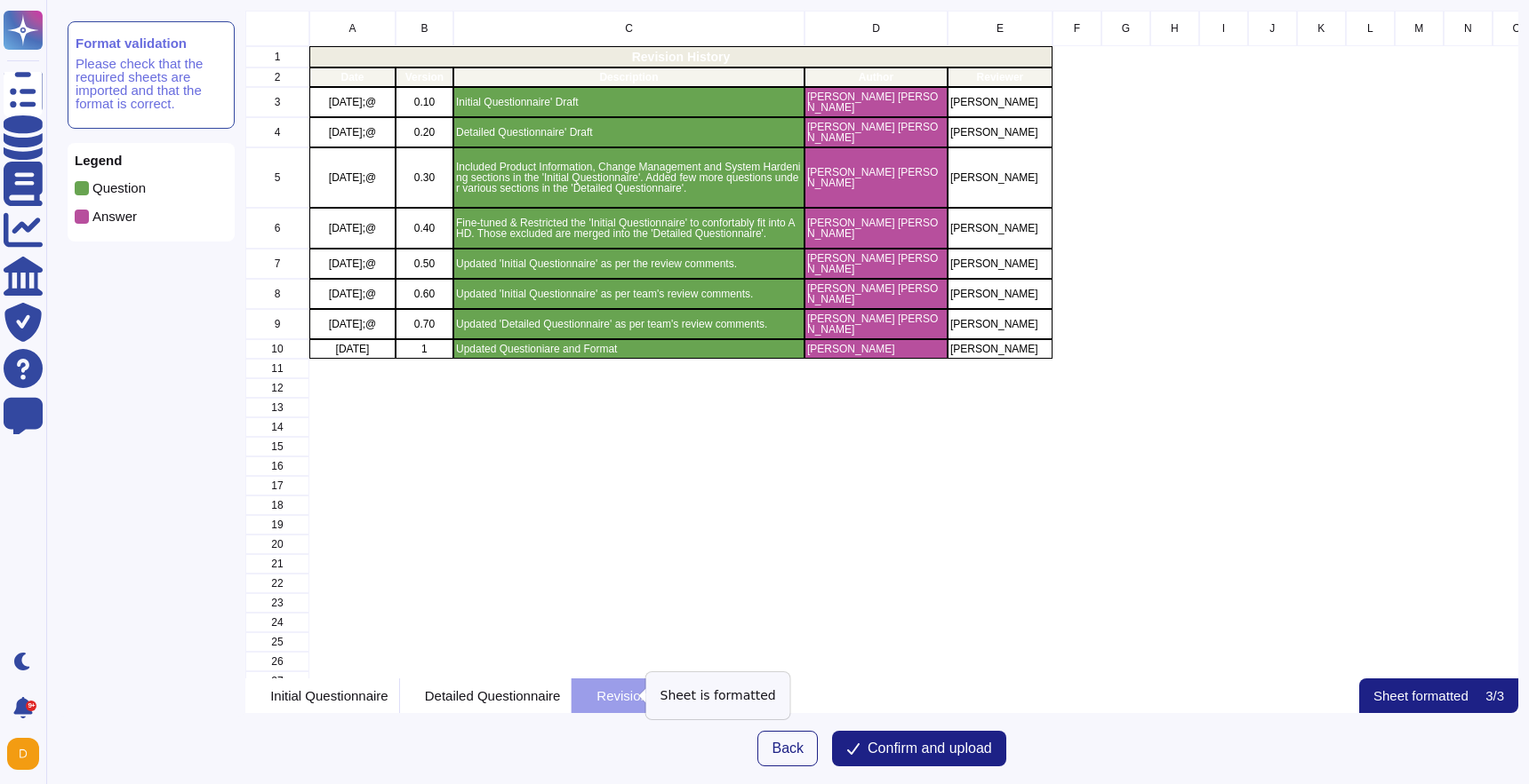
click at [692, 694] on p "Revision History" at bounding box center [645, 696] width 96 height 13
click at [145, 189] on p "Question" at bounding box center [119, 188] width 54 height 13
click at [209, 35] on div "Format validation Please check that the required sheets are imported and that t…" at bounding box center [151, 75] width 167 height 107
click at [804, 759] on button "Back" at bounding box center [787, 749] width 60 height 35
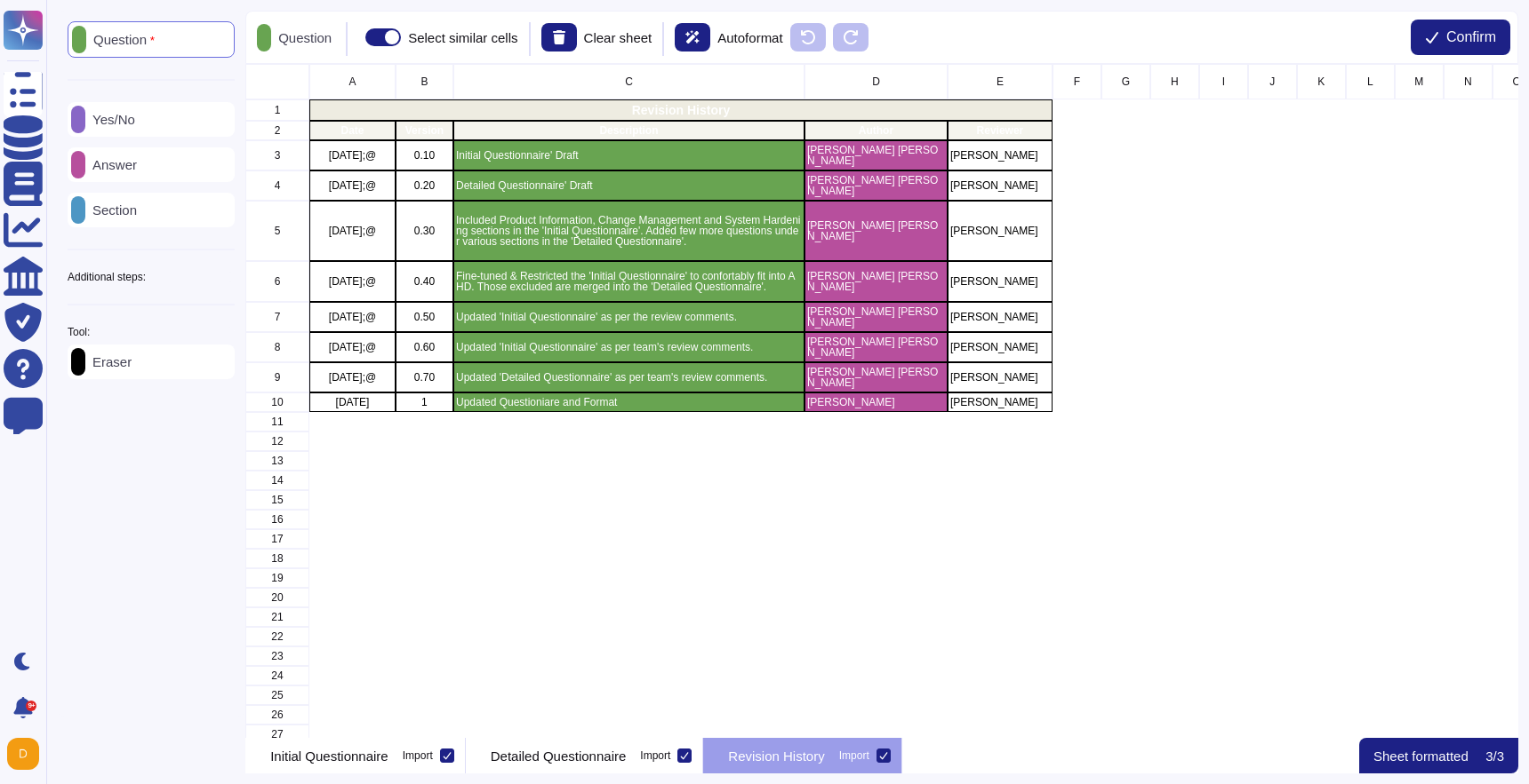
scroll to position [674, 1272]
click at [888, 757] on icon at bounding box center [883, 756] width 9 height 9
click at [0, 0] on input "Import" at bounding box center [0, 0] width 0 height 0
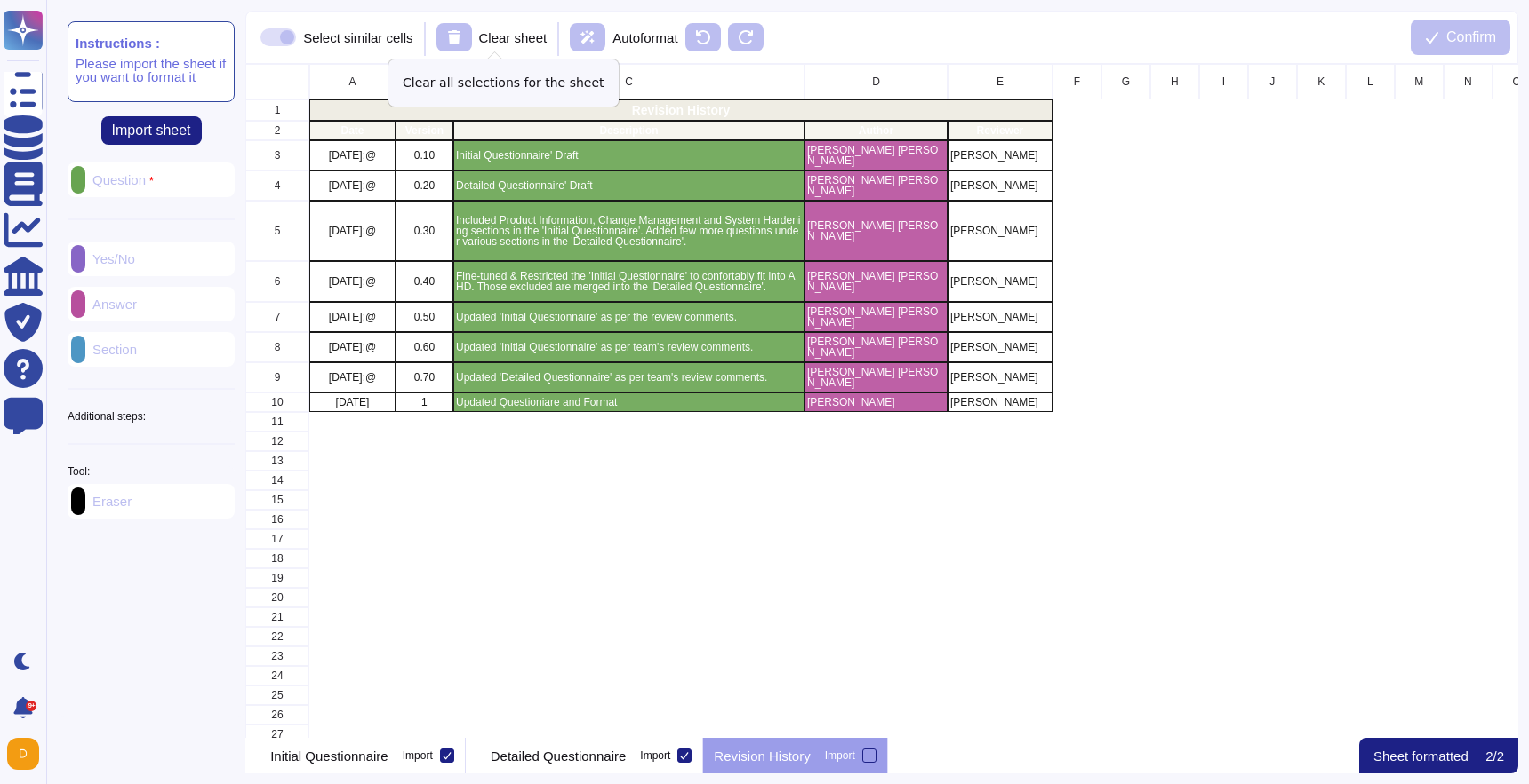
click at [512, 31] on p "Clear sheet" at bounding box center [513, 38] width 68 height 13
click at [570, 157] on p "Initial Questionnaire' Draft" at bounding box center [629, 155] width 346 height 11
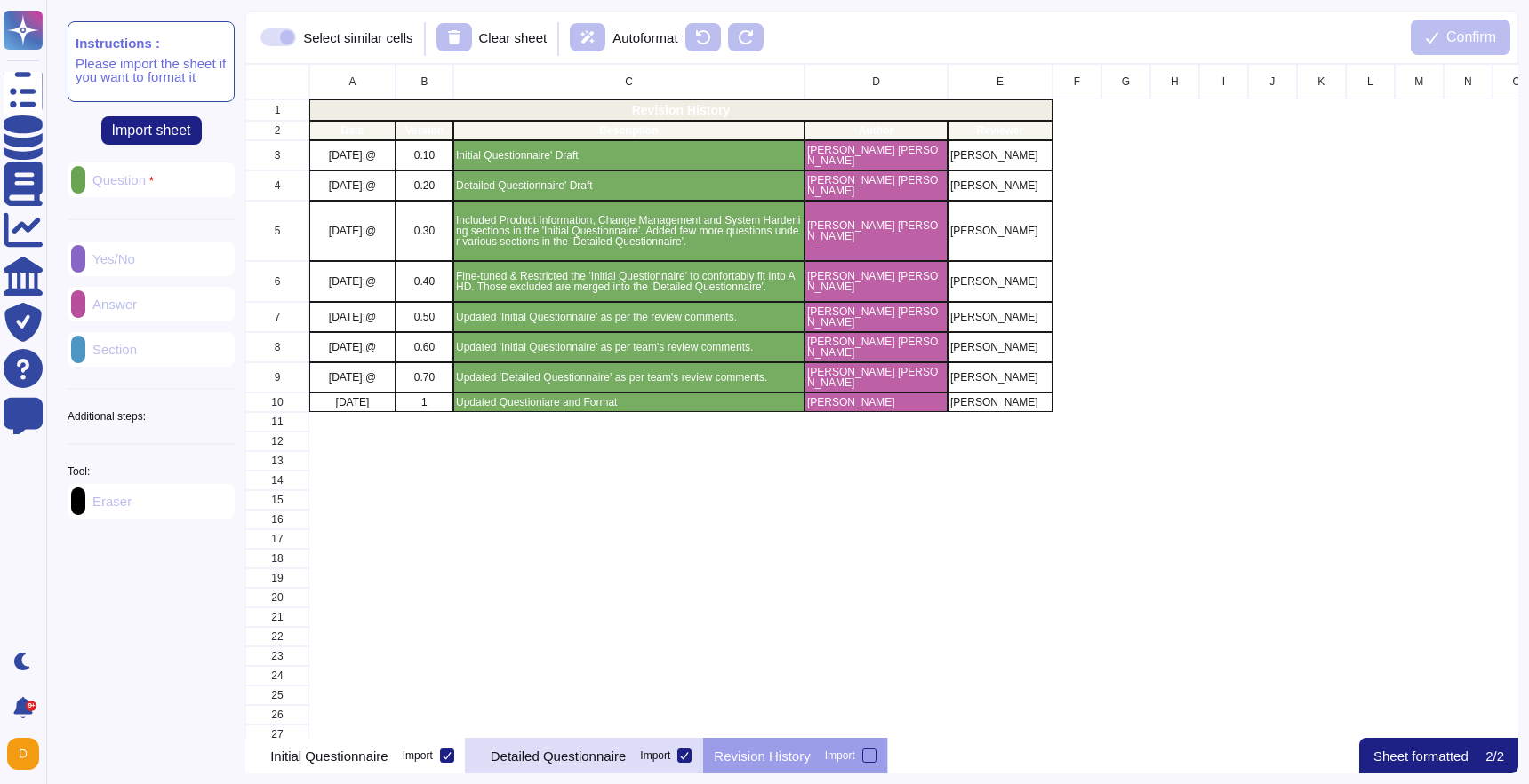
click at [561, 744] on div "Detailed Questionnaire Import" at bounding box center [584, 755] width 238 height 35
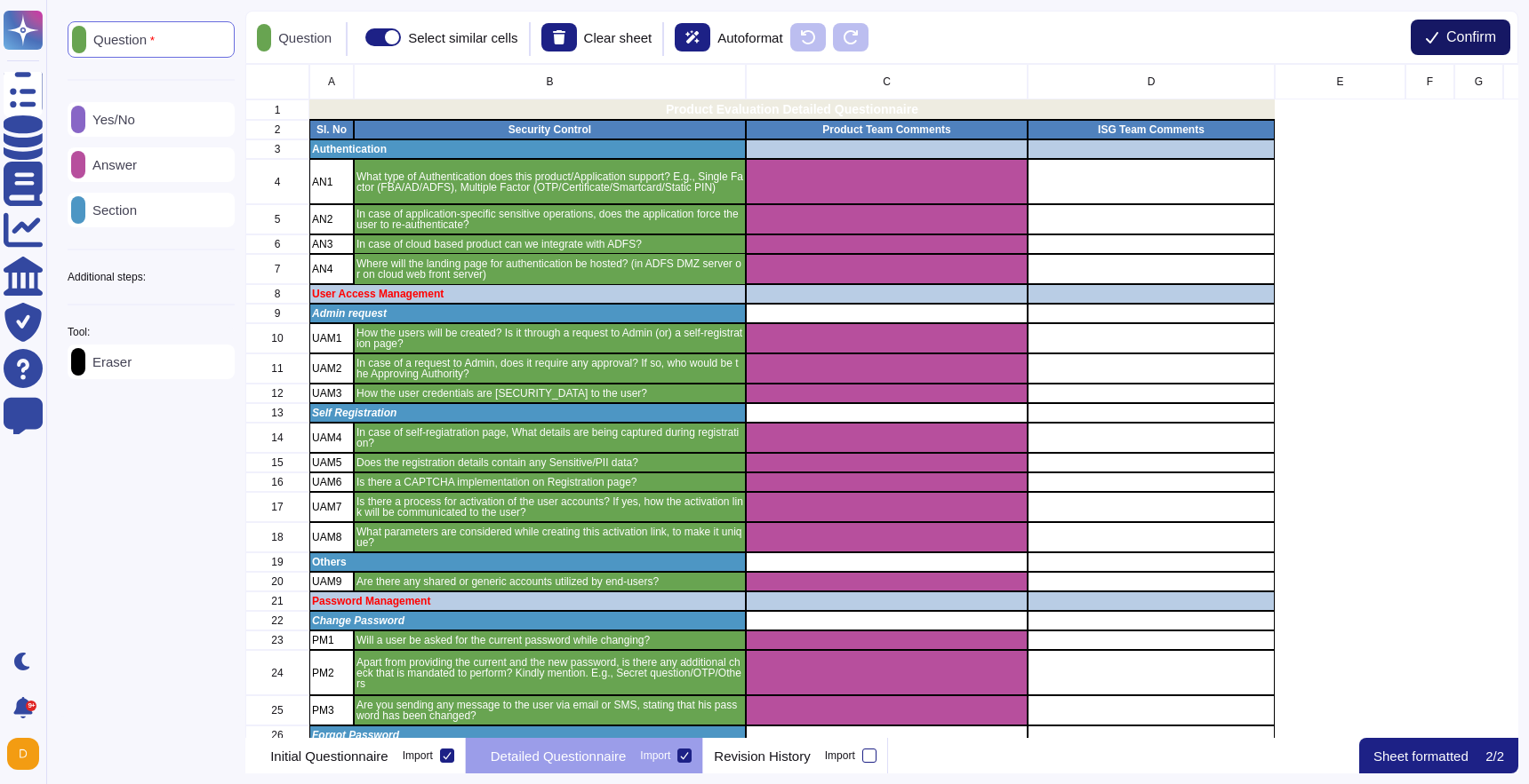
click at [1449, 35] on span "Confirm" at bounding box center [1471, 37] width 50 height 14
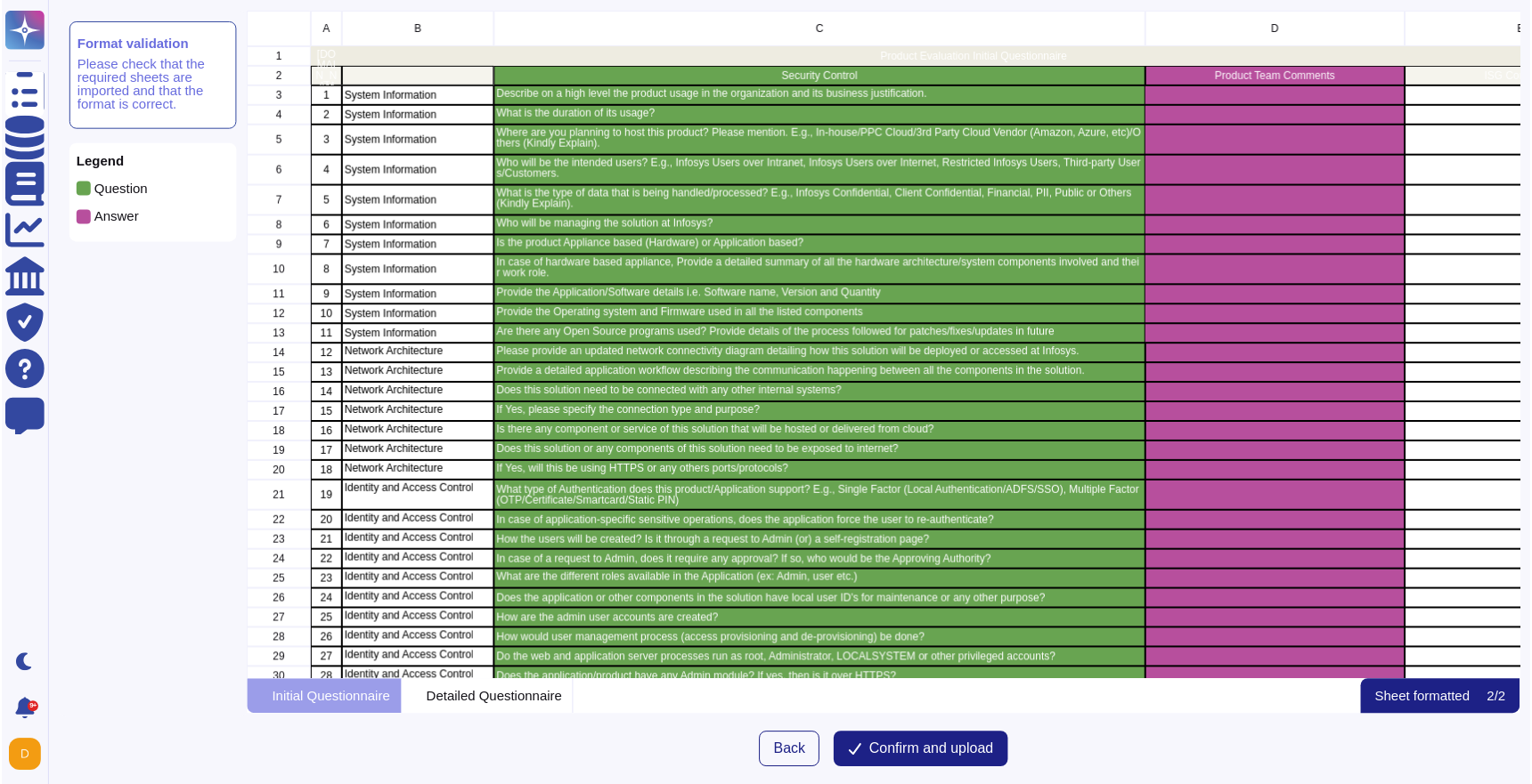
scroll to position [670, 1274]
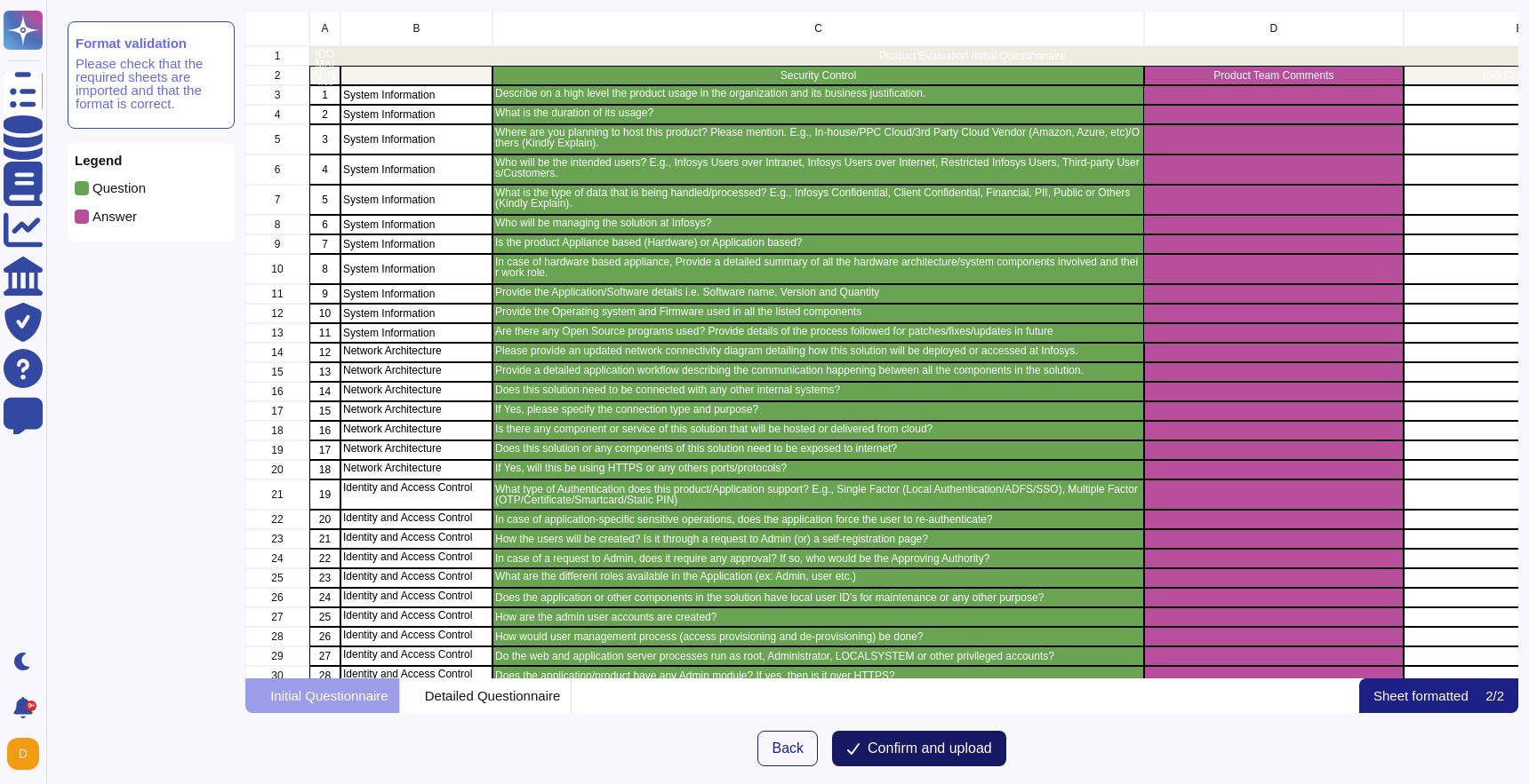
click at [913, 758] on button "Confirm and upload" at bounding box center [919, 749] width 174 height 35
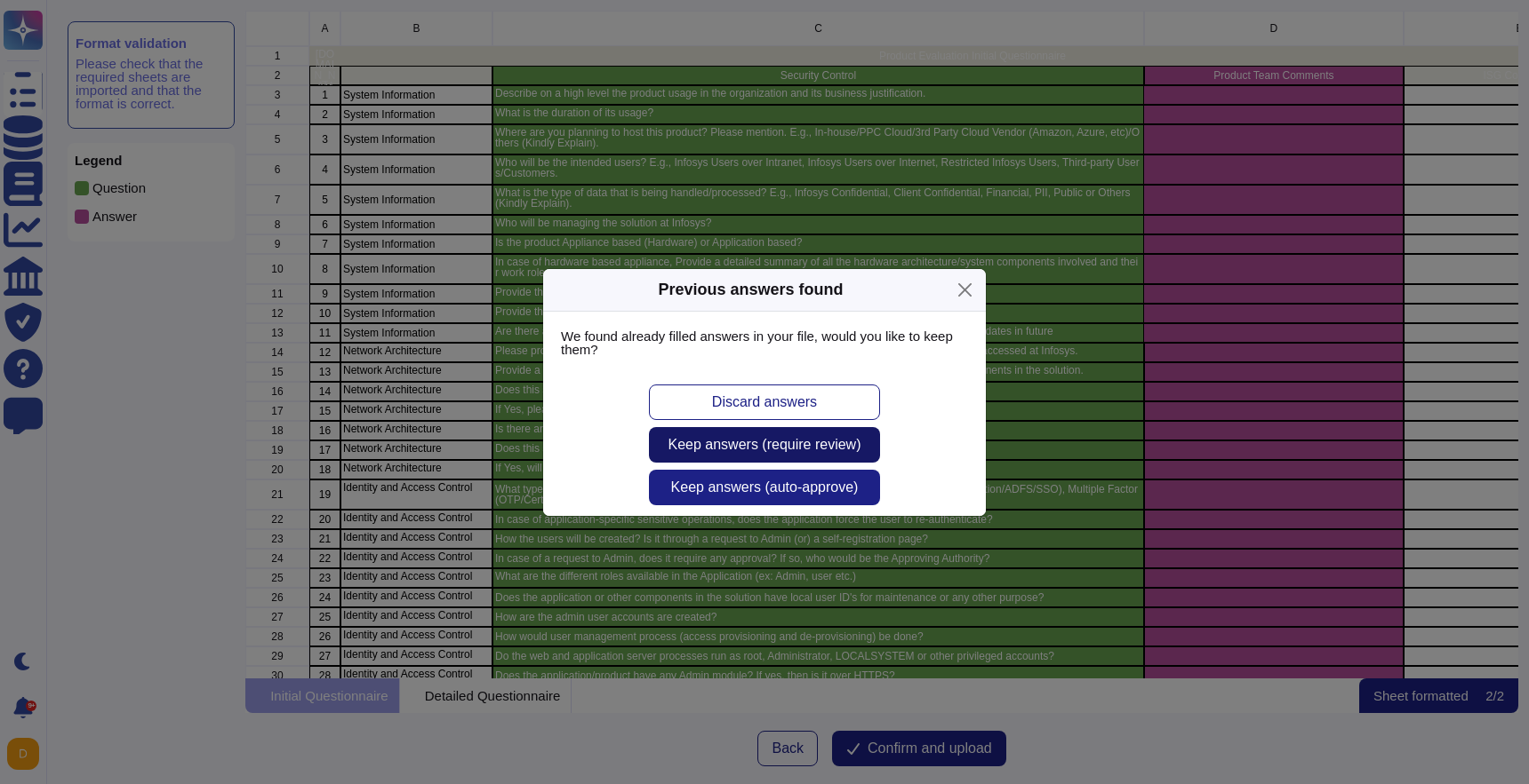
click at [825, 452] on span "Keep answers (require review)" at bounding box center [765, 445] width 192 height 14
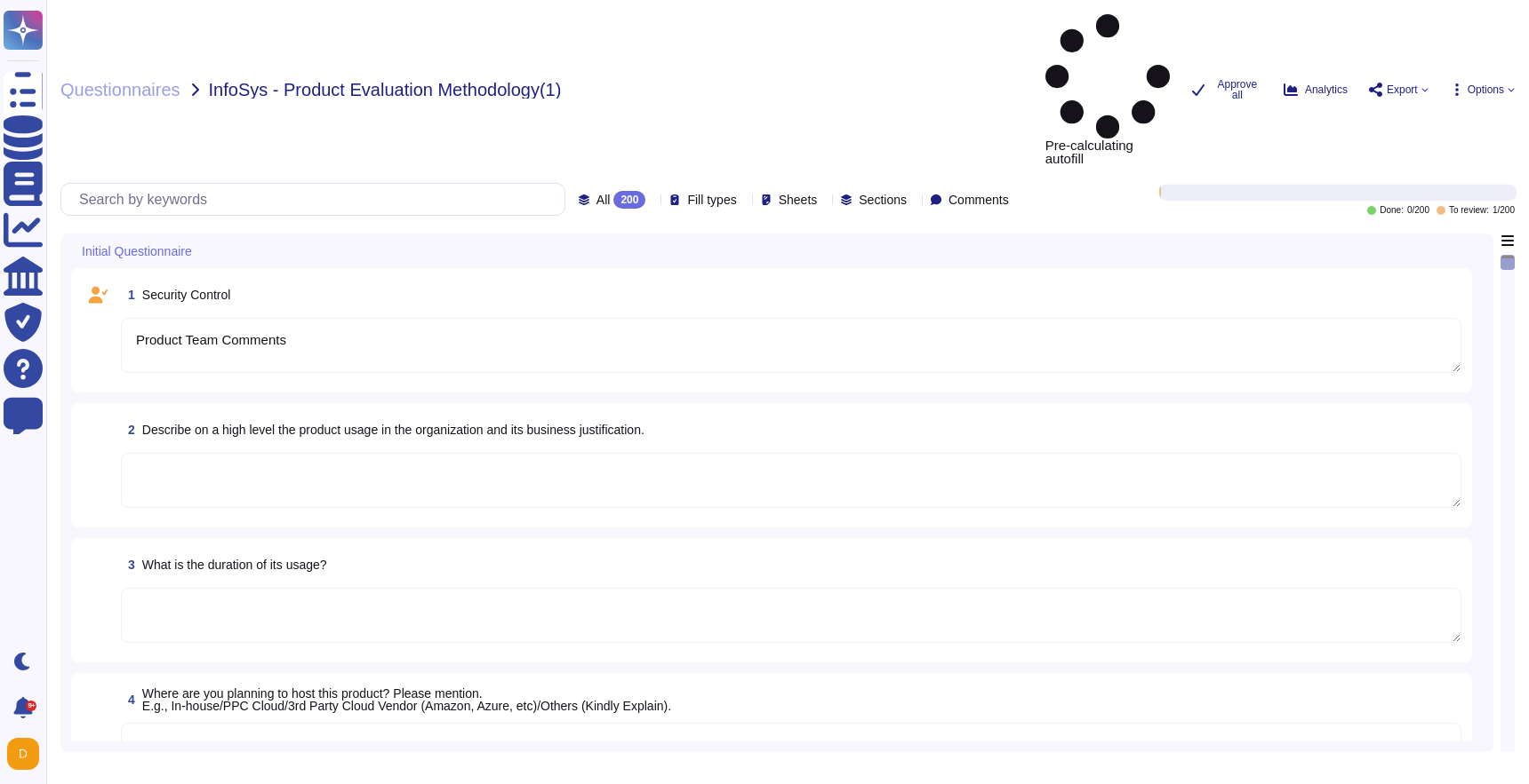
type textarea "Product Team Comments"
click at [598, 453] on textarea at bounding box center [791, 481] width 1340 height 55
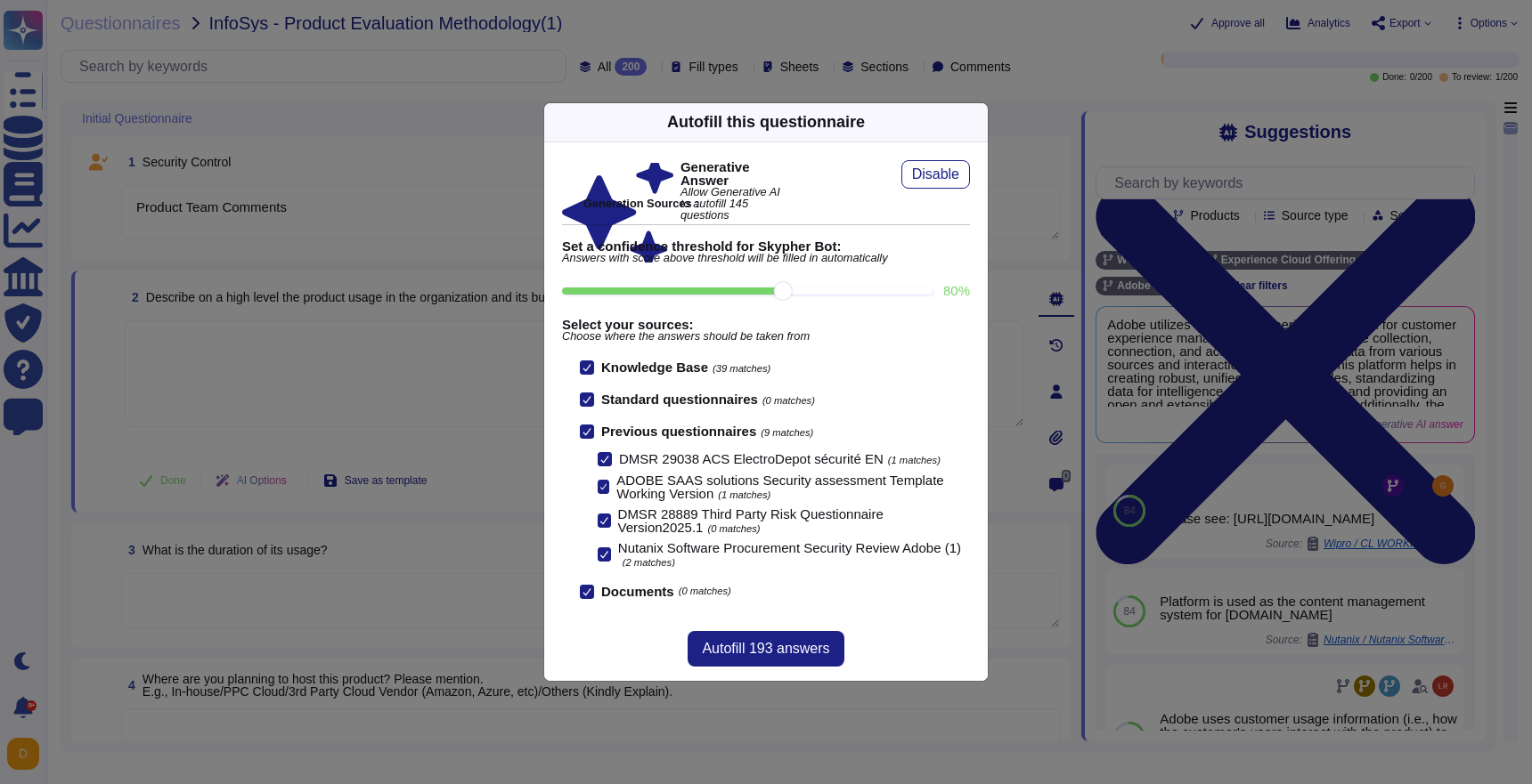
click at [600, 462] on div at bounding box center [604, 459] width 14 height 14
click at [0, 0] on input "DMSR 29038 ACS ElectroDepot sécurité EN (1 matches)" at bounding box center [0, 0] width 0 height 0
click at [601, 486] on icon at bounding box center [603, 487] width 6 height 9
click at [0, 0] on input "ADOBE SAAS solutions Security assessment Template Working Version (1 matches)" at bounding box center [0, 0] width 0 height 0
click at [601, 511] on label "DMSR 28889 Third Party Risk Questionnaire Version2025.1 (0 matches)" at bounding box center [784, 521] width 373 height 27
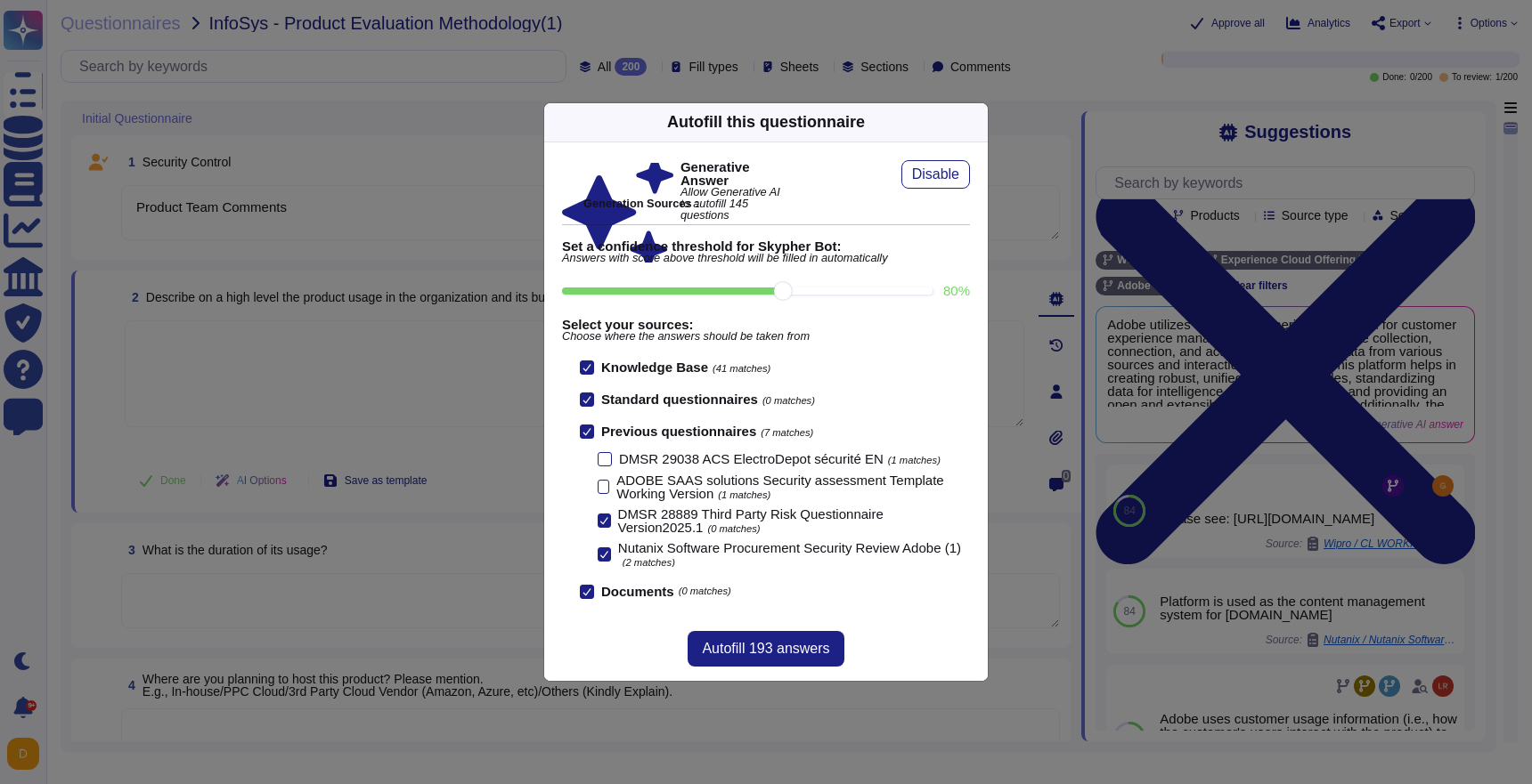
click at [0, 0] on input "DMSR 28889 Third Party Risk Questionnaire Version2025.1 (0 matches)" at bounding box center [0, 0] width 0 height 0
click at [601, 555] on icon at bounding box center [604, 555] width 8 height 9
click at [0, 0] on input "Nutanix Software Procurement Security Review Adobe (1) (2 matches)" at bounding box center [0, 0] width 0 height 0
click at [603, 482] on div at bounding box center [603, 487] width 11 height 14
click at [0, 0] on input "ADOBE SAAS solutions Security assessment Template Working Version (1 matches)" at bounding box center [0, 0] width 0 height 0
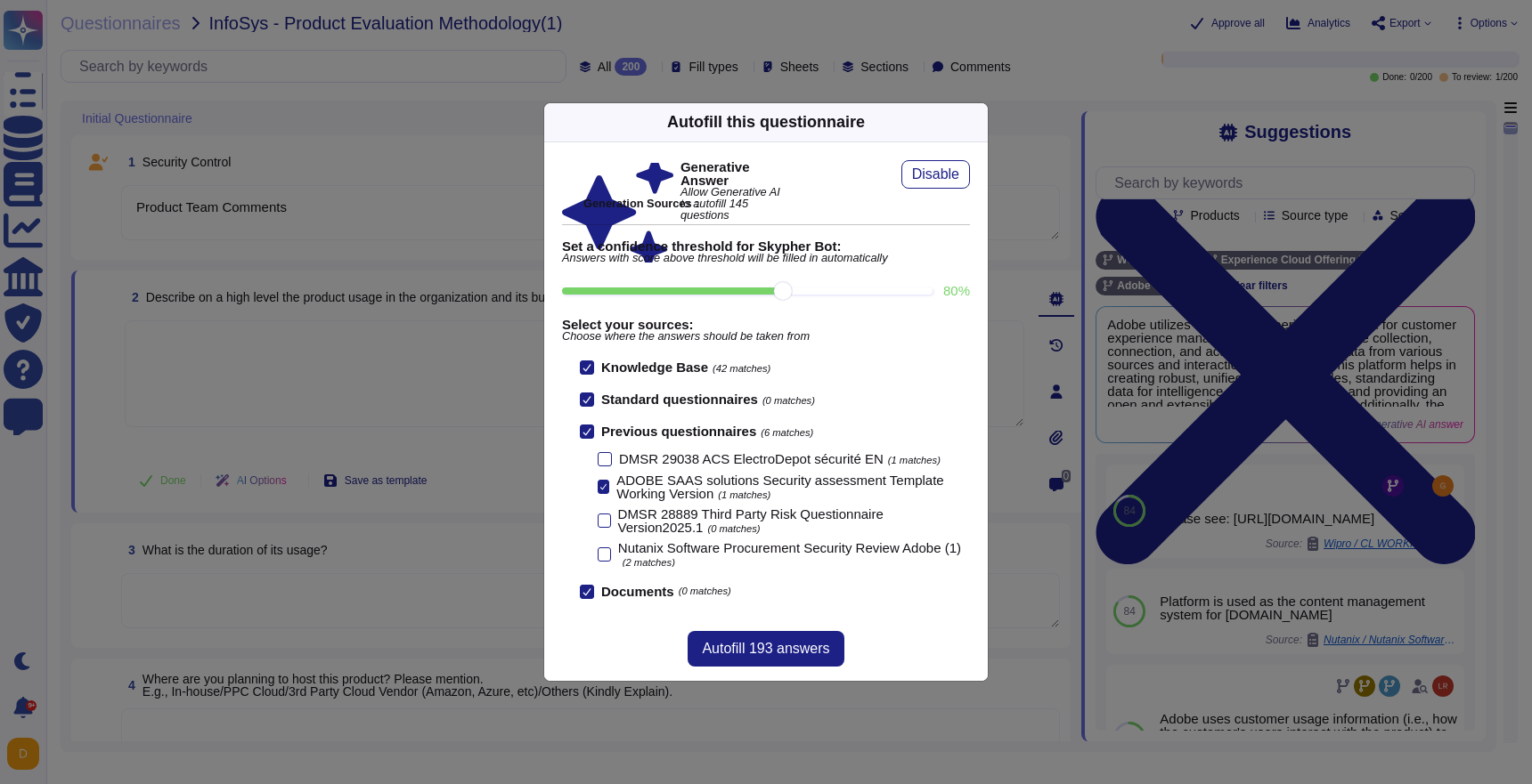
click at [602, 484] on icon at bounding box center [603, 487] width 6 height 9
click at [0, 0] on input "ADOBE SAAS solutions Security assessment Template Working Version (1 matches)" at bounding box center [0, 0] width 0 height 0
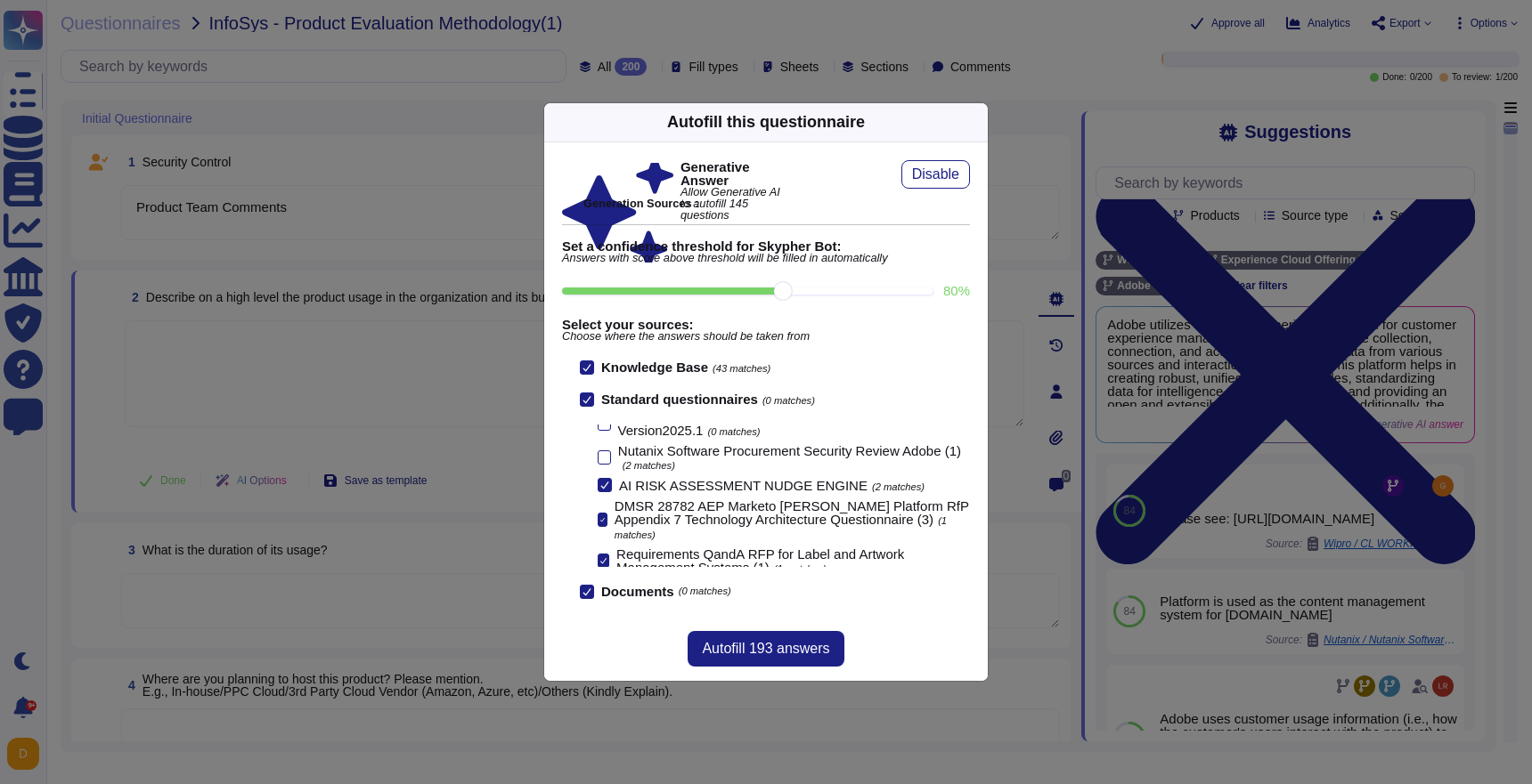
scroll to position [137, 0]
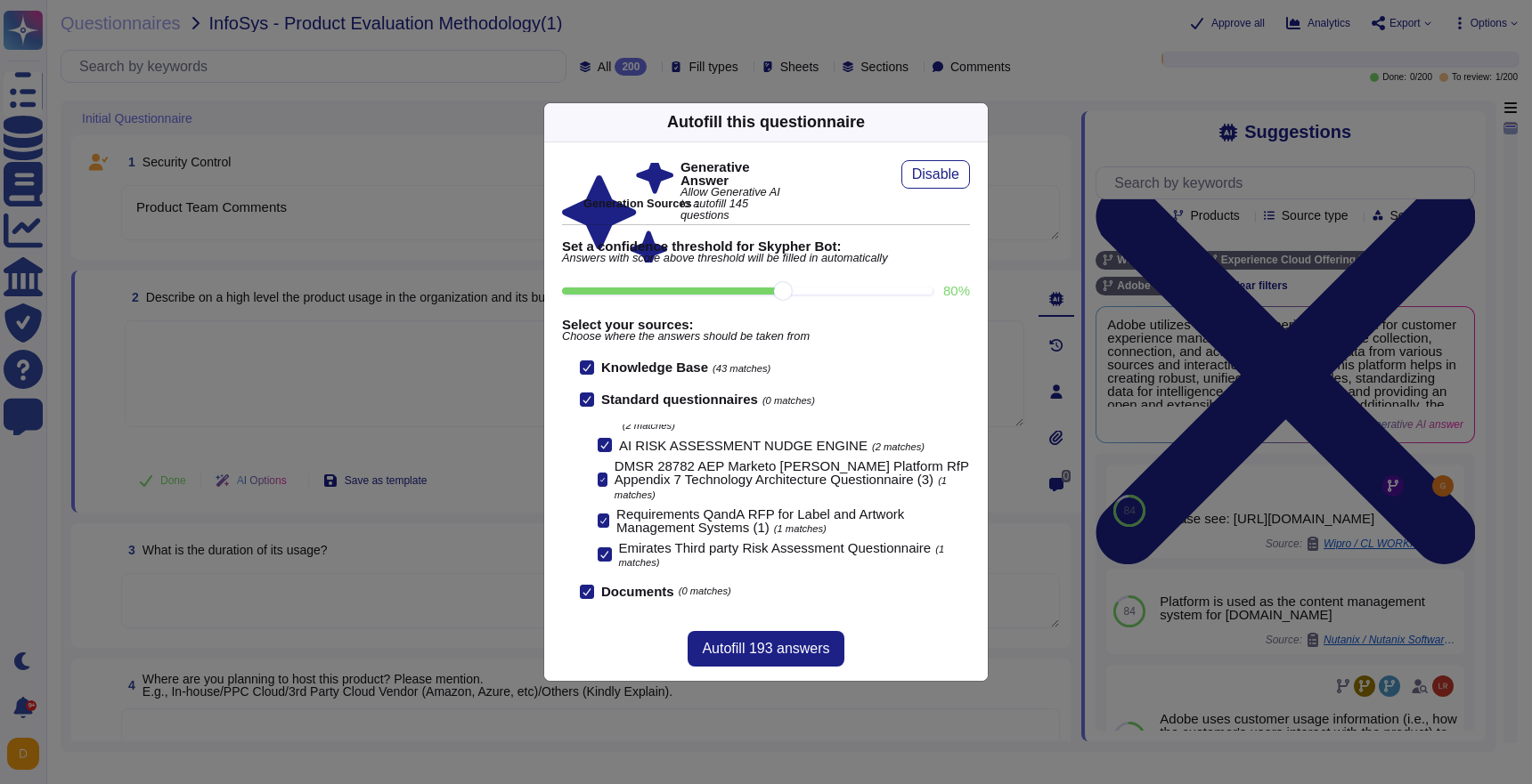
click at [579, 586] on div at bounding box center [586, 591] width 14 height 14
click at [0, 0] on input "Documents (0 matches)" at bounding box center [0, 0] width 0 height 0
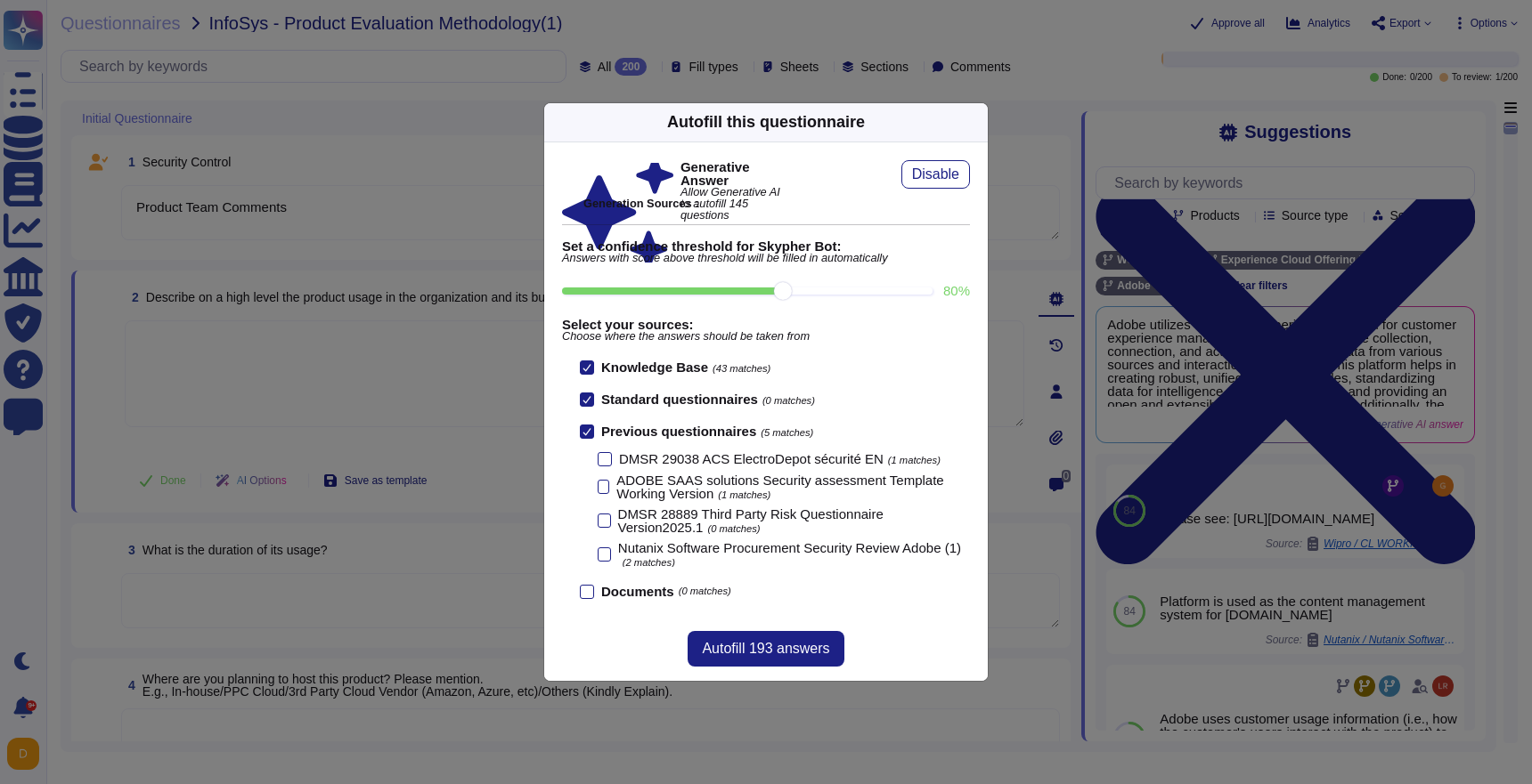
click at [585, 600] on div "Generative Answer Allow Generative AI to autofill 145 questions Disable Generat…" at bounding box center [766, 379] width 443 height 474
click at [586, 581] on div "Knowledge Base (43 matches) Standard questionnaires (0 matches) Previous questi…" at bounding box center [774, 479] width 390 height 238
click at [591, 598] on div at bounding box center [586, 591] width 14 height 14
click at [0, 0] on input "Documents (0 matches)" at bounding box center [0, 0] width 0 height 0
click at [753, 659] on button "Autofill 193 answers" at bounding box center [766, 649] width 156 height 35
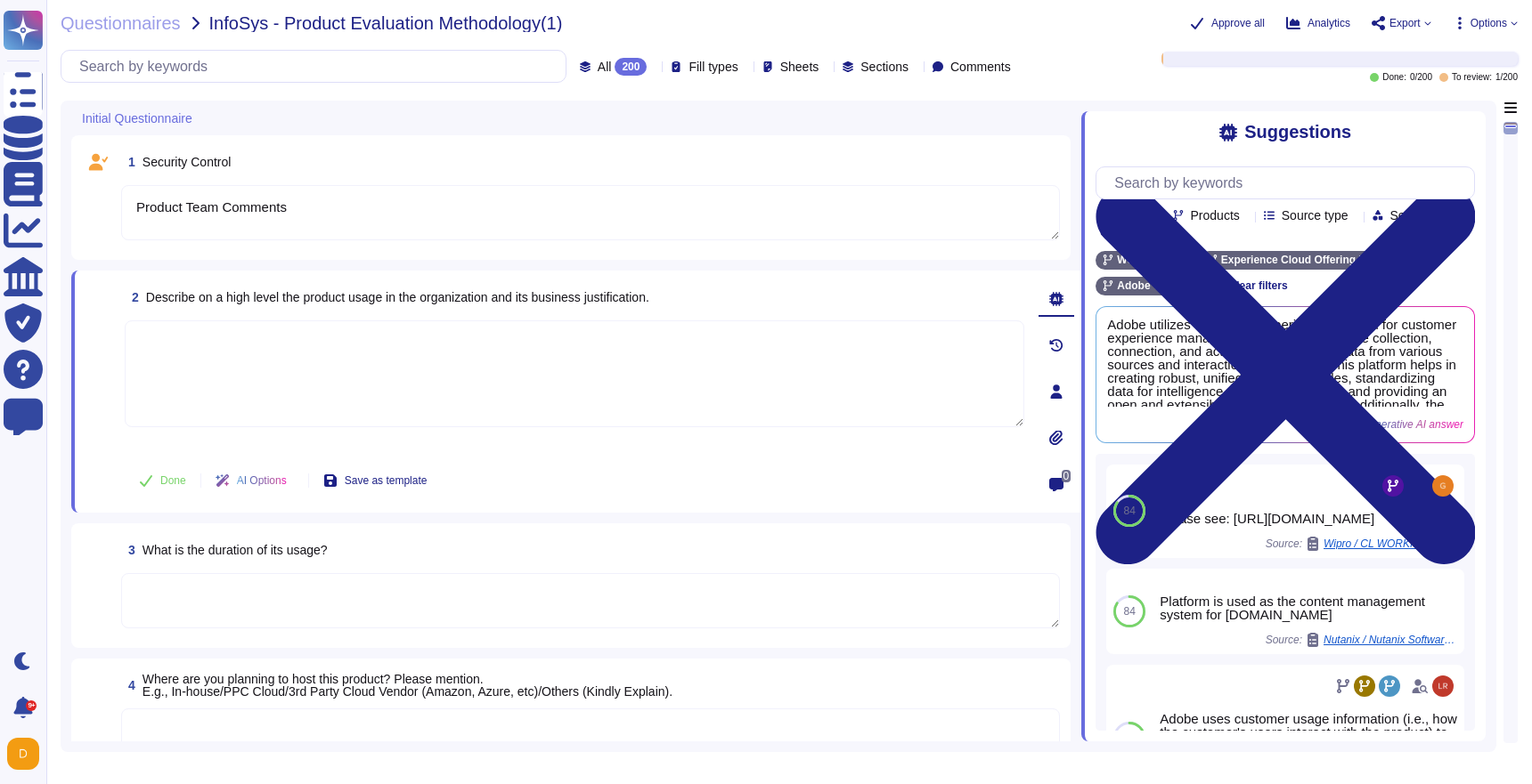
click at [853, 379] on textarea at bounding box center [575, 373] width 899 height 107
click at [843, 237] on textarea "Product Team Comments" at bounding box center [590, 213] width 939 height 56
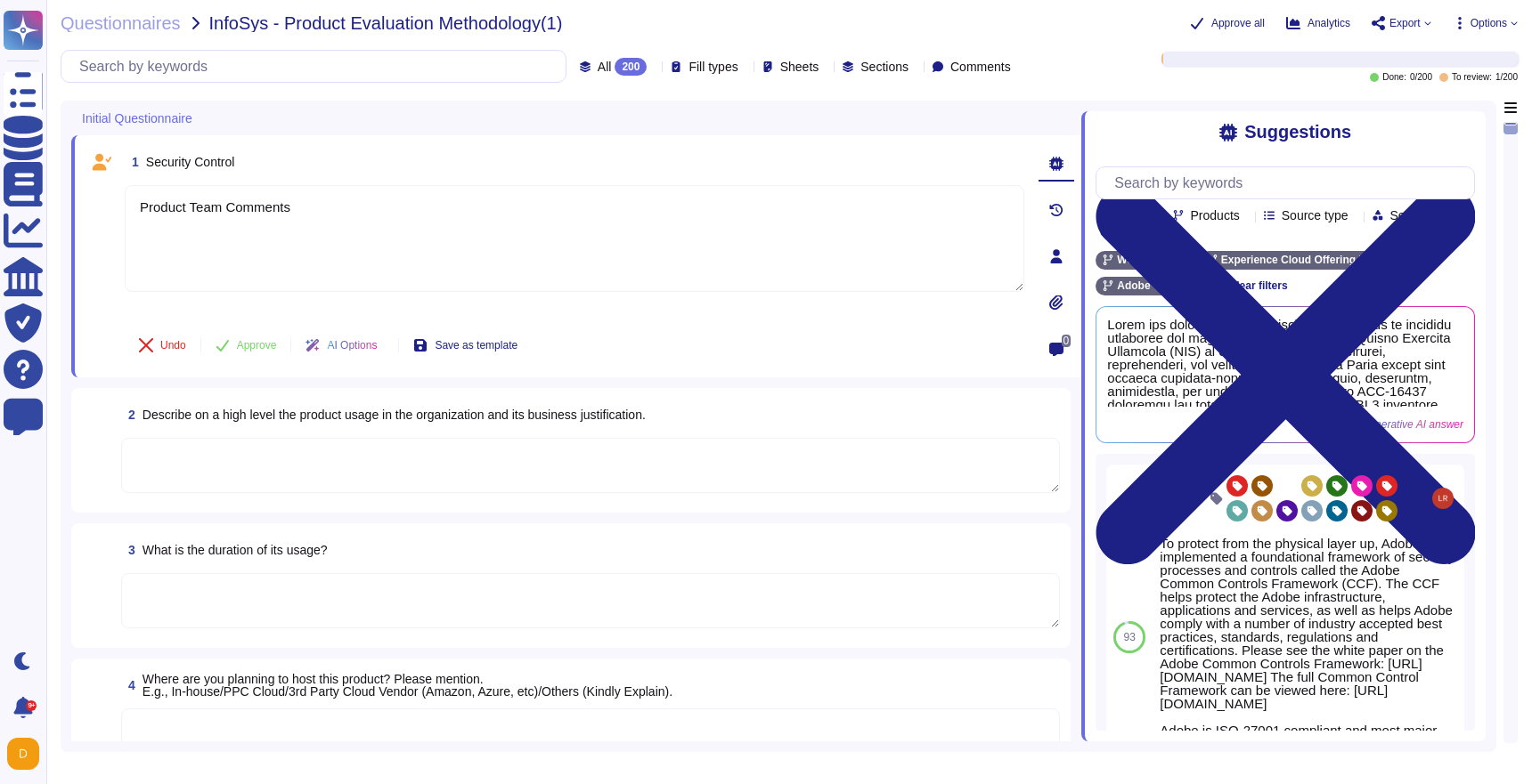
click at [859, 407] on div "2 Describe on a high level the product usage in the organization and its busine…" at bounding box center [590, 414] width 939 height 32
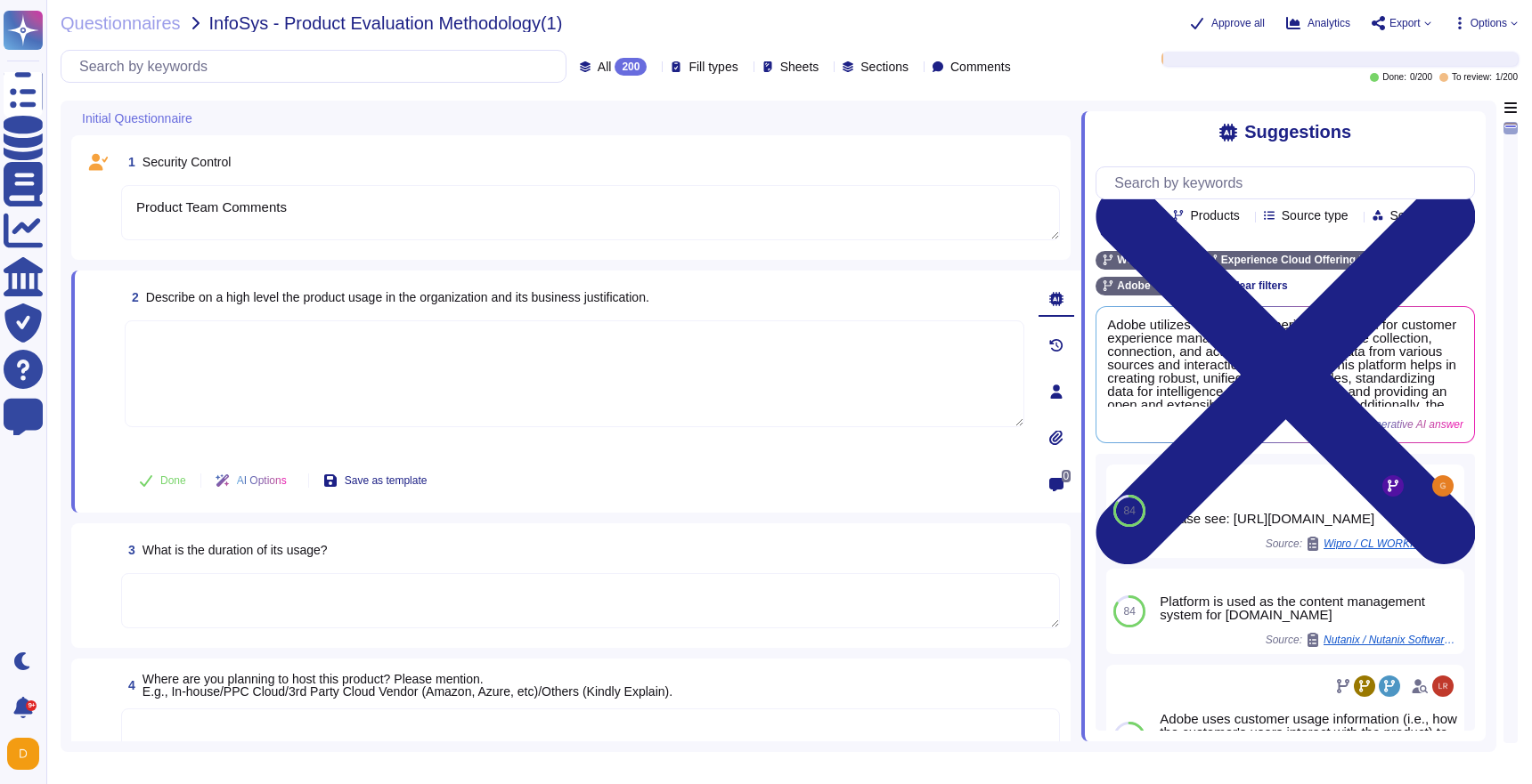
click at [859, 206] on textarea "Product Team Comments" at bounding box center [590, 213] width 939 height 56
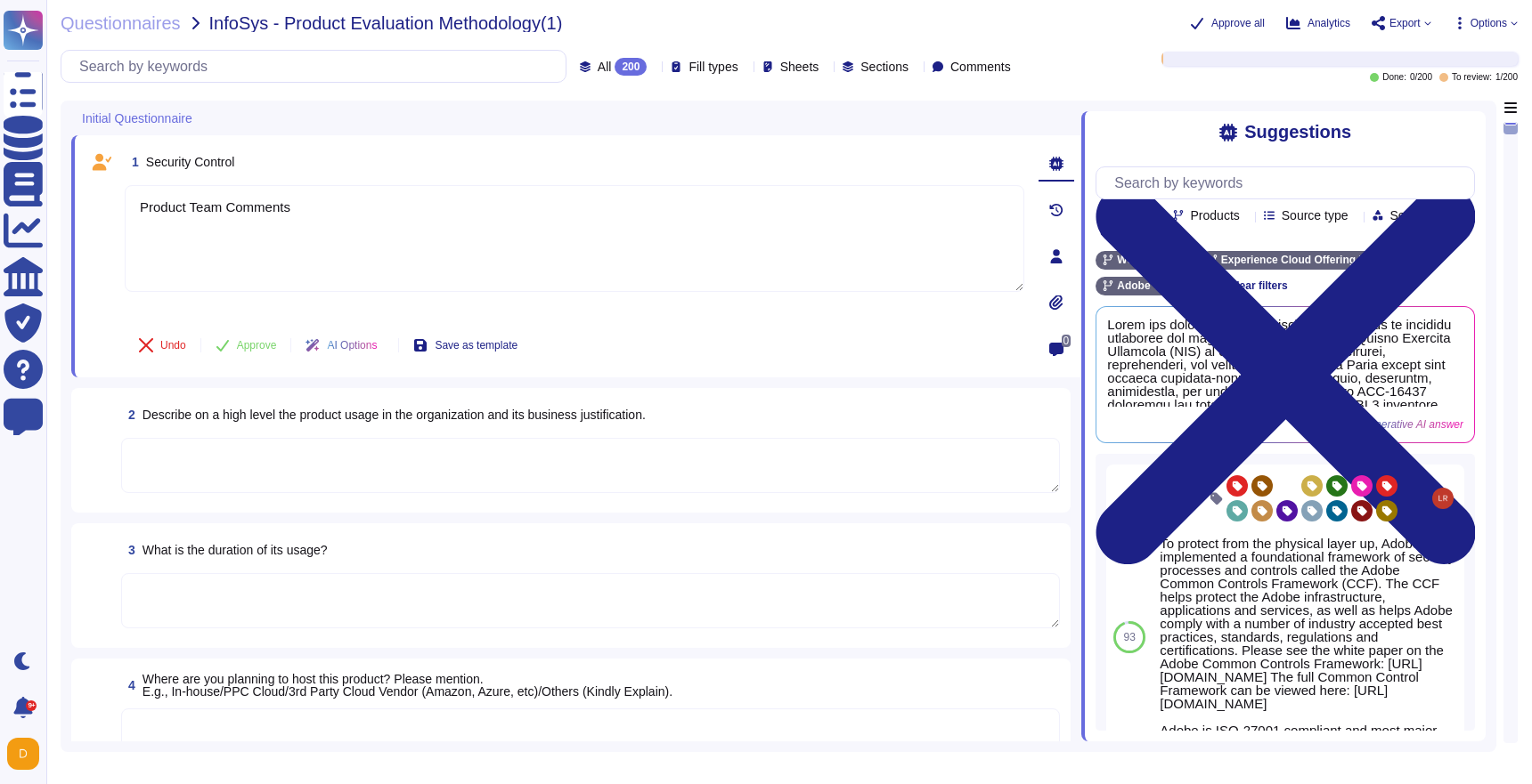
click at [1476, 23] on span "Options" at bounding box center [1488, 23] width 36 height 11
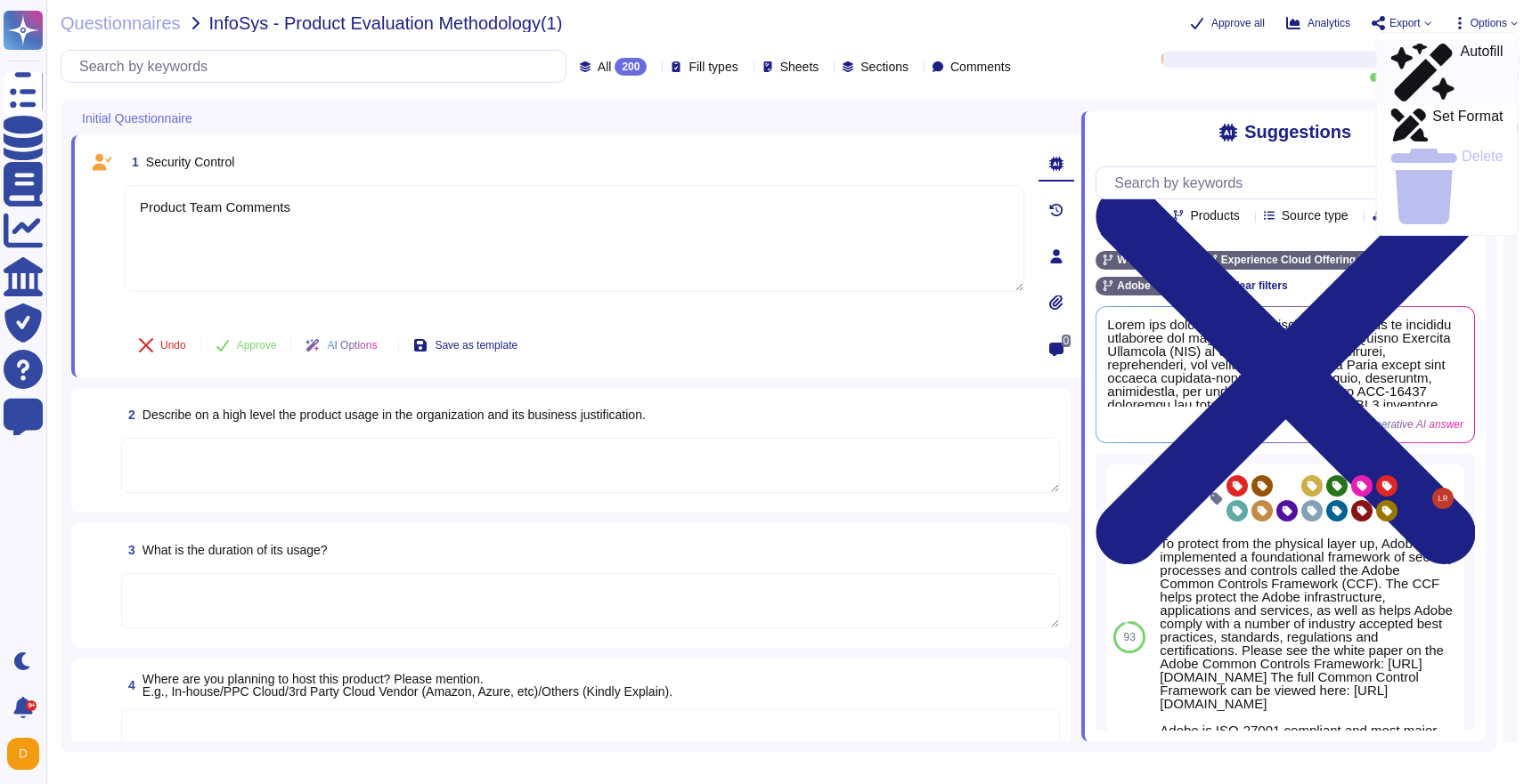
click at [1460, 51] on p "Autofill" at bounding box center [1481, 72] width 43 height 57
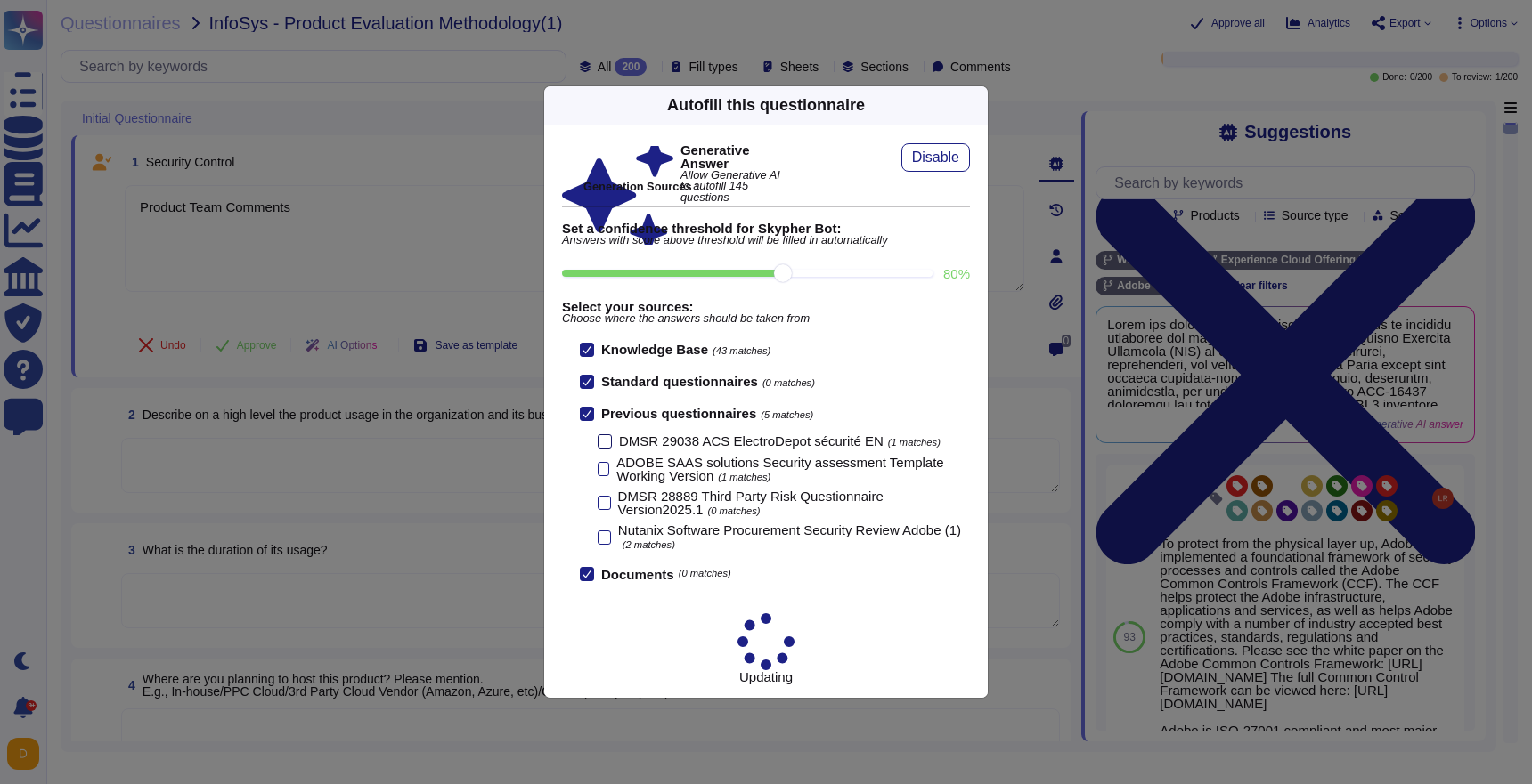
type textarea "Adobe utilizes the Adobe Experience Platform for customer experience management…"
type textarea "The duration of usage is defined by the license term, which will expire as set …"
type textarea "The product will be hosted using third-party cloud vendors, specifically Micros…"
type textarea "The intended users include individual employees, customers, and system accounts…"
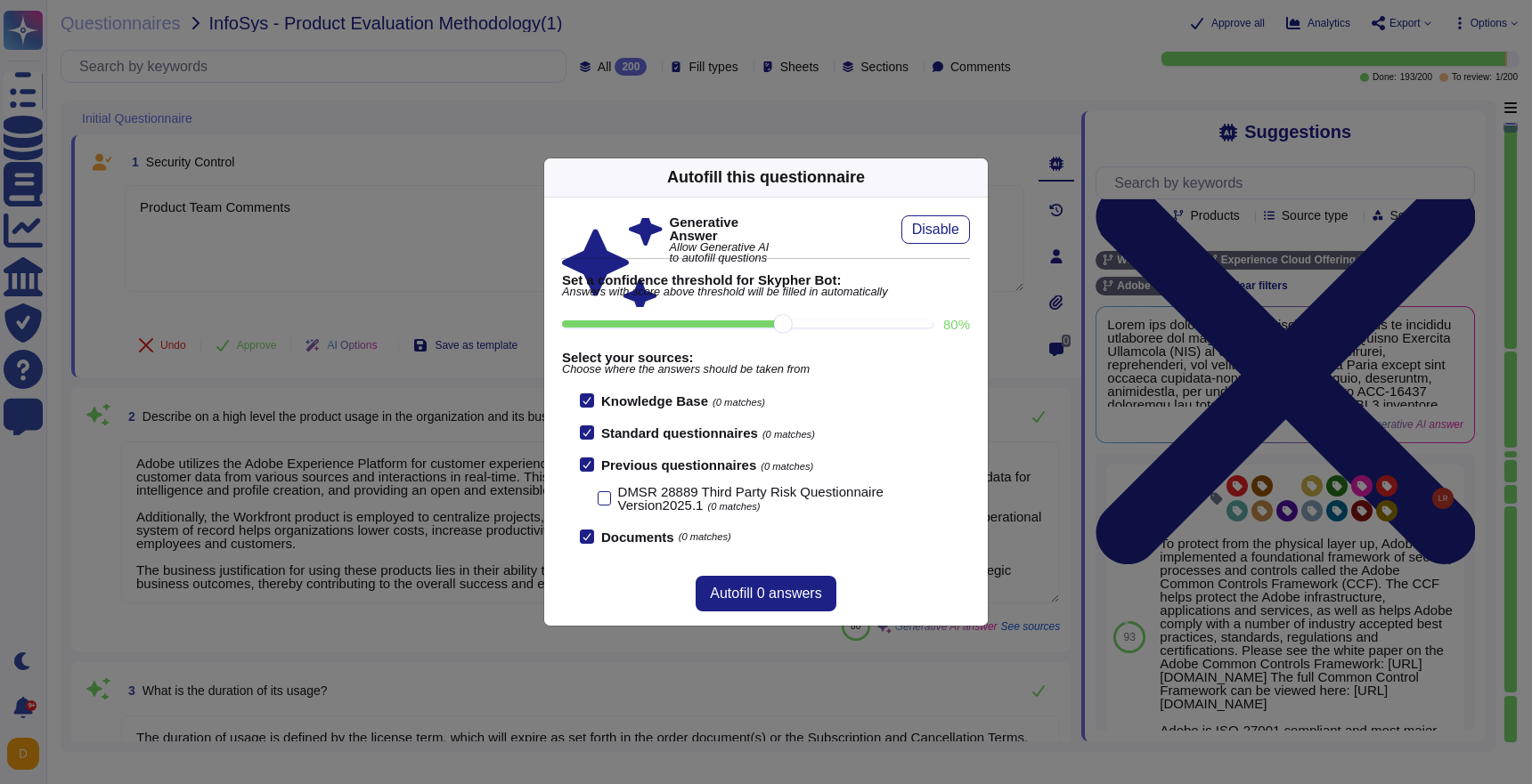
click at [956, 183] on div "Autofill this questionnaire" at bounding box center [766, 178] width 443 height 39
click at [958, 178] on div "Autofill this questionnaire" at bounding box center [766, 178] width 443 height 39
click at [977, 177] on icon at bounding box center [977, 177] width 0 height 0
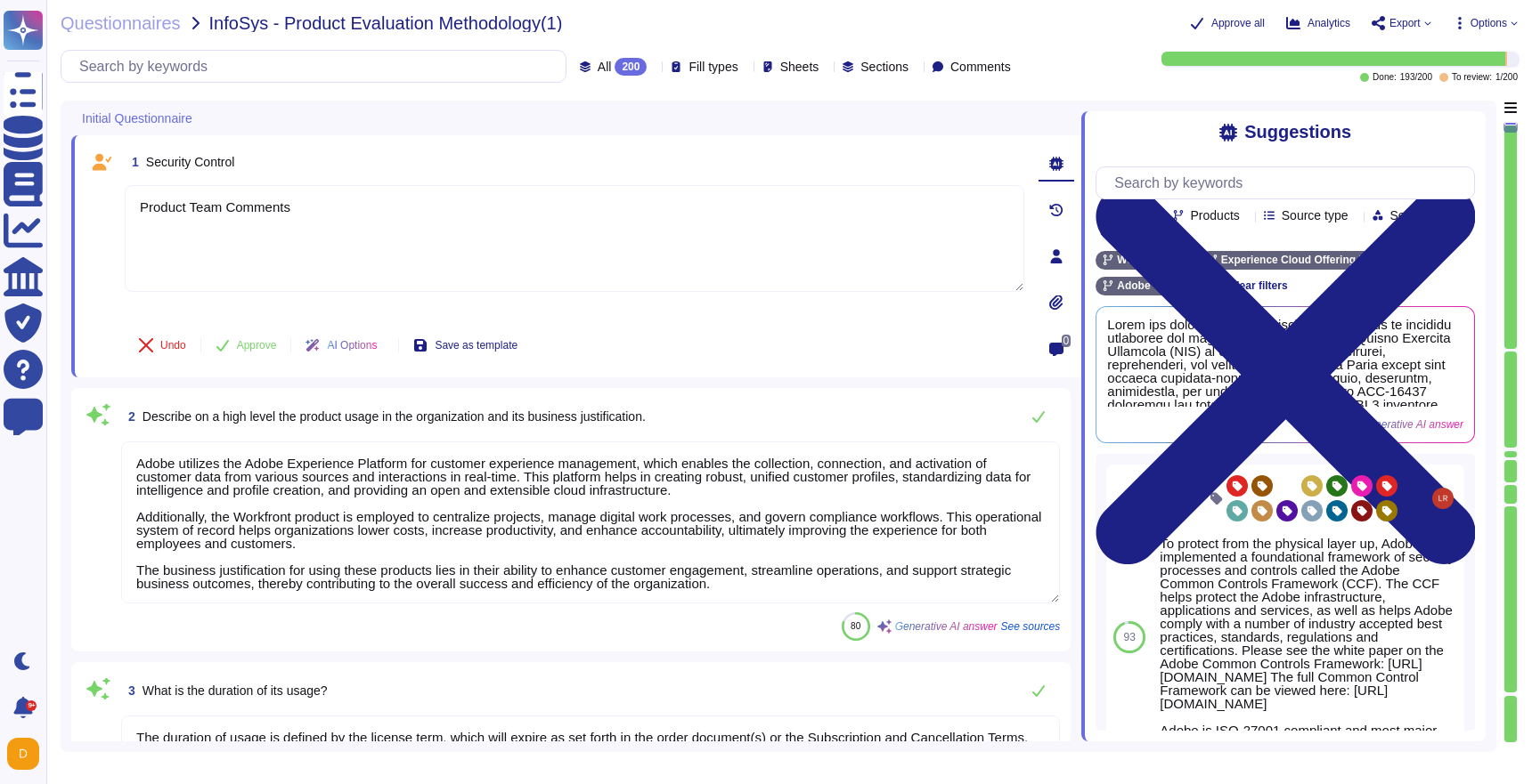
scroll to position [2, 0]
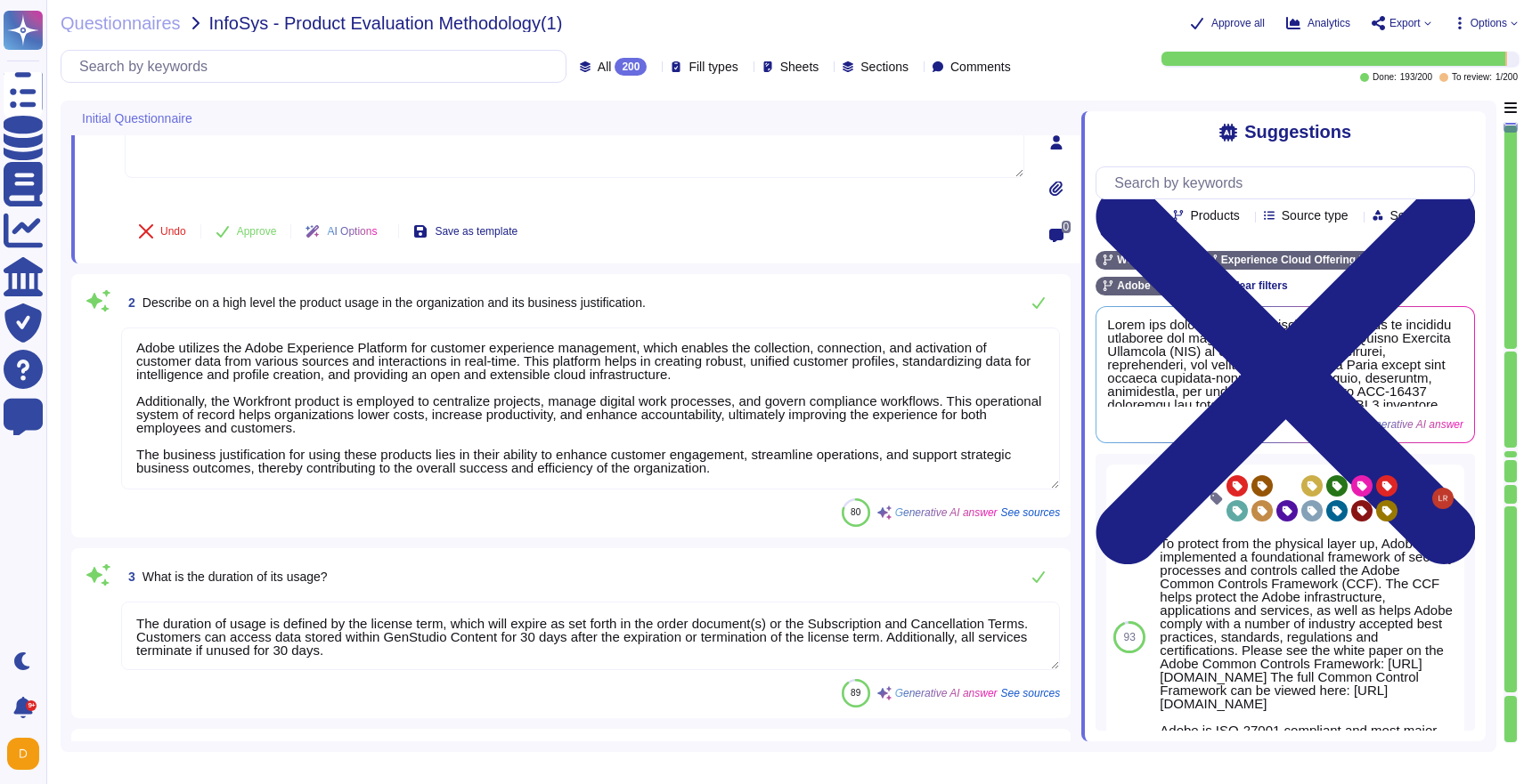
type textarea "The type of data being handled/processed includes: 1. Personal Information (PI)…"
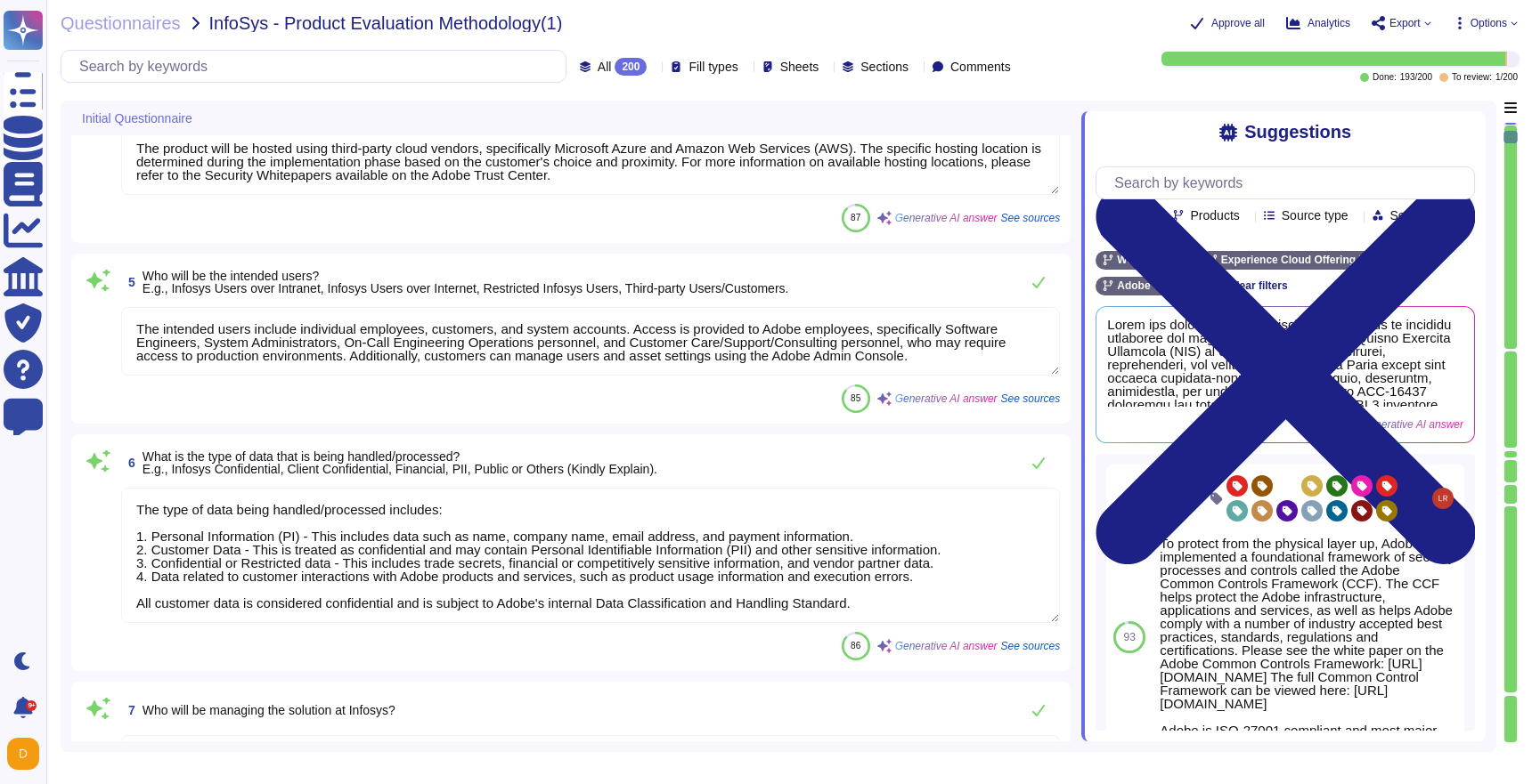
type textarea "Adobe has an application security team that works with product and service team…"
type textarea "The product is application-based. Adobe provides SaaS offerings, and the servic…"
type textarea "Adobe uses paravirtual (PV), hardware virtual machine (HVM) on Amazon Web Servi…"
type textarea "Adobe Campaign Standard 25.2 - Adobe account team to check"
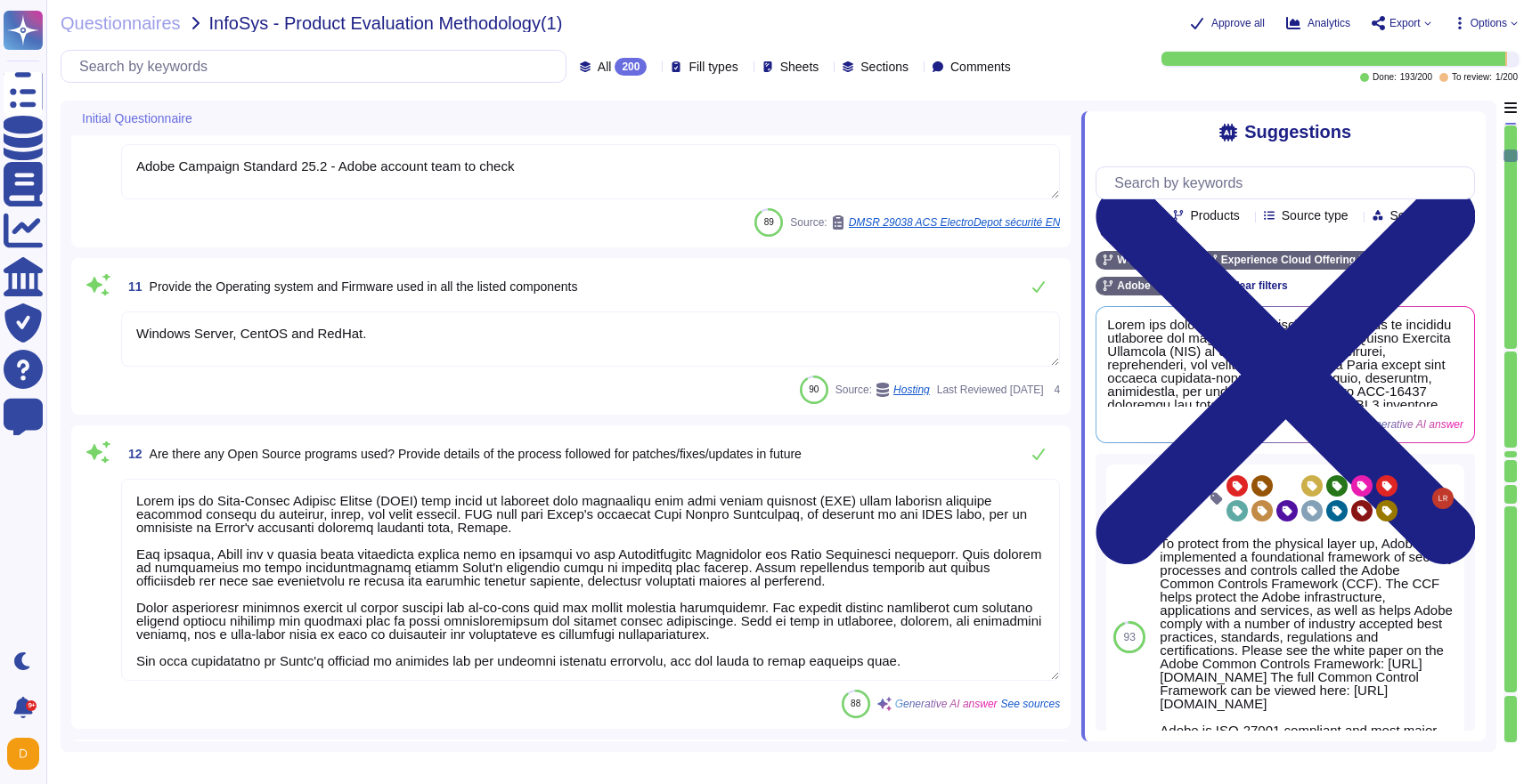
type textarea "Windows Server, CentOS and RedHat."
type textarea "Adobe has an Open-Source Program Office (OSPO) that seeks to minimize risk asso…"
type textarea "Adobe's products and services' architecture diagrams are reviewed and updated, …"
type textarea "Lor Ipsum Dolorsi Ametconse (ADI) el s doeiusmod temporinci utlaboree, dolorema…"
type textarea "Adobe's Standards outlines that if a server is exposed to the Internet, it belo…"
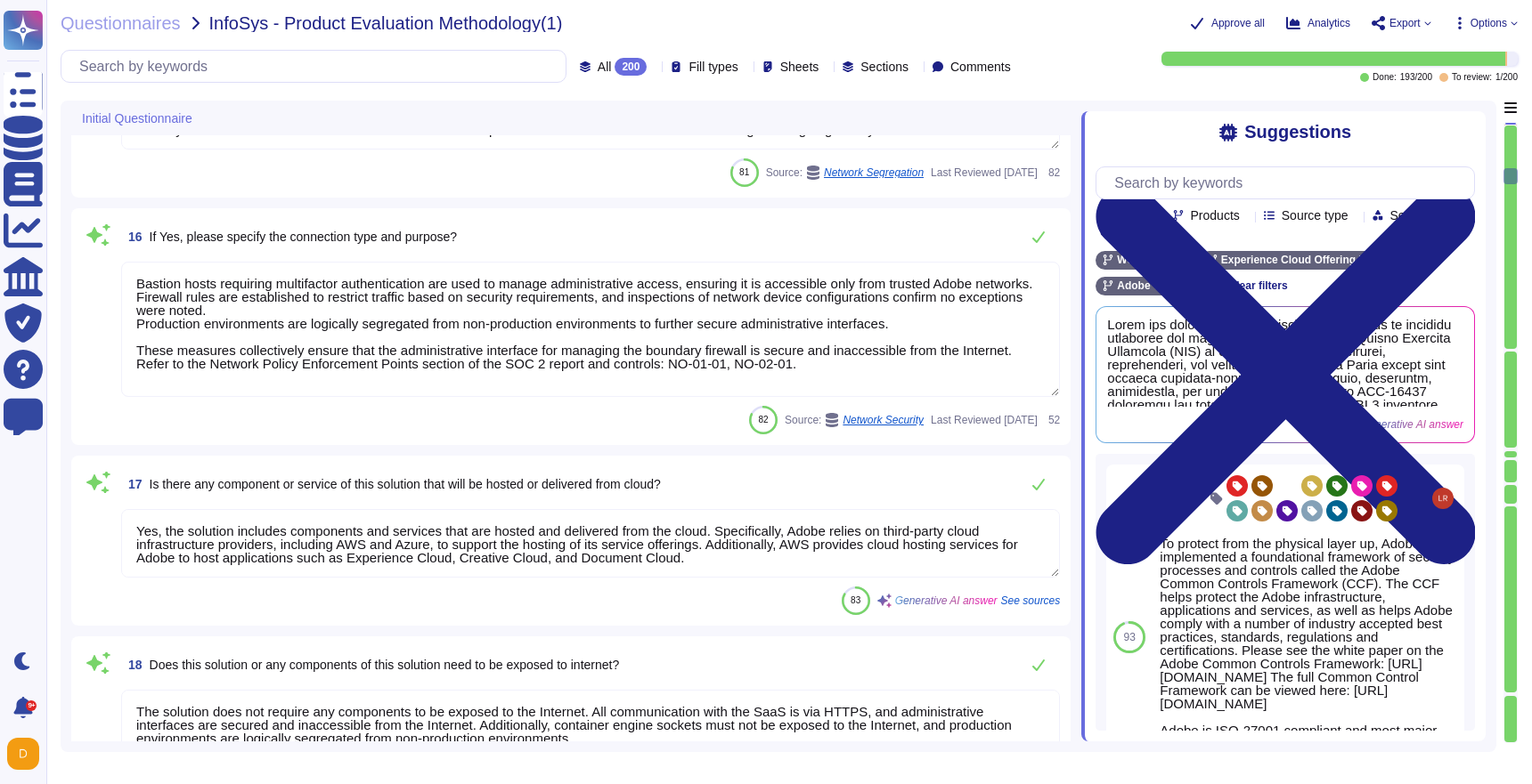
type textarea "Bastion hosts requiring multifactor authentication are used to manage administr…"
type textarea "Yes, the solution includes components and services that are hosted and delivere…"
type textarea "The solution does not require any components to be exposed to the Internet. All…"
type textarea "All communication with the solution's components occurs over HTTPS. Inbound con…"
type textarea "The product supports multiple factor authentication, including multi-factor aut…"
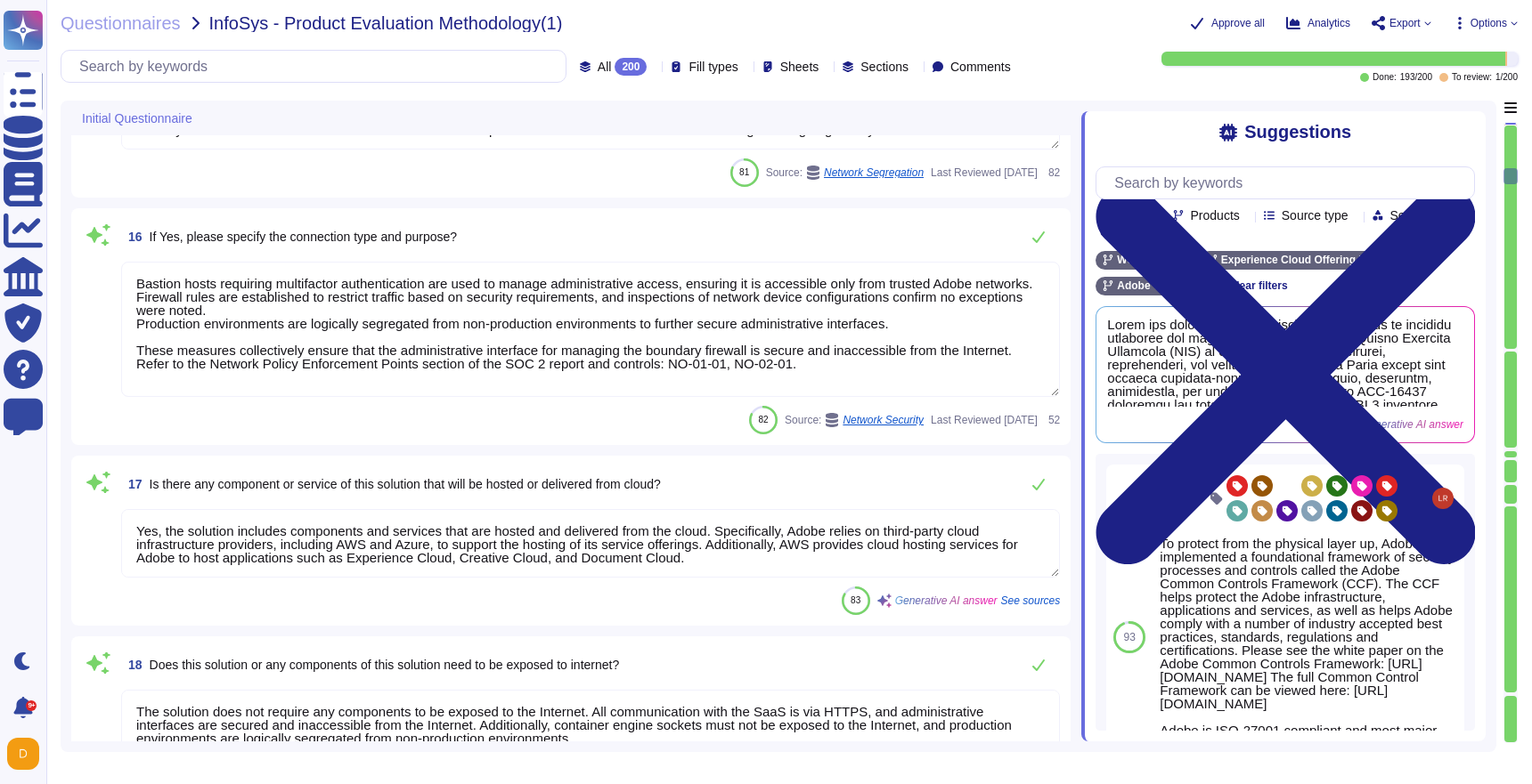
type textarea "Yes, the application requires reauthentication for sensitive operations. Most r…"
type textarea "Users can be created through the following methods: 1. Request to Admin: Upon r…"
type textarea "Yes, a request to Admin requires approval. The approving authority includes the…"
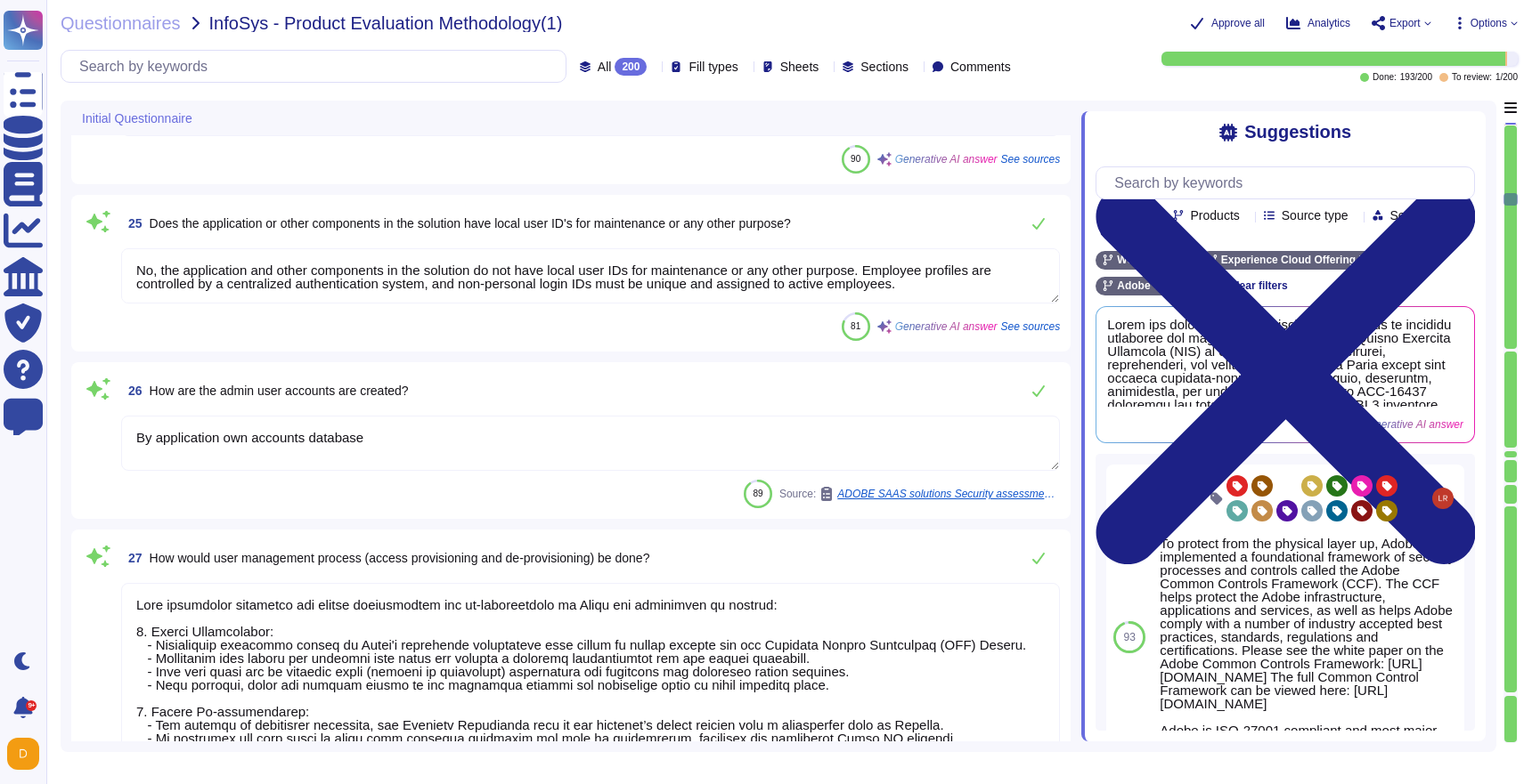
type textarea "The different roles available in the application include: 1. System Managers: T…"
type textarea "No, the application and other components in the solution do not have local user…"
type textarea "By application own accounts database"
type textarea "Lore ipsumdolor sitametco adi elitse doeiusmodtem inc ut-laboreetdolo ma Aliqu …"
type textarea "Privileged access (administrator level) to information security management syst…"
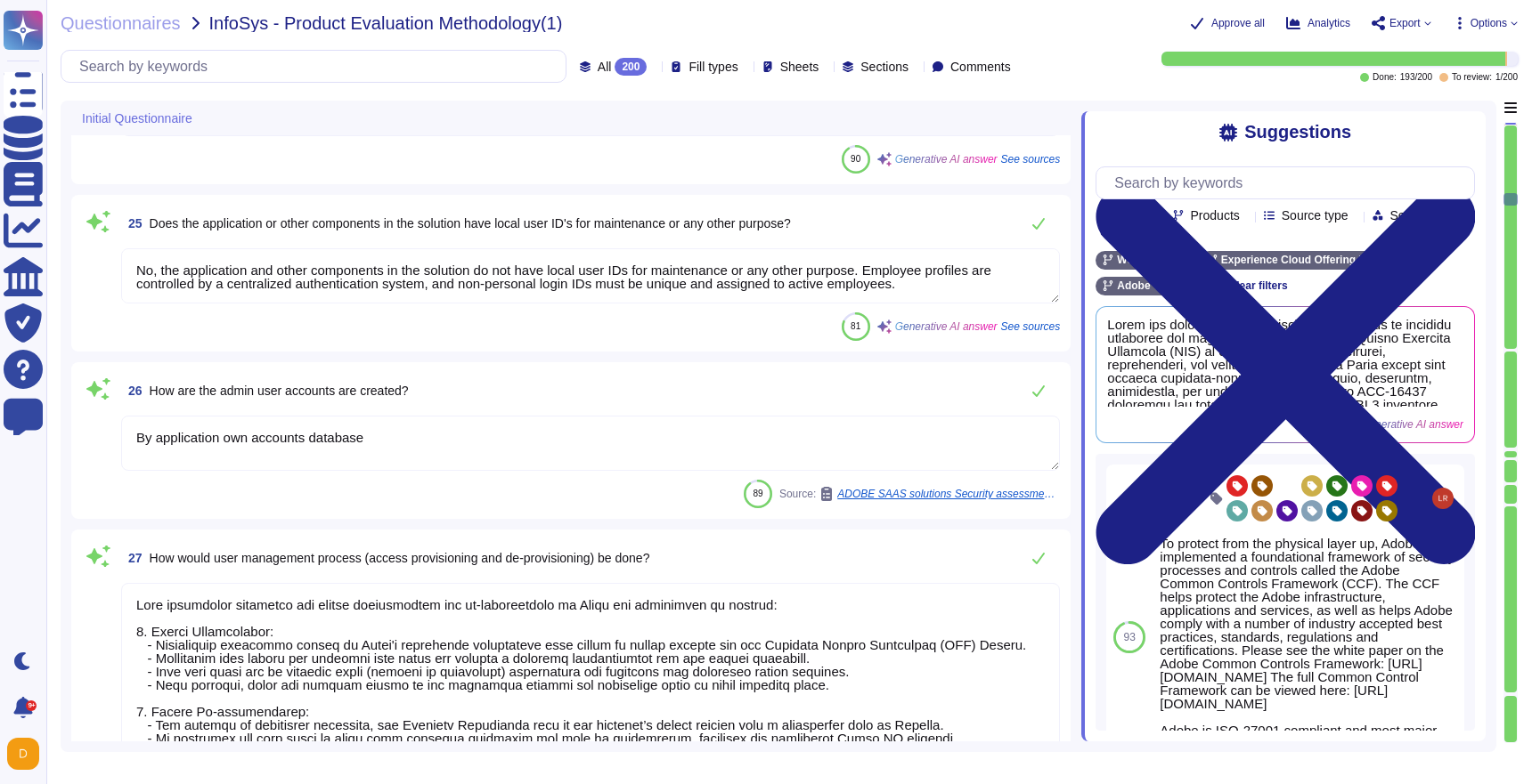
type textarea "Yes, the application has an Admin module, which is accessed through Adobe's Adm…"
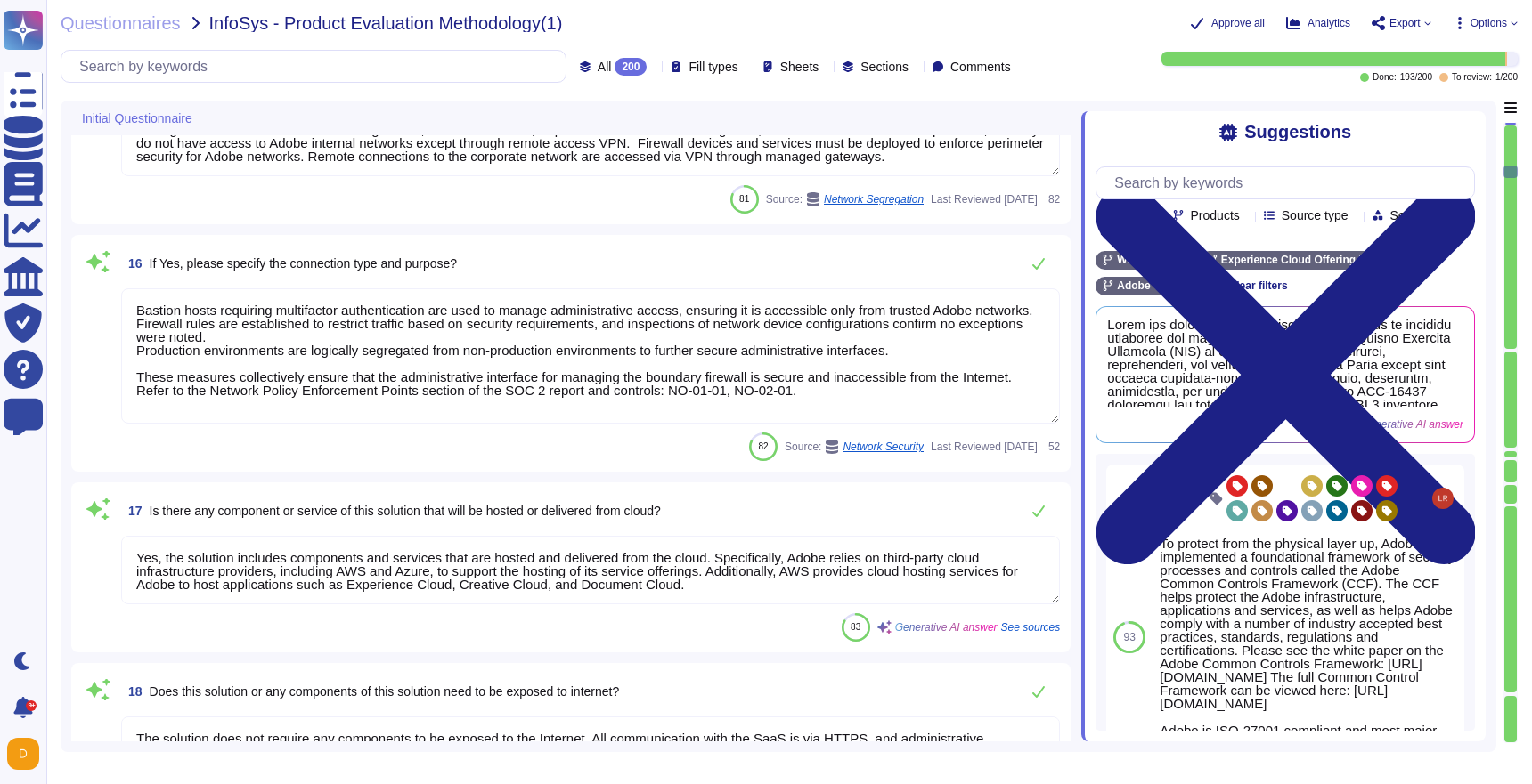
type textarea "Adobe's products and services' architecture diagrams are reviewed and updated, …"
type textarea "Lor Ipsum Dolorsi Ametconse (ADI) el s doeiusmod temporinci utlaboree, dolorema…"
type textarea "Adobe's Standards outlines that if a server is exposed to the Internet, it belo…"
type textarea "Bastion hosts requiring multifactor authentication are used to manage administr…"
type textarea "Yes, the solution includes components and services that are hosted and delivere…"
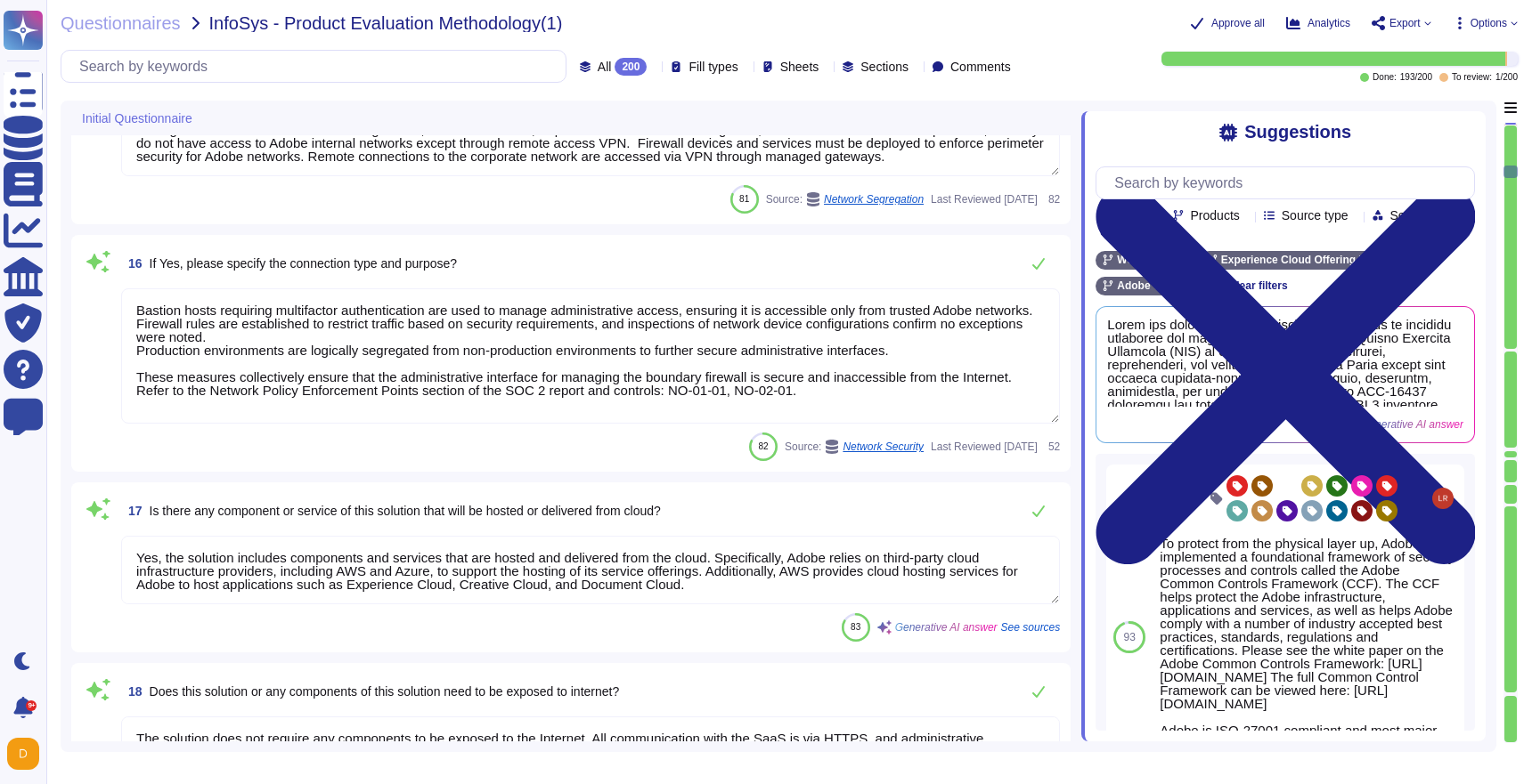
type textarea "The solution does not require any components to be exposed to the Internet. All…"
type textarea "All communication with the solution's components occurs over HTTPS. Inbound con…"
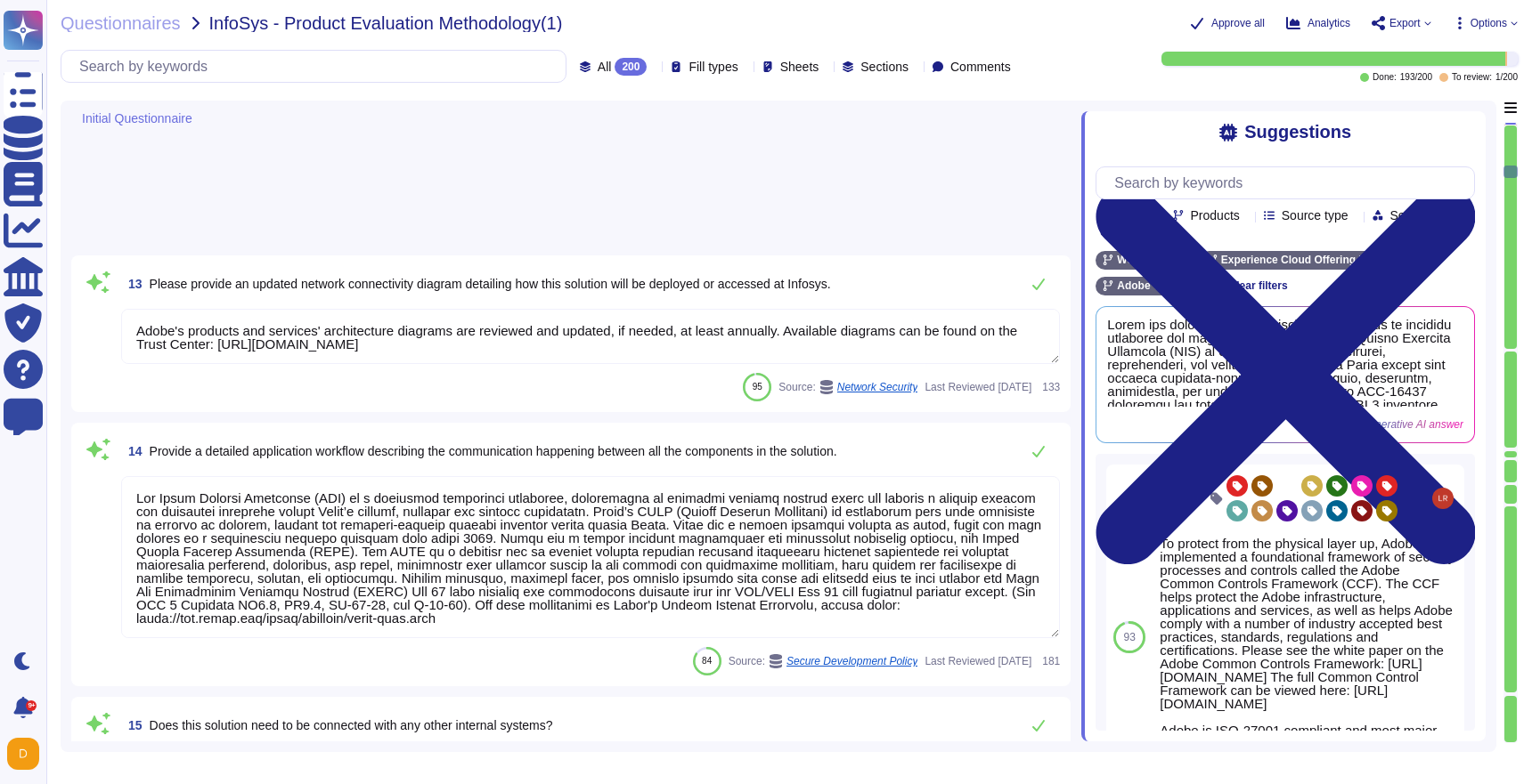
scroll to position [1301, 0]
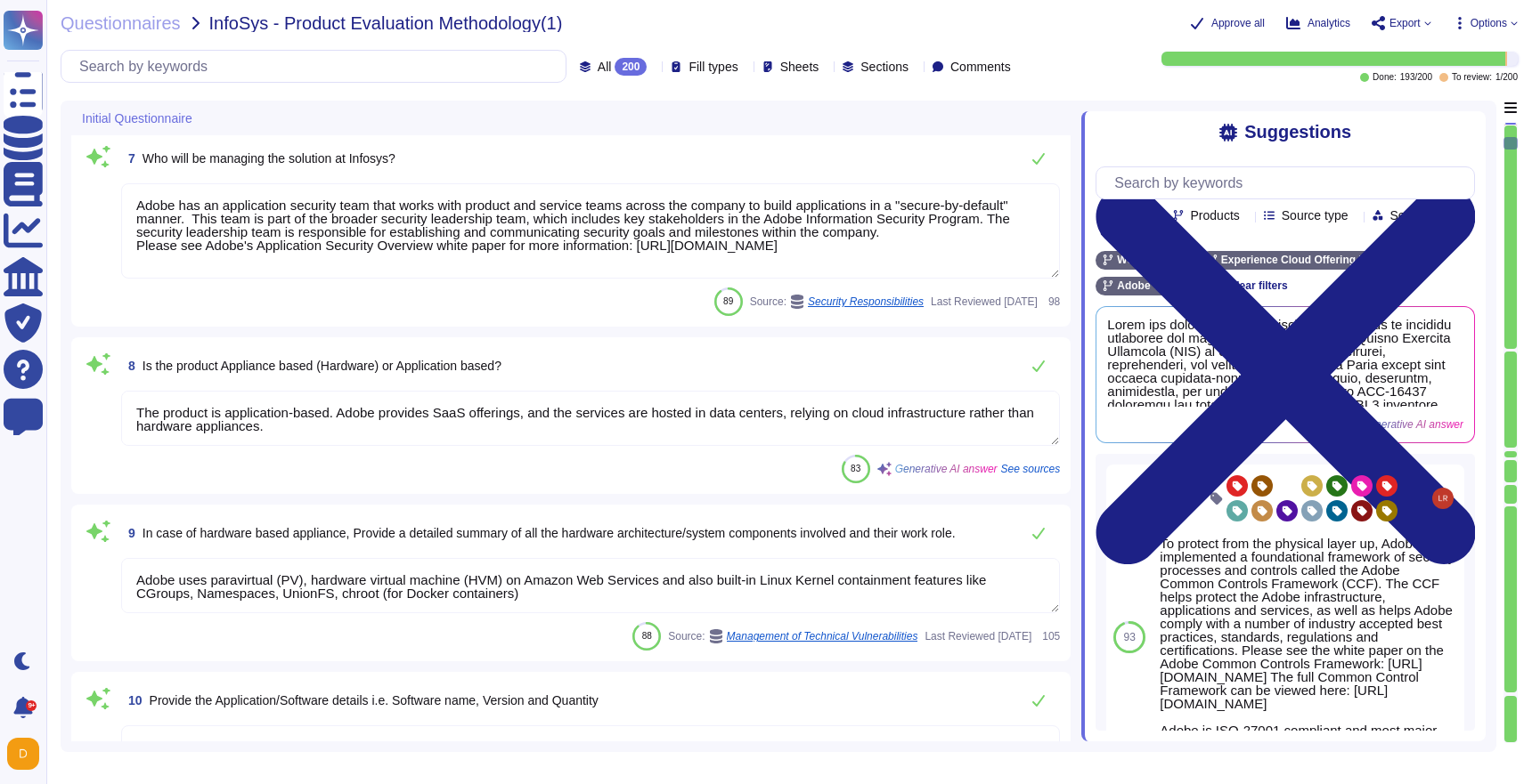
type textarea "The duration of usage is defined by the license term, which will expire as set …"
type textarea "The product will be hosted using third-party cloud vendors, specifically Micros…"
type textarea "The intended users include individual employees, customers, and system accounts…"
type textarea "The type of data being handled/processed includes: 1. Personal Information (PI)…"
type textarea "Adobe has an application security team that works with product and service team…"
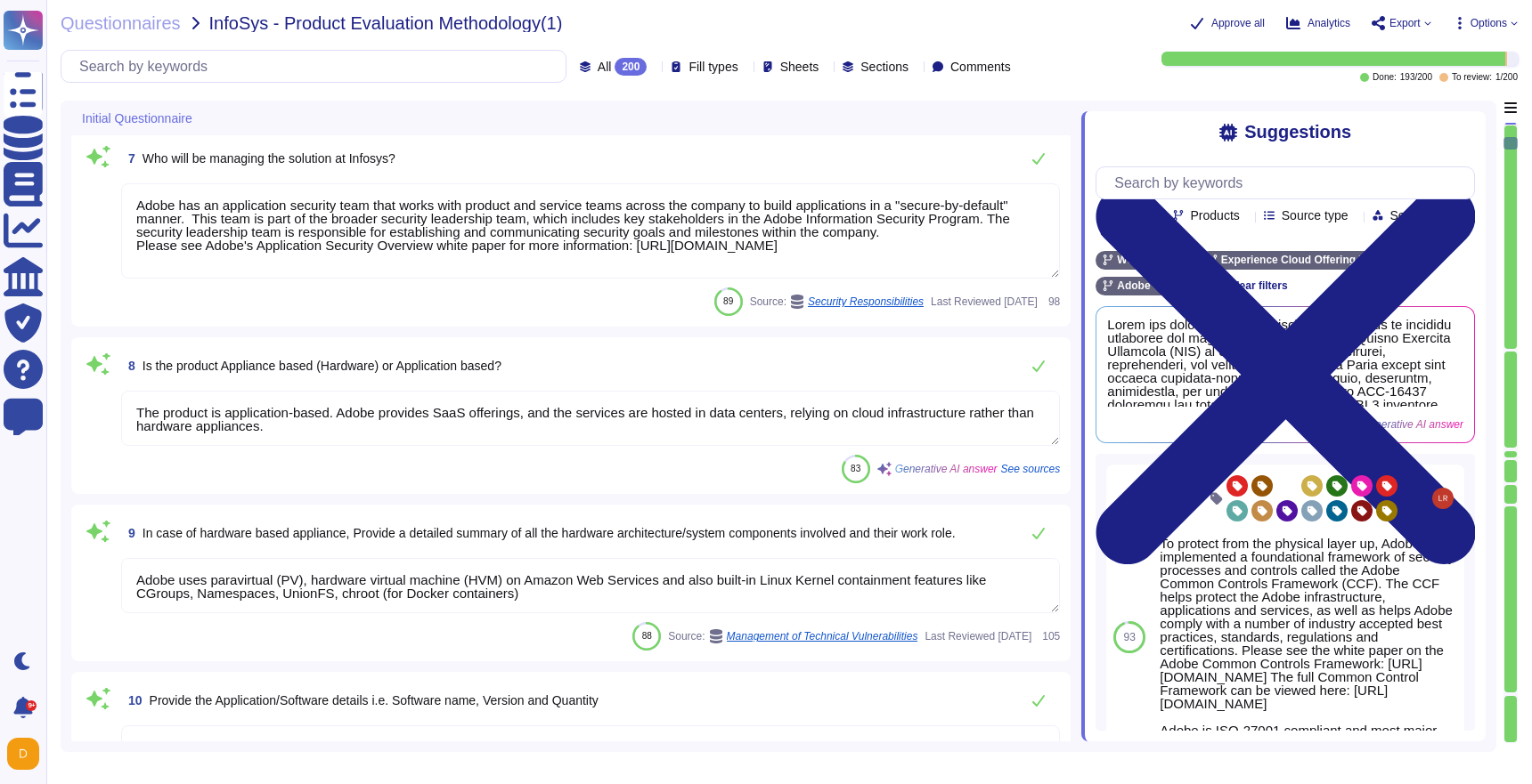
type textarea "The product is application-based. Adobe provides SaaS offerings, and the servic…"
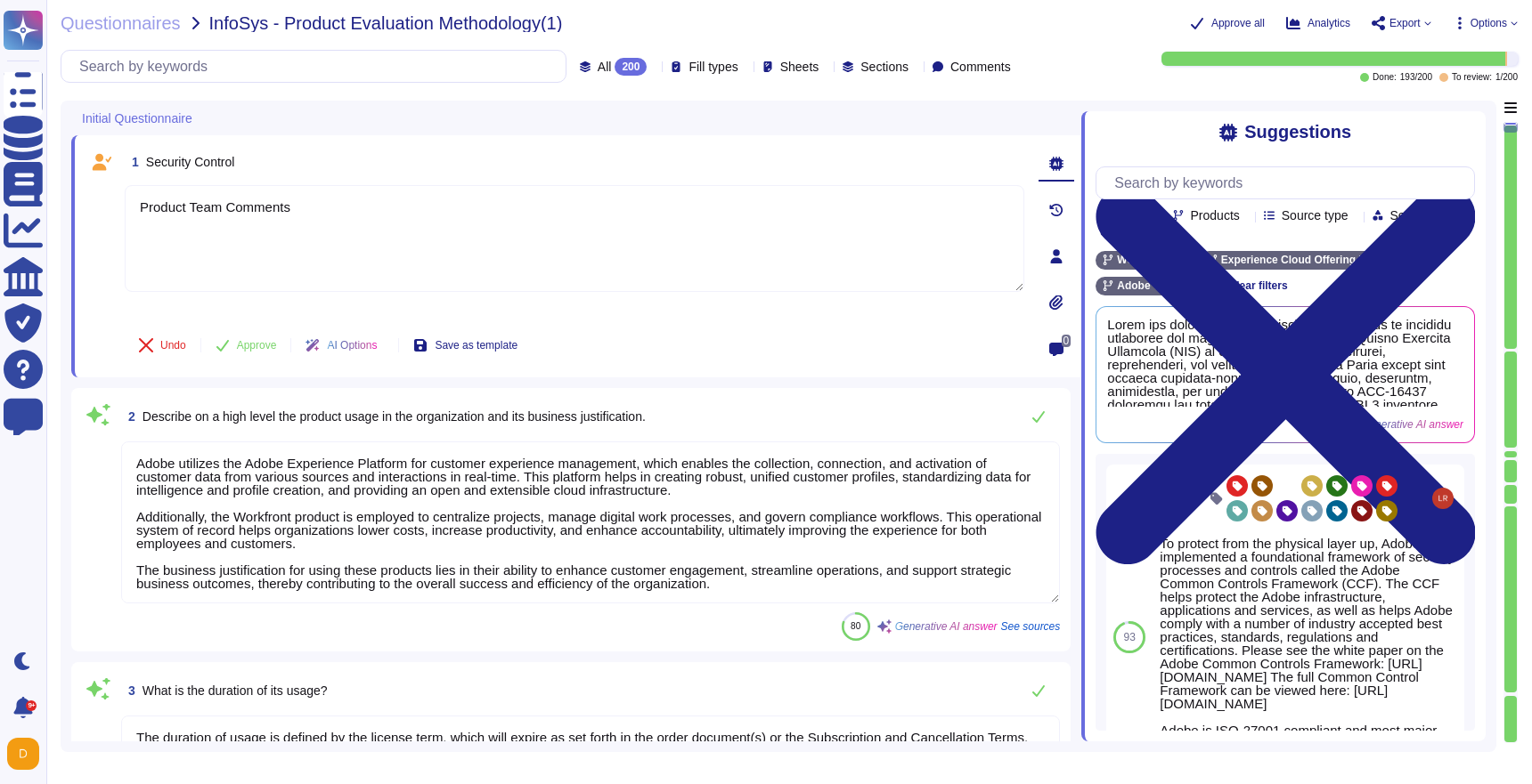
type textarea "Product Team Comments"
type textarea "Adobe utilizes the Adobe Experience Platform for customer experience management…"
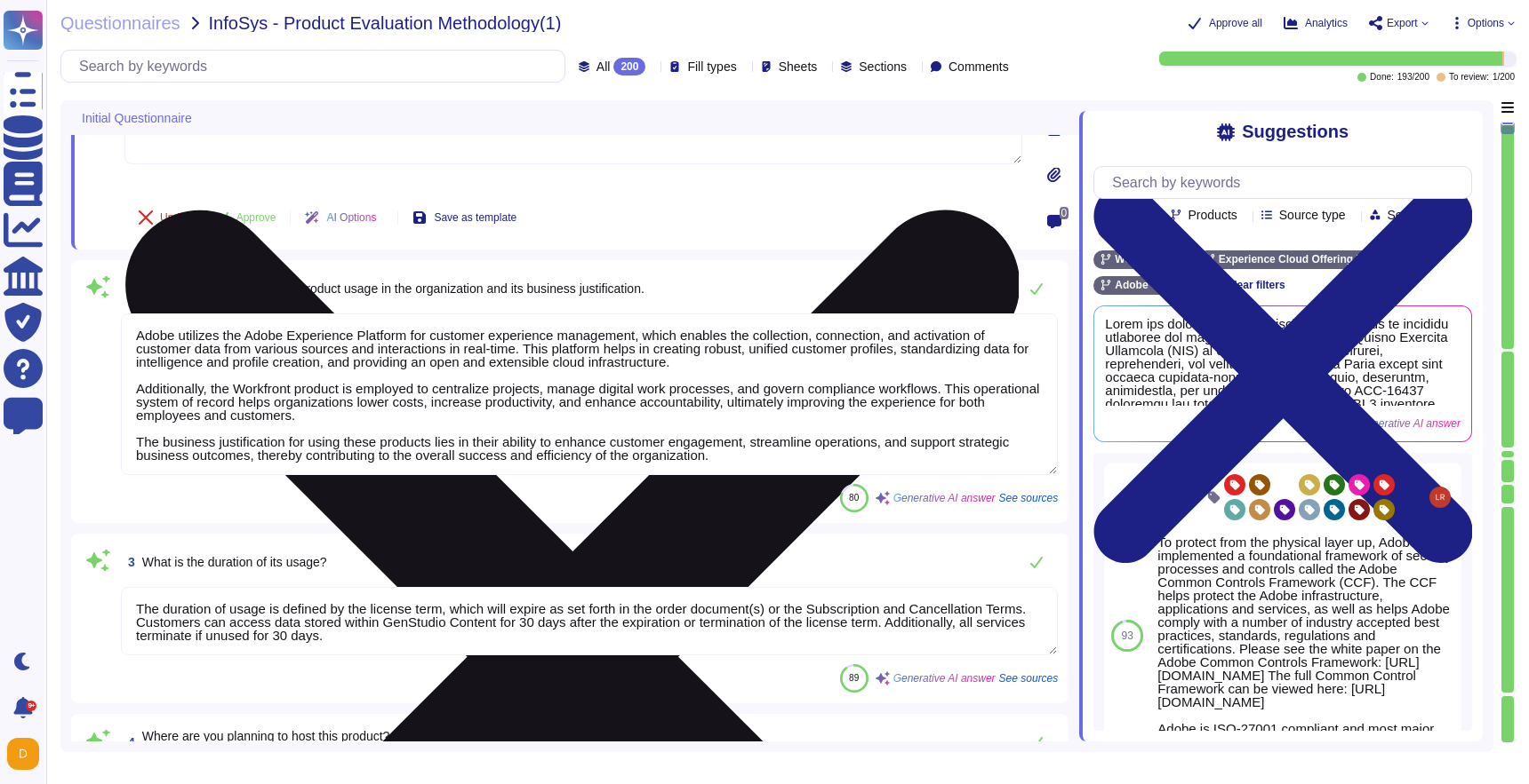
type textarea "The type of data being handled/processed includes: 1. Personal Information (PI)…"
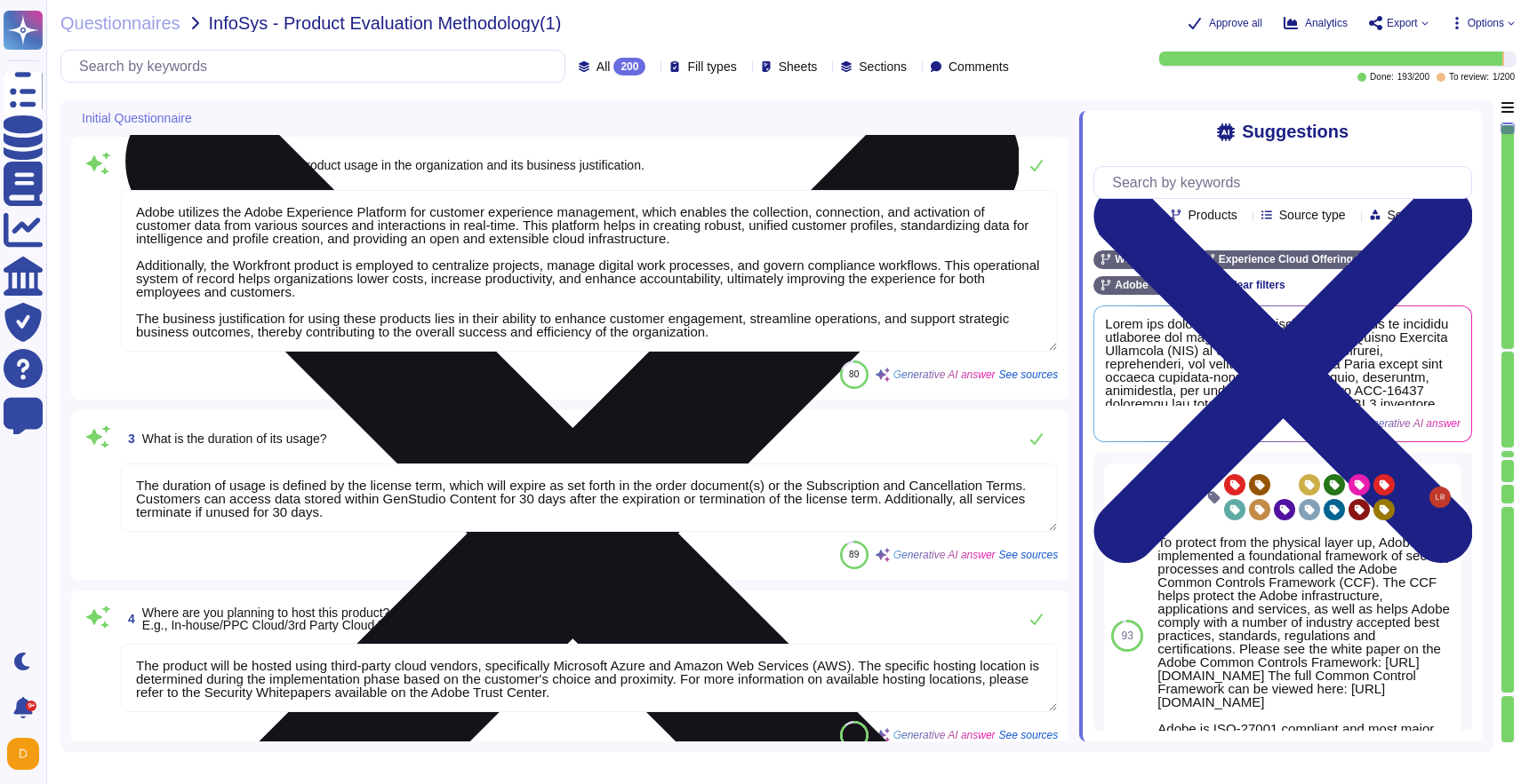
scroll to position [2, 0]
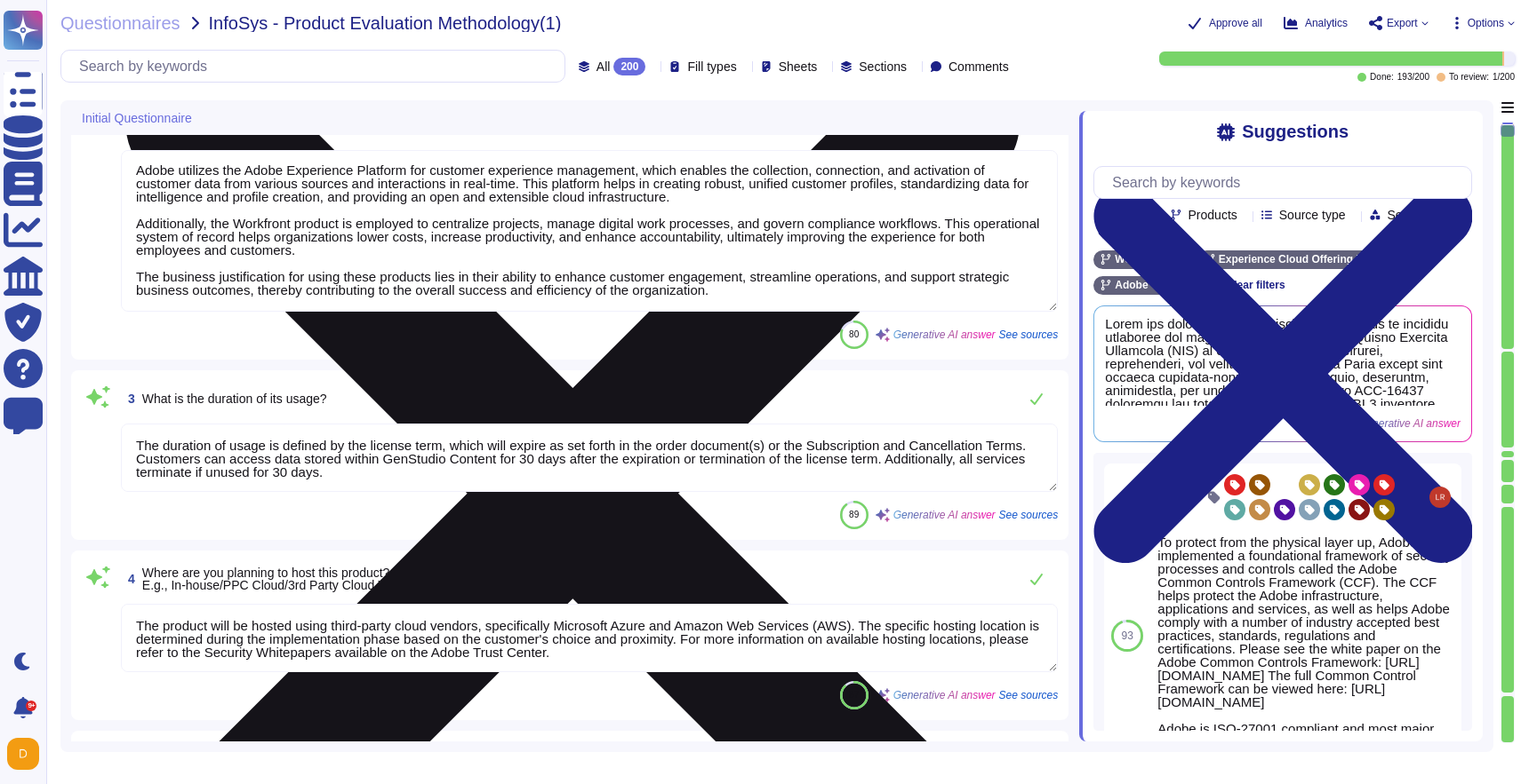
type textarea "Adobe has an application security team that works with product and service team…"
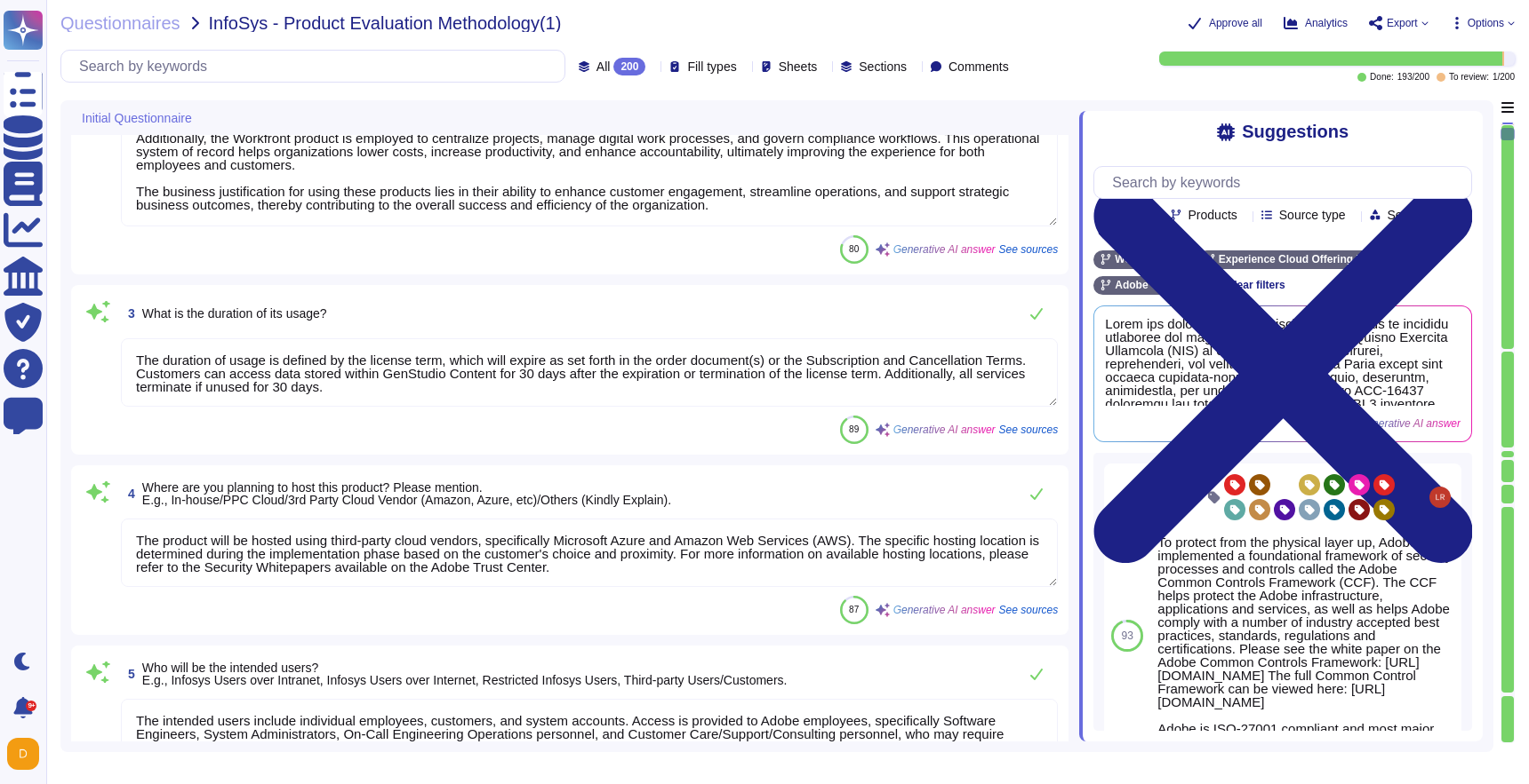
type textarea "The product is application-based. Adobe provides SaaS offerings, and the servic…"
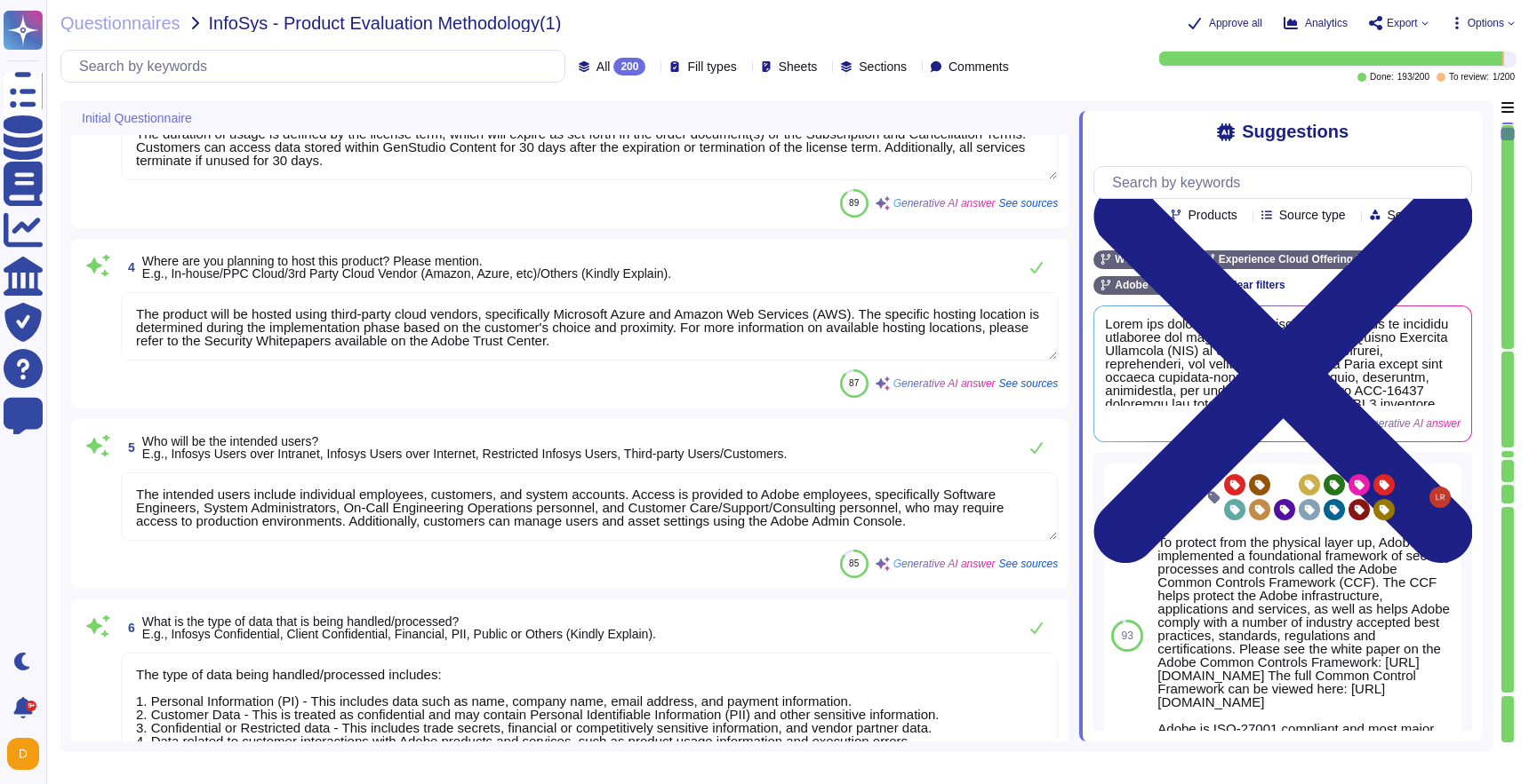
scroll to position [665, 0]
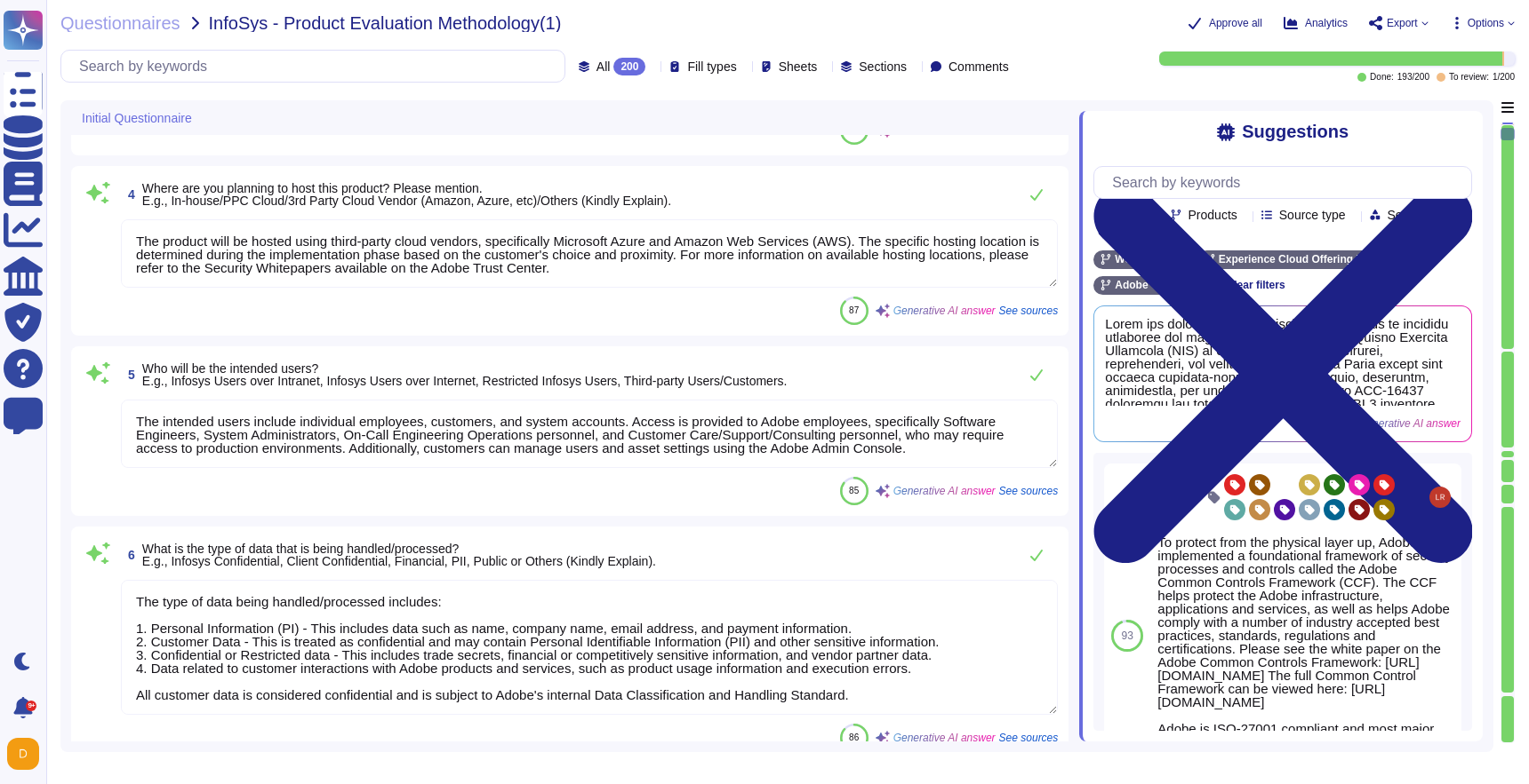
type textarea "Adobe uses paravirtual (PV), hardware virtual machine (HVM) on Amazon Web Servi…"
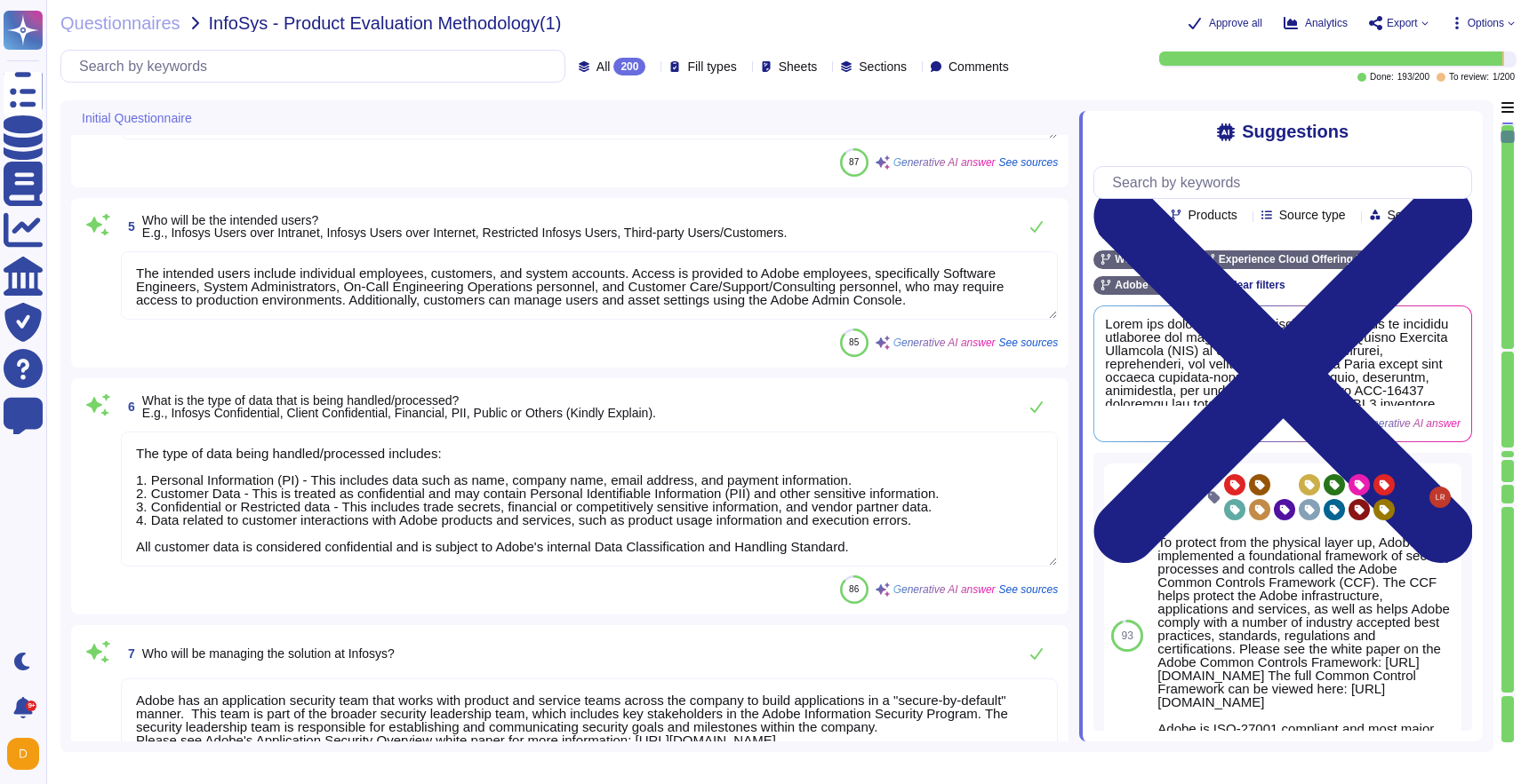
type textarea "Adobe Campaign Standard 25.2 - Adobe account team to check"
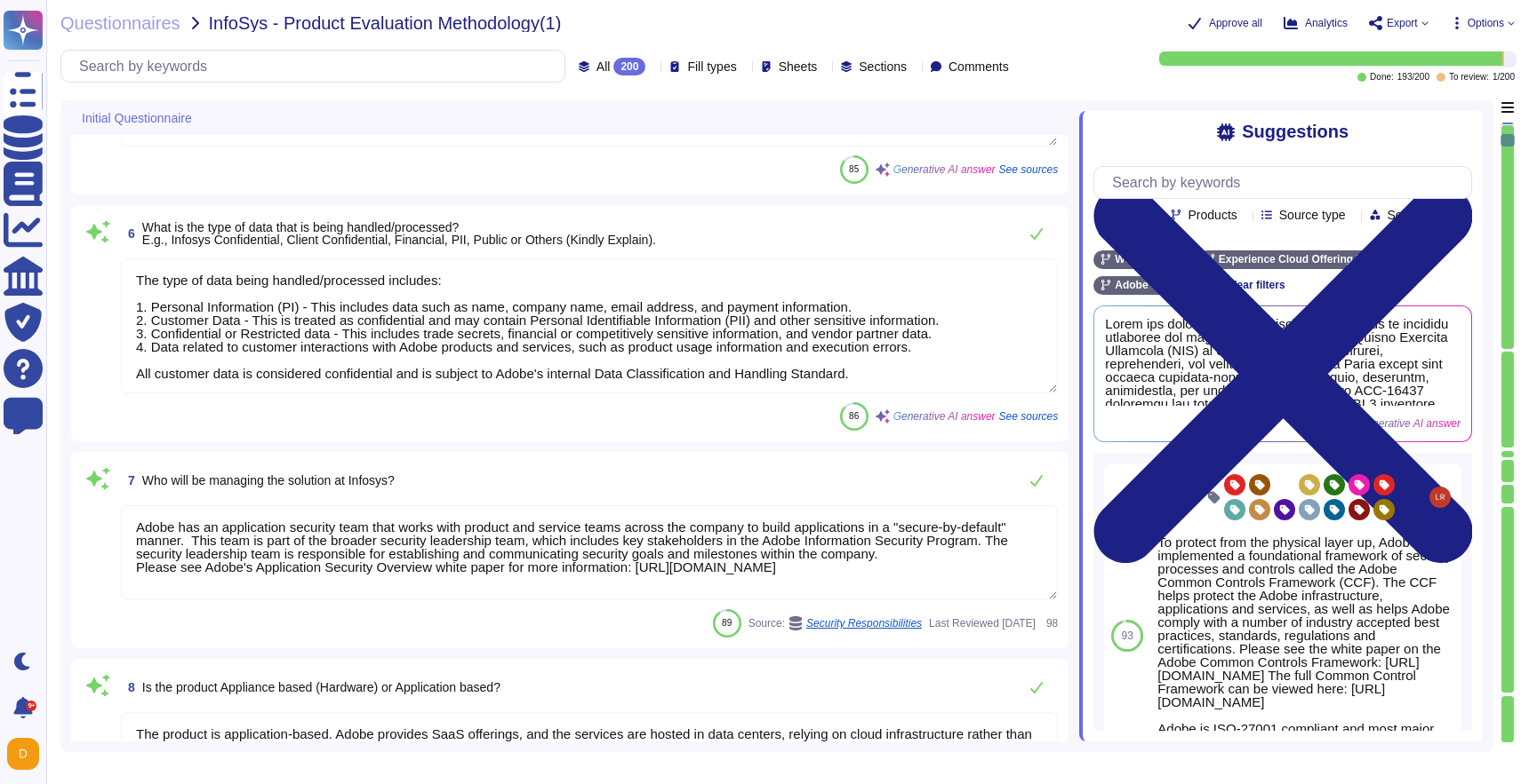
type textarea "Windows Server, CentOS and RedHat."
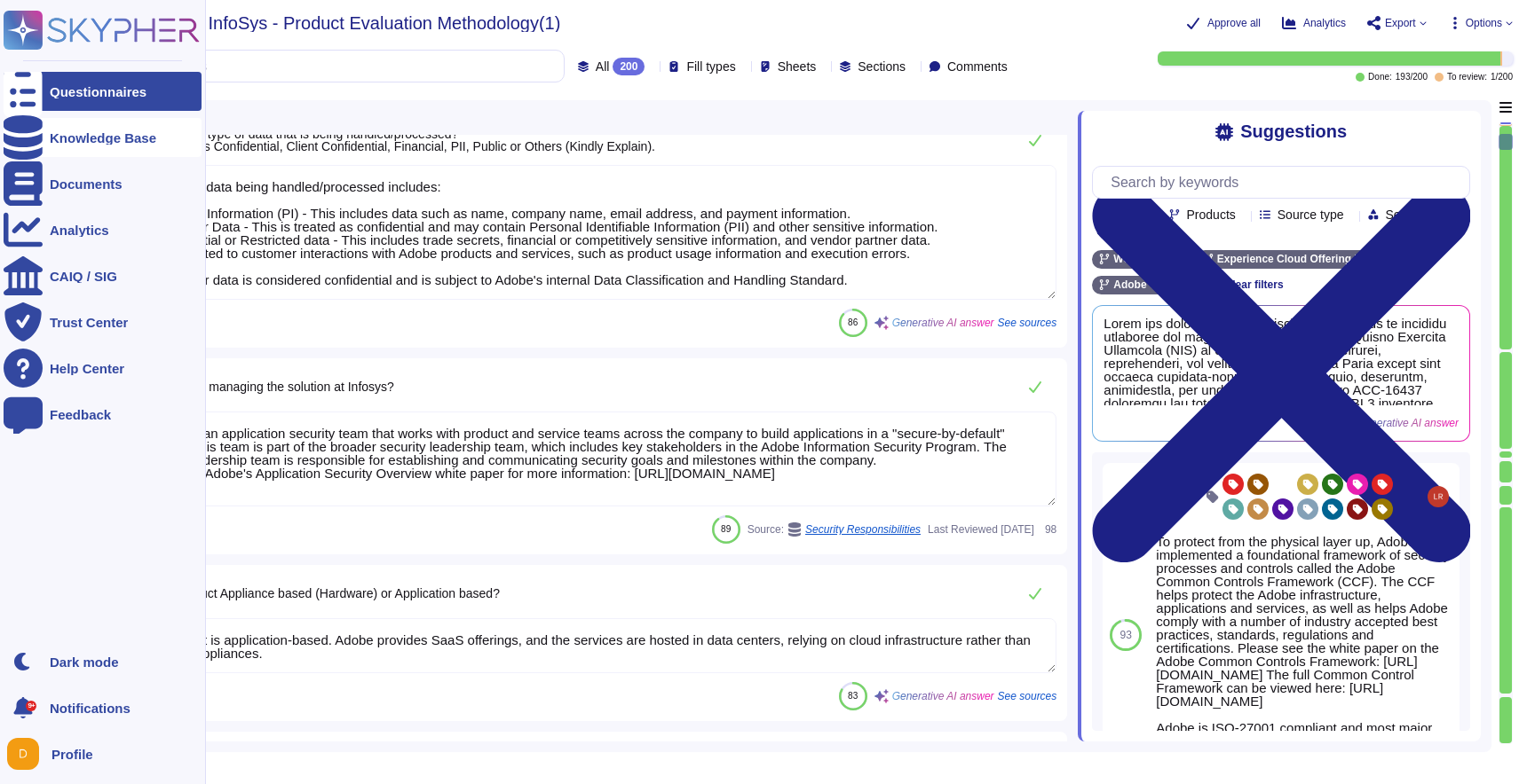
click at [32, 140] on icon at bounding box center [23, 138] width 39 height 44
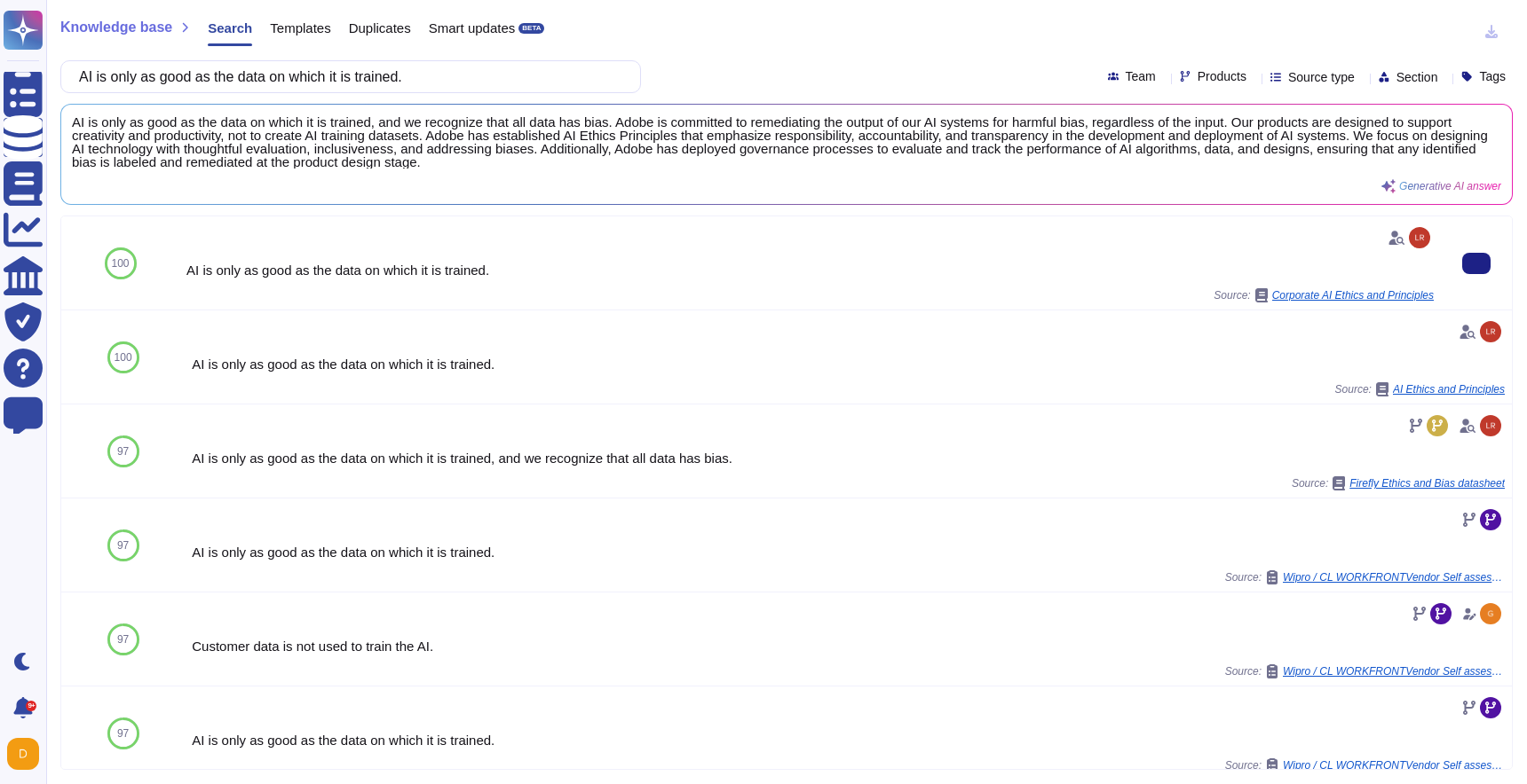
click at [1076, 278] on div "AI is only as good as the data on which it is trained. Source: Corporate AI Eth…" at bounding box center [810, 263] width 1247 height 79
click at [1400, 297] on span "Corporate AI Ethics and Principles" at bounding box center [1352, 296] width 162 height 11
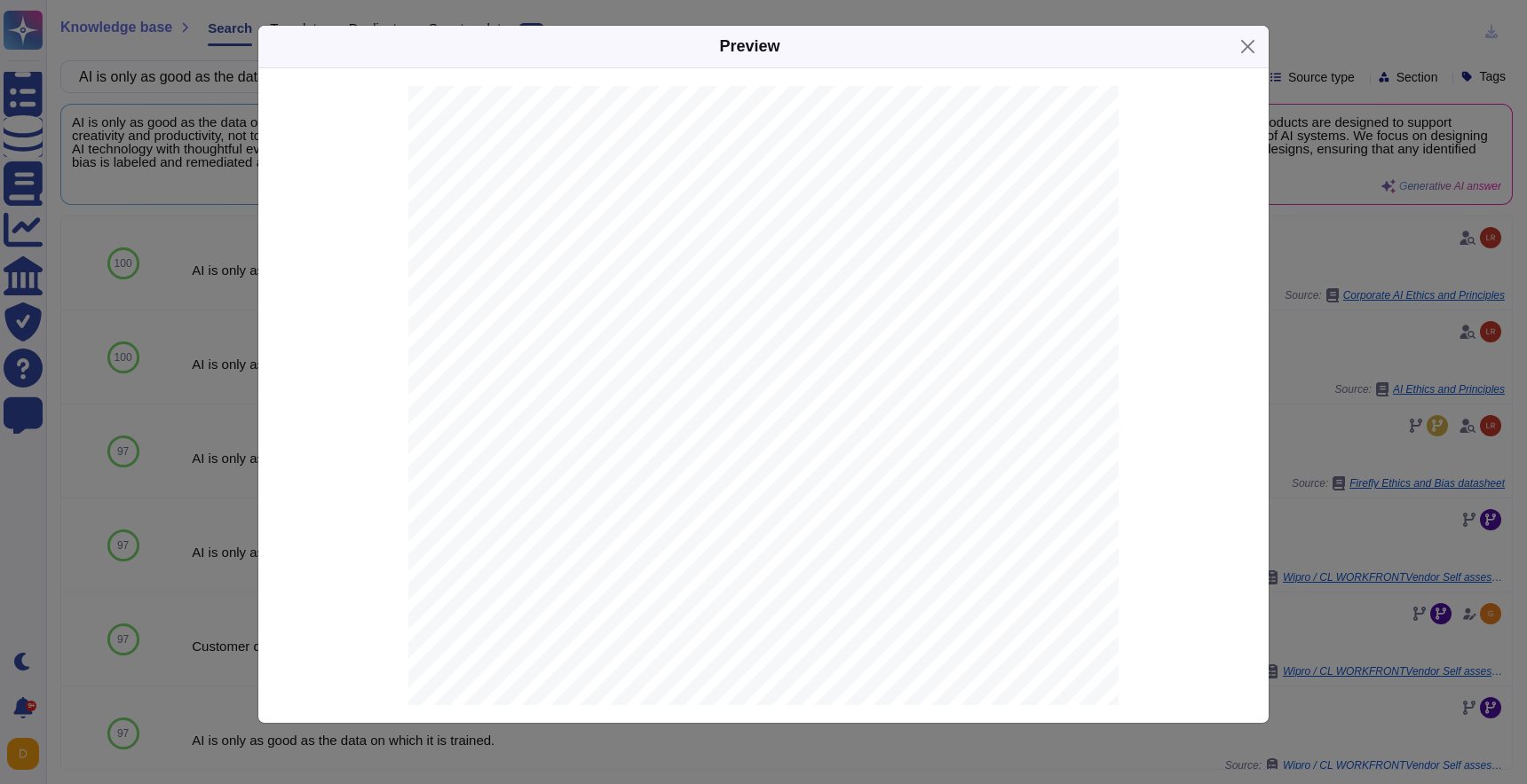
scroll to position [2755, 0]
click at [1254, 51] on button "Close" at bounding box center [1248, 47] width 28 height 28
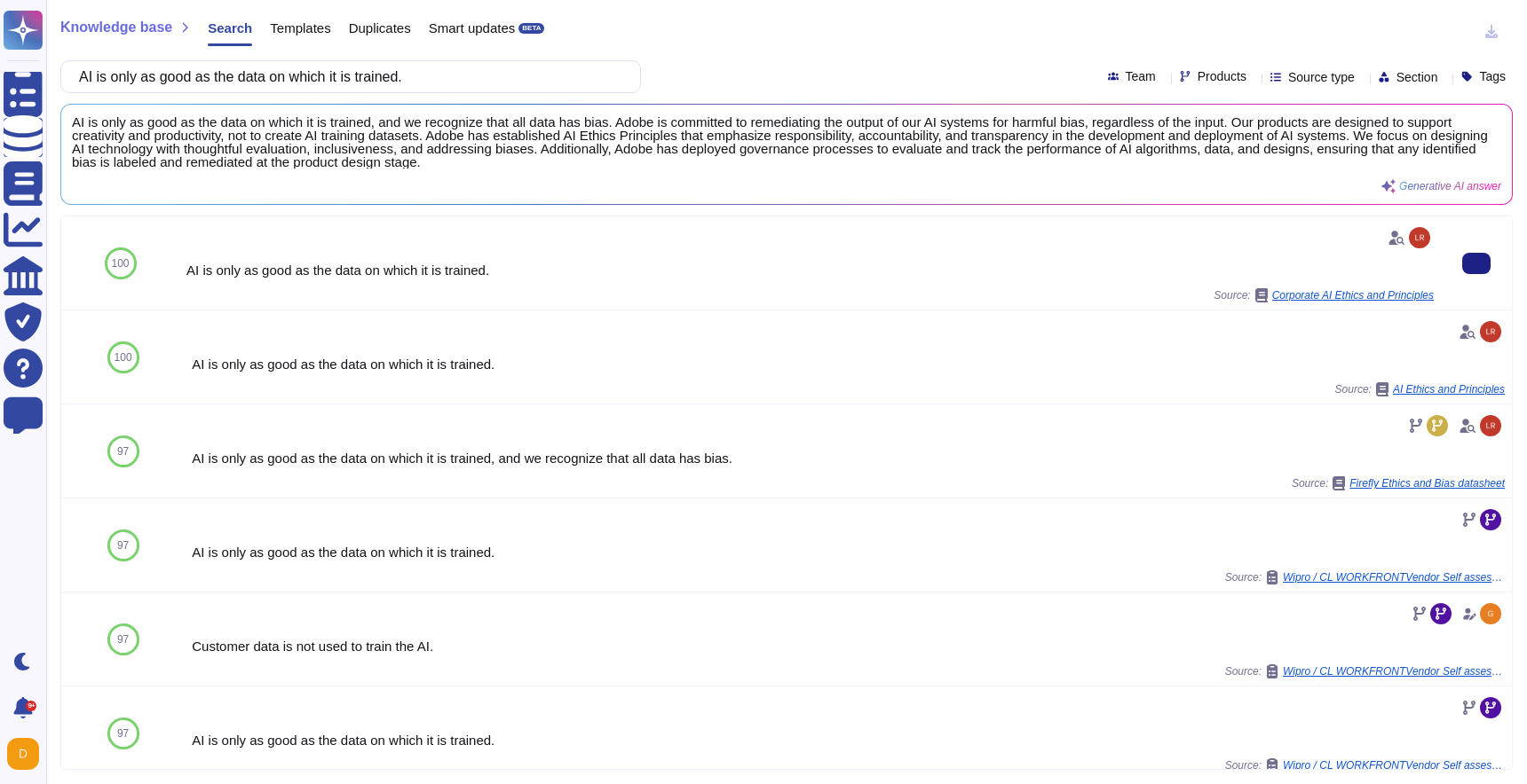
click at [1397, 259] on div "AI is only as good as the data on which it is trained. Source: Corporate AI Eth…" at bounding box center [810, 263] width 1247 height 79
click at [1214, 293] on span "Source: Corporate AI Ethics and Principles" at bounding box center [1323, 295] width 220 height 14
click at [1044, 268] on div "AI is only as good as the data on which it is trained." at bounding box center [810, 270] width 1247 height 13
click at [423, 264] on div "AI is only as good as the data on which it is trained." at bounding box center [810, 270] width 1247 height 13
click at [297, 283] on div "AI is only as good as the data on which it is trained. Source: Corporate AI Eth…" at bounding box center [810, 263] width 1247 height 79
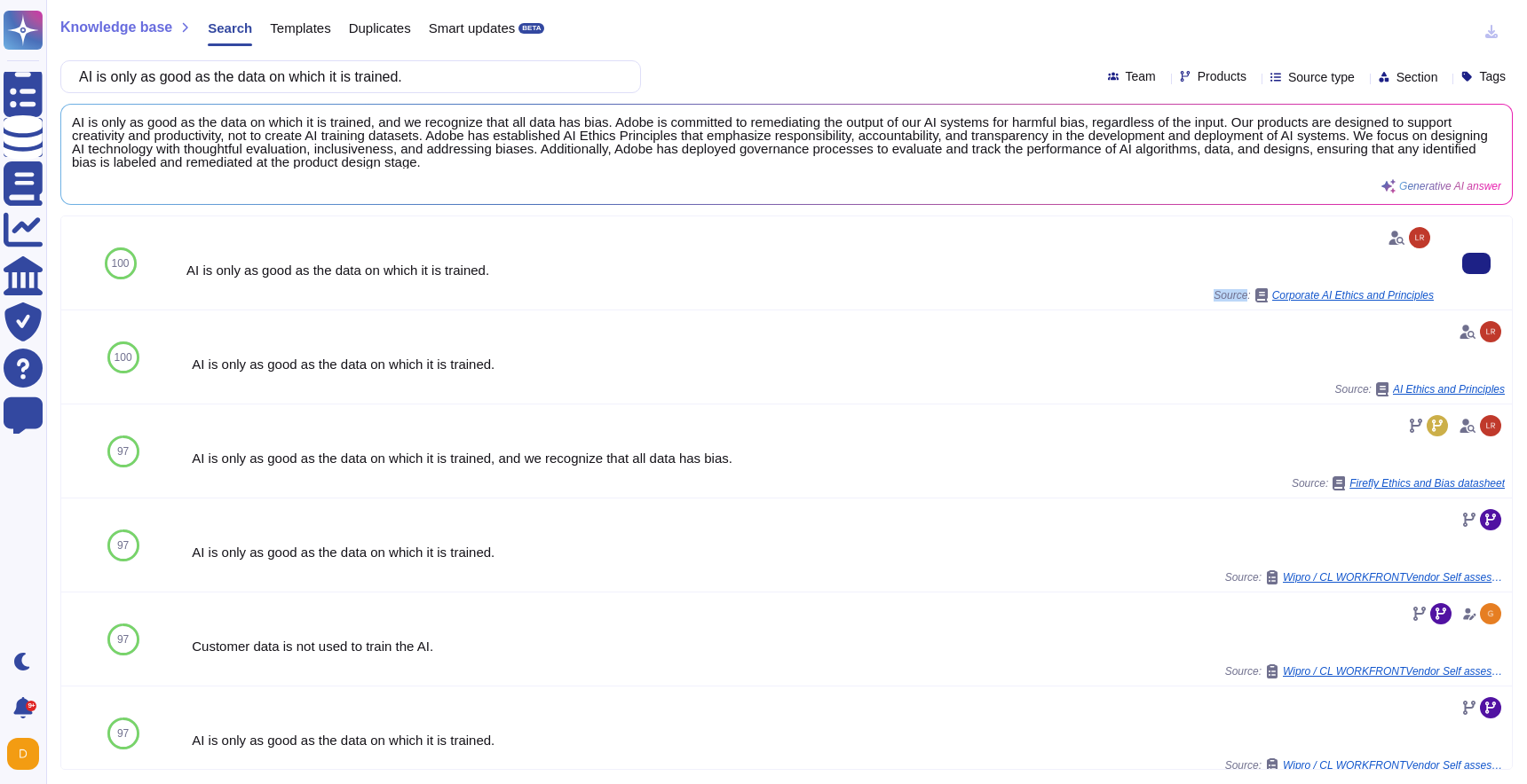
click at [297, 283] on div "AI is only as good as the data on which it is trained. Source: Corporate AI Eth…" at bounding box center [810, 263] width 1247 height 79
click at [413, 263] on div "AI is only as good as the data on which it is trained." at bounding box center [810, 270] width 1247 height 13
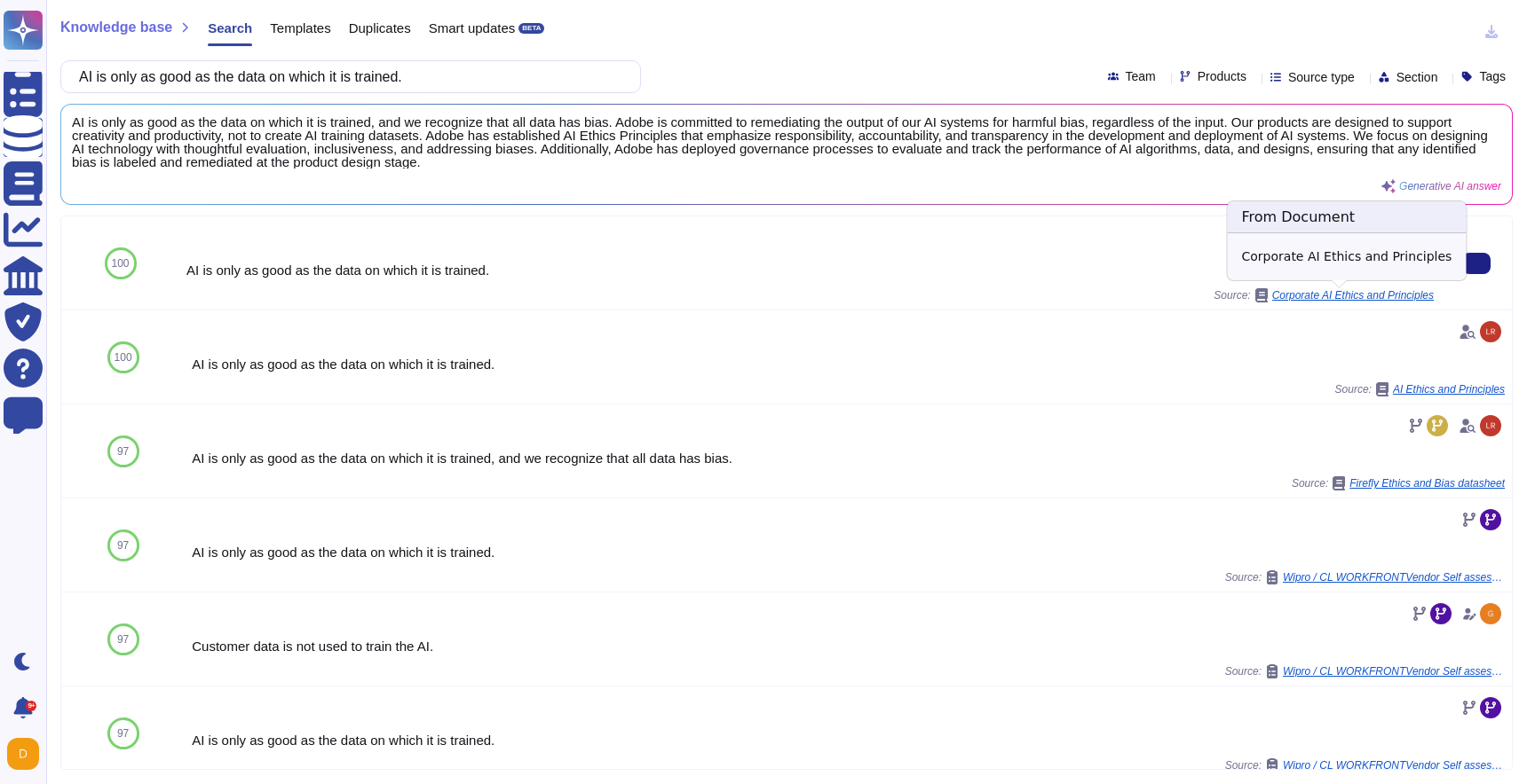
click at [1408, 294] on span "Corporate AI Ethics and Principles" at bounding box center [1352, 296] width 162 height 11
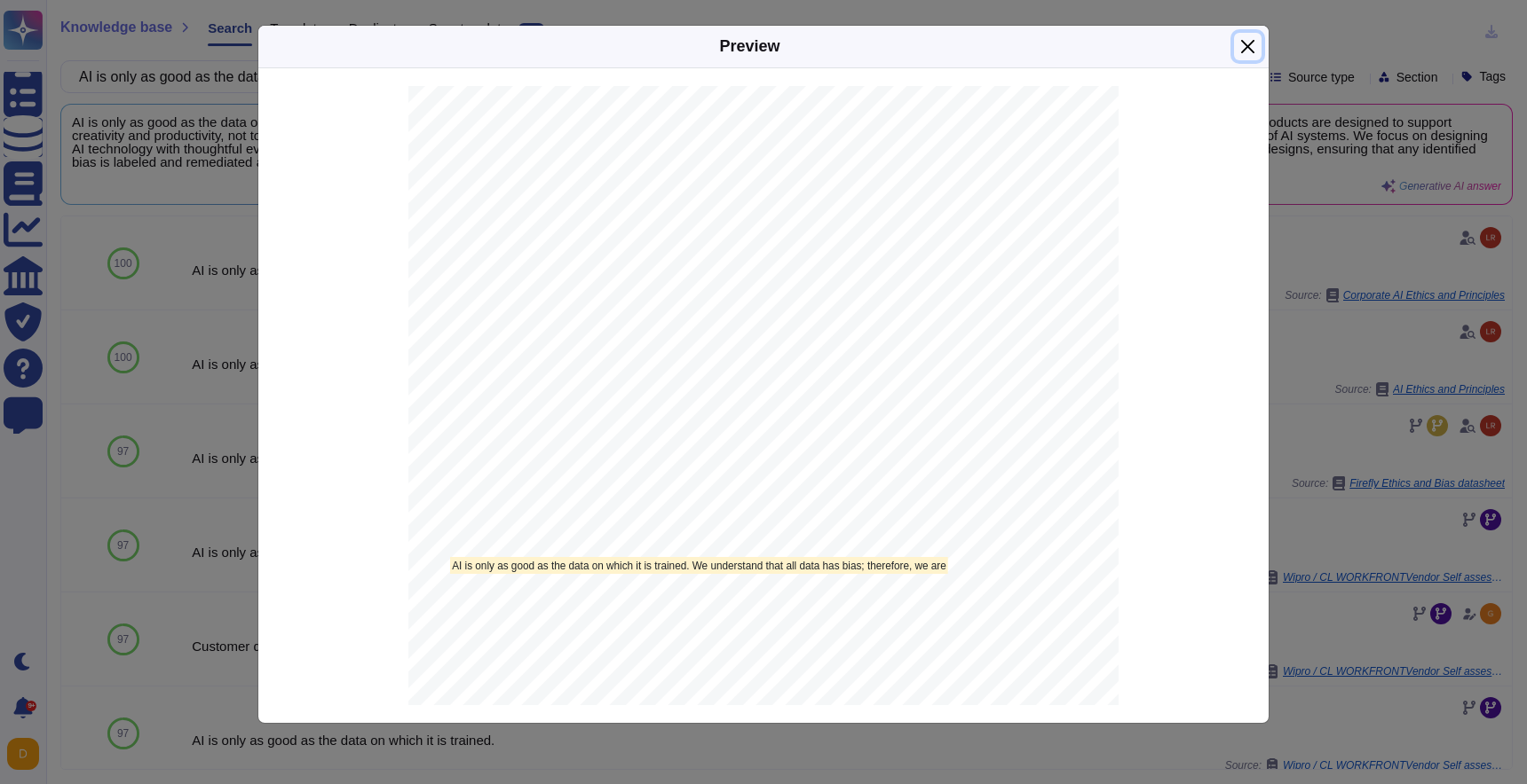
click at [1252, 35] on button "Close" at bounding box center [1248, 47] width 28 height 28
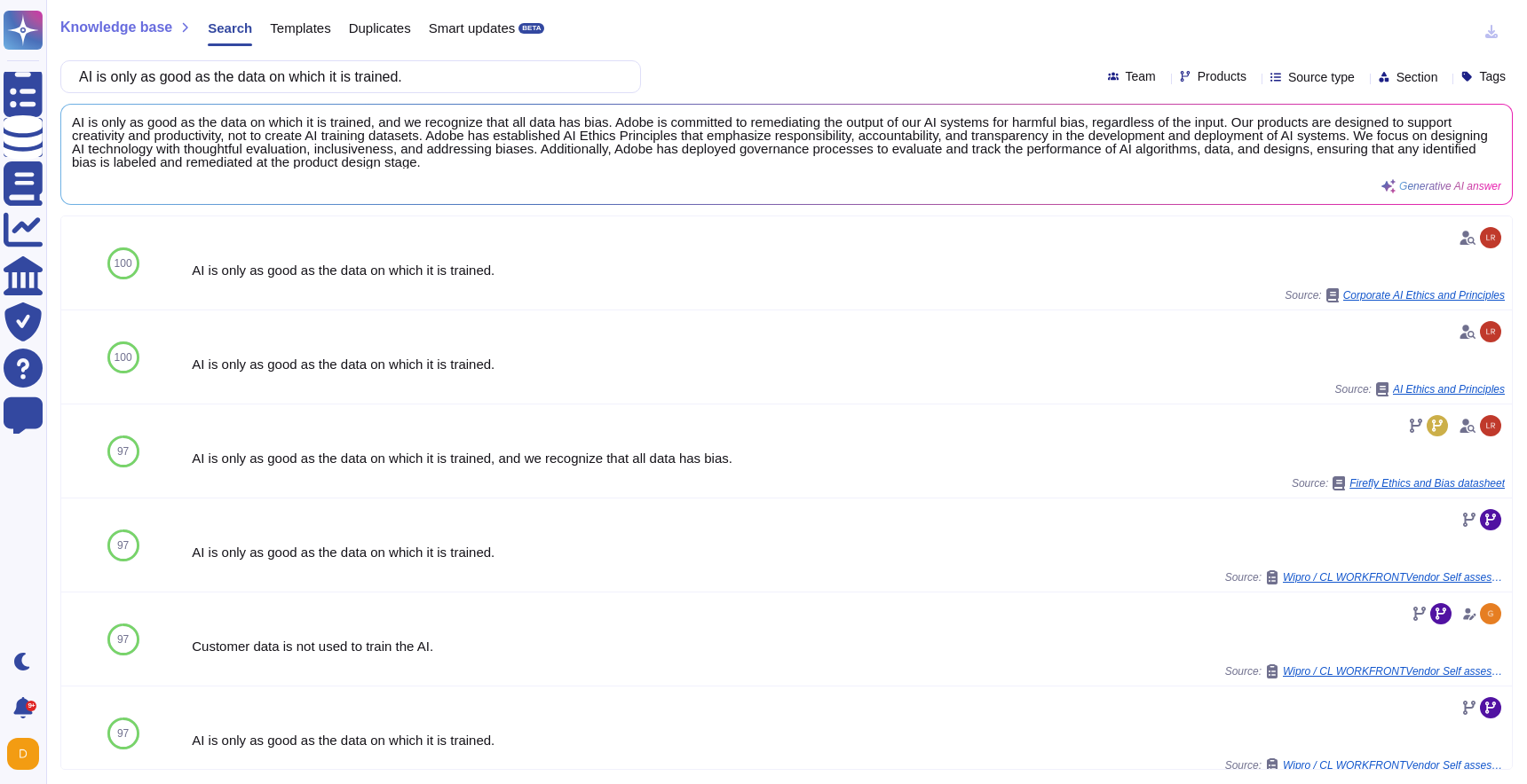
click at [310, 30] on span "Templates" at bounding box center [299, 28] width 60 height 13
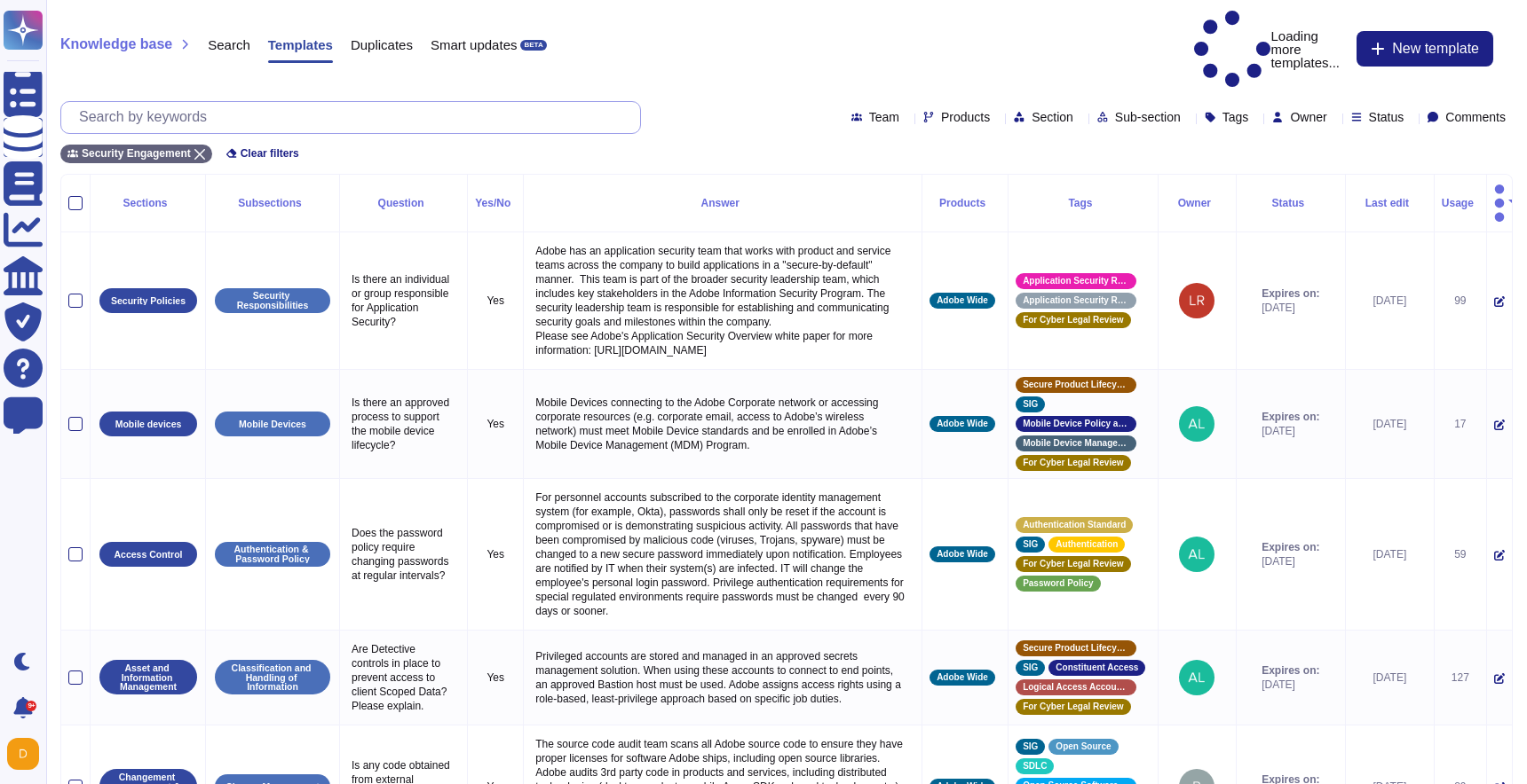
click at [198, 102] on input "text" at bounding box center [355, 117] width 570 height 31
click at [206, 102] on input "text" at bounding box center [355, 117] width 570 height 31
paste input "AI is only as good as the data on which it is trained."
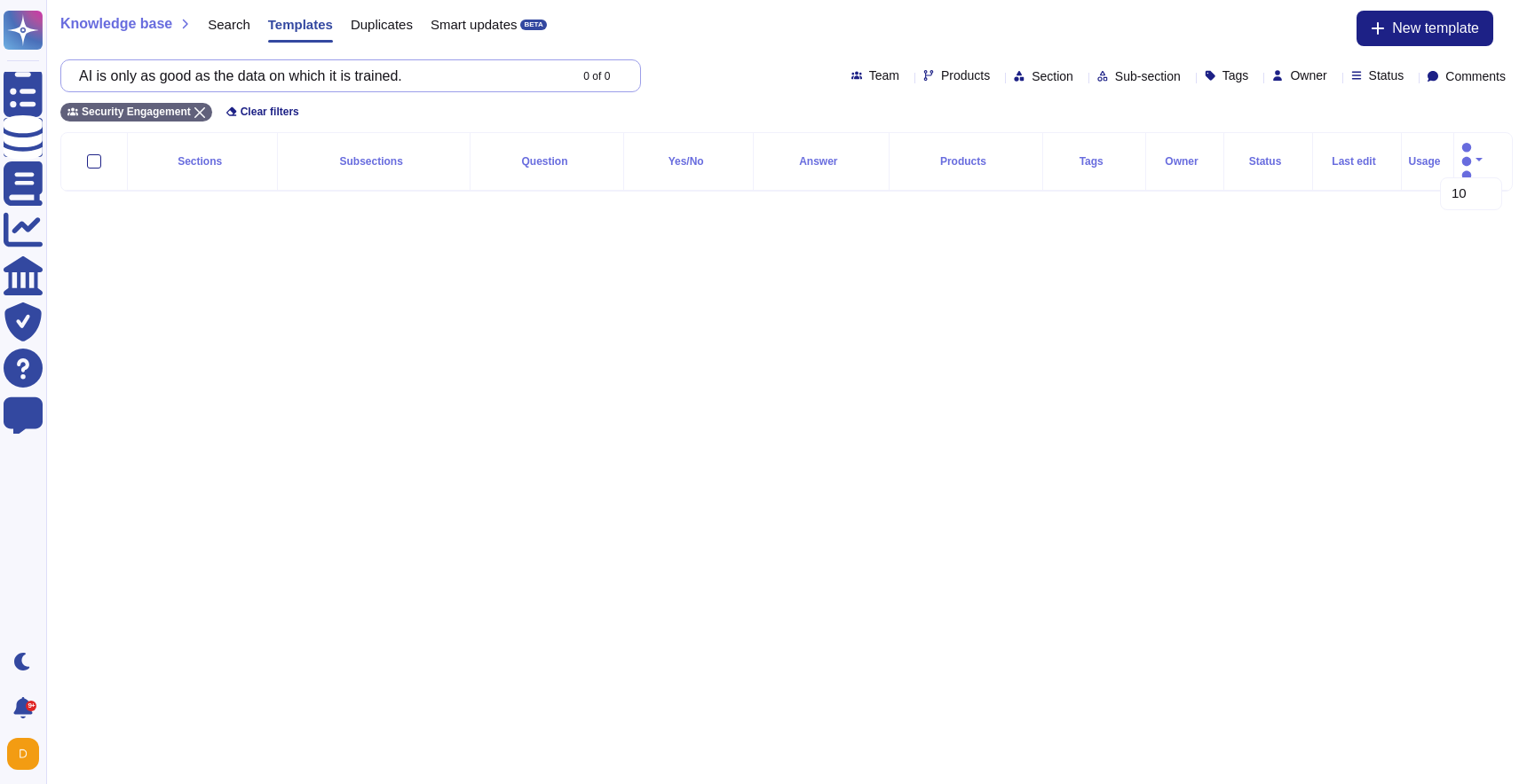
type input "AI is only as good as the data on which it is trained."
click at [684, 220] on html "Questionnaires Knowledge Base Documents Analytics CAIQ / SIG Trust Center Help …" at bounding box center [763, 110] width 1527 height 220
click at [219, 18] on span "Search" at bounding box center [229, 24] width 42 height 13
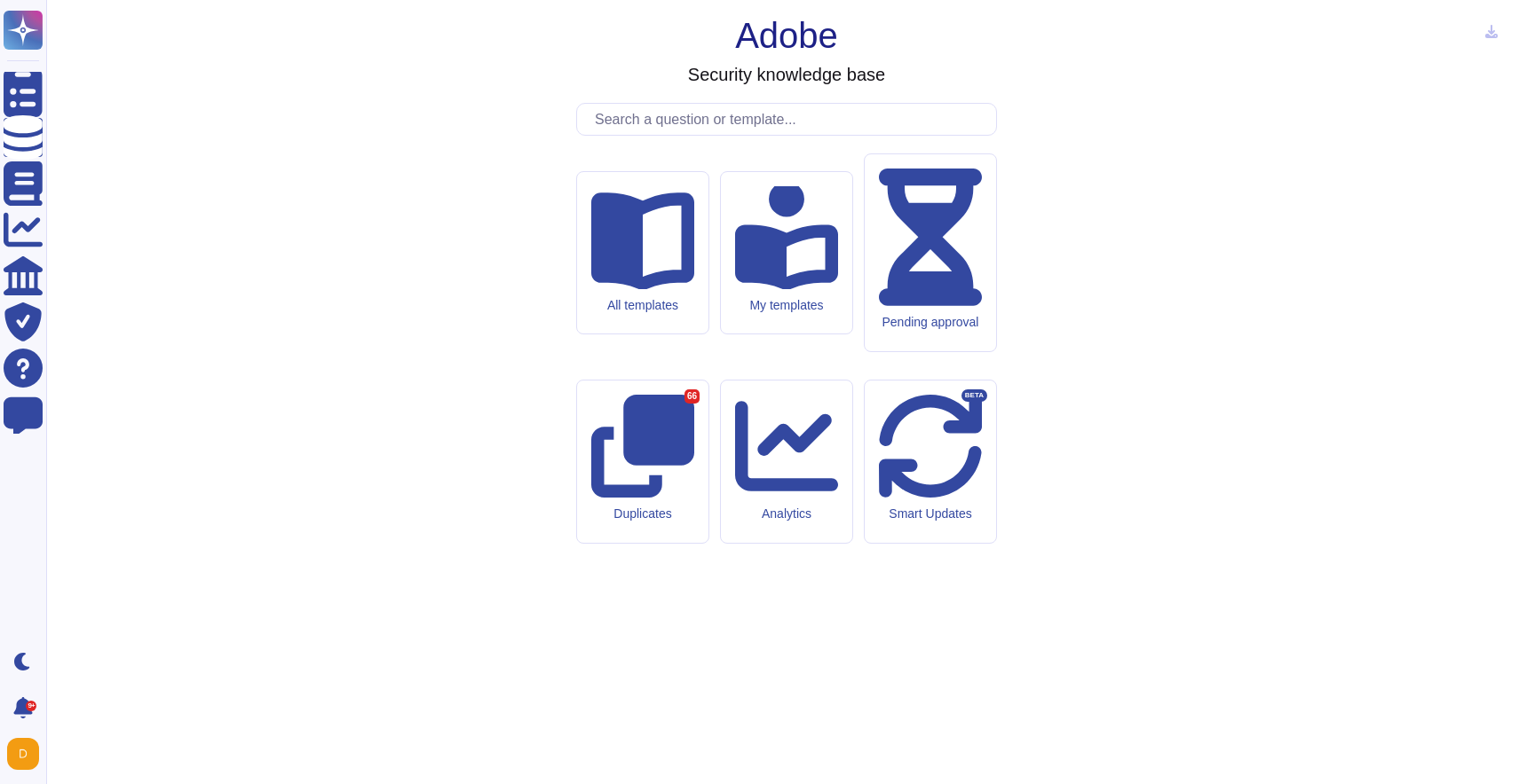
click at [660, 135] on input "text" at bounding box center [791, 119] width 410 height 31
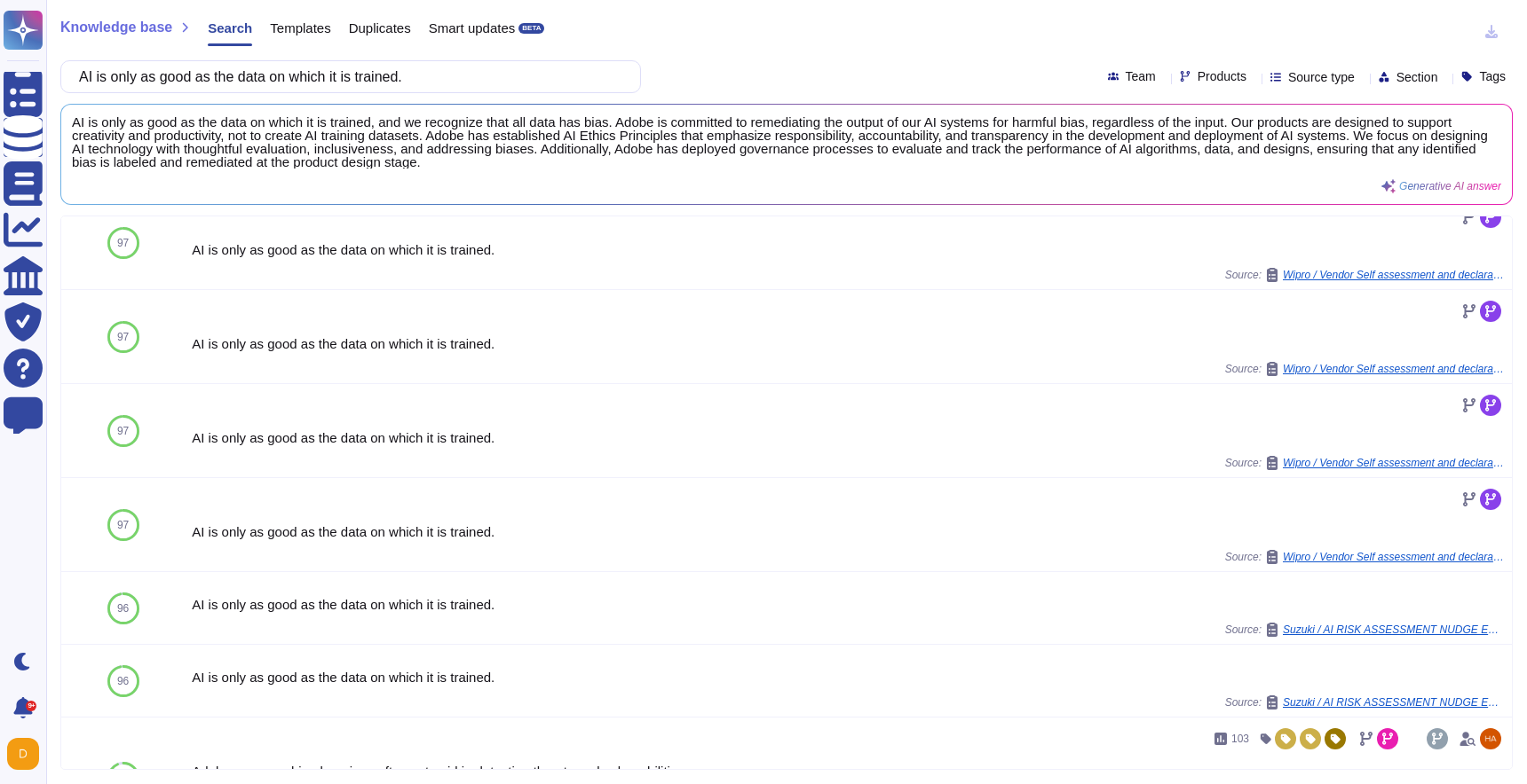
scroll to position [842, 0]
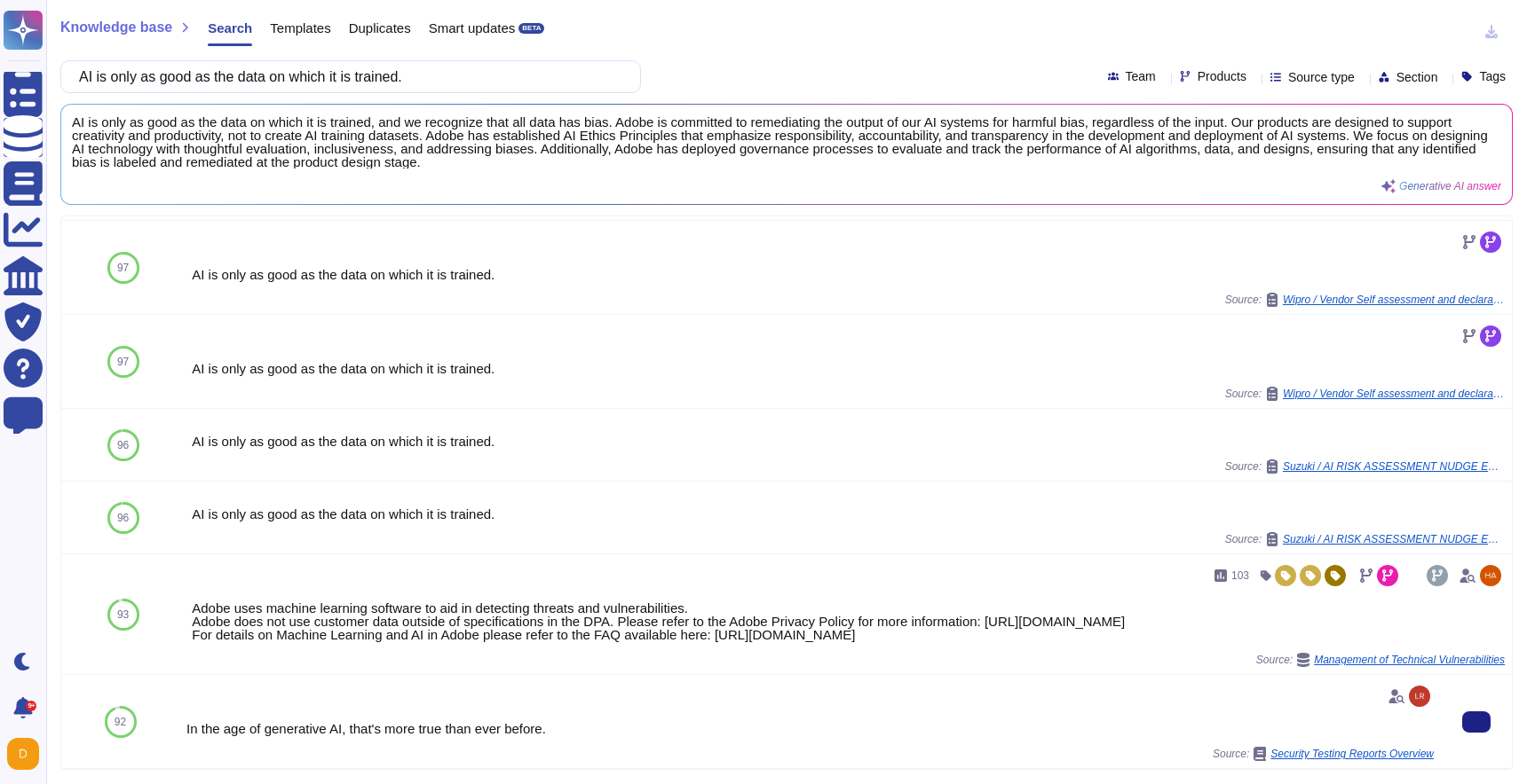
click at [469, 731] on div "In the age of generative AI, that's more true than ever before." at bounding box center [810, 729] width 1247 height 13
click at [1335, 754] on span "Security Testing Reports Overview" at bounding box center [1351, 754] width 164 height 11
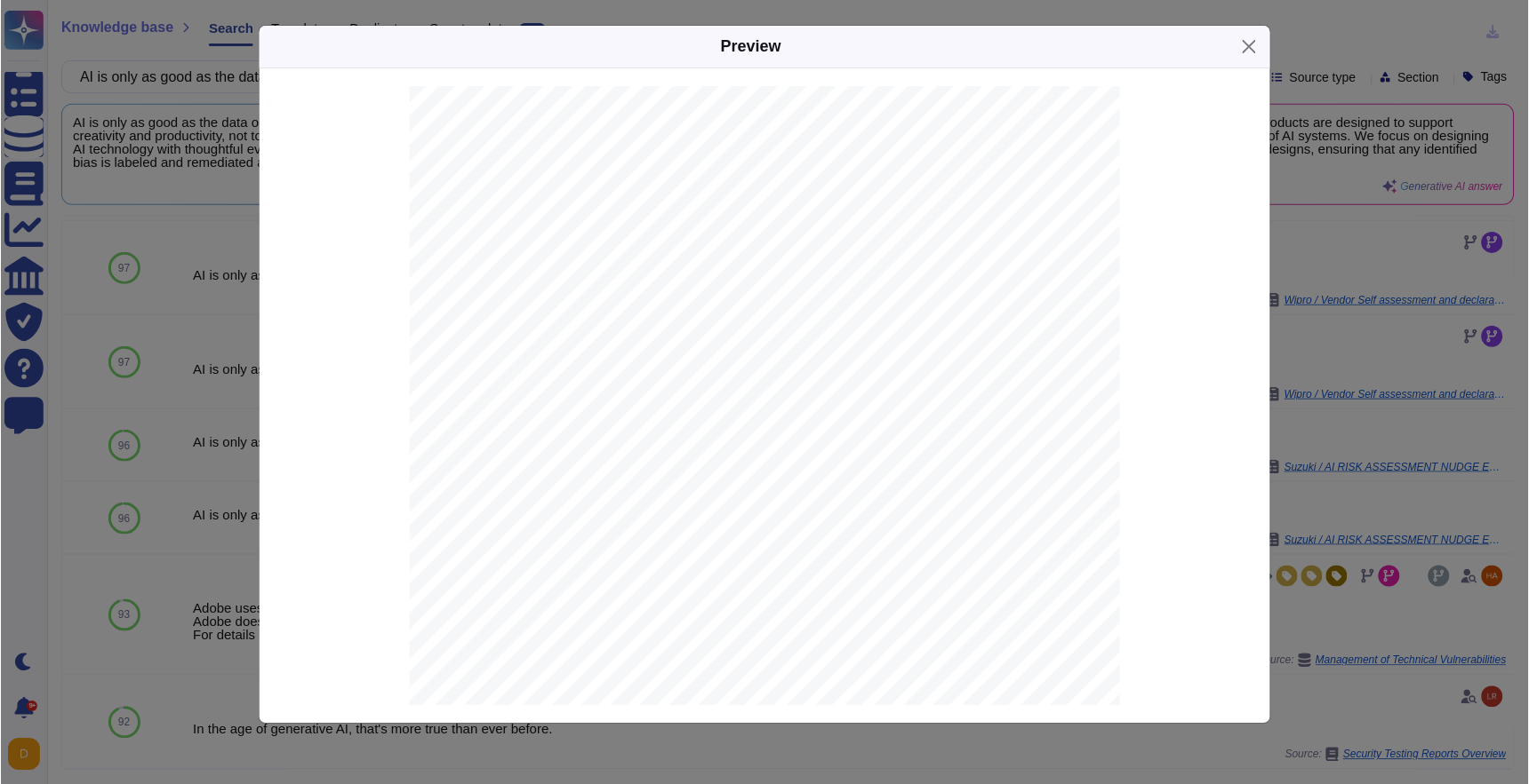
scroll to position [1839, 0]
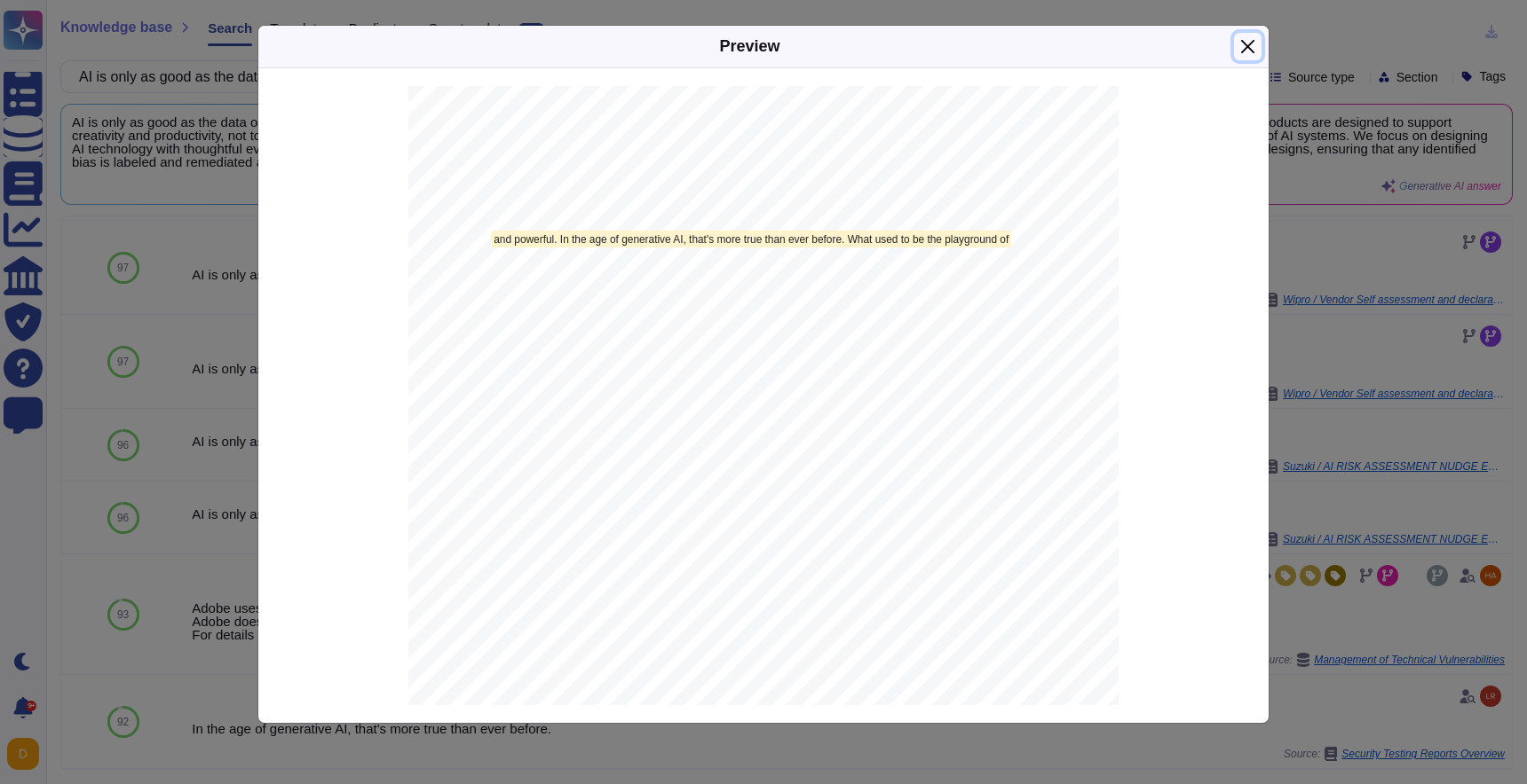
click at [1255, 42] on button "Close" at bounding box center [1248, 47] width 28 height 28
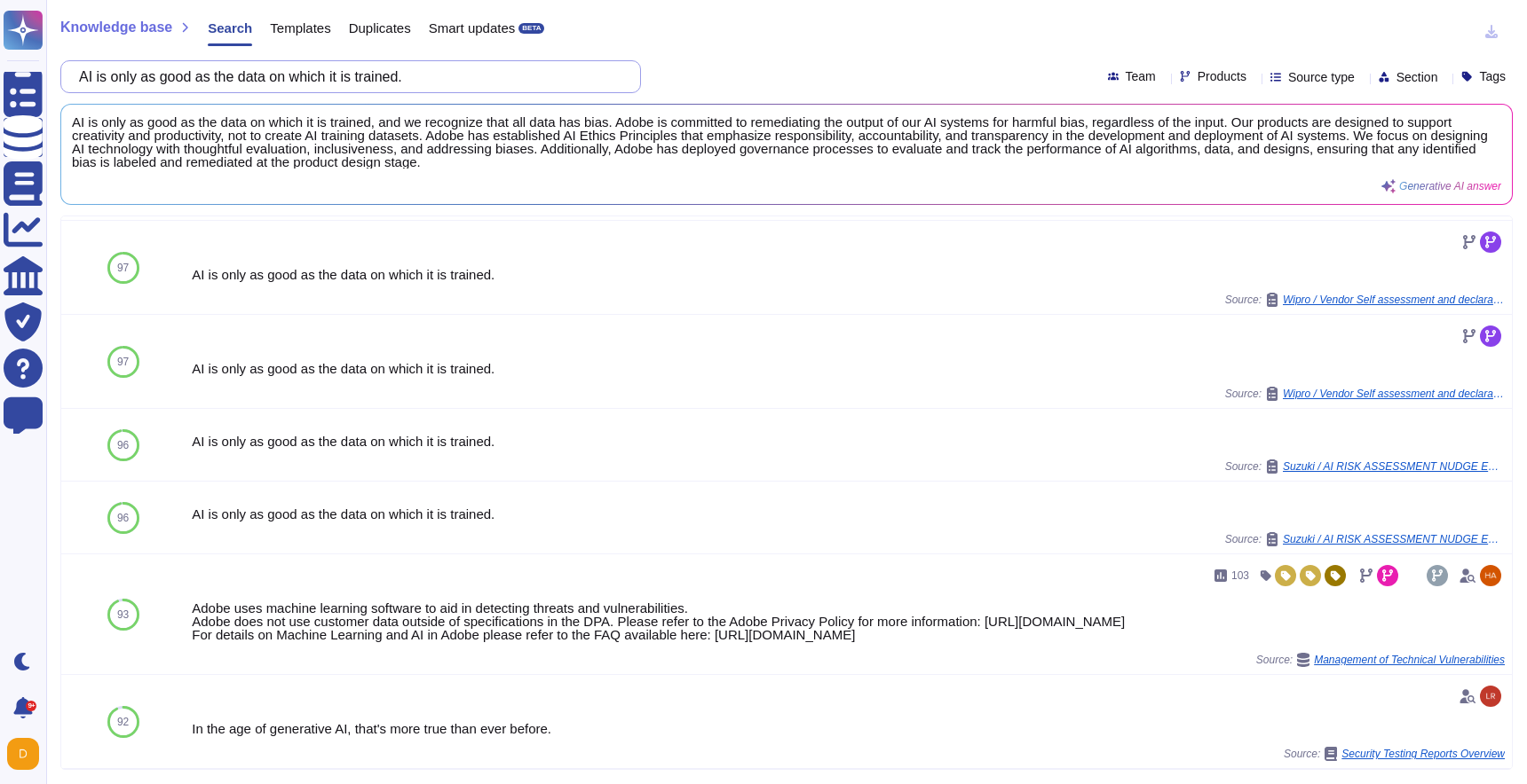
click at [382, 83] on input "AI is only as good as the data on which it is trained." at bounding box center [346, 77] width 552 height 31
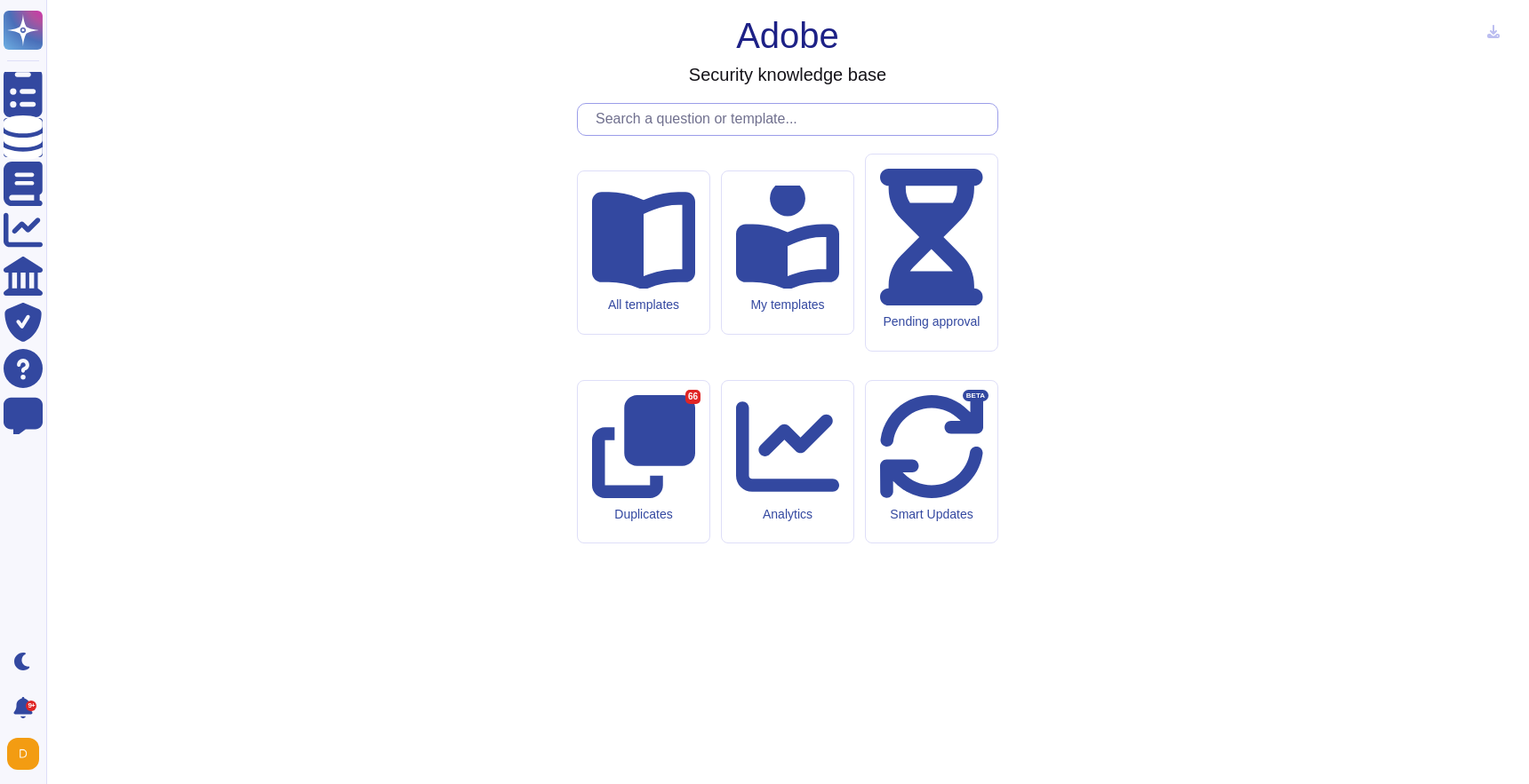
click at [797, 135] on input "text" at bounding box center [792, 119] width 411 height 31
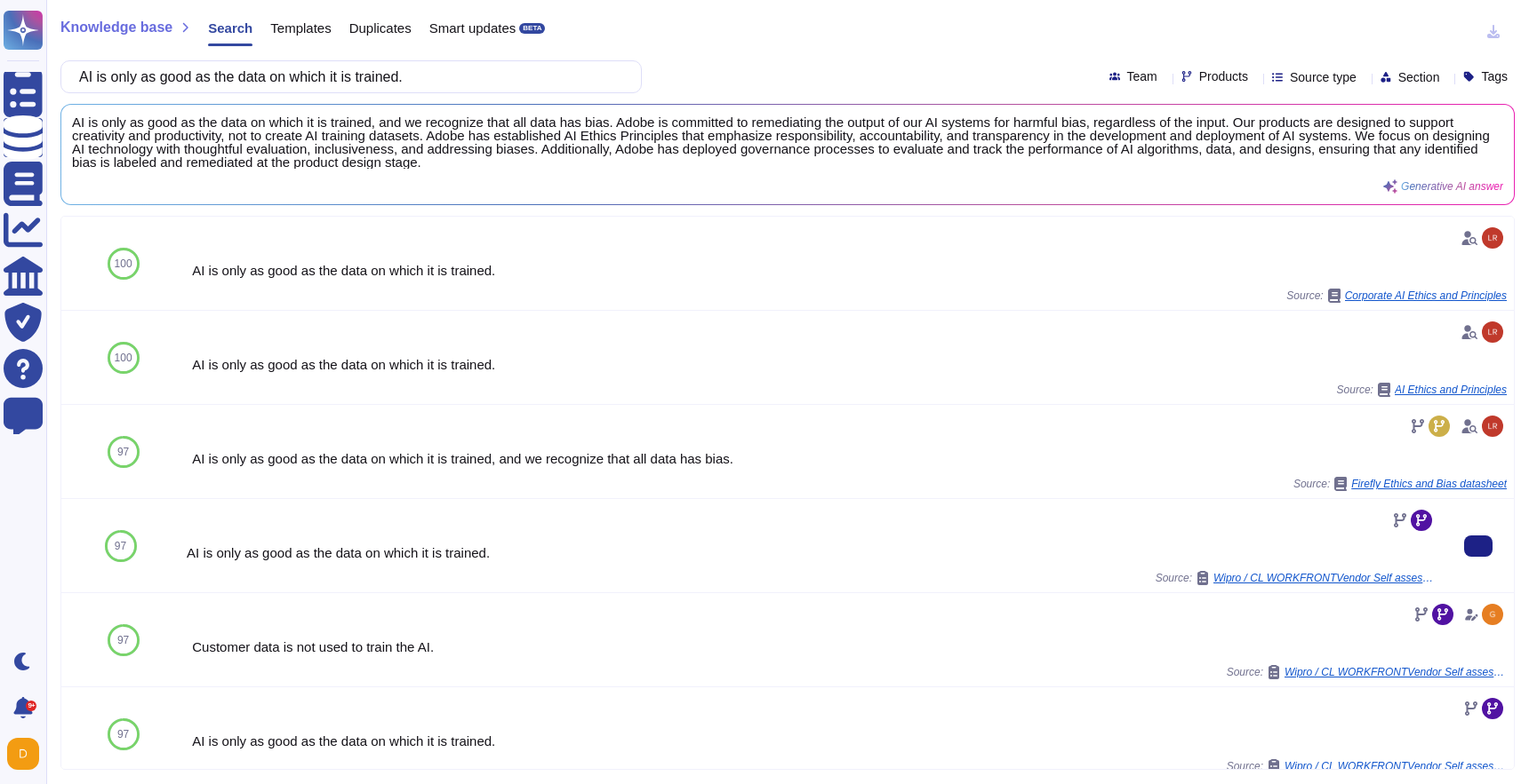
click at [1342, 577] on span "Wipro / CL WORKFRONTVendor Self assessment and declaration Architecture Review …" at bounding box center [1325, 579] width 222 height 11
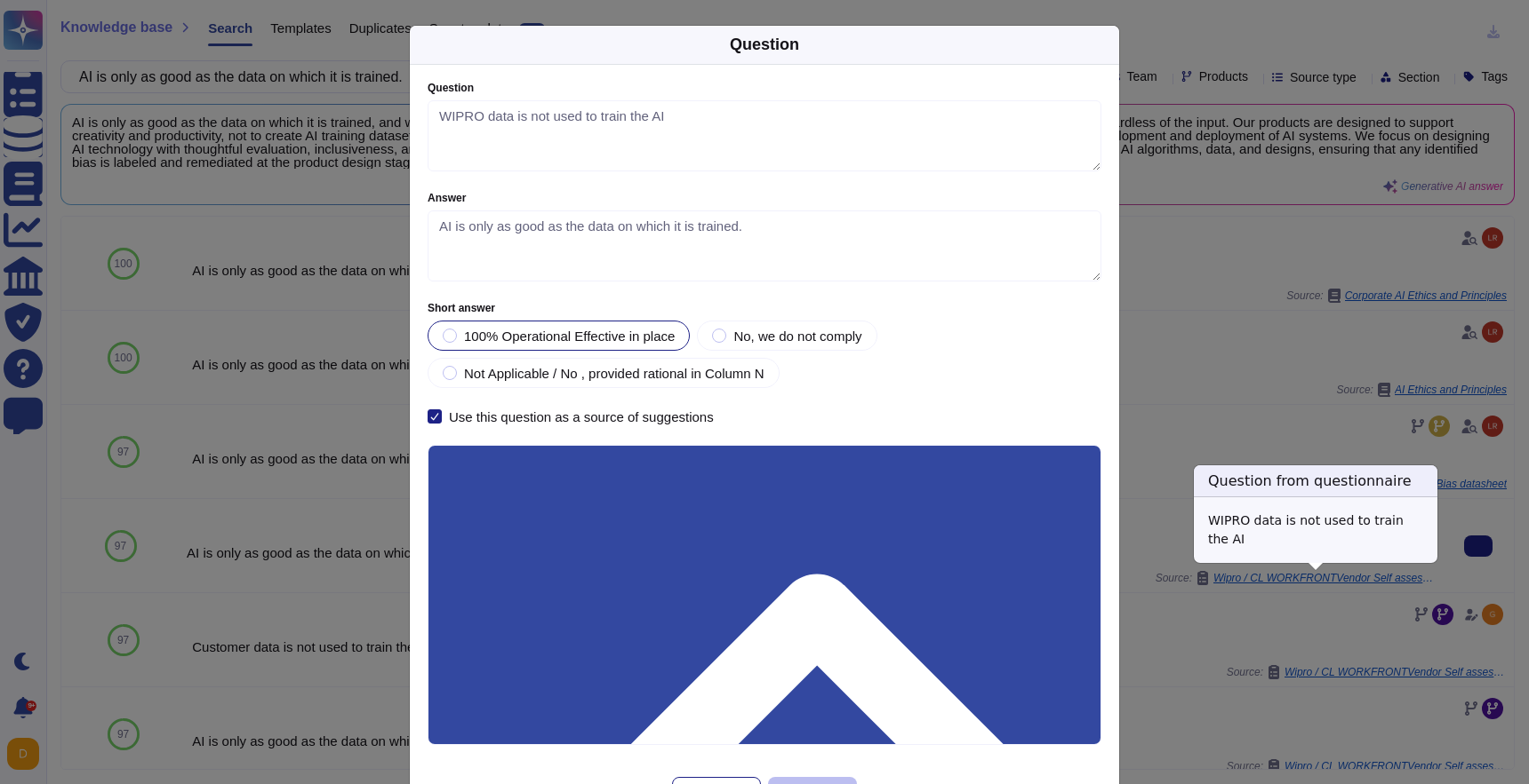
type textarea "WIPRO data is not used to train the AI"
type textarea "AI is only as good as the data on which it is trained."
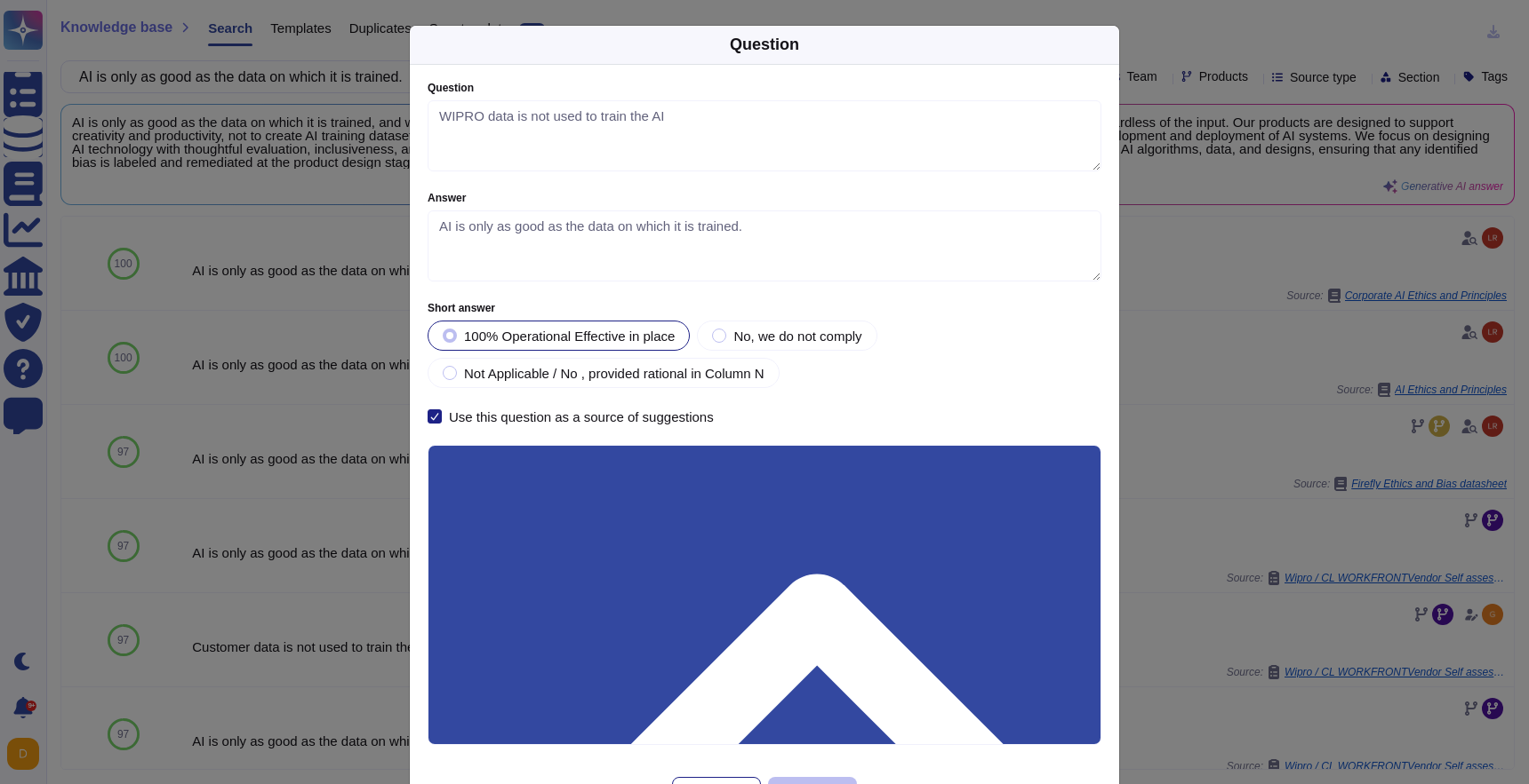
click at [438, 423] on div at bounding box center [434, 416] width 14 height 14
click at [0, 0] on input "Use this question as a source of suggestions" at bounding box center [0, 0] width 0 height 0
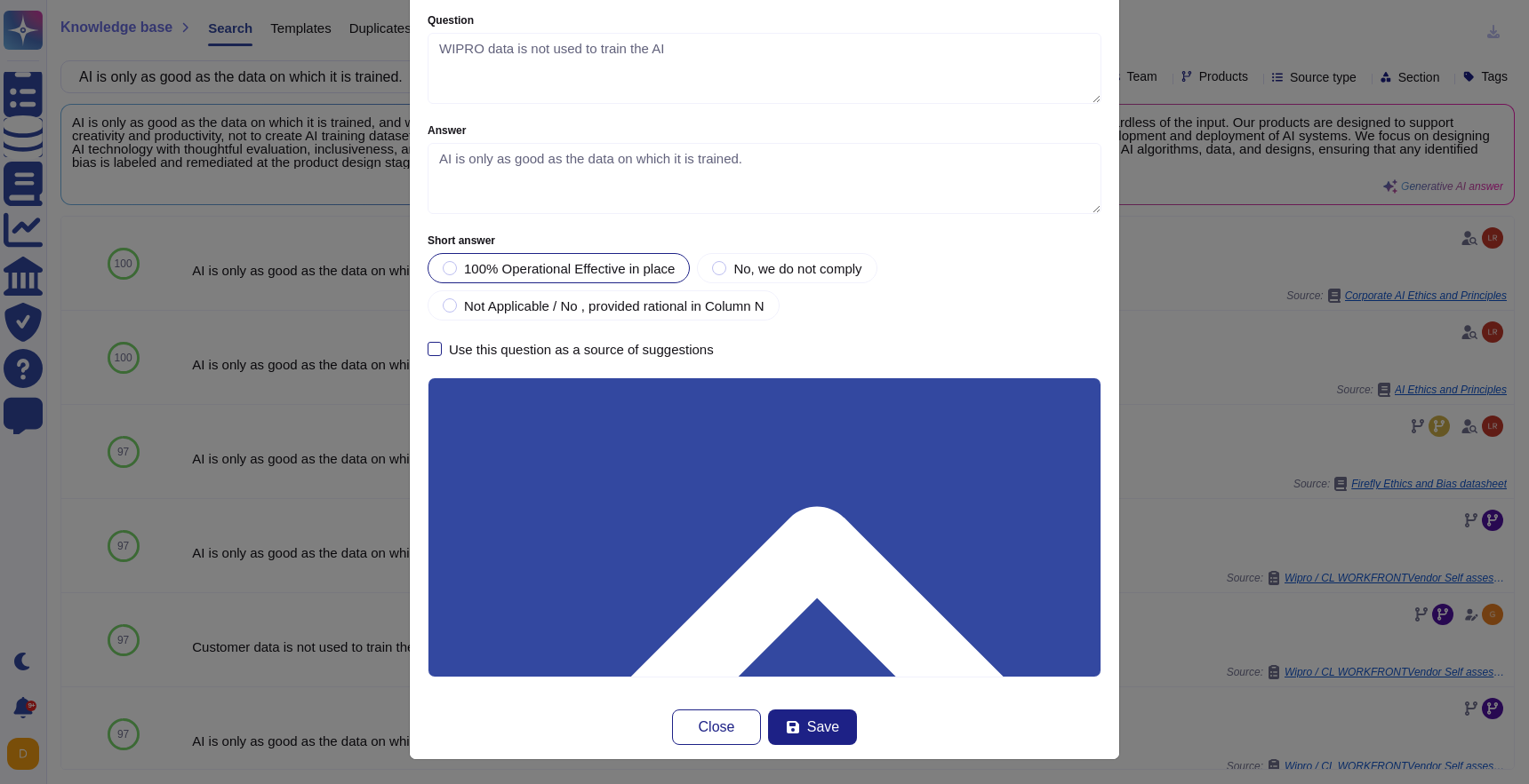
scroll to position [68, 0]
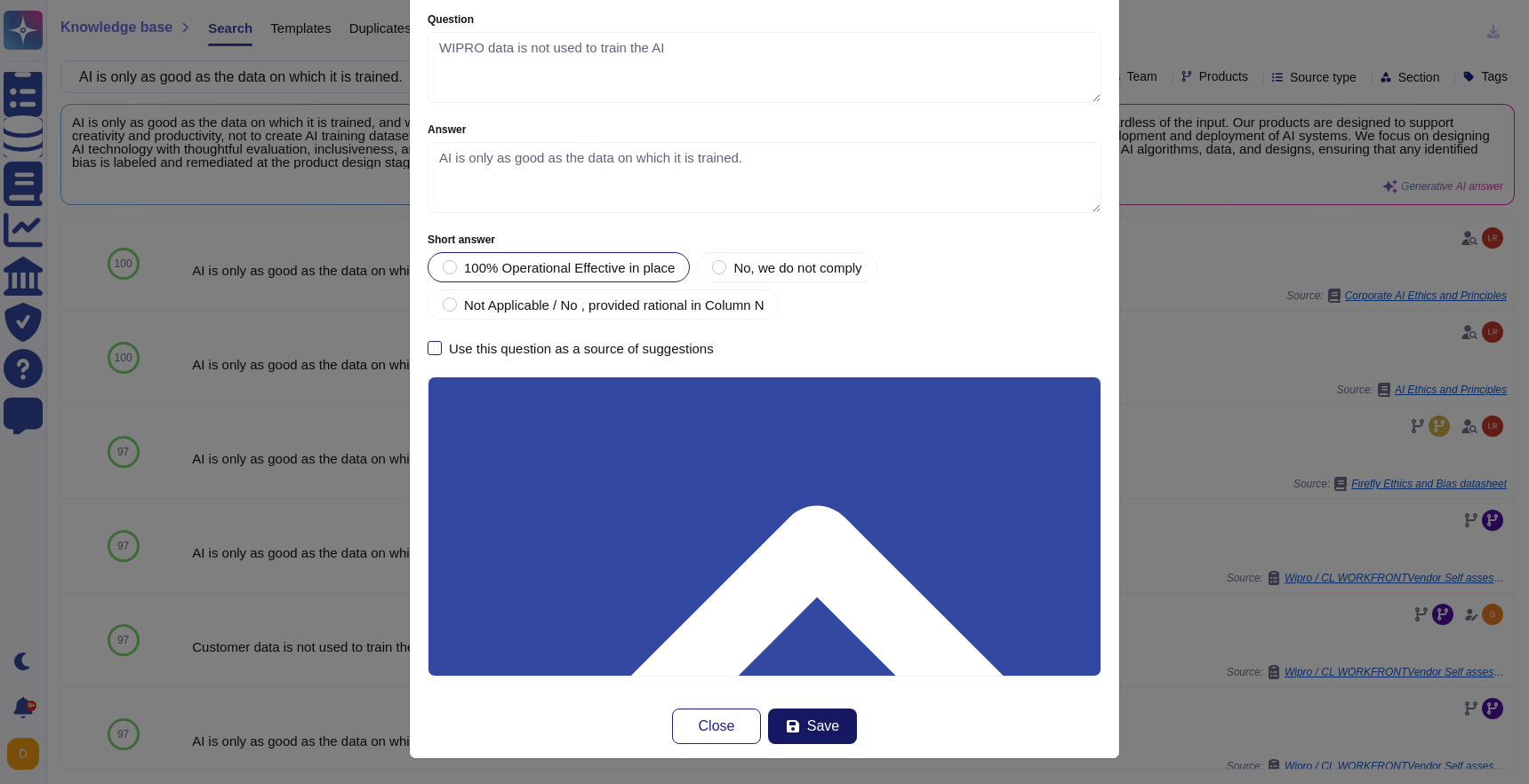
click at [831, 724] on span "Save" at bounding box center [822, 726] width 32 height 14
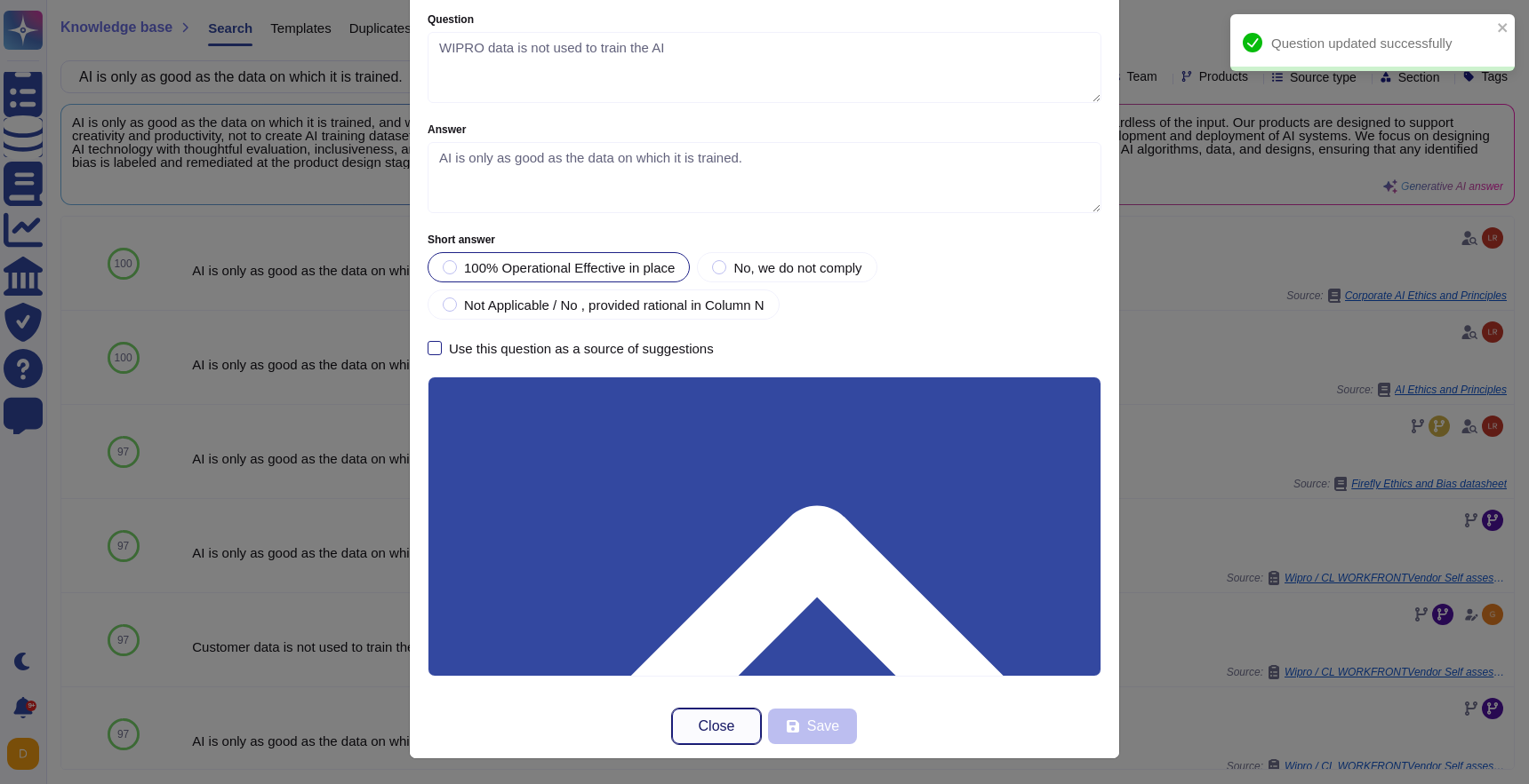
click at [737, 714] on button "Close" at bounding box center [716, 727] width 89 height 35
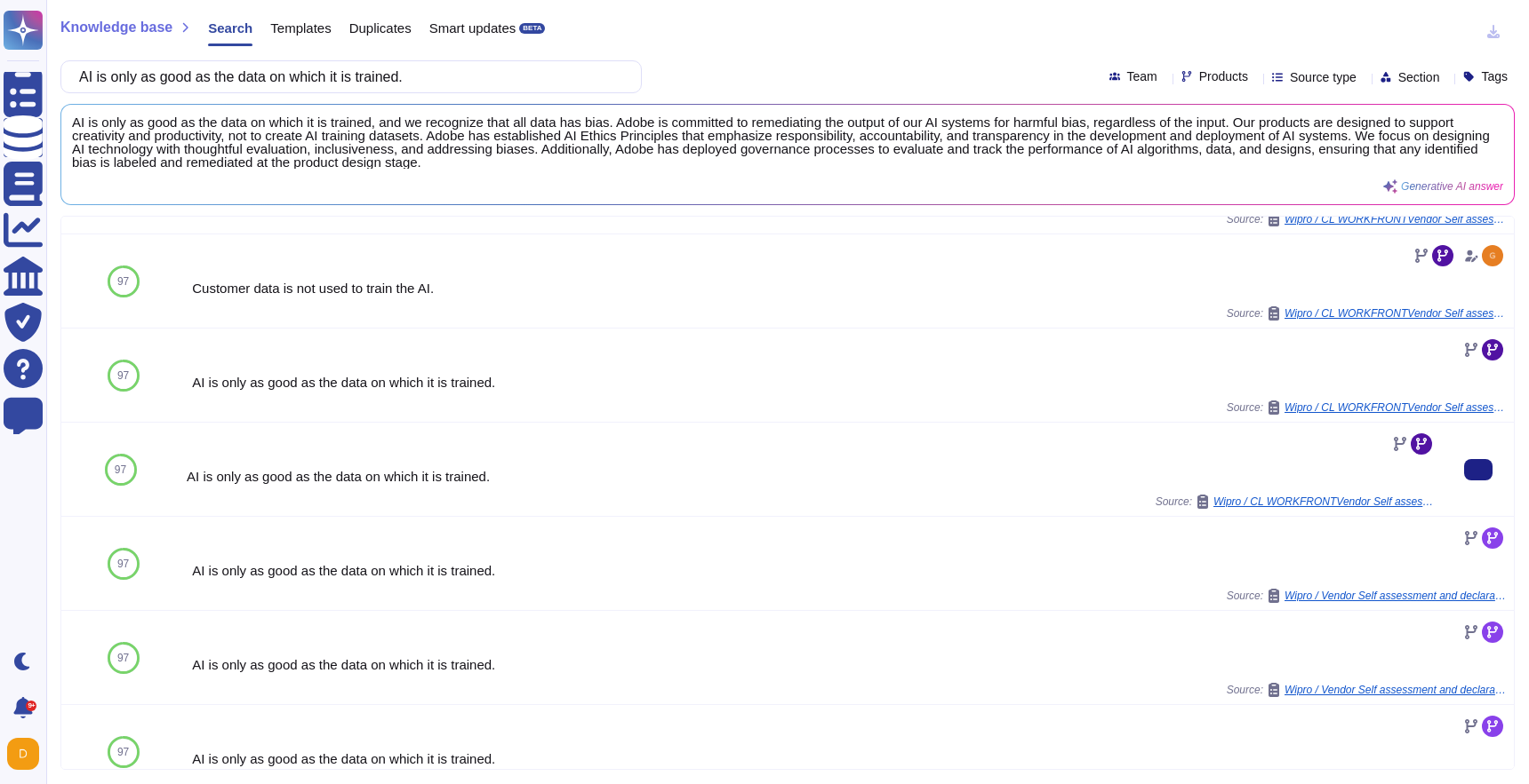
scroll to position [360, 0]
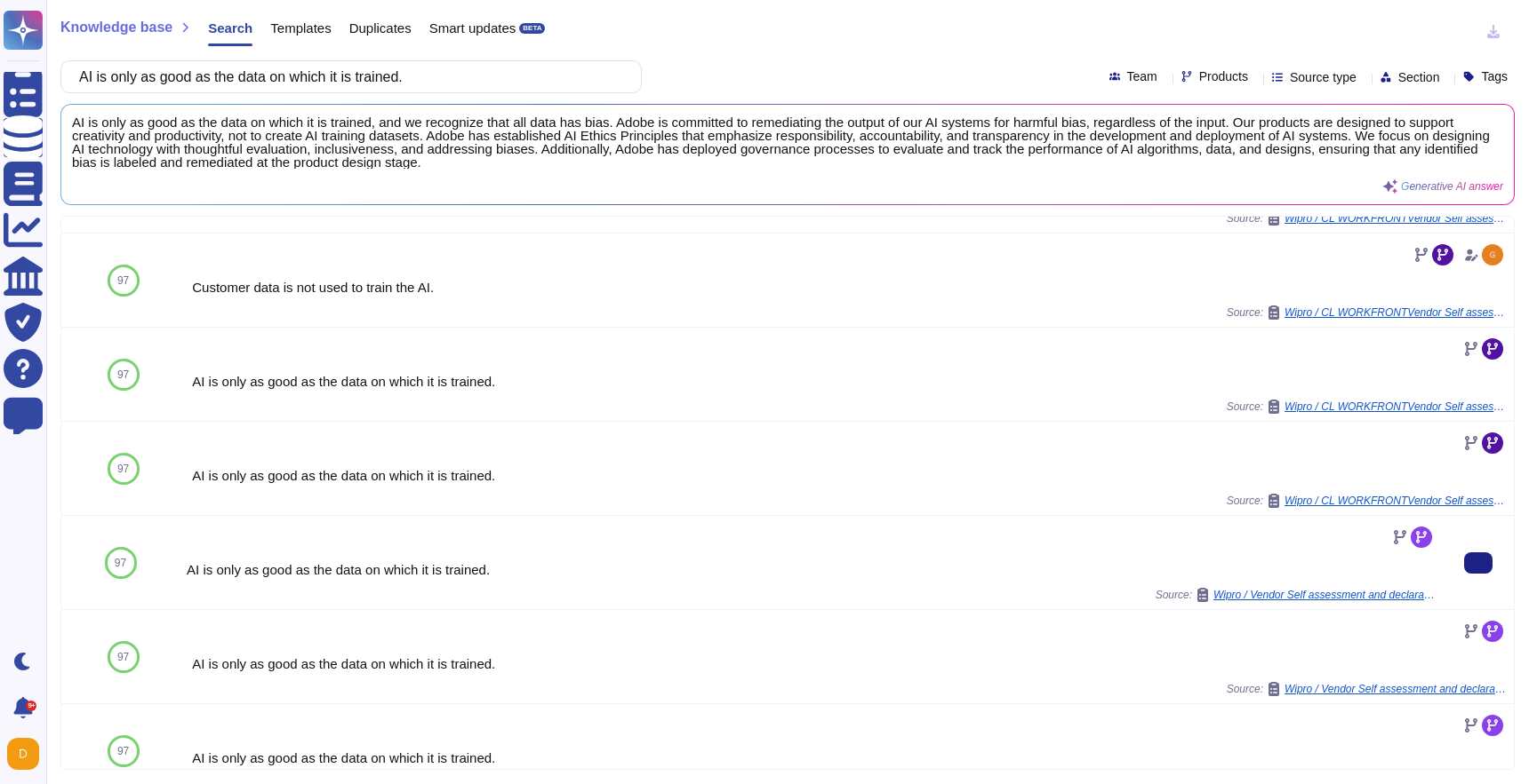
click at [1342, 596] on span "Wipro / Vendor Self assessment and declaration Architecture Review checklist ve…" at bounding box center [1325, 595] width 222 height 11
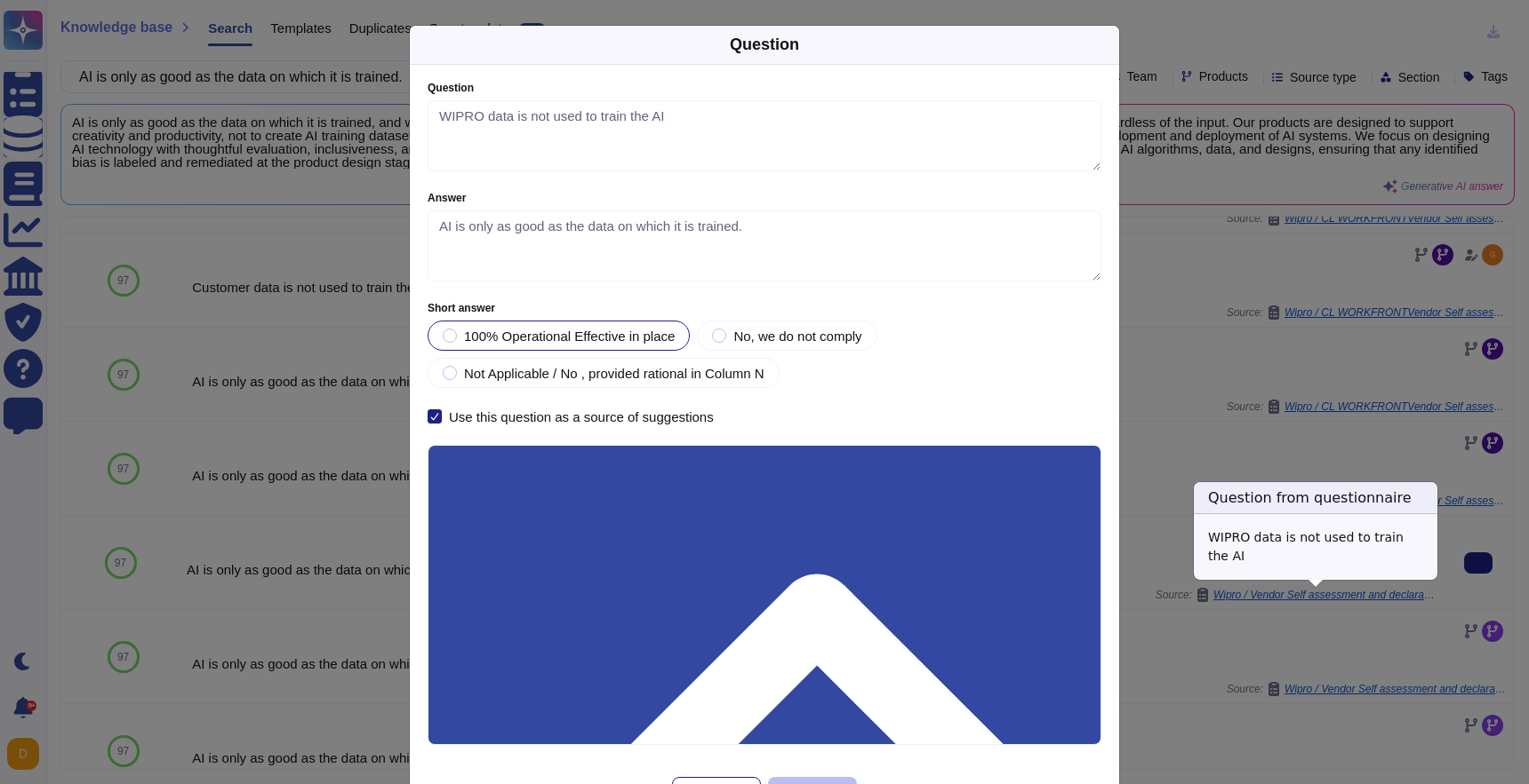
type textarea "WIPRO data is not used to train the AI"
type textarea "AI is only as good as the data on which it is trained."
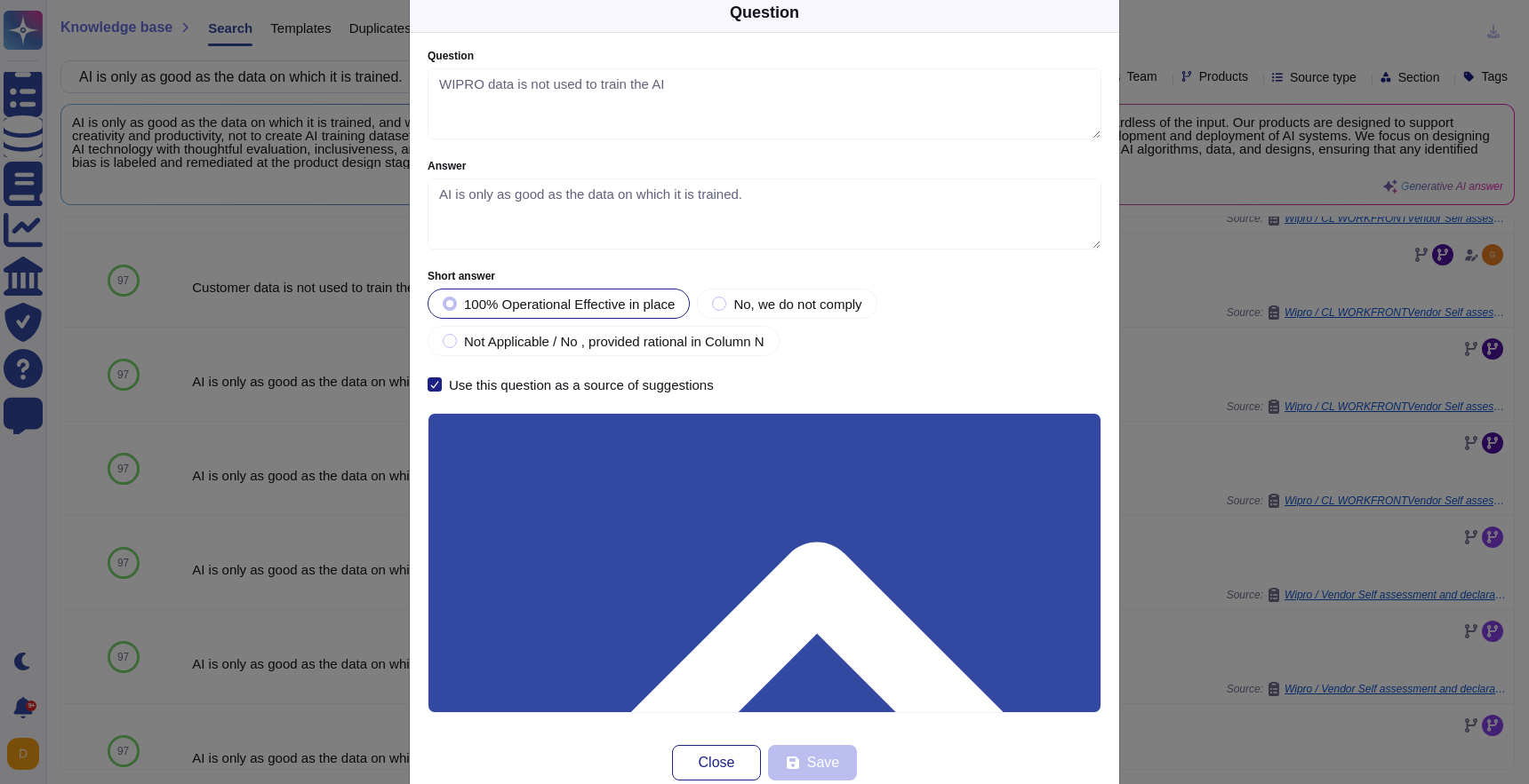
scroll to position [68, 0]
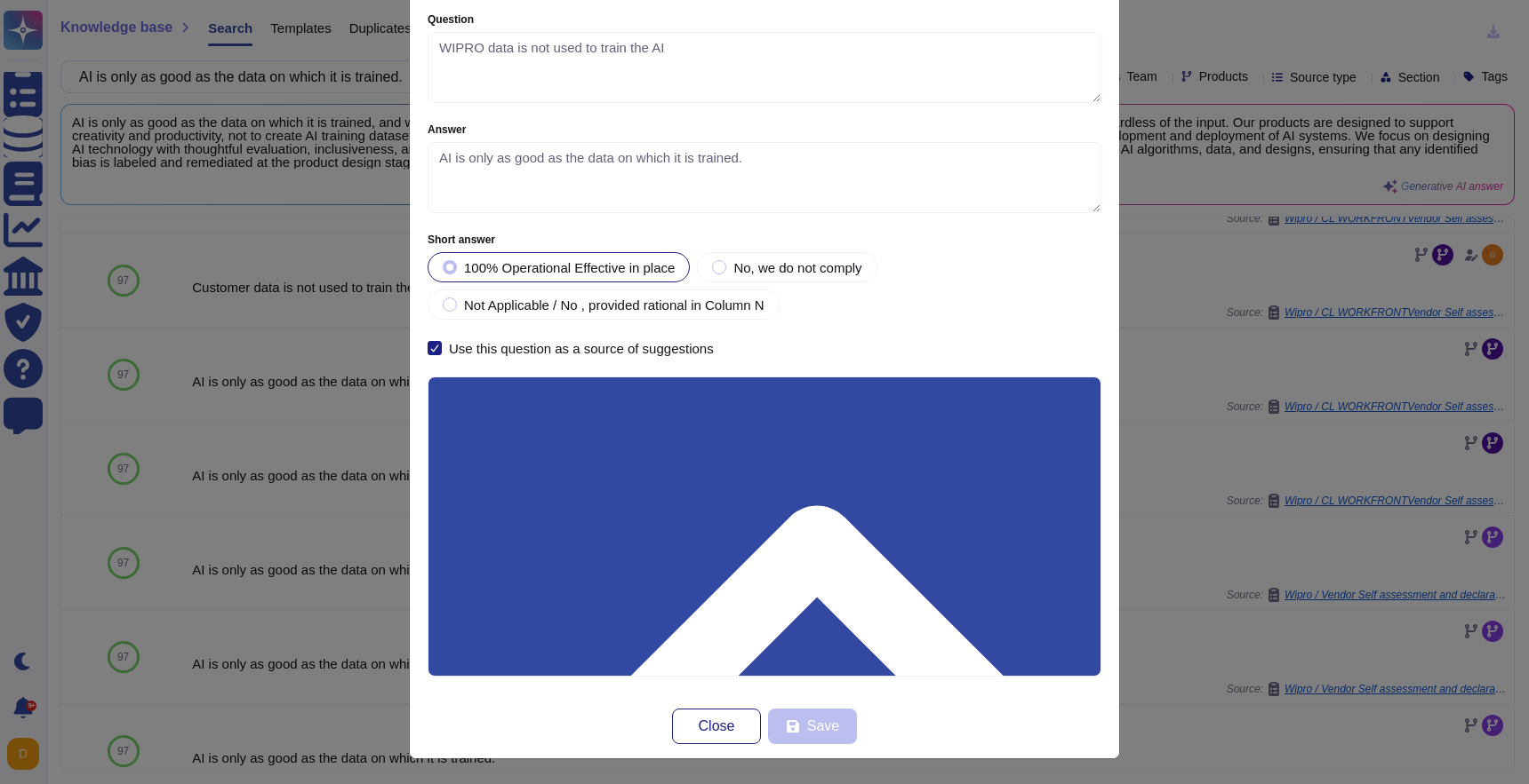
click at [0, 0] on input "Use this questionnaire as a source of suggestions" at bounding box center [0, 0] width 0 height 0
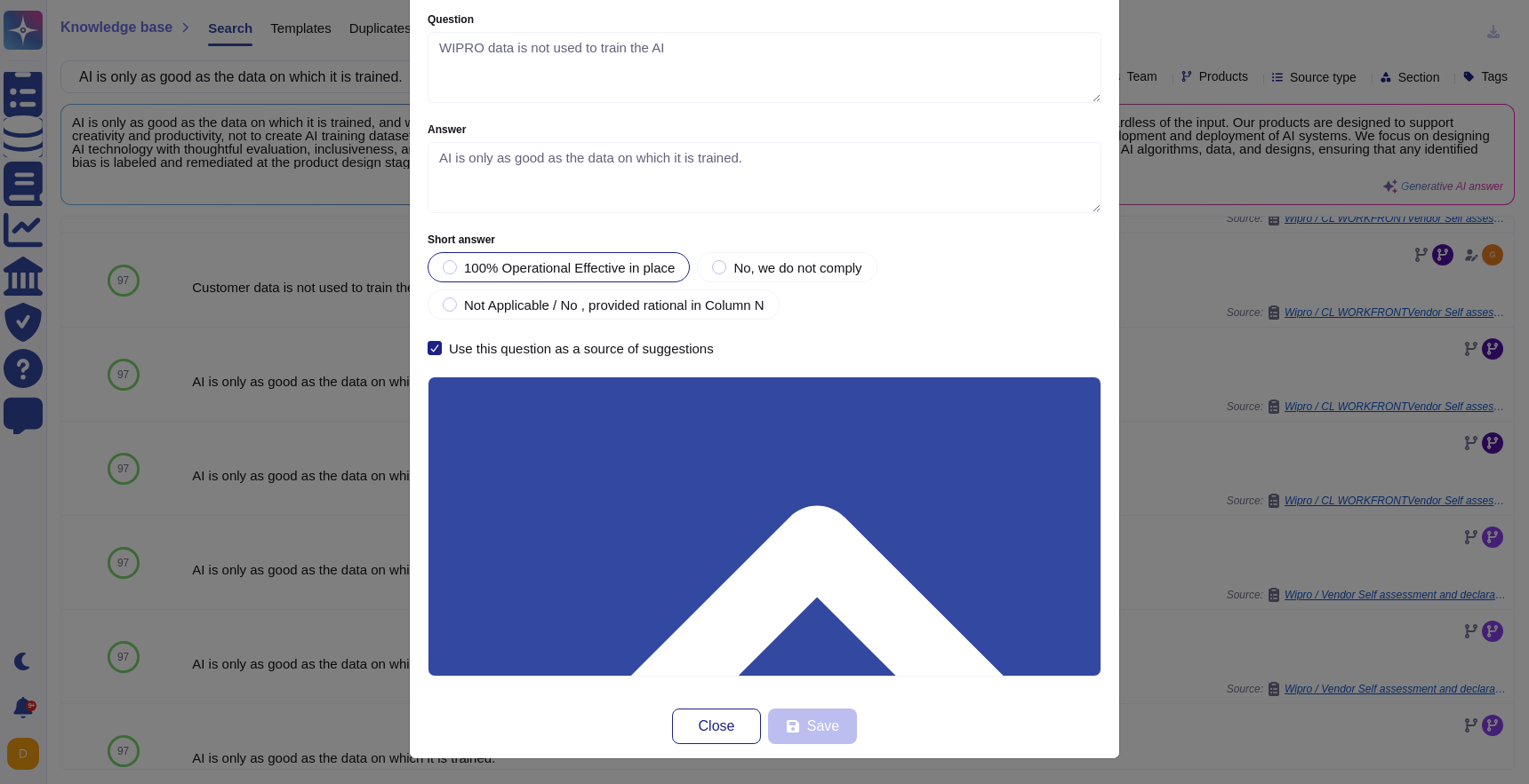
click at [0, 0] on input "Use this questionnaire as a source of suggestions" at bounding box center [0, 0] width 0 height 0
click at [812, 729] on span "Save" at bounding box center [822, 726] width 32 height 14
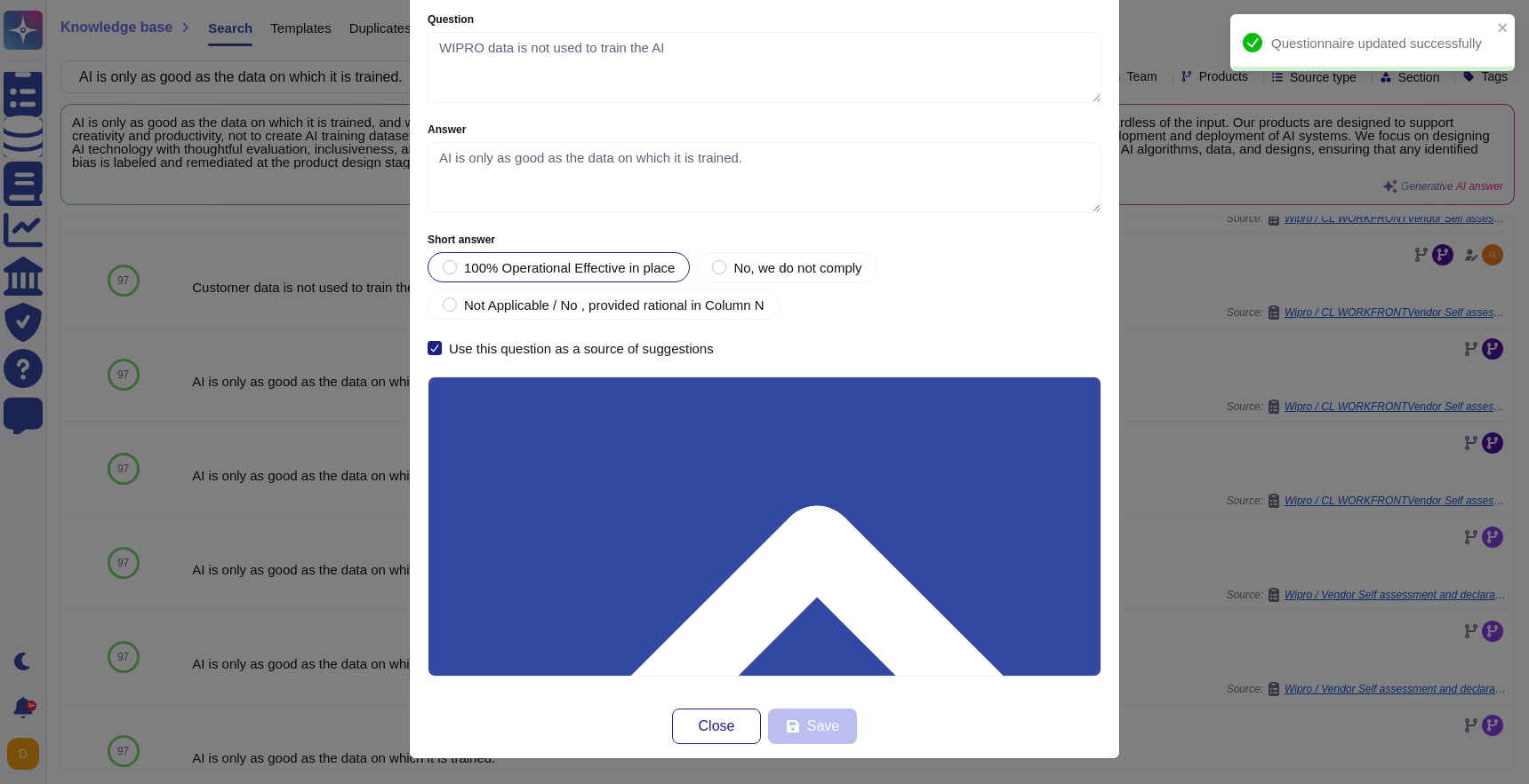
click at [436, 353] on div at bounding box center [434, 348] width 14 height 14
click at [0, 0] on input "Use this question as a source of suggestions" at bounding box center [0, 0] width 0 height 0
click at [810, 714] on button "Save" at bounding box center [812, 727] width 89 height 35
click at [1160, 568] on div "Question Question WIPRO data is not used to train the AI Answer AI is only as g…" at bounding box center [764, 392] width 1529 height 784
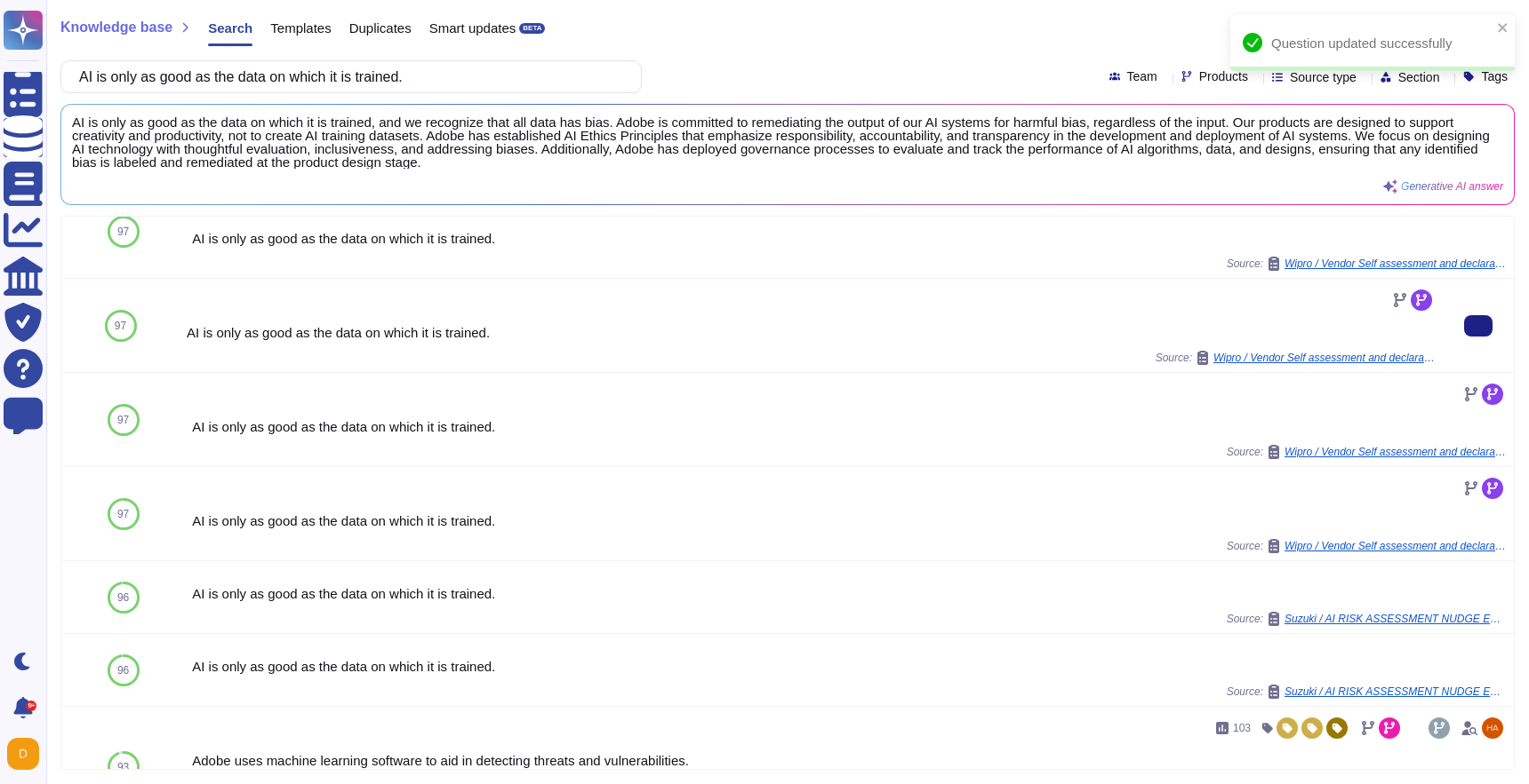
scroll to position [844, 0]
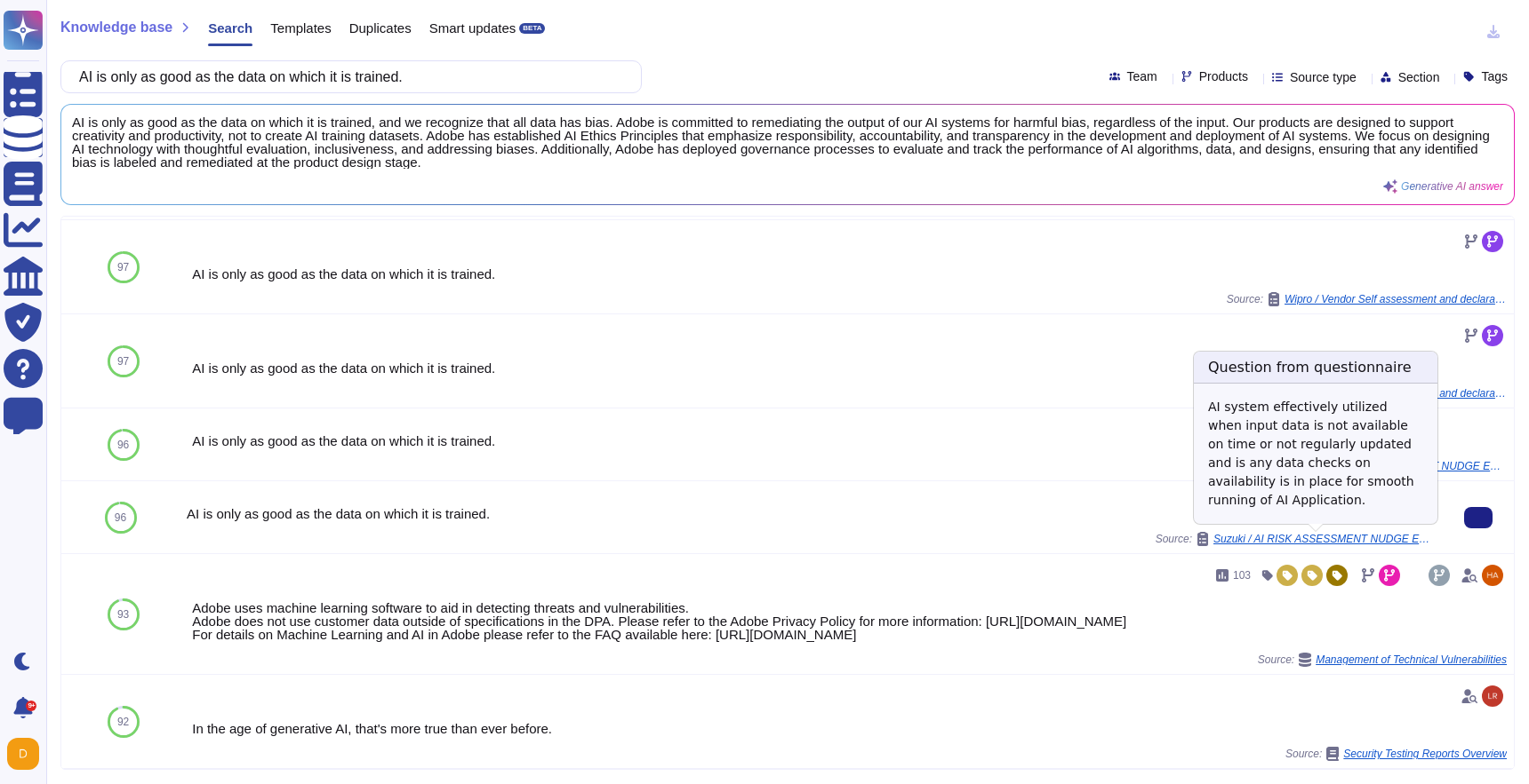
click at [1331, 537] on span "Suzuki / AI RISK ASSESSMENT NUDGE ENGINE" at bounding box center [1325, 539] width 222 height 11
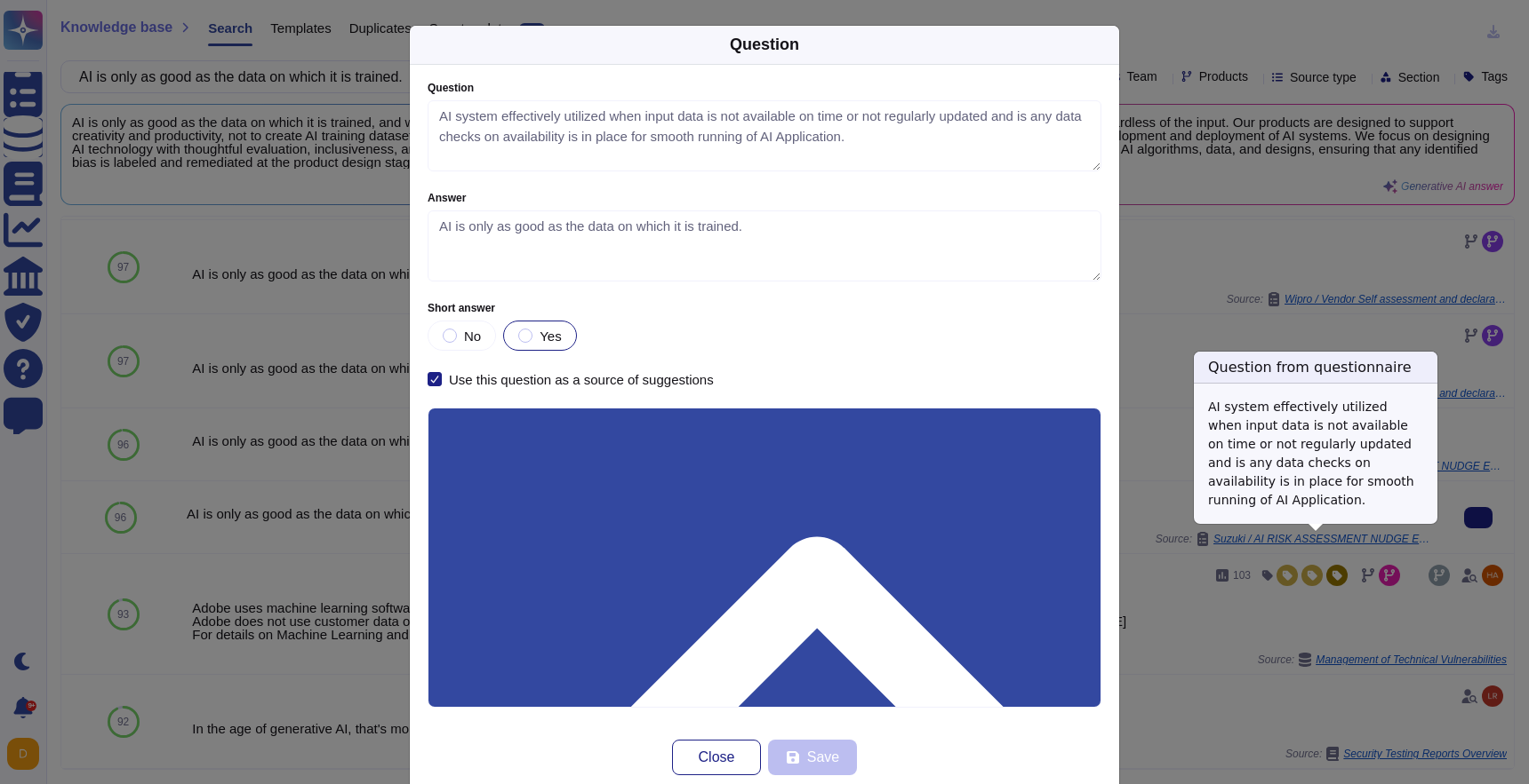
type textarea "AI system effectively utilized when input data is not available on time or not …"
type textarea "AI is only as good as the data on which it is trained."
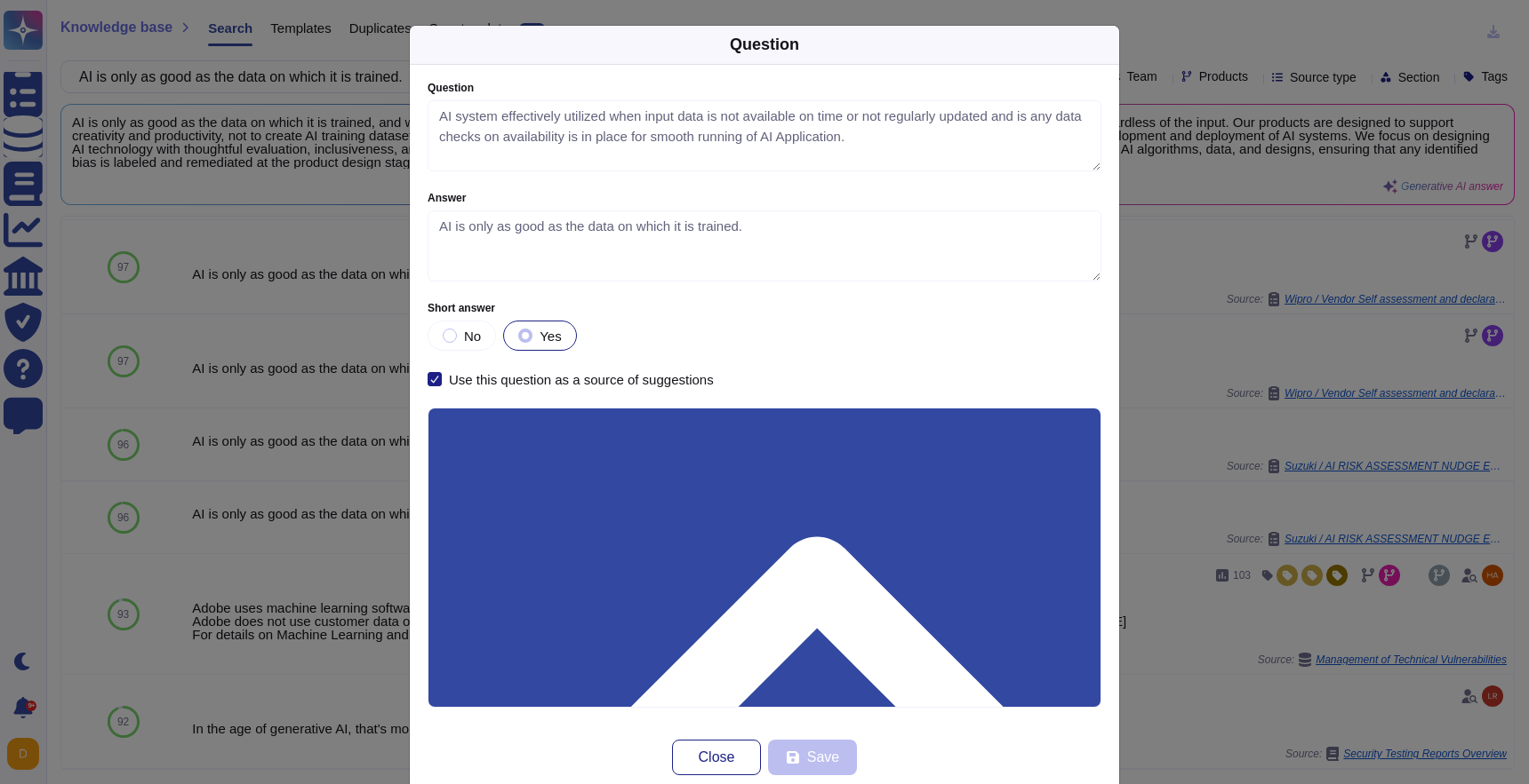
click at [427, 383] on div at bounding box center [434, 379] width 14 height 14
click at [0, 0] on input "Use this question as a source of suggestions" at bounding box center [0, 0] width 0 height 0
click at [843, 759] on button "Save" at bounding box center [812, 757] width 89 height 35
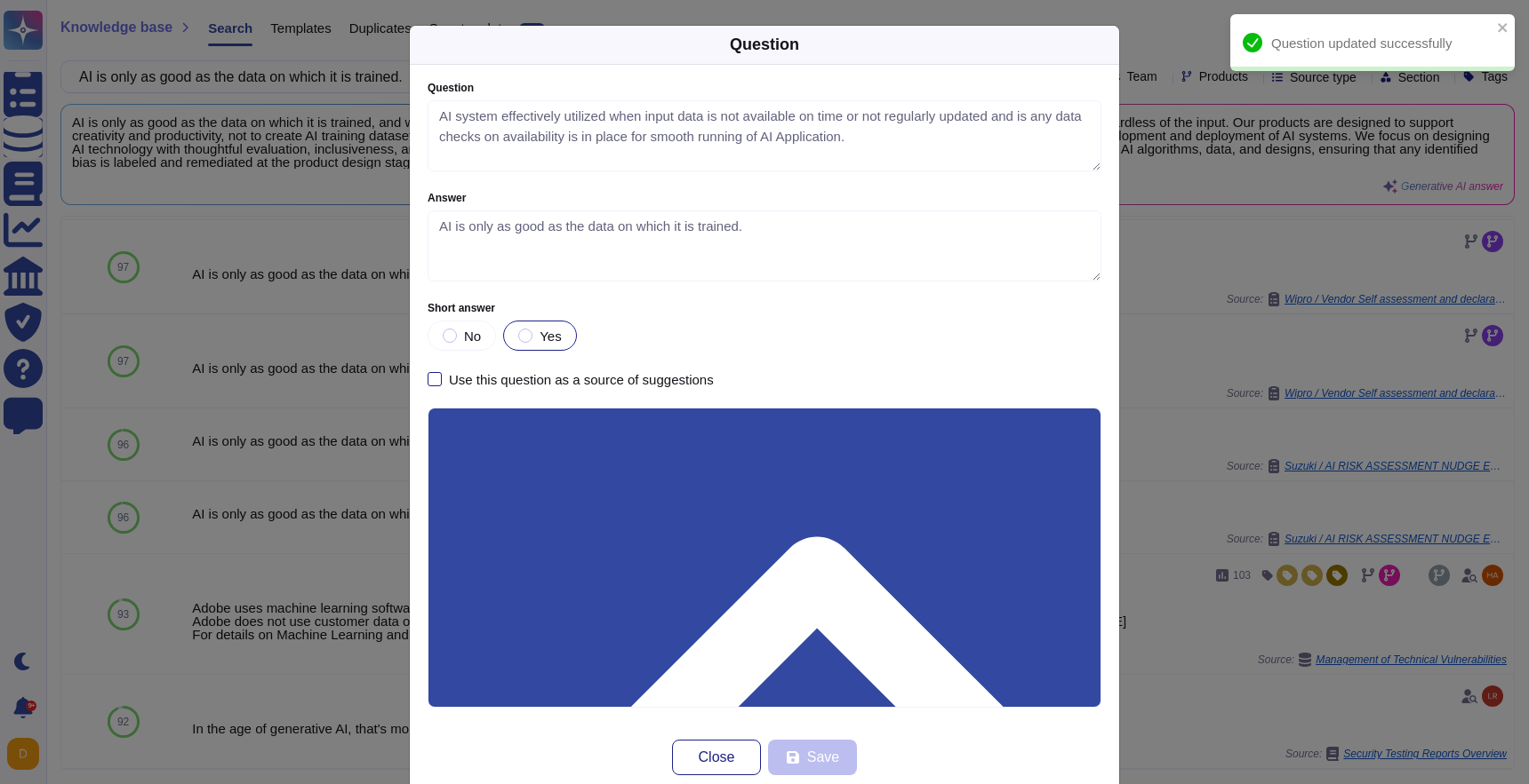
click at [1190, 547] on div "Question Question AI system effectively utilized when input data is not availab…" at bounding box center [764, 392] width 1529 height 784
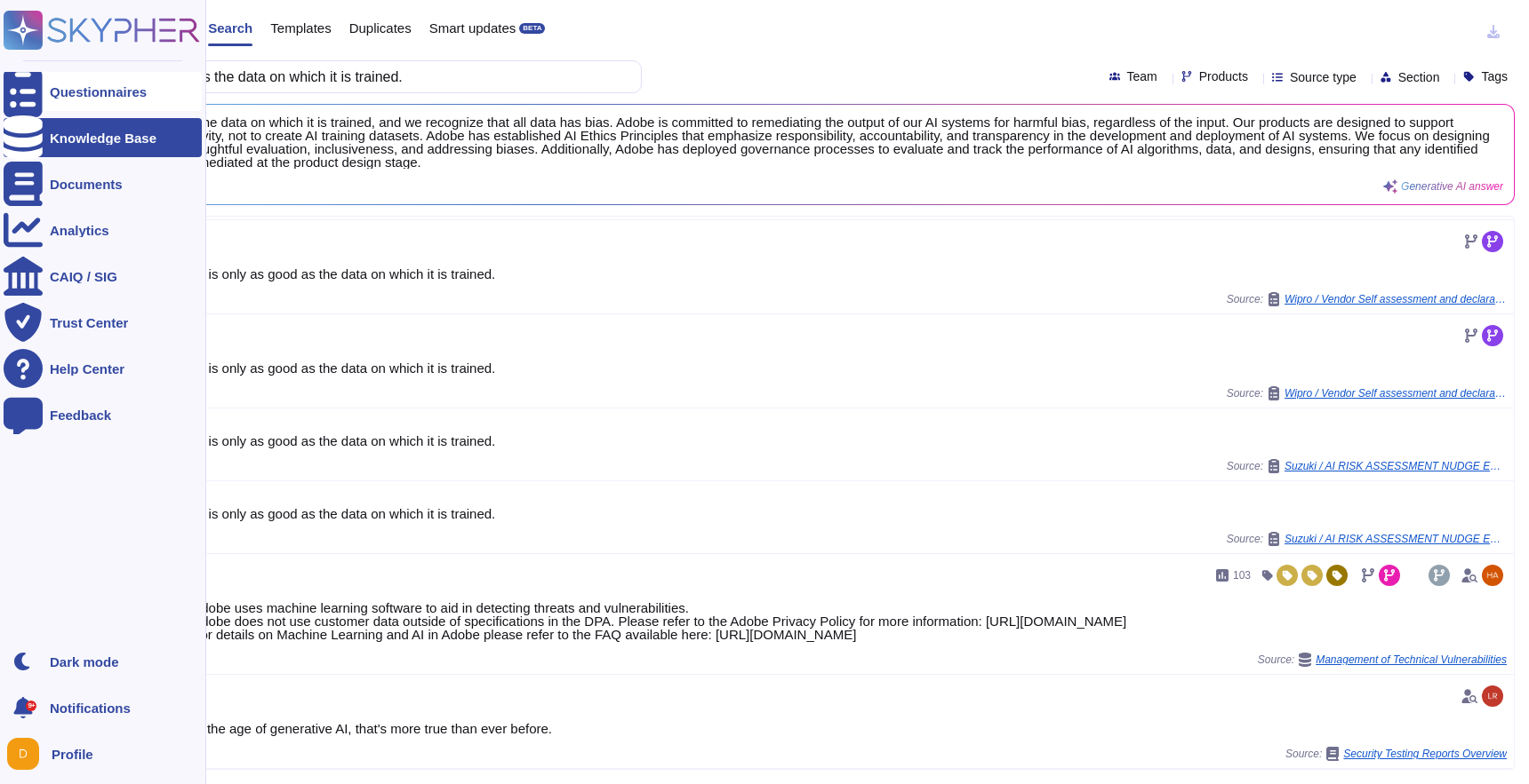
click at [25, 92] on icon at bounding box center [23, 92] width 39 height 53
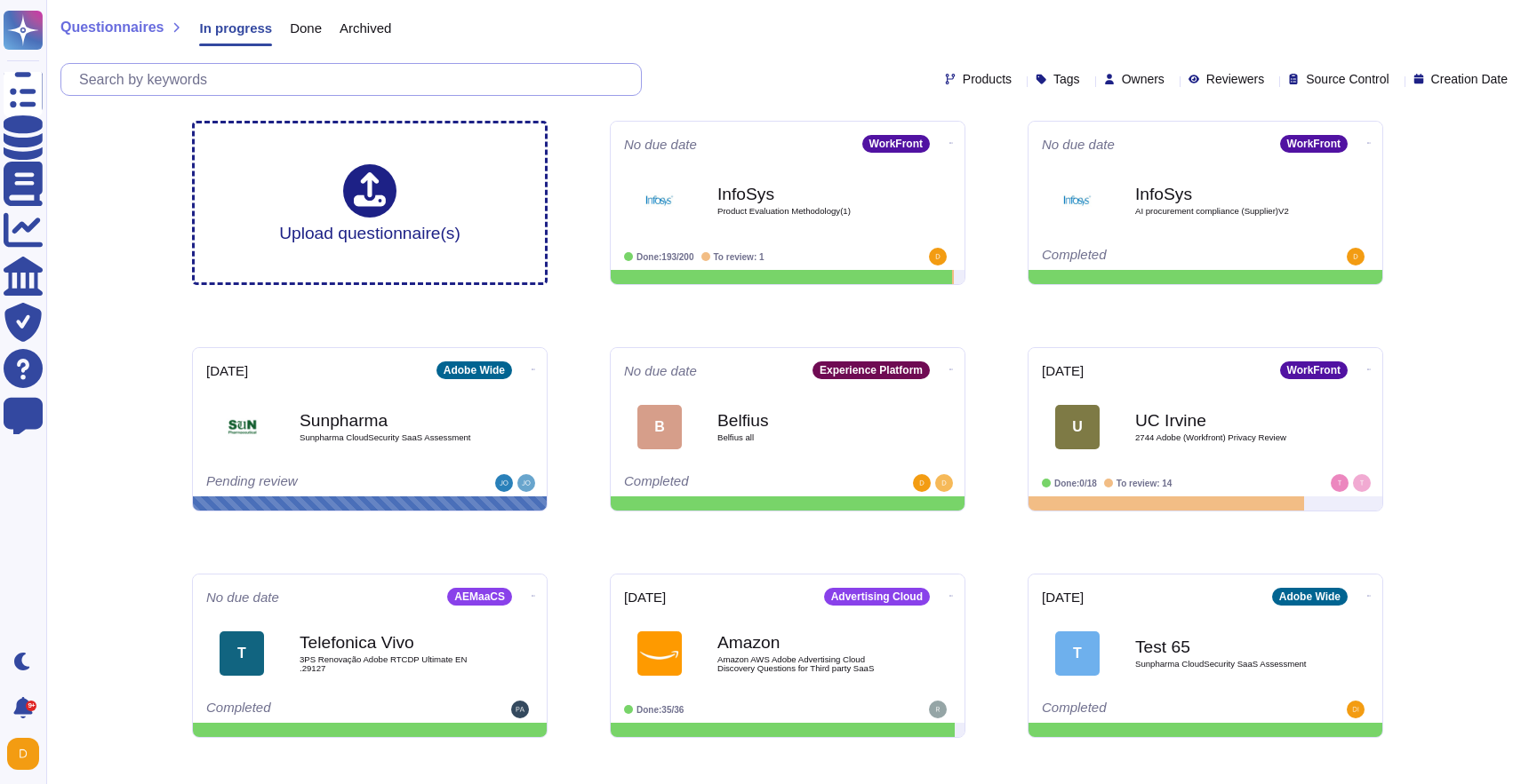
click at [298, 84] on input "text" at bounding box center [355, 80] width 571 height 31
paste input "CL WORKFRONTVendor Self assessment and declaration Architecture Review checklis…"
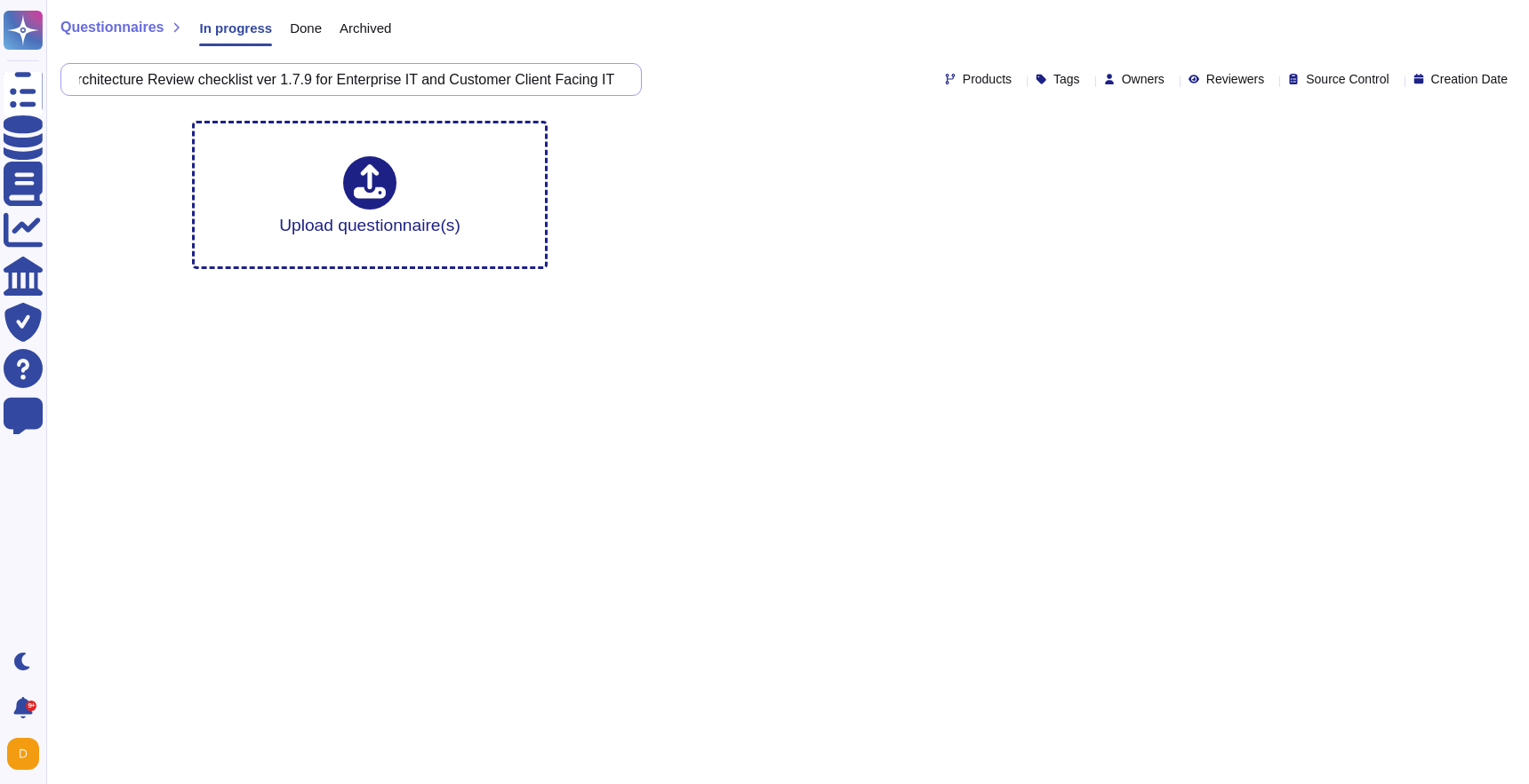
click at [298, 84] on input "CL WORKFRONTVendor Self assessment and declaration Architecture Review checklis…" at bounding box center [347, 80] width 553 height 31
click at [297, 83] on input "CL WORKFRONTVendor Self assessment and declaration Architecture Review checklis…" at bounding box center [347, 80] width 553 height 31
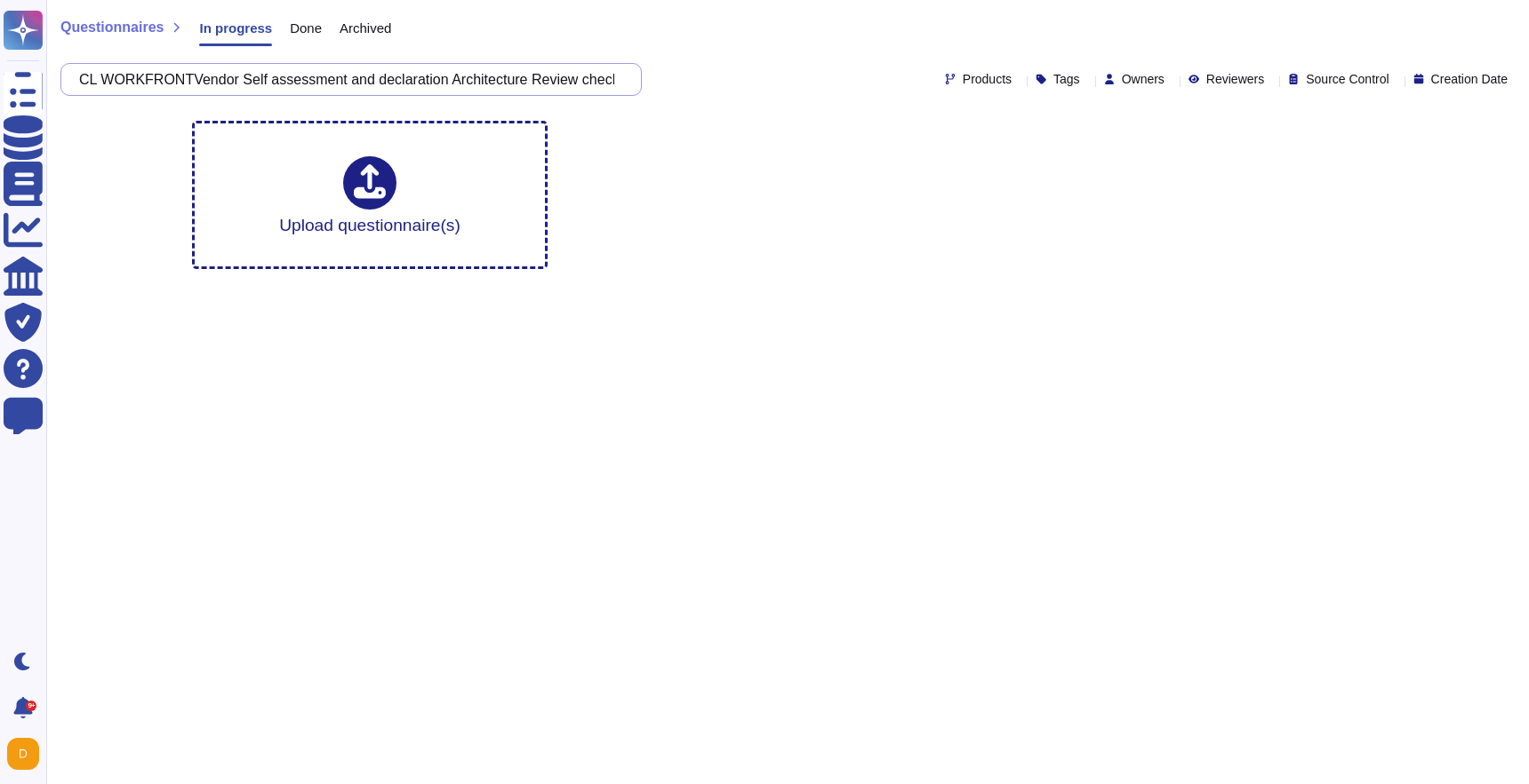
drag, startPoint x: 335, startPoint y: 82, endPoint x: -7, endPoint y: 79, distance: 342.0
click at [0, 79] on html "Questionnaires Knowledge Base Documents Analytics CAIQ / SIG Trust Center Help …" at bounding box center [764, 141] width 1529 height 284
click at [252, 66] on input "CL WORKFRONTVendor Self assessment and declaration Architecture Review checklis…" at bounding box center [347, 80] width 553 height 31
drag, startPoint x: 367, startPoint y: 75, endPoint x: 821, endPoint y: 96, distance: 454.5
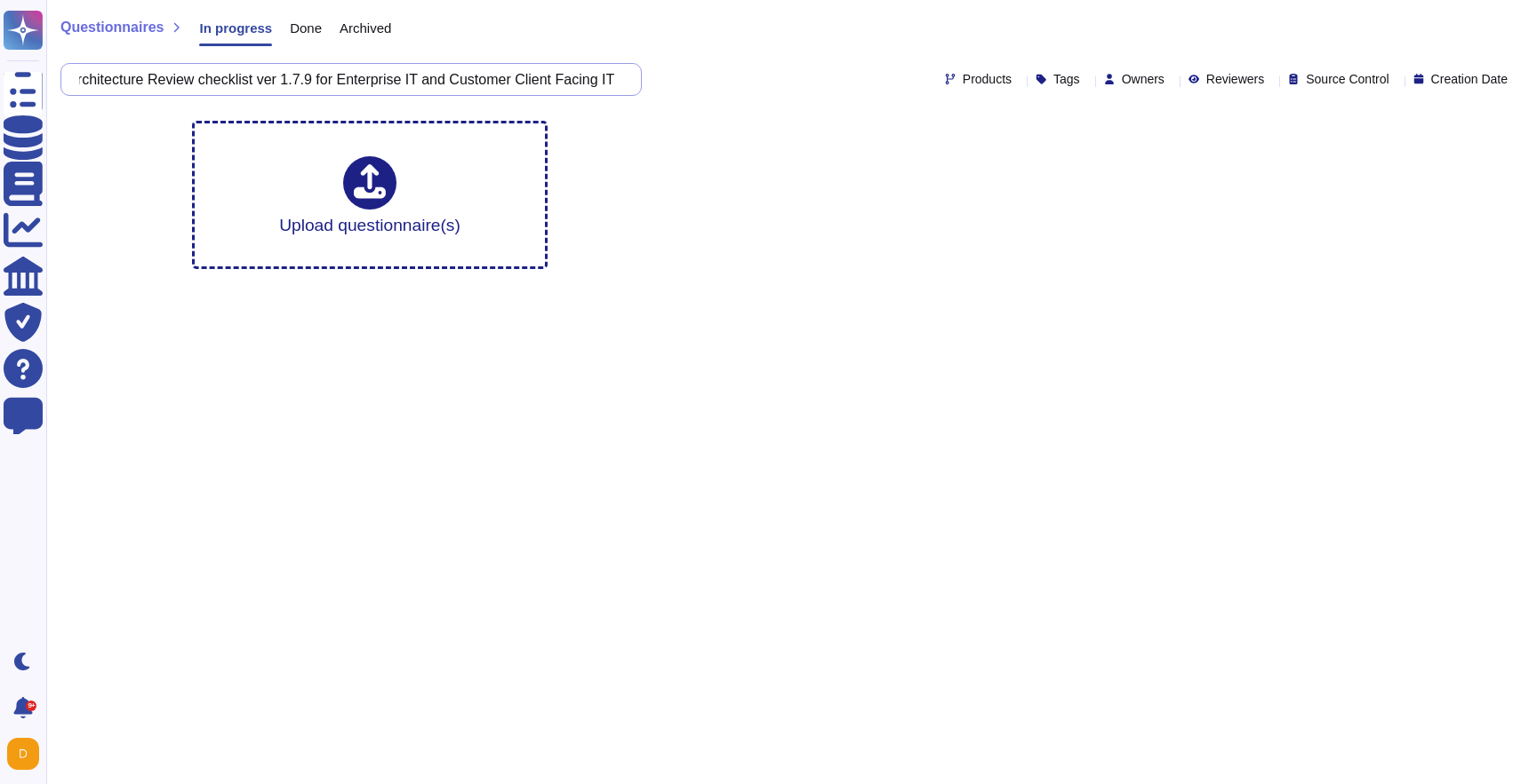
click at [821, 96] on div "Questionnaires In progress Done Archived CL WORKFRONTVendor Self assessment and…" at bounding box center [787, 53] width 1483 height 106
type input "CL WORKFRONTVendor Self assessment"
click at [362, 73] on input "CL WORKFRONTVendor Self assessment" at bounding box center [347, 80] width 553 height 31
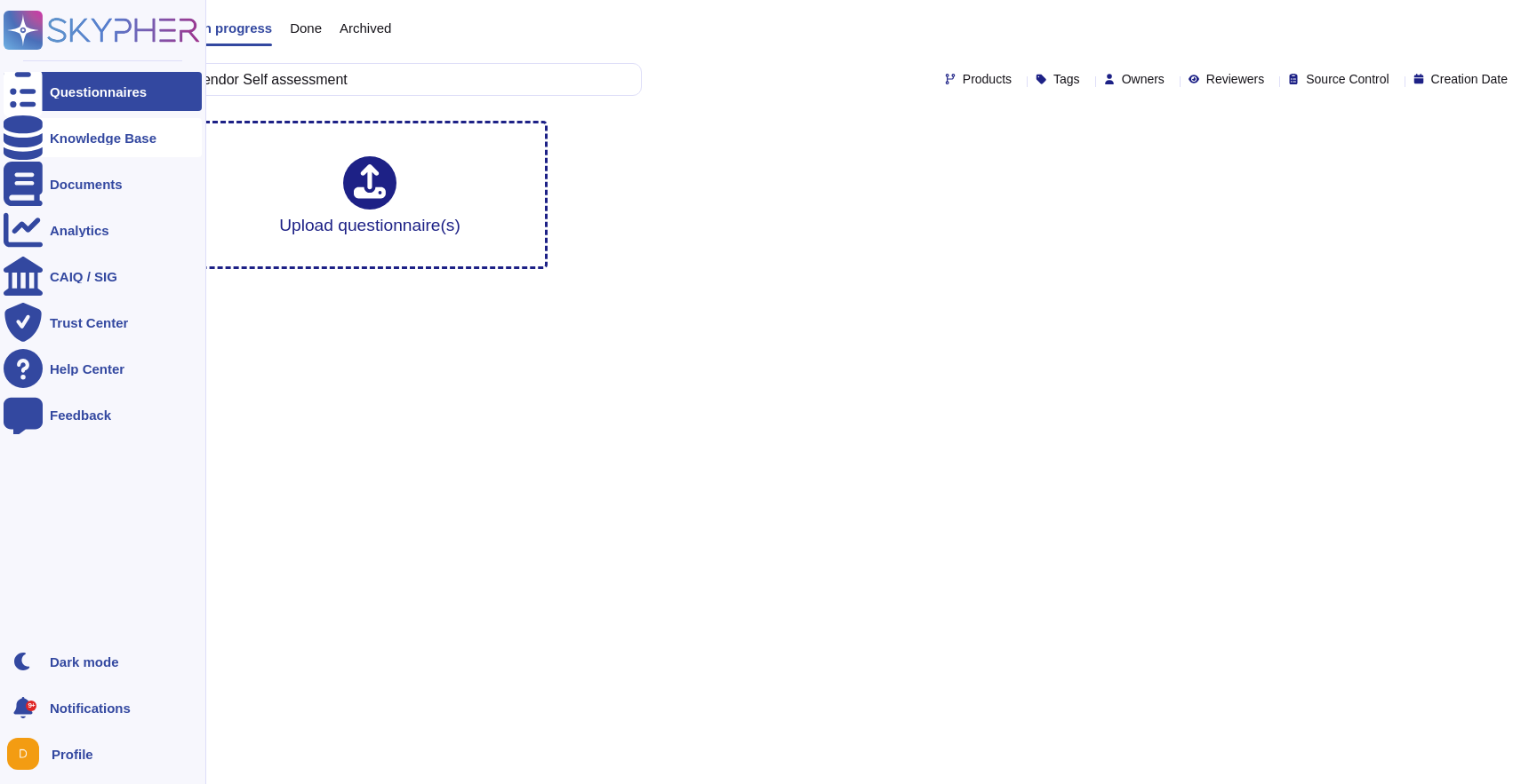
click at [32, 127] on div at bounding box center [23, 138] width 39 height 39
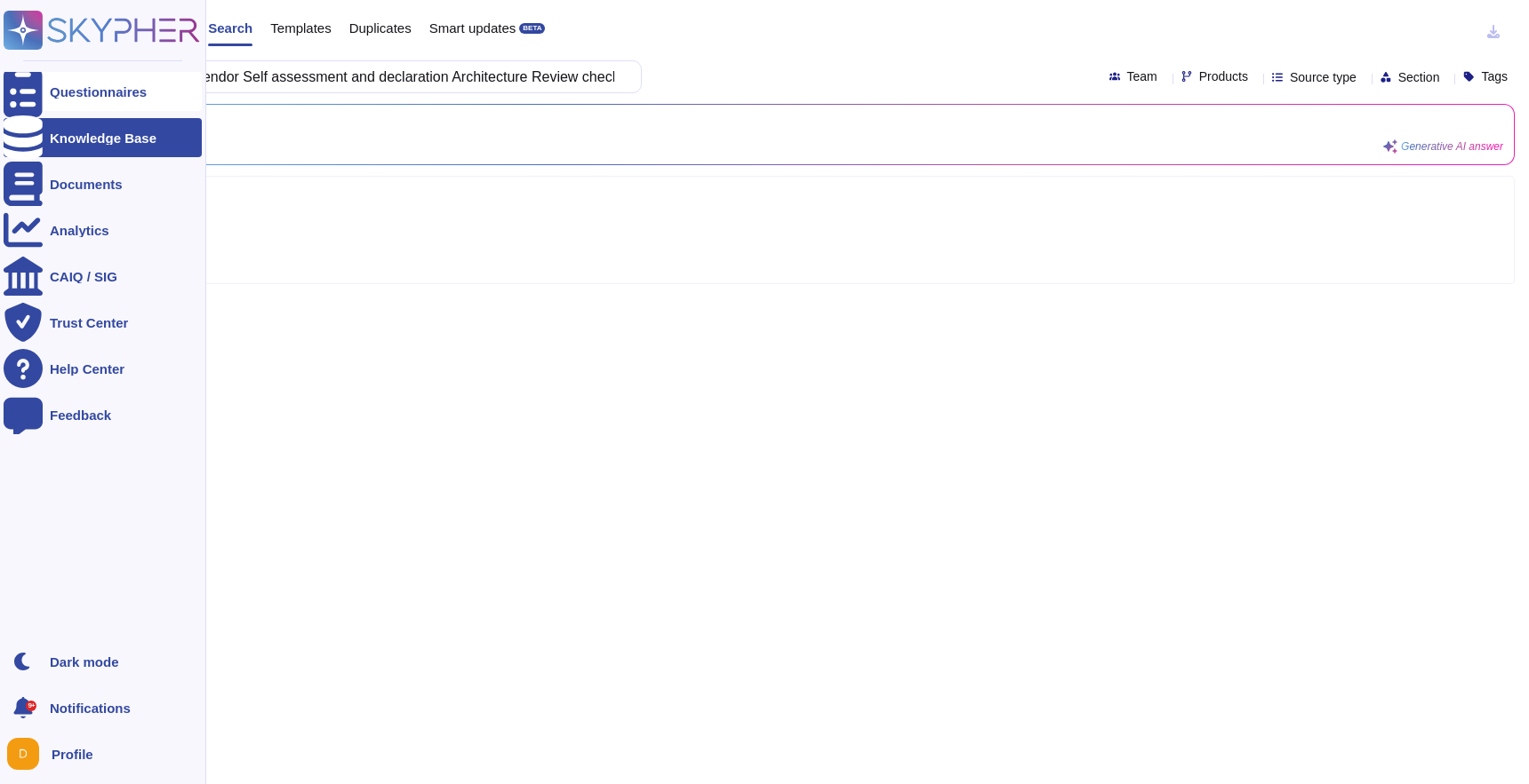
click at [28, 92] on icon at bounding box center [23, 92] width 39 height 53
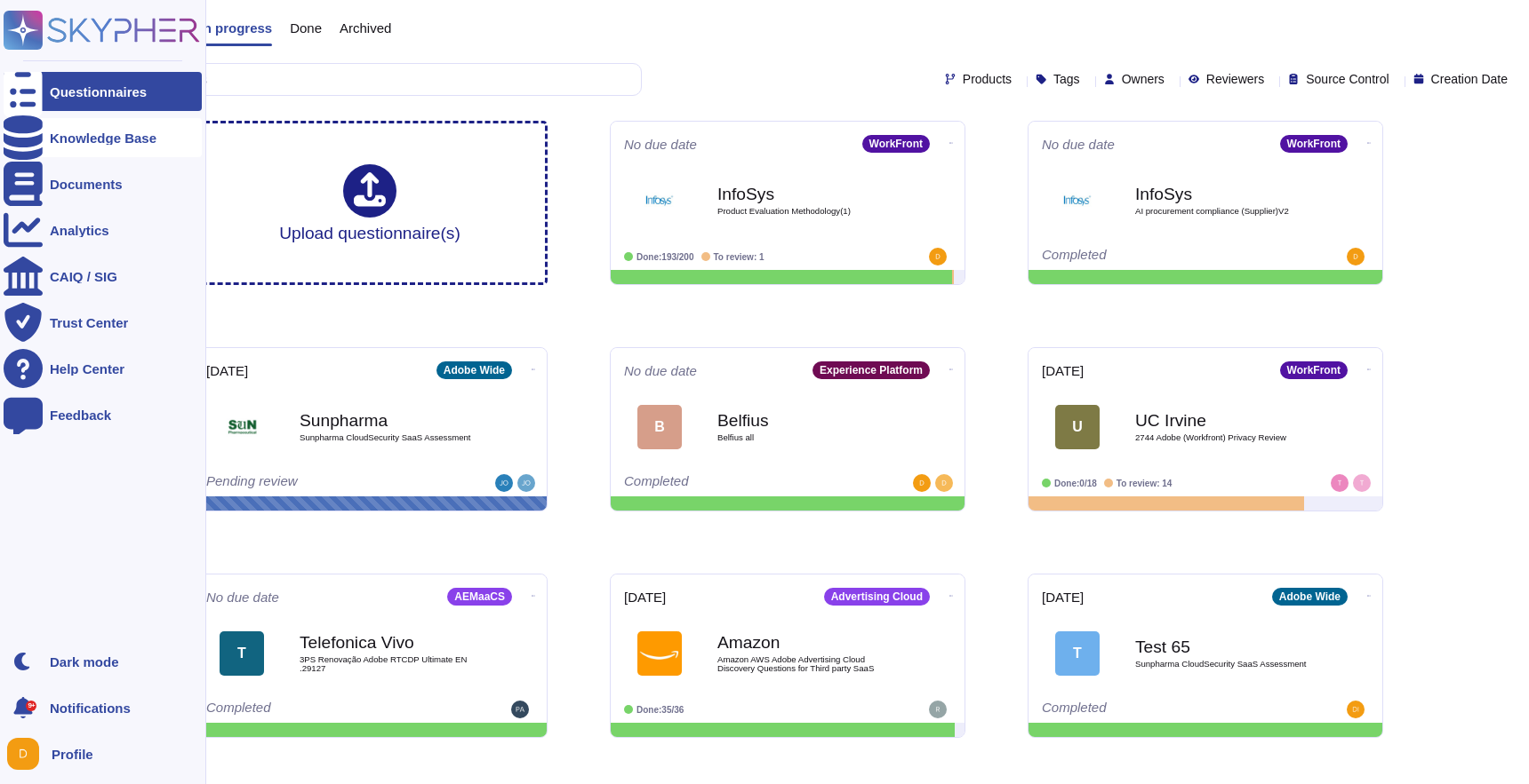
click at [102, 135] on div "Knowledge Base" at bounding box center [103, 138] width 106 height 13
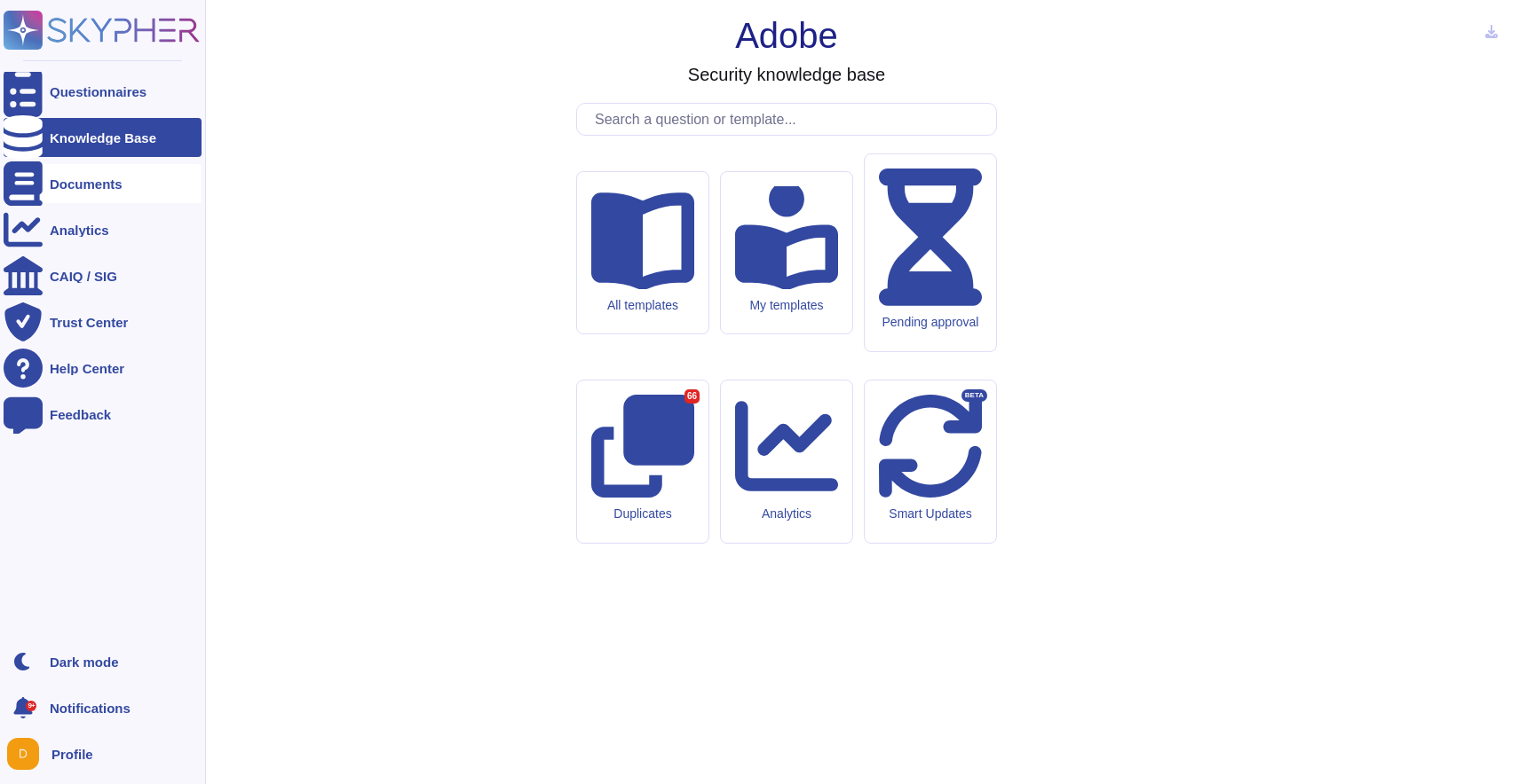
click at [40, 184] on div at bounding box center [23, 184] width 39 height 39
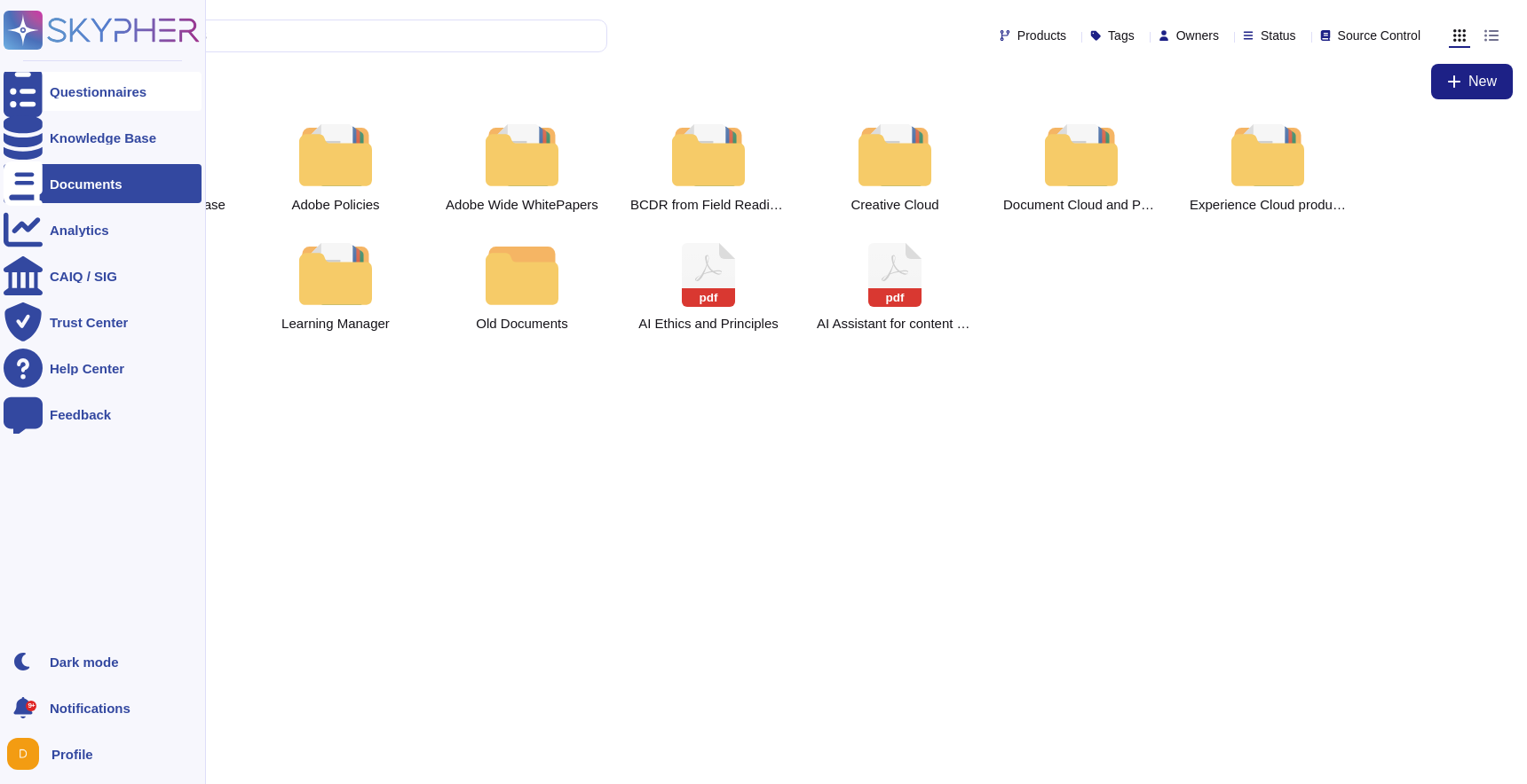
click at [90, 97] on div "Questionnaires" at bounding box center [98, 91] width 97 height 13
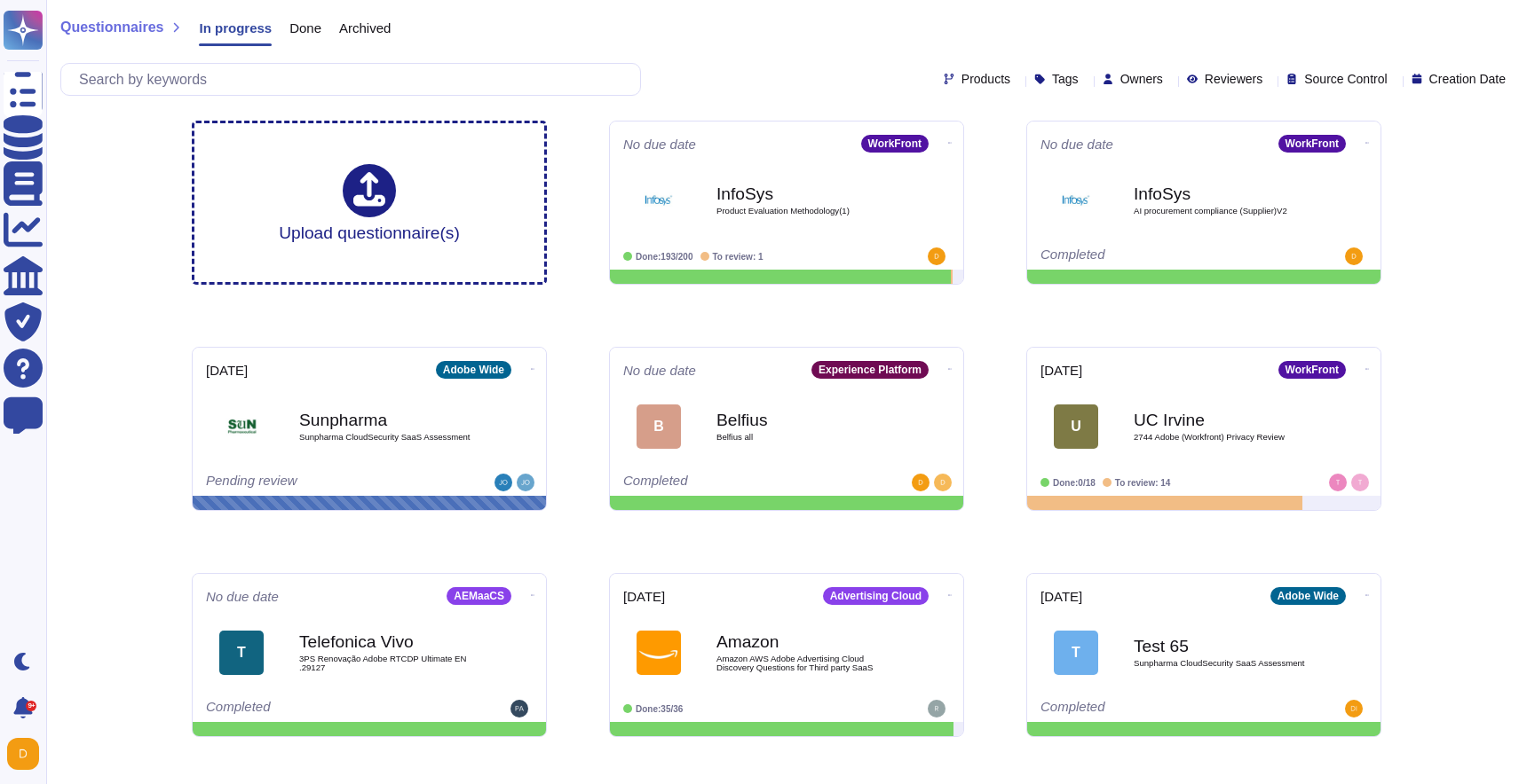
click at [306, 27] on span "Done" at bounding box center [305, 28] width 32 height 13
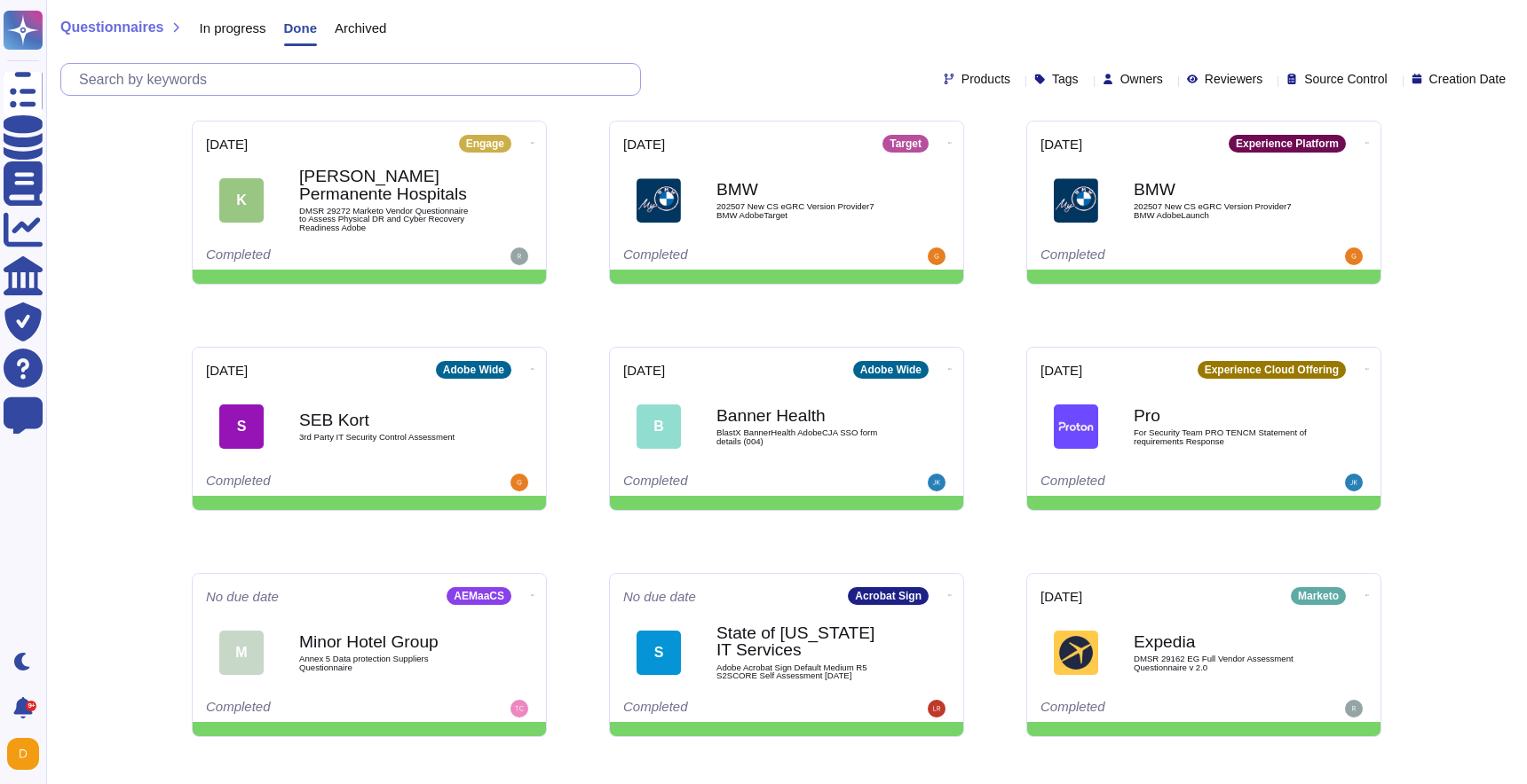
click at [299, 75] on input "text" at bounding box center [355, 79] width 570 height 31
paste input "CL WORKFRONTVendor Self assessment and declaration Architecture Review checklis…"
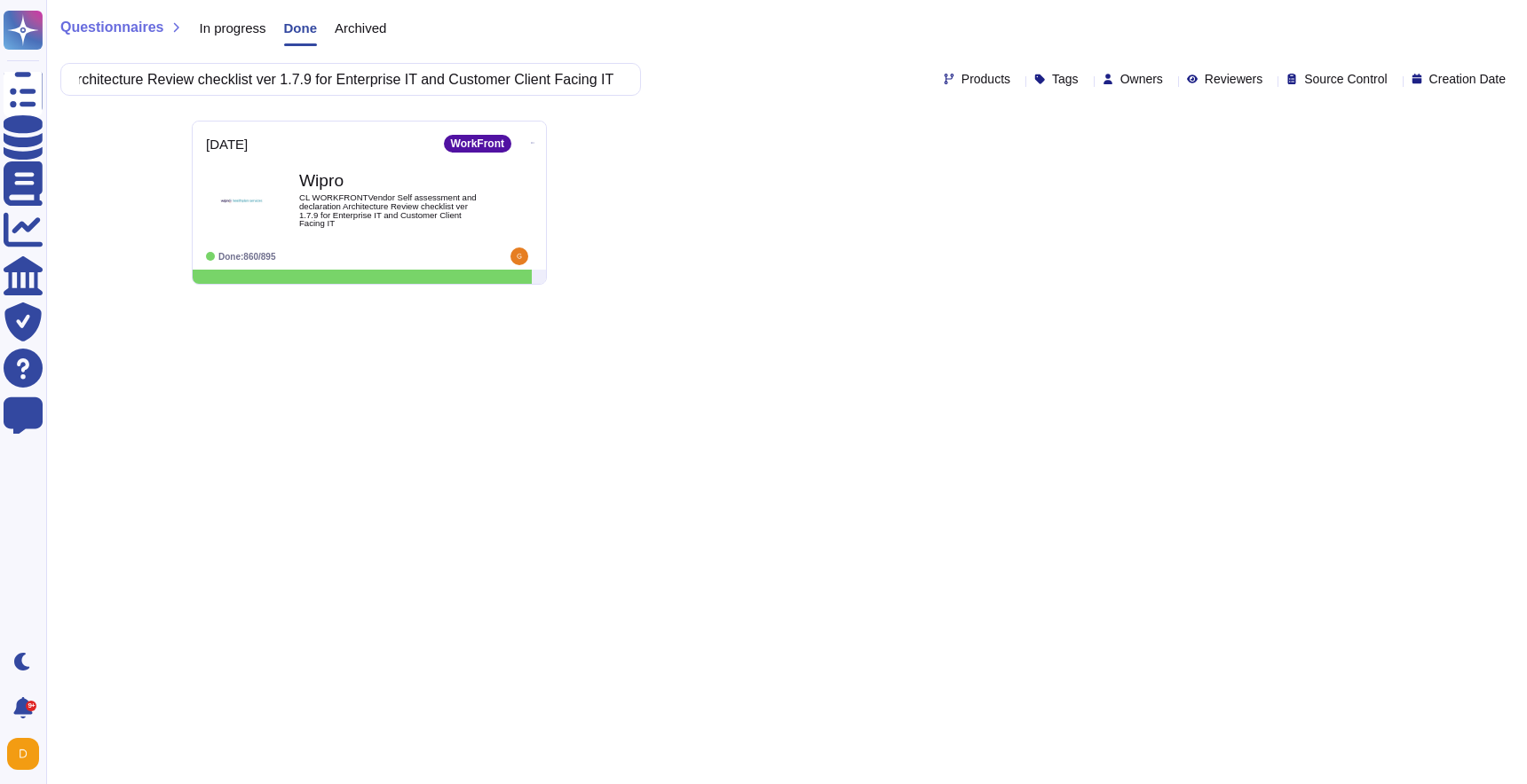
type input "CL WORKFRONTVendor Self assessment and declaration Architecture Review checklis…"
click at [438, 215] on span "CL WORKFRONTVendor Self assessment and declaration Architecture Review checklis…" at bounding box center [388, 210] width 179 height 34
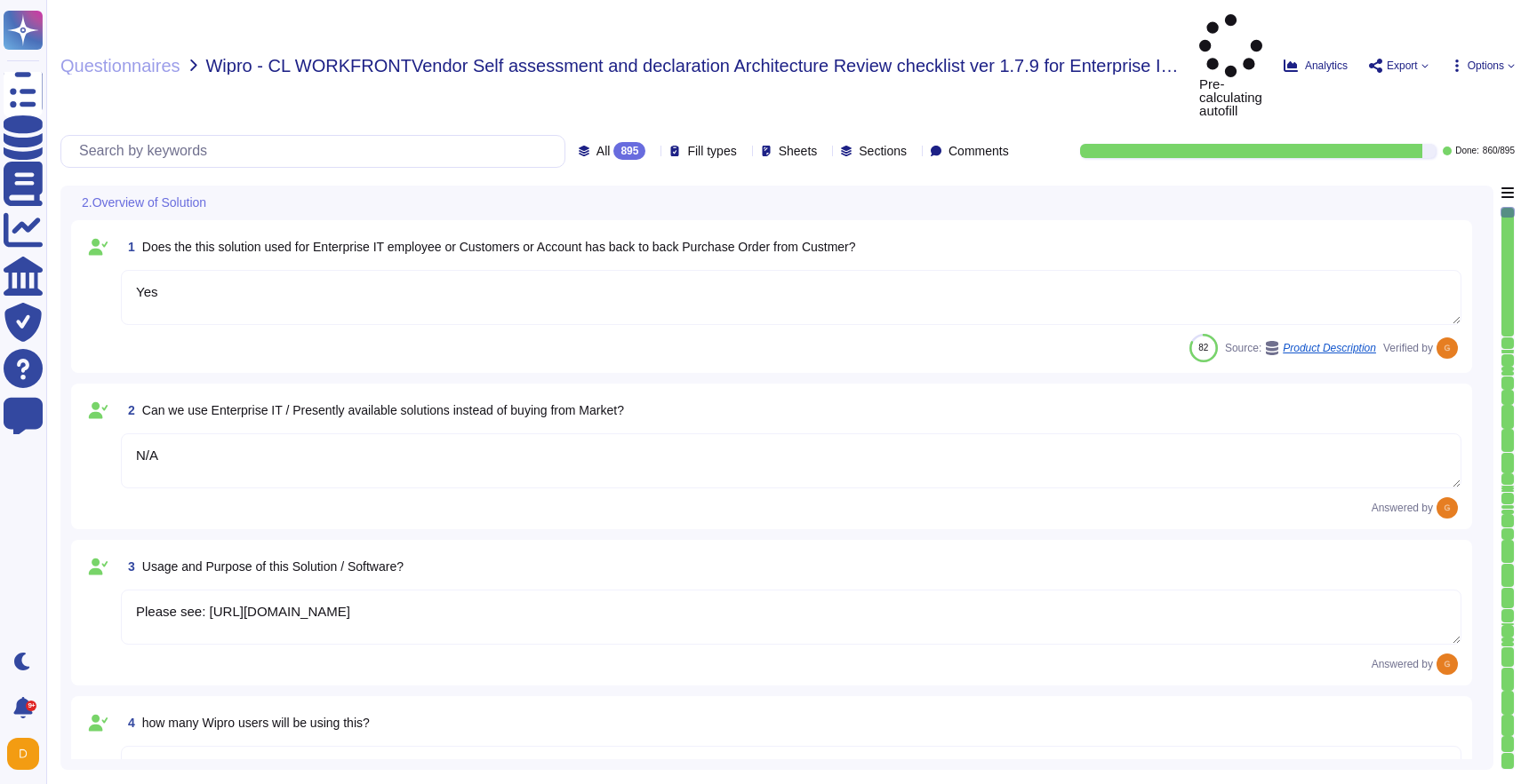
type textarea "Yes"
type textarea "N/A"
type textarea "Please see: [URL][DOMAIN_NAME]"
type textarea "Depending on the customer."
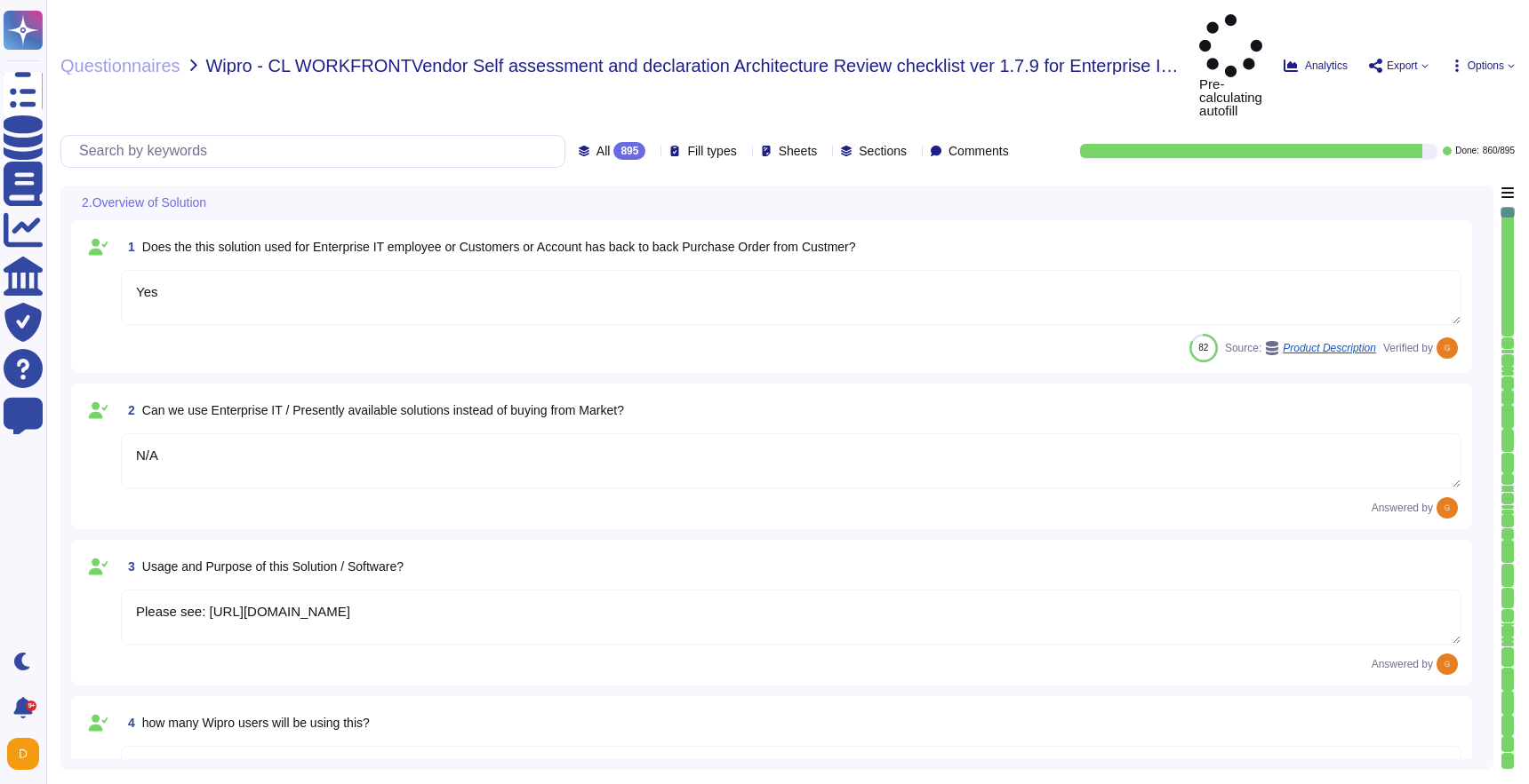
type textarea "Please see: [URL][DOMAIN_NAME]"
type textarea "Please refer to your products Sales order for terms."
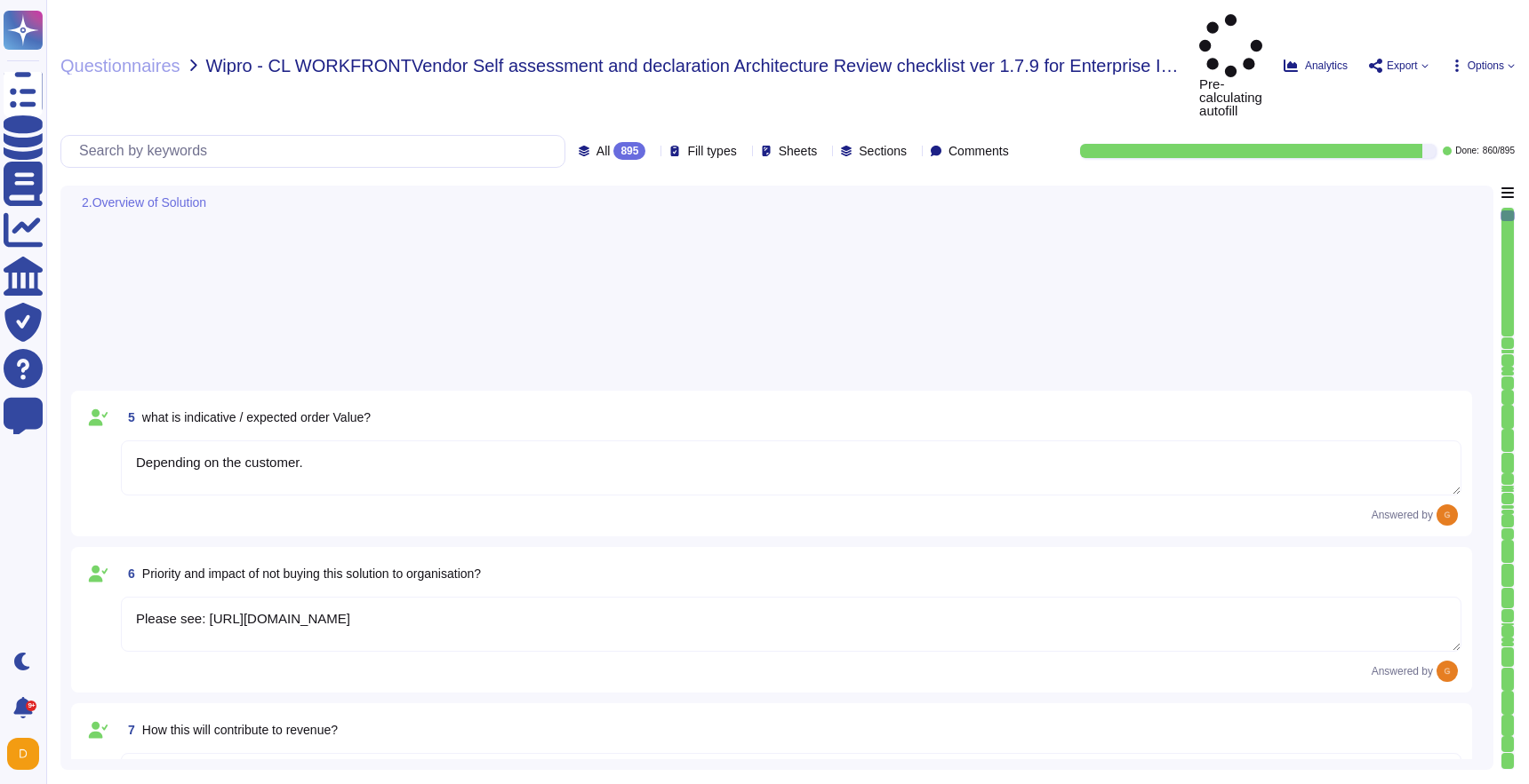
type textarea "Depending on the customer."
type textarea "Solution consultant to provide."
type textarea "SSO identity in which identity profiles are provided by the customer’s identity…"
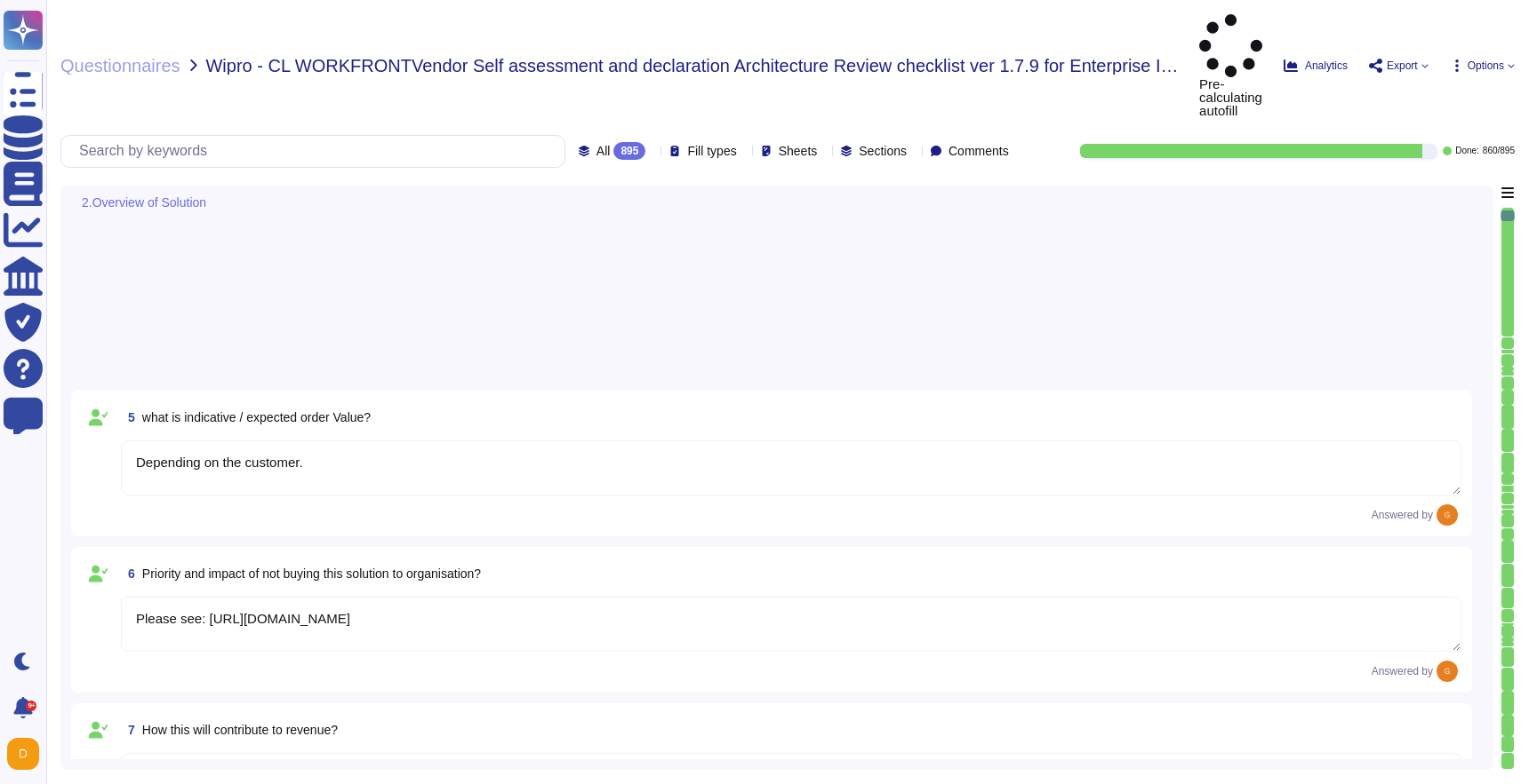
type textarea "Web."
type textarea "SSO identity in which identity profiles are provided by the customer’s identity…"
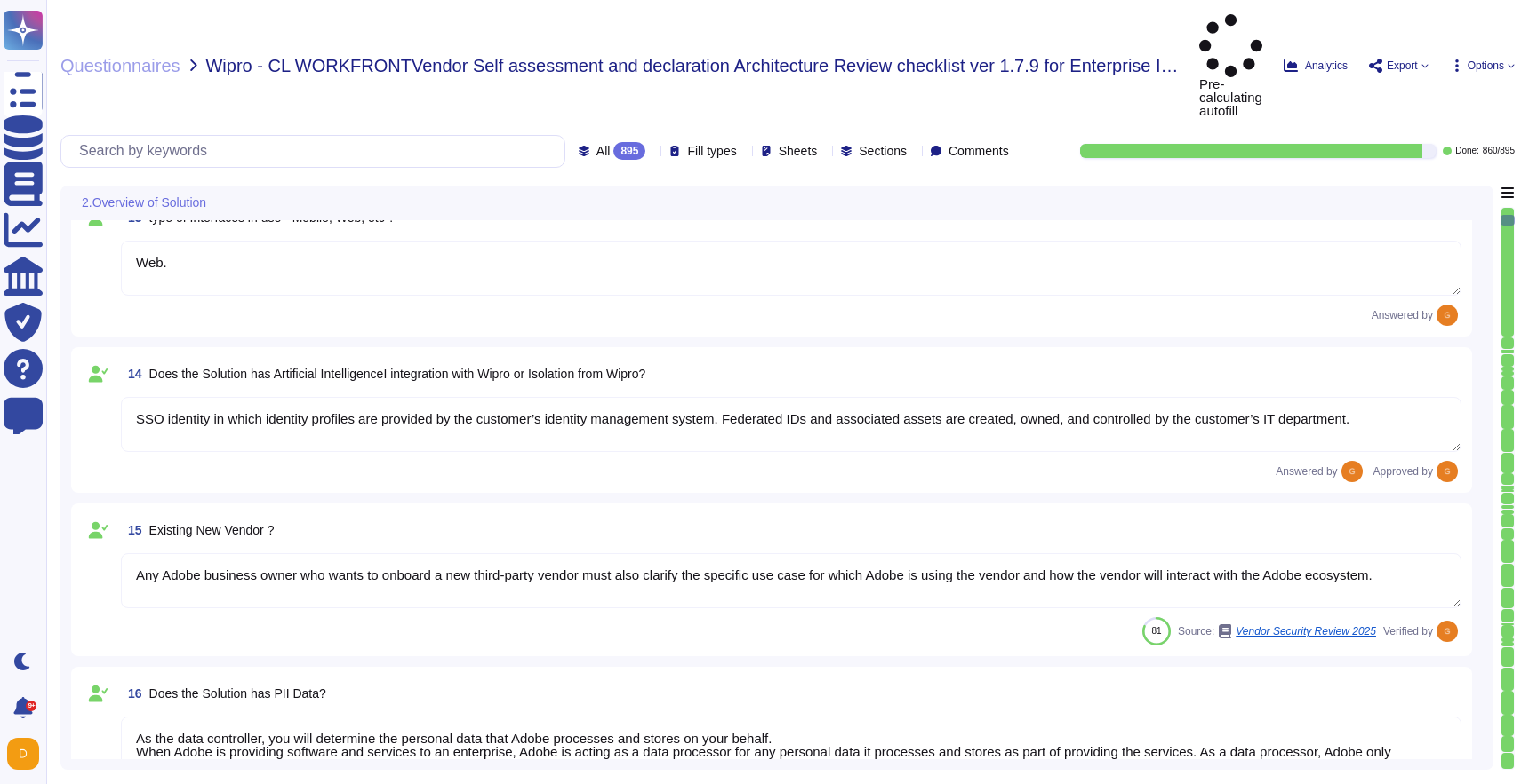
type textarea "Any Adobe business owner who wants to onboard a new third-party vendor must als…"
type textarea "As the data controller, you will determine the personal data that Adobe process…"
type textarea "Yes"
type textarea "Founded in [DATE], Adobe Inc. is one of the largest and most diversified softwa…"
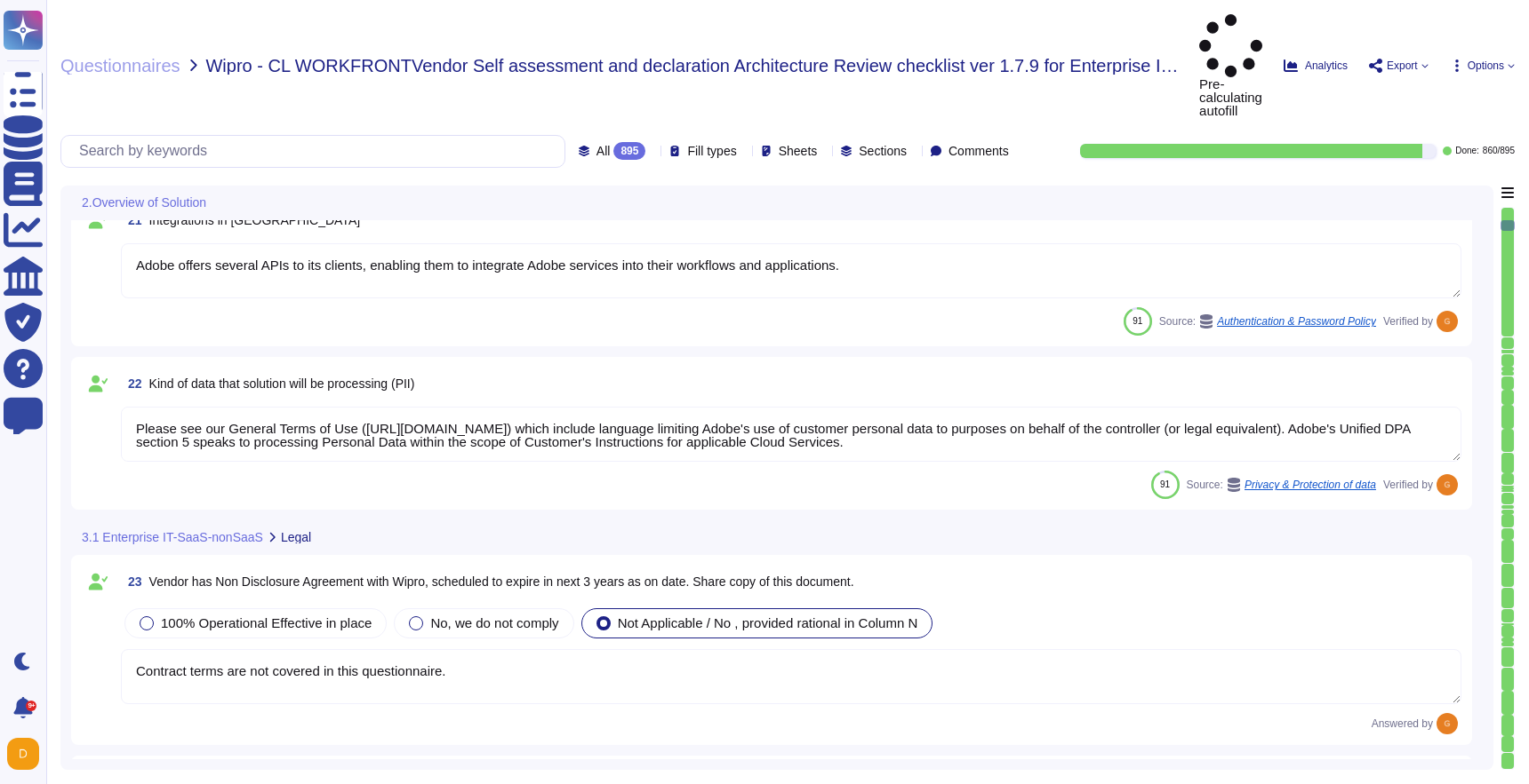
type textarea "Workfront helps organizations centralize projects, manage digital work processe…"
type textarea "Adobe offers several APIs to its clients, enabling them to integrate Adobe serv…"
type textarea "Please see our General Terms of Use ([URL][DOMAIN_NAME]) which include language…"
type textarea "Contract terms are not covered in this questionnaire."
type textarea "Request this document from your Adobe Representative."
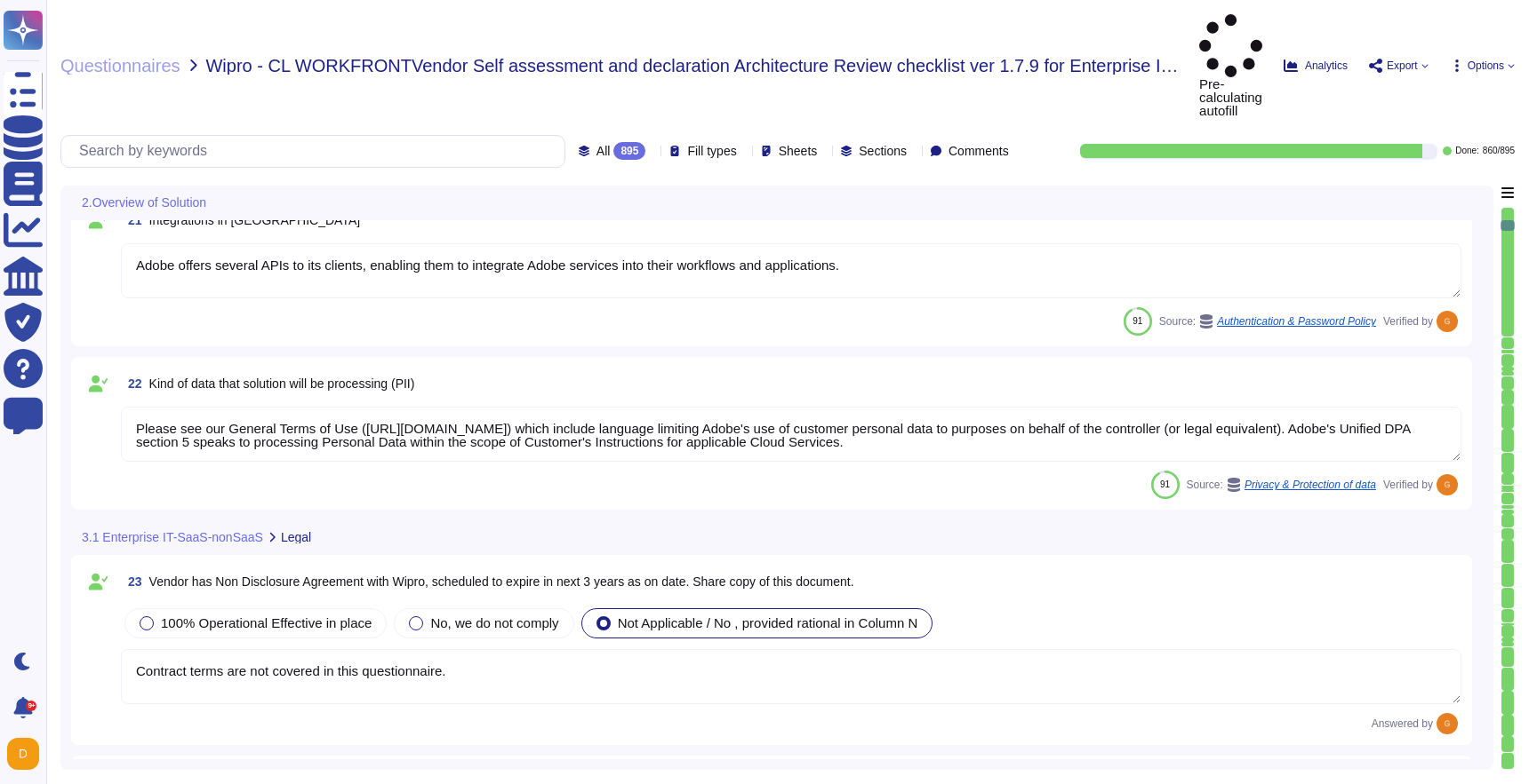
type textarea "To request a copy of the Adobe Data Processing Agreement and Standard Contractu…"
type textarea "[URL][DOMAIN_NAME]"
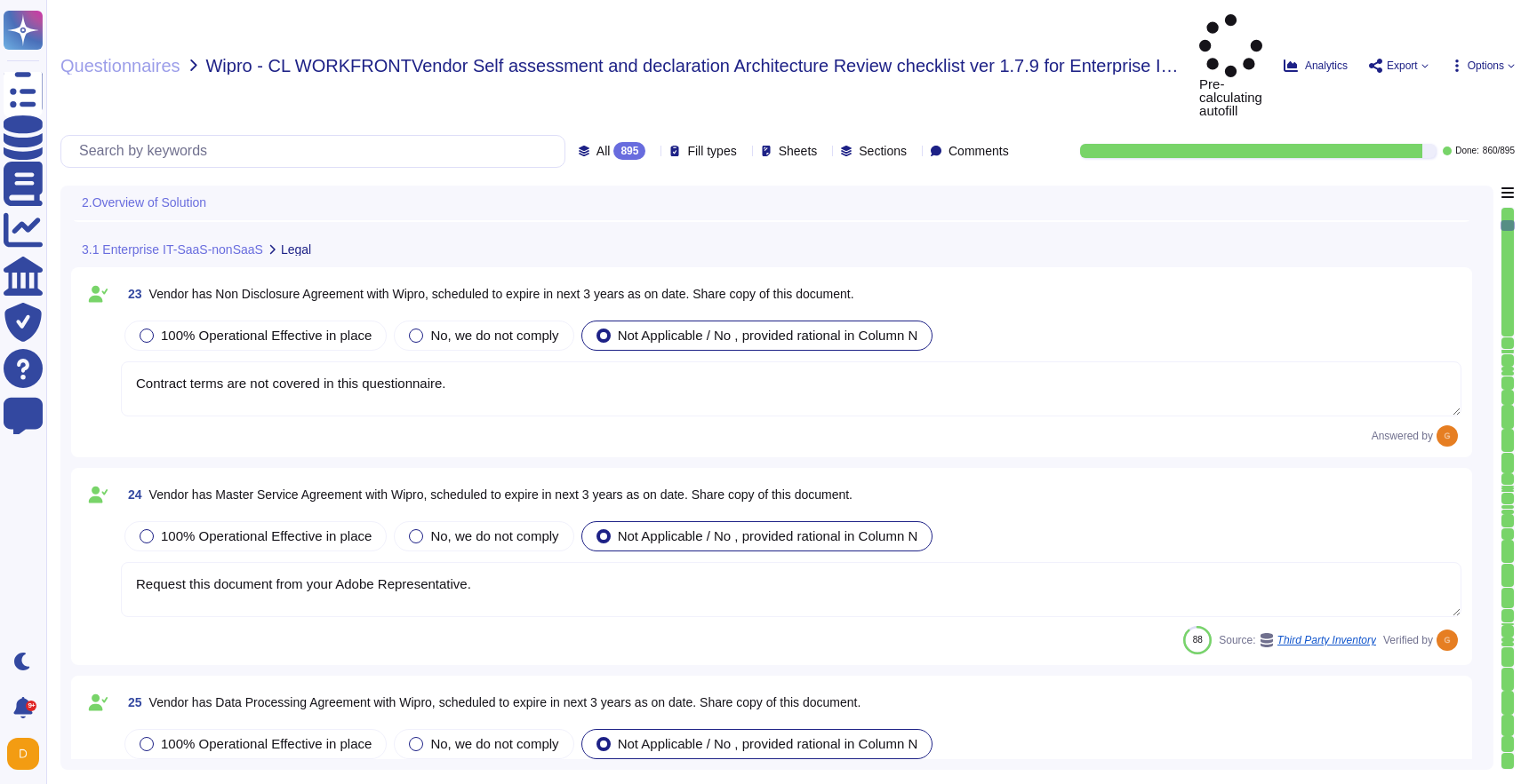
scroll to position [3463, 0]
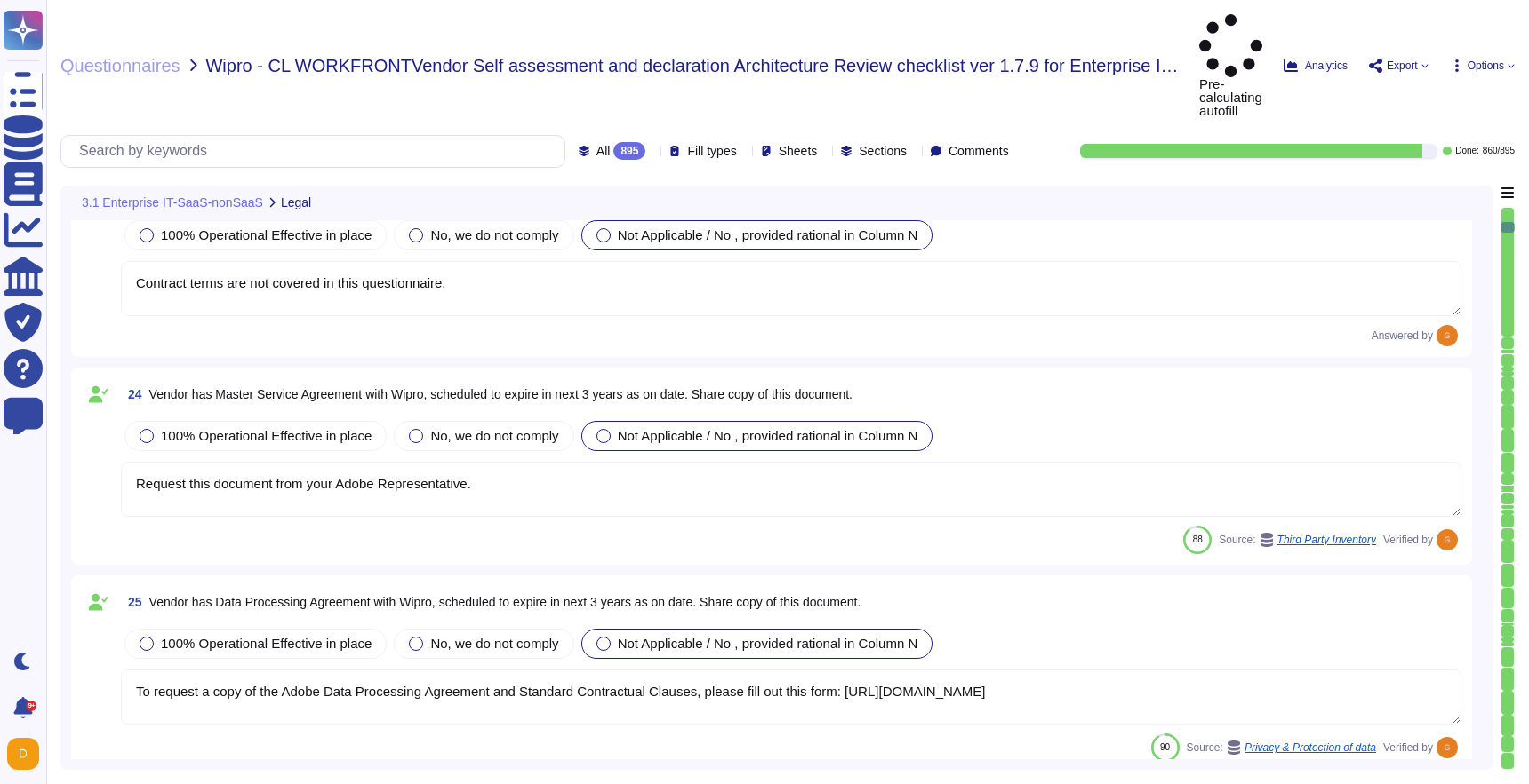
type textarea "All vendors are assessed against the Vendor Information Security Standard."
